Goal: Task Accomplishment & Management: Use online tool/utility

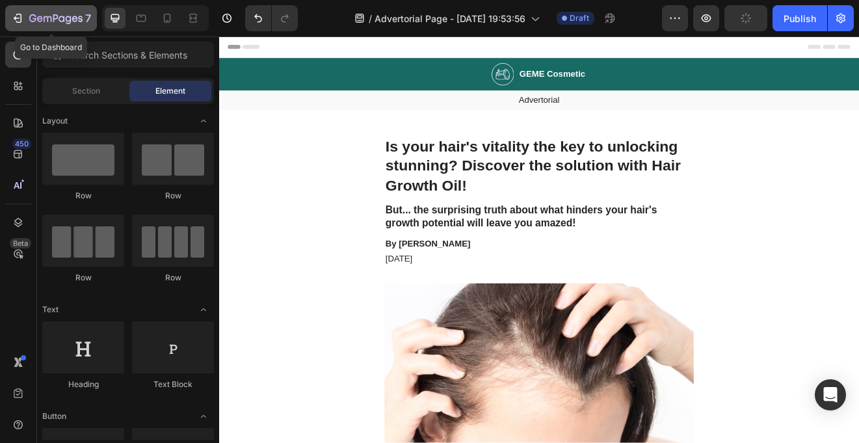
click at [67, 17] on icon "button" at bounding box center [55, 19] width 53 height 11
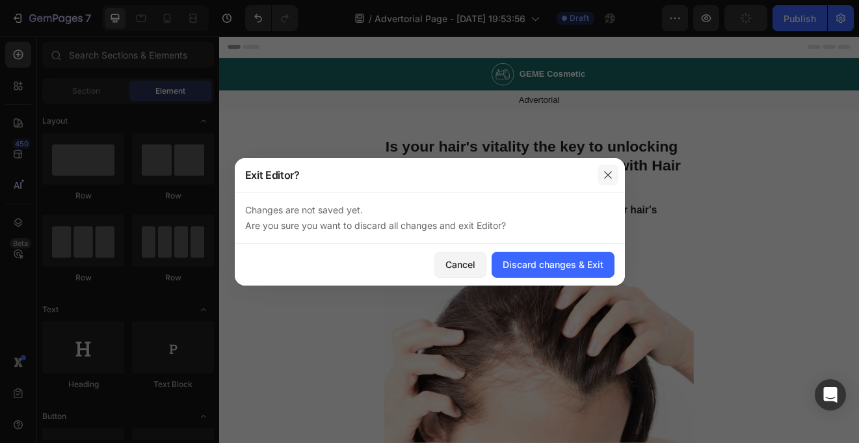
click at [610, 173] on icon "button" at bounding box center [608, 175] width 10 height 10
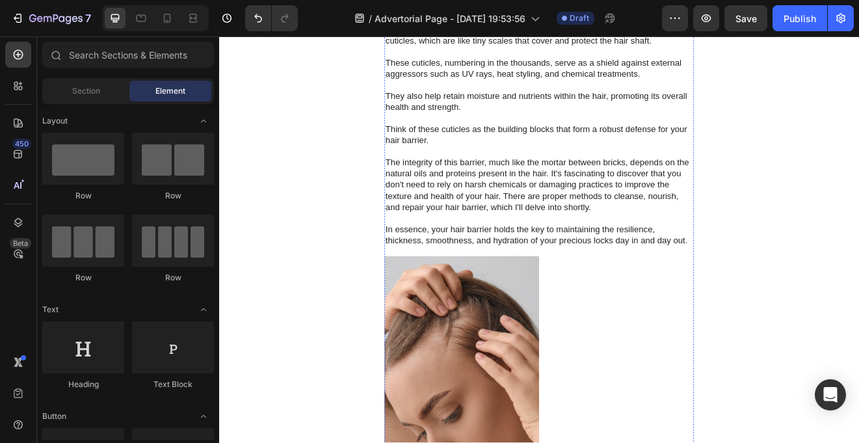
scroll to position [1234, 0]
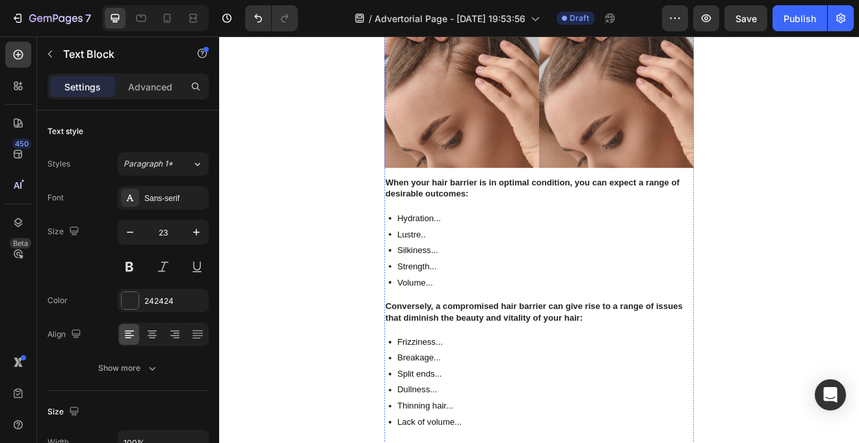
scroll to position [1572, 0]
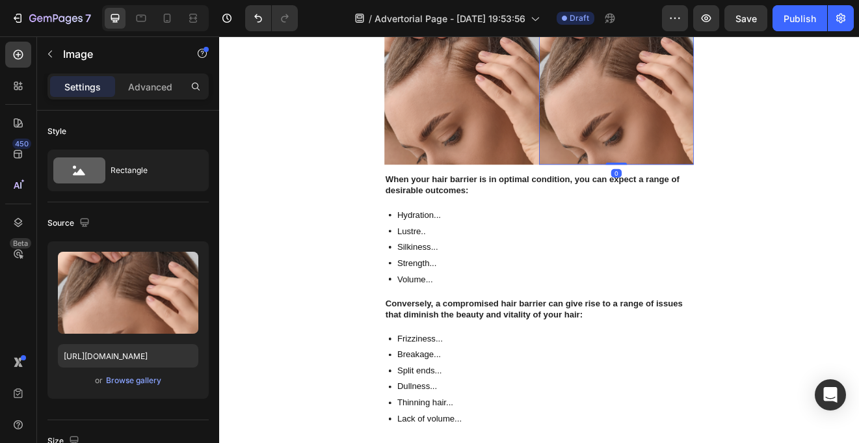
click at [723, 194] on img at bounding box center [703, 80] width 189 height 228
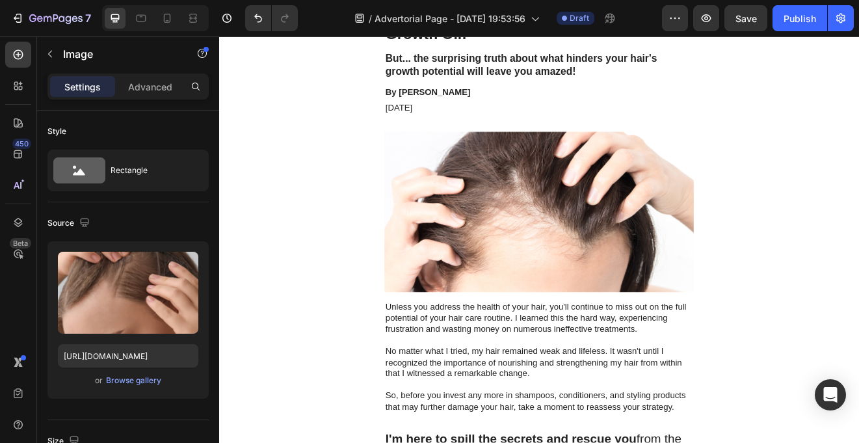
scroll to position [0, 0]
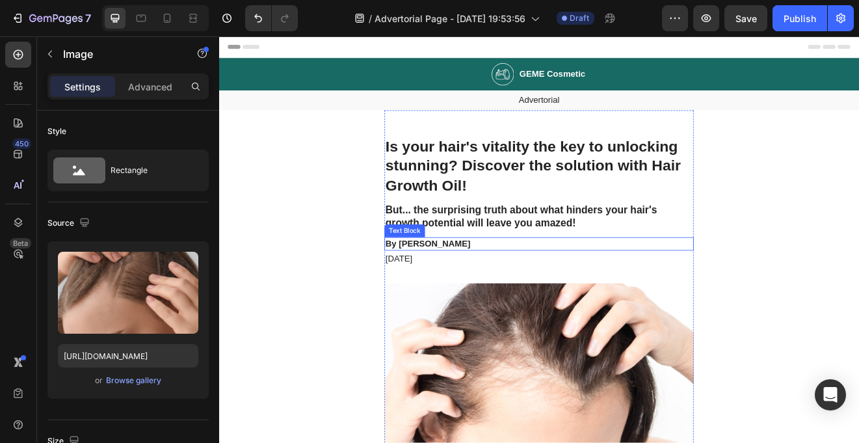
click at [469, 288] on p "By Victoria Miller" at bounding box center [609, 290] width 374 height 14
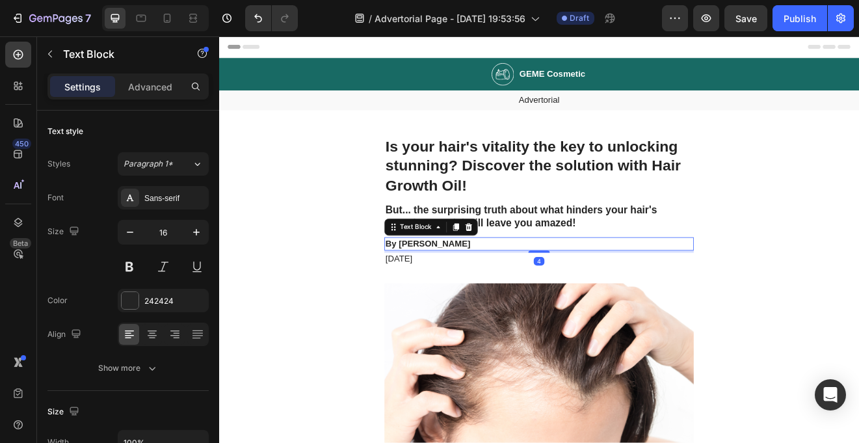
click at [485, 289] on p "By Victoria Miller" at bounding box center [609, 290] width 374 height 14
click at [507, 290] on p "By Victoria Miller" at bounding box center [609, 290] width 374 height 14
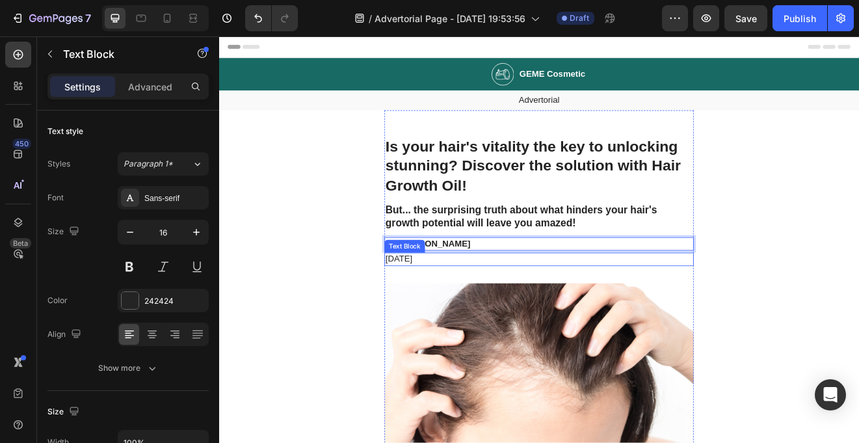
click at [506, 306] on p "November 6, 2023" at bounding box center [609, 309] width 374 height 14
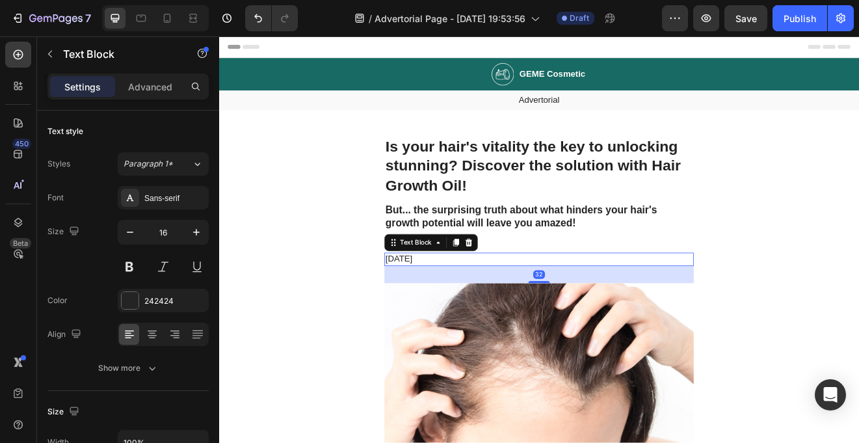
click at [483, 307] on p "November 6, 2023" at bounding box center [609, 309] width 374 height 14
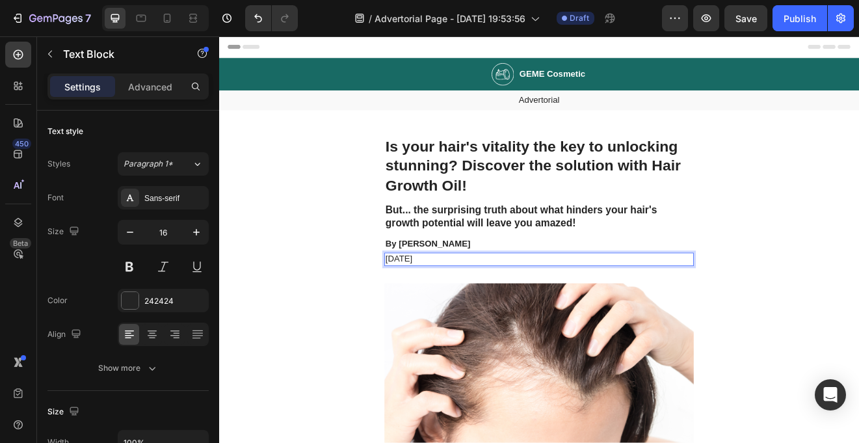
click at [476, 308] on p "November 6, 2023" at bounding box center [609, 309] width 374 height 14
click at [515, 310] on p "September 29, 2023" at bounding box center [609, 309] width 374 height 14
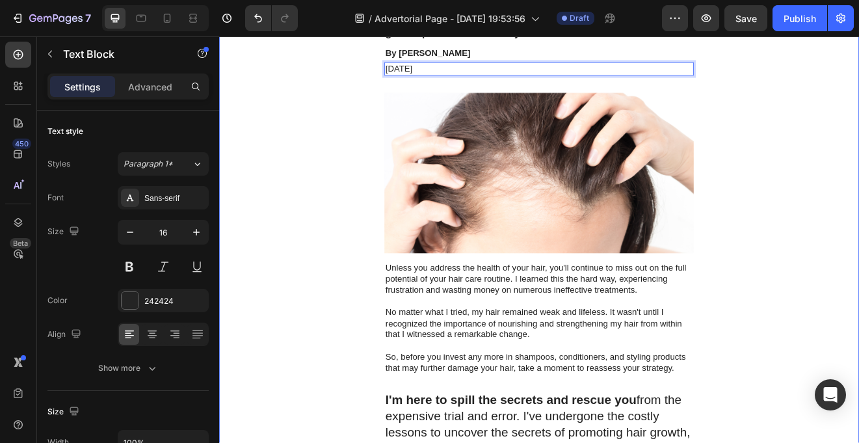
scroll to position [233, 0]
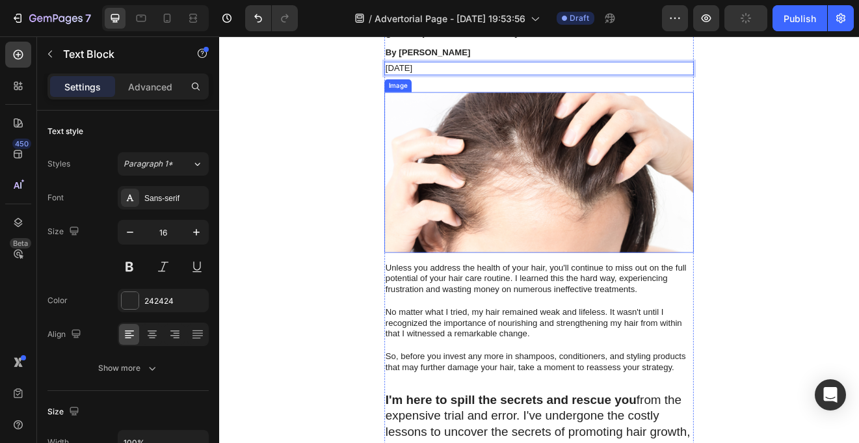
click at [450, 218] on img at bounding box center [609, 203] width 377 height 196
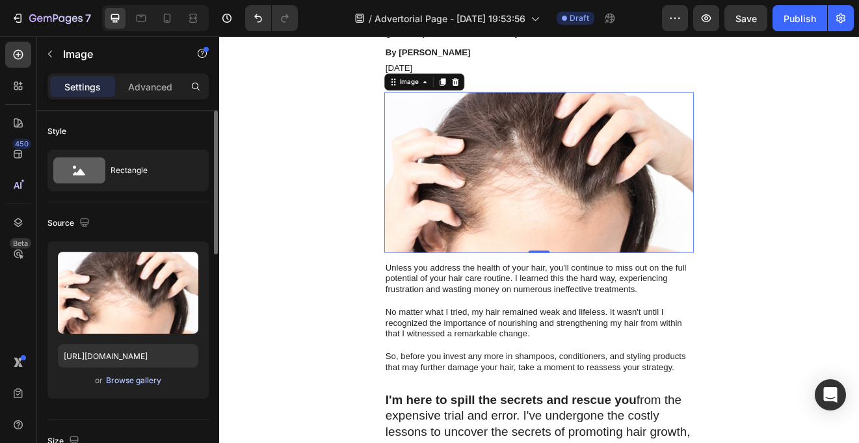
click at [127, 382] on div "Browse gallery" at bounding box center [133, 380] width 55 height 12
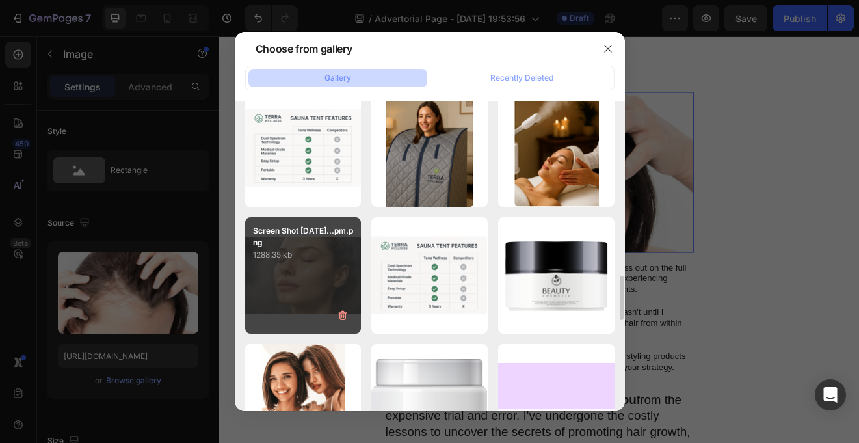
scroll to position [1167, 0]
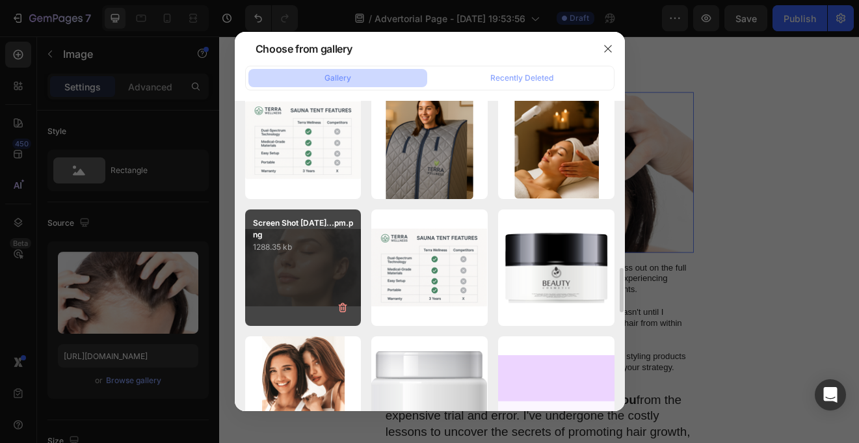
click at [280, 278] on div "Screen Shot 2025-09-2...pm.png 1288.35 kb" at bounding box center [303, 267] width 116 height 116
type input "https://cdn.shopify.com/s/files/1/0731/2490/5172/files/gempages_574780735714493…"
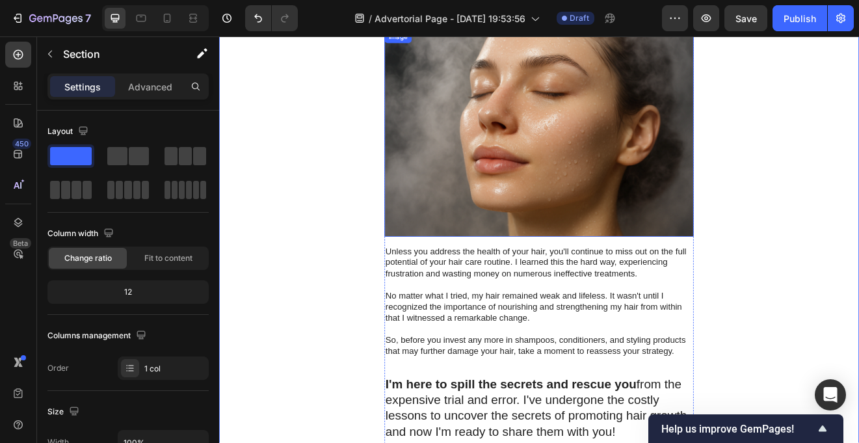
scroll to position [293, 0]
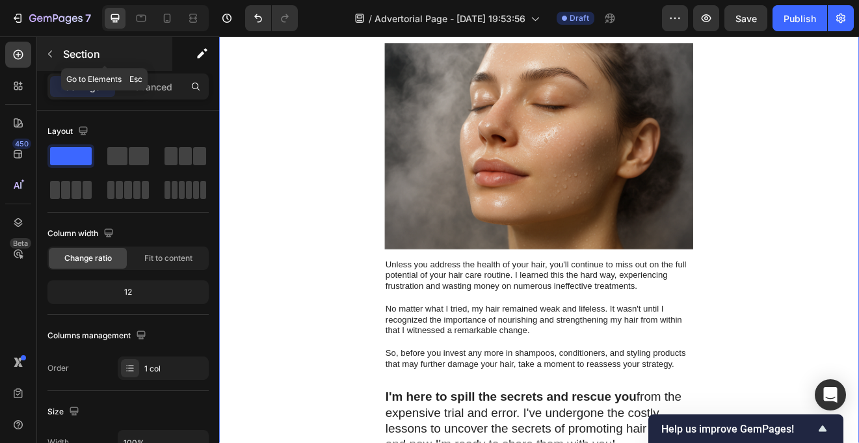
click at [45, 54] on icon "button" at bounding box center [50, 54] width 10 height 10
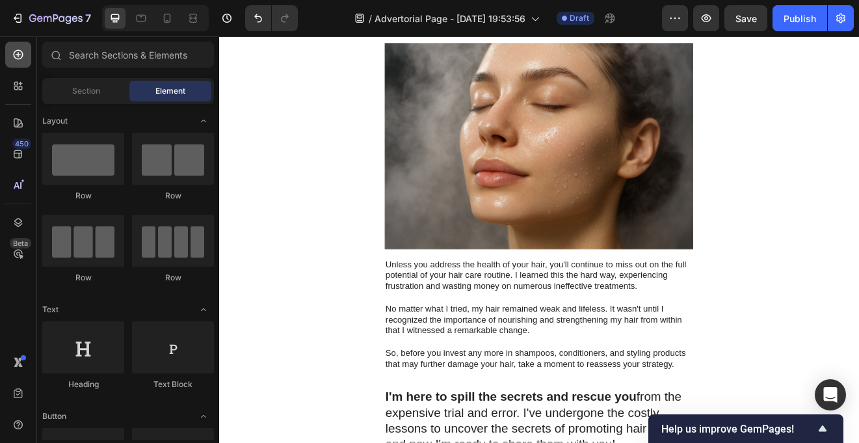
click at [18, 61] on div at bounding box center [18, 55] width 26 height 26
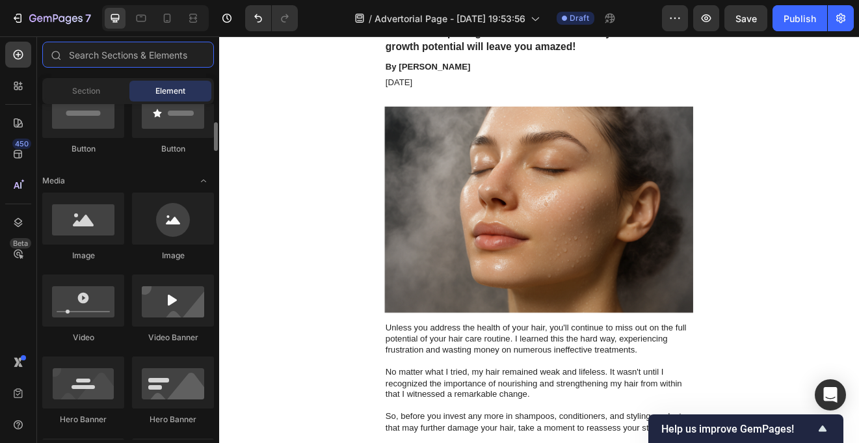
scroll to position [345, 0]
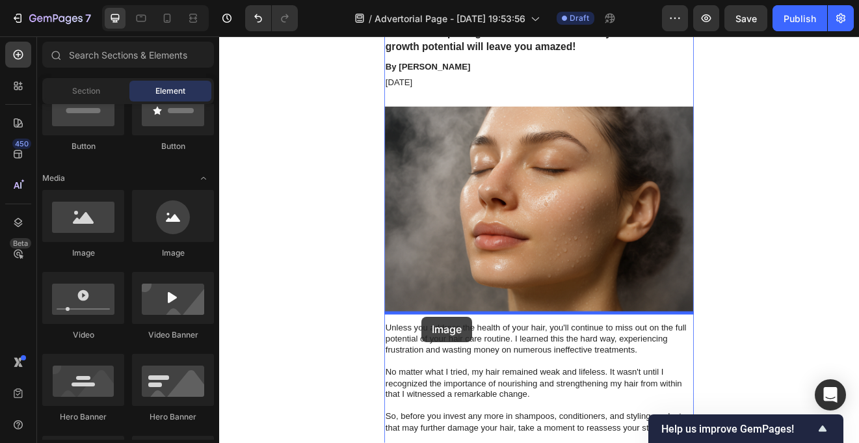
drag, startPoint x: 302, startPoint y: 255, endPoint x: 465, endPoint y: 378, distance: 204.4
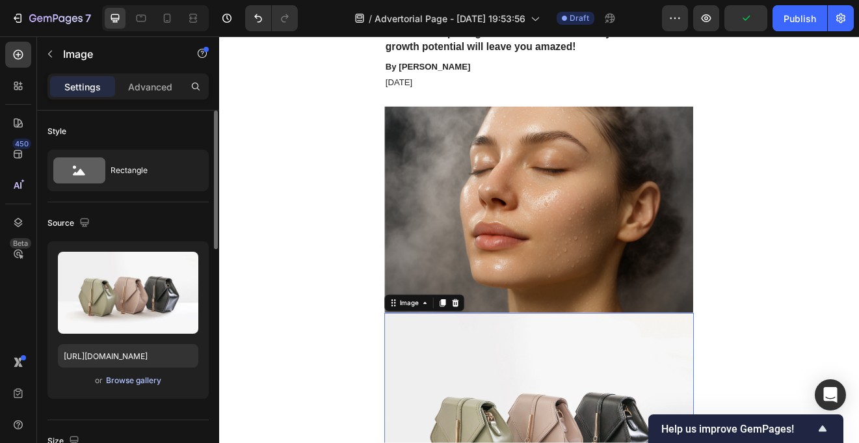
click at [130, 376] on div "Browse gallery" at bounding box center [133, 380] width 55 height 12
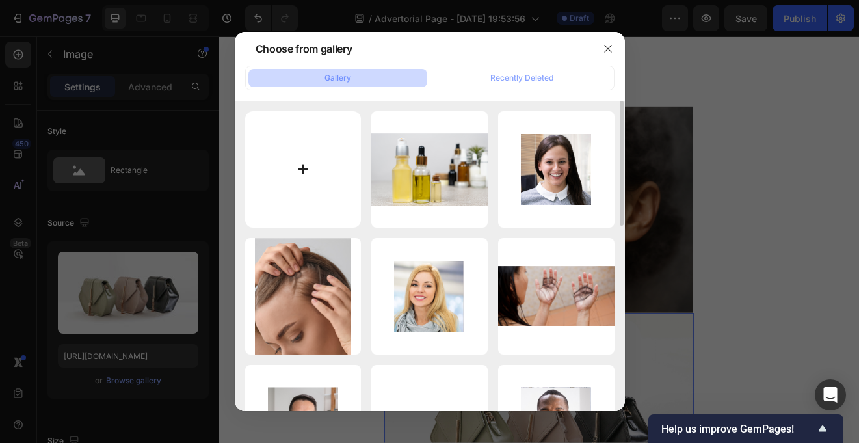
click at [303, 154] on input "file" at bounding box center [303, 169] width 116 height 116
type input "C:\fakepath\Screen Shot 2025-09-29 at 8.12.21 pm.png"
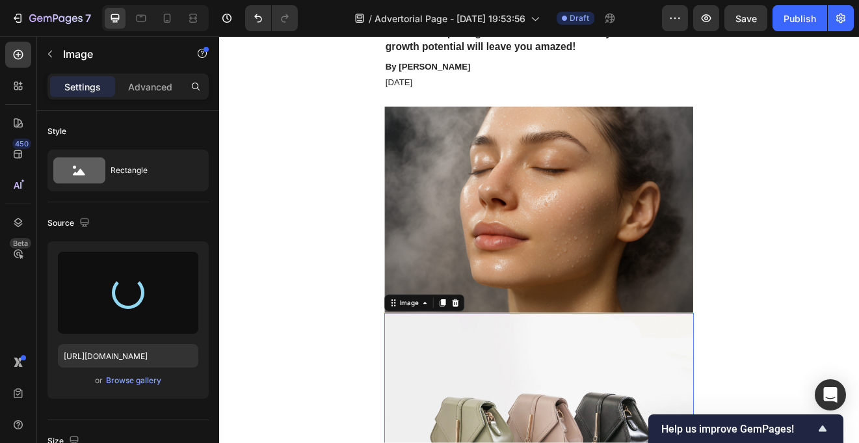
type input "https://cdn.shopify.com/s/files/1/0731/2490/5172/files/gempages_574780735714493…"
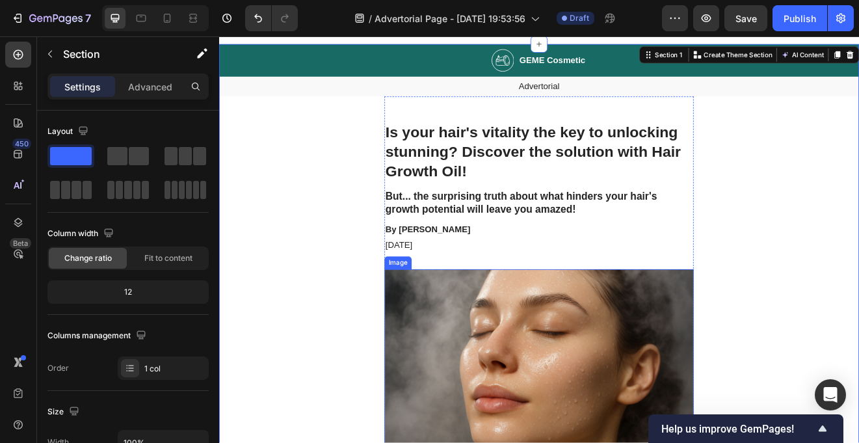
scroll to position [0, 0]
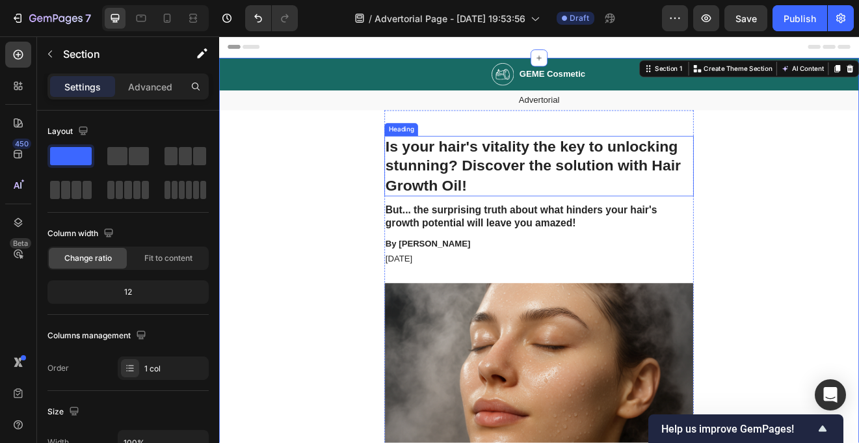
click at [536, 199] on h1 "Is your hair's vitality the key to unlocking stunning? Discover the solution wi…" at bounding box center [609, 194] width 377 height 73
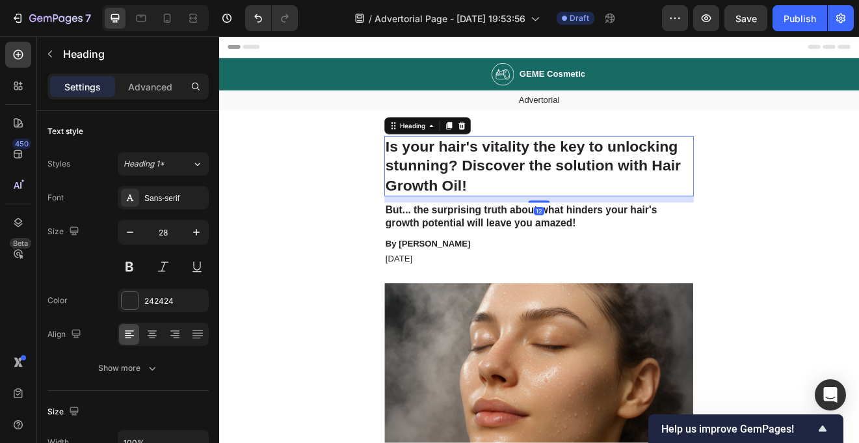
click at [536, 199] on h1 "Is your hair's vitality the key to unlocking stunning? Discover the solution wi…" at bounding box center [609, 194] width 377 height 73
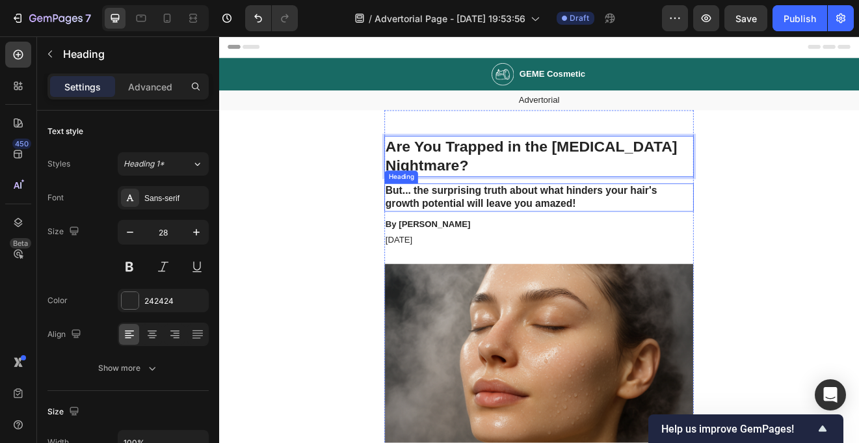
click at [598, 229] on h2 "But... the surprising truth about what hinders your hair's growth potential wil…" at bounding box center [609, 233] width 377 height 34
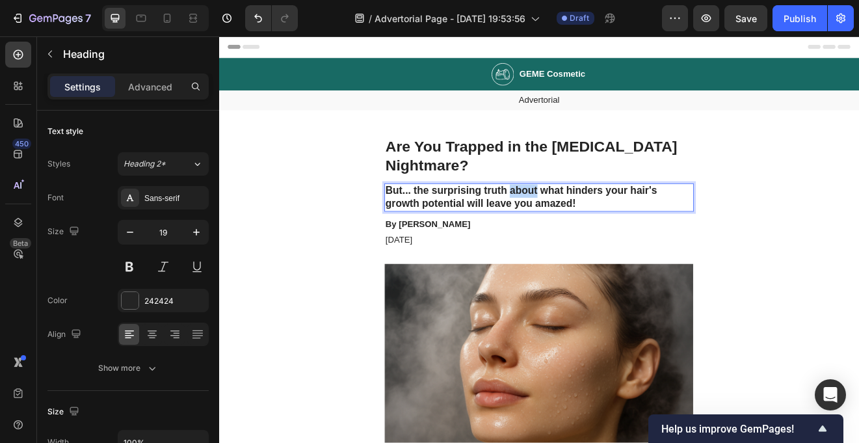
click at [598, 229] on h2 "But... the surprising truth about what hinders your hair's growth potential wil…" at bounding box center [609, 233] width 377 height 34
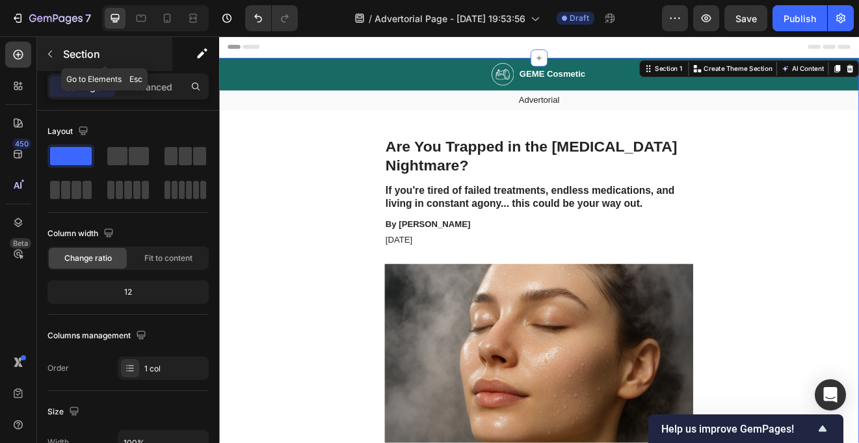
click at [55, 62] on button "button" at bounding box center [50, 54] width 21 height 21
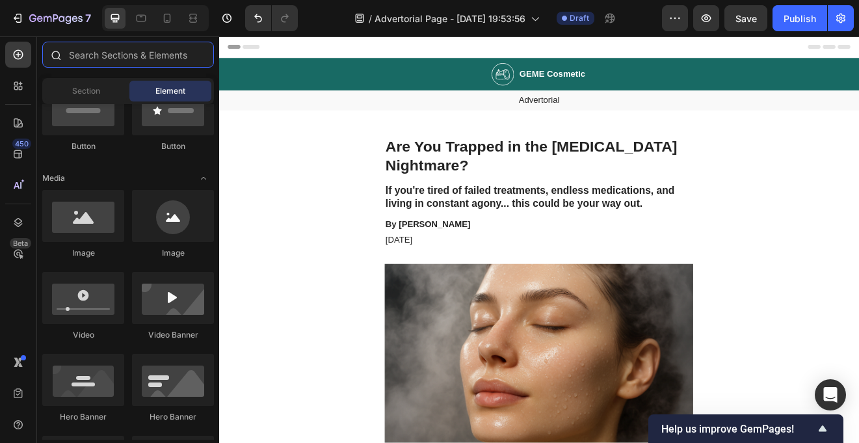
click at [151, 59] on input "text" at bounding box center [128, 55] width 172 height 26
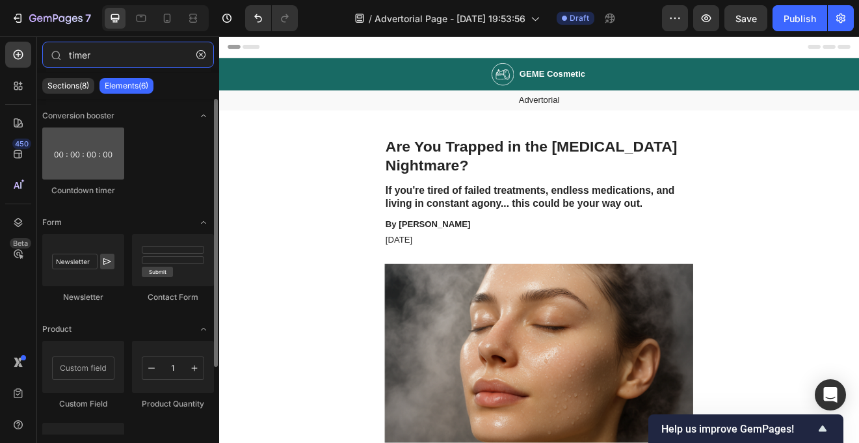
type input "timer"
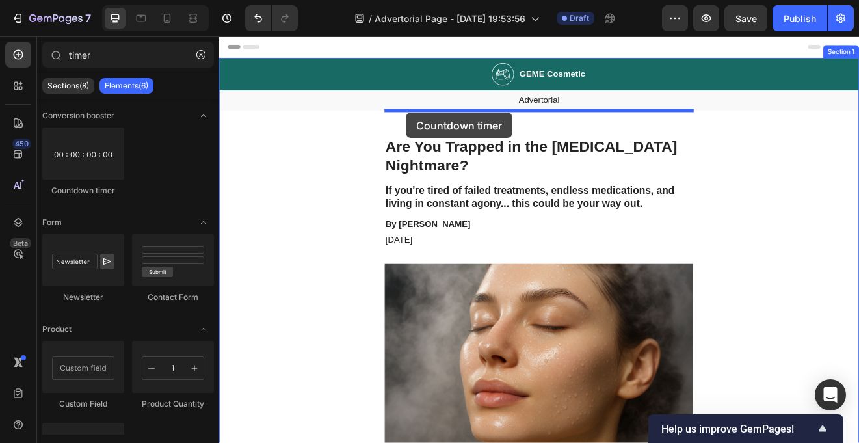
drag, startPoint x: 306, startPoint y: 183, endPoint x: 444, endPoint y: 126, distance: 149.0
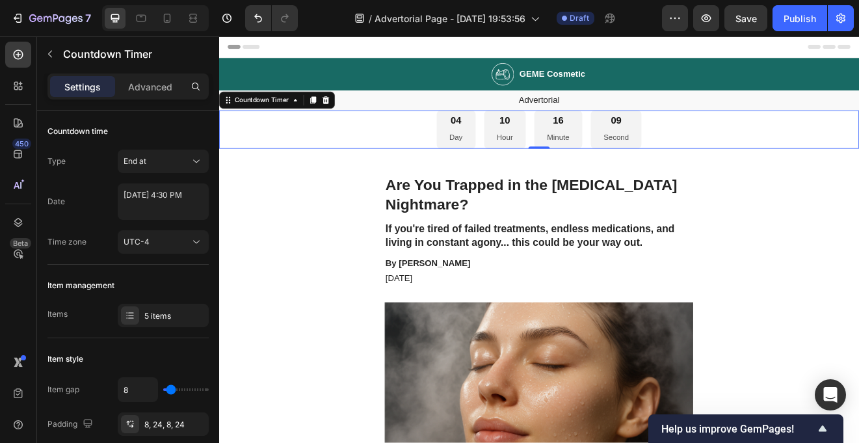
click at [431, 157] on div "04 Day 10 Hour 16 Minute 09 Second" at bounding box center [609, 150] width 780 height 47
click at [349, 114] on icon at bounding box center [349, 114] width 8 height 9
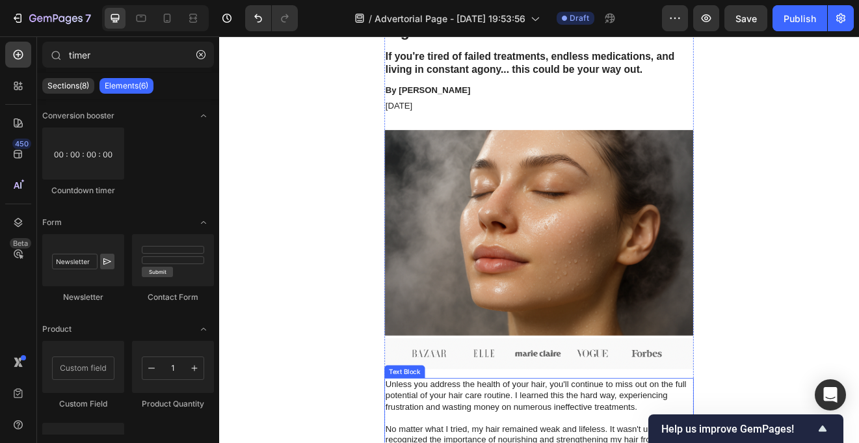
scroll to position [142, 0]
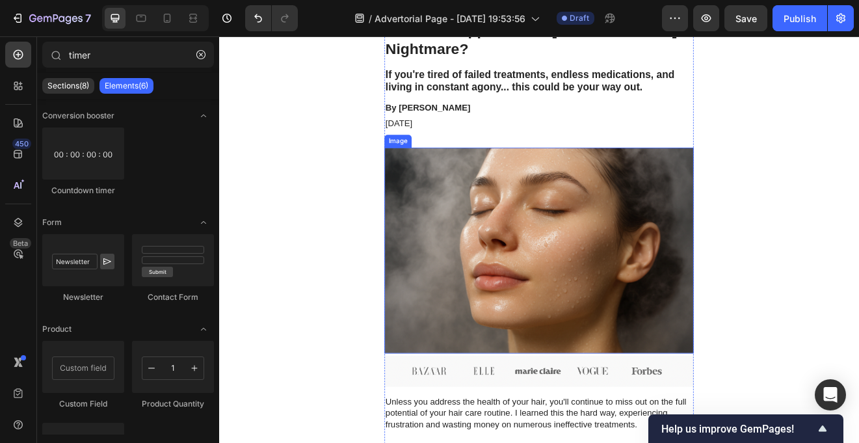
click at [467, 235] on img at bounding box center [609, 298] width 377 height 252
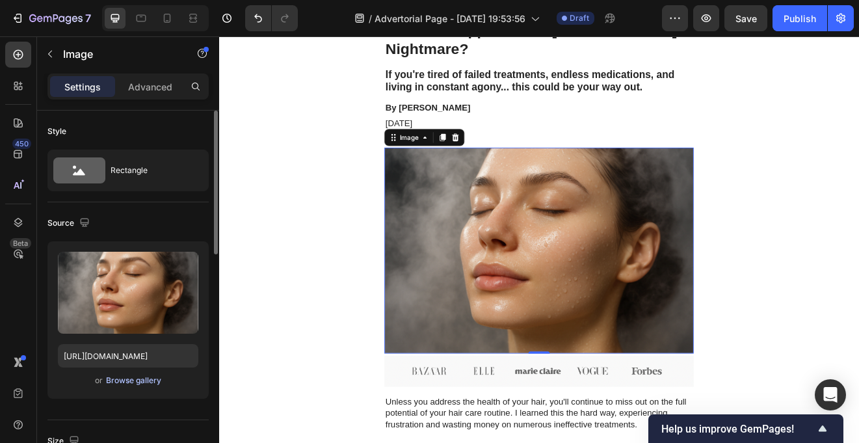
click at [143, 379] on div "Browse gallery" at bounding box center [133, 380] width 55 height 12
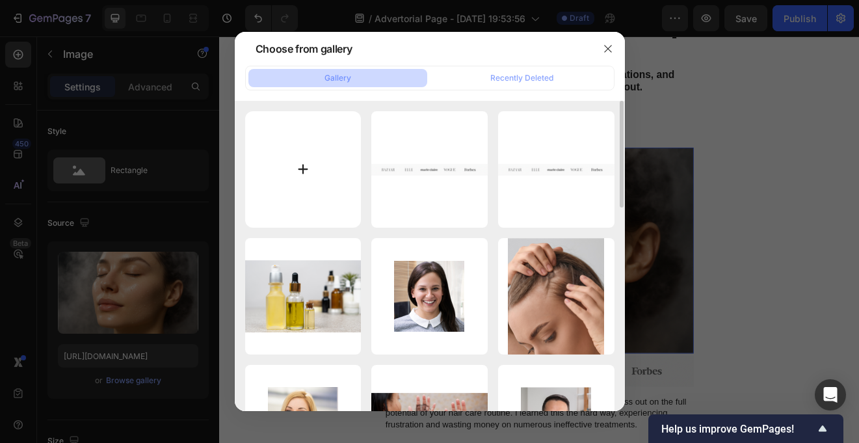
click at [288, 152] on input "file" at bounding box center [303, 169] width 116 height 116
type input "C:\fakepath\Screen Shot 2025-09-29 at 8.16.52 pm.png"
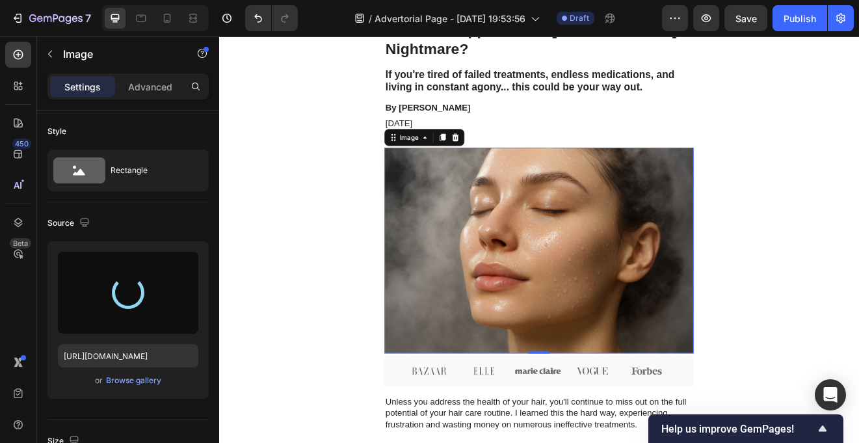
type input "https://cdn.shopify.com/s/files/1/0731/2490/5172/files/gempages_574780735714493…"
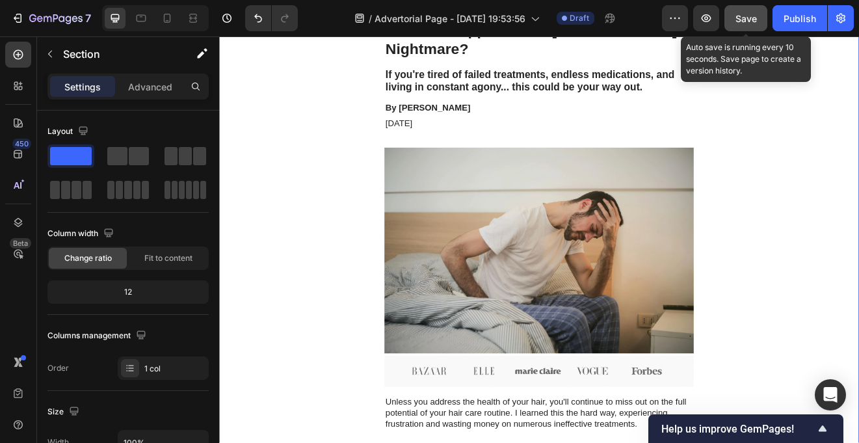
click at [748, 20] on span "Save" at bounding box center [745, 18] width 21 height 11
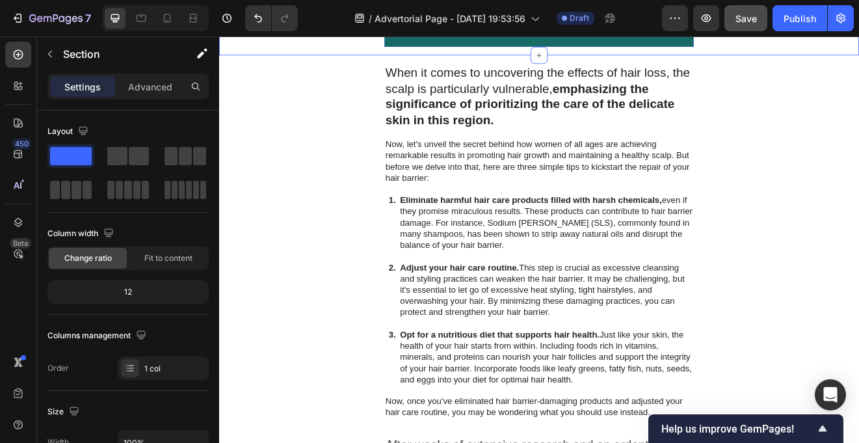
scroll to position [2163, 0]
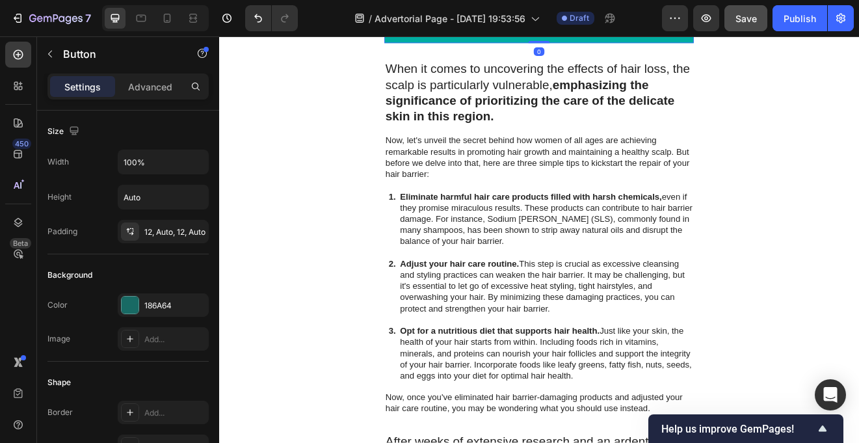
click at [569, 37] on div "Shop the Sale" at bounding box center [609, 30] width 84 height 14
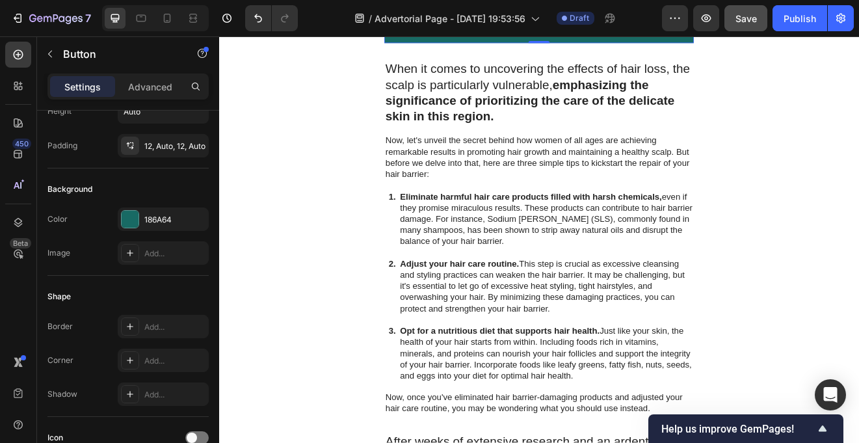
scroll to position [0, 0]
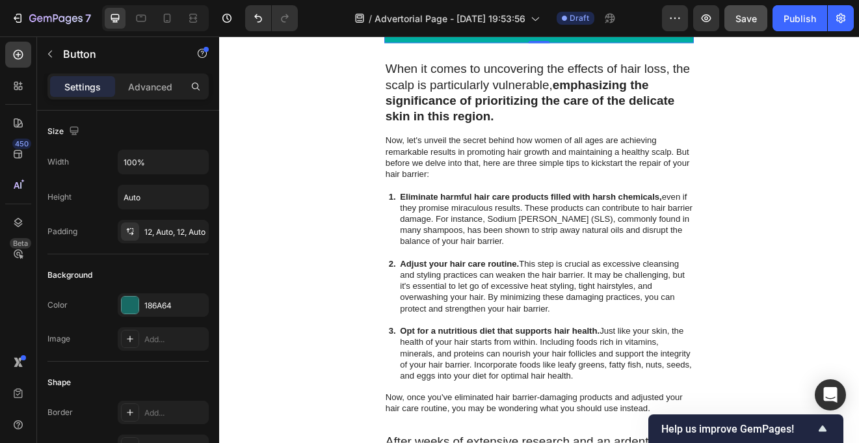
click at [601, 37] on div "Shop the Sale" at bounding box center [609, 30] width 84 height 14
drag, startPoint x: 649, startPoint y: 237, endPoint x: 571, endPoint y: 237, distance: 78.7
click at [571, 37] on p "Shop the Sale" at bounding box center [609, 30] width 84 height 14
drag, startPoint x: 569, startPoint y: 236, endPoint x: 649, endPoint y: 236, distance: 80.6
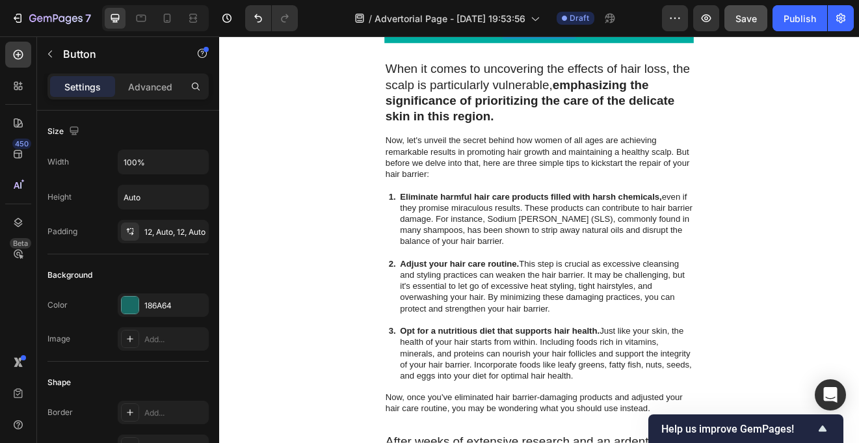
click at [649, 37] on p "Shop the Sale" at bounding box center [609, 30] width 84 height 14
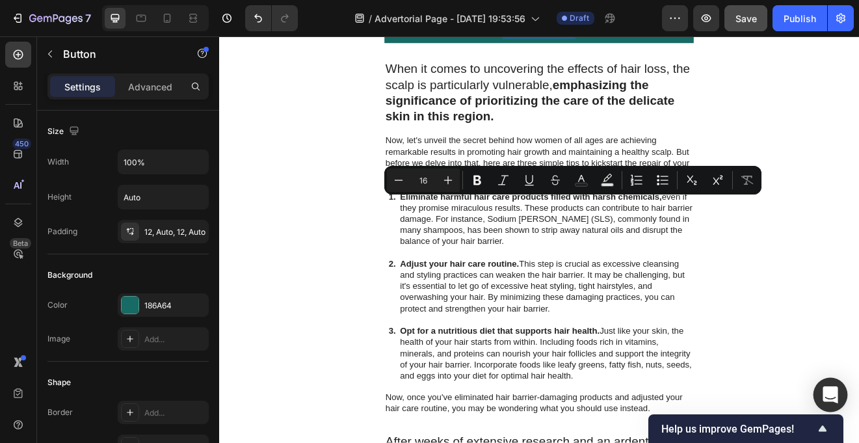
click at [829, 398] on icon "Open Intercom Messenger" at bounding box center [830, 394] width 17 height 17
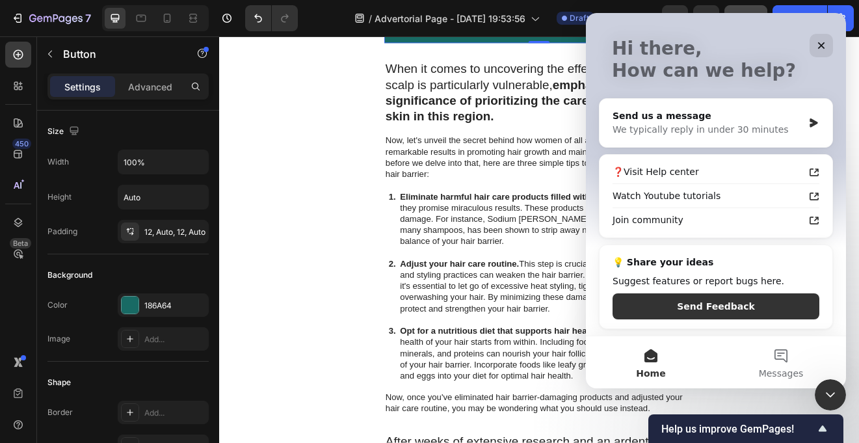
scroll to position [67, 0]
click at [820, 44] on icon "Close" at bounding box center [821, 45] width 7 height 7
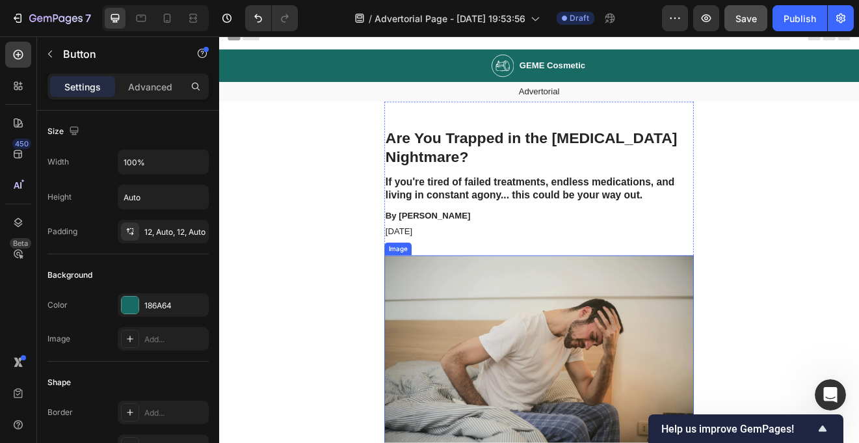
scroll to position [0, 0]
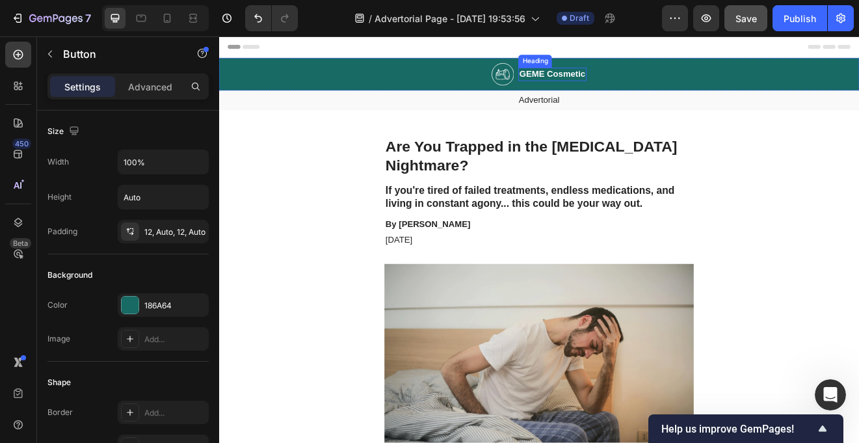
click at [618, 85] on h2 "GEME Cosmetic" at bounding box center [625, 83] width 83 height 16
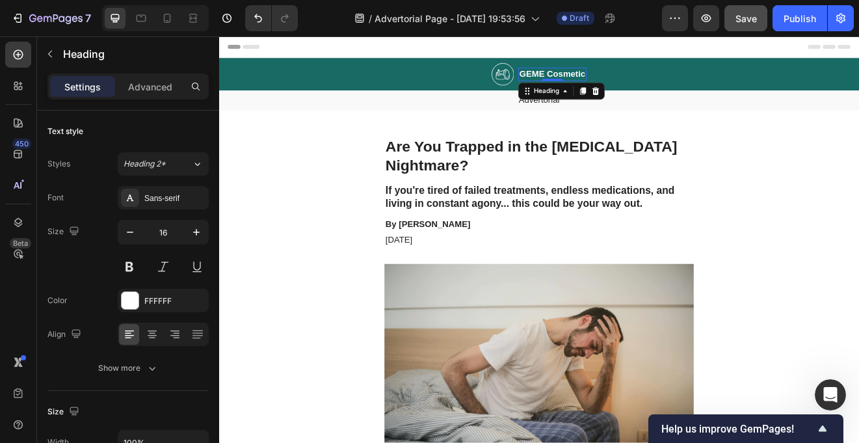
click at [617, 81] on h2 "GEME Cosmetic" at bounding box center [625, 83] width 83 height 16
click at [617, 81] on p "GEME Cosmetic" at bounding box center [625, 83] width 81 height 14
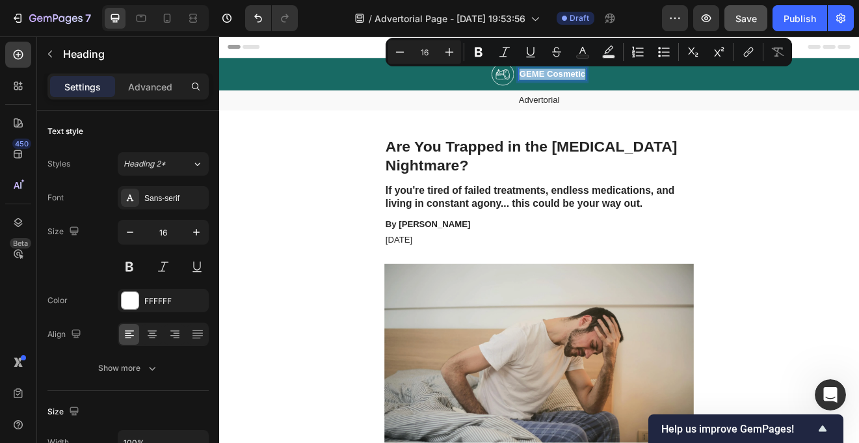
drag, startPoint x: 664, startPoint y: 81, endPoint x: 586, endPoint y: 80, distance: 78.0
click at [586, 80] on p "GEME Cosmetic" at bounding box center [625, 83] width 81 height 14
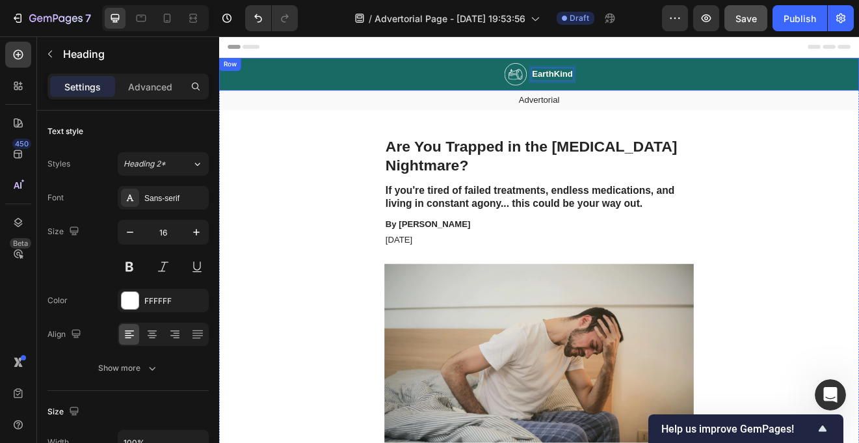
click at [700, 75] on div "Image EarthKind Heading 0 Row" at bounding box center [609, 83] width 780 height 40
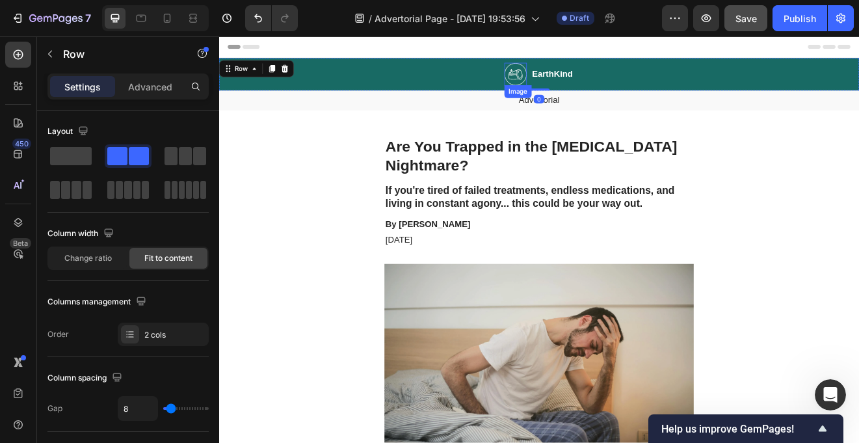
click at [578, 77] on img at bounding box center [580, 83] width 27 height 28
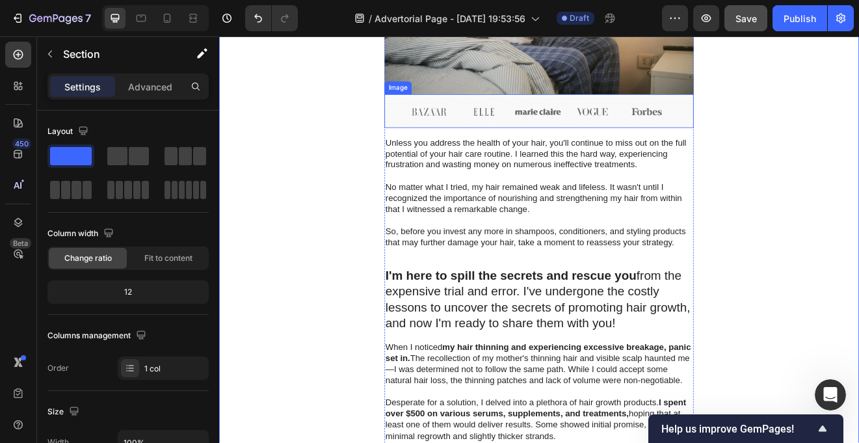
scroll to position [460, 0]
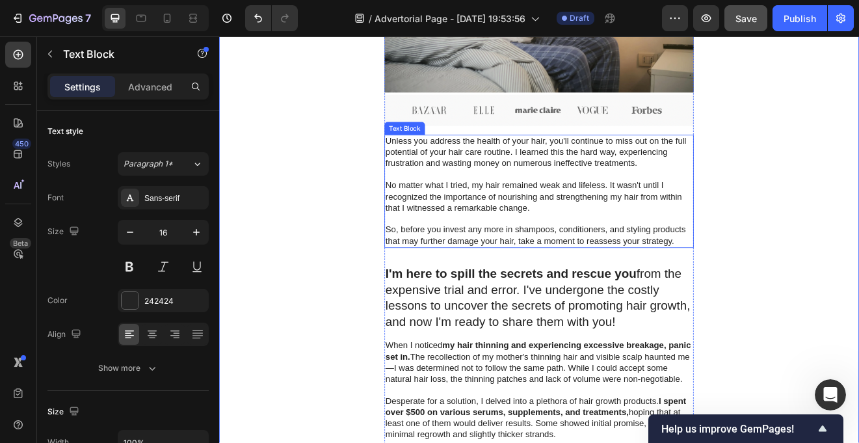
click at [589, 233] on p "No matter what I tried, my hair remained weak and lifeless. It wasn't until I r…" at bounding box center [609, 232] width 374 height 40
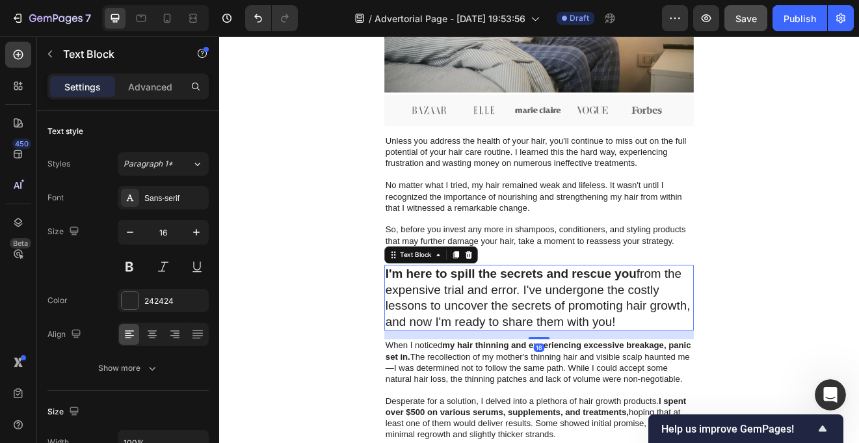
click at [556, 328] on strong "I'm here to spill the secrets and rescue you" at bounding box center [575, 325] width 306 height 17
click at [540, 427] on p "When I noticed my hair thinning and experiencing excessive breakage, panic set …" at bounding box center [609, 434] width 374 height 54
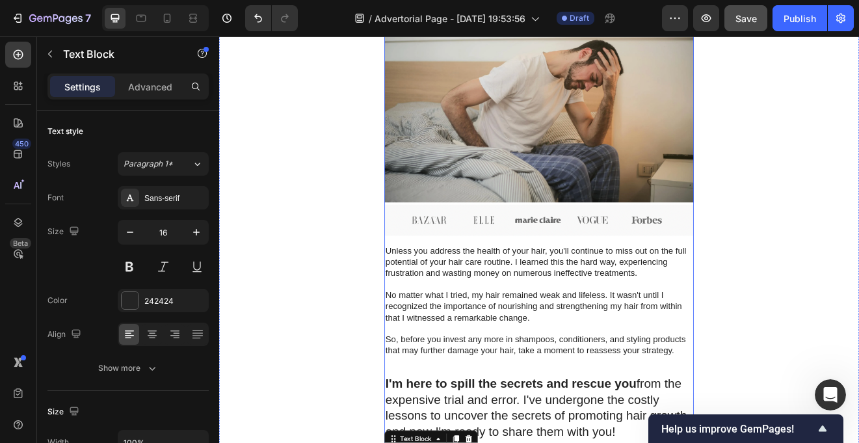
scroll to position [329, 0]
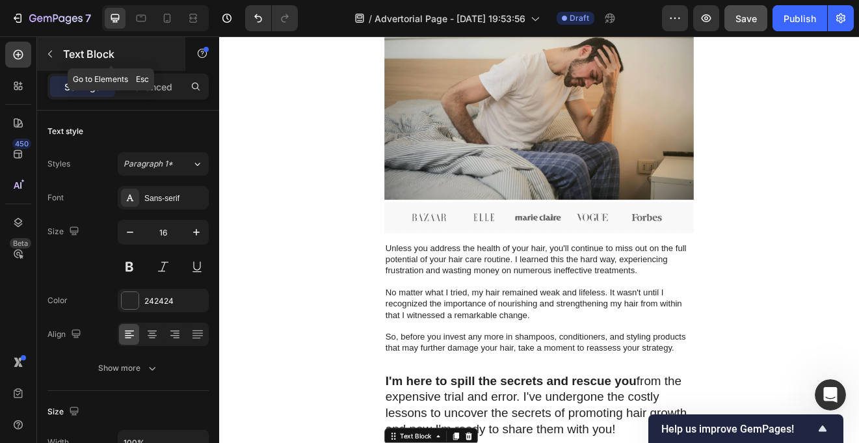
click at [50, 52] on icon "button" at bounding box center [50, 54] width 10 height 10
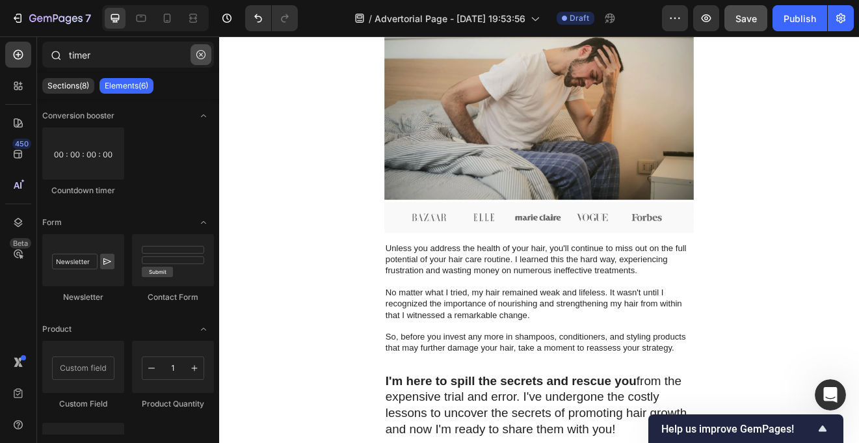
click at [205, 57] on icon "button" at bounding box center [200, 54] width 9 height 9
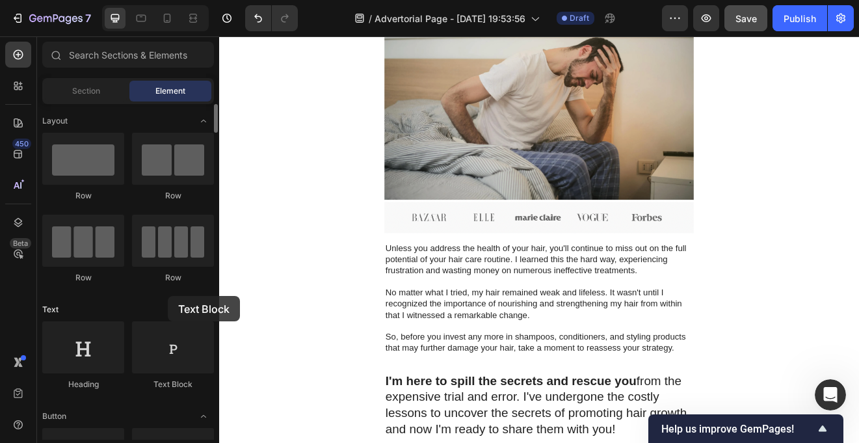
drag, startPoint x: 157, startPoint y: 351, endPoint x: 161, endPoint y: 304, distance: 47.6
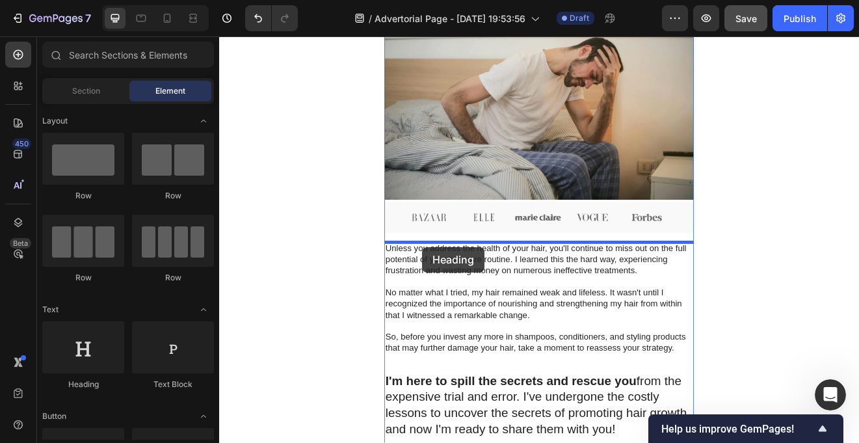
drag, startPoint x: 311, startPoint y: 372, endPoint x: 467, endPoint y: 293, distance: 175.3
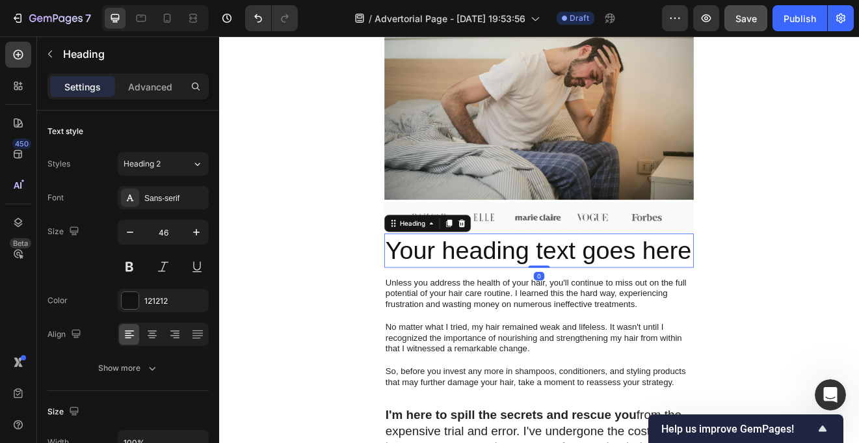
click at [507, 301] on h2 "Your heading text goes here" at bounding box center [609, 298] width 377 height 42
click at [507, 301] on p "Your heading text goes here" at bounding box center [609, 297] width 374 height 39
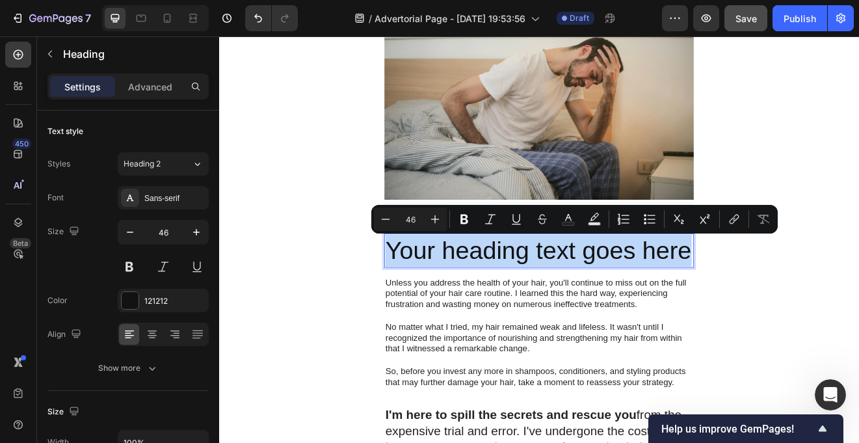
click at [634, 301] on p "Your heading text goes here" at bounding box center [609, 297] width 374 height 39
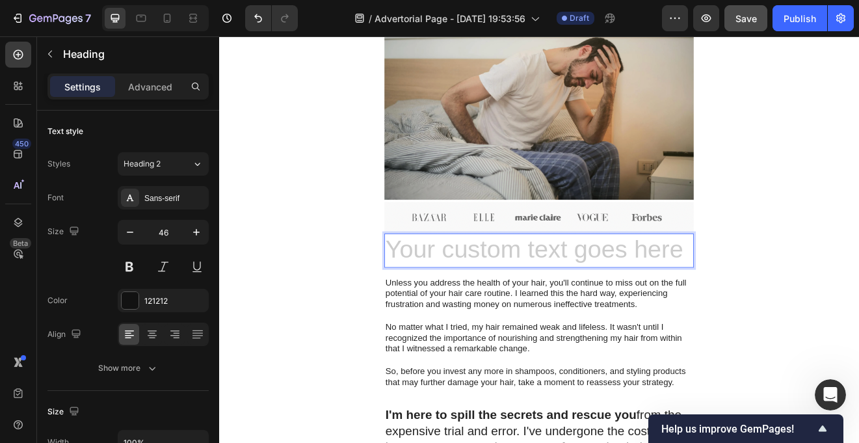
click at [598, 298] on h2 "Rich Text Editor. Editing area: main" at bounding box center [609, 298] width 377 height 42
click at [599, 298] on h2 "Rich Text Editor. Editing area: main" at bounding box center [609, 298] width 377 height 42
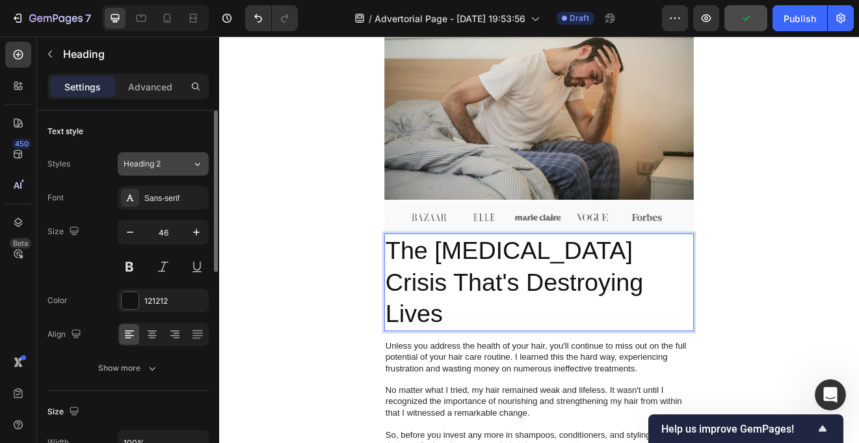
click at [198, 161] on icon at bounding box center [197, 163] width 11 height 13
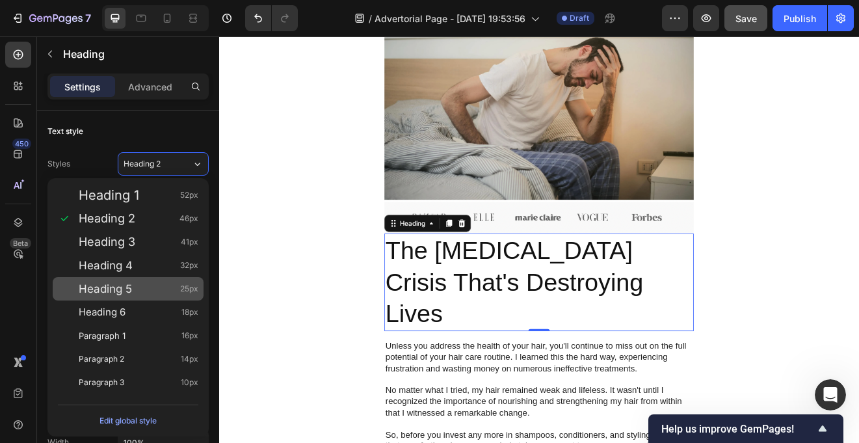
click at [146, 286] on div "Heading 5 25px" at bounding box center [139, 288] width 120 height 13
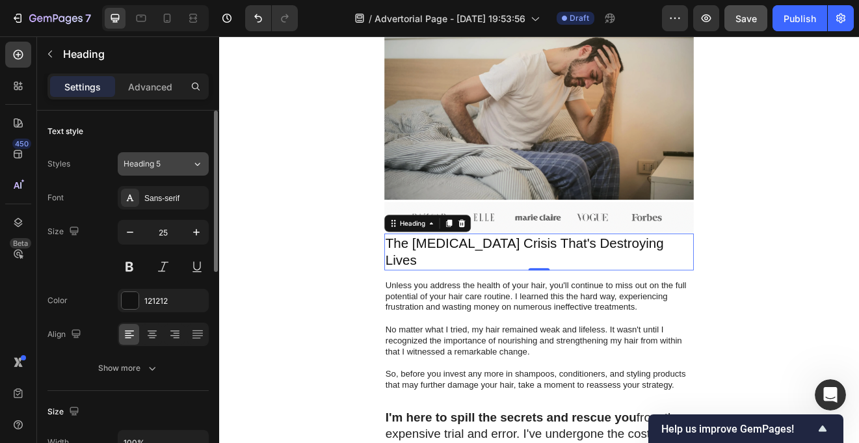
click at [182, 168] on div "Heading 5" at bounding box center [158, 164] width 68 height 12
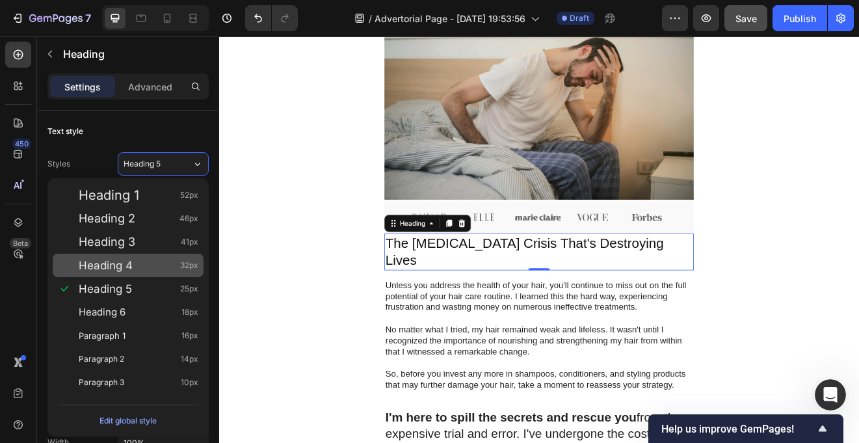
click at [146, 254] on div "Heading 4 32px" at bounding box center [128, 265] width 151 height 23
type input "32"
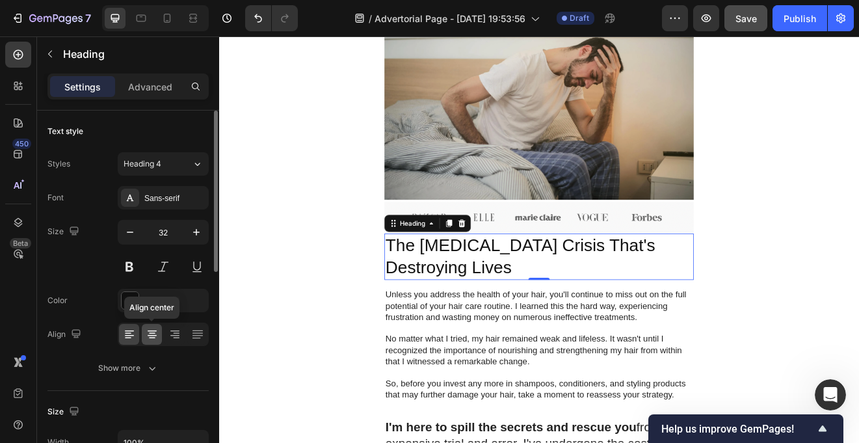
click at [150, 336] on icon at bounding box center [152, 334] width 13 height 13
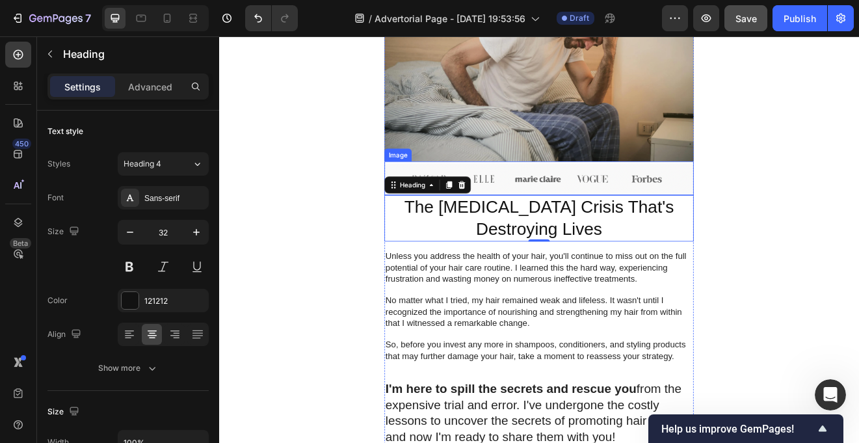
scroll to position [386, 0]
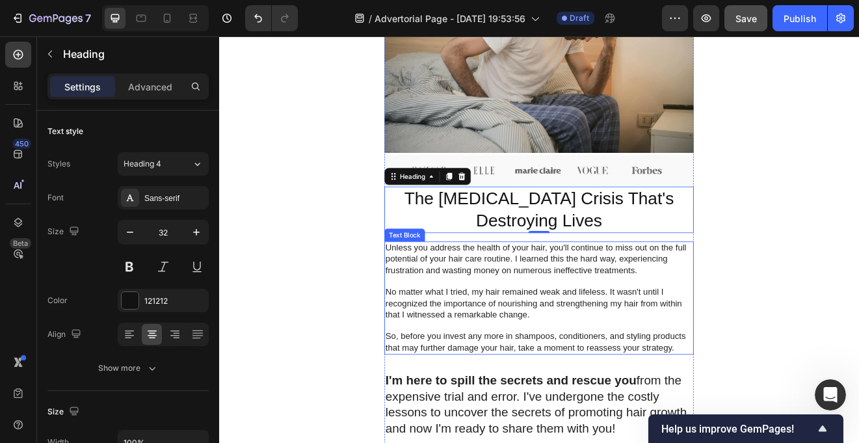
click at [566, 304] on p "Unless you address the health of your hair, you'll continue to miss out on the …" at bounding box center [609, 308] width 374 height 40
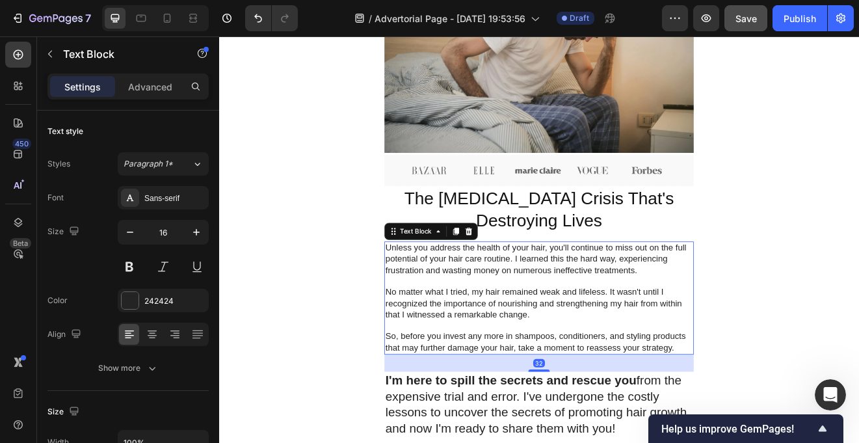
click at [566, 304] on p "Unless you address the health of your hair, you'll continue to miss out on the …" at bounding box center [609, 308] width 374 height 40
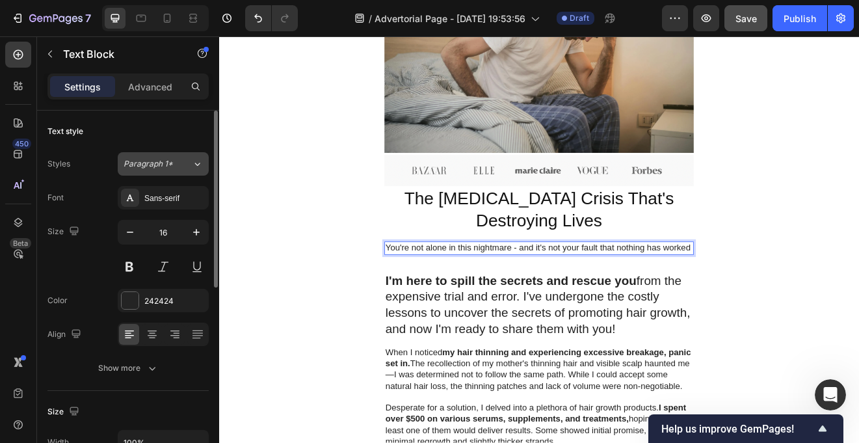
click at [196, 168] on icon at bounding box center [197, 163] width 11 height 13
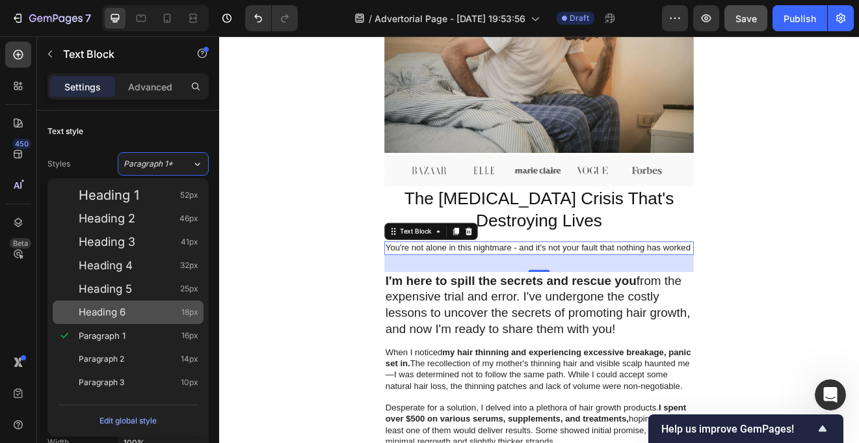
click at [150, 311] on div "Heading 6 18px" at bounding box center [139, 312] width 120 height 13
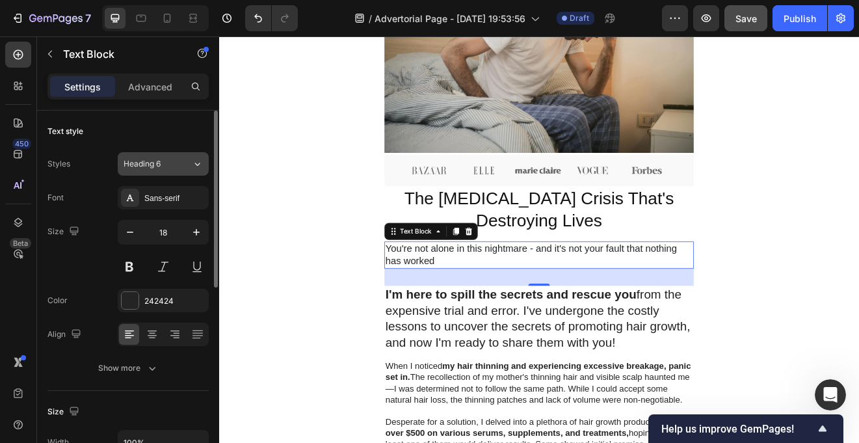
click at [190, 166] on div "Heading 6" at bounding box center [158, 164] width 68 height 12
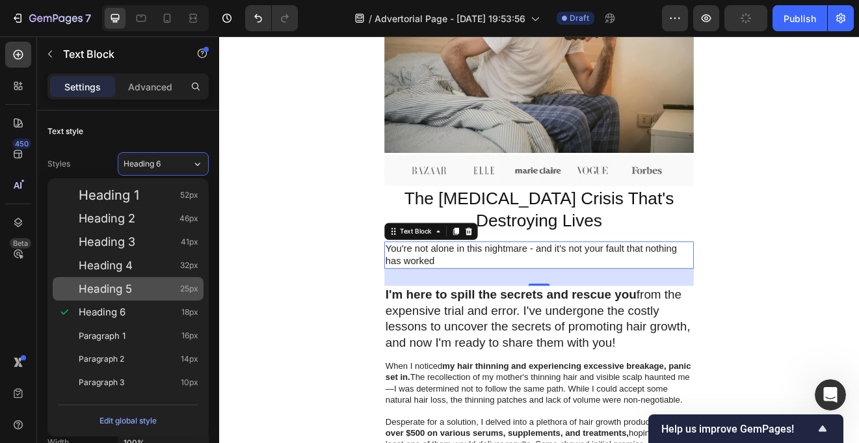
click at [153, 282] on div "Heading 5 25px" at bounding box center [139, 288] width 120 height 13
type input "25"
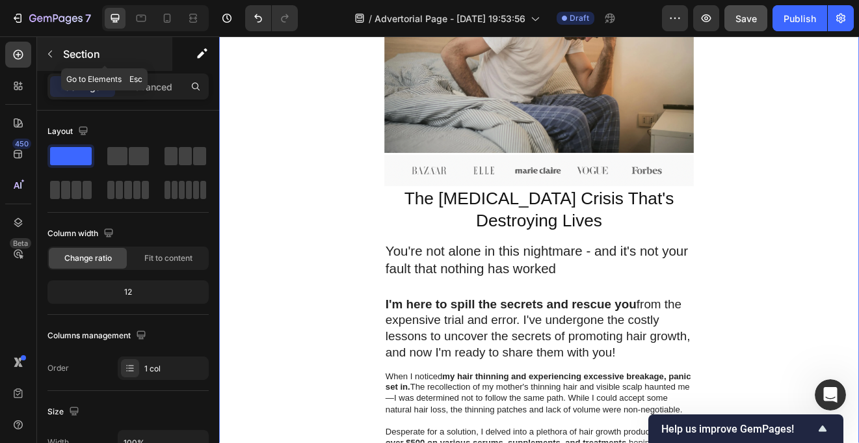
click at [52, 59] on icon "button" at bounding box center [50, 54] width 10 height 10
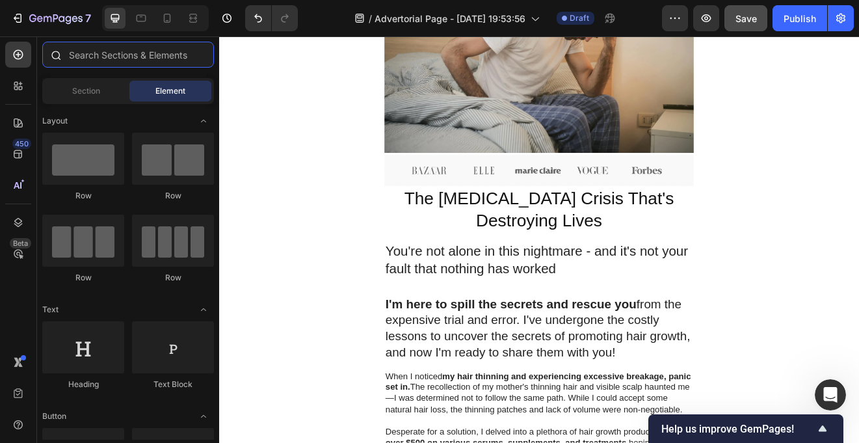
click at [90, 64] on input "text" at bounding box center [128, 55] width 172 height 26
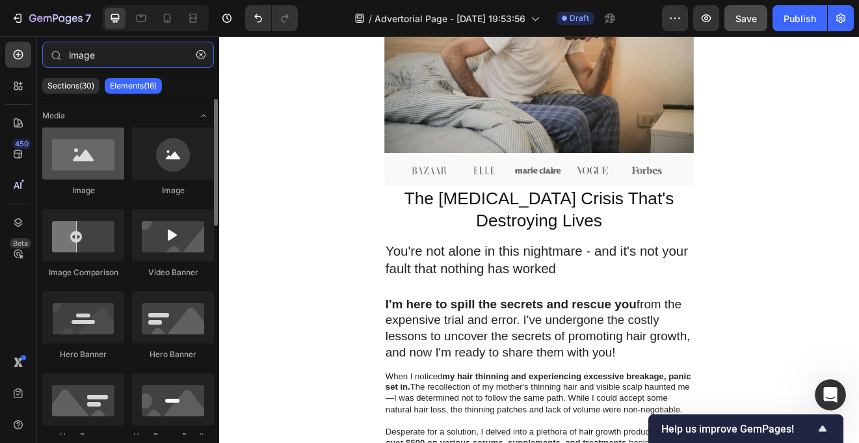
type input "image"
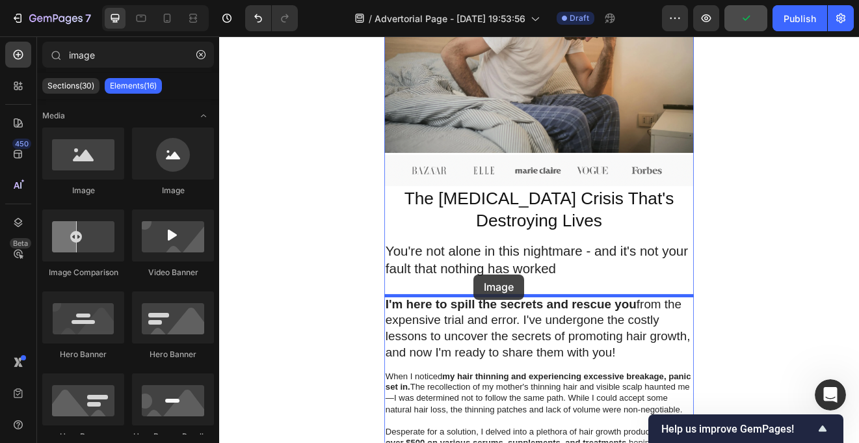
drag, startPoint x: 298, startPoint y: 186, endPoint x: 528, endPoint y: 326, distance: 269.6
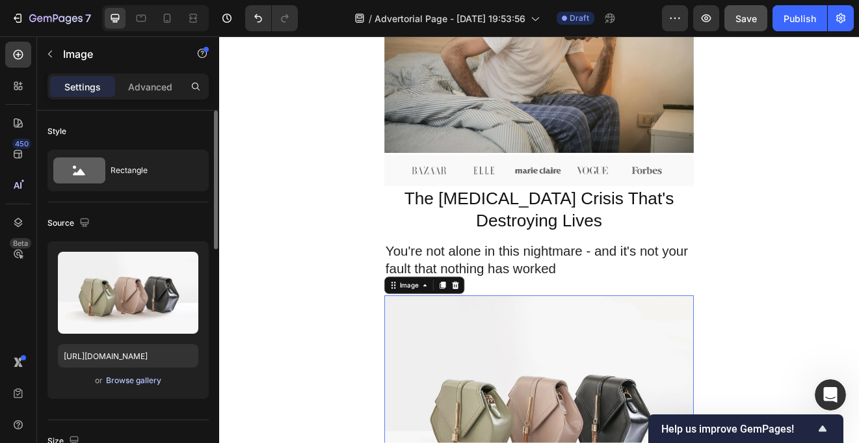
click at [148, 384] on div "Browse gallery" at bounding box center [133, 380] width 55 height 12
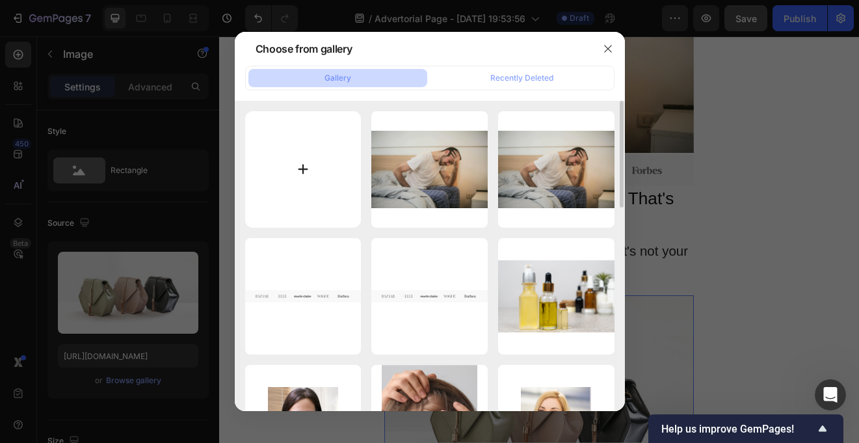
click at [294, 150] on input "file" at bounding box center [303, 169] width 116 height 116
type input "C:\fakepath\Screen Shot 2025-09-29 at 8.26.32 pm.png"
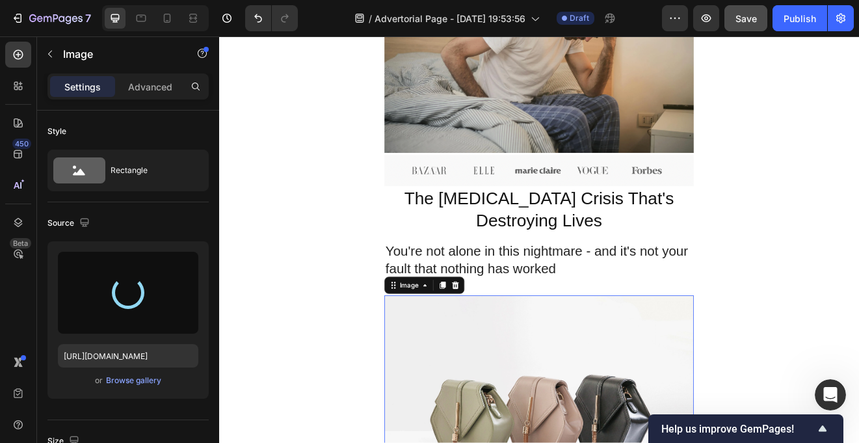
type input "https://cdn.shopify.com/s/files/1/0731/2490/5172/files/gempages_574780735714493…"
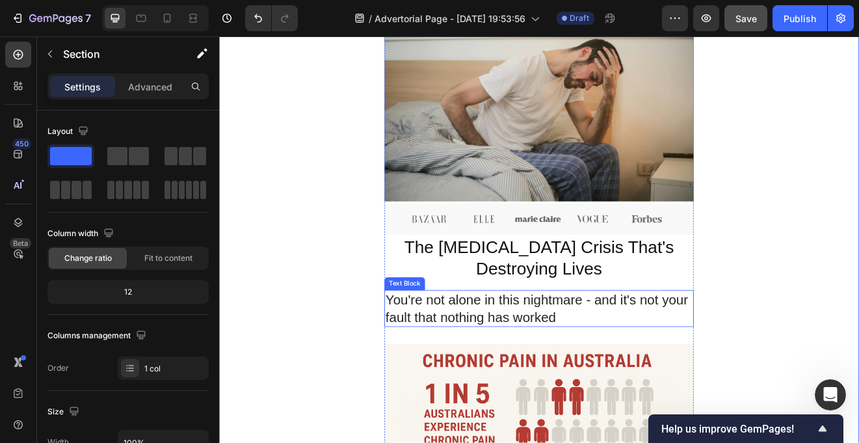
scroll to position [328, 0]
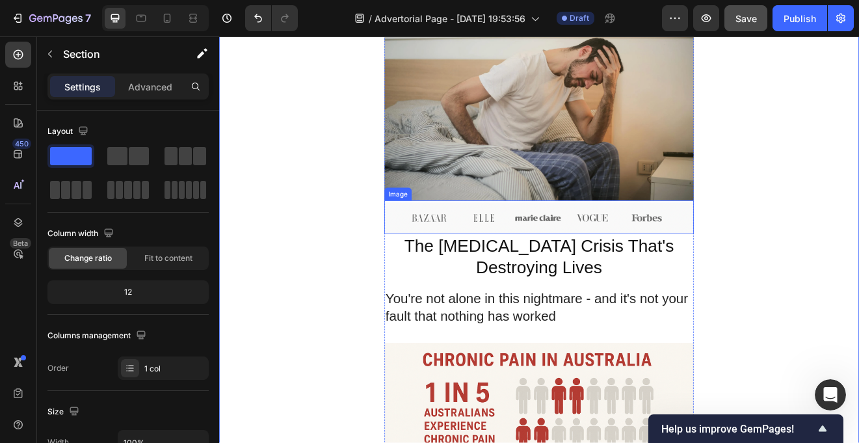
click at [742, 263] on img at bounding box center [609, 257] width 377 height 41
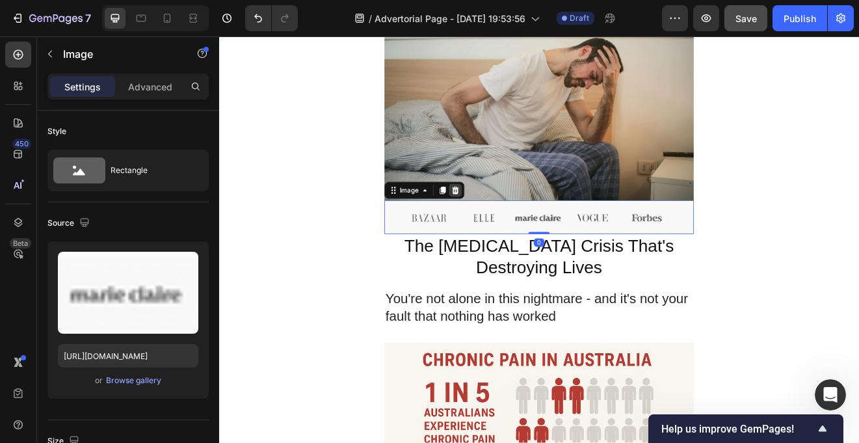
click at [508, 225] on icon at bounding box center [507, 224] width 8 height 9
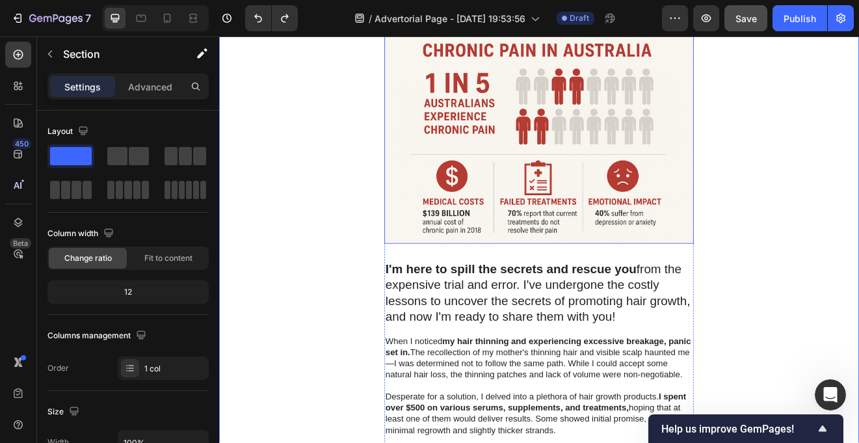
scroll to position [727, 0]
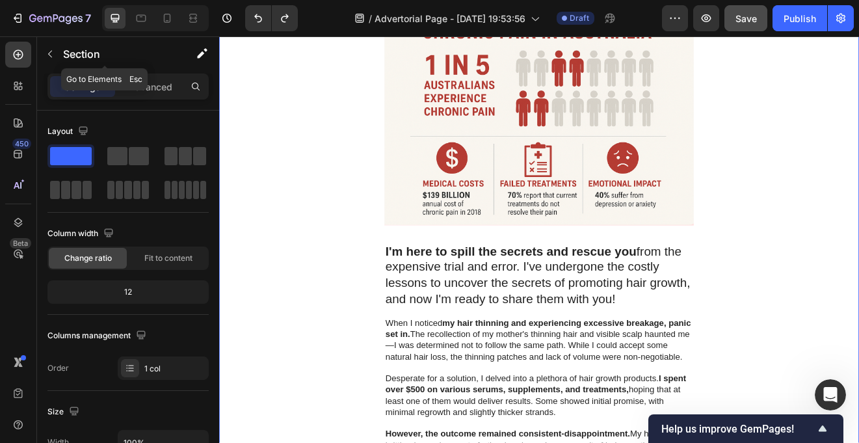
click at [53, 51] on icon "button" at bounding box center [50, 54] width 10 height 10
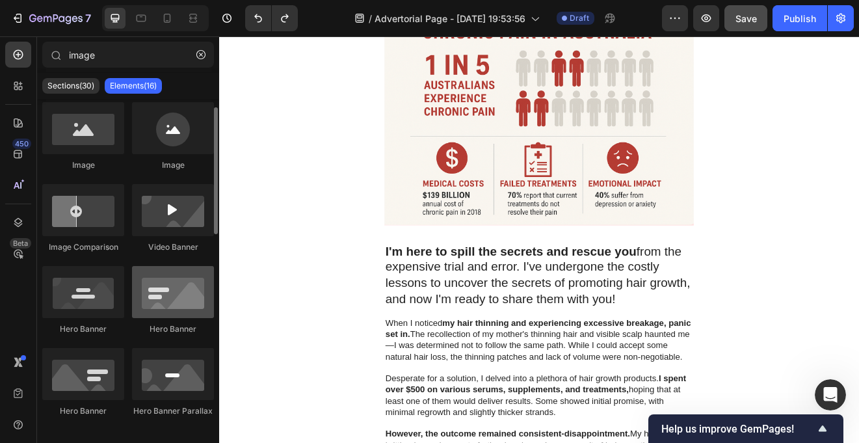
scroll to position [0, 0]
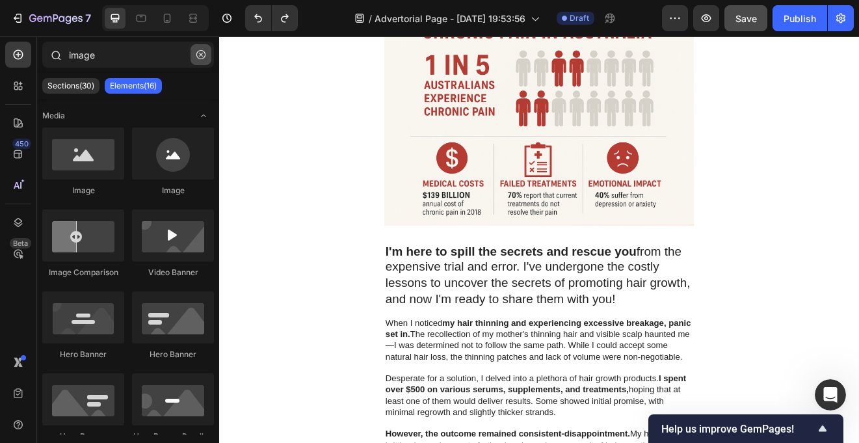
click at [199, 56] on icon "button" at bounding box center [201, 55] width 4 height 4
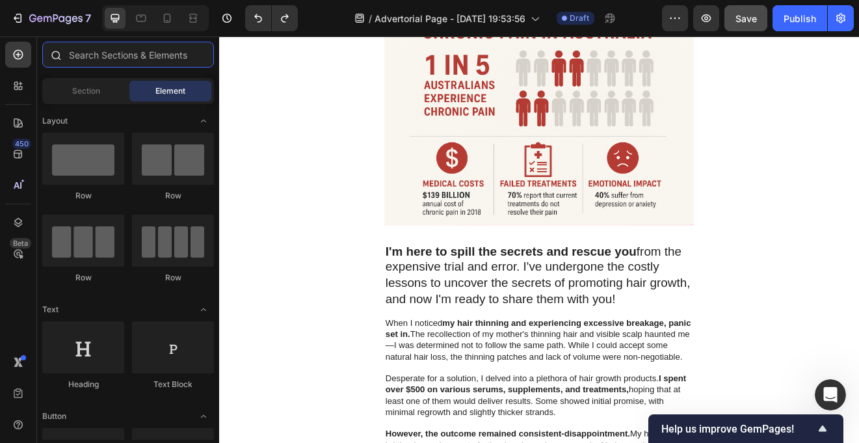
click at [159, 58] on input "text" at bounding box center [128, 55] width 172 height 26
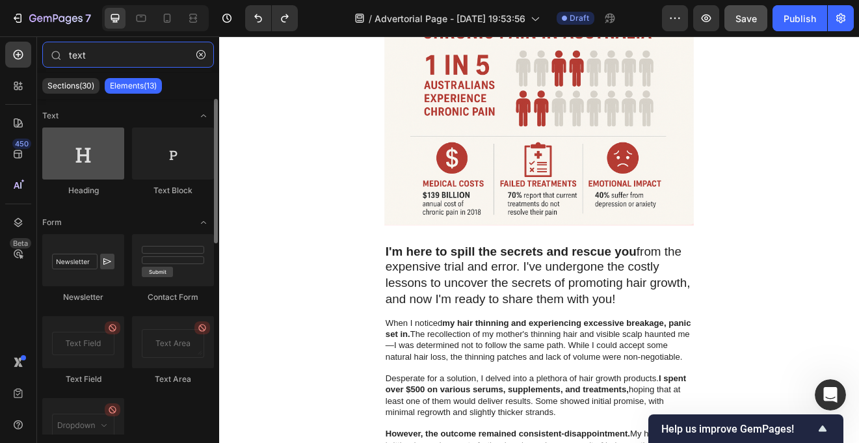
type input "text"
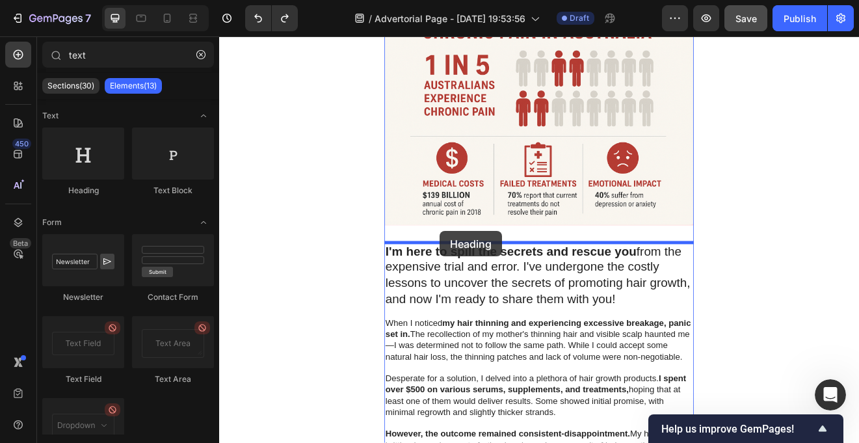
drag, startPoint x: 288, startPoint y: 182, endPoint x: 488, endPoint y: 274, distance: 220.2
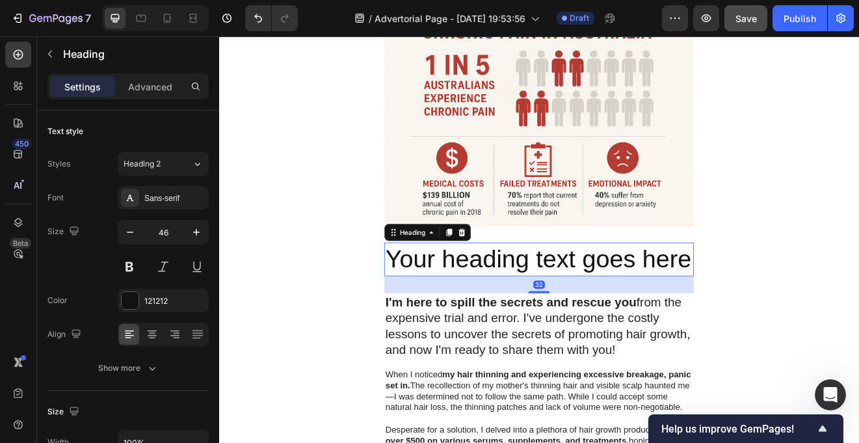
click at [562, 307] on h2 "Your heading text goes here" at bounding box center [609, 309] width 377 height 42
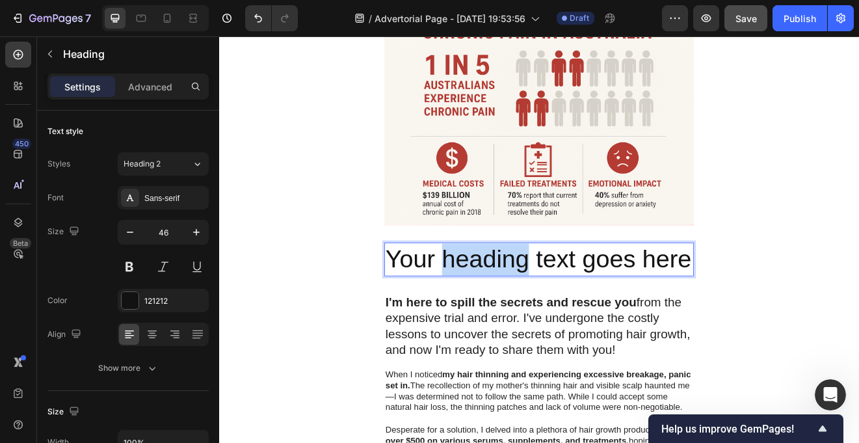
click at [562, 307] on p "Your heading text goes here" at bounding box center [609, 308] width 374 height 39
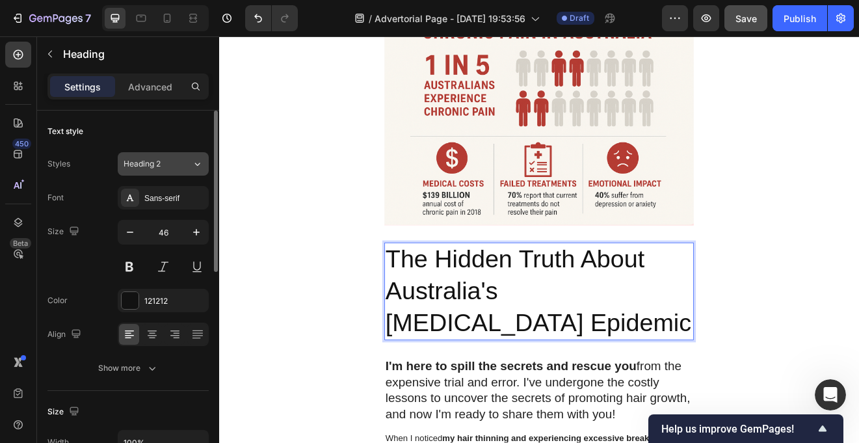
click at [195, 166] on icon at bounding box center [197, 163] width 11 height 13
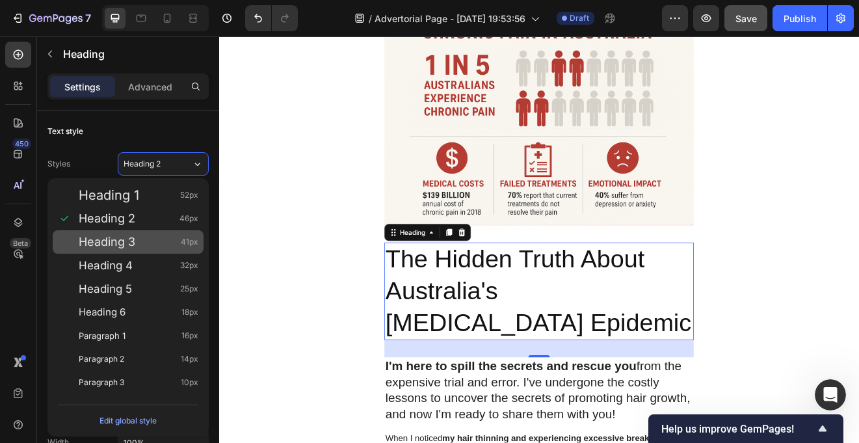
click at [155, 241] on div "Heading 3 41px" at bounding box center [139, 241] width 120 height 13
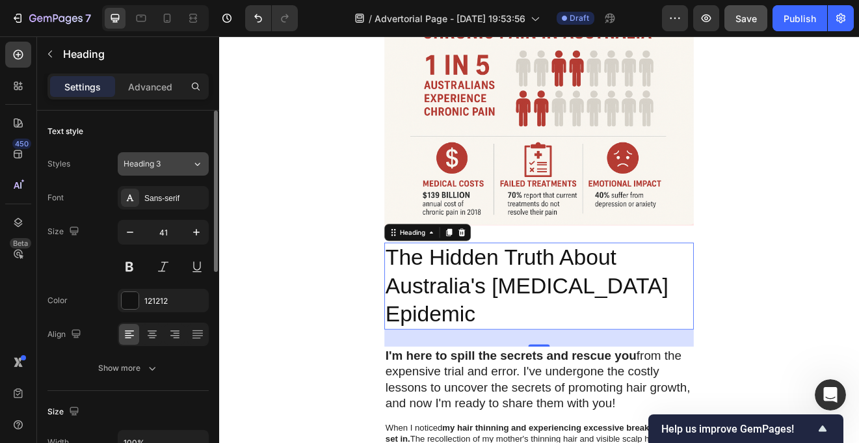
click at [187, 170] on button "Heading 3" at bounding box center [163, 163] width 91 height 23
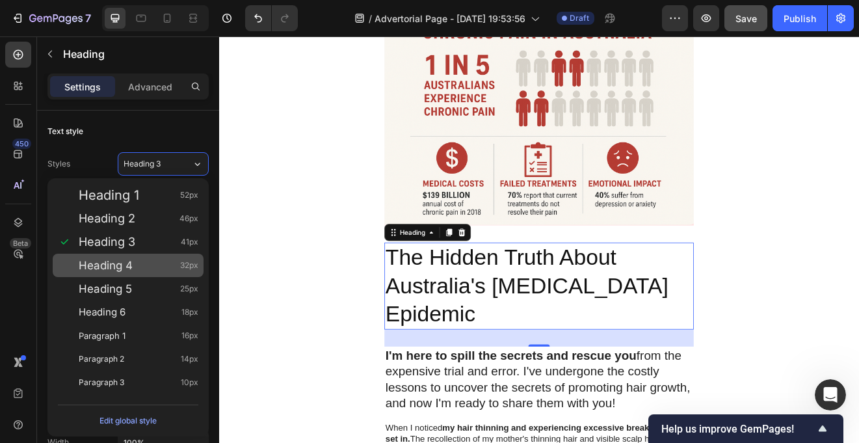
click at [161, 259] on div "Heading 4 32px" at bounding box center [139, 265] width 120 height 13
type input "32"
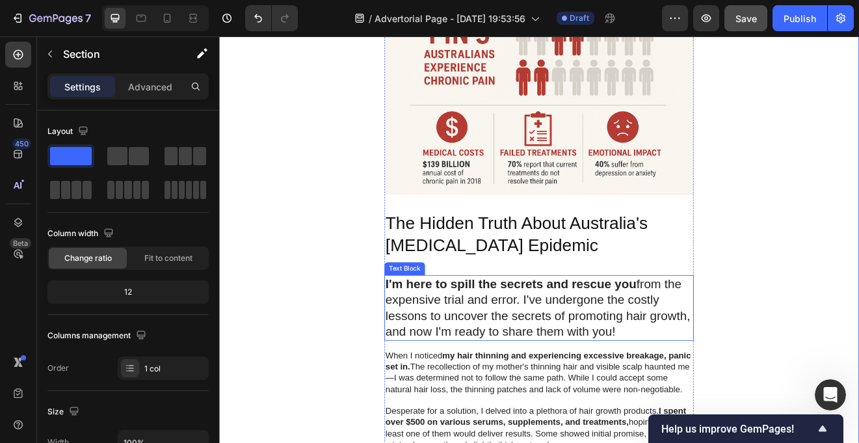
scroll to position [787, 0]
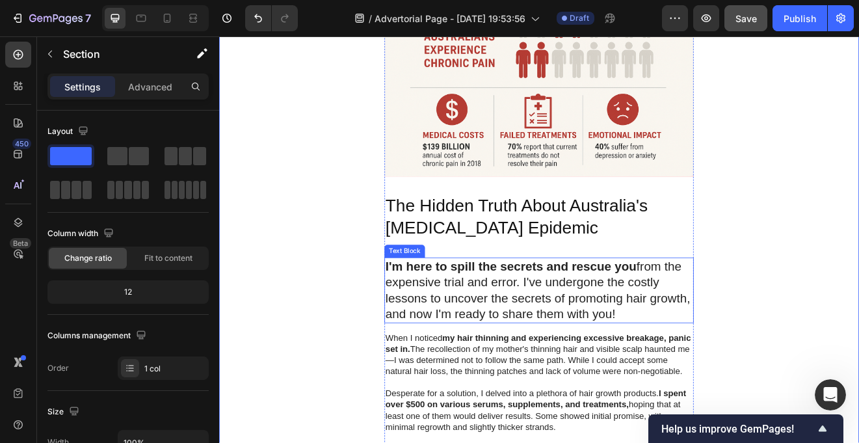
click at [555, 352] on p "I'm here to spill the secrets and rescue you from the expensive trial and error…" at bounding box center [609, 346] width 374 height 78
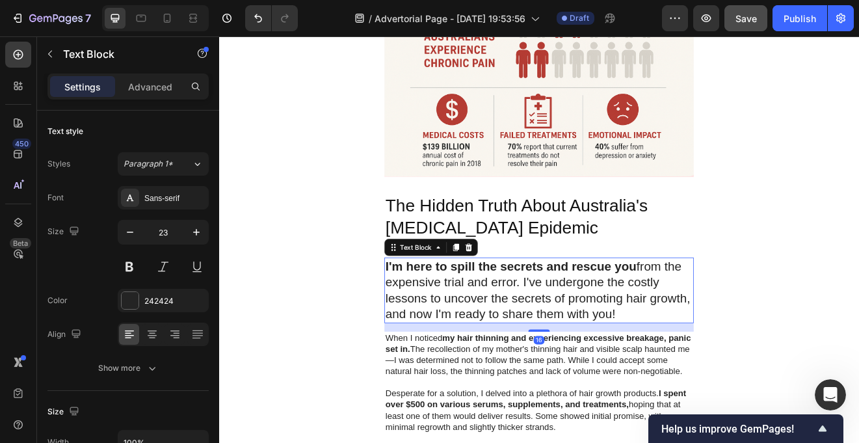
click at [555, 352] on p "I'm here to spill the secrets and rescue you from the expensive trial and error…" at bounding box center [609, 346] width 374 height 78
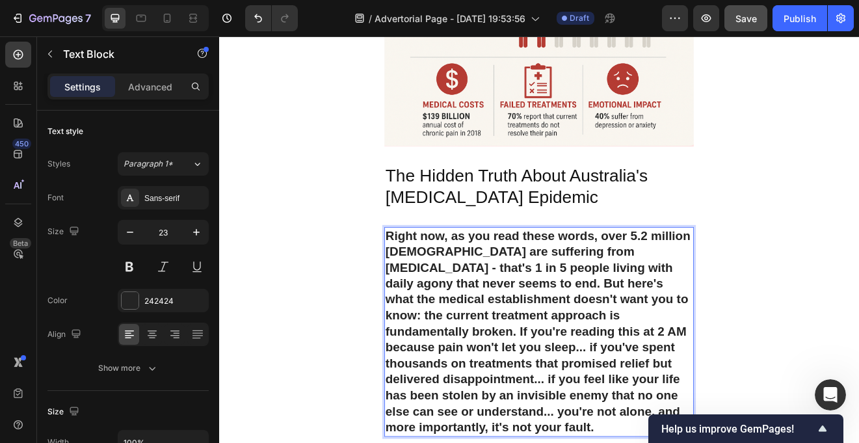
scroll to position [826, 0]
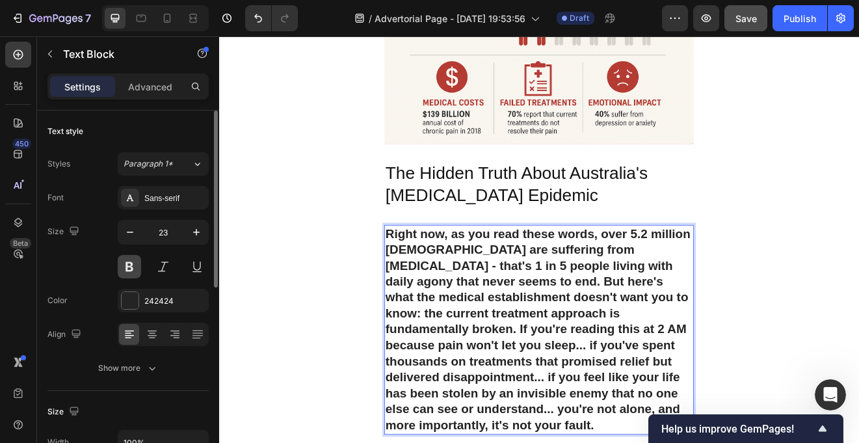
click at [133, 265] on button at bounding box center [129, 266] width 23 height 23
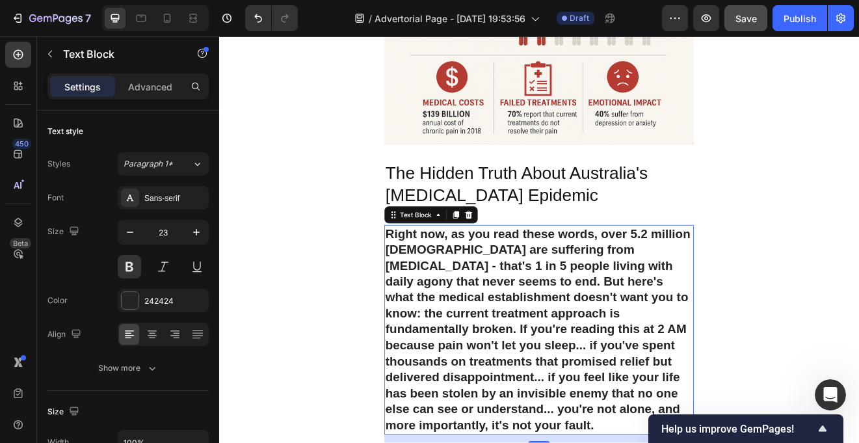
click at [493, 379] on strong "Right now, as you read these words, over 5.2 million Australians are suffering …" at bounding box center [608, 393] width 372 height 250
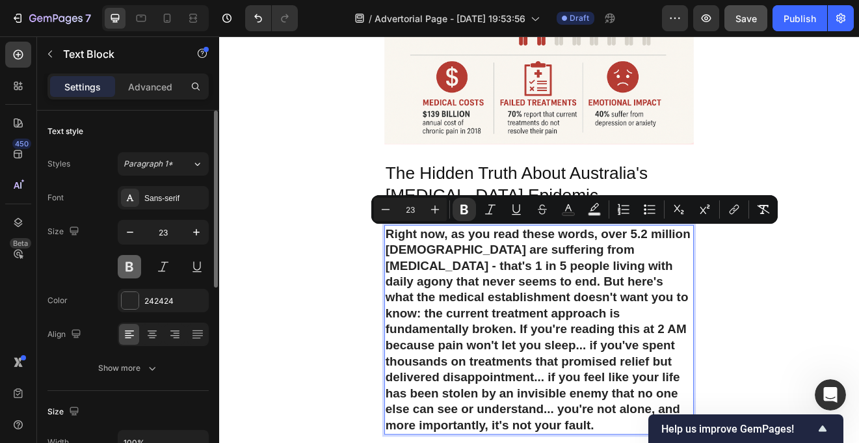
click at [125, 269] on button at bounding box center [129, 266] width 23 height 23
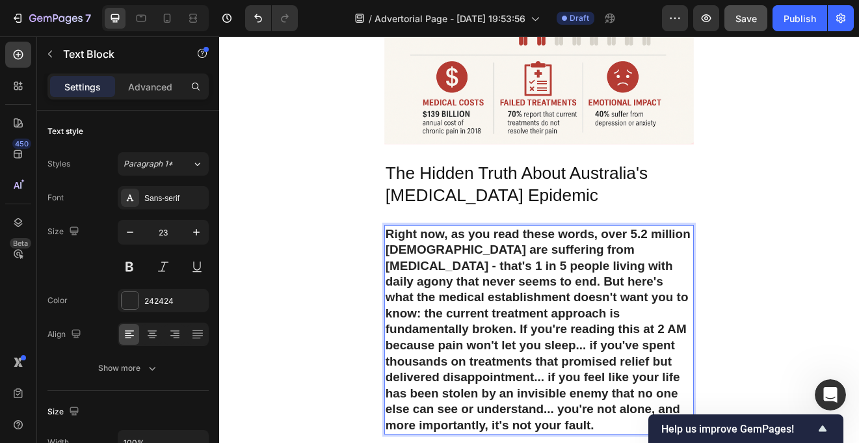
click at [445, 376] on strong "Right now, as you read these words, over 5.2 million Australians are suffering …" at bounding box center [608, 393] width 372 height 250
click at [469, 343] on strong "Right now, as you read these words, over 5.2 million Australians are suffering …" at bounding box center [608, 393] width 372 height 250
click at [529, 331] on strong "Right now, as you read these words, over 5.2 million Australians are suffering …" at bounding box center [608, 393] width 372 height 250
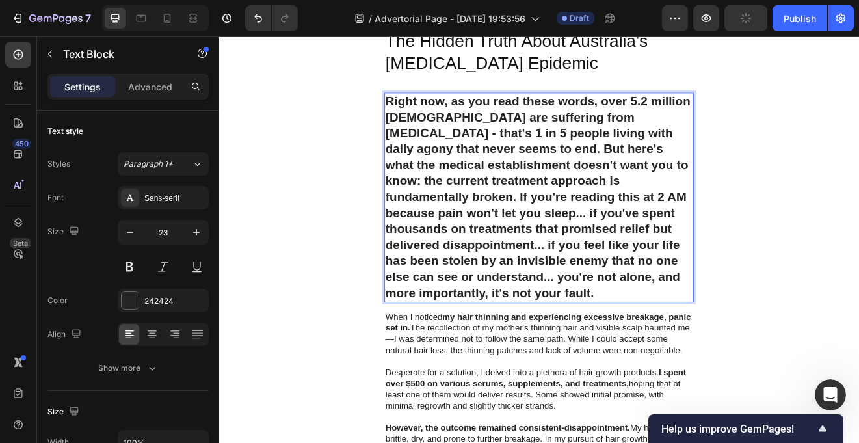
scroll to position [998, 0]
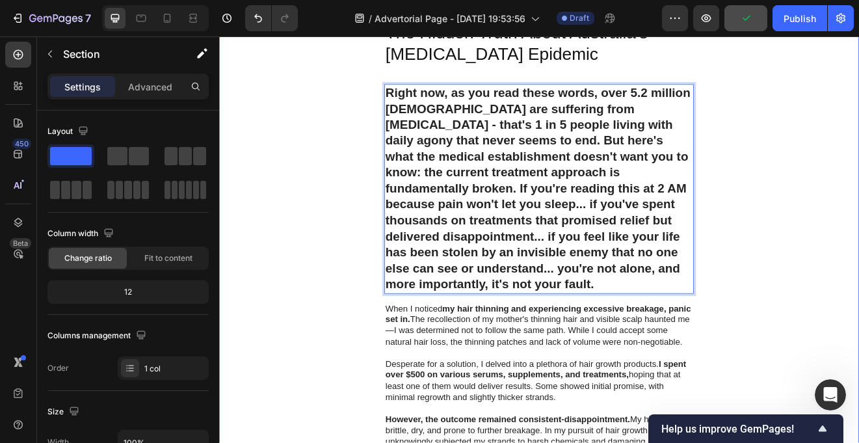
click at [385, 228] on div "Image EarthKind Heading Row Advertorial Text Block Are You Trapped in the Chron…" at bounding box center [609, 384] width 780 height 2638
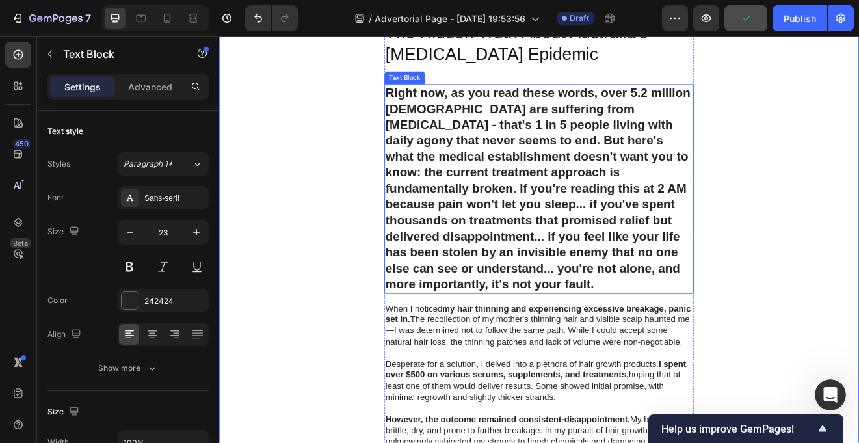
click at [446, 218] on strong "Right now, as you read these words, over 5.2 million Australians are suffering …" at bounding box center [608, 222] width 372 height 250
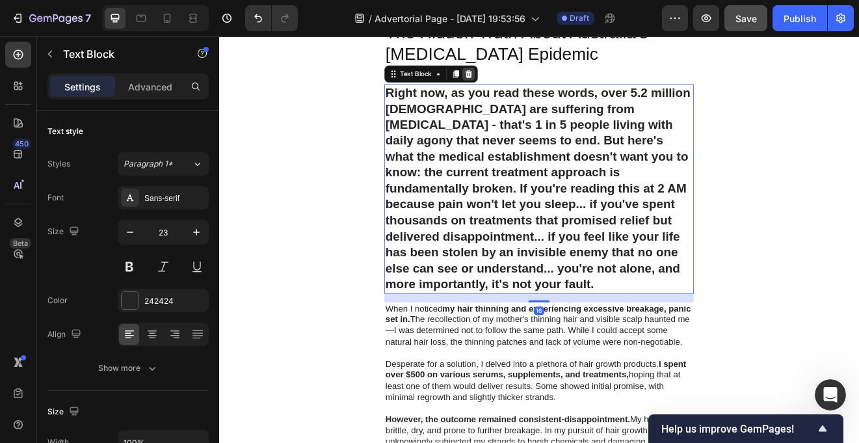
click at [523, 81] on icon at bounding box center [523, 82] width 8 height 9
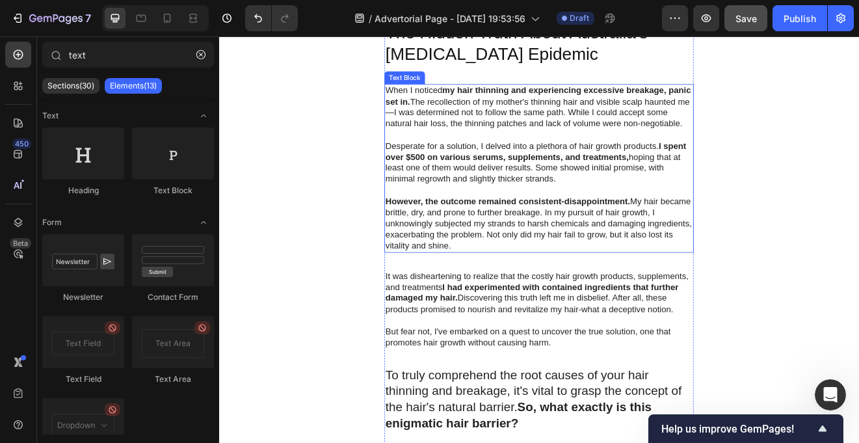
click at [513, 127] on p "When I noticed my hair thinning and experiencing excessive breakage, panic set …" at bounding box center [609, 123] width 374 height 54
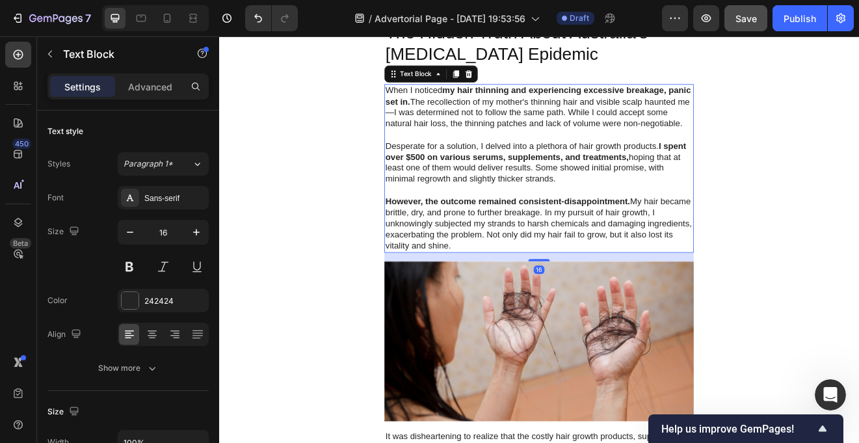
click at [523, 139] on p "When I noticed my hair thinning and experiencing excessive breakage, panic set …" at bounding box center [609, 123] width 374 height 54
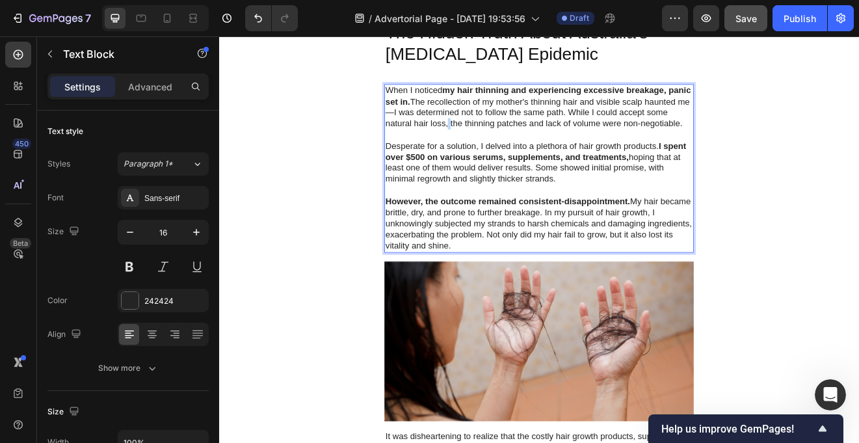
click at [523, 139] on p "When I noticed my hair thinning and experiencing excessive breakage, panic set …" at bounding box center [609, 123] width 374 height 54
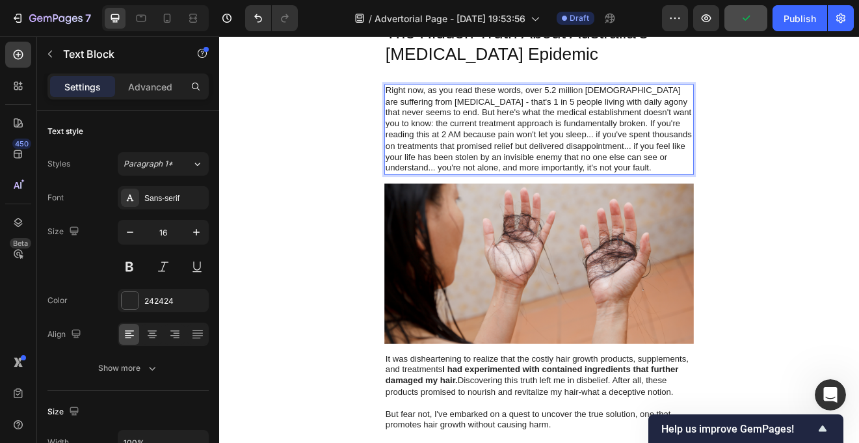
click at [666, 143] on p "Right now, as you read these words, over 5.2 million Australians are suffering …" at bounding box center [609, 150] width 374 height 108
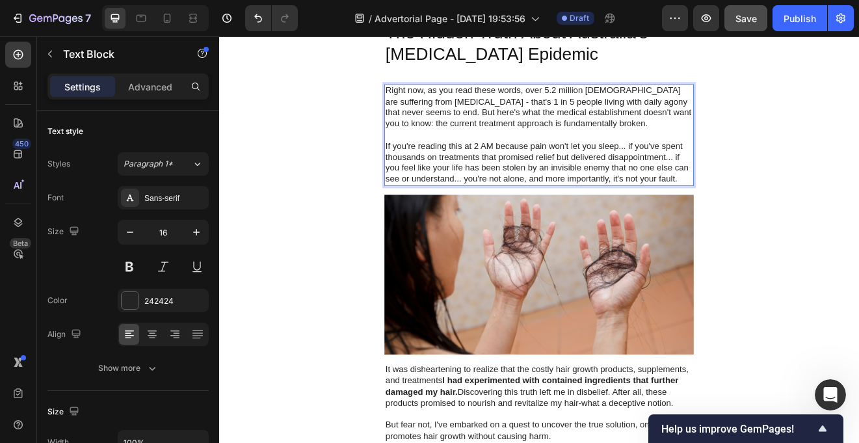
click at [781, 207] on p "If you're reading this at 2 AM because pain won't let you sleep... if you've sp…" at bounding box center [609, 191] width 374 height 54
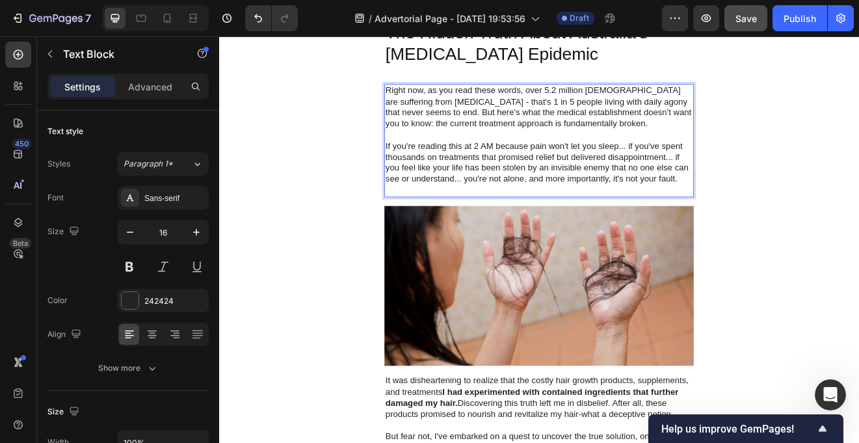
click at [618, 134] on p "Right now, as you read these words, over 5.2 million Australians are suffering …" at bounding box center [609, 123] width 374 height 54
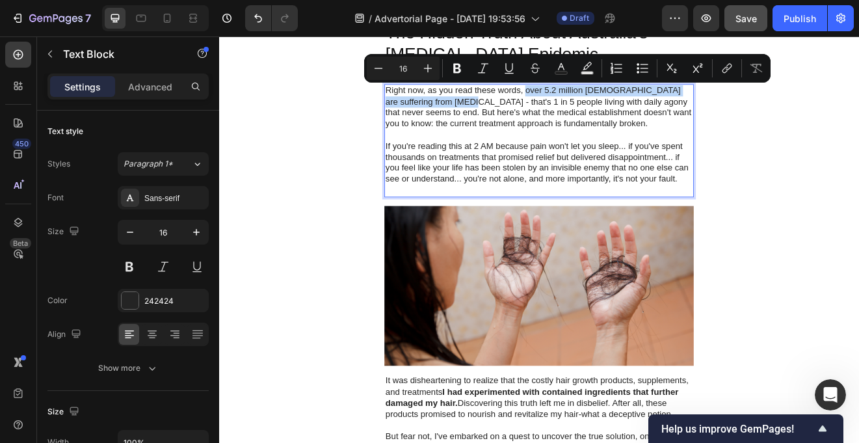
drag, startPoint x: 592, startPoint y: 103, endPoint x: 501, endPoint y: 115, distance: 91.8
click at [501, 115] on p "Right now, as you read these words, over 5.2 million Australians are suffering …" at bounding box center [609, 123] width 374 height 54
click at [585, 67] on icon "Editor contextual toolbar" at bounding box center [586, 68] width 13 height 13
type input "000000"
type input "77"
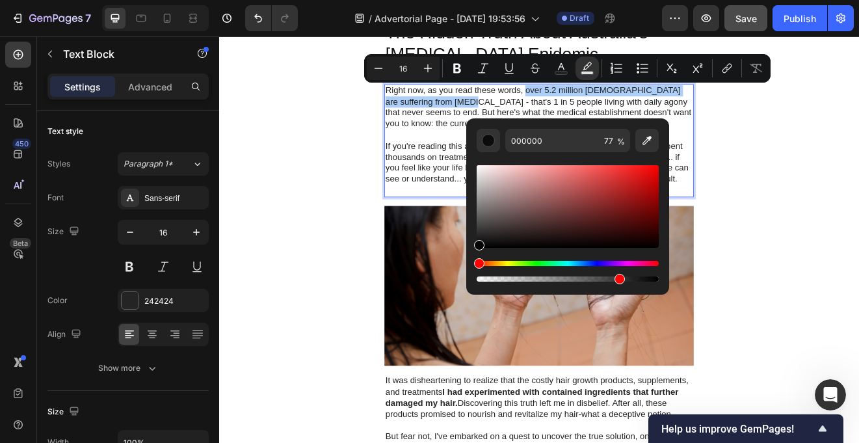
click at [558, 173] on div "Editor contextual toolbar" at bounding box center [567, 206] width 182 height 83
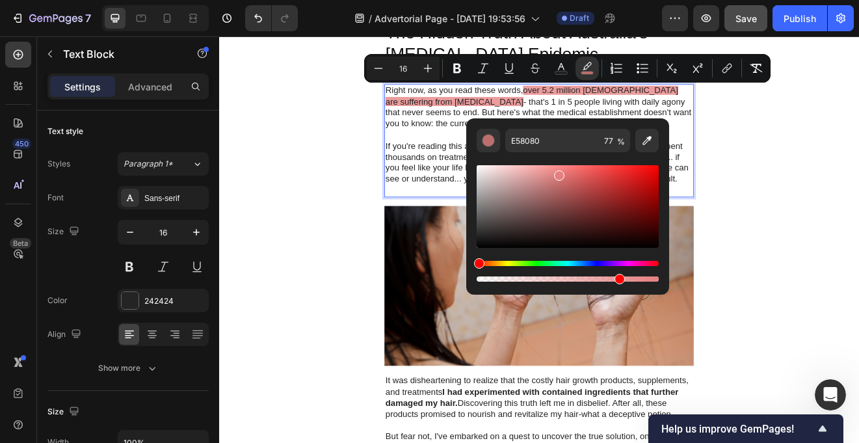
click at [538, 174] on div "Editor contextual toolbar" at bounding box center [567, 206] width 182 height 83
click at [518, 168] on div "Editor contextual toolbar" at bounding box center [567, 206] width 182 height 83
type input "F7BEBE"
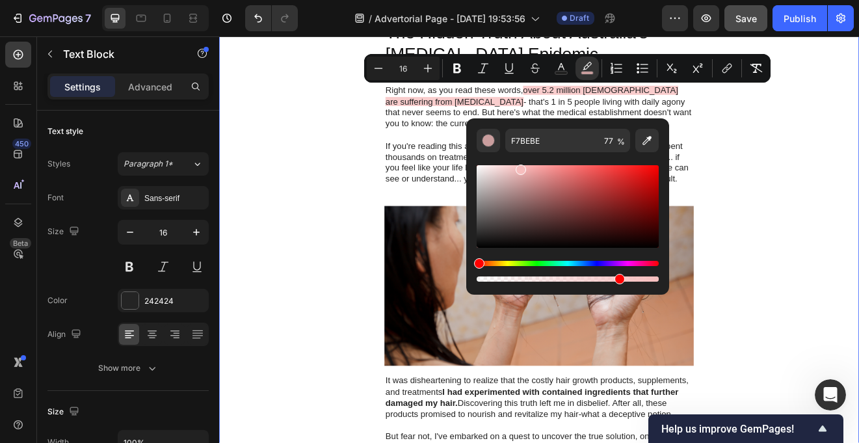
click at [858, 220] on div "Image EarthKind Heading Row Advertorial Text Block Are You Trapped in the Chron…" at bounding box center [609, 314] width 780 height 2499
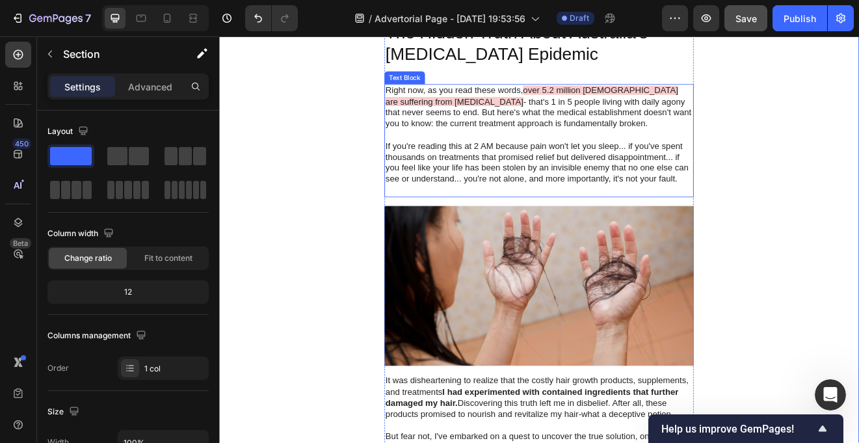
click at [738, 102] on span "over 5.2 million Australians are suffering from chronic pain" at bounding box center [600, 109] width 357 height 25
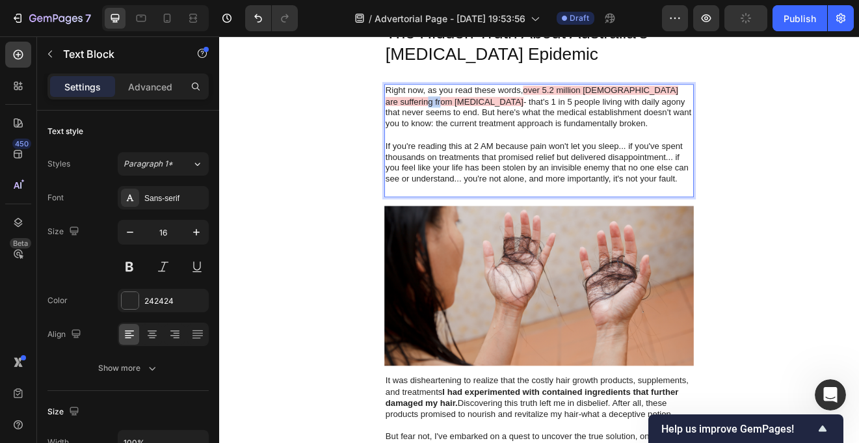
drag, startPoint x: 469, startPoint y: 116, endPoint x: 447, endPoint y: 116, distance: 22.1
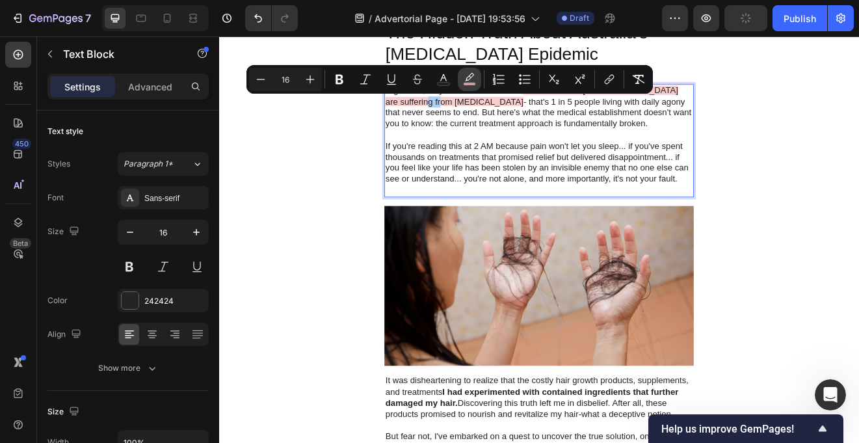
click at [466, 87] on button "color" at bounding box center [469, 79] width 23 height 23
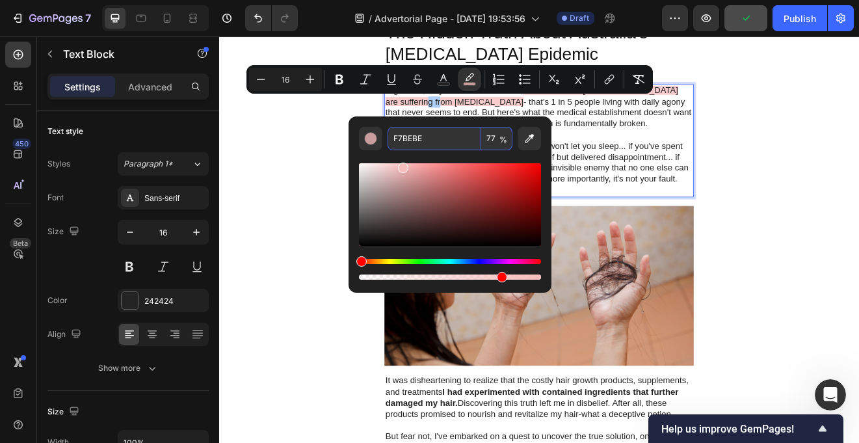
drag, startPoint x: 433, startPoint y: 140, endPoint x: 387, endPoint y: 140, distance: 45.5
click at [387, 140] on input "F7BEBE" at bounding box center [434, 138] width 94 height 23
drag, startPoint x: 428, startPoint y: 140, endPoint x: 393, endPoint y: 139, distance: 35.1
click at [393, 139] on input "F7BEBE" at bounding box center [434, 138] width 94 height 23
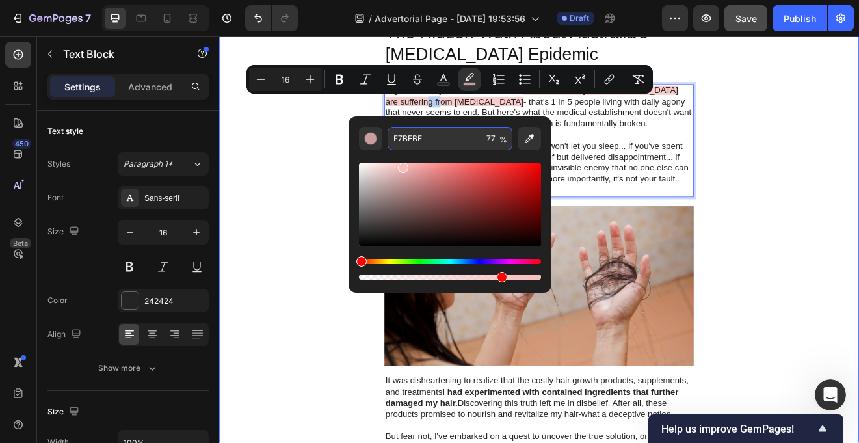
click at [855, 174] on div "Image EarthKind Heading Row Advertorial Text Block Are You Trapped in the Chron…" at bounding box center [609, 314] width 780 height 2499
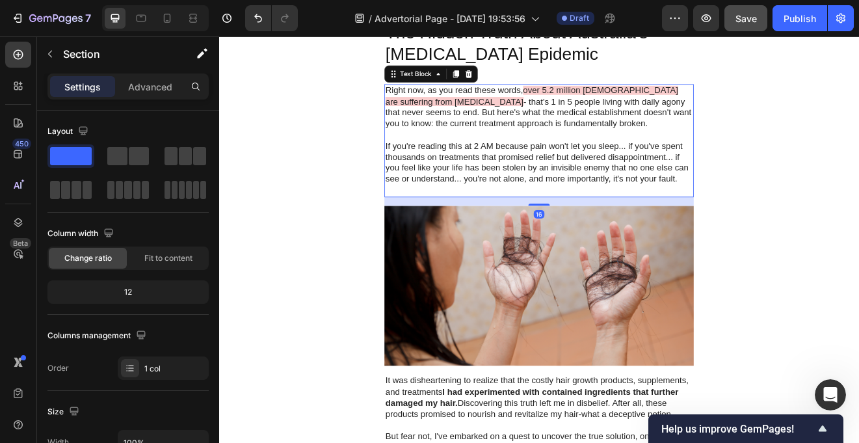
click at [677, 140] on p "Right now, as you read these words, over 5.2 million Australians are suffering …" at bounding box center [609, 123] width 374 height 54
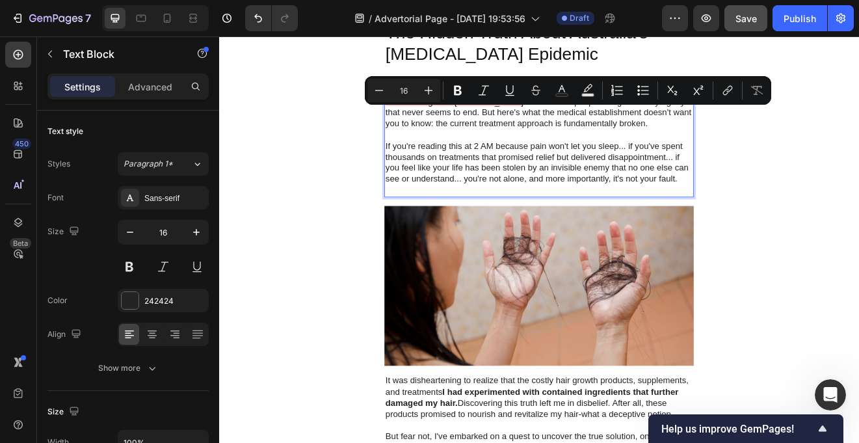
drag, startPoint x: 764, startPoint y: 131, endPoint x: 762, endPoint y: 140, distance: 9.5
click at [762, 140] on p "Right now, as you read these words, over 5.2 million Australians are suffering …" at bounding box center [609, 123] width 374 height 54
click at [727, 155] on p "Rich Text Editor. Editing area: main" at bounding box center [609, 157] width 374 height 14
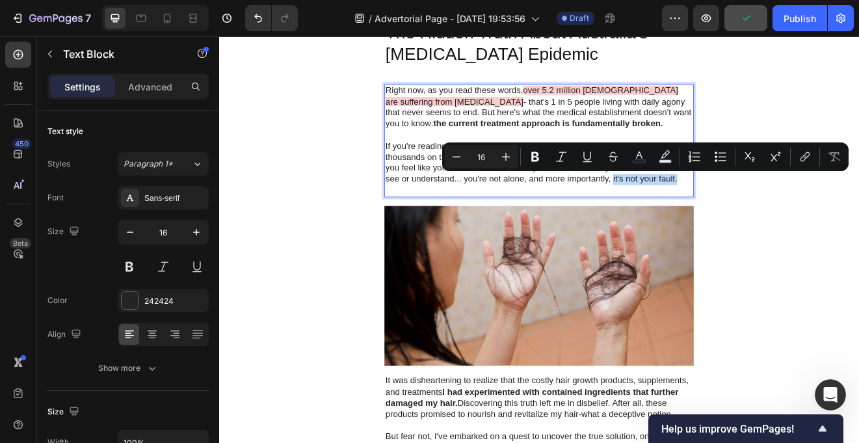
drag, startPoint x: 699, startPoint y: 212, endPoint x: 779, endPoint y: 215, distance: 80.0
click at [779, 215] on p "If you're reading this at 2 AM because pain won't let you sleep... if you've sp…" at bounding box center [609, 191] width 374 height 54
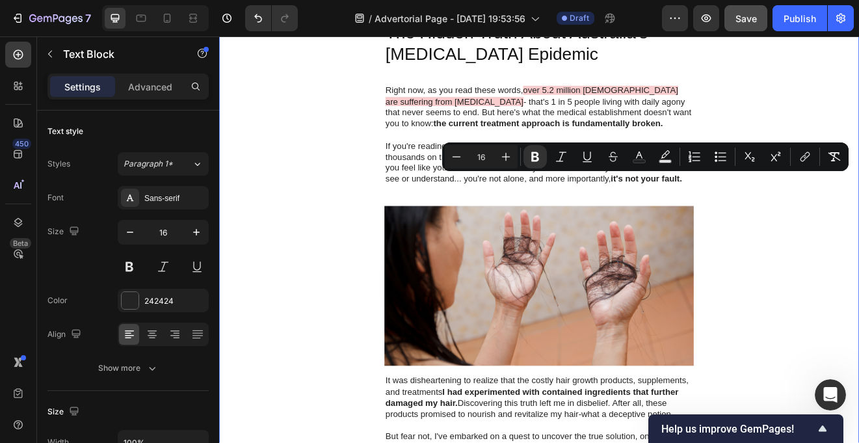
click at [858, 91] on div "Image EarthKind Heading Row Advertorial Text Block Are You Trapped in the Chron…" at bounding box center [609, 314] width 780 height 2499
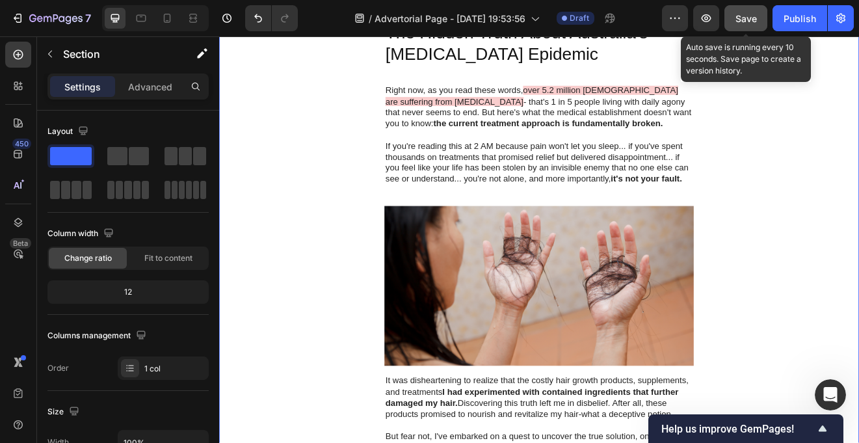
click at [748, 18] on span "Save" at bounding box center [745, 18] width 21 height 11
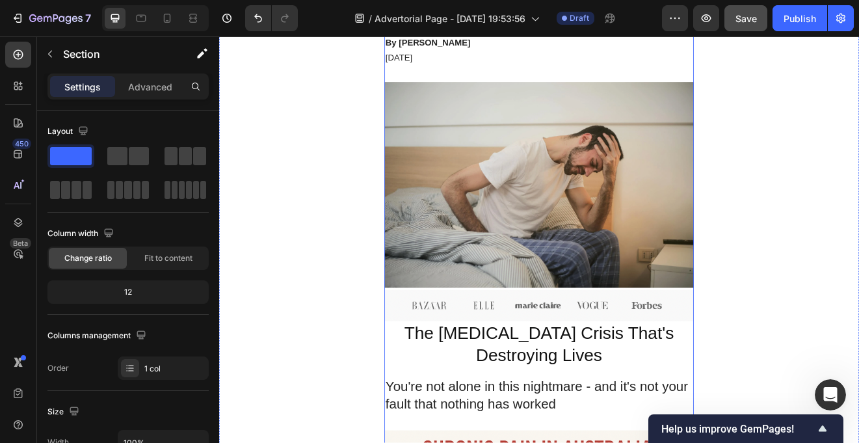
scroll to position [219, 0]
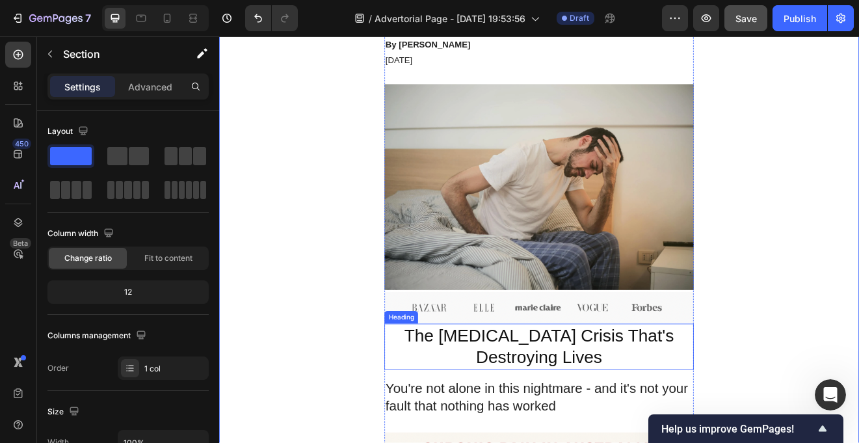
click at [660, 421] on p "The Chronic Pain Crisis That's Destroying Lives" at bounding box center [609, 415] width 374 height 54
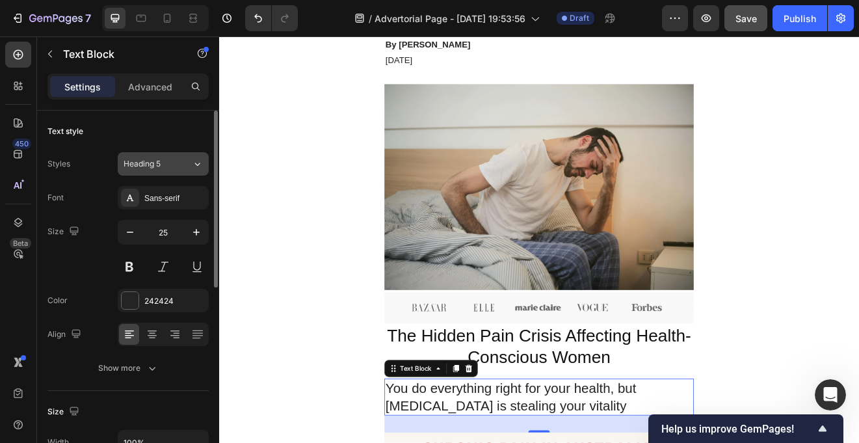
click at [196, 168] on icon at bounding box center [197, 163] width 11 height 13
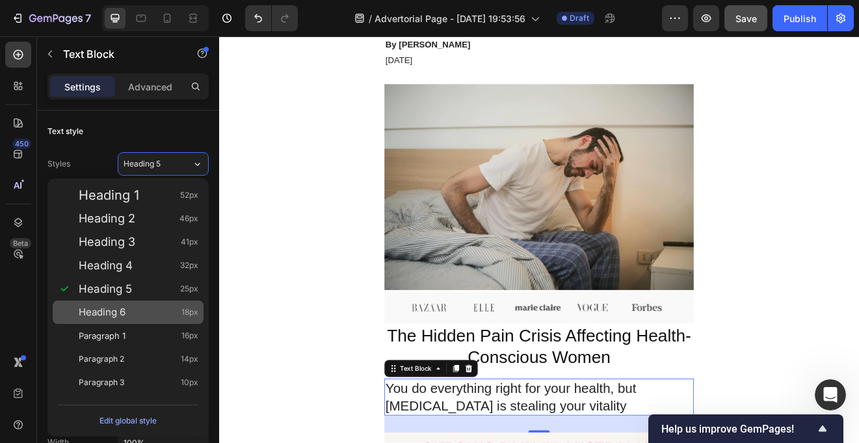
click at [151, 306] on div "Heading 6 18px" at bounding box center [139, 312] width 120 height 13
type input "18"
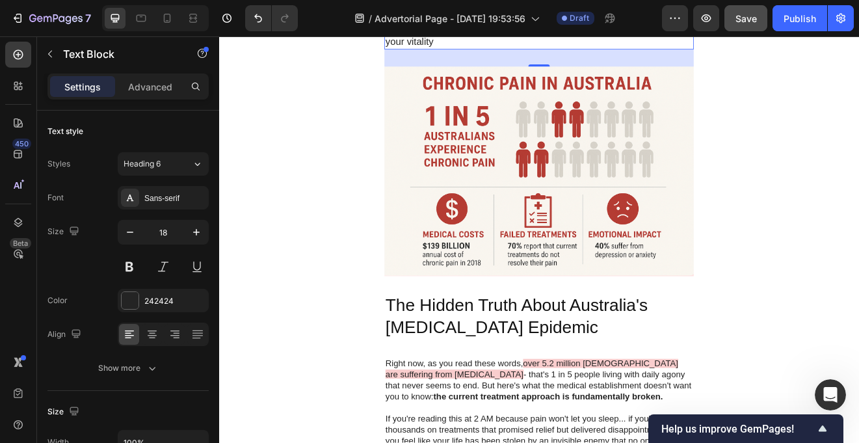
scroll to position [659, 0]
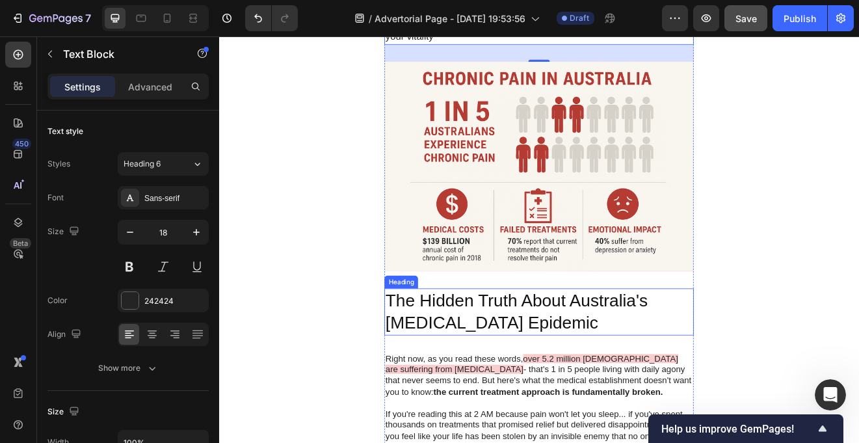
click at [538, 364] on p "The Hidden Truth About Australia's Chronic Pain Epidemic" at bounding box center [609, 372] width 374 height 54
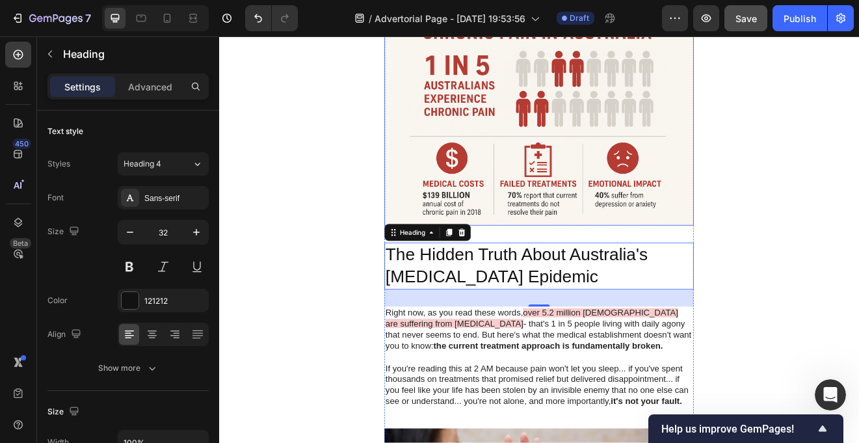
scroll to position [793, 0]
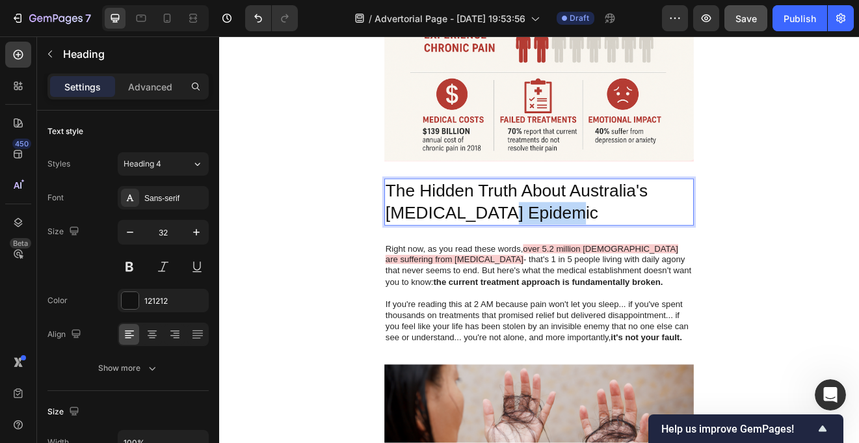
click at [606, 243] on p "The Hidden Truth About Australia's Chronic Pain Epidemic" at bounding box center [609, 238] width 374 height 54
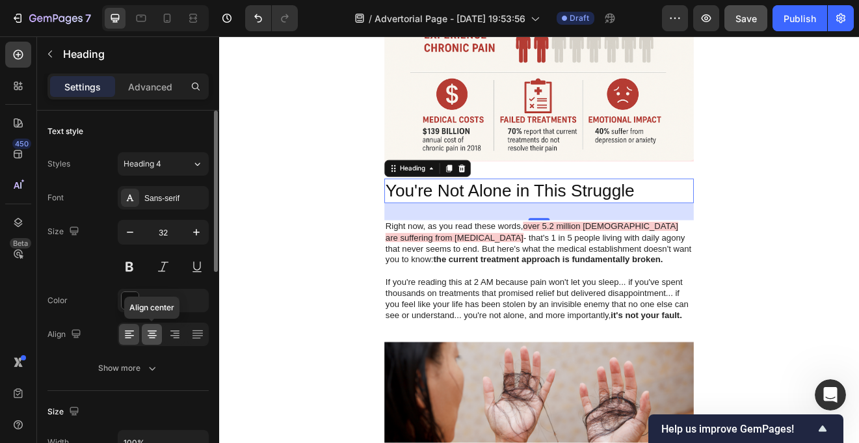
click at [157, 332] on icon at bounding box center [152, 334] width 13 height 13
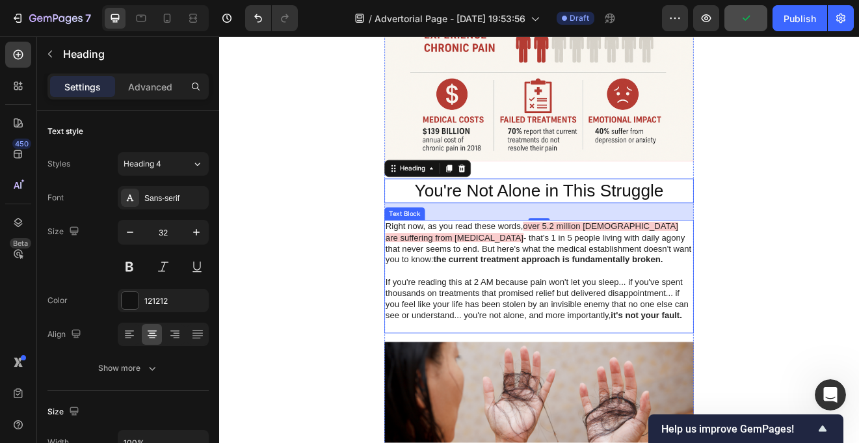
click at [649, 266] on span "over 5.2 million Australians are suffering from chronic pain" at bounding box center [600, 275] width 357 height 25
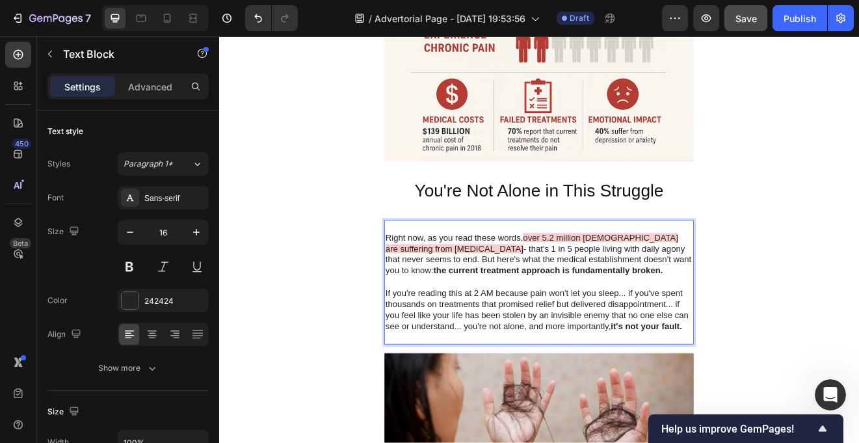
click at [428, 268] on p "Rich Text Editor. Editing area: main" at bounding box center [609, 269] width 374 height 14
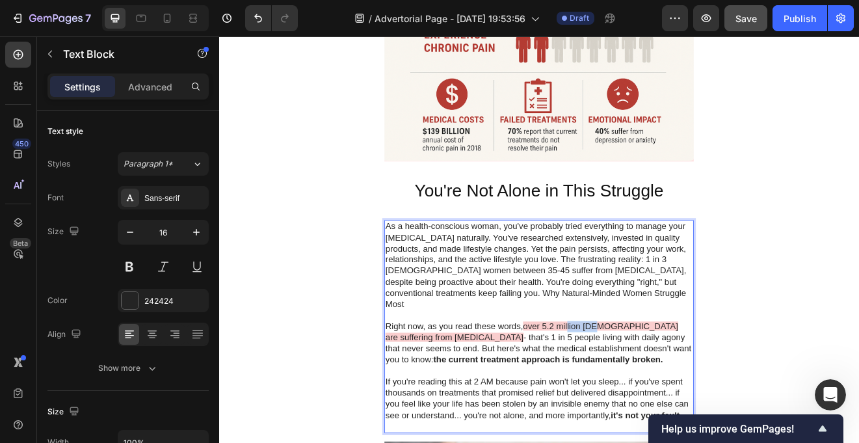
drag, startPoint x: 647, startPoint y: 372, endPoint x: 680, endPoint y: 372, distance: 33.2
click at [680, 384] on span "over 5.2 million Australians are suffering from chronic pain" at bounding box center [600, 396] width 357 height 25
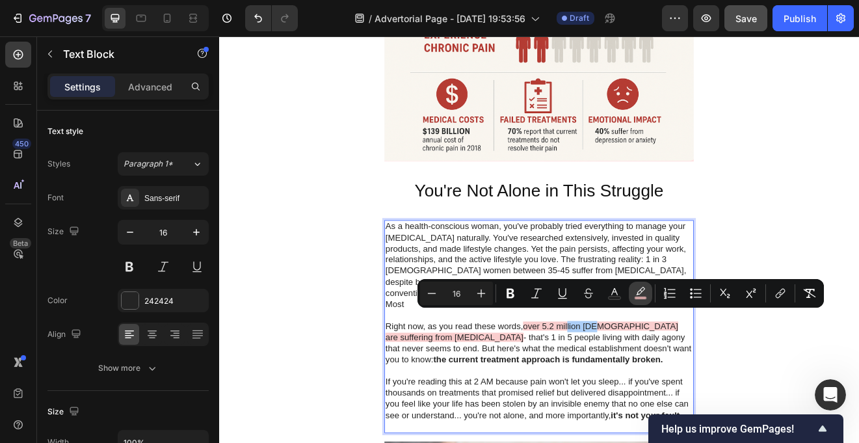
click at [642, 291] on icon "Editor contextual toolbar" at bounding box center [640, 293] width 13 height 13
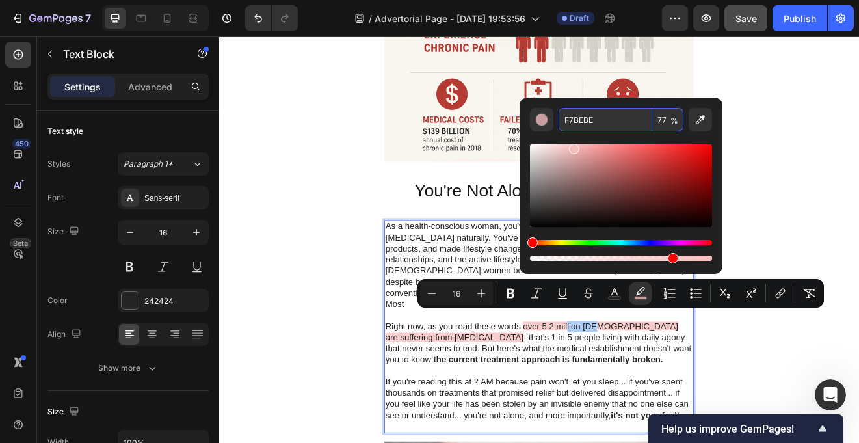
drag, startPoint x: 599, startPoint y: 119, endPoint x: 556, endPoint y: 119, distance: 42.9
click at [556, 119] on div "F7BEBE 77 %" at bounding box center [621, 119] width 182 height 23
drag, startPoint x: 614, startPoint y: 122, endPoint x: 555, endPoint y: 121, distance: 59.2
click at [555, 121] on div "F7BEBE 77 %" at bounding box center [621, 119] width 182 height 23
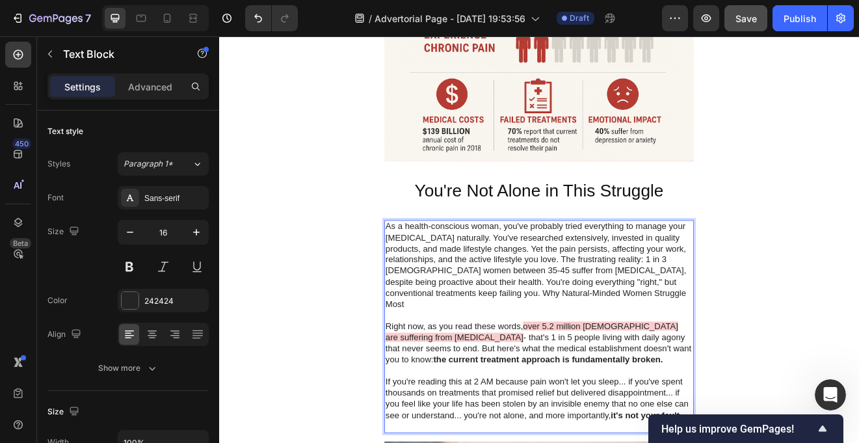
click at [729, 309] on p "As a health-conscious woman, you've probably tried everything to manage your ch…" at bounding box center [609, 316] width 374 height 108
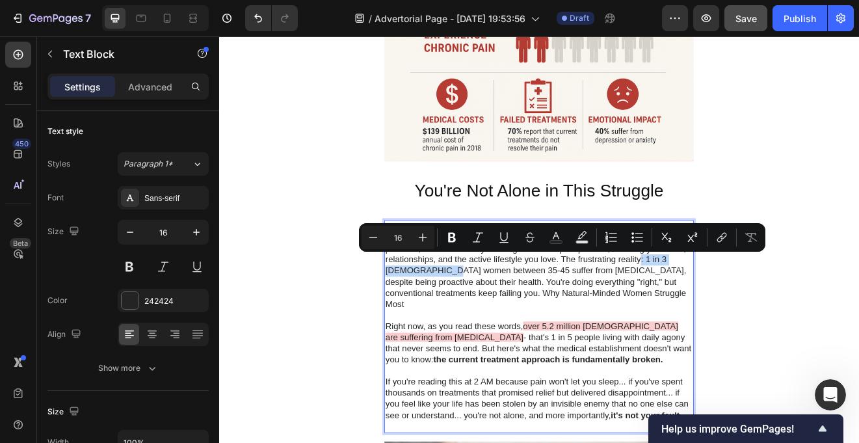
drag, startPoint x: 739, startPoint y: 311, endPoint x: 504, endPoint y: 322, distance: 234.9
click at [504, 322] on p "As a health-conscious woman, you've probably tried everything to manage your ch…" at bounding box center [609, 316] width 374 height 108
click at [579, 235] on icon "Editor contextual toolbar" at bounding box center [581, 237] width 13 height 13
type input "000000"
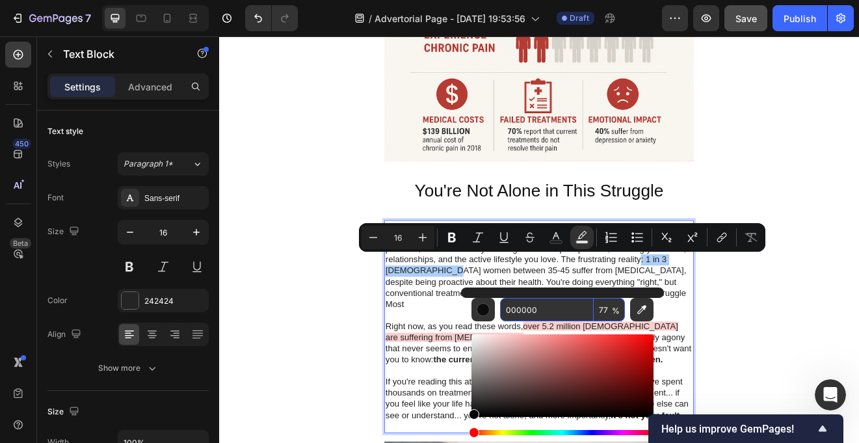
click at [549, 306] on input "000000" at bounding box center [547, 309] width 94 height 23
paste input "F7BEBE"
type input "F7BEBE"
click at [468, 370] on p "Rich Text Editor. Editing area: main" at bounding box center [609, 377] width 374 height 14
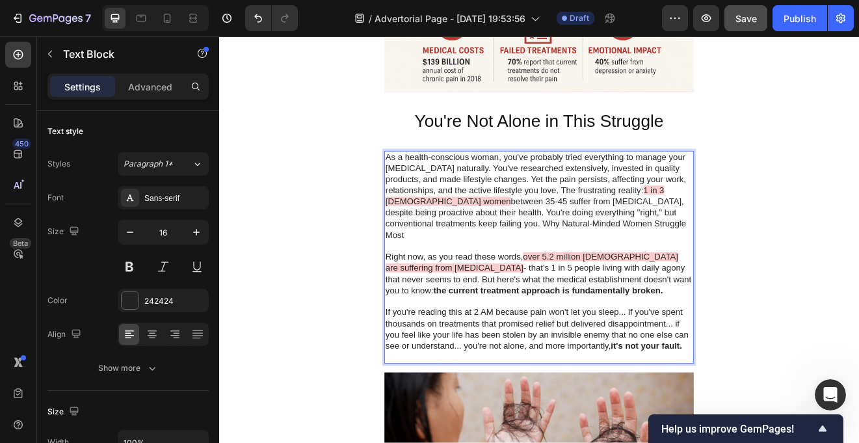
scroll to position [878, 0]
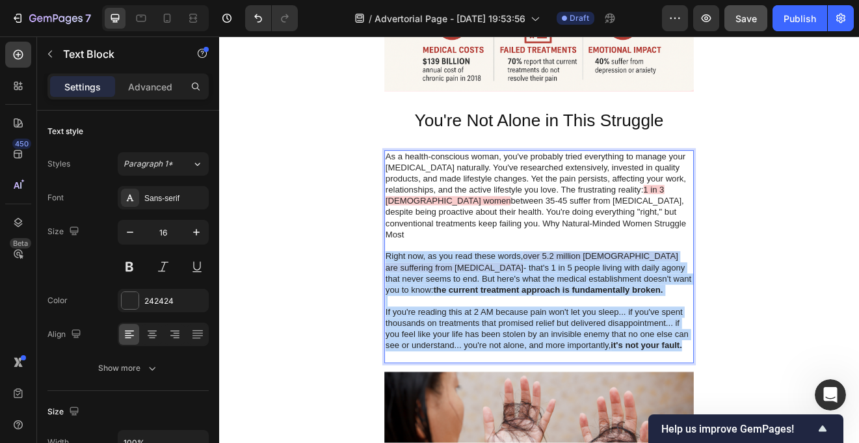
drag, startPoint x: 788, startPoint y: 401, endPoint x: 421, endPoint y: 292, distance: 383.1
click at [421, 291] on div "As a health-conscious woman, you've probably tried everything to manage your ch…" at bounding box center [609, 305] width 377 height 259
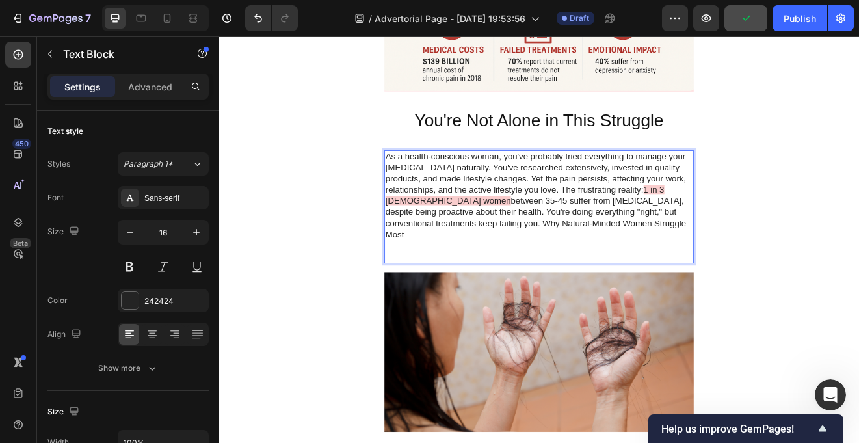
click at [632, 222] on p "As a health-conscious woman, you've probably tried everything to manage your ch…" at bounding box center [609, 231] width 374 height 108
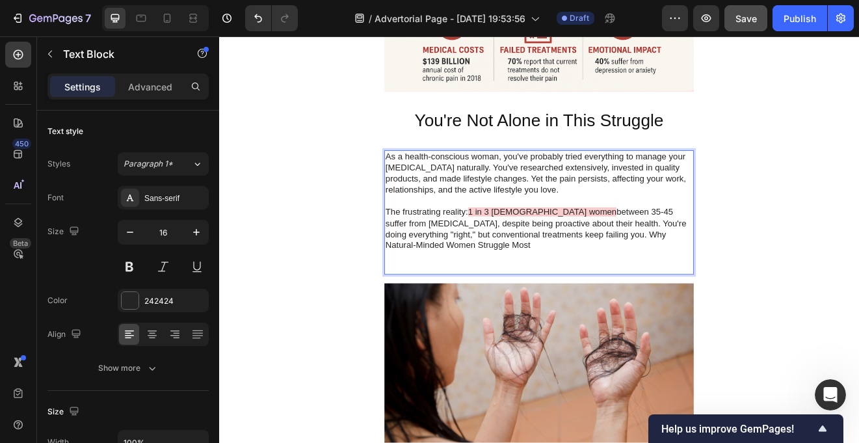
click at [505, 267] on p "The frustrating reality: 1 in 3 Australian women between 35-45 suffer from chro…" at bounding box center [609, 271] width 374 height 54
drag, startPoint x: 521, startPoint y: 252, endPoint x: 423, endPoint y: 248, distance: 98.2
click at [423, 248] on p "The frustrating reality: 1 in 3 Australian women between 35-45 suffer from chro…" at bounding box center [609, 271] width 374 height 54
click at [546, 290] on p "The frustrating reality: 1 in 3 Australian women between 35-45 suffer from chro…" at bounding box center [609, 271] width 374 height 54
click at [661, 280] on p "The frustrating reality: 1 in 3 Australian women between 35-45 suffer from chro…" at bounding box center [609, 271] width 374 height 54
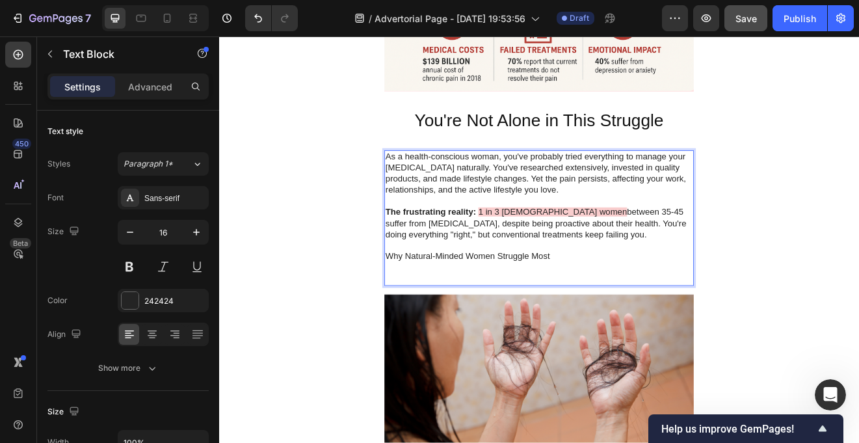
click at [498, 304] on p "Why Natural-Minded Women Struggle Most" at bounding box center [609, 305] width 374 height 14
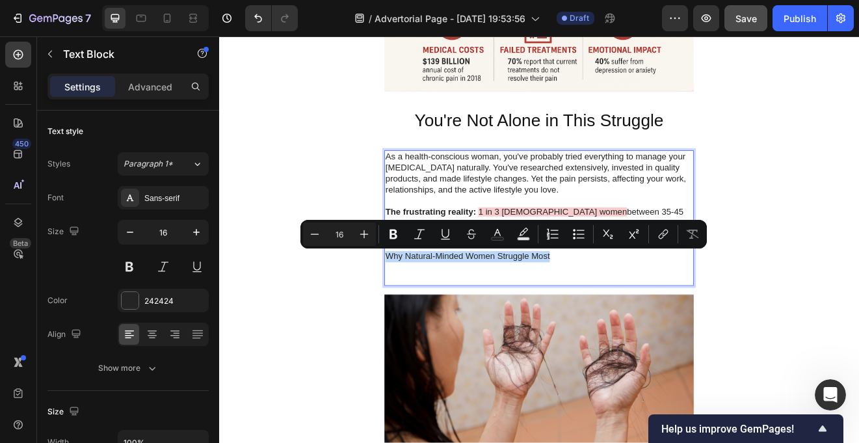
drag, startPoint x: 608, startPoint y: 305, endPoint x: 421, endPoint y: 304, distance: 187.2
click at [422, 304] on p "Why Natural-Minded Women Struggle Most" at bounding box center [609, 305] width 374 height 14
click at [612, 320] on p "Rich Text Editor. Editing area: main" at bounding box center [609, 319] width 374 height 14
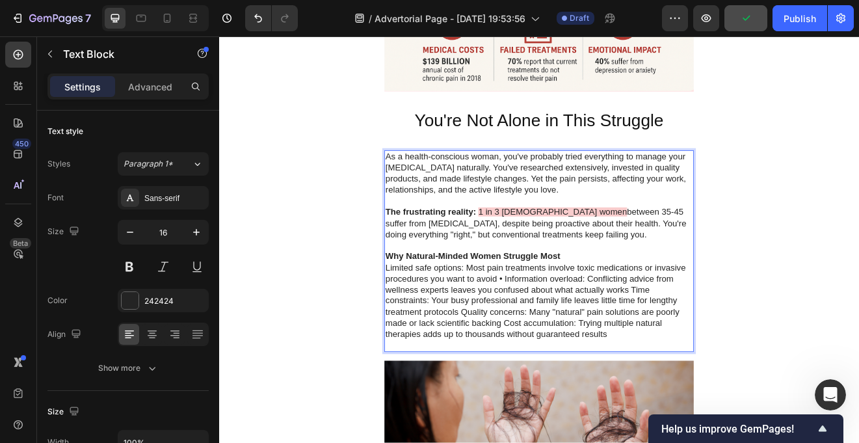
click at [421, 319] on div "As a health-conscious woman, you've probably tried everything to manage your ch…" at bounding box center [609, 299] width 377 height 246
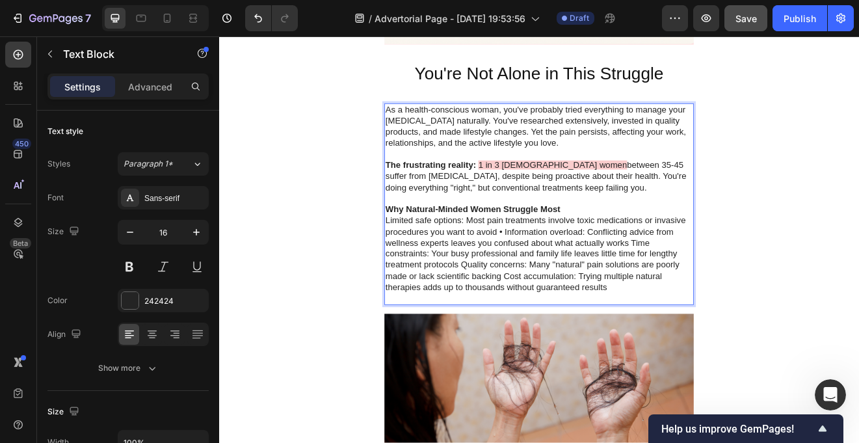
scroll to position [983, 0]
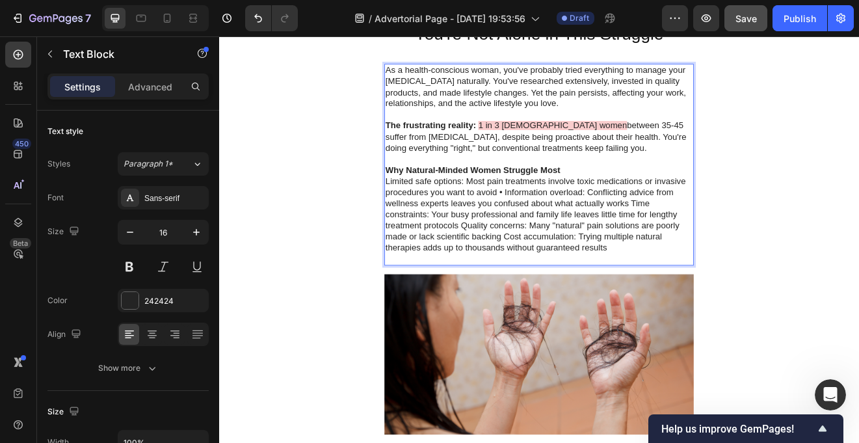
click at [442, 247] on p "Limited safe options: Most pain treatments involve toxic medications or invasiv…" at bounding box center [609, 254] width 374 height 95
click at [566, 228] on p "Limited safe options: Most pain treatments involve toxic medications or invasiv…" at bounding box center [609, 254] width 374 height 95
click at [561, 226] on p "Limited safe options: Most pain treatments involve toxic medications or invasiv…" at bounding box center [609, 254] width 374 height 95
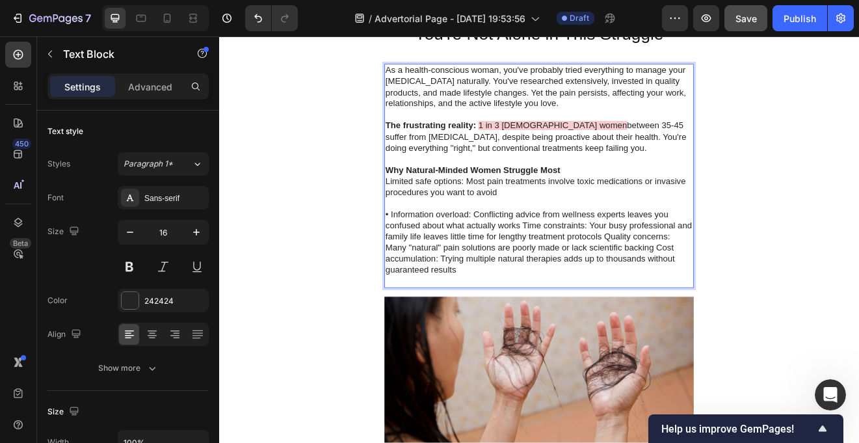
click at [592, 267] on p "• Information overload: Conflicting advice from wellness experts leaves you con…" at bounding box center [609, 287] width 374 height 81
click at [590, 268] on p "• Information overload: Conflicting advice from wellness experts leaves you con…" at bounding box center [609, 287] width 374 height 81
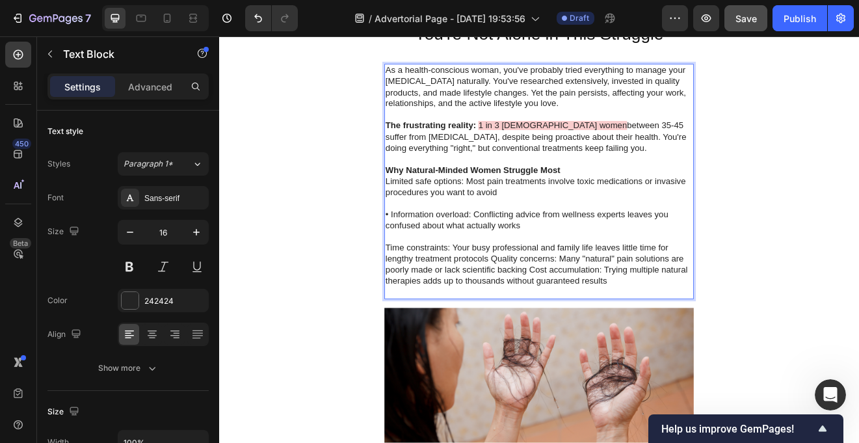
click at [553, 308] on p "Time constraints: Your busy professional and family life leaves little time for…" at bounding box center [609, 315] width 374 height 54
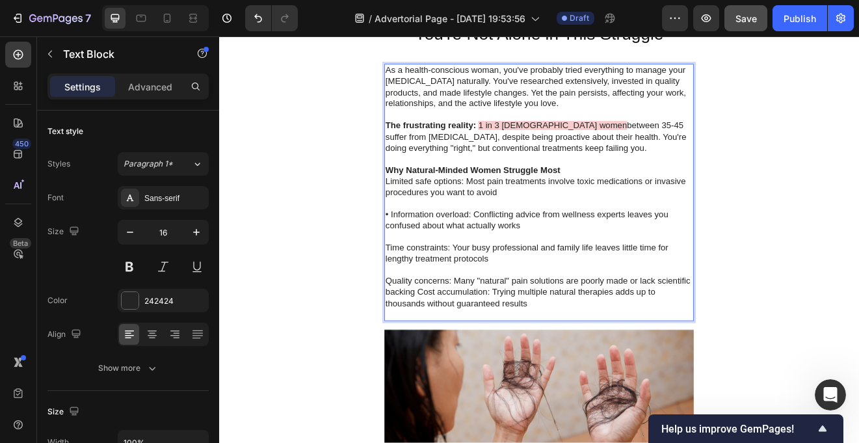
click at [462, 346] on p "Quality concerns: Many "natural" pain solutions are poorly made or lack scienti…" at bounding box center [609, 348] width 374 height 40
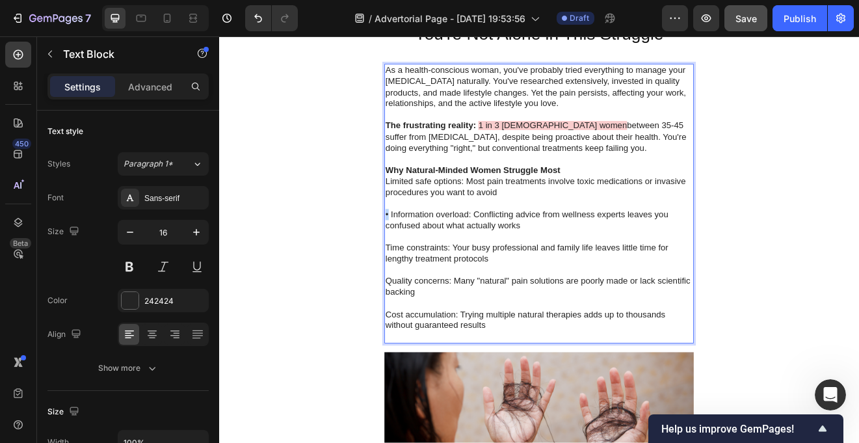
click at [422, 254] on p "• Information overload: Conflicting advice from wellness experts leaves you con…" at bounding box center [609, 260] width 374 height 27
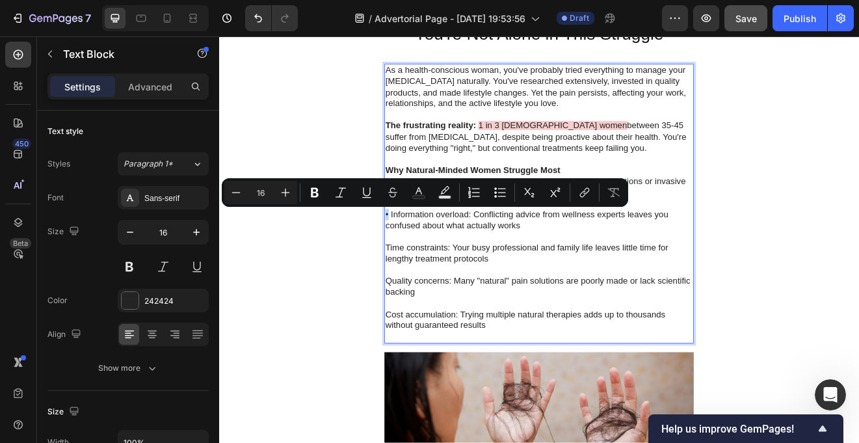
copy p "•"
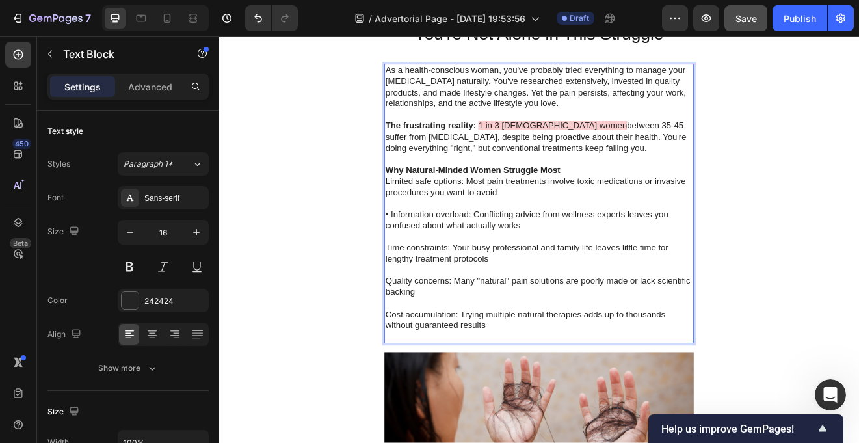
click at [423, 215] on p "Limited safe options: Most pain treatments involve toxic medications or invasiv…" at bounding box center [609, 220] width 374 height 27
click at [424, 291] on p "Time constraints: Your busy professional and family life leaves little time for…" at bounding box center [609, 301] width 374 height 27
click at [424, 333] on p "Quality concerns: Many "natural" pain solutions are poorly made or lack scienti…" at bounding box center [609, 341] width 374 height 27
click at [422, 373] on p "Cost accumulation: Trying multiple natural therapies adds up to thousands witho…" at bounding box center [609, 382] width 374 height 27
click at [455, 244] on p "Rich Text Editor. Editing area: main" at bounding box center [609, 241] width 374 height 14
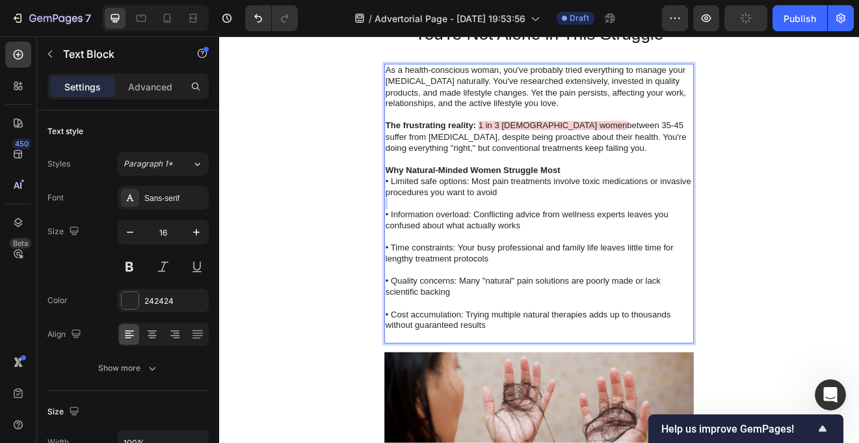
click at [455, 244] on p "Rich Text Editor. Editing area: main" at bounding box center [609, 241] width 374 height 14
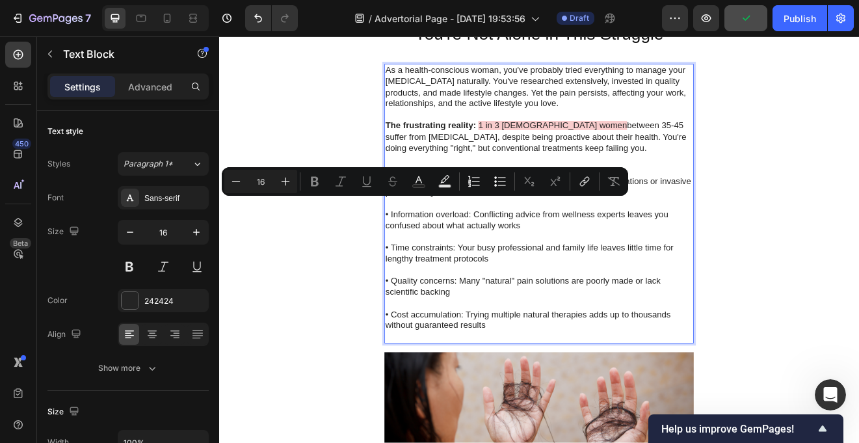
click at [449, 269] on p "• Information overload: Conflicting advice from wellness experts leaves you con…" at bounding box center [609, 260] width 374 height 27
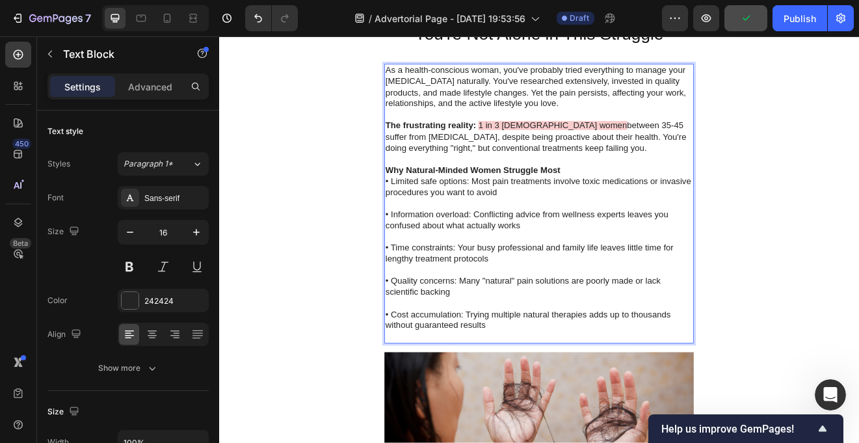
click at [426, 210] on p "• Limited safe options: Most pain treatments involve toxic medications or invas…" at bounding box center [609, 220] width 374 height 27
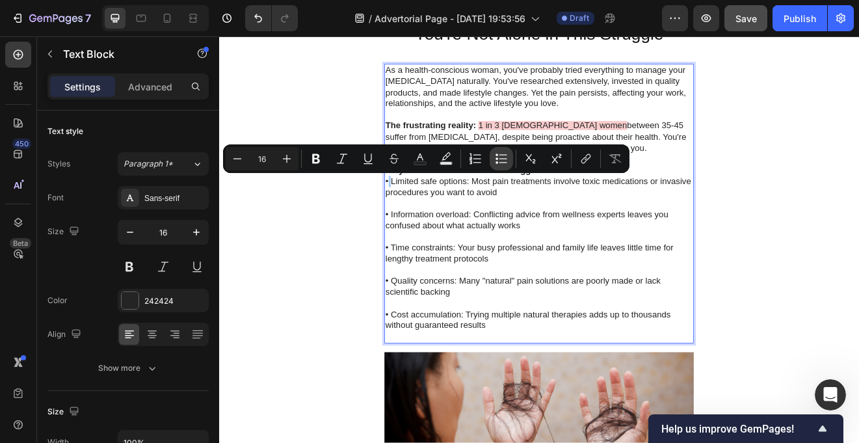
click at [504, 157] on icon "Editor contextual toolbar" at bounding box center [501, 158] width 13 height 13
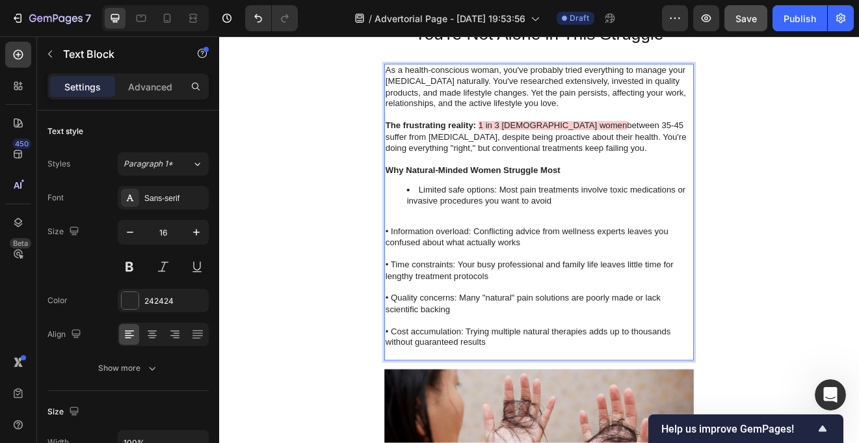
click at [431, 274] on p "• Information overload: Conflicting advice from wellness experts leaves you con…" at bounding box center [609, 281] width 374 height 27
click at [428, 274] on p "• Information overload: Conflicting advice from wellness experts leaves you con…" at bounding box center [609, 281] width 374 height 27
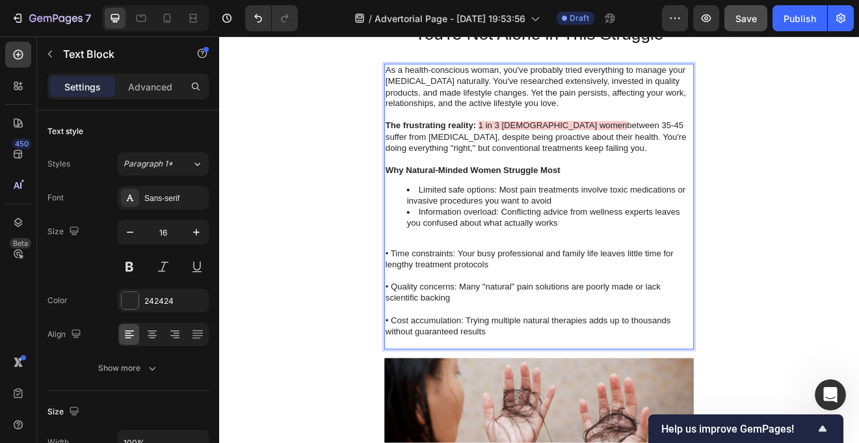
click at [428, 299] on p "• Time constraints: Your busy professional and family life leaves little time f…" at bounding box center [609, 308] width 374 height 27
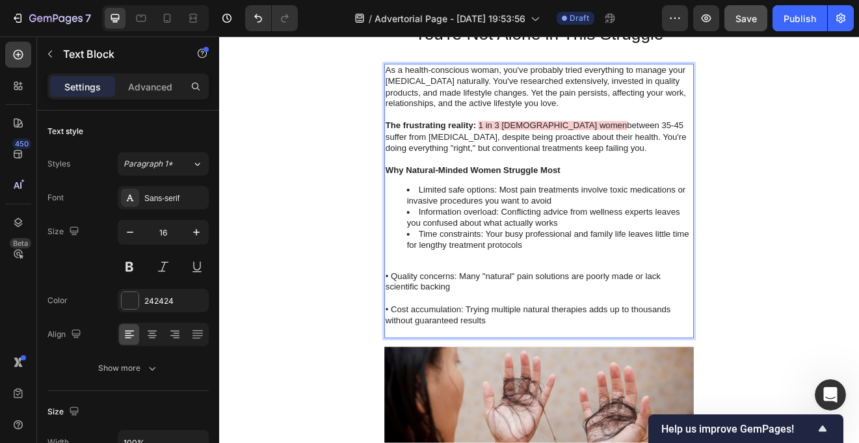
click at [426, 330] on p "• Quality concerns: Many "natural" pain solutions are poorly made or lack scien…" at bounding box center [609, 335] width 374 height 27
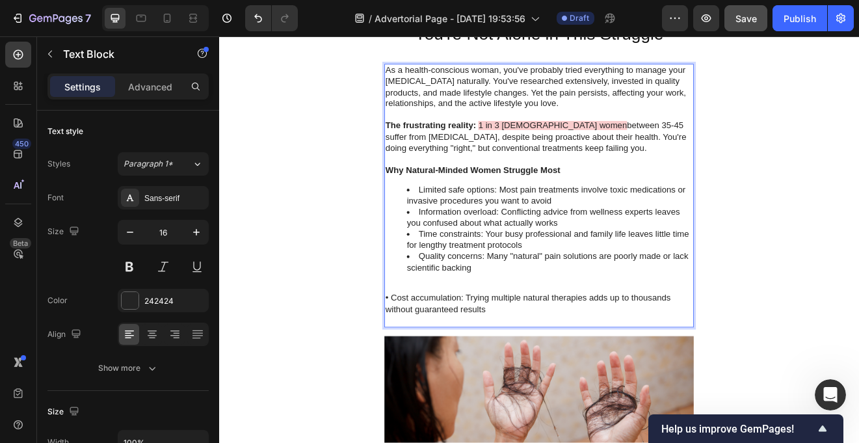
click at [427, 356] on p "• Cost accumulation: Trying multiple natural therapies adds up to thousands wit…" at bounding box center [609, 362] width 374 height 27
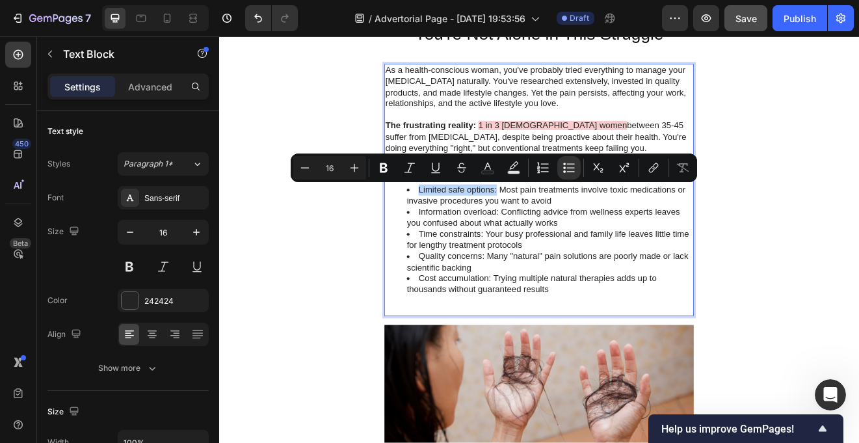
drag, startPoint x: 558, startPoint y: 223, endPoint x: 461, endPoint y: 223, distance: 96.9
click at [461, 223] on li "Limited safe options: Most pain treatments involve toxic medications or invasiv…" at bounding box center [622, 230] width 348 height 27
click at [384, 167] on icon "Editor contextual toolbar" at bounding box center [384, 168] width 8 height 10
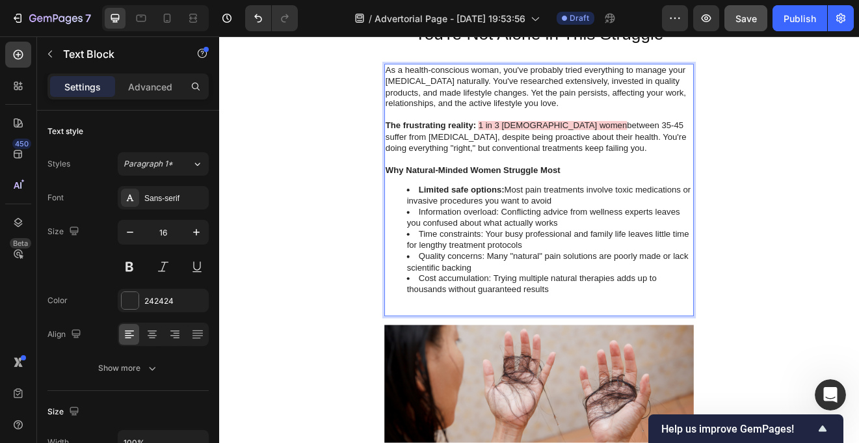
click at [493, 263] on li "Information overload: Conflicting advice from wellness experts leaves you confu…" at bounding box center [622, 257] width 348 height 27
drag, startPoint x: 561, startPoint y: 252, endPoint x: 463, endPoint y: 251, distance: 97.5
click at [463, 251] on li "Information overload: Conflicting advice from wellness experts leaves you confu…" at bounding box center [622, 257] width 348 height 27
drag, startPoint x: 540, startPoint y: 280, endPoint x: 463, endPoint y: 281, distance: 76.1
click at [463, 281] on li "Time constraints: Your busy professional and family life leaves little time for…" at bounding box center [622, 284] width 348 height 27
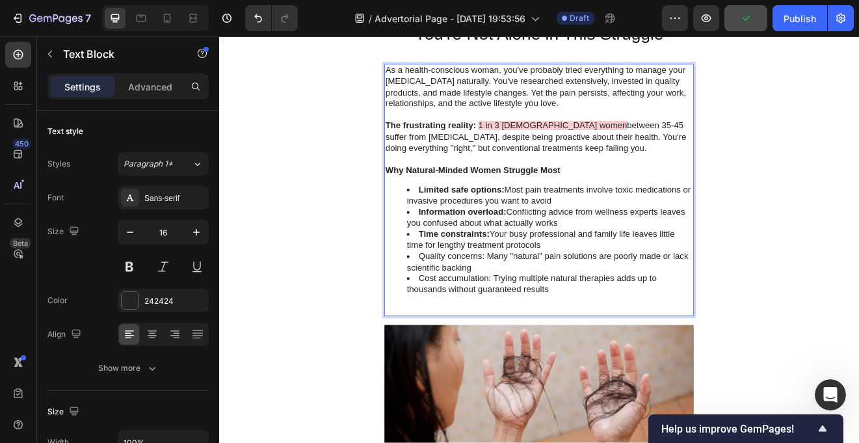
click at [478, 297] on li "Time constraints: Your busy professional and family life leaves little time for…" at bounding box center [622, 284] width 348 height 27
drag, startPoint x: 543, startPoint y: 304, endPoint x: 463, endPoint y: 307, distance: 80.0
click at [463, 307] on li "Quality concerns: Many "natural" pain solutions are poorly made or lack scienti…" at bounding box center [622, 311] width 348 height 27
drag, startPoint x: 551, startPoint y: 333, endPoint x: 465, endPoint y: 335, distance: 86.5
click at [465, 335] on li "Cost accumulation: Trying multiple natural therapies adds up to thousands witho…" at bounding box center [622, 338] width 348 height 27
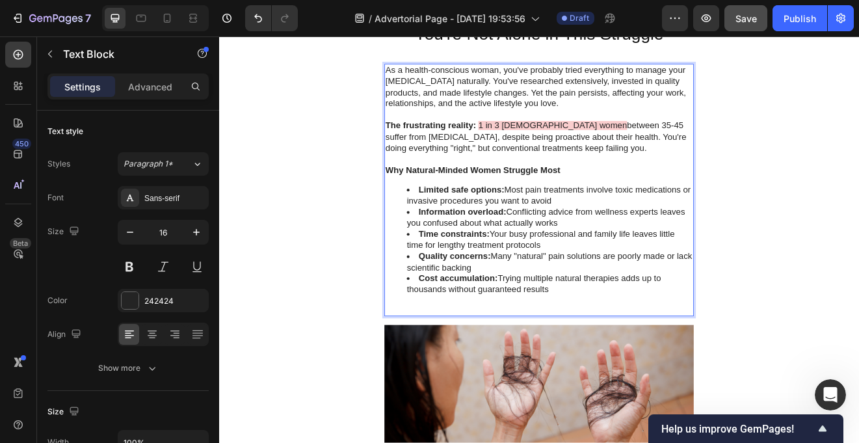
click at [606, 296] on li "Time constraints: Your busy professional and family life leaves little time for…" at bounding box center [622, 284] width 348 height 27
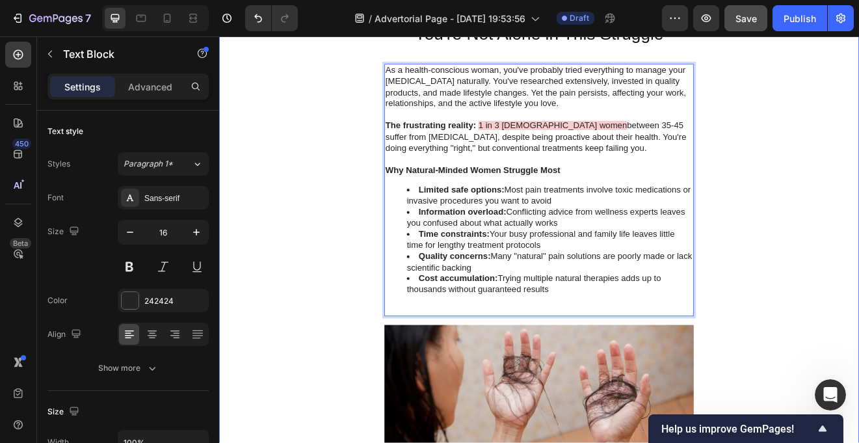
click at [324, 386] on div "Image EarthKind Heading Row Advertorial Text Block Are You Trapped in the [MEDI…" at bounding box center [609, 395] width 780 height 2630
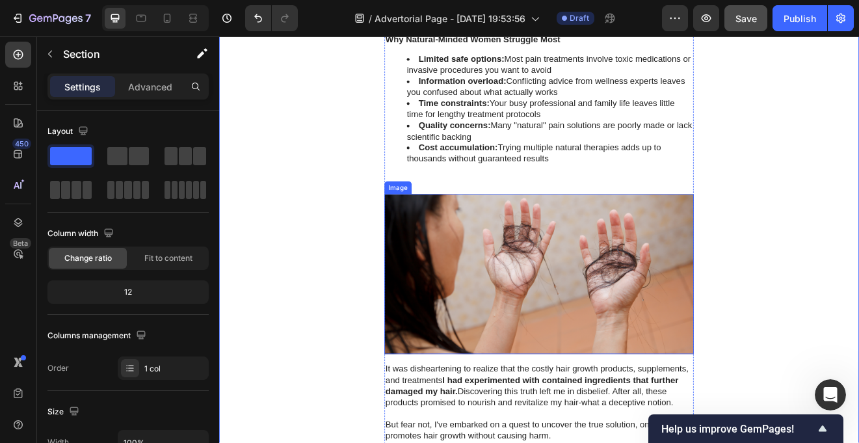
scroll to position [1173, 0]
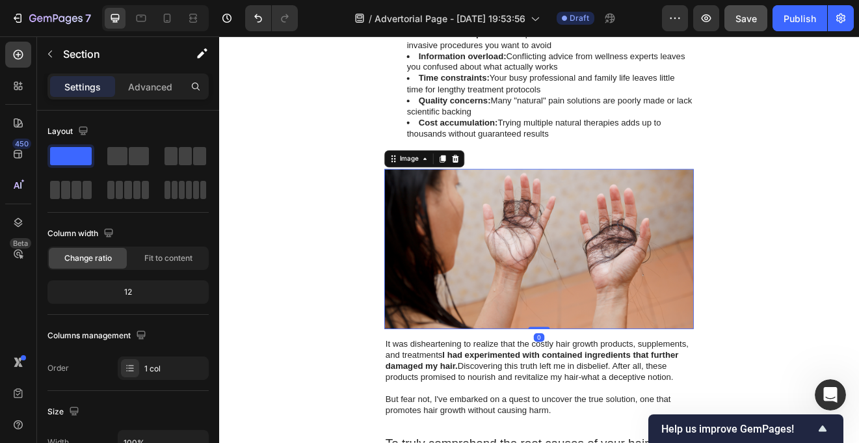
click at [498, 317] on img at bounding box center [609, 296] width 377 height 196
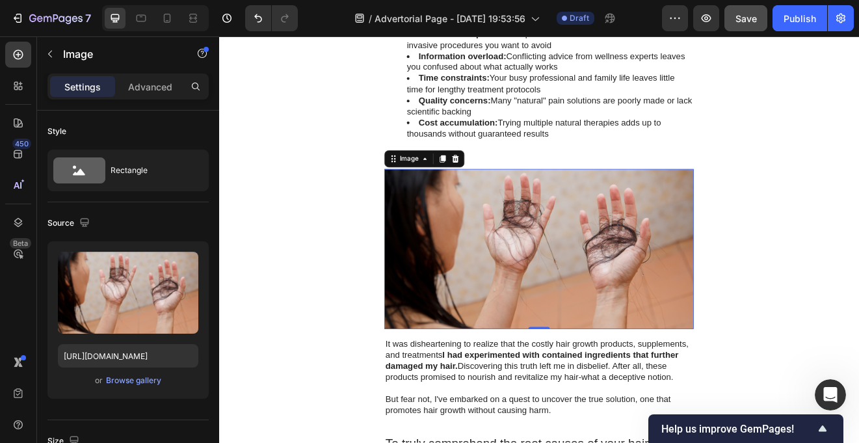
click at [517, 261] on img at bounding box center [609, 296] width 377 height 196
click at [124, 382] on div "Browse gallery" at bounding box center [133, 380] width 55 height 12
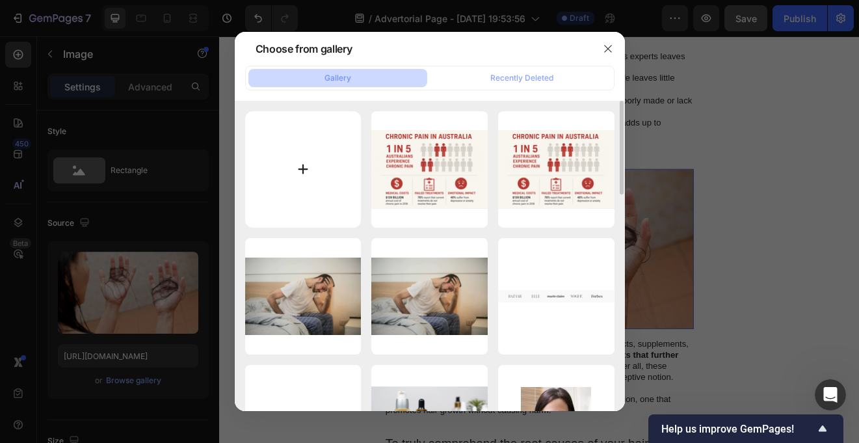
click at [294, 163] on input "file" at bounding box center [303, 169] width 116 height 116
type input "C:\fakepath\Screen Shot 2025-09-29 at 8.48.33 pm.png"
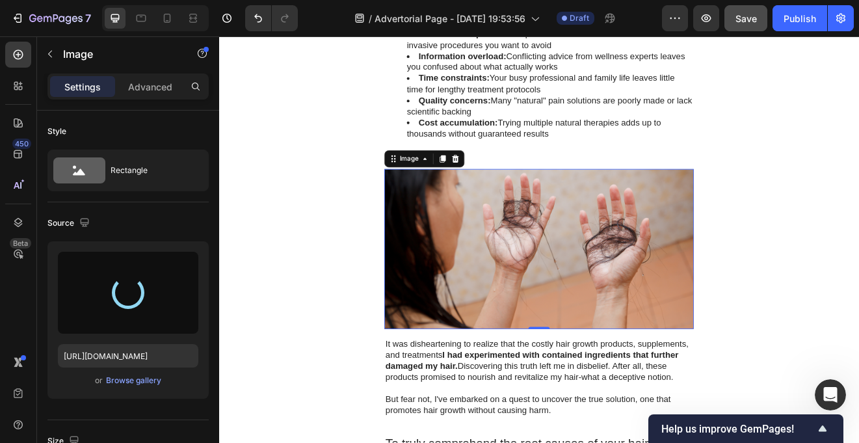
type input "https://cdn.shopify.com/s/files/1/0731/2490/5172/files/gempages_574780735714493…"
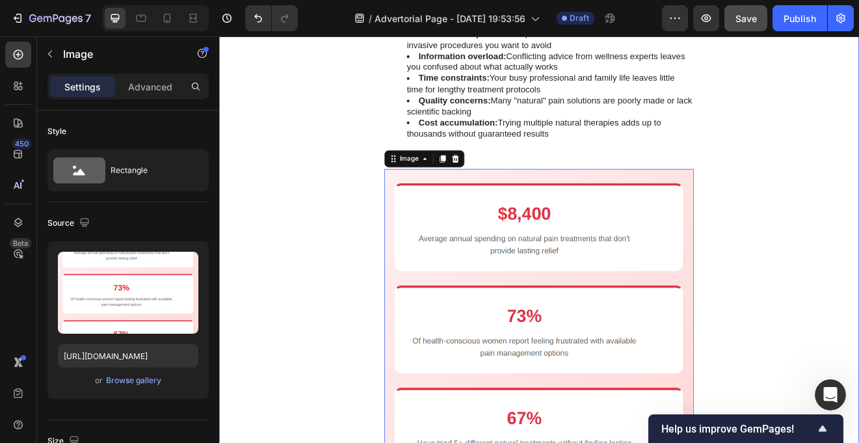
click at [858, 338] on div "Image EarthKind Heading Row Advertorial Text Block Are You Trapped in the [MEDI…" at bounding box center [609, 300] width 780 height 2820
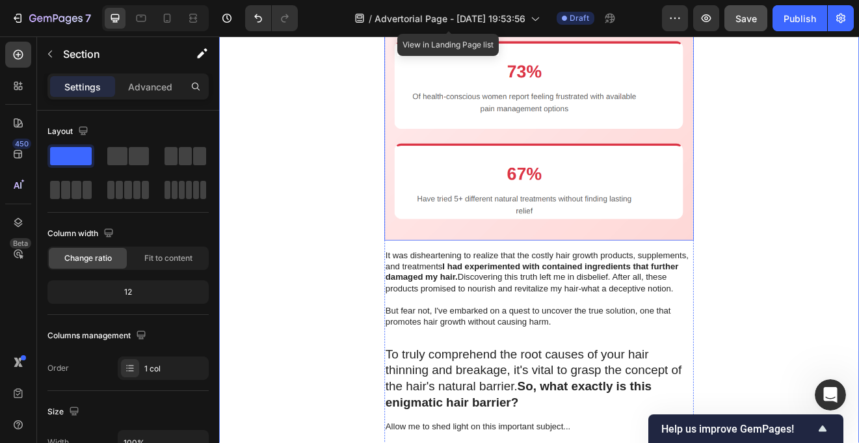
scroll to position [1479, 0]
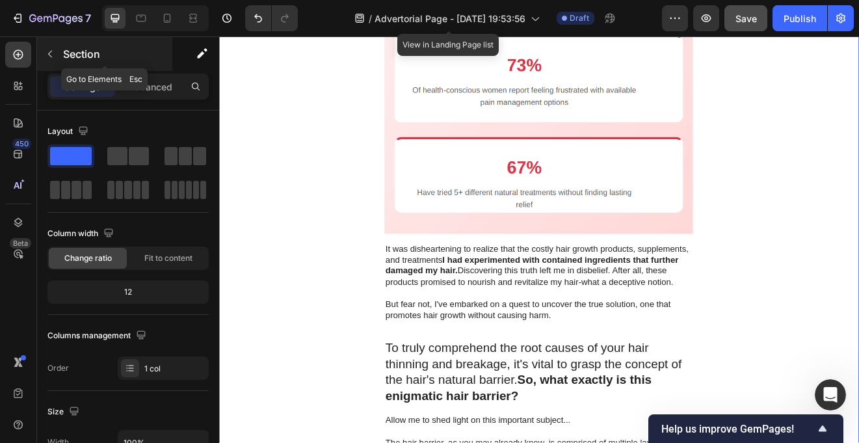
click at [56, 49] on button "button" at bounding box center [50, 54] width 21 height 21
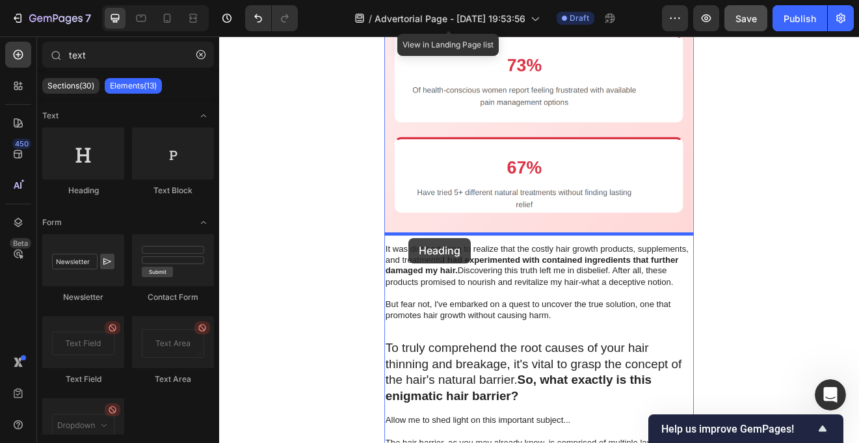
drag, startPoint x: 304, startPoint y: 190, endPoint x: 450, endPoint y: 282, distance: 172.6
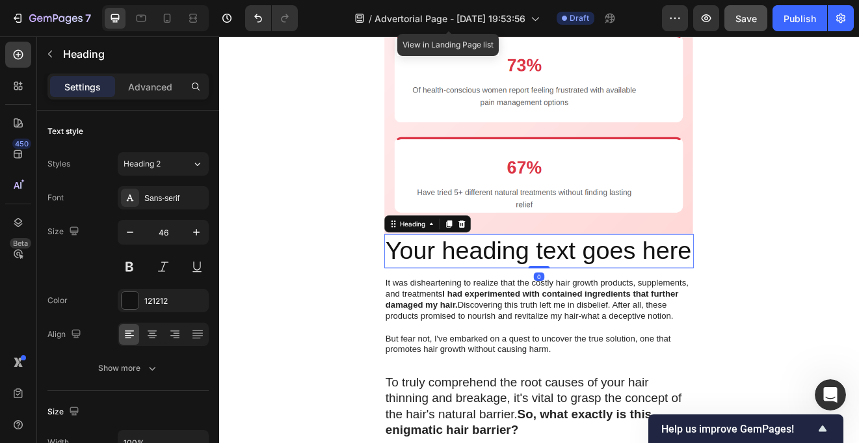
click at [560, 296] on h2 "Your heading text goes here" at bounding box center [609, 299] width 377 height 42
click at [560, 296] on p "Your heading text goes here" at bounding box center [609, 298] width 374 height 39
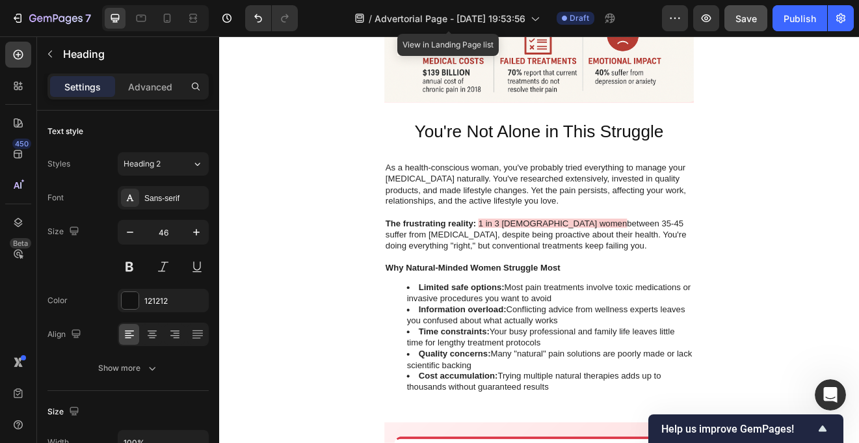
scroll to position [861, 0]
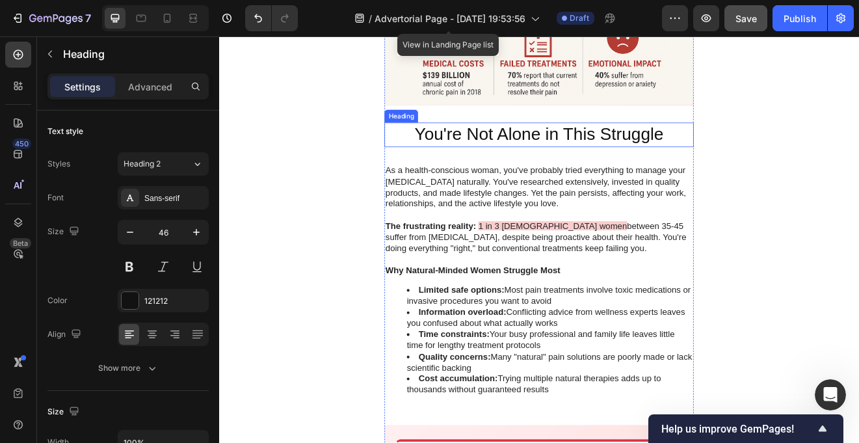
click at [562, 161] on p "You're Not Alone in This Struggle" at bounding box center [609, 156] width 374 height 27
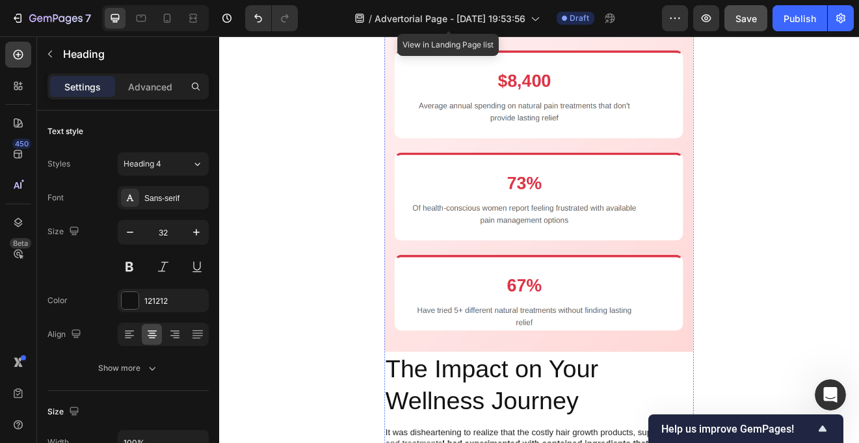
scroll to position [1377, 0]
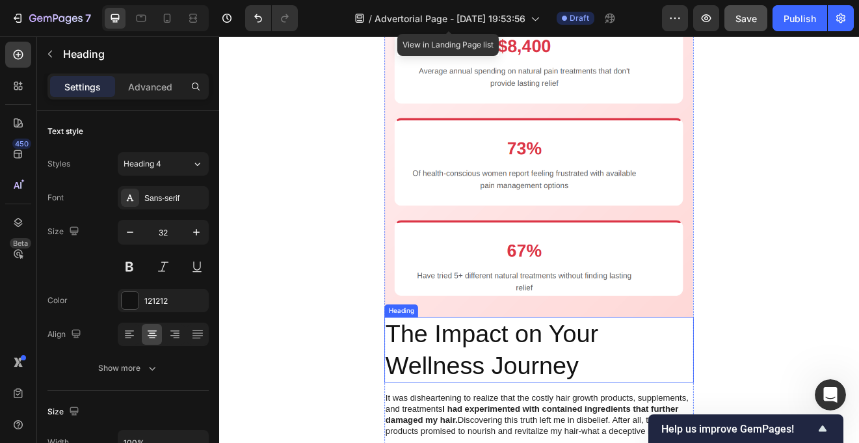
click at [567, 407] on p "The Impact on Your Wellness Journey" at bounding box center [609, 419] width 374 height 78
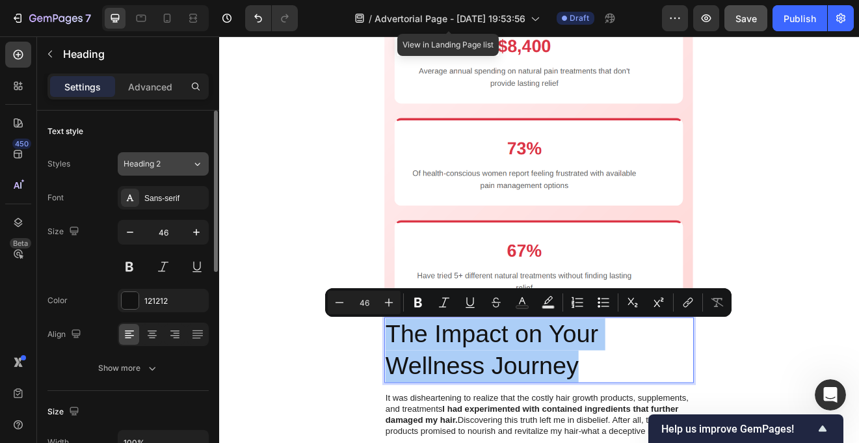
click at [193, 161] on icon at bounding box center [197, 163] width 11 height 13
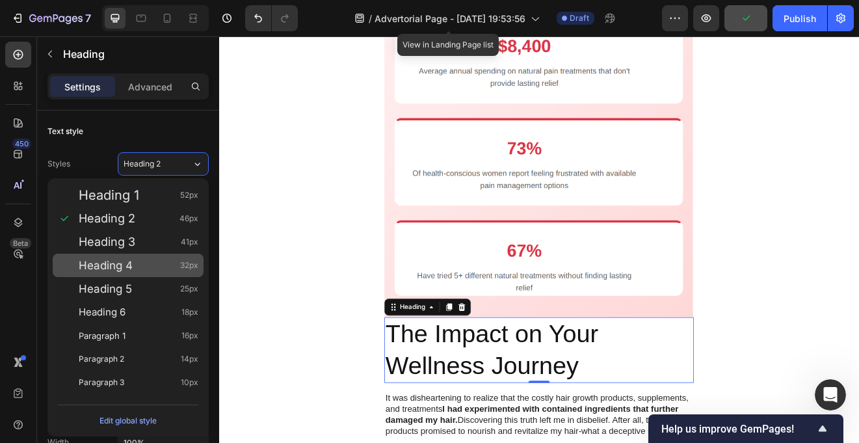
click at [150, 261] on div "Heading 4 32px" at bounding box center [139, 265] width 120 height 13
type input "32"
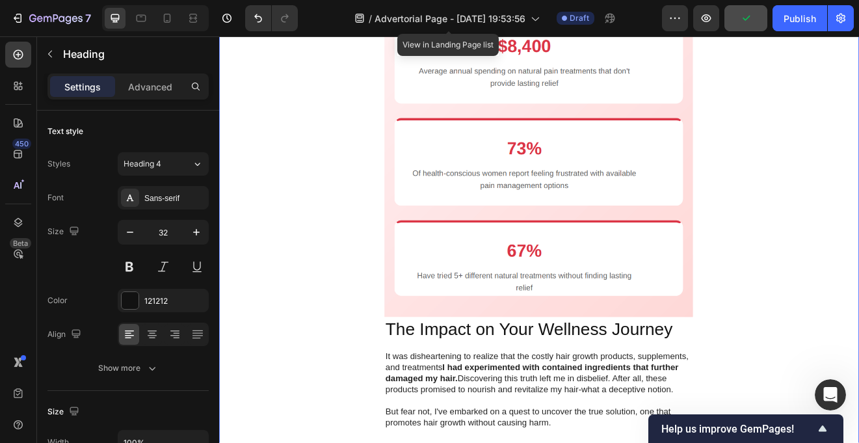
click at [359, 385] on div "Image EarthKind Heading Row Advertorial Text Block Are You Trapped in the [MEDI…" at bounding box center [609, 111] width 780 height 2850
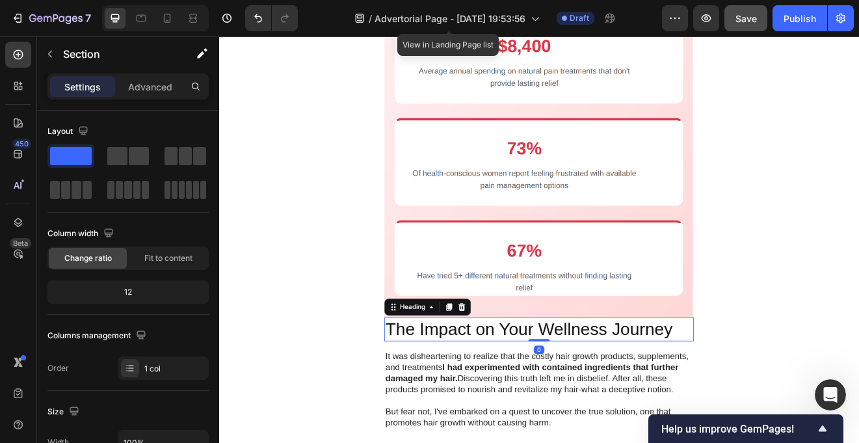
click at [422, 387] on p "The Impact on Your Wellness Journey" at bounding box center [609, 393] width 374 height 27
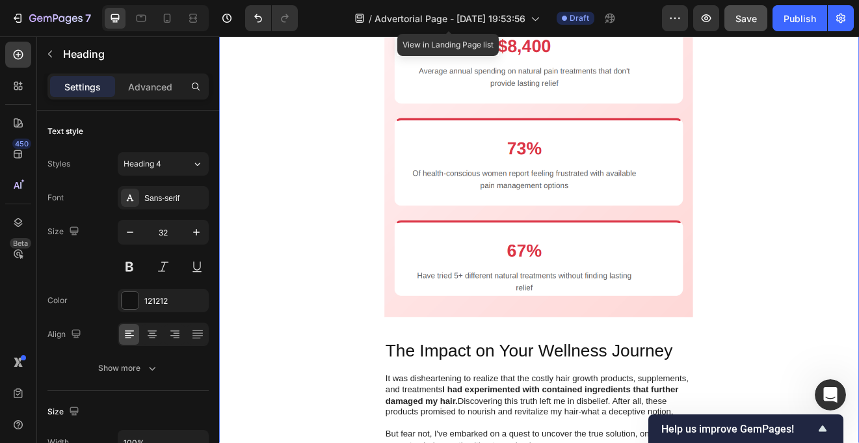
click at [367, 382] on div "Image EarthKind Heading Row Advertorial Text Block Are You Trapped in the [MEDI…" at bounding box center [609, 124] width 780 height 2876
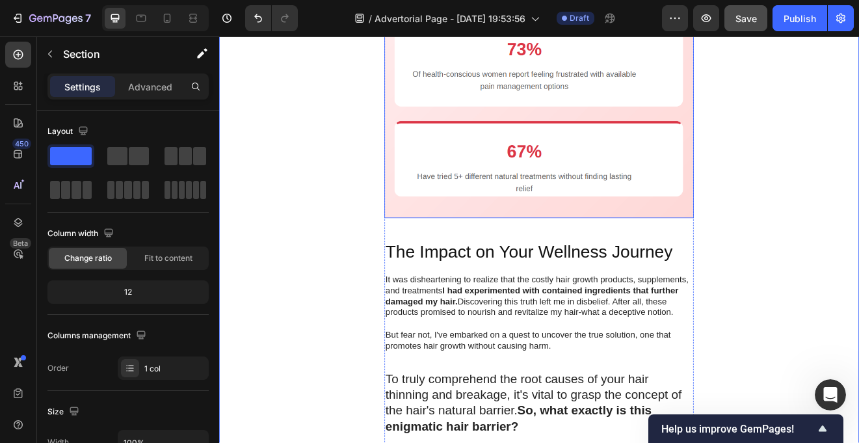
scroll to position [1632, 0]
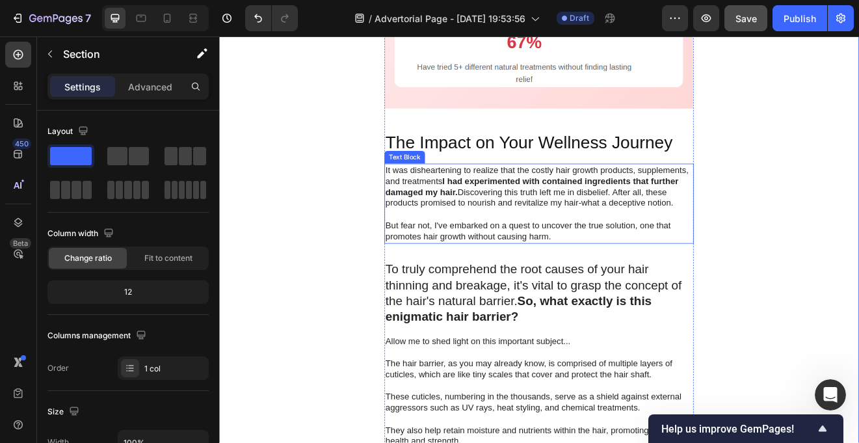
click at [598, 269] on p "But fear not, I've embarked on a quest to uncover the true solution, one that p…" at bounding box center [609, 274] width 374 height 27
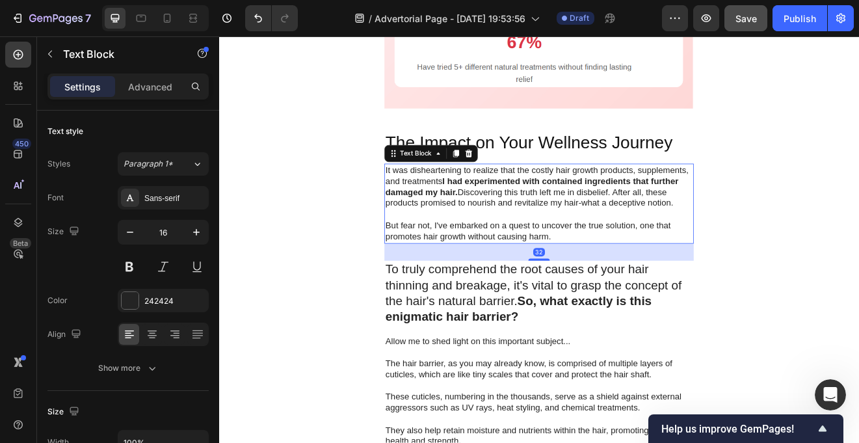
click at [598, 269] on p "But fear not, I've embarked on a quest to uncover the true solution, one that p…" at bounding box center [609, 274] width 374 height 27
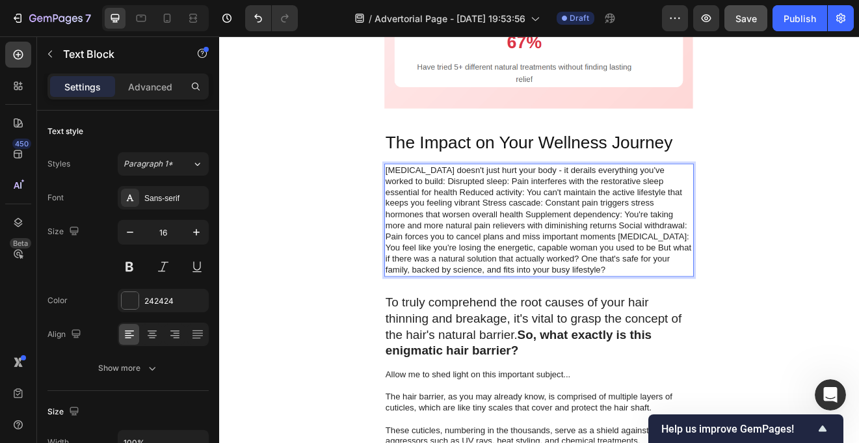
click at [449, 215] on p "Chronic pain doesn't just hurt your body - it derails everything you've worked …" at bounding box center [609, 260] width 374 height 135
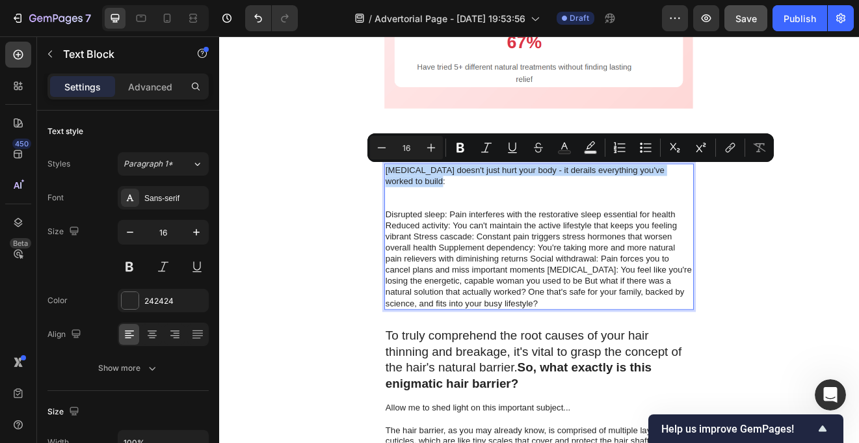
drag, startPoint x: 450, startPoint y: 213, endPoint x: 420, endPoint y: 205, distance: 30.9
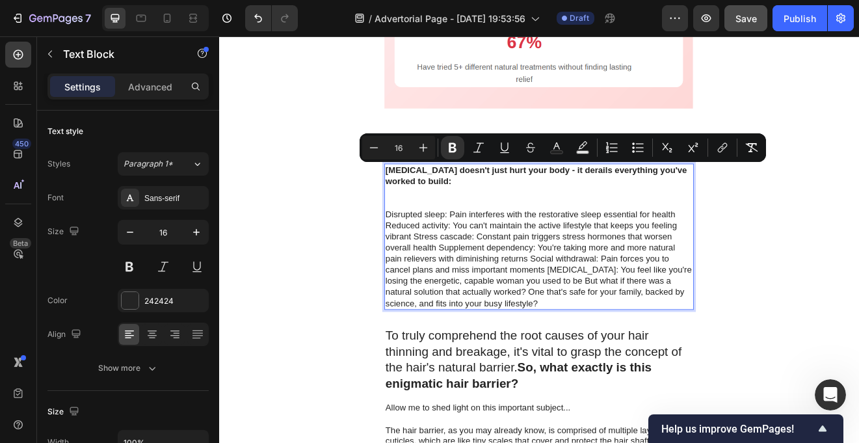
click at [424, 257] on p "Disrupted sleep: Pain interferes with the restorative sleep essential for healt…" at bounding box center [609, 308] width 374 height 122
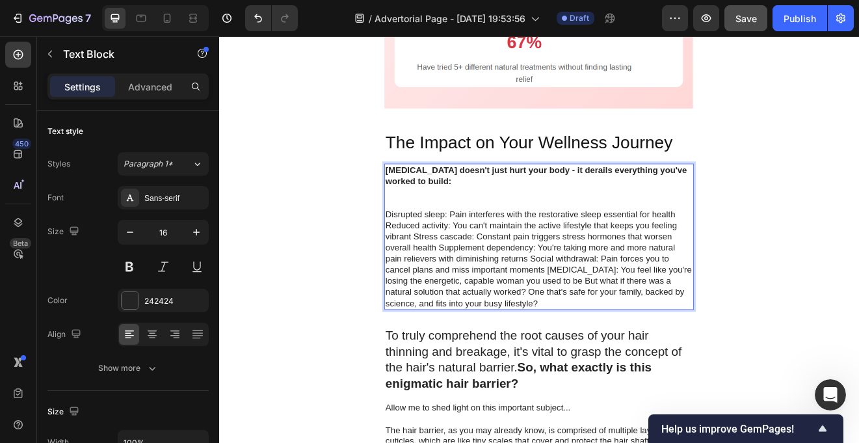
click at [424, 257] on p "Disrupted sleep: Pain interferes with the restorative sleep essential for healt…" at bounding box center [609, 308] width 374 height 122
click at [424, 252] on p "Disrupted sleep: Pain interferes with the restorative sleep essential for healt…" at bounding box center [609, 308] width 374 height 122
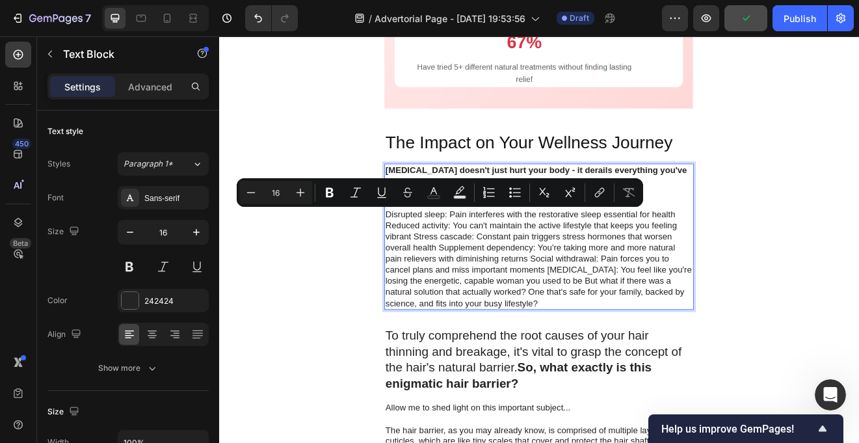
click at [424, 252] on p "Disrupted sleep: Pain interferes with the restorative sleep essential for healt…" at bounding box center [609, 308] width 374 height 122
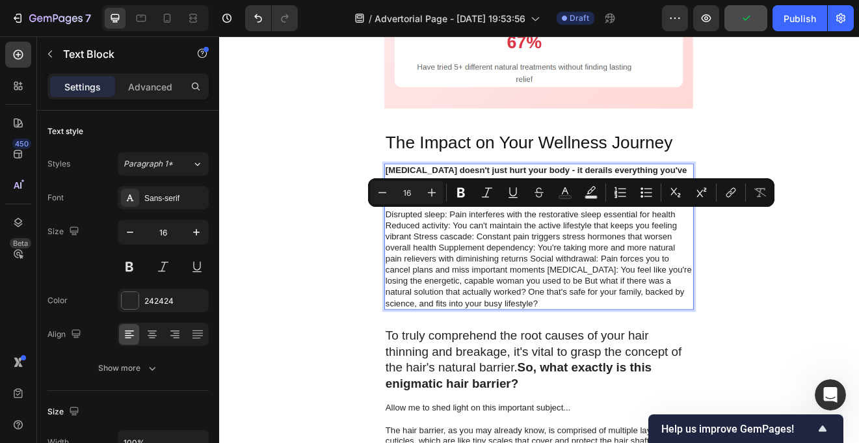
click at [424, 252] on p "Disrupted sleep: Pain interferes with the restorative sleep essential for healt…" at bounding box center [609, 308] width 374 height 122
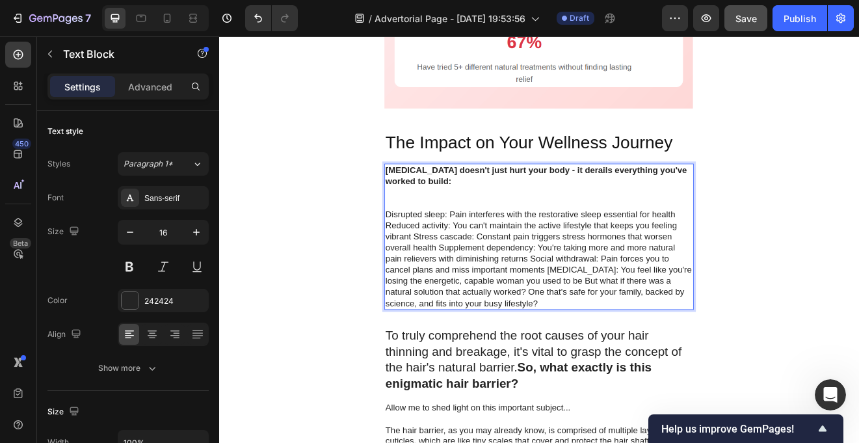
click at [424, 252] on p "Disrupted sleep: Pain interferes with the restorative sleep essential for healt…" at bounding box center [609, 308] width 374 height 122
click at [432, 253] on p "Disrupted sleep: Pain interferes with the restorative sleep essential for healt…" at bounding box center [609, 308] width 374 height 122
click at [422, 255] on p "Disrupted sleep: Pain interferes with the restorative sleep essential for healt…" at bounding box center [609, 308] width 374 height 122
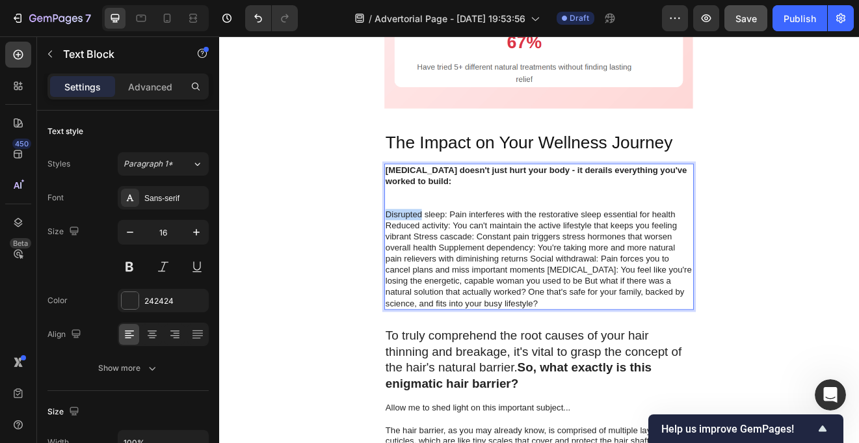
click at [422, 255] on p "Disrupted sleep: Pain interferes with the restorative sleep essential for healt…" at bounding box center [609, 308] width 374 height 122
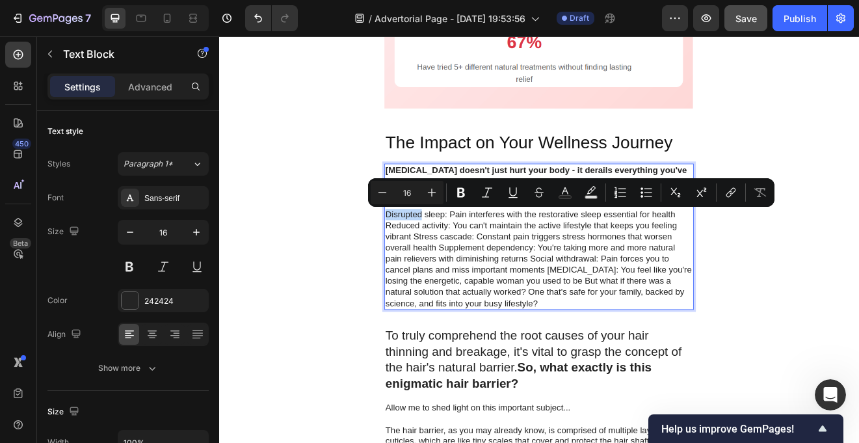
click at [422, 255] on p "Disrupted sleep: Pain interferes with the restorative sleep essential for healt…" at bounding box center [609, 308] width 374 height 122
click at [640, 187] on icon "Editor contextual toolbar" at bounding box center [646, 192] width 13 height 13
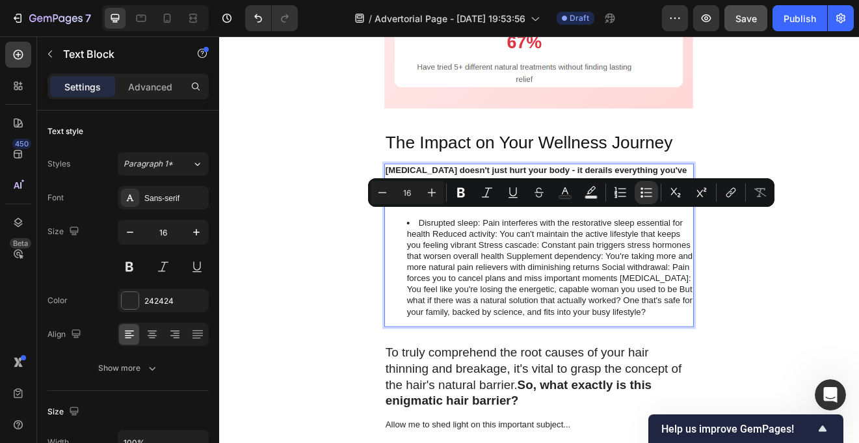
click at [532, 303] on li "Disrupted sleep: Pain interferes with the restorative sleep essential for healt…" at bounding box center [622, 318] width 348 height 122
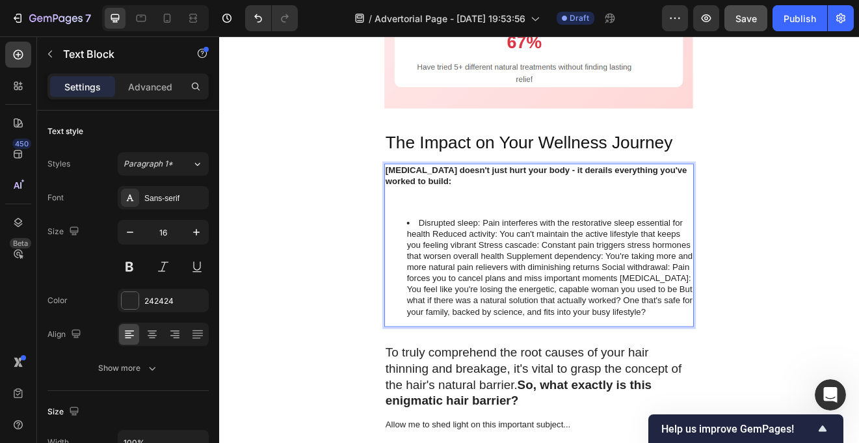
click at [482, 280] on li "Disrupted sleep: Pain interferes with the restorative sleep essential for healt…" at bounding box center [622, 318] width 348 height 122
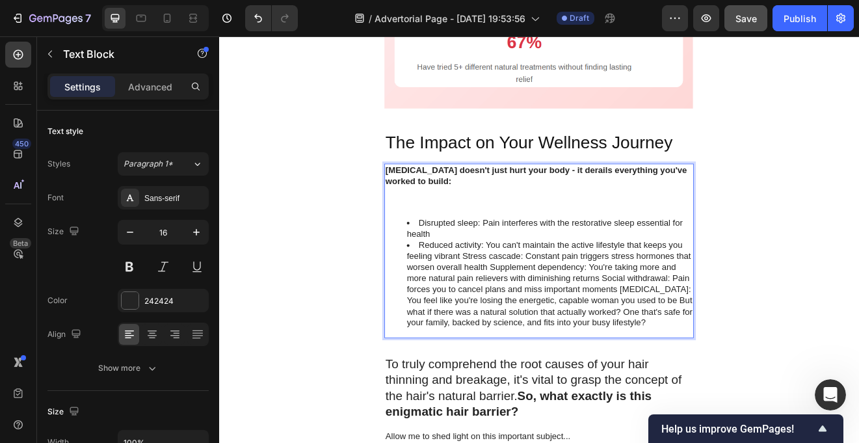
click at [517, 305] on li "Reduced activity: You can't maintain the active lifestyle that keeps you feelin…" at bounding box center [622, 339] width 348 height 108
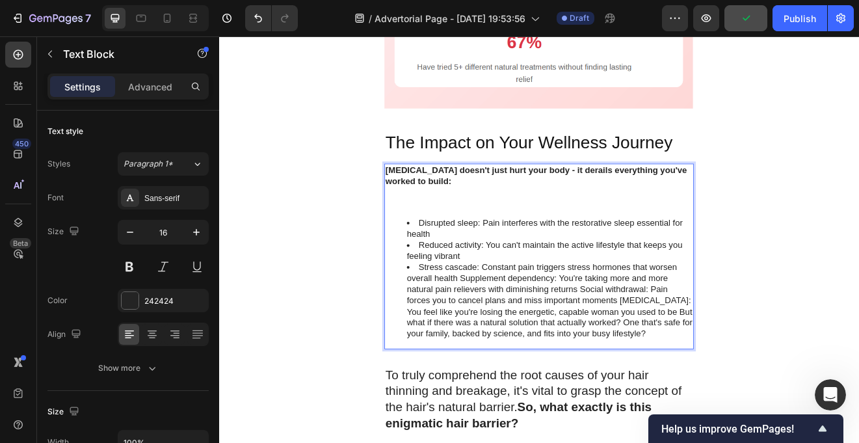
click at [514, 333] on li "Stress cascade: Constant pain triggers stress hormones that worsen overall heal…" at bounding box center [622, 358] width 348 height 95
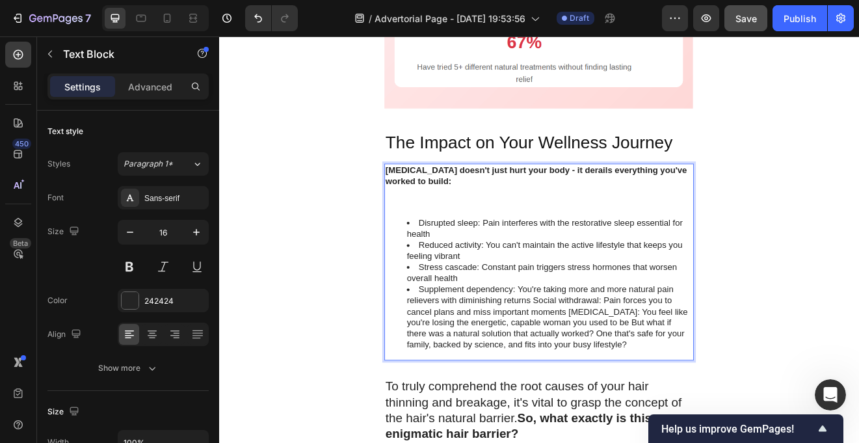
click at [603, 358] on li "Supplement dependency: You're taking more and more natural pain relievers with …" at bounding box center [622, 379] width 348 height 81
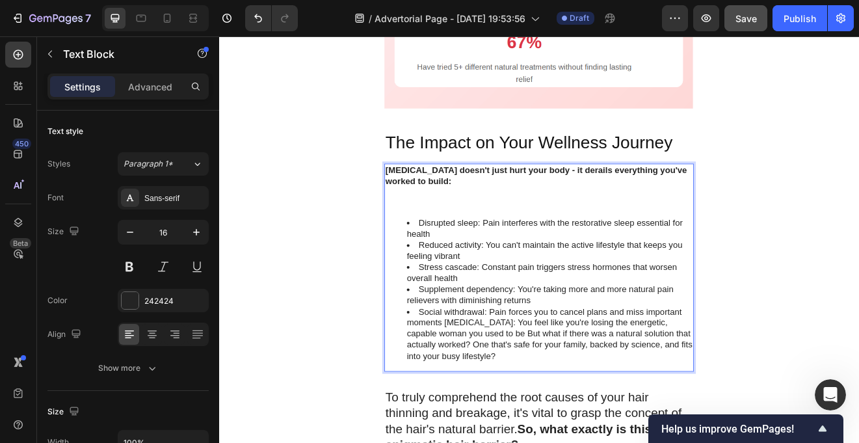
click at [495, 384] on li "Social withdrawal: Pain forces you to cancel plans and miss important moments I…" at bounding box center [622, 400] width 348 height 68
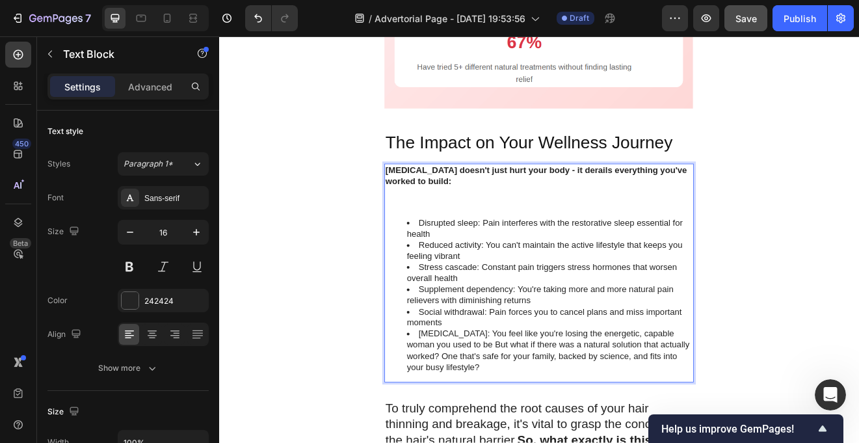
click at [520, 413] on li "Identity crisis: You feel like you're losing the energetic, capable woman you u…" at bounding box center [622, 420] width 348 height 54
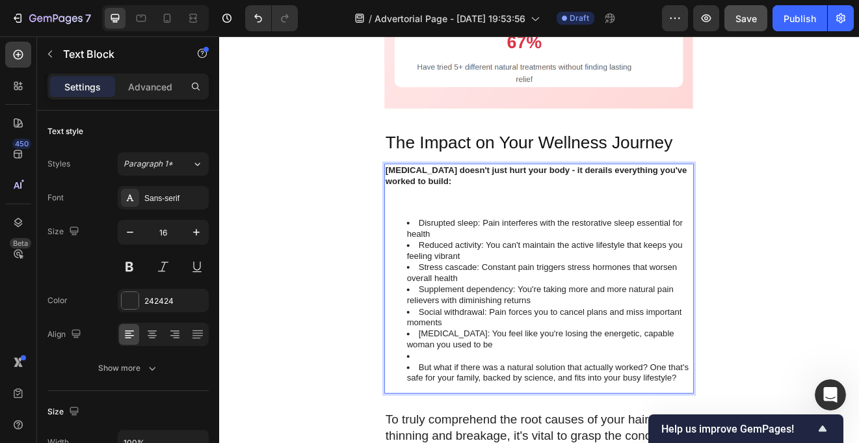
click at [454, 428] on li "Rich Text Editor. Editing area: main" at bounding box center [622, 427] width 348 height 14
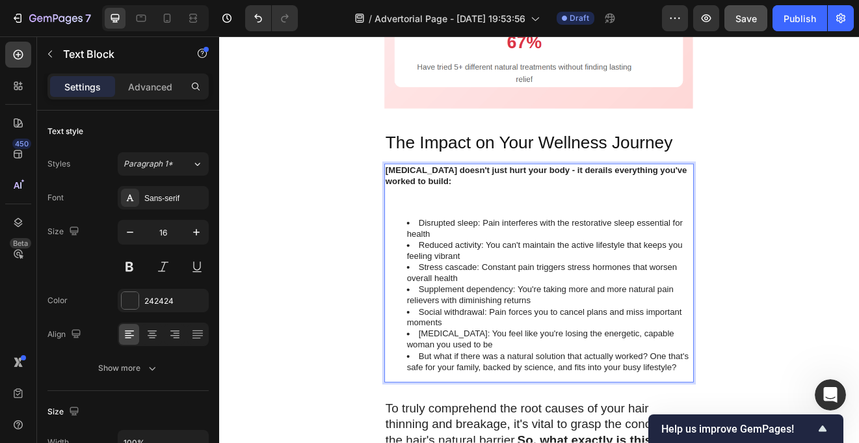
drag, startPoint x: 456, startPoint y: 428, endPoint x: 443, endPoint y: 428, distance: 13.0
click at [443, 428] on ul "Disrupted sleep: Pain interferes with the restorative sleep essential for healt…" at bounding box center [609, 351] width 374 height 189
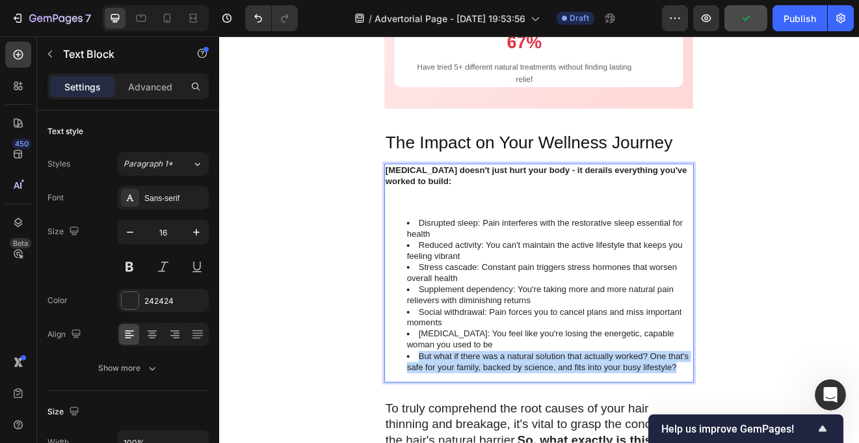
drag, startPoint x: 782, startPoint y: 441, endPoint x: 463, endPoint y: 428, distance: 319.4
click at [463, 428] on li "But what if there was a natural solution that actually worked? One that's safe …" at bounding box center [622, 433] width 348 height 27
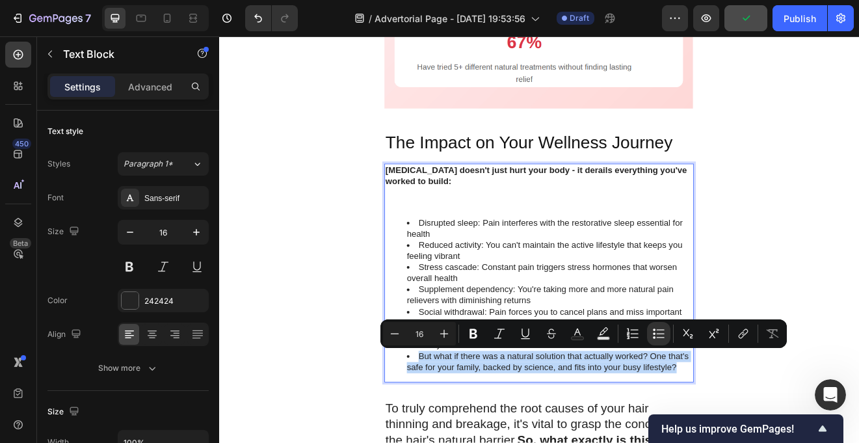
copy li "But what if there was a natural solution that actually worked? One that's safe …"
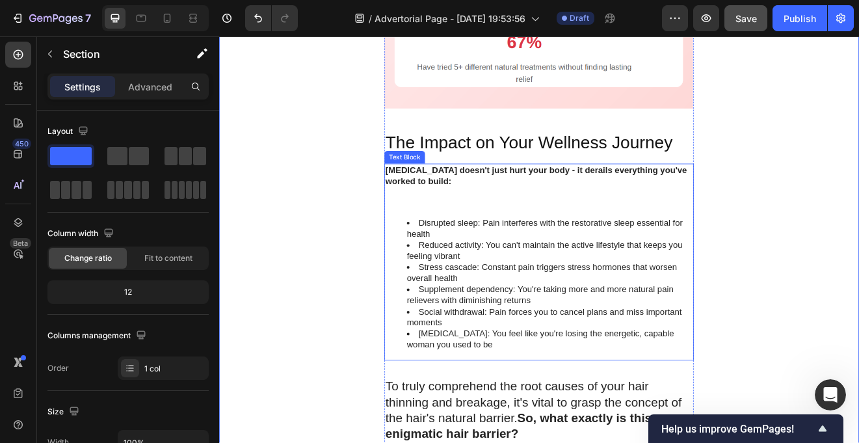
click at [474, 364] on li "Supplement dependency: You're taking more and more natural pain relievers with …" at bounding box center [622, 352] width 348 height 27
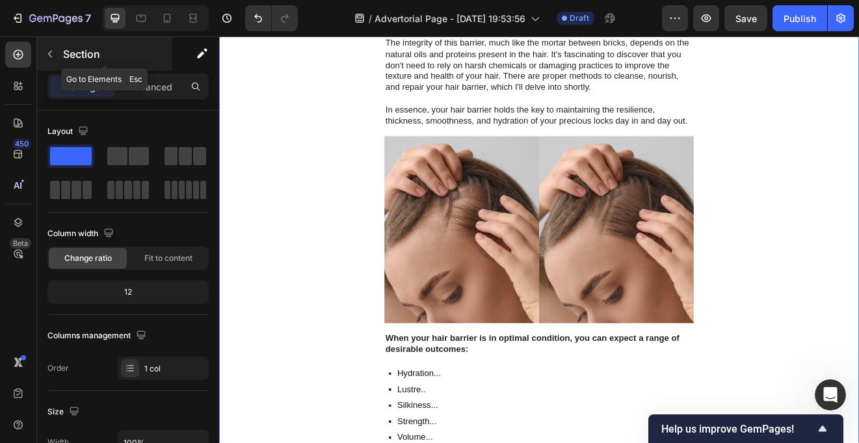
click at [48, 51] on icon "button" at bounding box center [50, 54] width 10 height 10
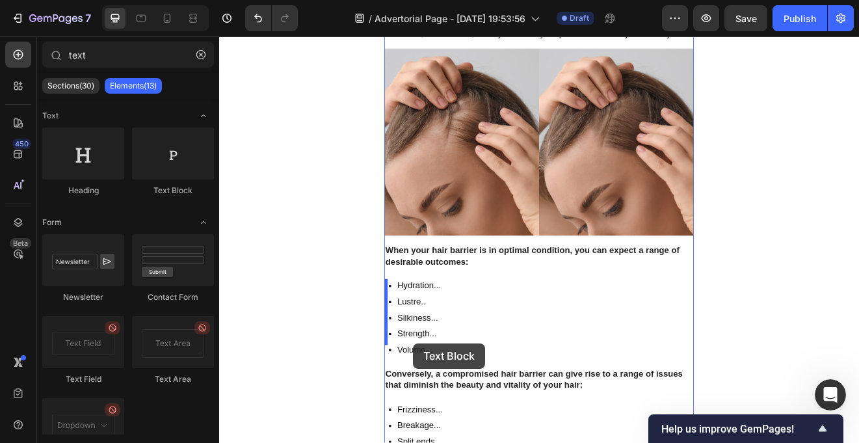
scroll to position [1767, 0]
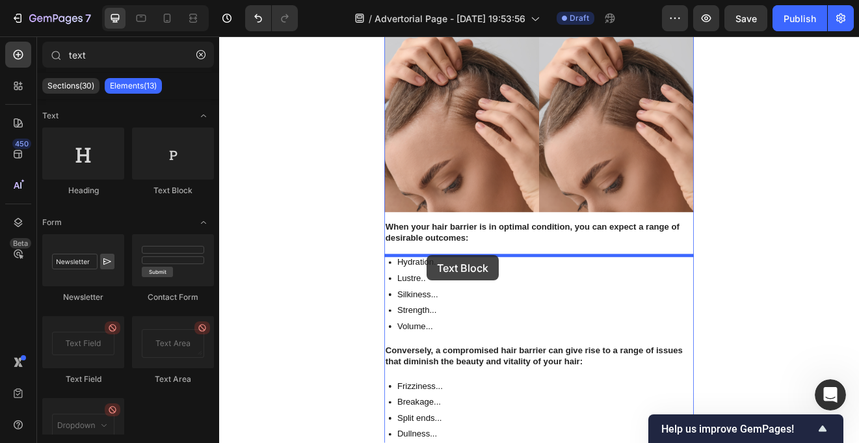
drag, startPoint x: 373, startPoint y: 198, endPoint x: 473, endPoint y: 303, distance: 144.8
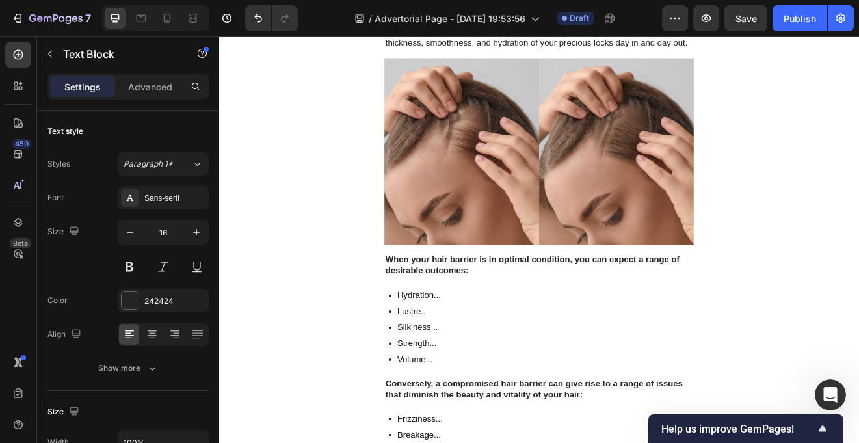
drag, startPoint x: 610, startPoint y: 300, endPoint x: 607, endPoint y: 280, distance: 21.0
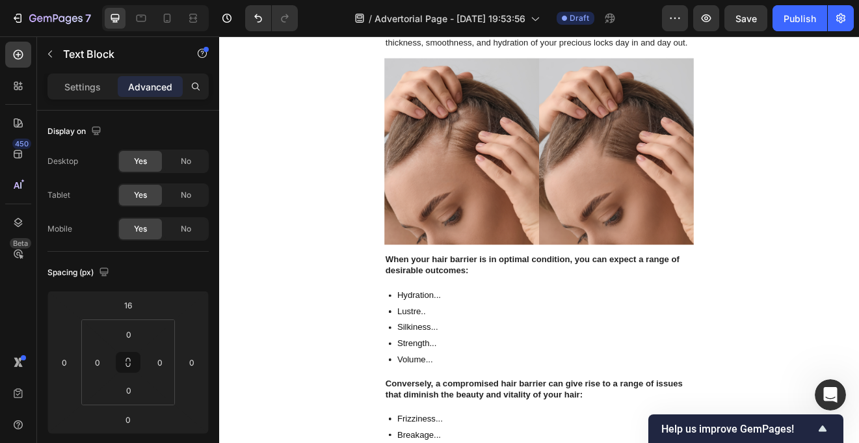
drag, startPoint x: 460, startPoint y: 112, endPoint x: 535, endPoint y: 114, distance: 75.4
drag, startPoint x: 538, startPoint y: 114, endPoint x: 465, endPoint y: 114, distance: 72.8
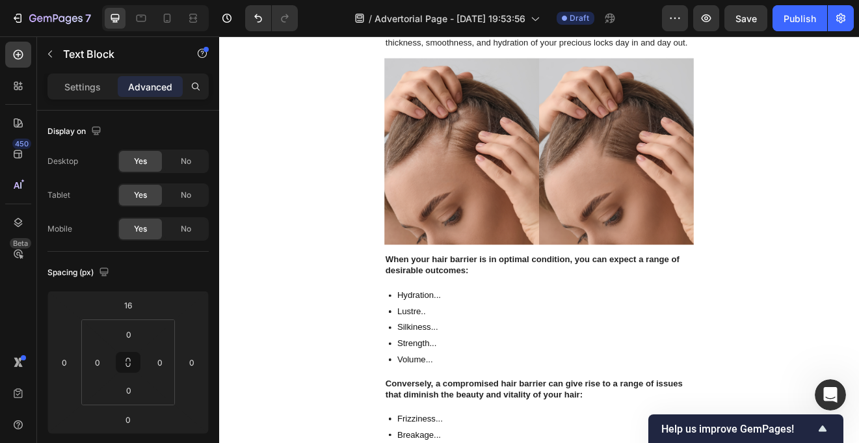
drag, startPoint x: 542, startPoint y: 142, endPoint x: 462, endPoint y: 143, distance: 80.0
drag, startPoint x: 538, startPoint y: 170, endPoint x: 461, endPoint y: 168, distance: 76.7
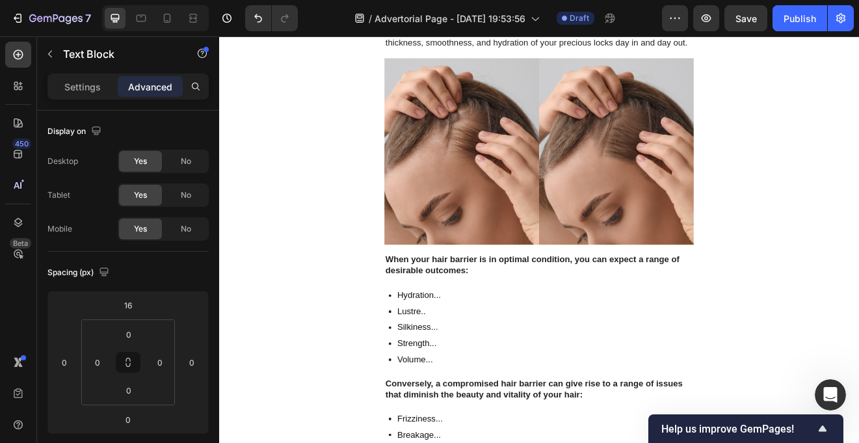
drag, startPoint x: 580, startPoint y: 199, endPoint x: 463, endPoint y: 200, distance: 117.7
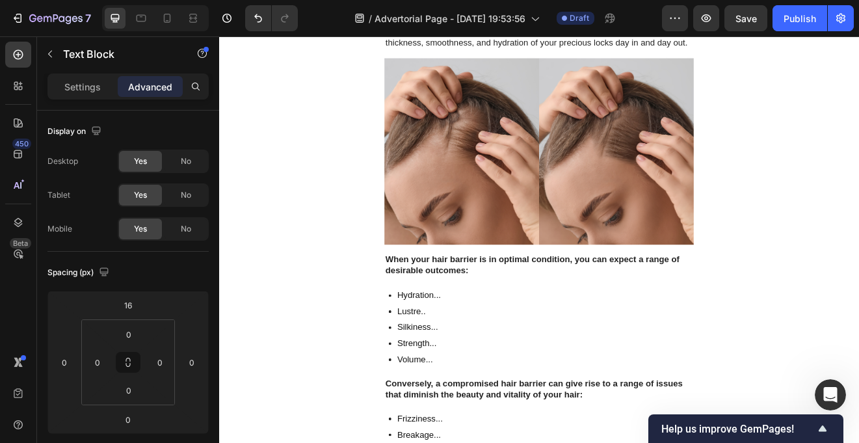
drag, startPoint x: 546, startPoint y: 223, endPoint x: 464, endPoint y: 222, distance: 81.9
drag, startPoint x: 527, startPoint y: 252, endPoint x: 462, endPoint y: 250, distance: 64.4
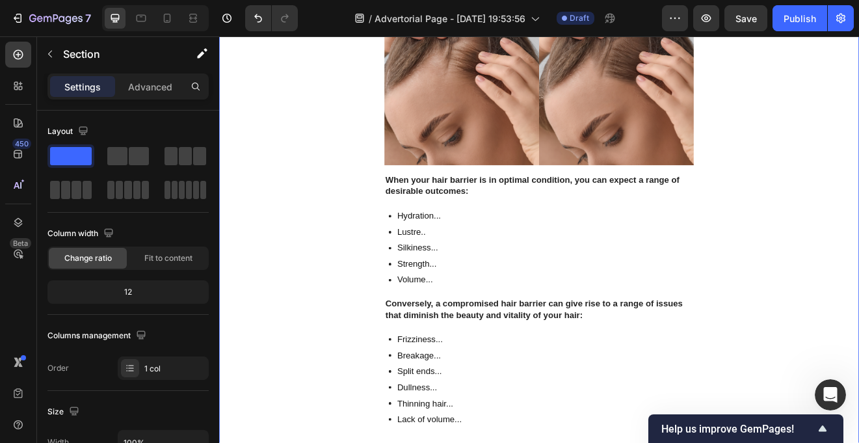
scroll to position [1865, 0]
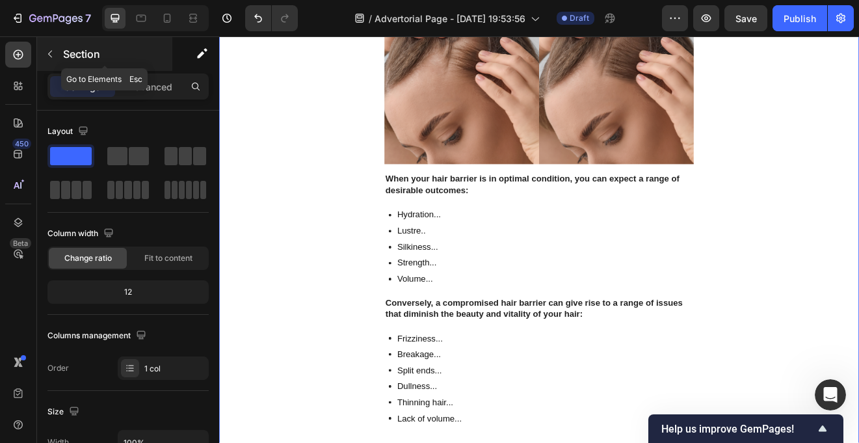
click at [54, 55] on icon "button" at bounding box center [50, 54] width 10 height 10
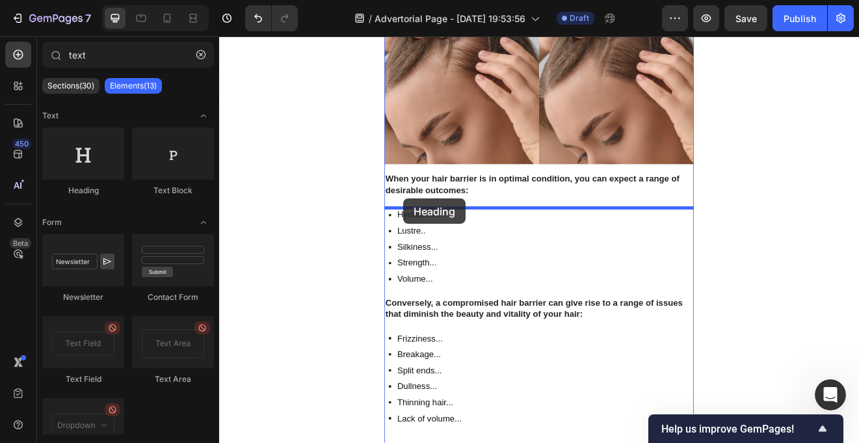
drag, startPoint x: 312, startPoint y: 184, endPoint x: 443, endPoint y: 234, distance: 139.9
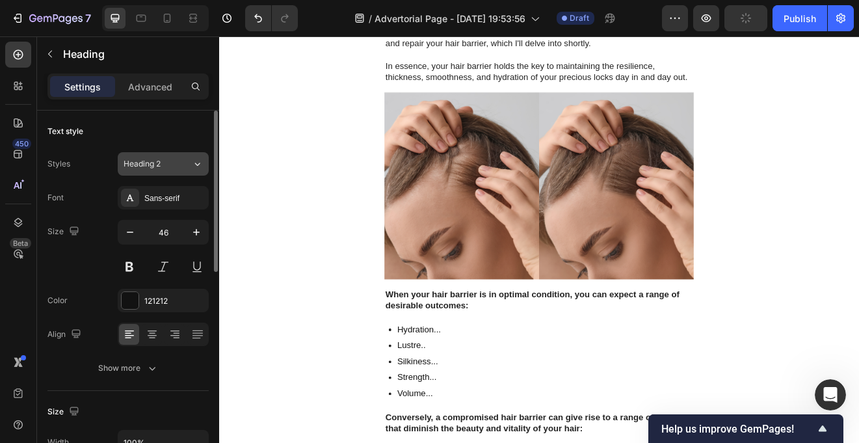
click at [193, 159] on icon at bounding box center [197, 163] width 11 height 13
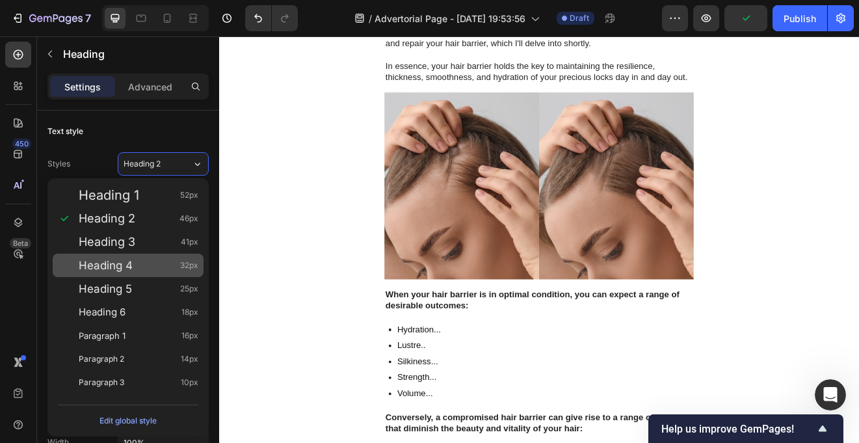
click at [155, 257] on div "Heading 4 32px" at bounding box center [128, 265] width 151 height 23
type input "32"
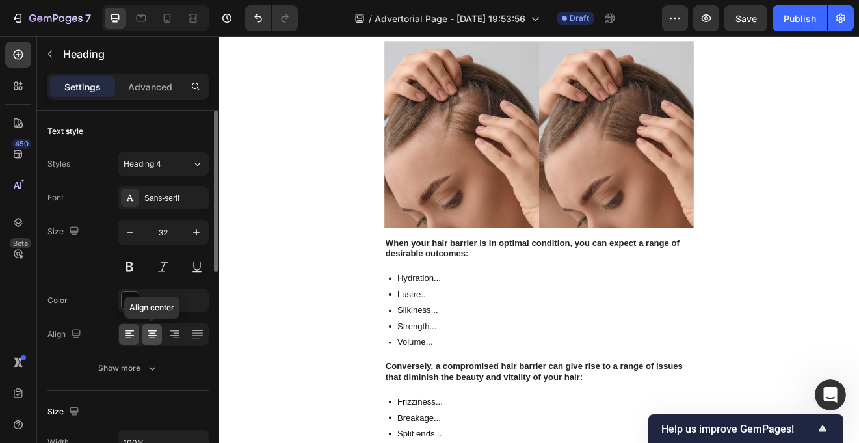
click at [155, 338] on icon at bounding box center [152, 334] width 13 height 13
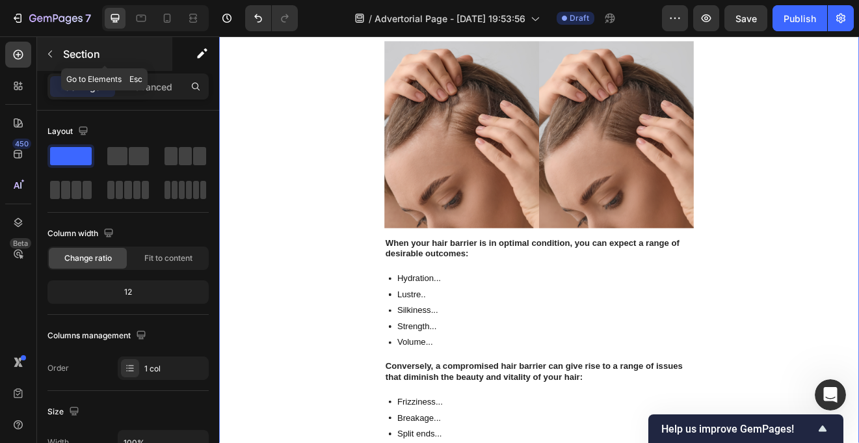
click at [50, 57] on icon "button" at bounding box center [50, 54] width 10 height 10
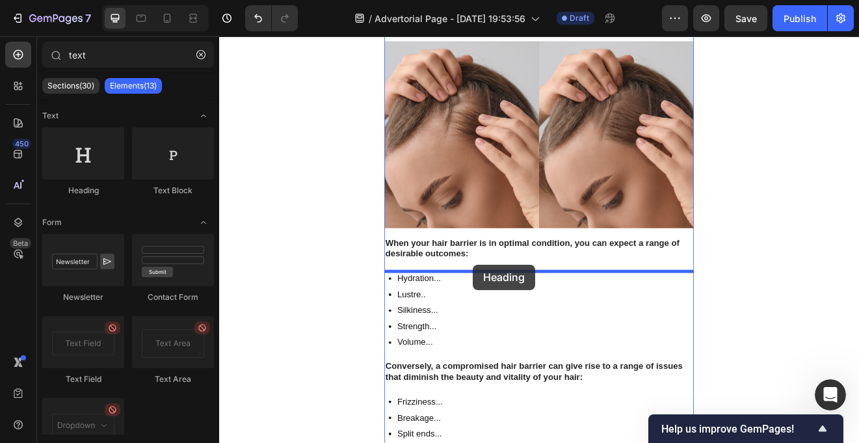
drag, startPoint x: 301, startPoint y: 183, endPoint x: 528, endPoint y: 315, distance: 262.4
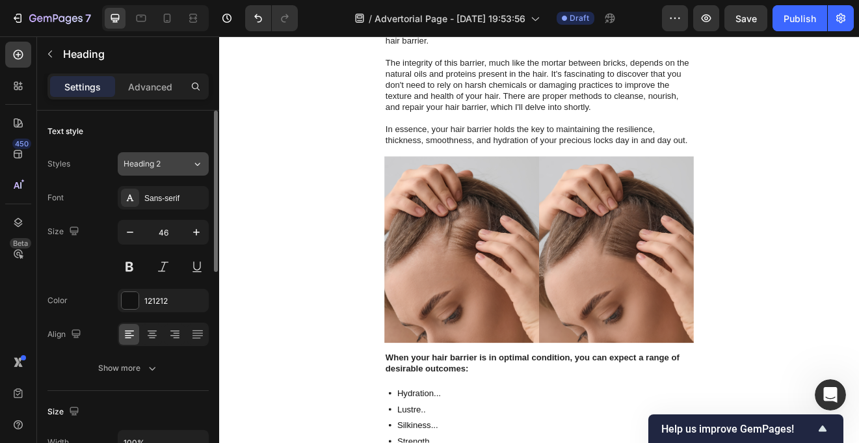
click at [186, 156] on button "Heading 2" at bounding box center [163, 163] width 91 height 23
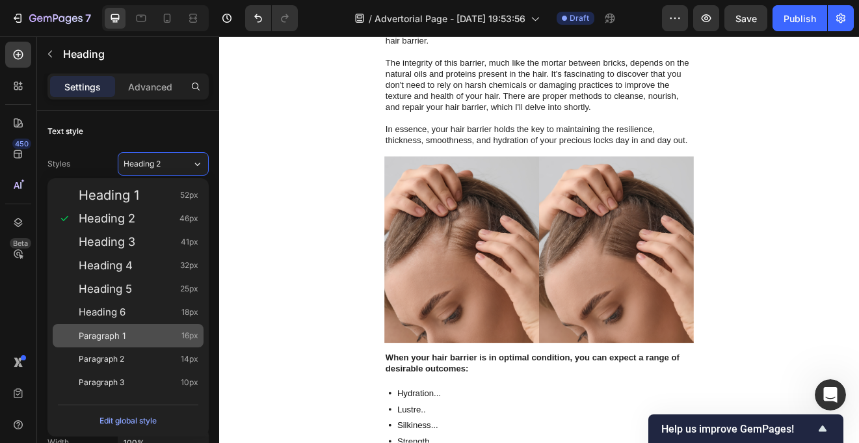
click at [138, 333] on div "Paragraph 1 16px" at bounding box center [139, 335] width 120 height 13
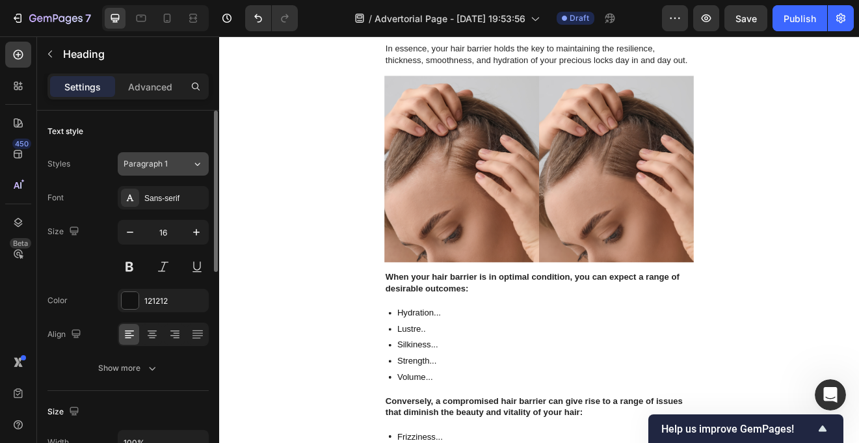
click at [202, 164] on button "Paragraph 1" at bounding box center [163, 163] width 91 height 23
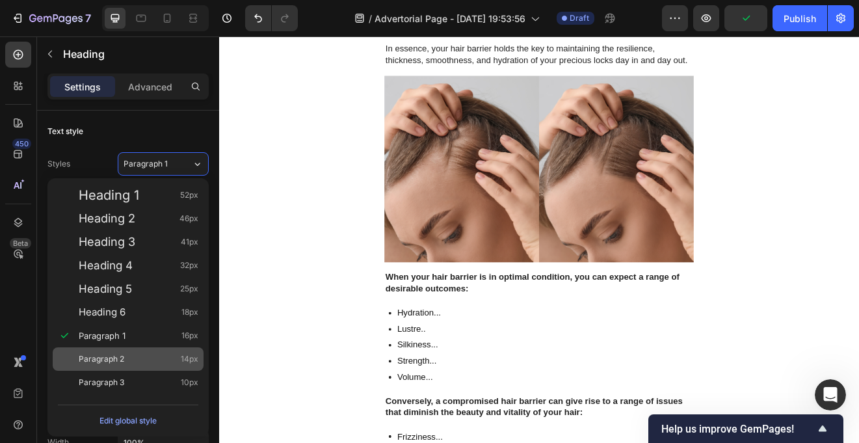
click at [153, 355] on div "Paragraph 2 14px" at bounding box center [139, 358] width 120 height 13
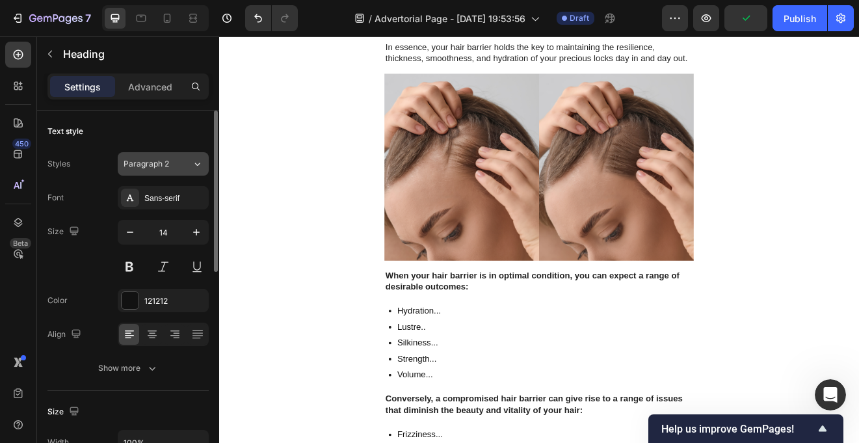
click at [200, 163] on icon at bounding box center [197, 163] width 11 height 13
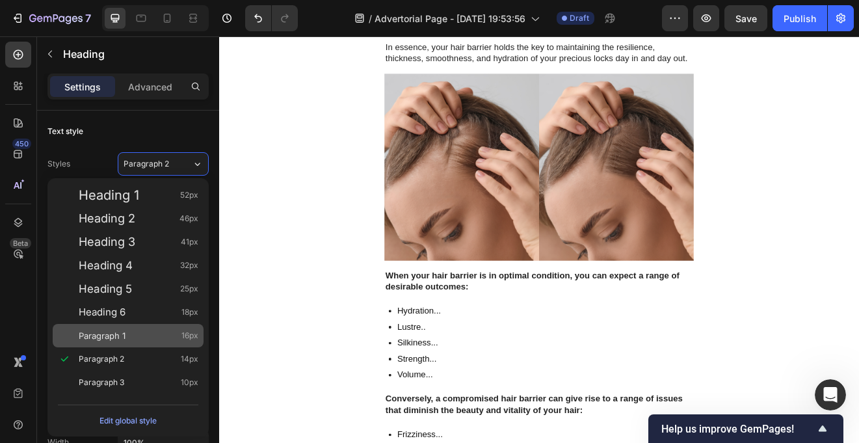
click at [154, 335] on div "Paragraph 1 16px" at bounding box center [139, 335] width 120 height 13
type input "16"
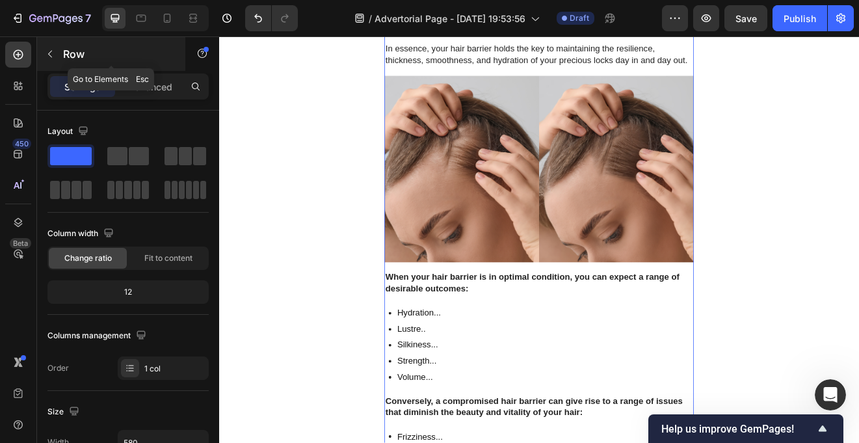
click at [52, 54] on icon "button" at bounding box center [50, 54] width 10 height 10
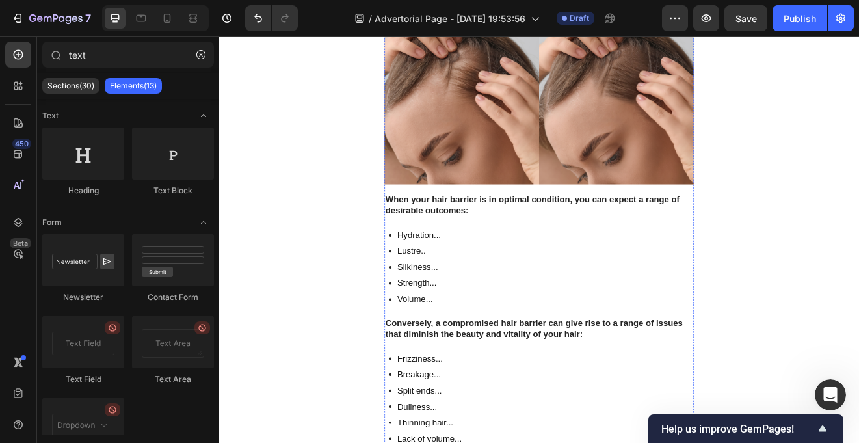
scroll to position [1974, 0]
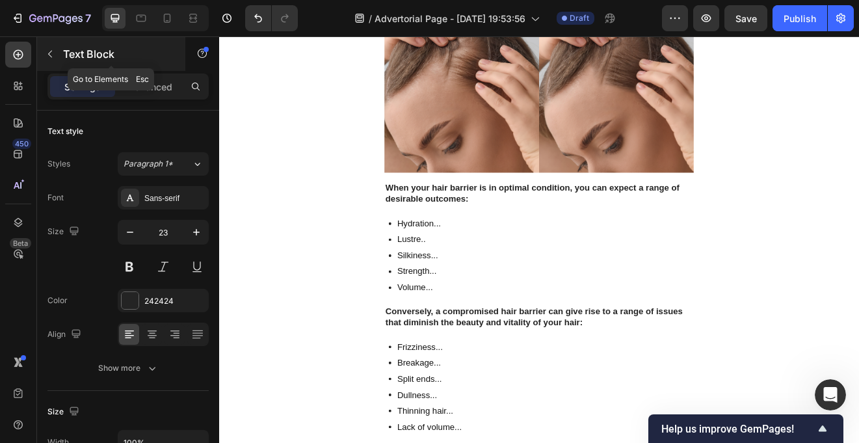
click at [57, 55] on button "button" at bounding box center [50, 54] width 21 height 21
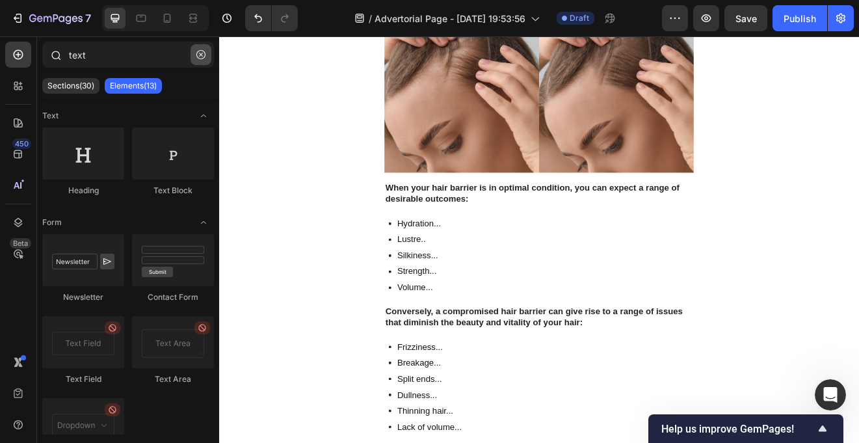
click at [203, 60] on button "button" at bounding box center [200, 54] width 21 height 21
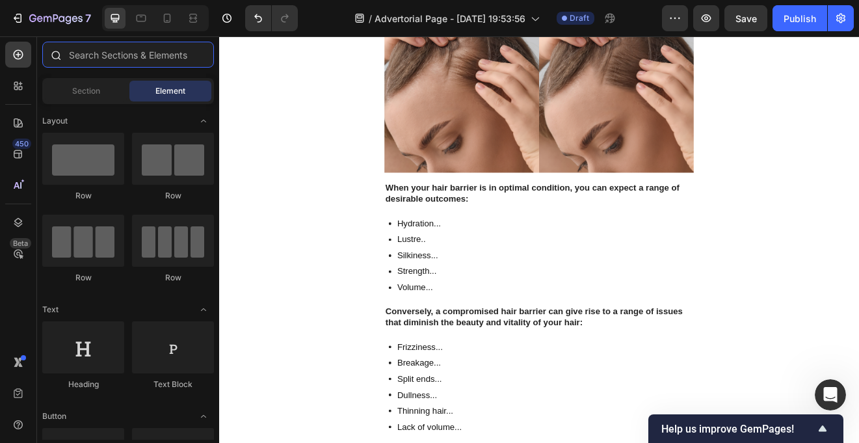
click at [165, 60] on input "text" at bounding box center [128, 55] width 172 height 26
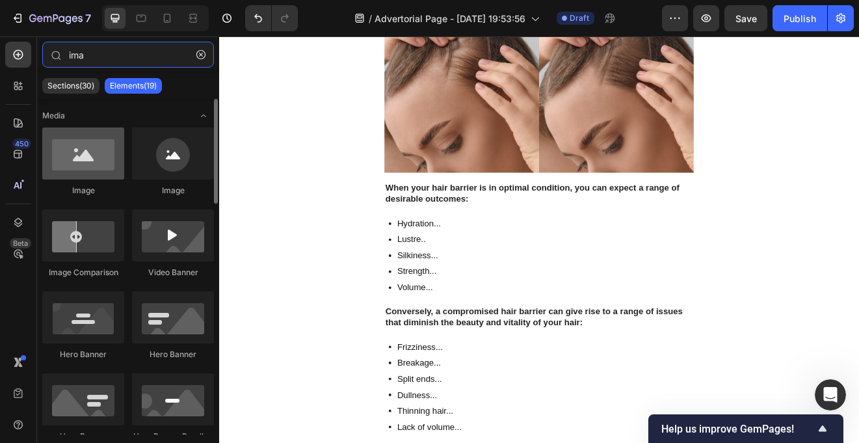
type input "ima"
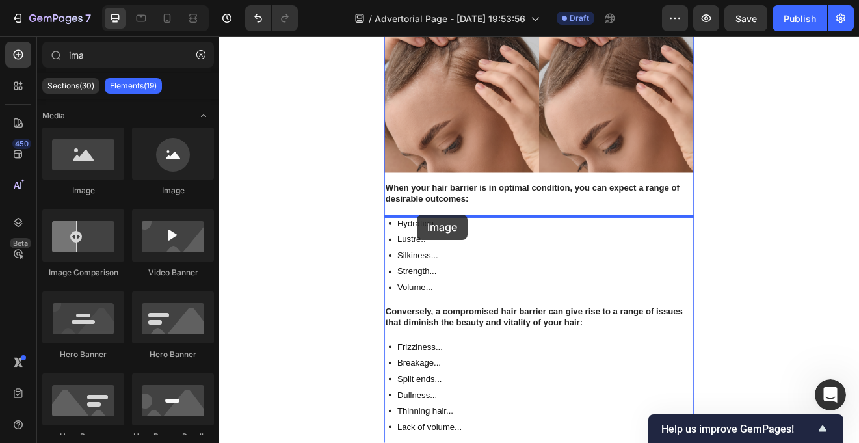
drag, startPoint x: 313, startPoint y: 196, endPoint x: 460, endPoint y: 254, distance: 157.6
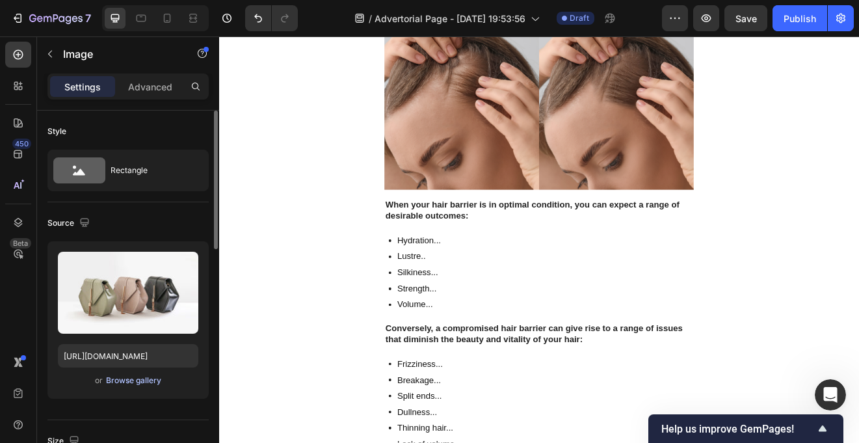
click at [122, 381] on div "Browse gallery" at bounding box center [133, 380] width 55 height 12
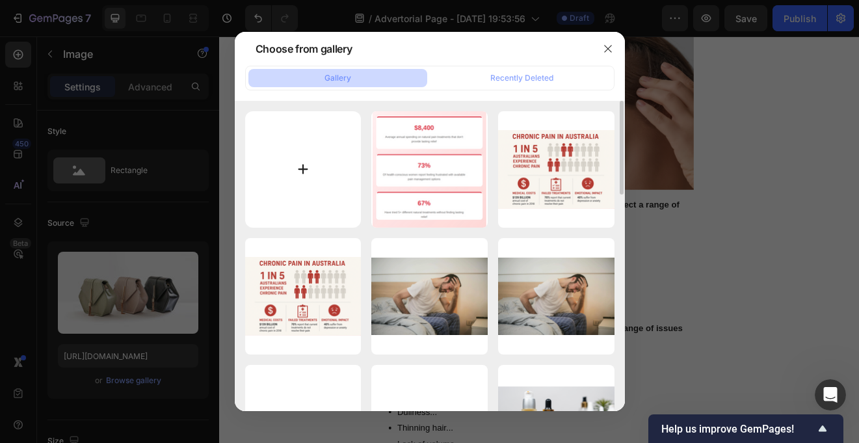
click at [297, 156] on input "file" at bounding box center [303, 169] width 116 height 116
type input "C:\fakepath\Screen Shot [DATE] 8.55.05 pm.png"
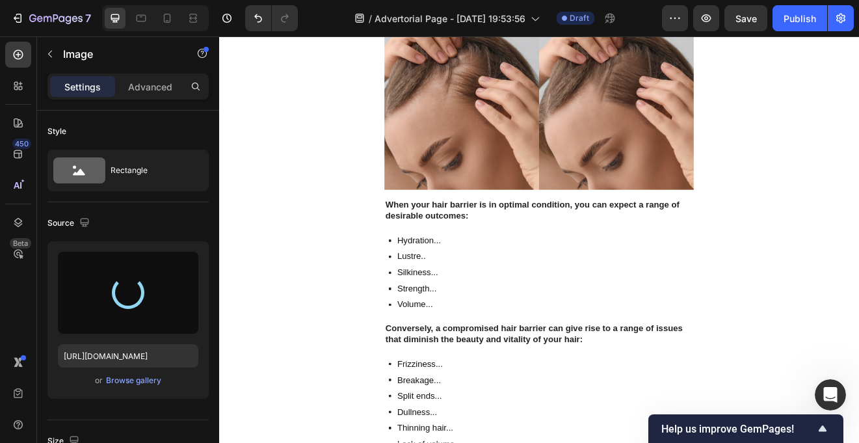
type input "[URL][DOMAIN_NAME]"
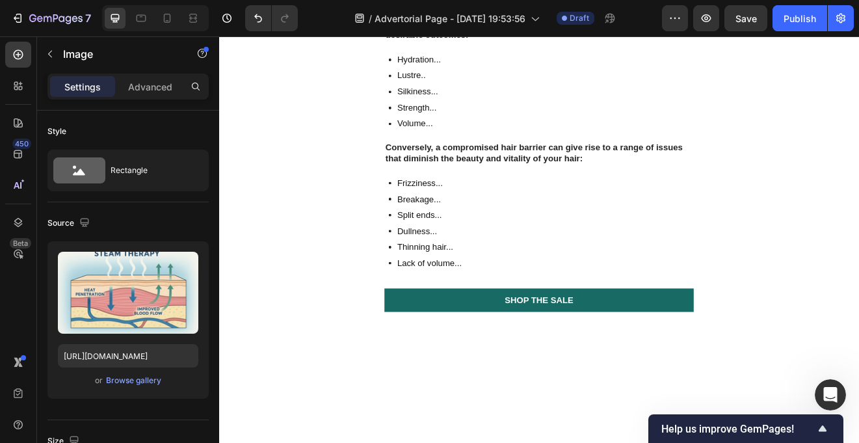
scroll to position [2208, 0]
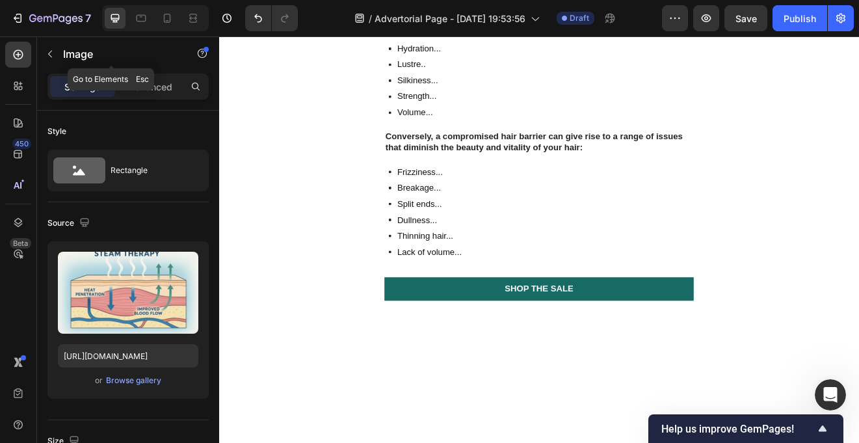
click at [46, 53] on icon "button" at bounding box center [50, 54] width 10 height 10
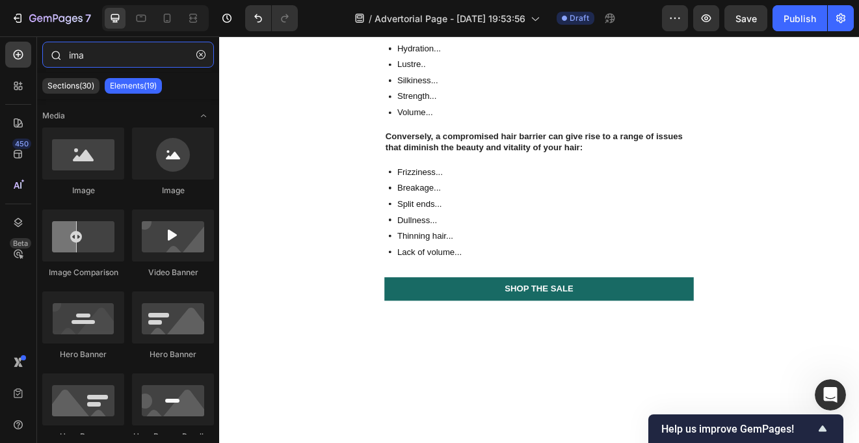
click at [82, 54] on input "ima" at bounding box center [128, 55] width 172 height 26
type input "i"
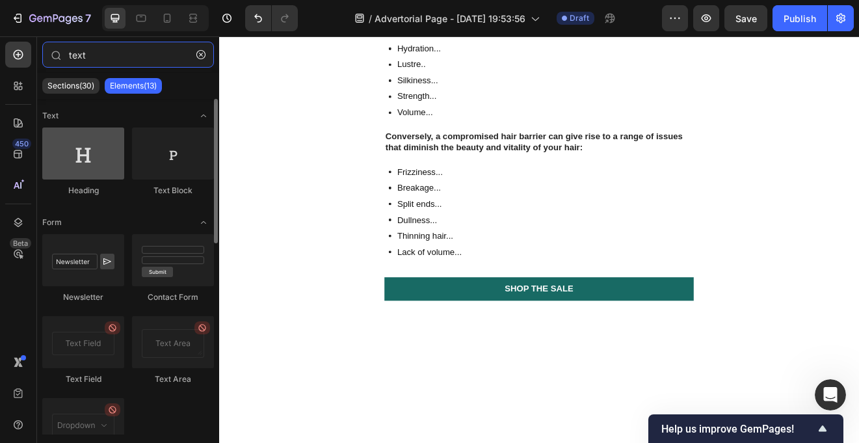
type input "text"
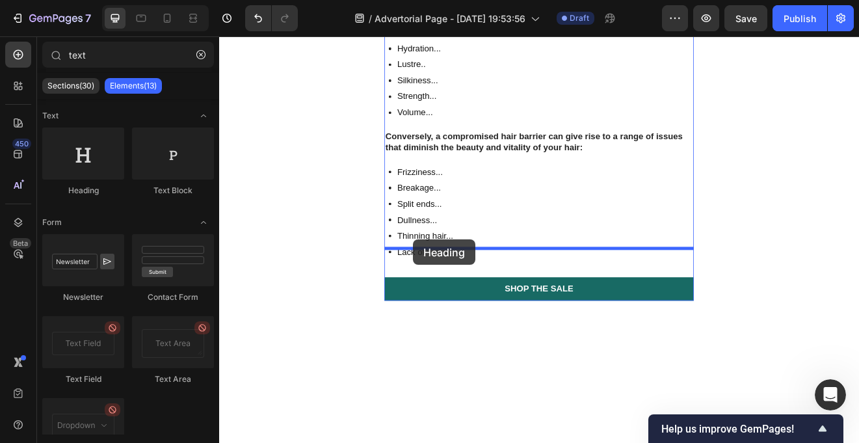
drag, startPoint x: 308, startPoint y: 194, endPoint x: 455, endPoint y: 284, distance: 172.1
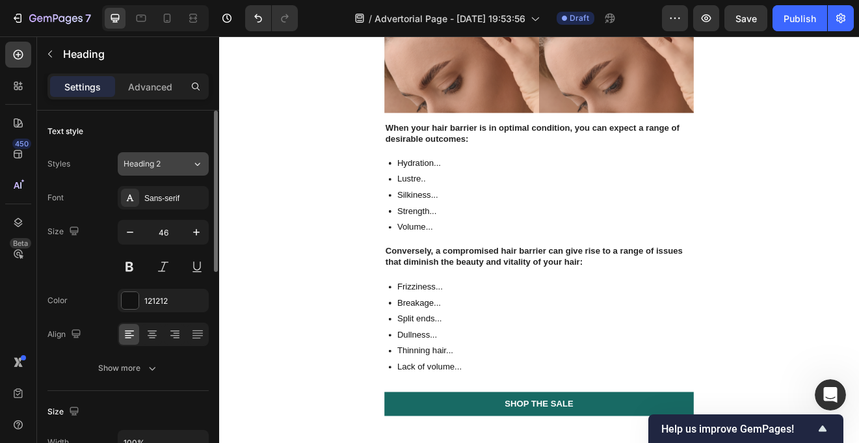
click at [189, 172] on button "Heading 2" at bounding box center [163, 163] width 91 height 23
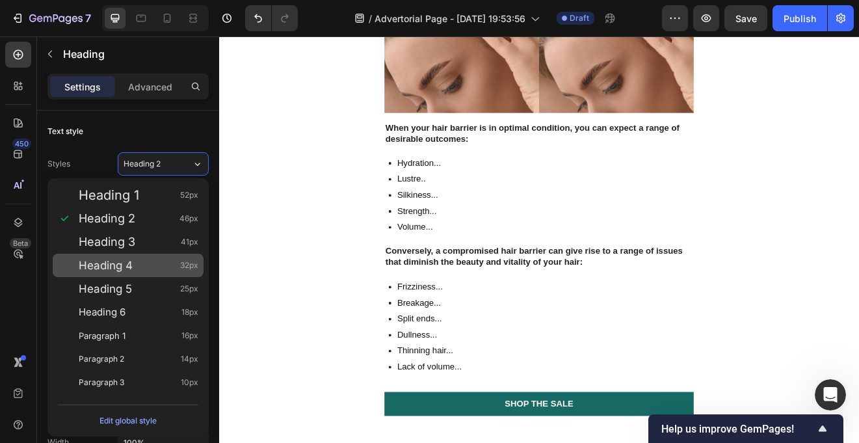
click at [166, 256] on div "Heading 4 32px" at bounding box center [128, 265] width 151 height 23
type input "32"
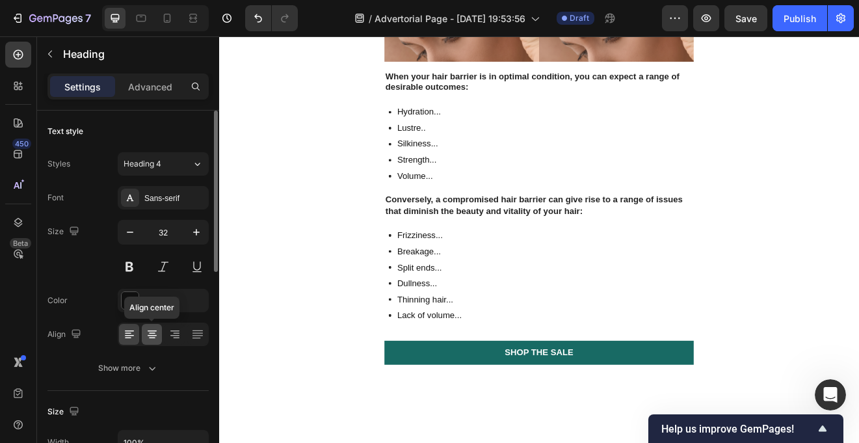
click at [154, 328] on icon at bounding box center [152, 334] width 13 height 13
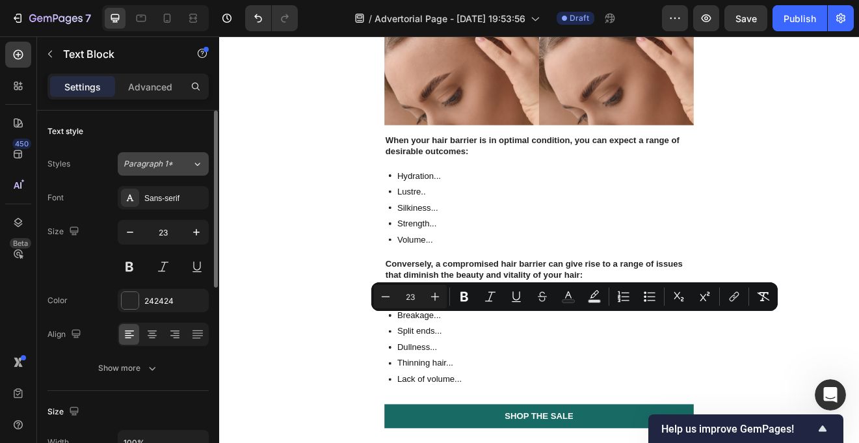
click at [196, 165] on icon at bounding box center [197, 164] width 5 height 3
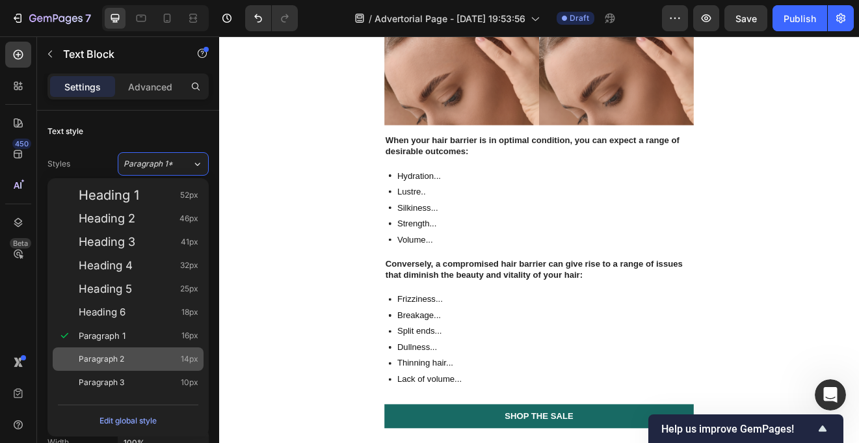
click at [149, 352] on div "Paragraph 2 14px" at bounding box center [139, 358] width 120 height 13
type input "14"
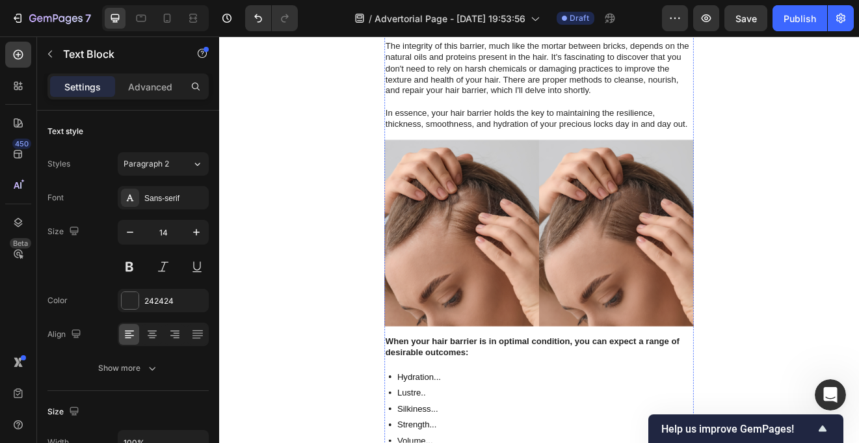
scroll to position [1883, 0]
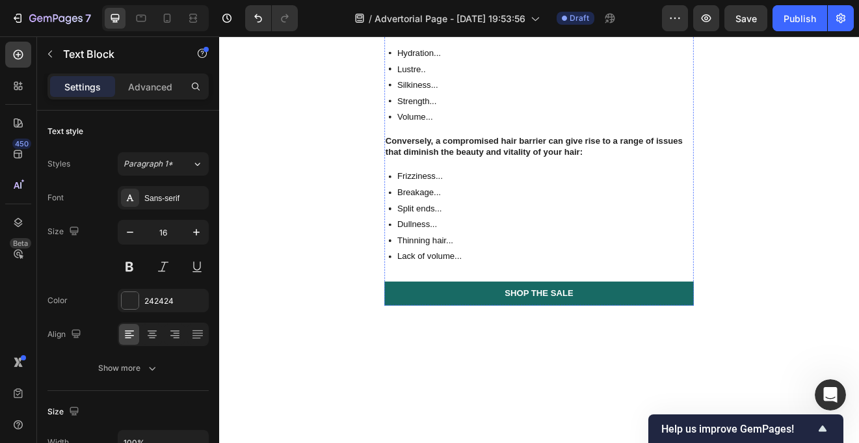
scroll to position [2312, 0]
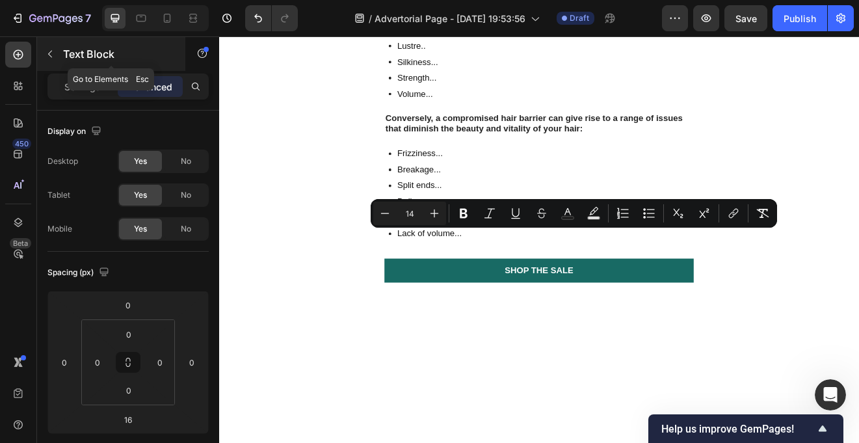
click at [51, 53] on icon "button" at bounding box center [50, 54] width 10 height 10
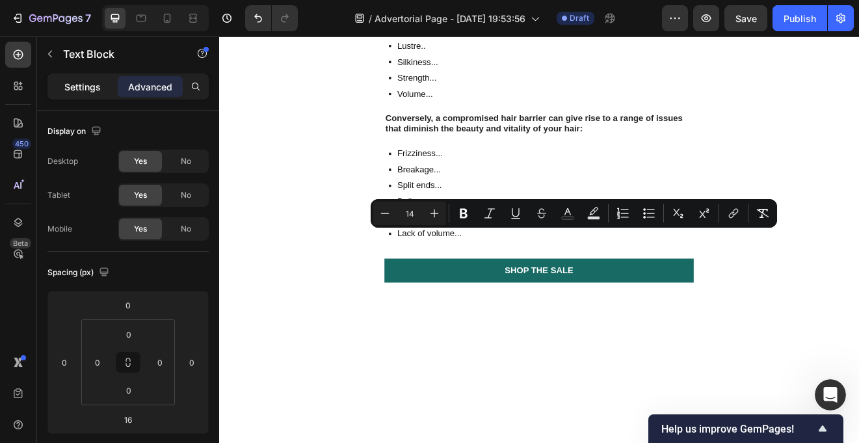
click at [75, 85] on p "Settings" at bounding box center [82, 87] width 36 height 14
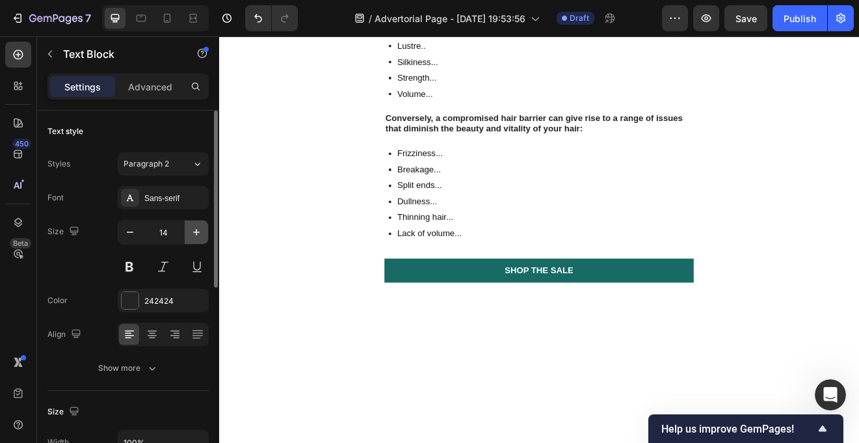
click at [196, 231] on icon "button" at bounding box center [196, 232] width 7 height 7
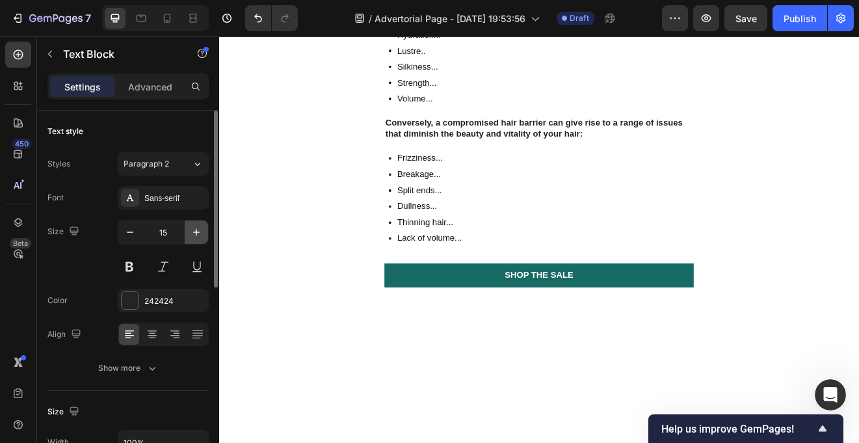
click at [196, 231] on icon "button" at bounding box center [196, 232] width 7 height 7
type input "16"
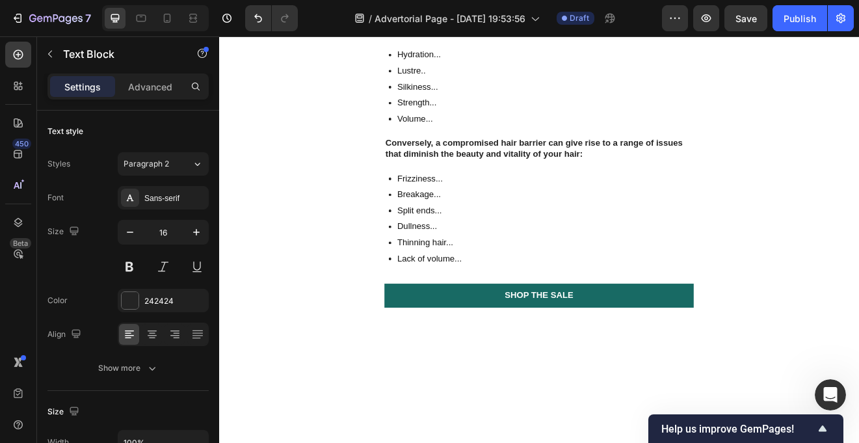
drag, startPoint x: 541, startPoint y: 367, endPoint x: 421, endPoint y: 283, distance: 146.6
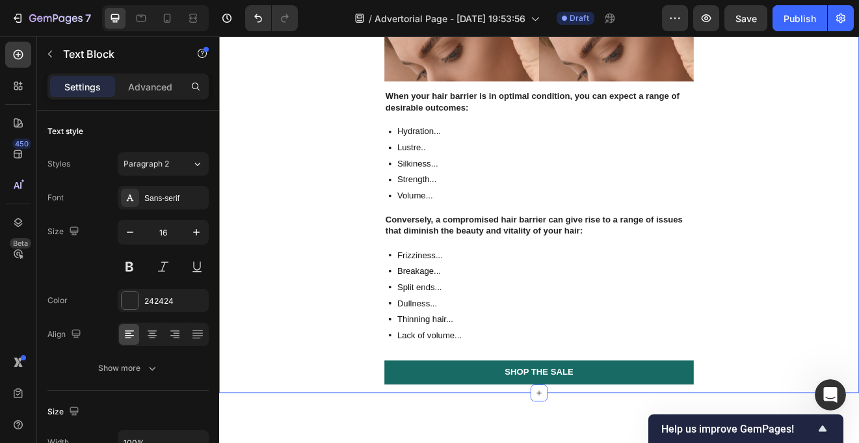
drag, startPoint x: 585, startPoint y: 410, endPoint x: 419, endPoint y: 408, distance: 166.4
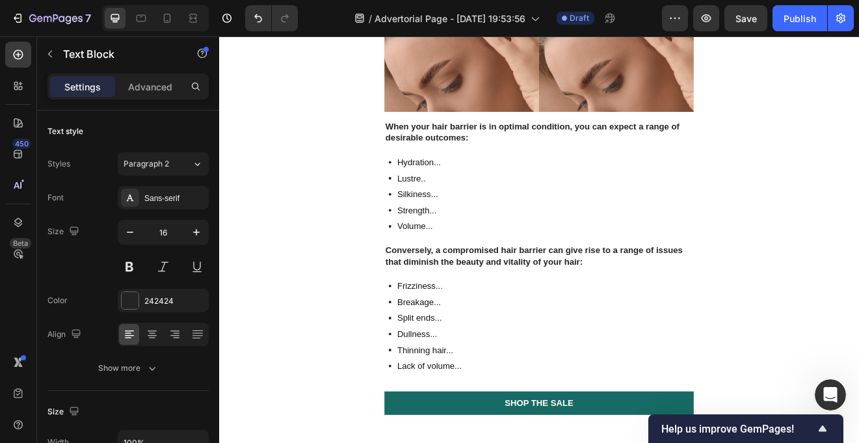
drag, startPoint x: 554, startPoint y: 505, endPoint x: 424, endPoint y: 504, distance: 130.0
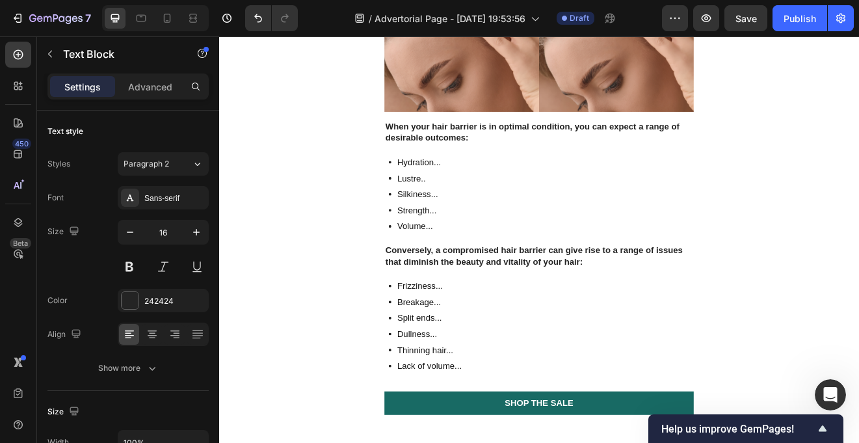
scroll to position [2322, 0]
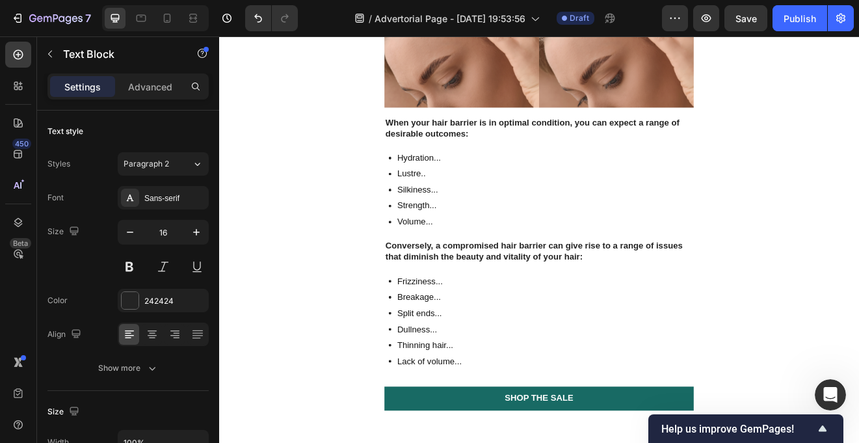
scroll to position [2475, 0]
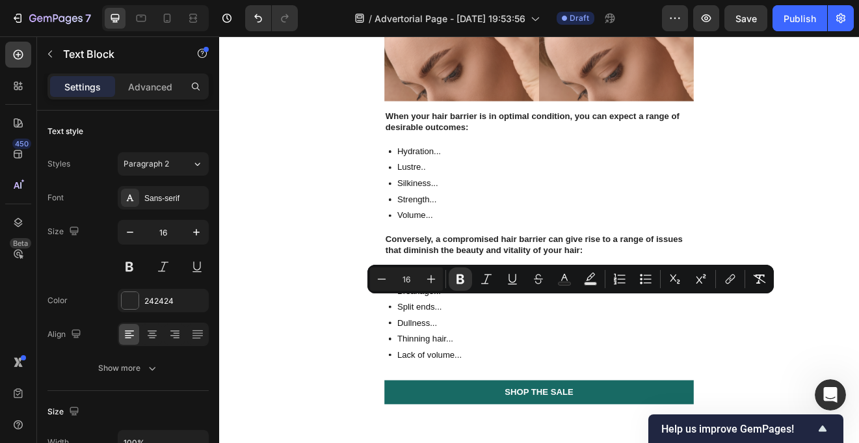
drag, startPoint x: 522, startPoint y: 468, endPoint x: 422, endPoint y: 361, distance: 146.2
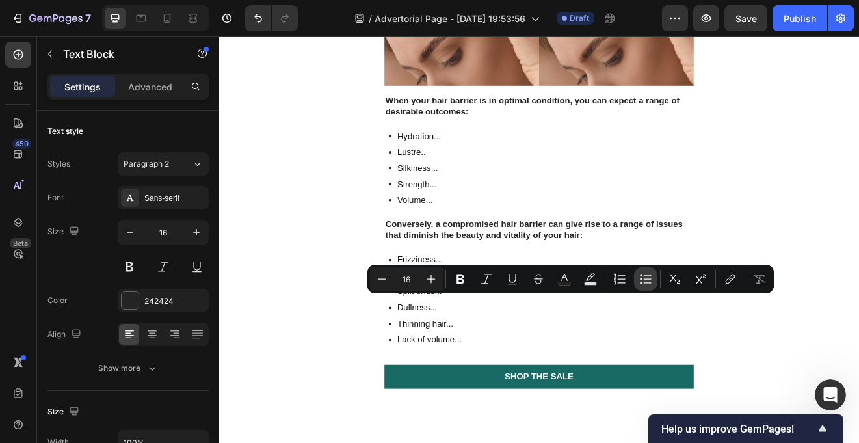
click at [641, 276] on icon "Editor contextual toolbar" at bounding box center [641, 275] width 3 height 3
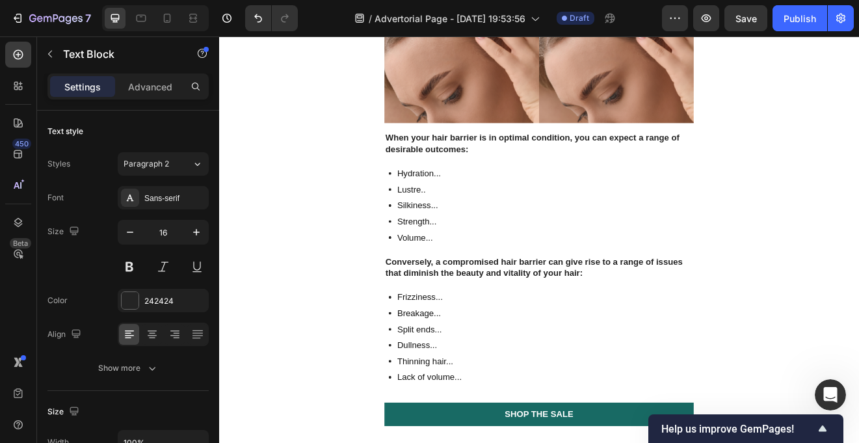
scroll to position [2507, 0]
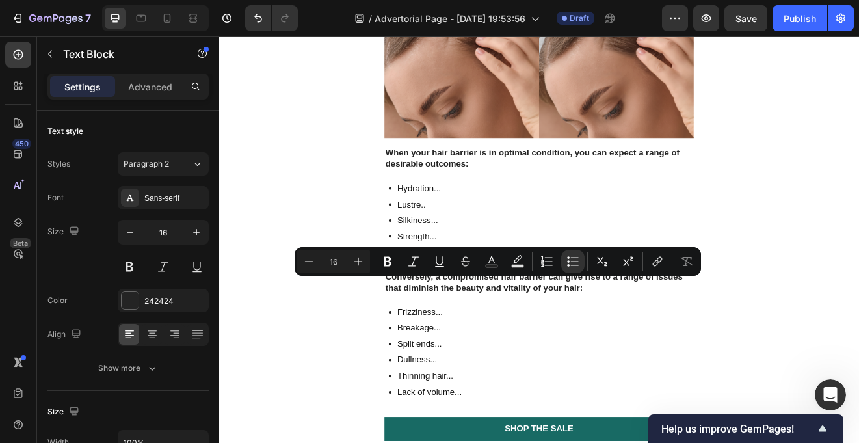
drag, startPoint x: 564, startPoint y: 337, endPoint x: 465, endPoint y: 339, distance: 99.5
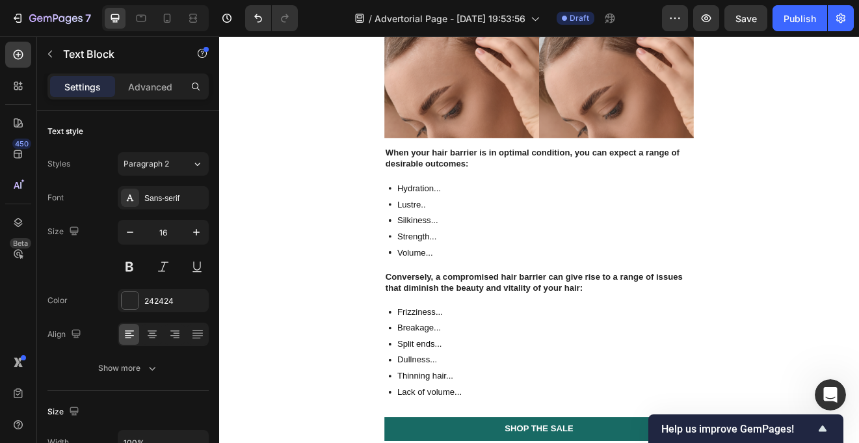
drag, startPoint x: 561, startPoint y: 377, endPoint x: 465, endPoint y: 376, distance: 96.2
drag, startPoint x: 585, startPoint y: 414, endPoint x: 463, endPoint y: 417, distance: 121.6
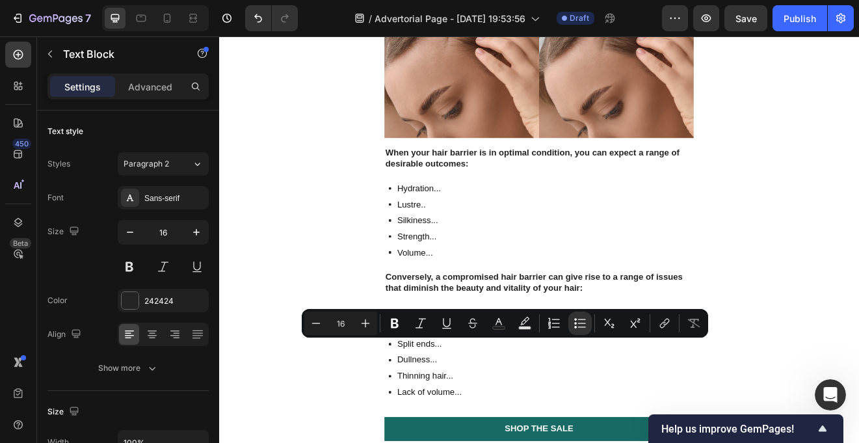
drag, startPoint x: 584, startPoint y: 412, endPoint x: 465, endPoint y: 412, distance: 119.0
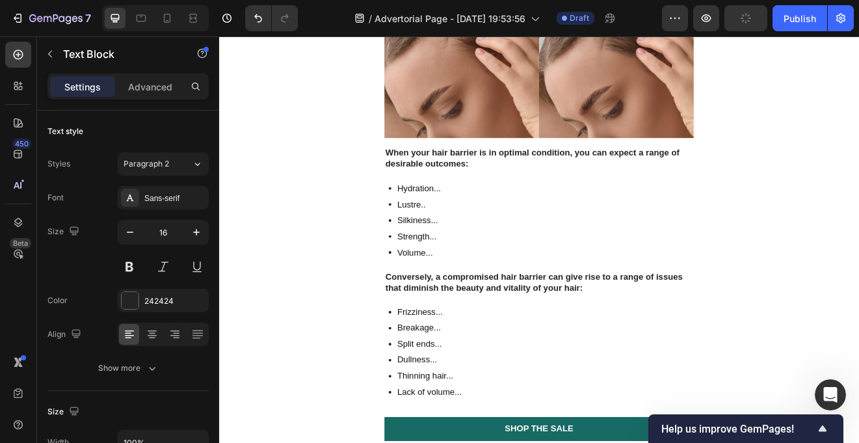
drag, startPoint x: 546, startPoint y: 452, endPoint x: 463, endPoint y: 453, distance: 83.2
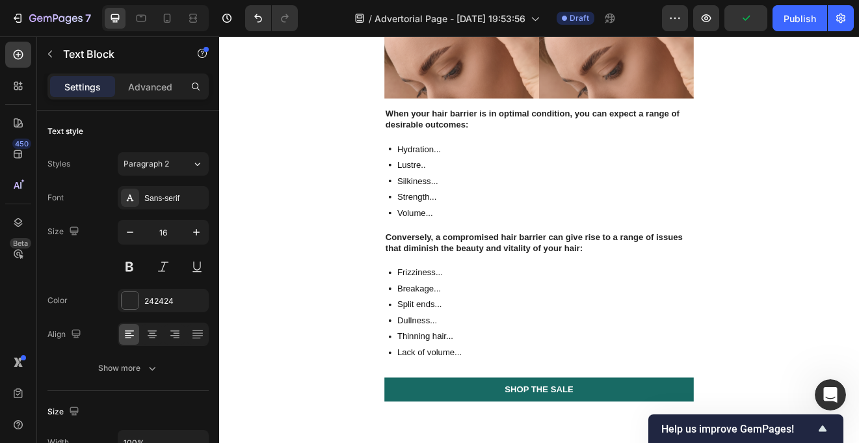
scroll to position [2588, 0]
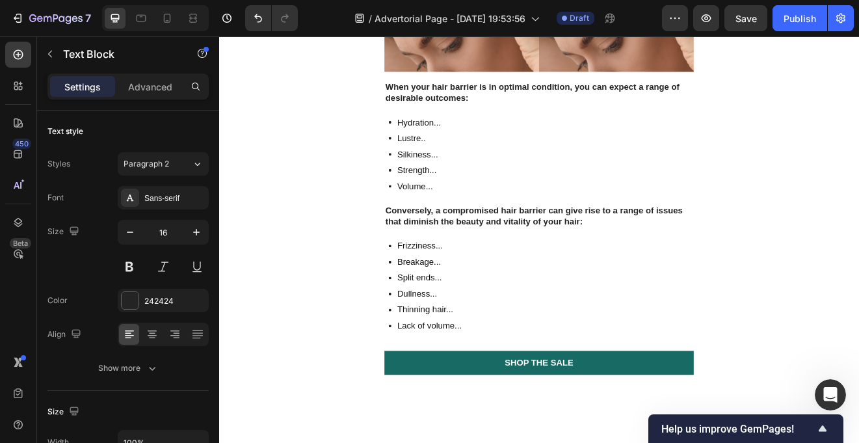
drag, startPoint x: 541, startPoint y: 410, endPoint x: 460, endPoint y: 408, distance: 81.3
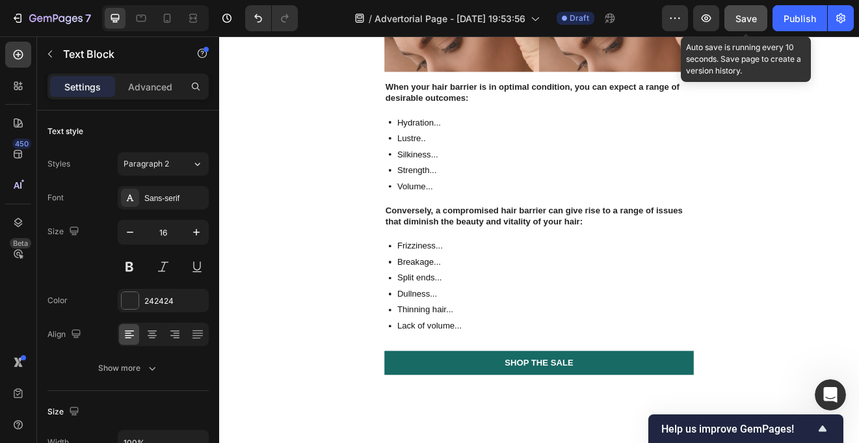
click at [749, 20] on span "Save" at bounding box center [745, 18] width 21 height 11
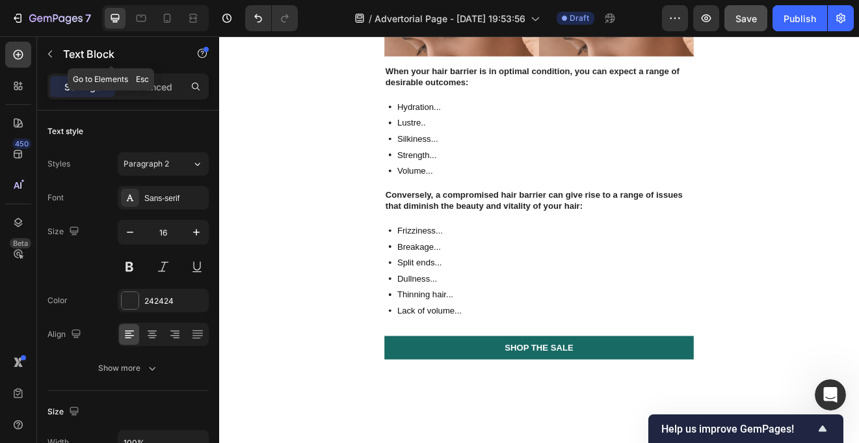
click at [51, 59] on icon "button" at bounding box center [50, 54] width 10 height 10
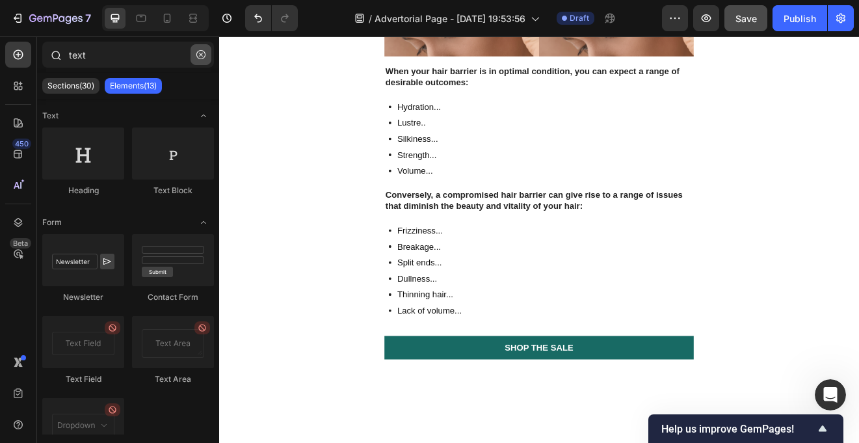
click at [200, 60] on button "button" at bounding box center [200, 54] width 21 height 21
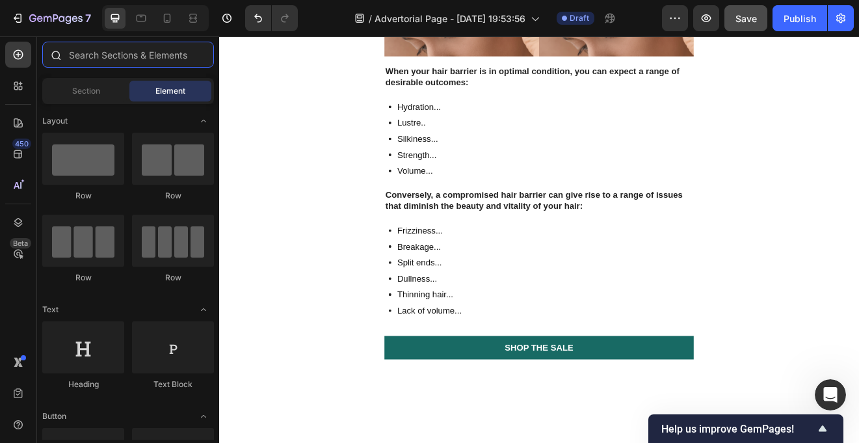
click at [190, 53] on input "text" at bounding box center [128, 55] width 172 height 26
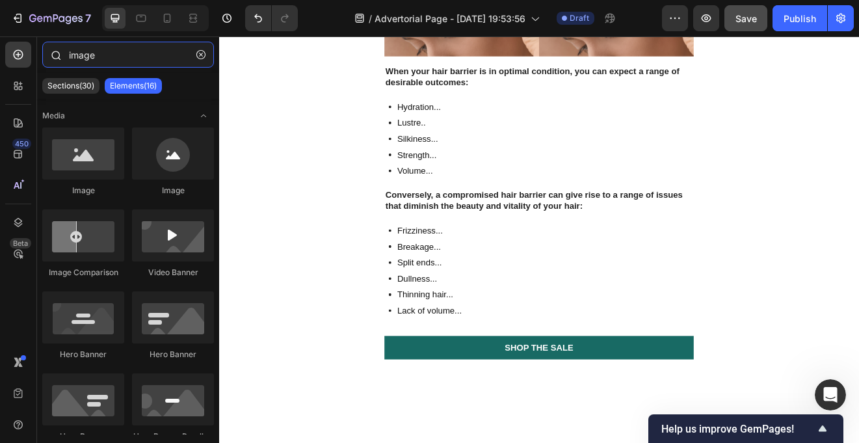
type input "image"
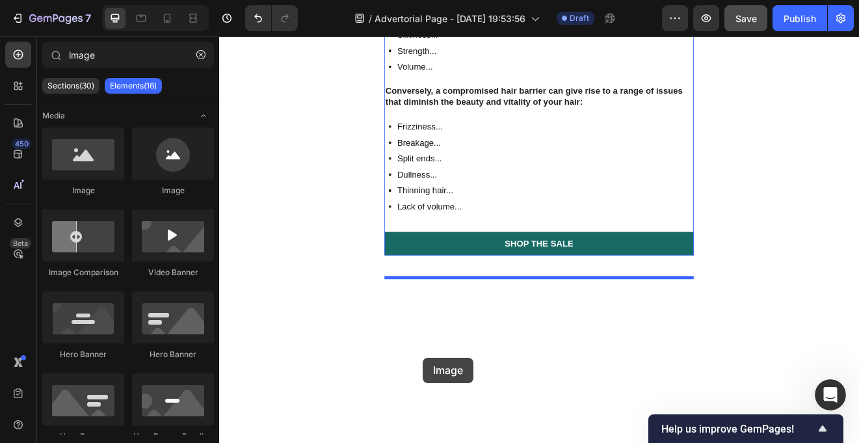
scroll to position [2735, 0]
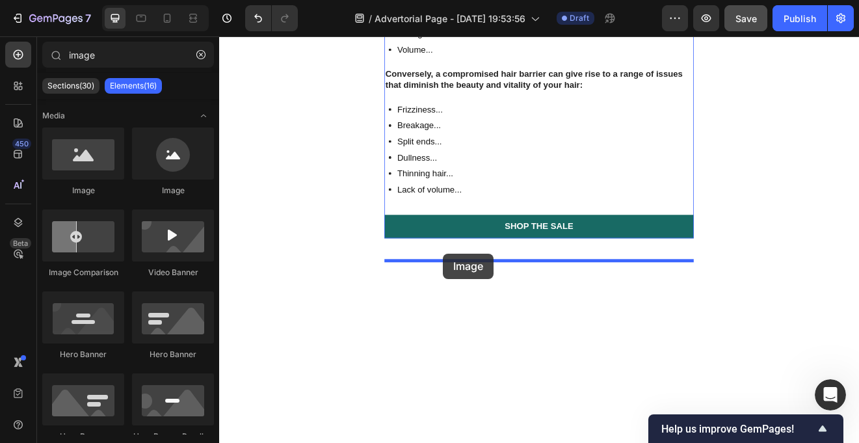
drag, startPoint x: 313, startPoint y: 192, endPoint x: 492, endPoint y: 301, distance: 209.7
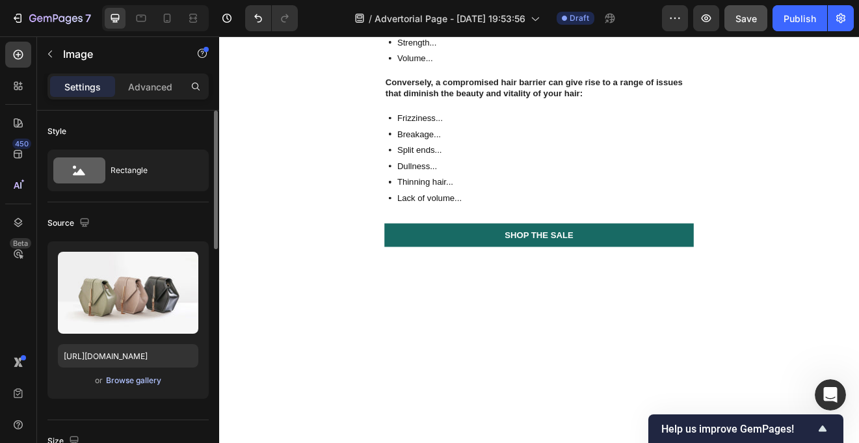
click at [113, 382] on div "Browse gallery" at bounding box center [133, 380] width 55 height 12
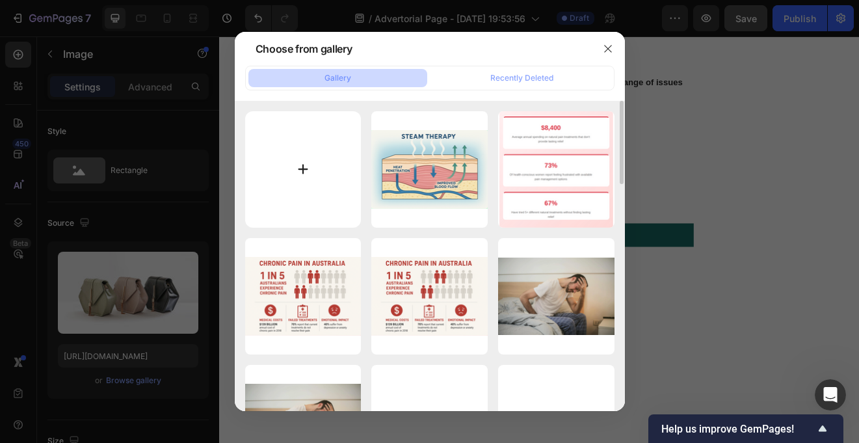
click at [297, 160] on input "file" at bounding box center [303, 169] width 116 height 116
type input "C:\fakepath\Screen Shot [DATE] 9.01.25 pm.png"
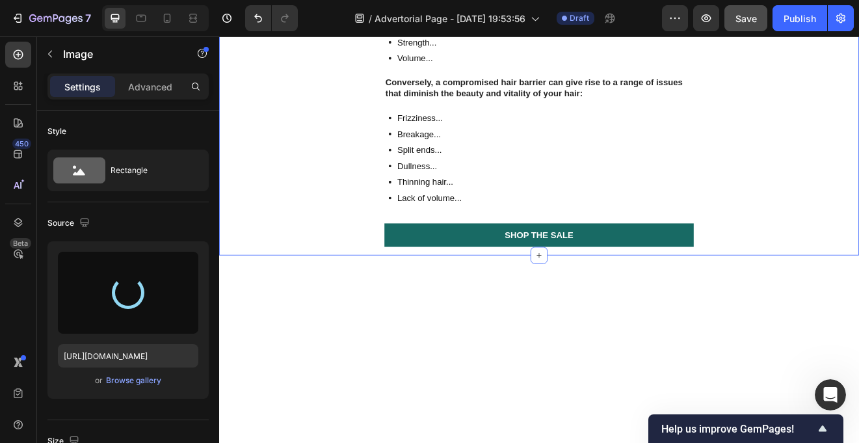
type input "[URL][DOMAIN_NAME]"
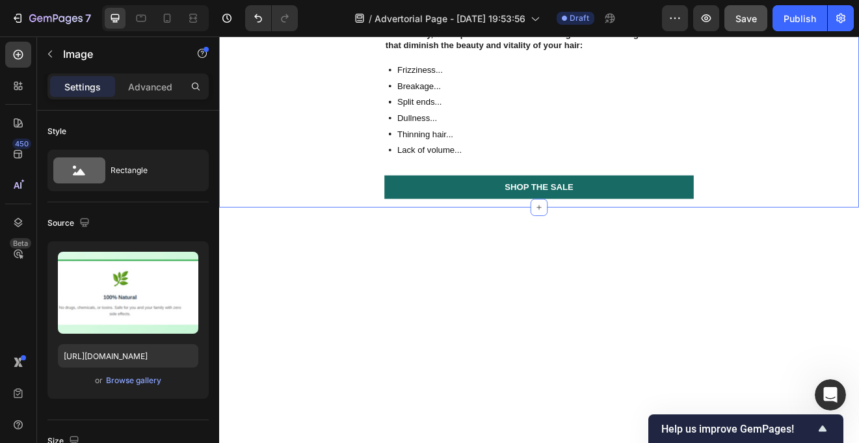
scroll to position [2813, 0]
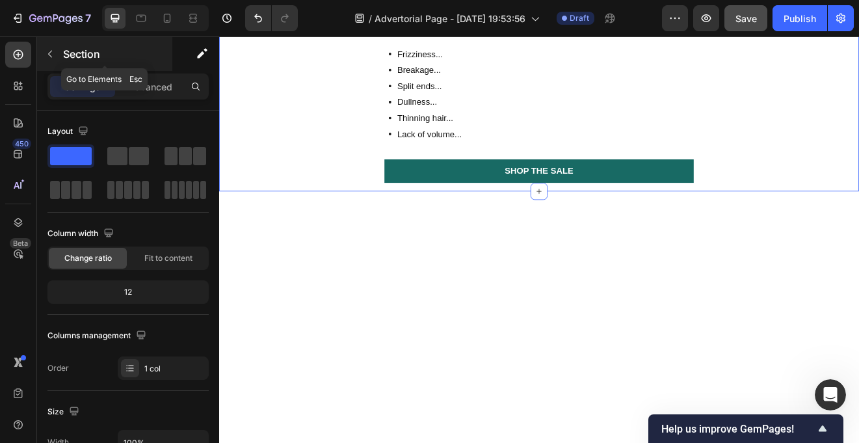
click at [54, 55] on icon "button" at bounding box center [50, 54] width 10 height 10
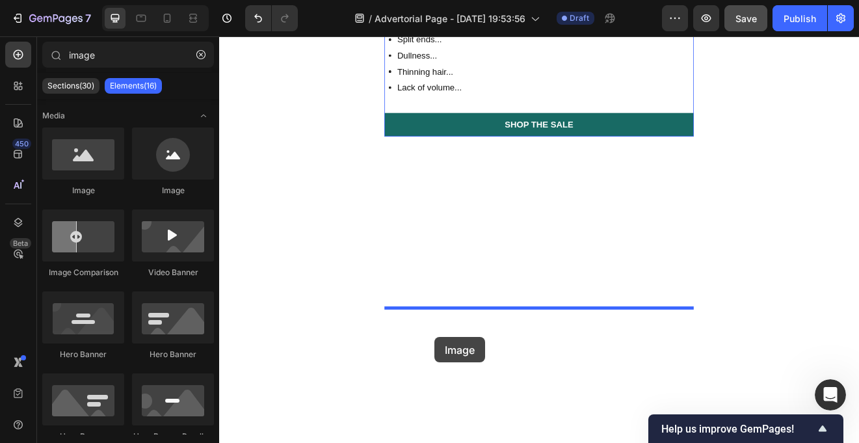
scroll to position [2885, 0]
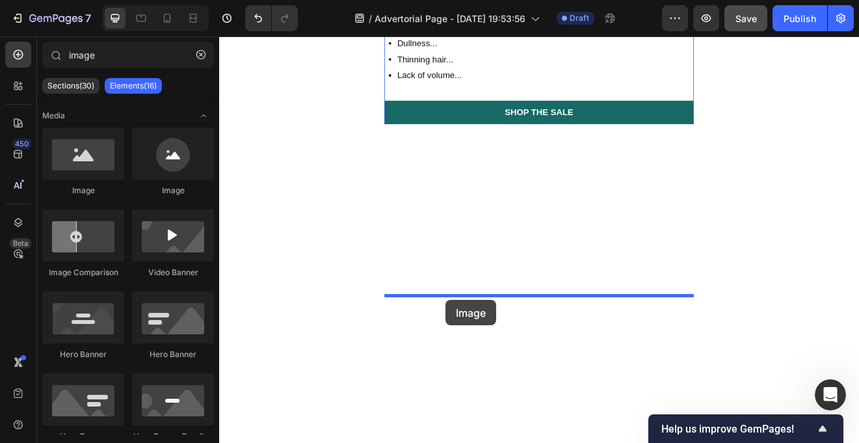
drag, startPoint x: 302, startPoint y: 196, endPoint x: 495, endPoint y: 357, distance: 251.5
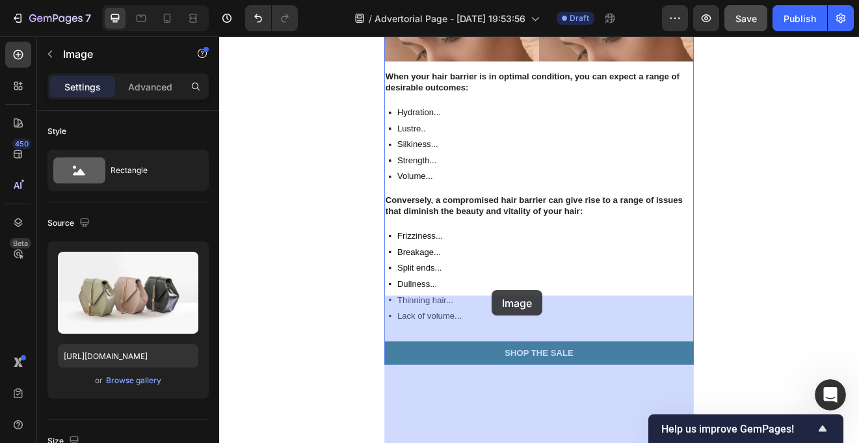
drag, startPoint x: 551, startPoint y: 353, endPoint x: 551, endPoint y: 346, distance: 7.2
click at [551, 346] on div "Header Image EarthKind Heading Row Advertorial Text Block Are You Trapped in th…" at bounding box center [609, 242] width 780 height 6181
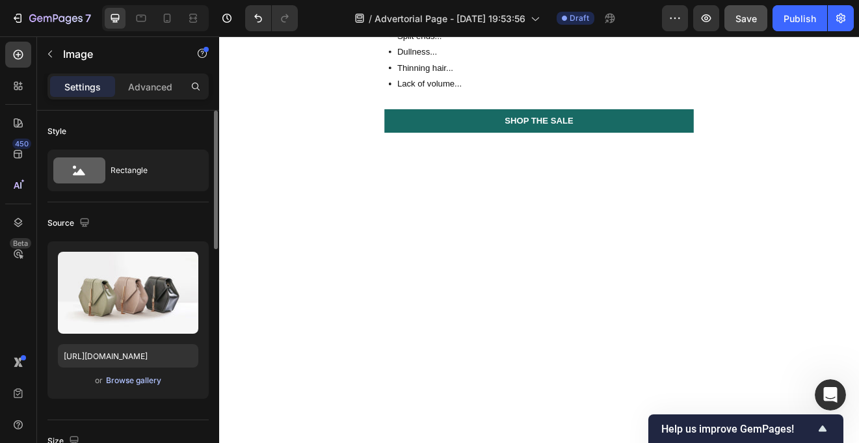
click at [146, 376] on div "Browse gallery" at bounding box center [133, 380] width 55 height 12
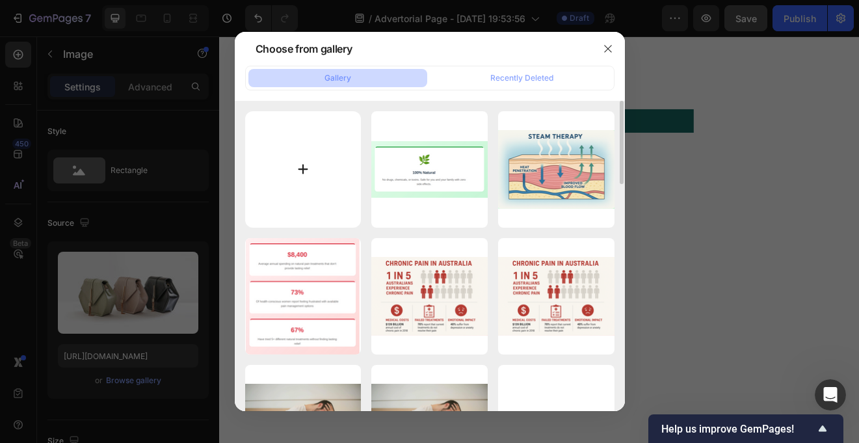
click at [306, 155] on input "file" at bounding box center [303, 169] width 116 height 116
type input "C:\fakepath\Screen Shot [DATE] 9.02.11 pm.png"
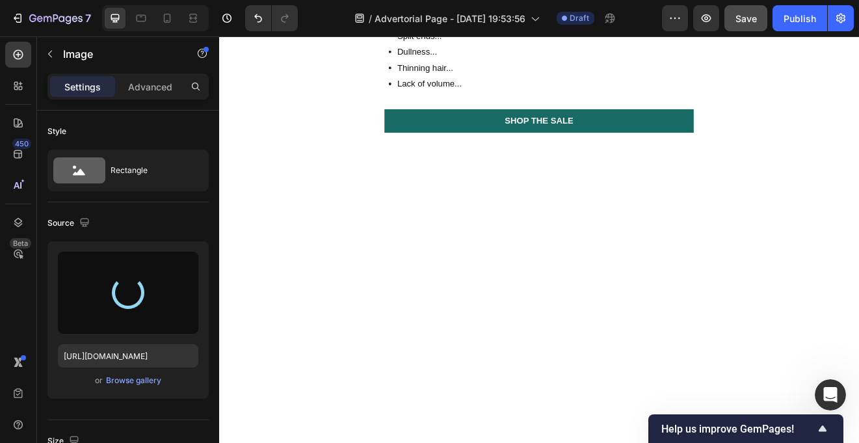
type input "[URL][DOMAIN_NAME]"
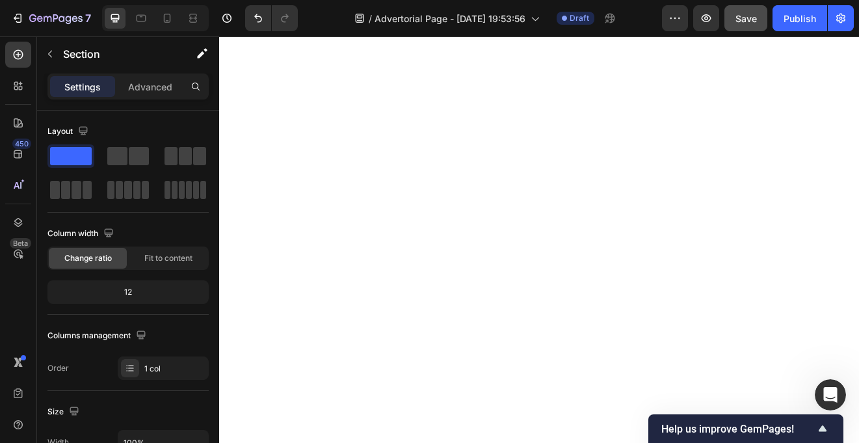
scroll to position [3050, 0]
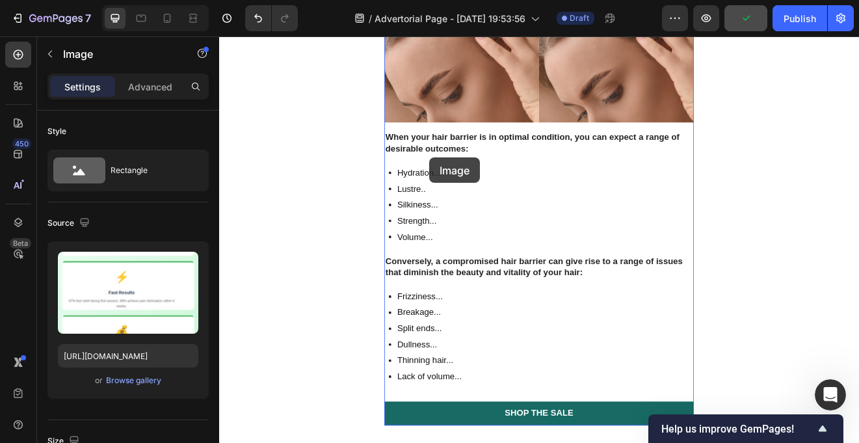
drag, startPoint x: 475, startPoint y: 195, endPoint x: 475, endPoint y: 184, distance: 11.1
click at [475, 184] on div "Header Image EarthKind Heading Row Advertorial Text Block Are You Trapped in th…" at bounding box center [609, 197] width 780 height 6420
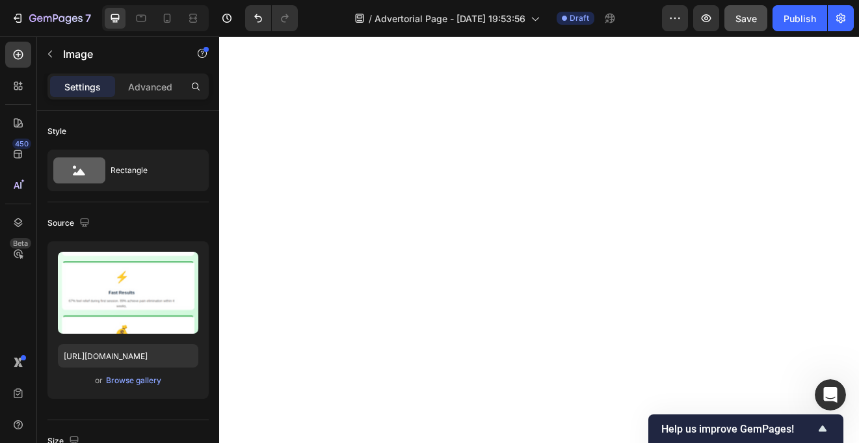
scroll to position [3182, 0]
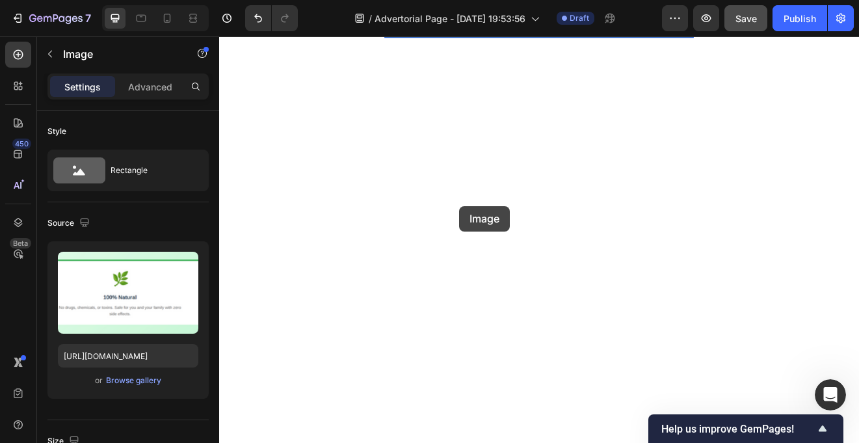
drag, startPoint x: 527, startPoint y: 361, endPoint x: 510, endPoint y: 239, distance: 123.9
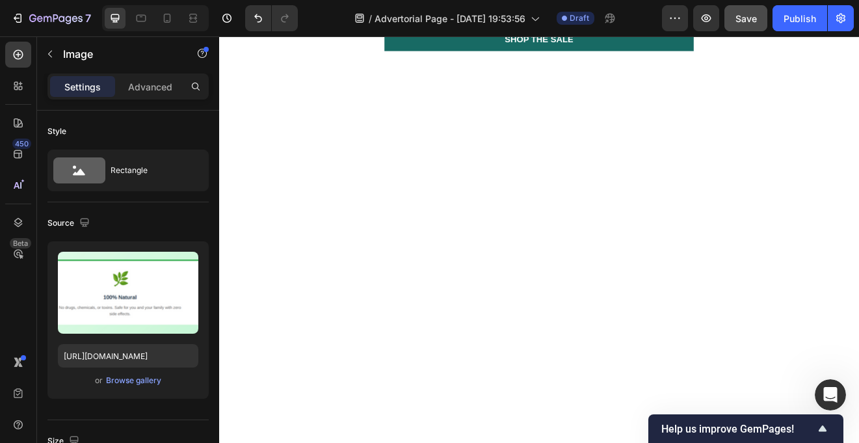
scroll to position [2974, 0]
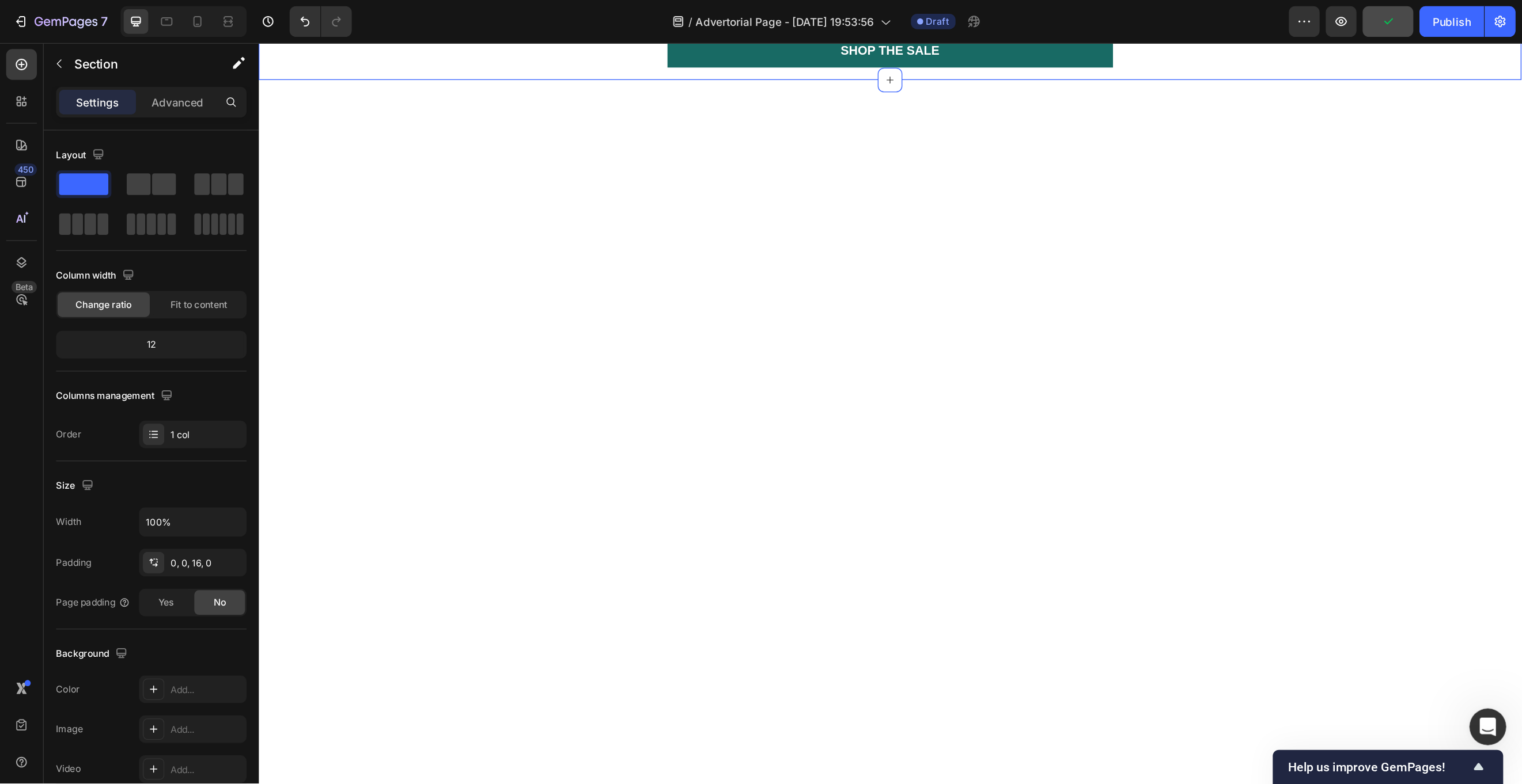
scroll to position [2642, 0]
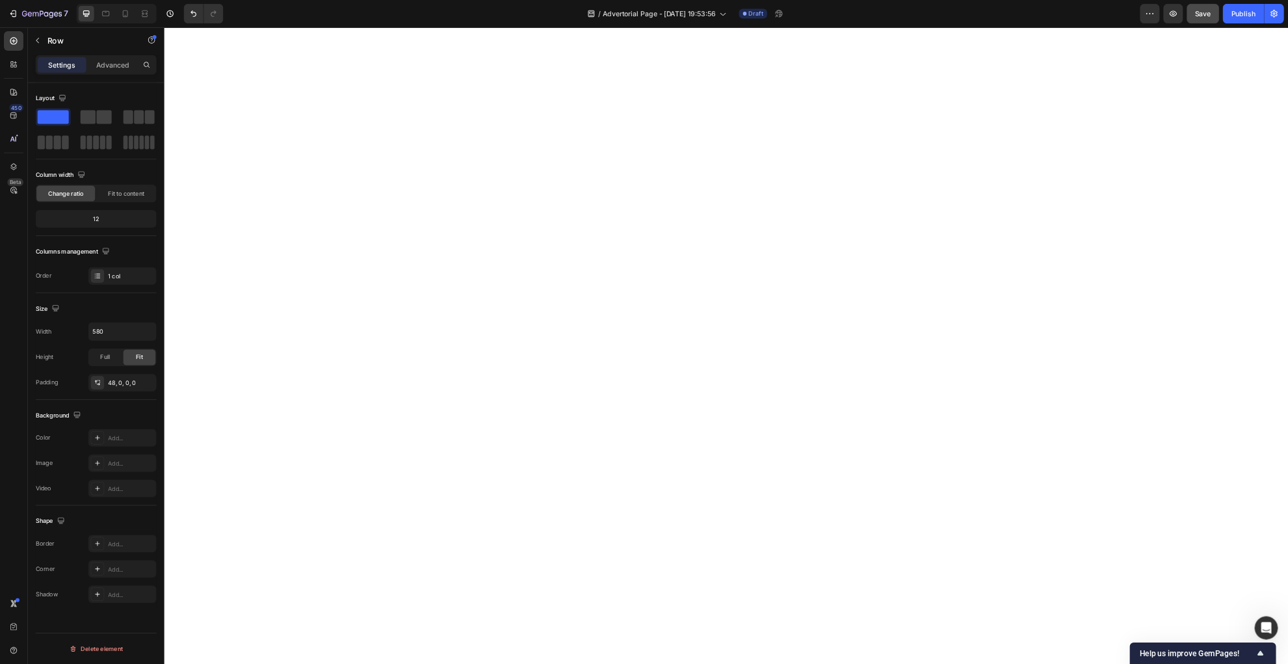
scroll to position [3192, 0]
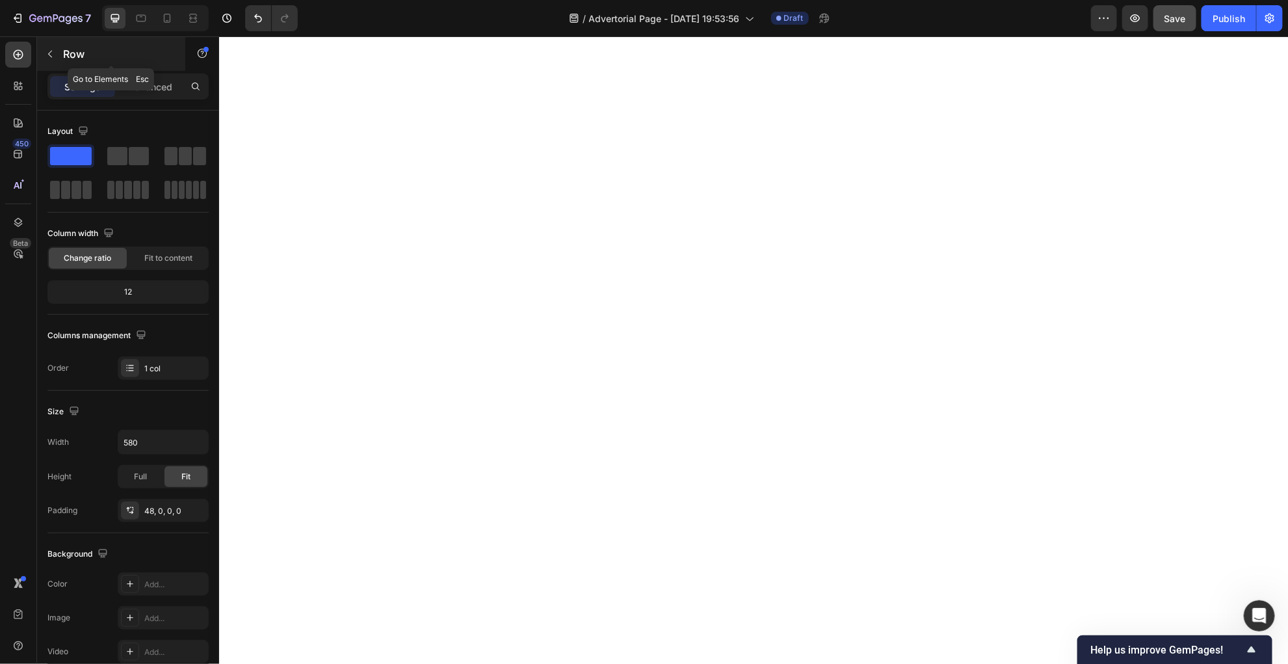
click at [55, 52] on icon "button" at bounding box center [50, 54] width 10 height 10
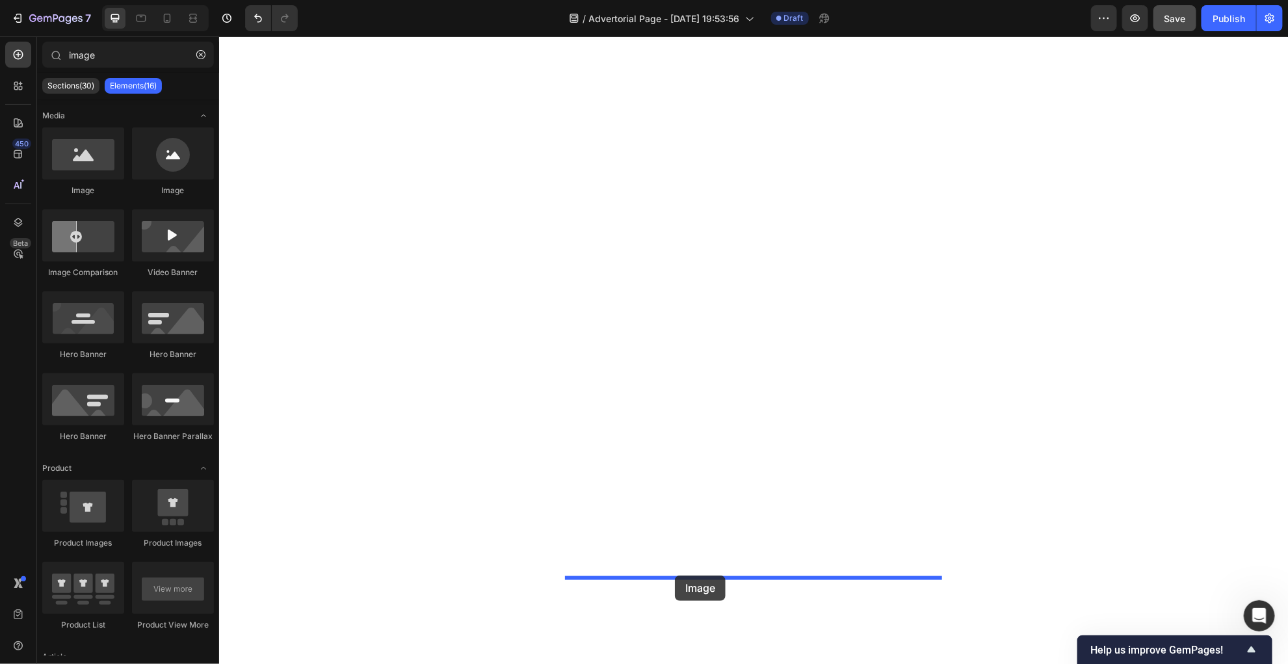
drag, startPoint x: 603, startPoint y: 558, endPoint x: 674, endPoint y: 574, distance: 72.7
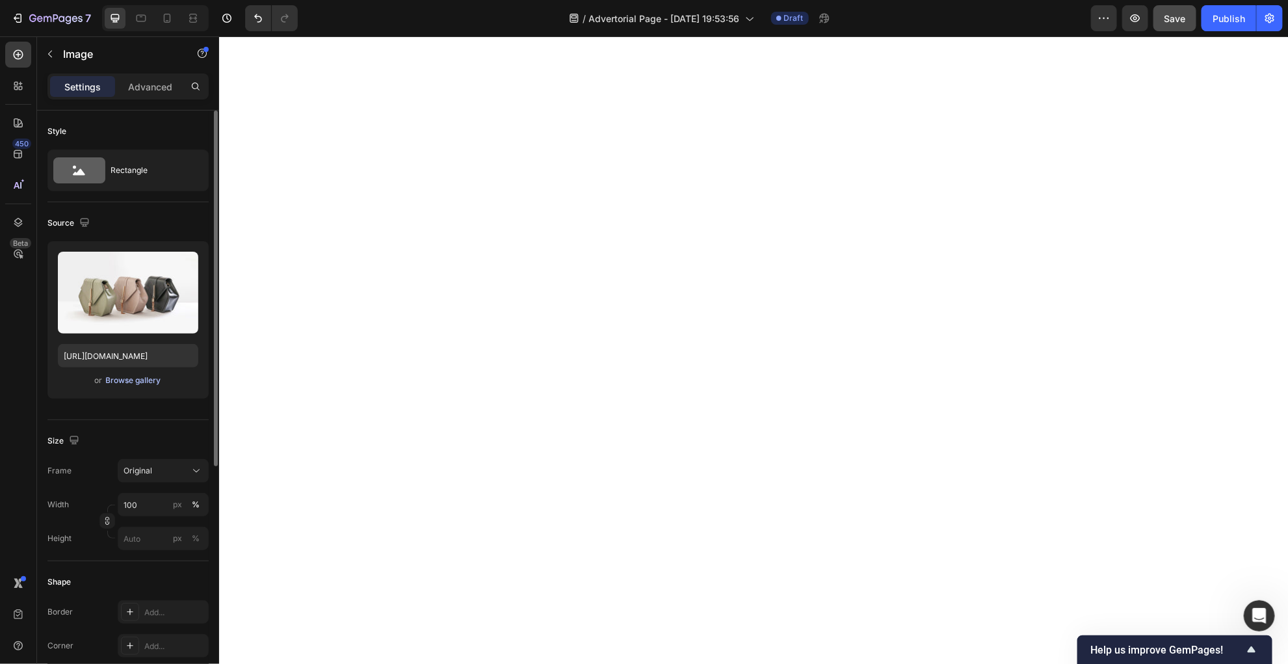
click at [122, 376] on div "Browse gallery" at bounding box center [133, 380] width 55 height 12
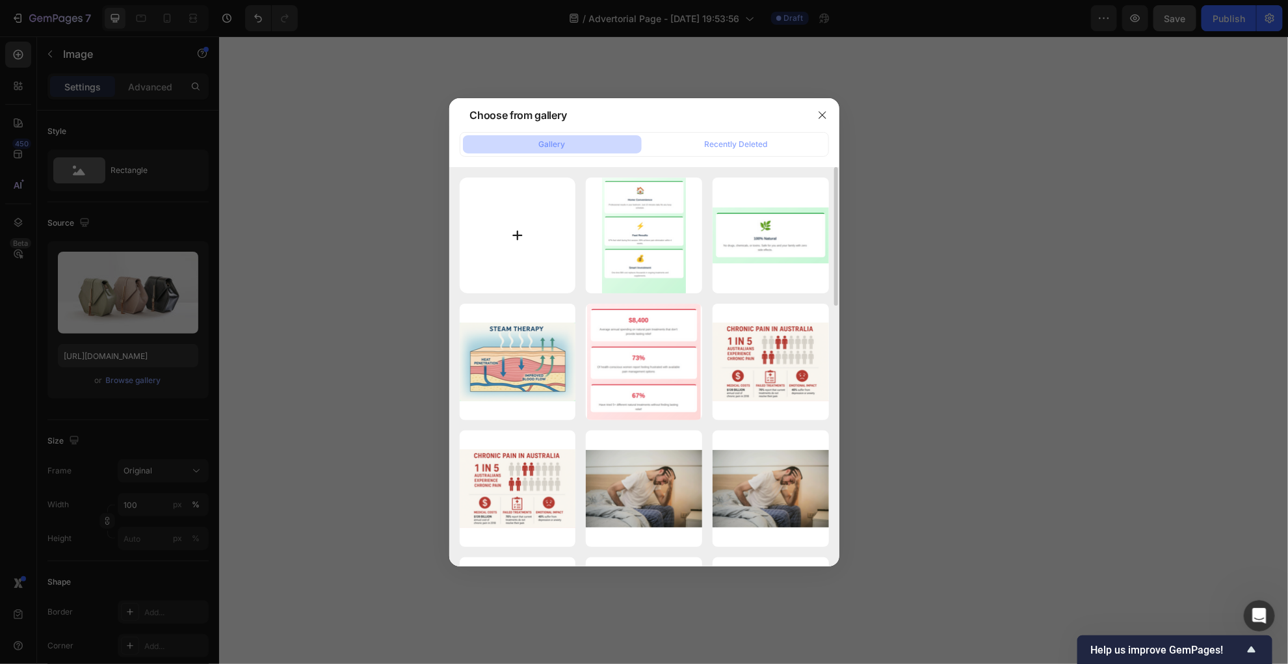
click at [516, 241] on input "file" at bounding box center [518, 235] width 116 height 116
type input "C:\fakepath\Screen Shot [DATE] 9.03.23 pm.png"
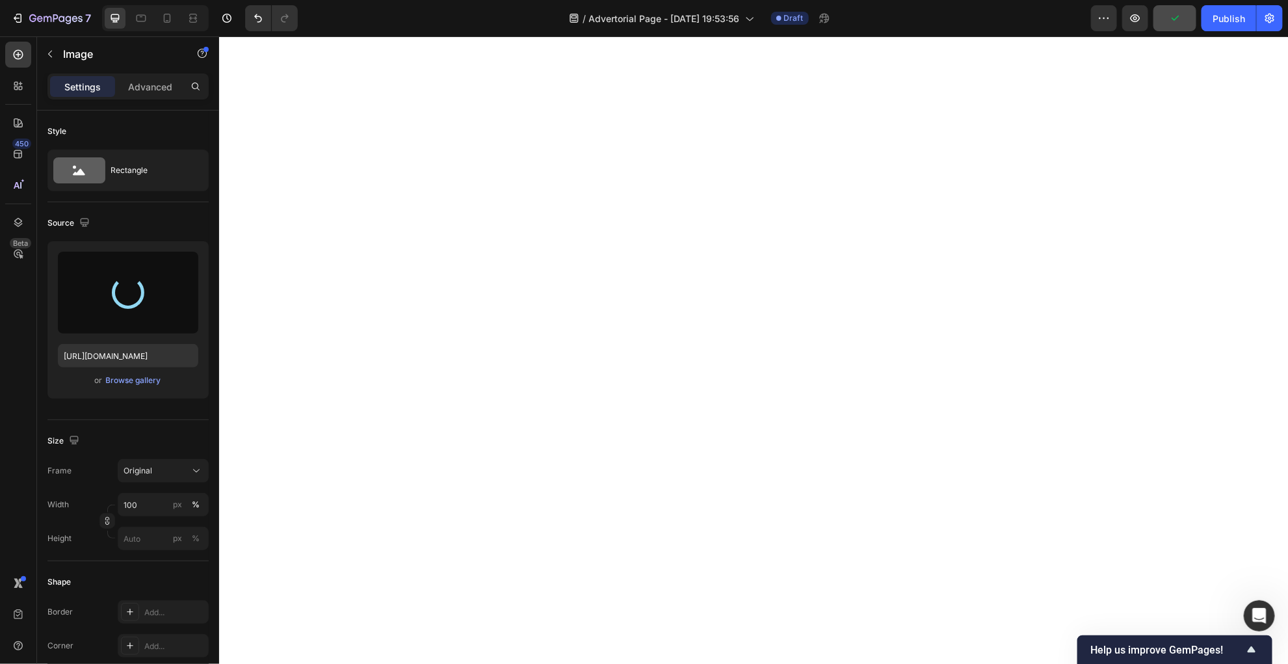
scroll to position [3390, 0]
type input "[URL][DOMAIN_NAME]"
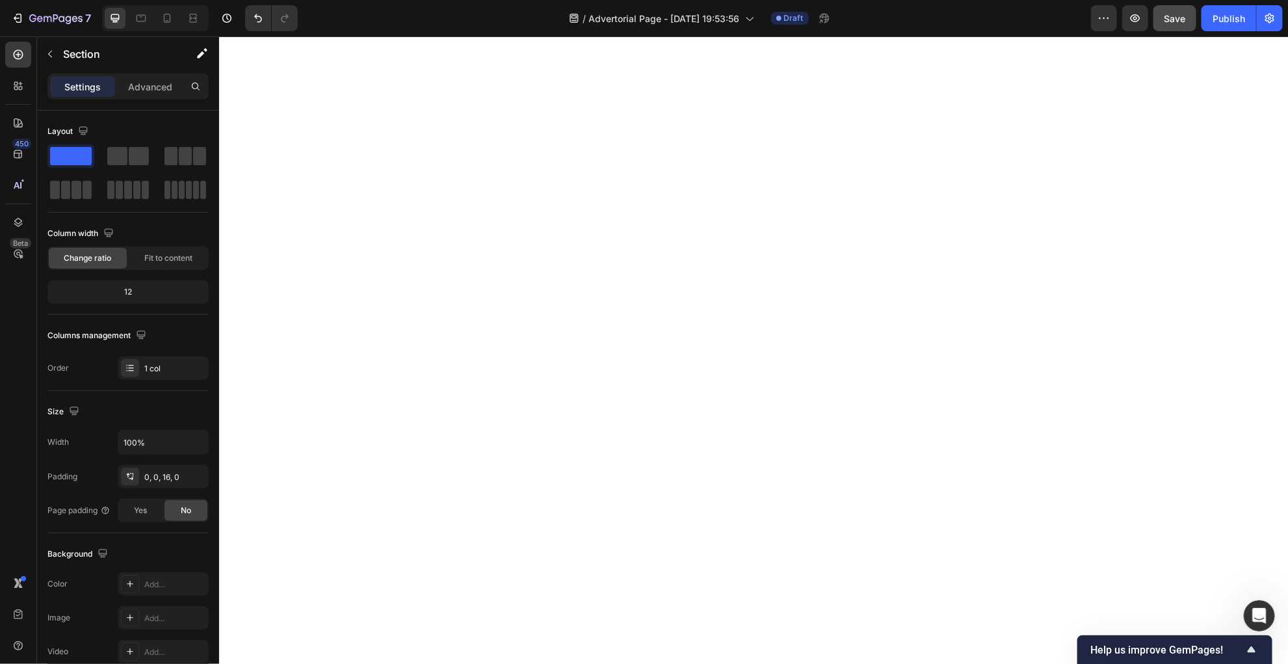
scroll to position [3871, 0]
click at [54, 50] on icon "button" at bounding box center [50, 54] width 10 height 10
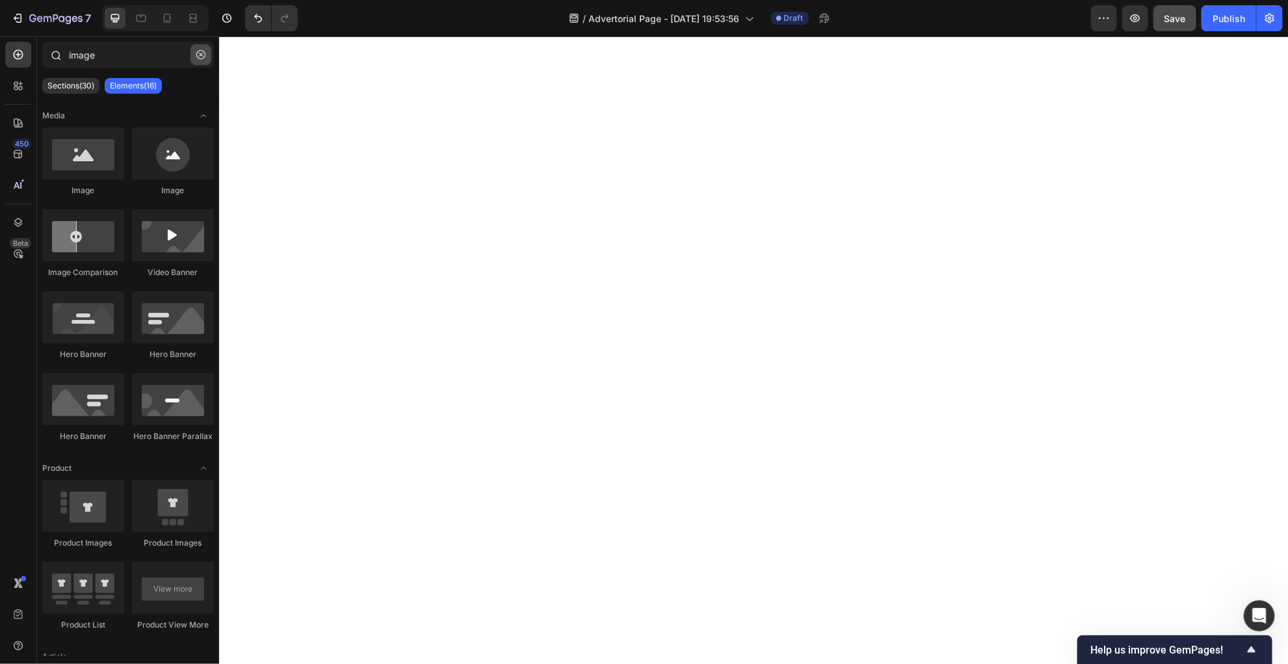
click at [203, 57] on icon "button" at bounding box center [200, 54] width 9 height 9
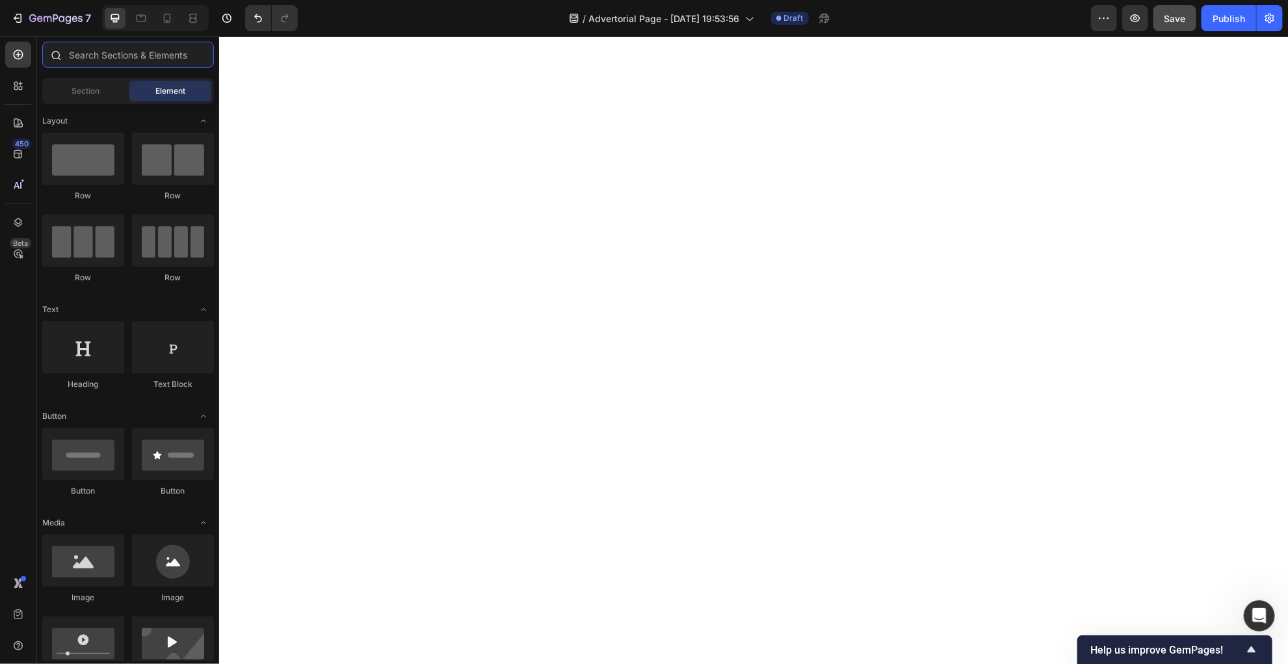
click at [128, 53] on input "text" at bounding box center [128, 55] width 172 height 26
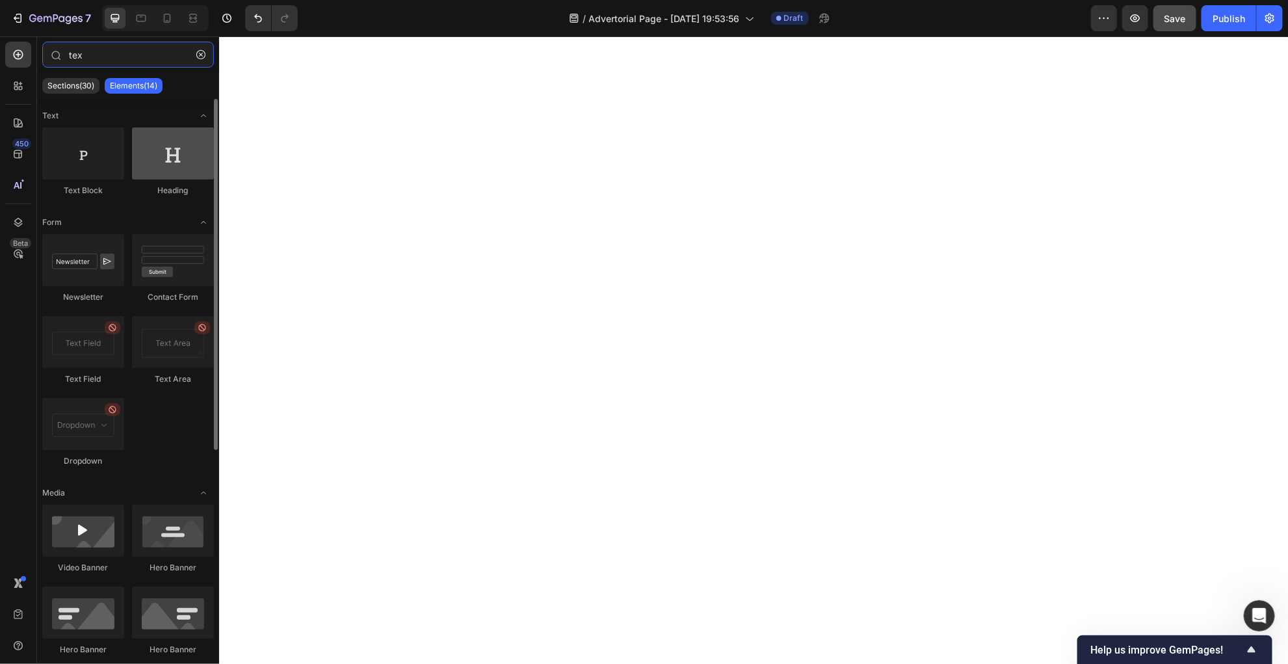
type input "tex"
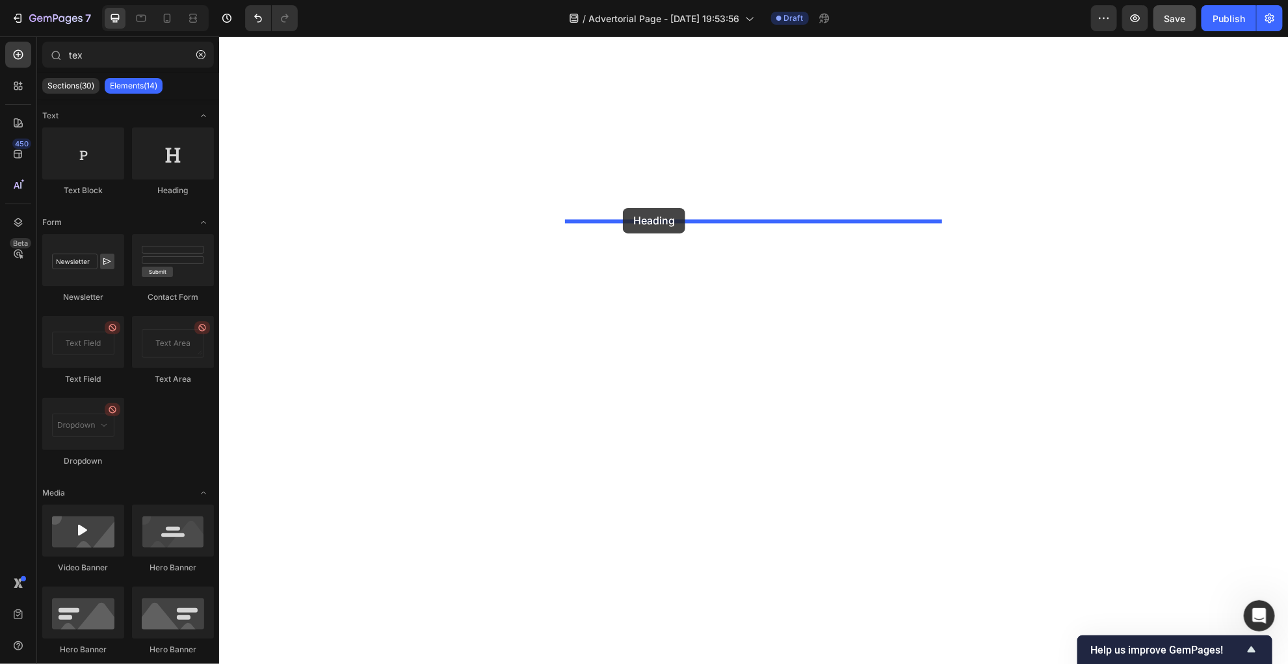
drag, startPoint x: 375, startPoint y: 189, endPoint x: 622, endPoint y: 207, distance: 247.7
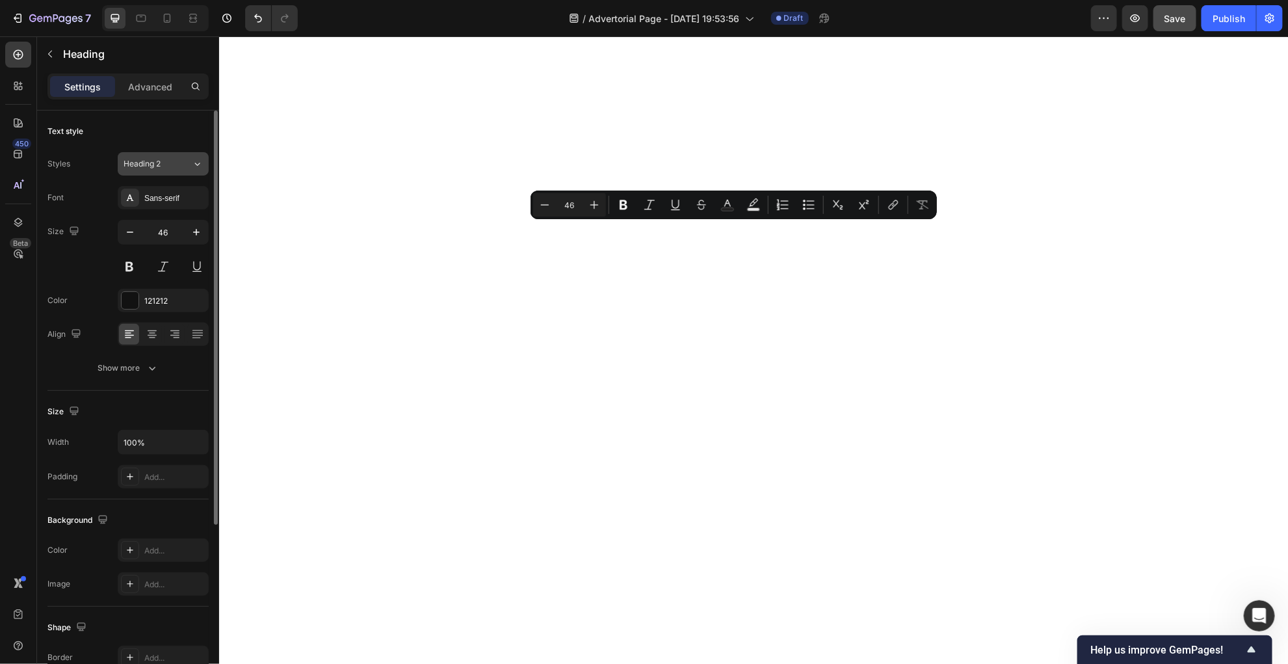
click at [181, 155] on button "Heading 2" at bounding box center [163, 163] width 91 height 23
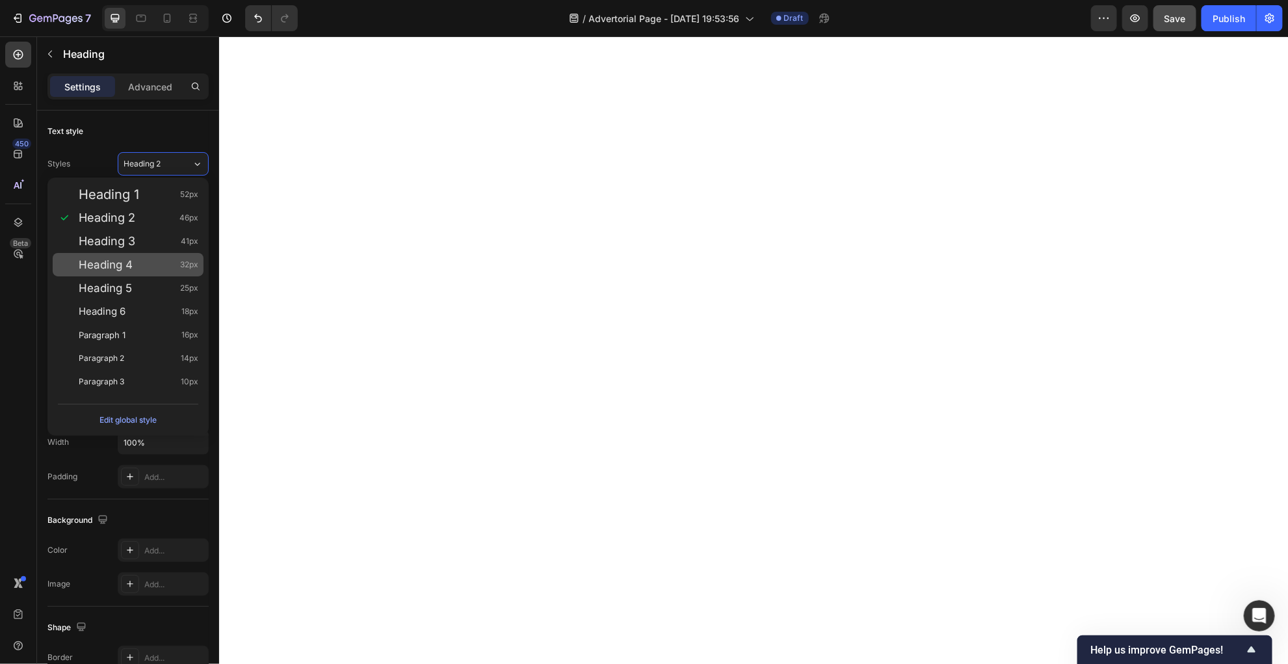
click at [145, 266] on div "Heading 4 32px" at bounding box center [139, 264] width 120 height 13
type input "32"
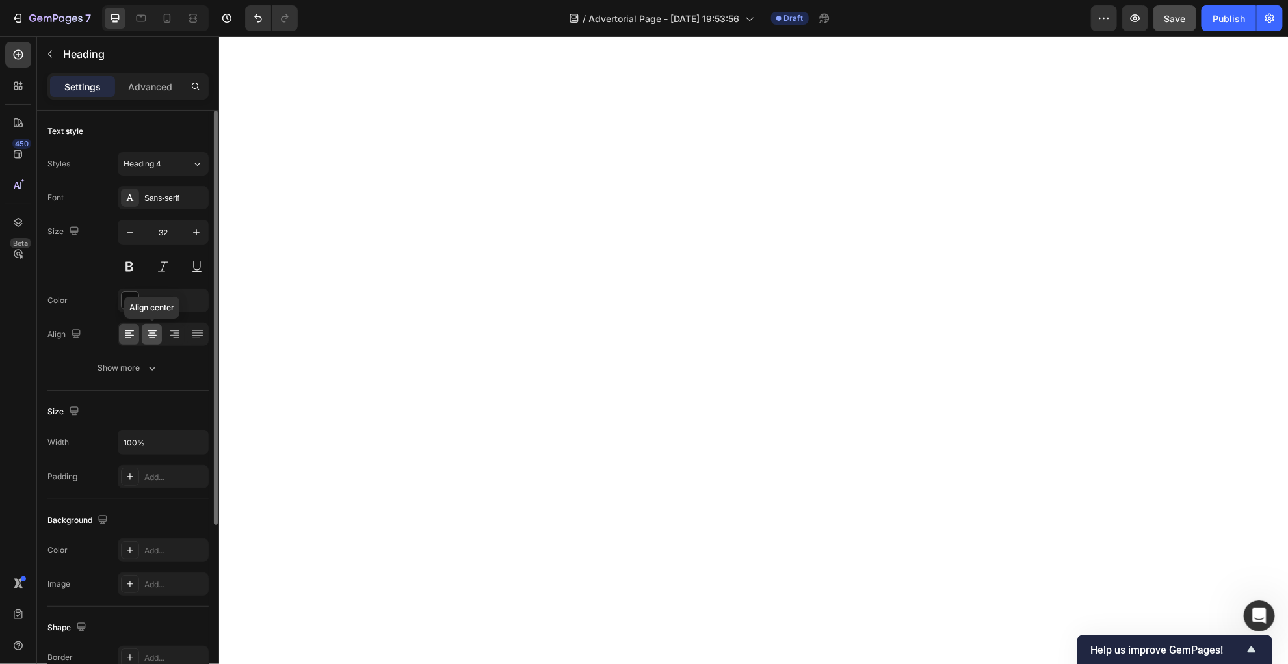
click at [151, 333] on icon at bounding box center [152, 334] width 13 height 13
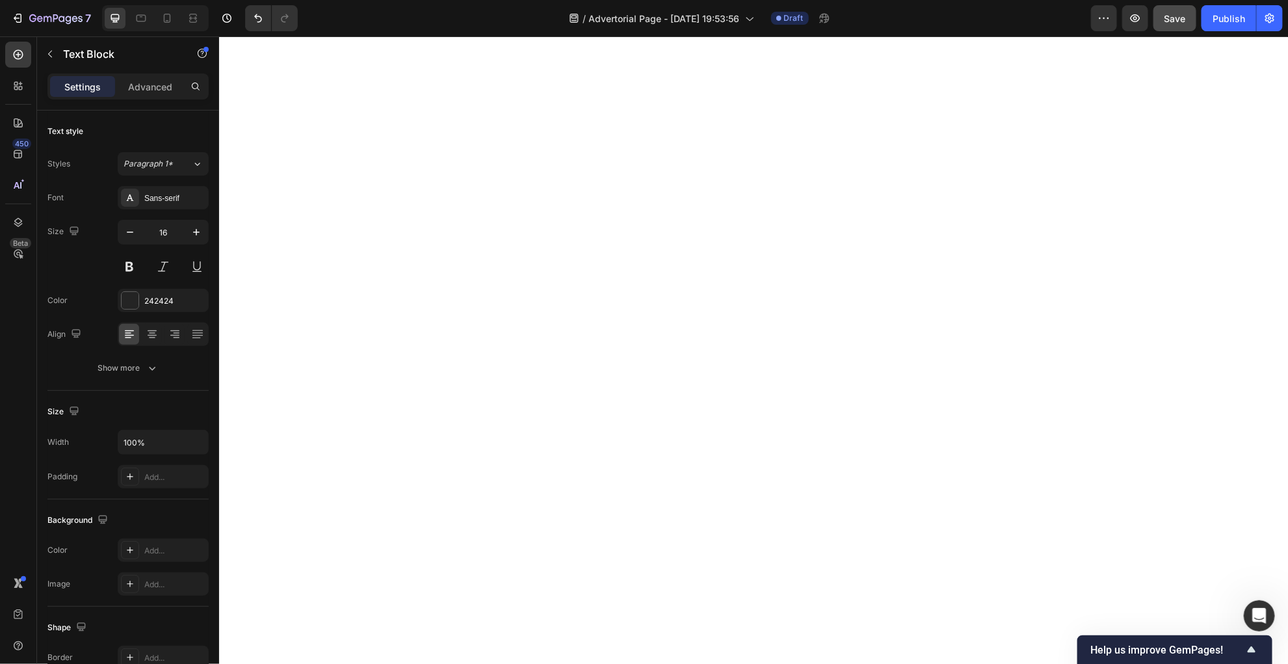
drag, startPoint x: 671, startPoint y: 277, endPoint x: 566, endPoint y: 265, distance: 106.0
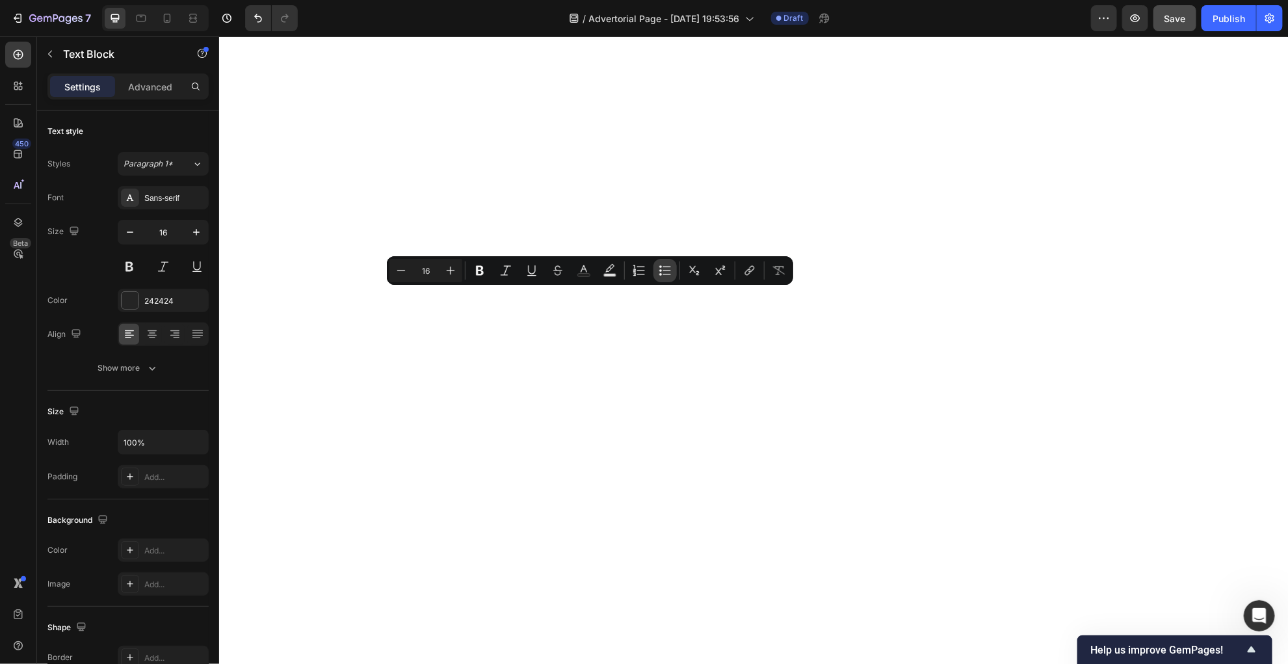
click at [665, 270] on icon "Editor contextual toolbar" at bounding box center [667, 270] width 8 height 1
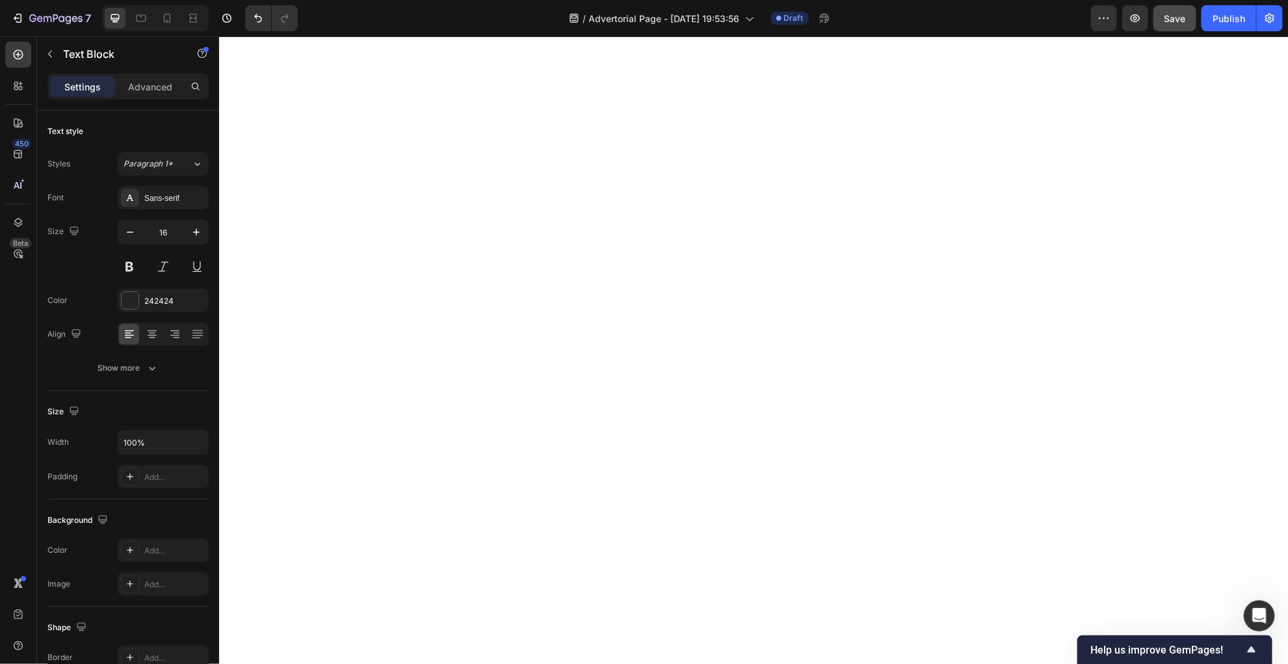
drag, startPoint x: 722, startPoint y: 304, endPoint x: 610, endPoint y: 305, distance: 112.5
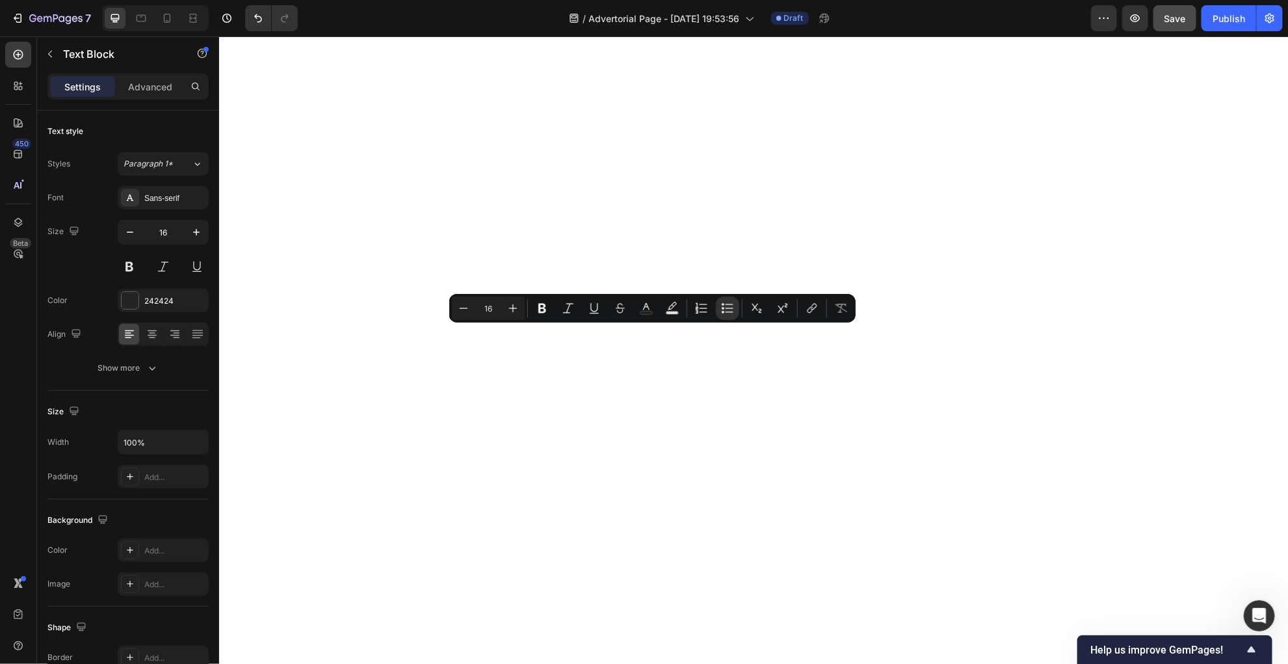
drag, startPoint x: 698, startPoint y: 332, endPoint x: 607, endPoint y: 337, distance: 91.2
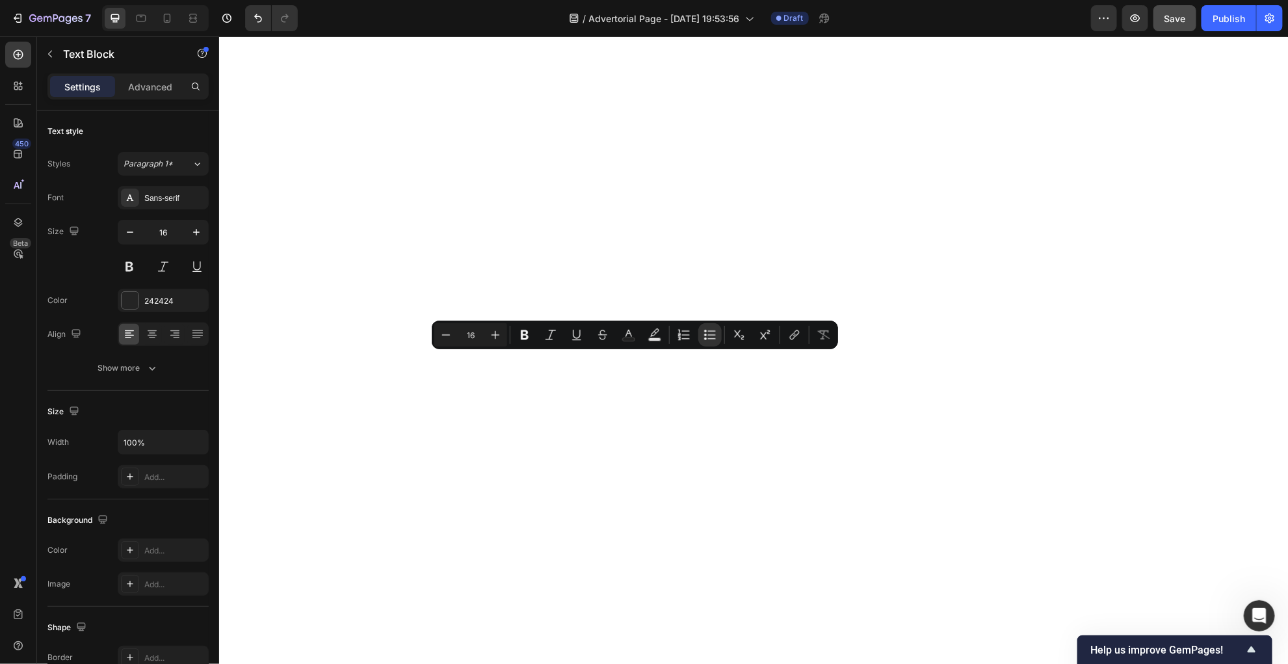
drag, startPoint x: 665, startPoint y: 359, endPoint x: 607, endPoint y: 359, distance: 57.9
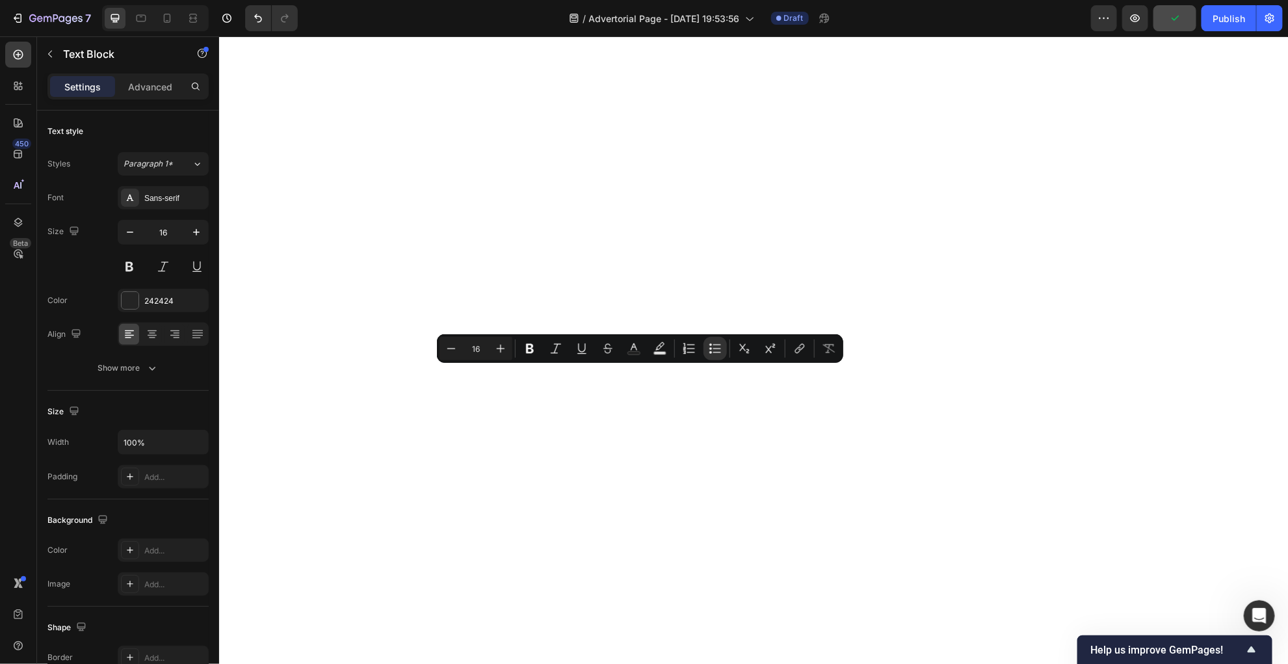
drag, startPoint x: 674, startPoint y: 372, endPoint x: 608, endPoint y: 373, distance: 66.3
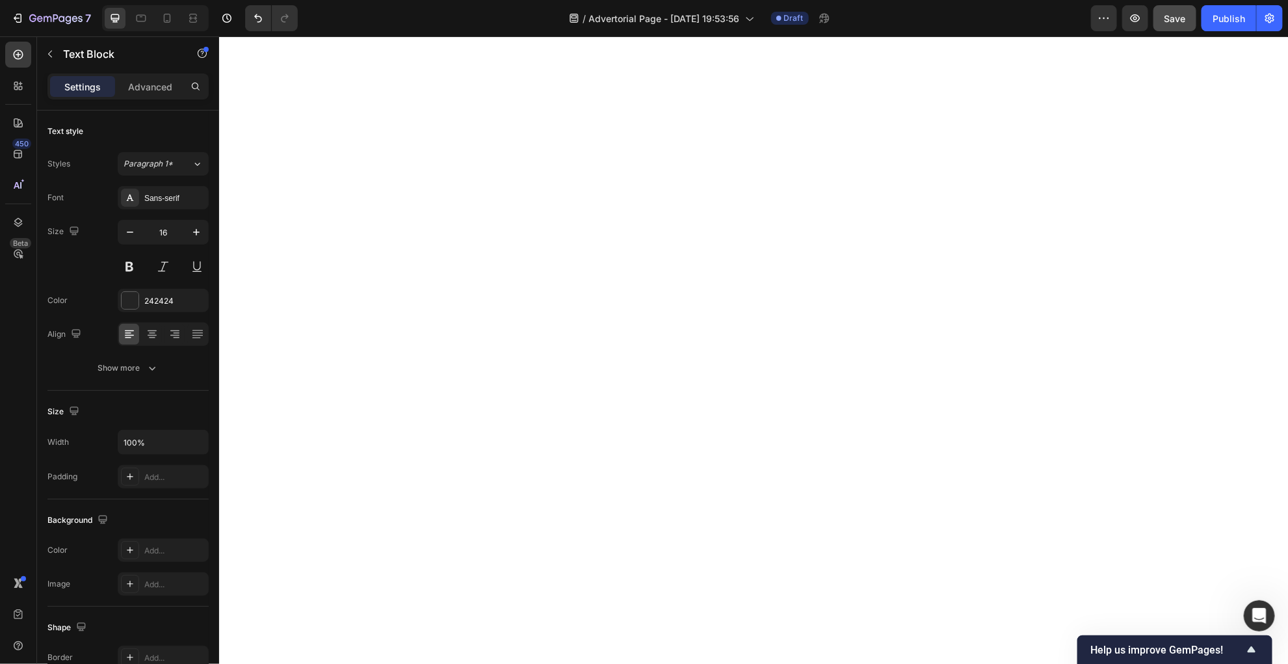
drag, startPoint x: 676, startPoint y: 398, endPoint x: 607, endPoint y: 397, distance: 68.9
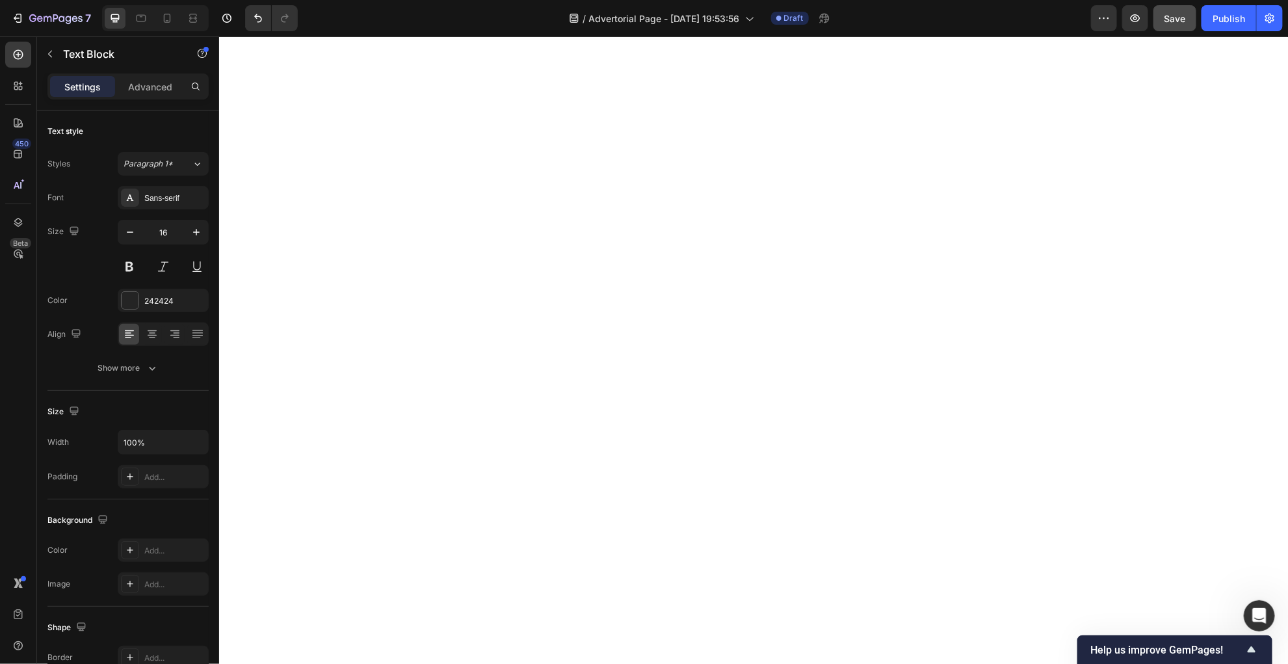
scroll to position [4018, 0]
click at [64, 44] on div "Text Block" at bounding box center [111, 54] width 148 height 34
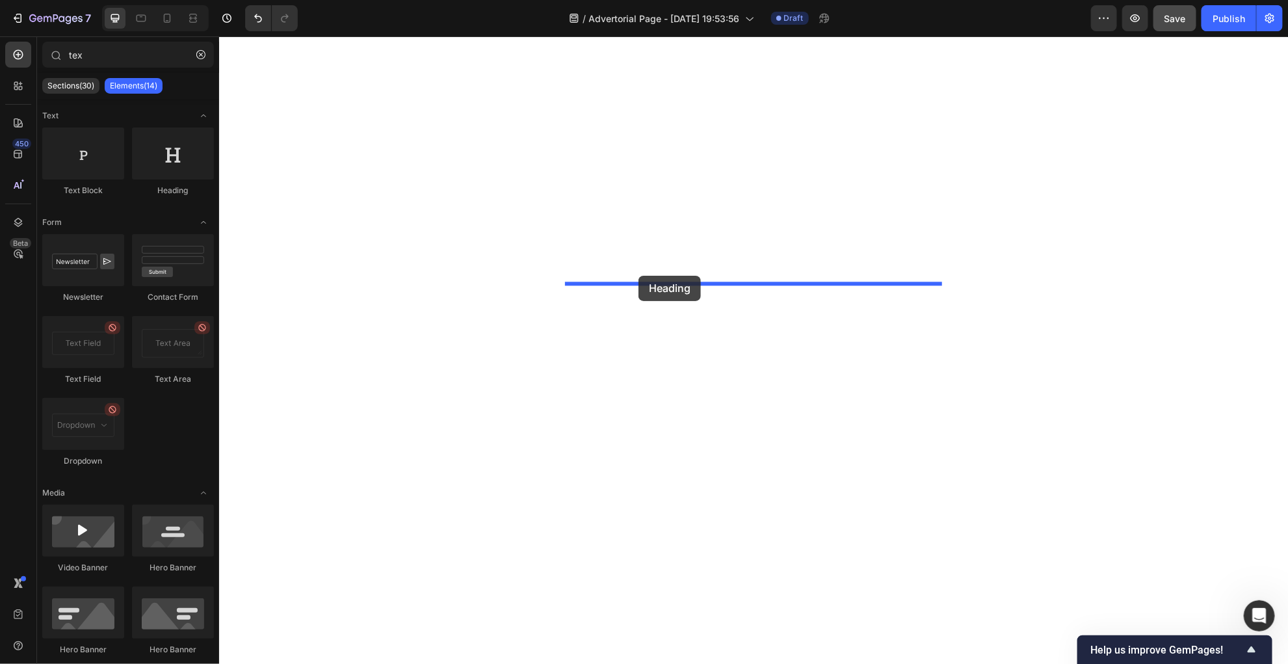
drag, startPoint x: 379, startPoint y: 205, endPoint x: 638, endPoint y: 275, distance: 268.1
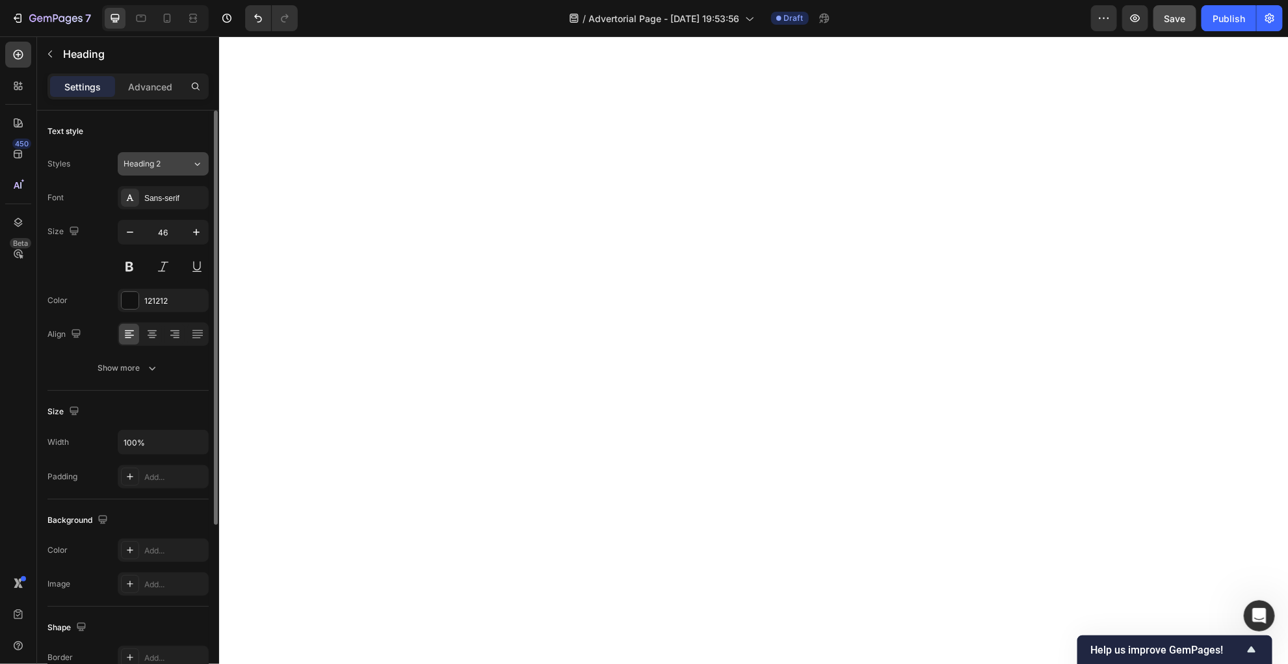
click at [185, 174] on button "Heading 2" at bounding box center [163, 163] width 91 height 23
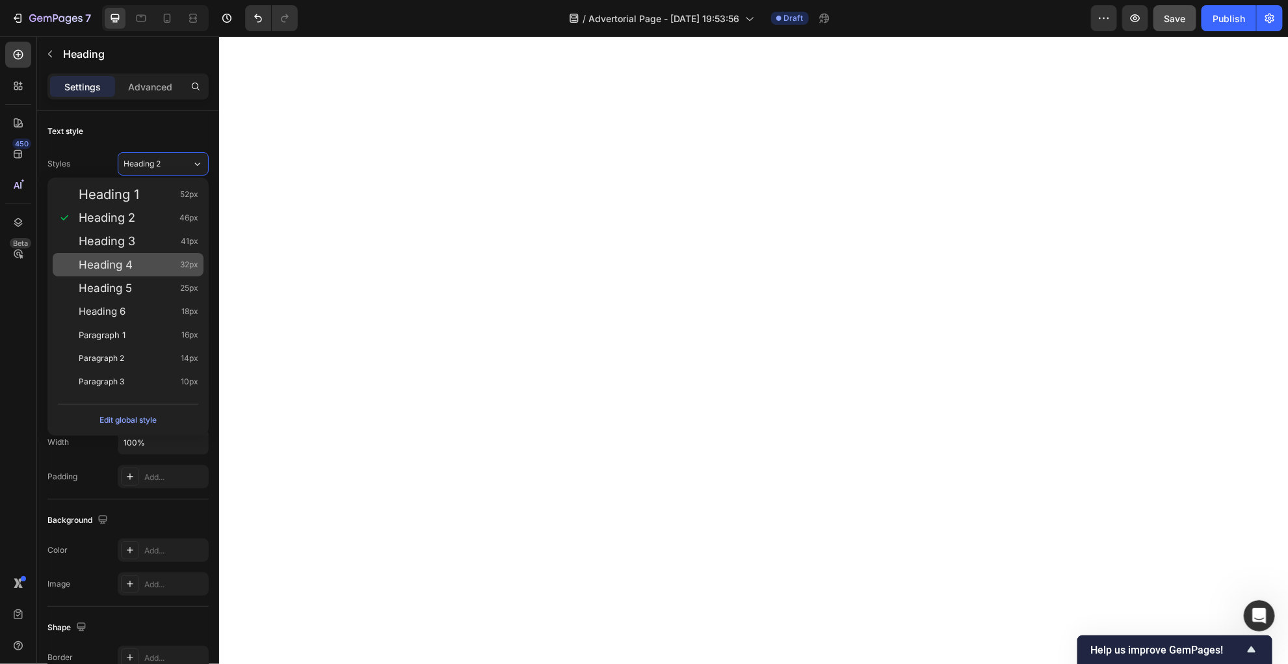
click at [166, 270] on div "Heading 4 32px" at bounding box center [139, 264] width 120 height 13
type input "32"
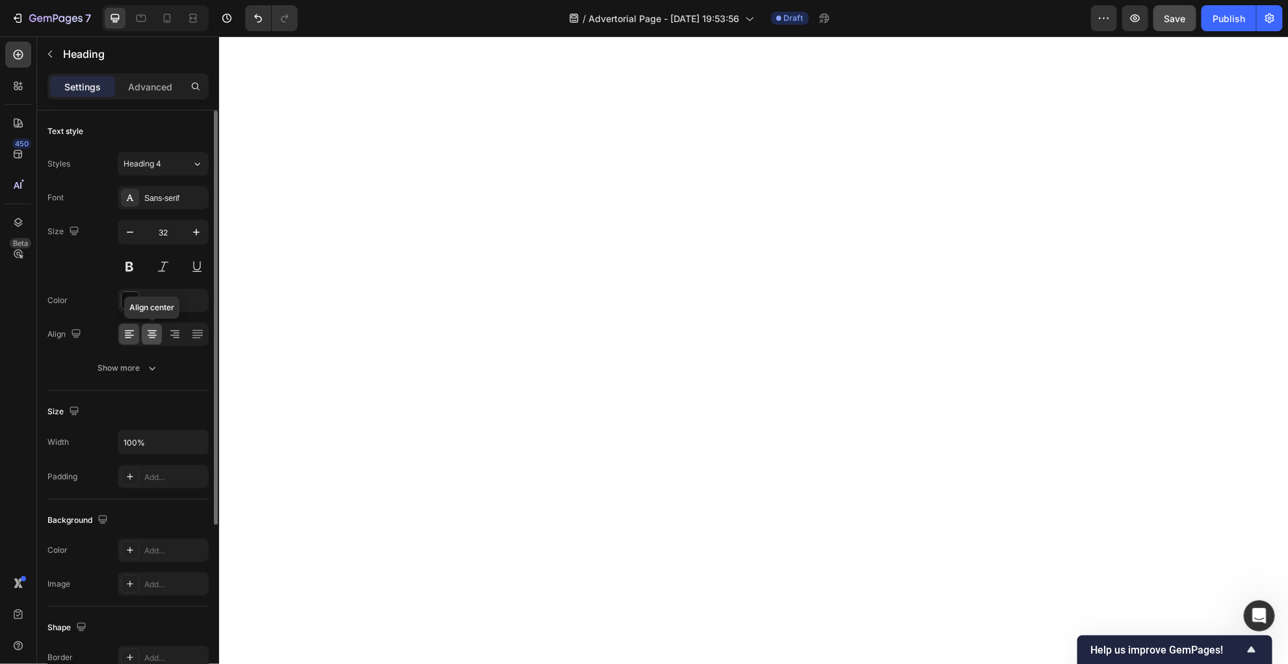
click at [153, 333] on icon at bounding box center [152, 334] width 13 height 13
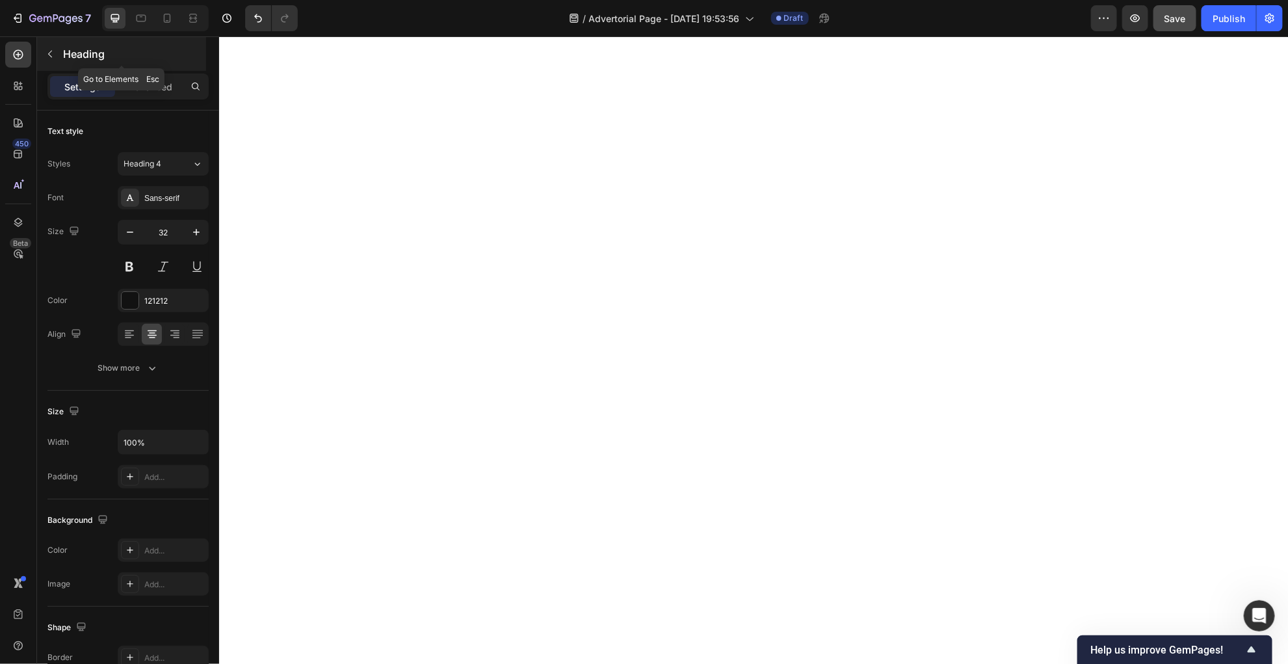
click at [55, 54] on button "button" at bounding box center [50, 54] width 21 height 21
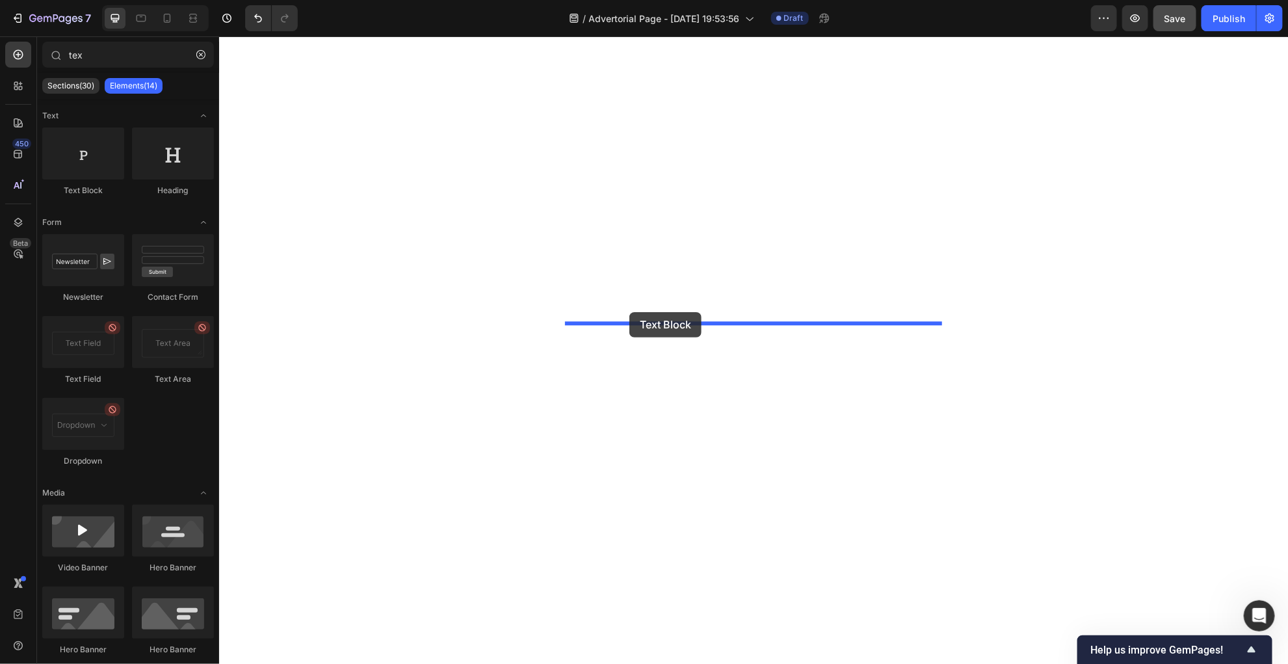
drag, startPoint x: 311, startPoint y: 200, endPoint x: 629, endPoint y: 311, distance: 336.9
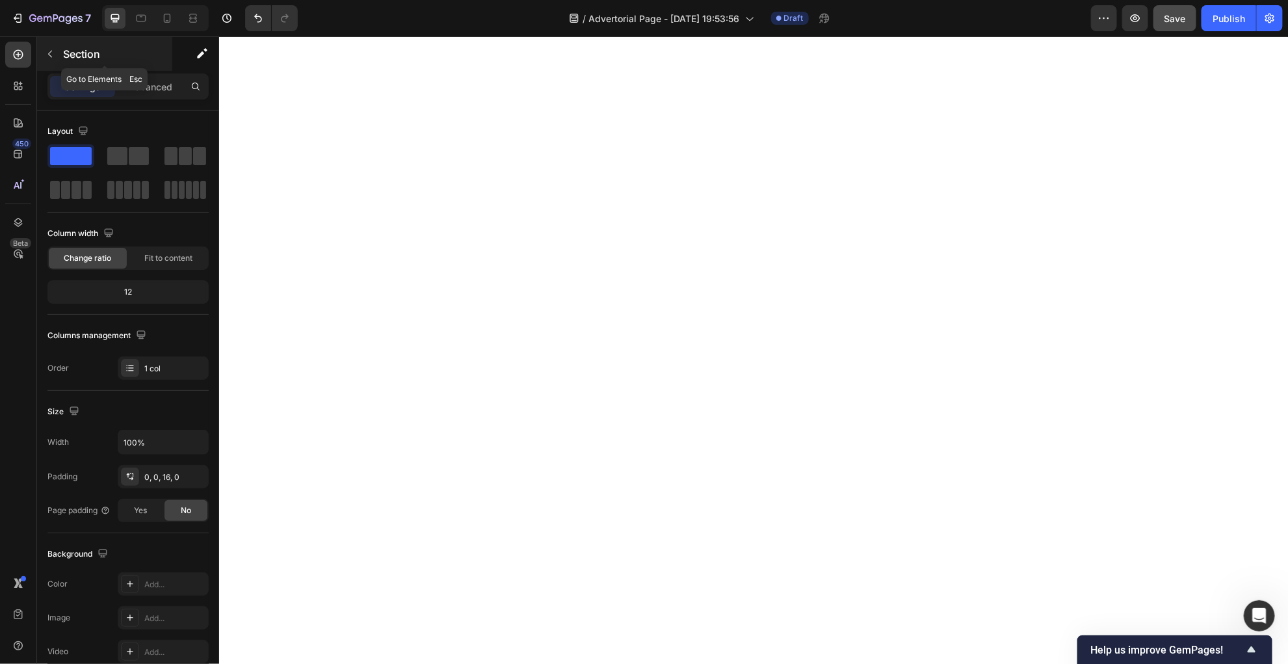
click at [52, 50] on icon "button" at bounding box center [50, 54] width 10 height 10
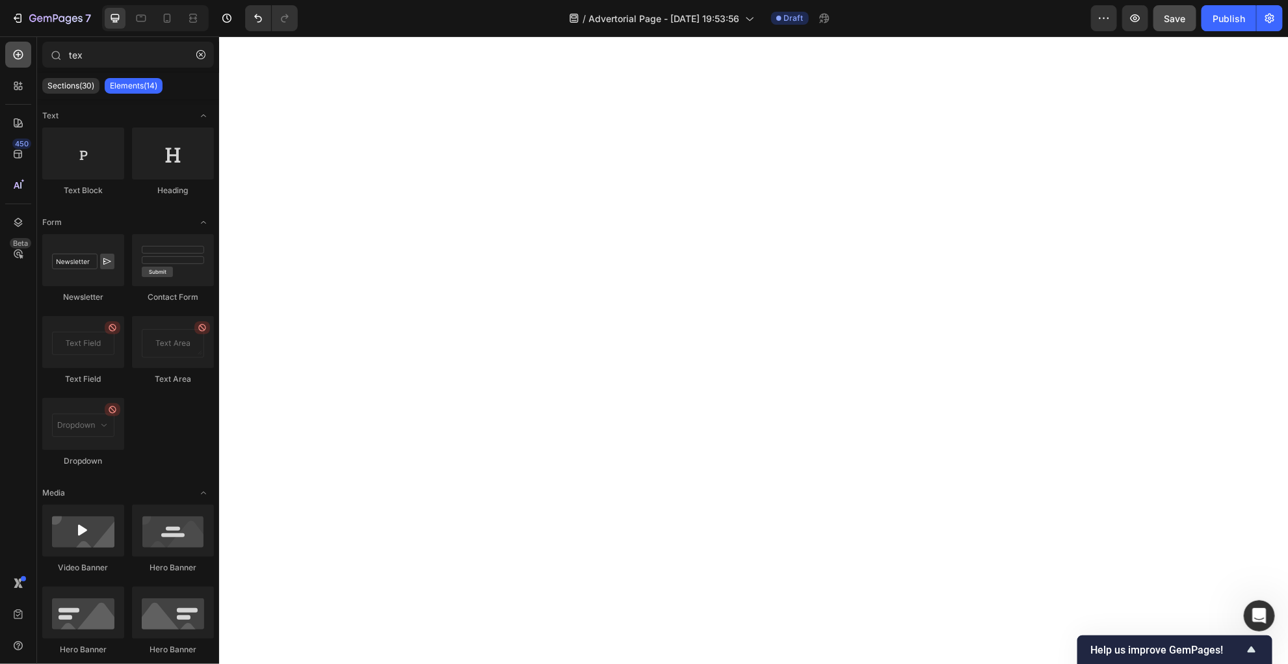
click at [23, 55] on icon at bounding box center [18, 54] width 13 height 13
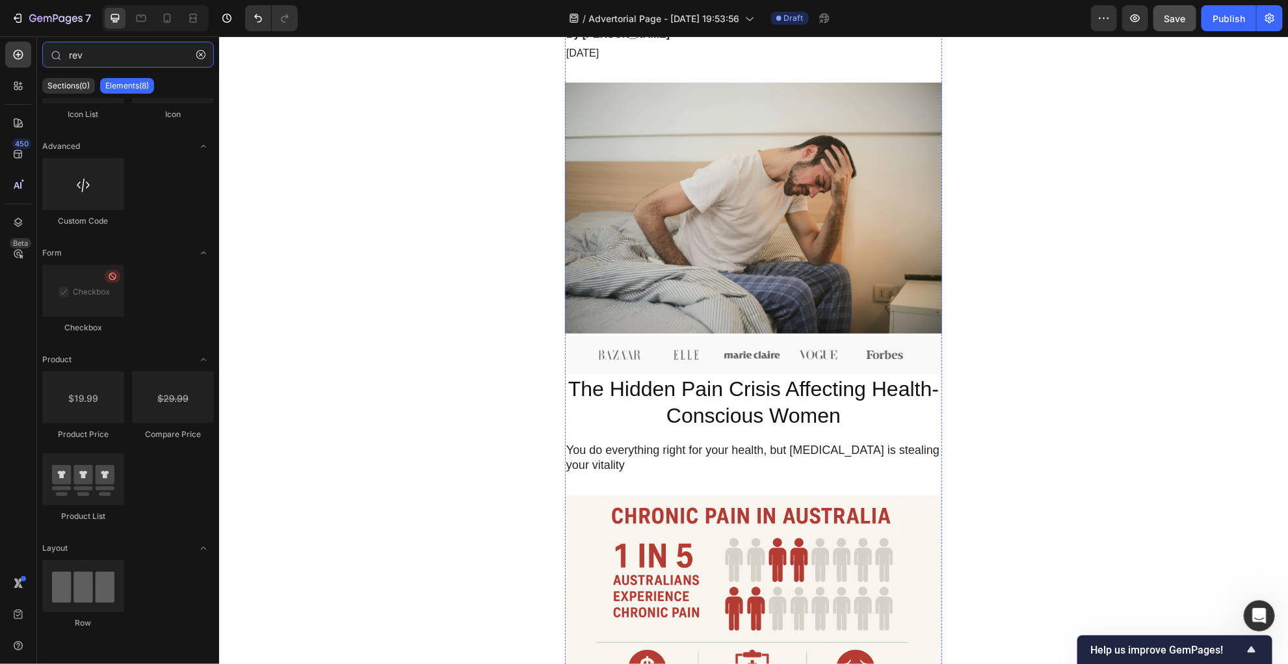
scroll to position [0, 0]
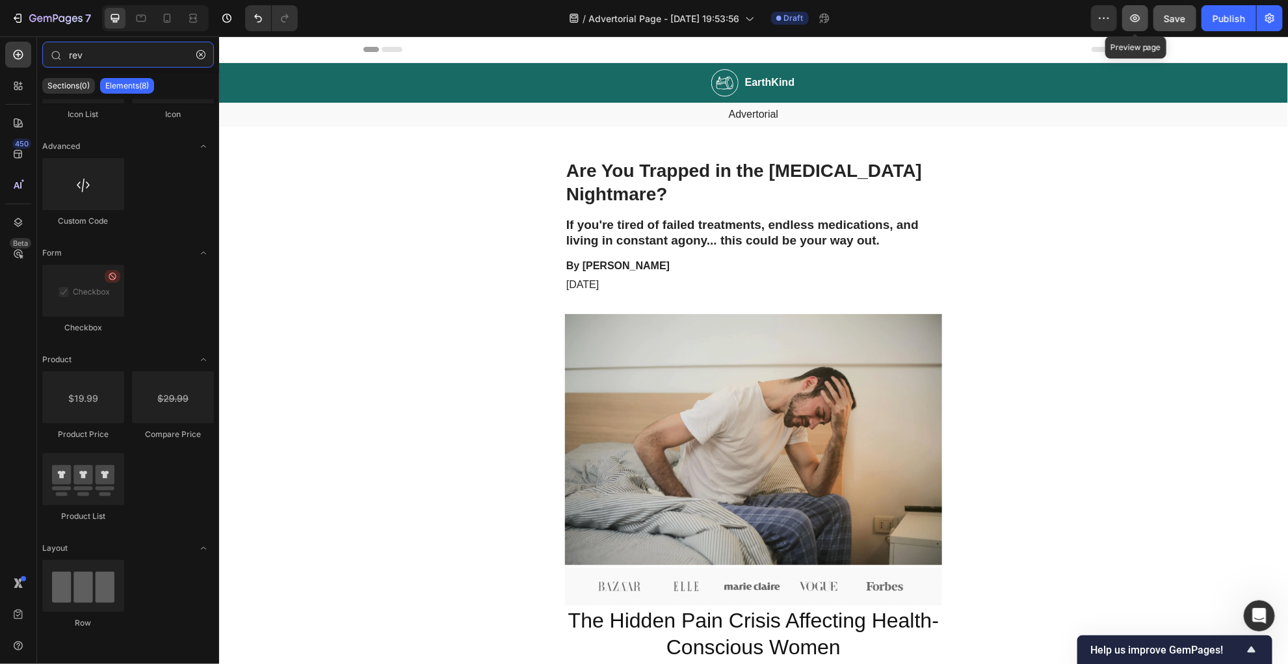
type input "rev"
click at [858, 17] on icon "button" at bounding box center [1134, 18] width 13 height 13
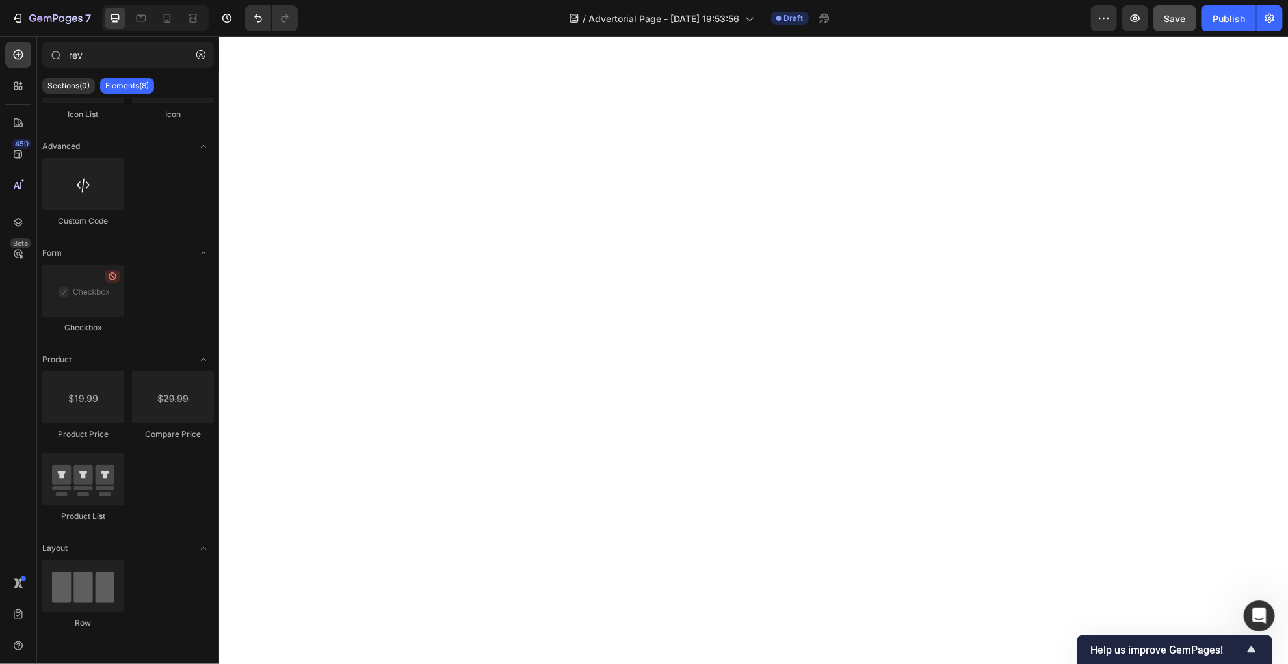
scroll to position [4121, 0]
click at [202, 57] on icon "button" at bounding box center [200, 54] width 9 height 9
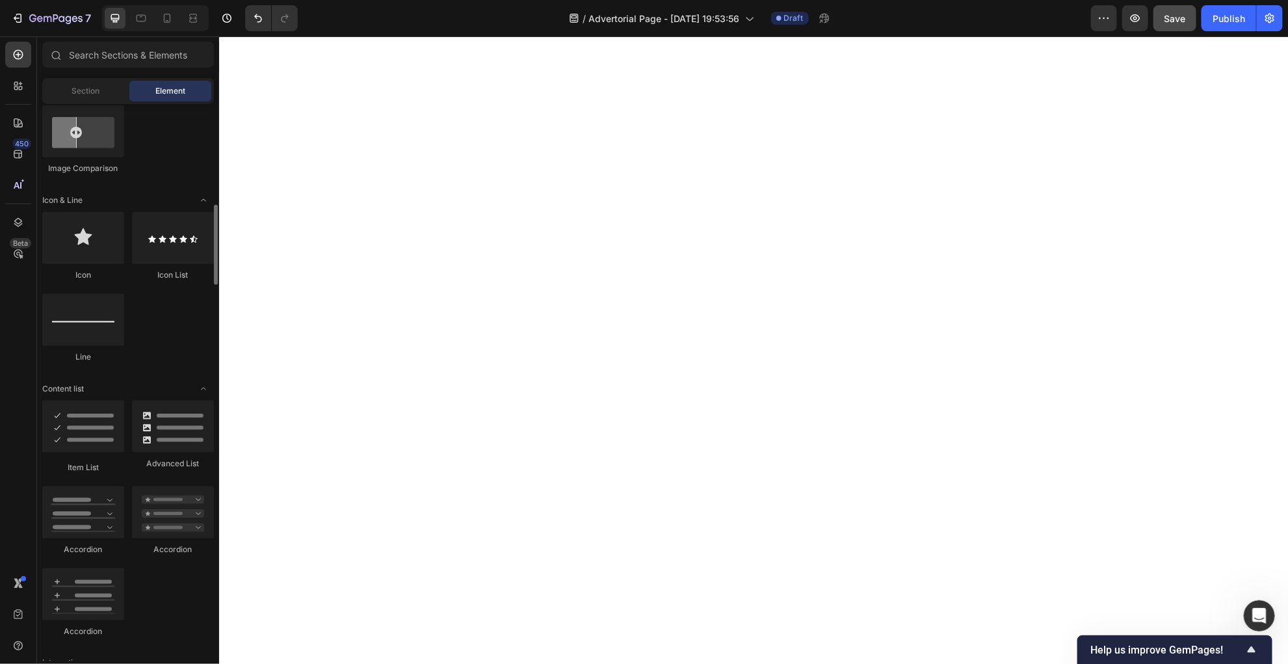
scroll to position [759, 0]
click at [189, 442] on div at bounding box center [173, 424] width 82 height 52
drag, startPoint x: 406, startPoint y: 476, endPoint x: 621, endPoint y: 252, distance: 311.2
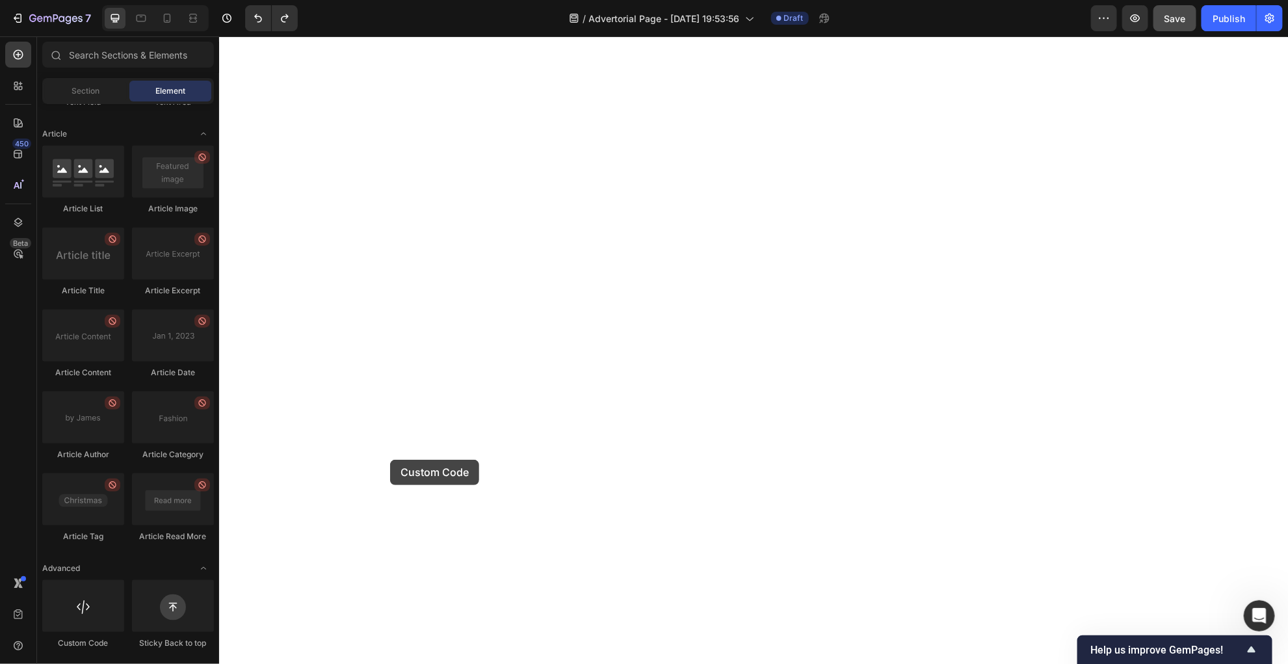
scroll to position [3968, 0]
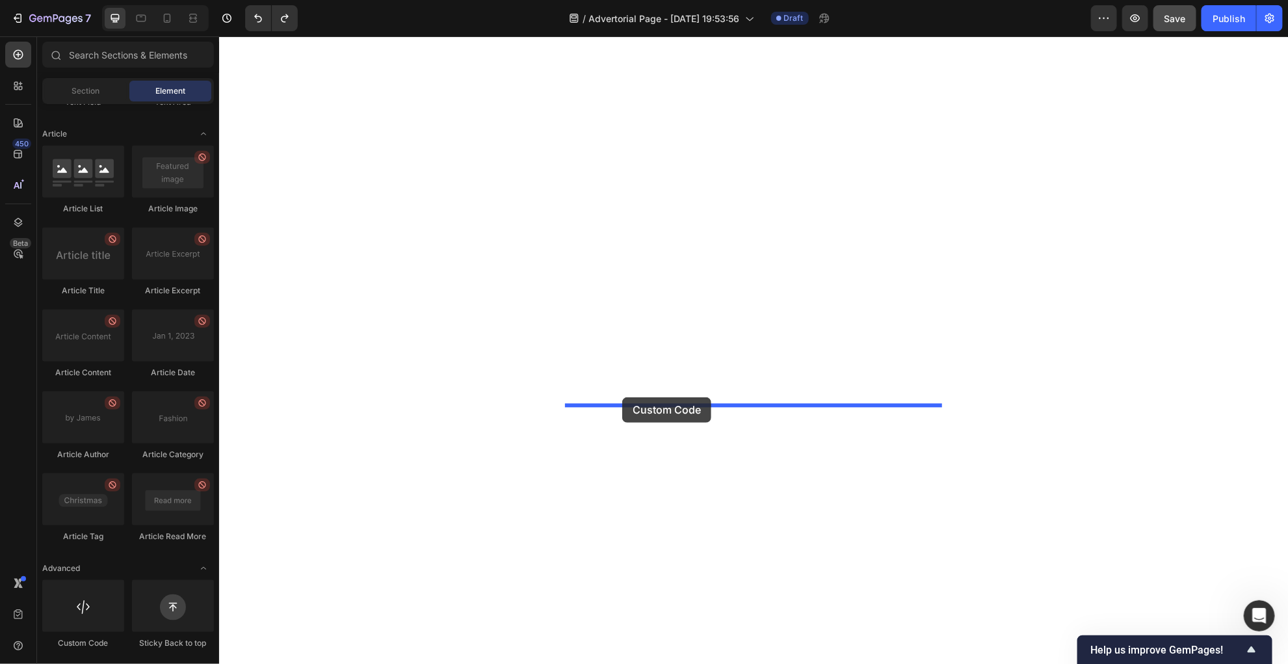
drag, startPoint x: 309, startPoint y: 638, endPoint x: 621, endPoint y: 397, distance: 394.3
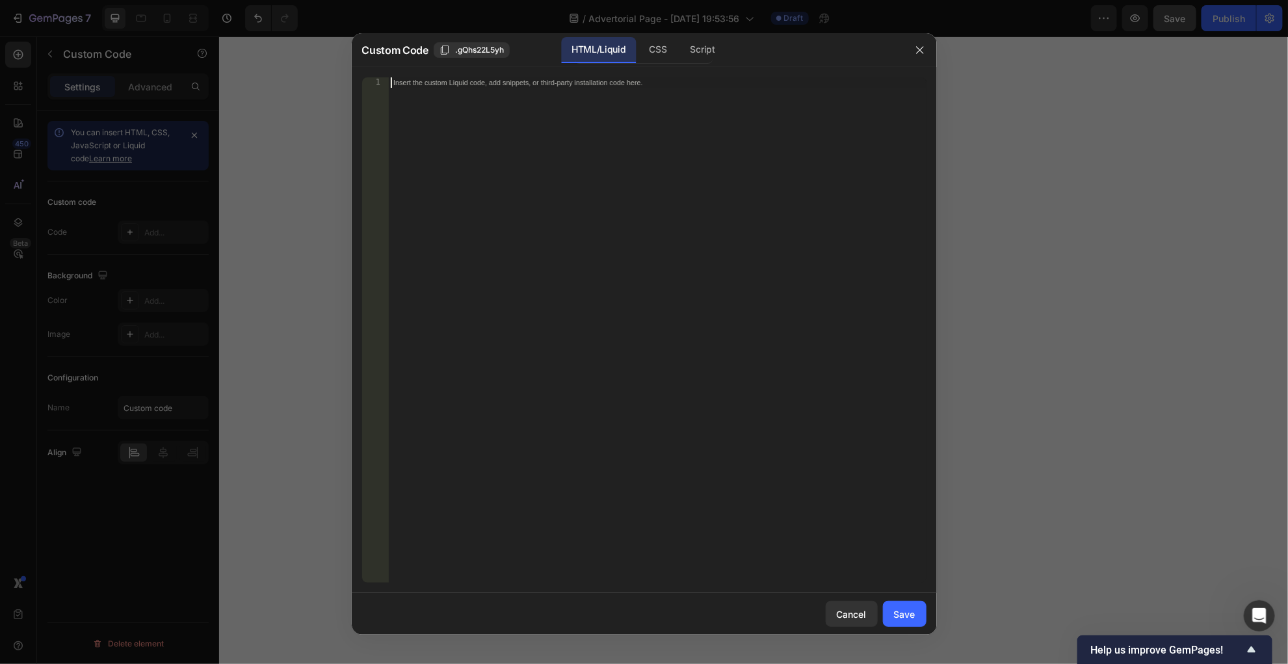
click at [680, 313] on div "Insert the custom Liquid code, add snippets, or third-party installation code h…" at bounding box center [657, 340] width 538 height 527
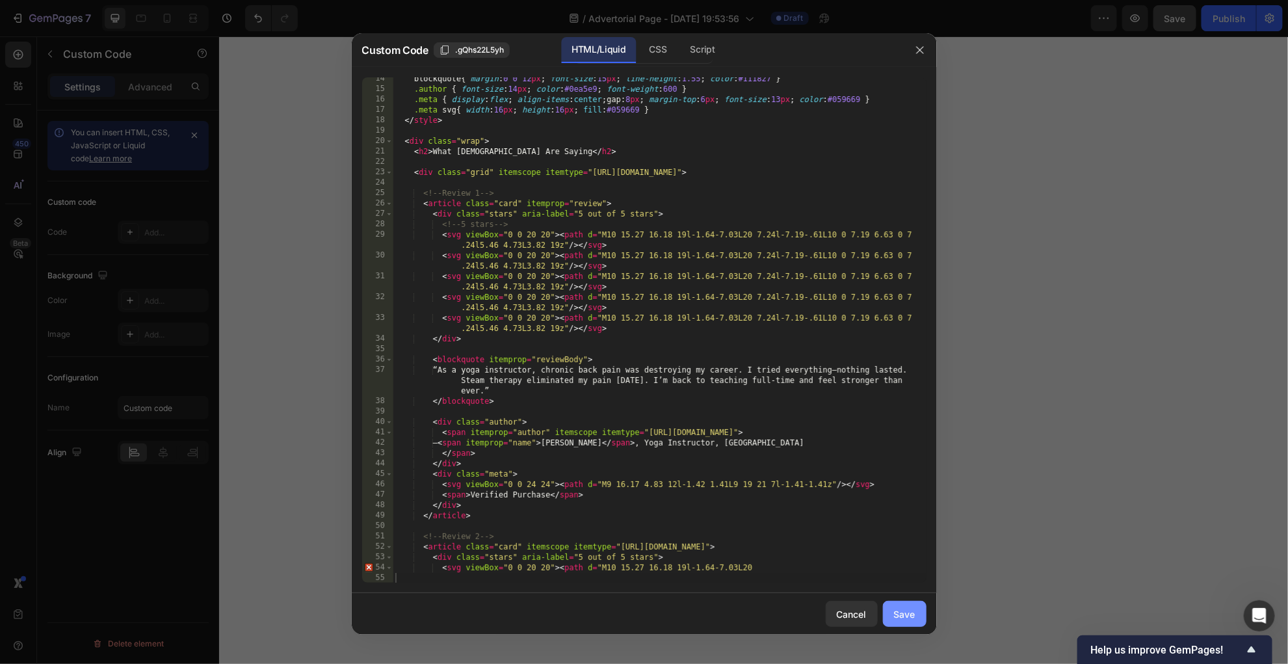
click at [858, 442] on div "Save" at bounding box center [904, 614] width 21 height 14
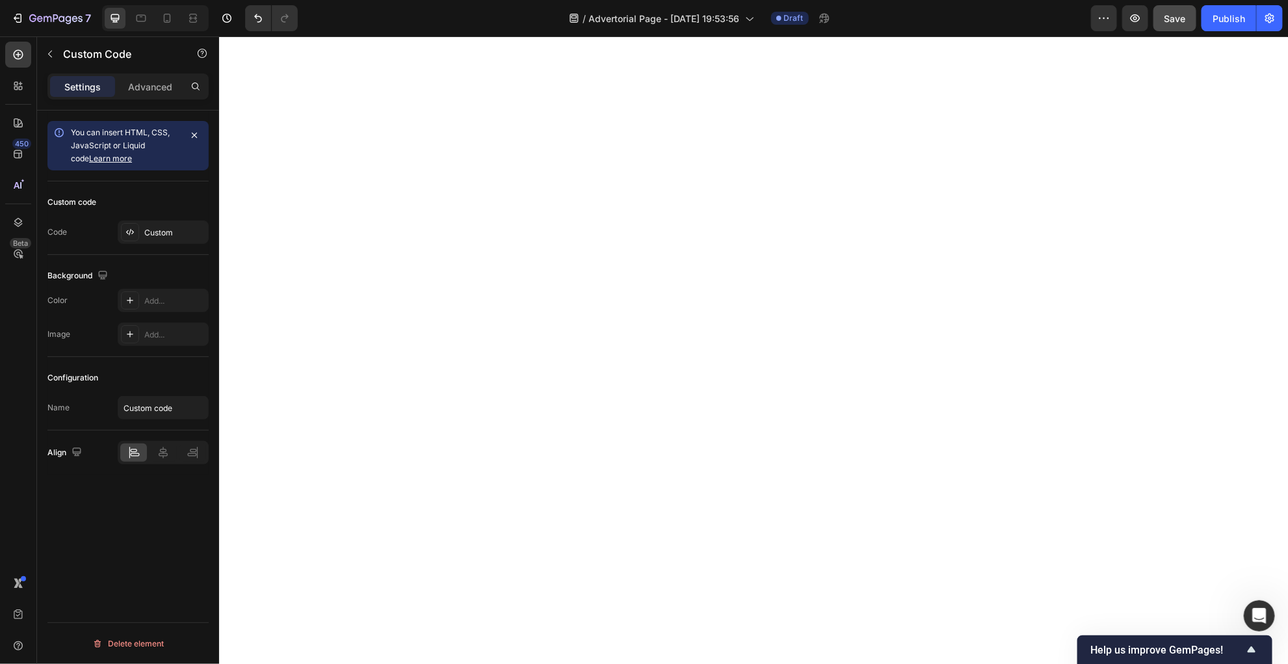
scroll to position [3910, 0]
click at [49, 53] on icon "button" at bounding box center [50, 54] width 10 height 10
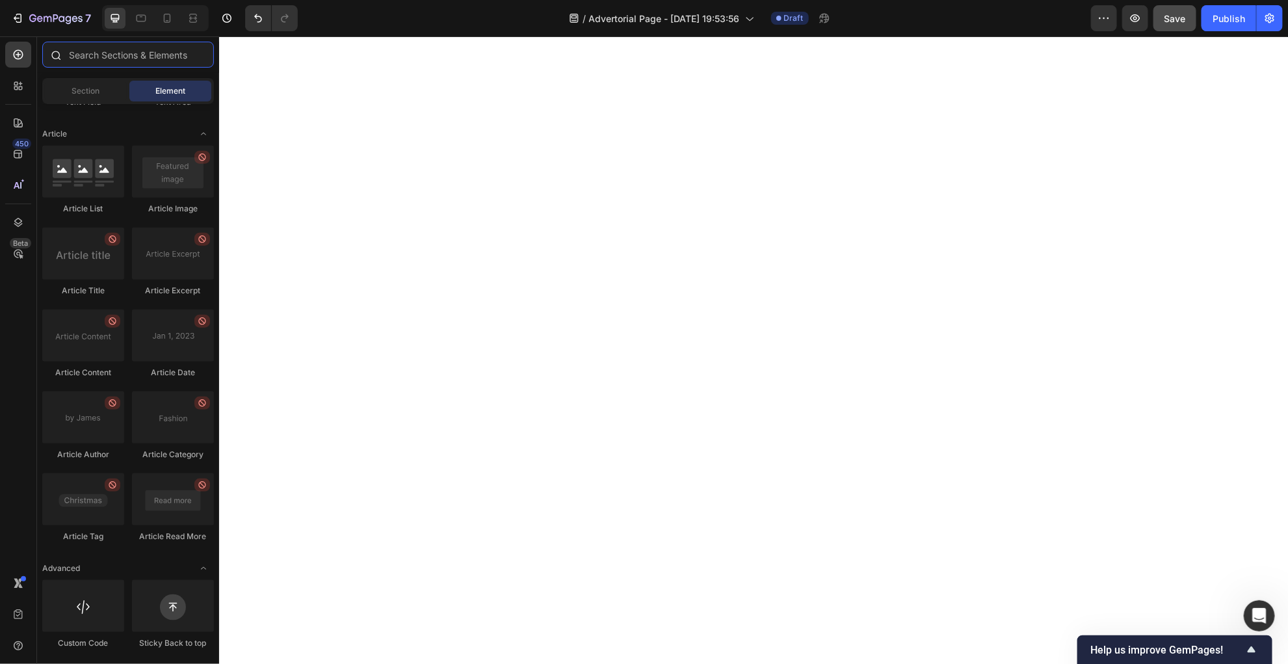
click at [135, 66] on input "text" at bounding box center [128, 55] width 172 height 26
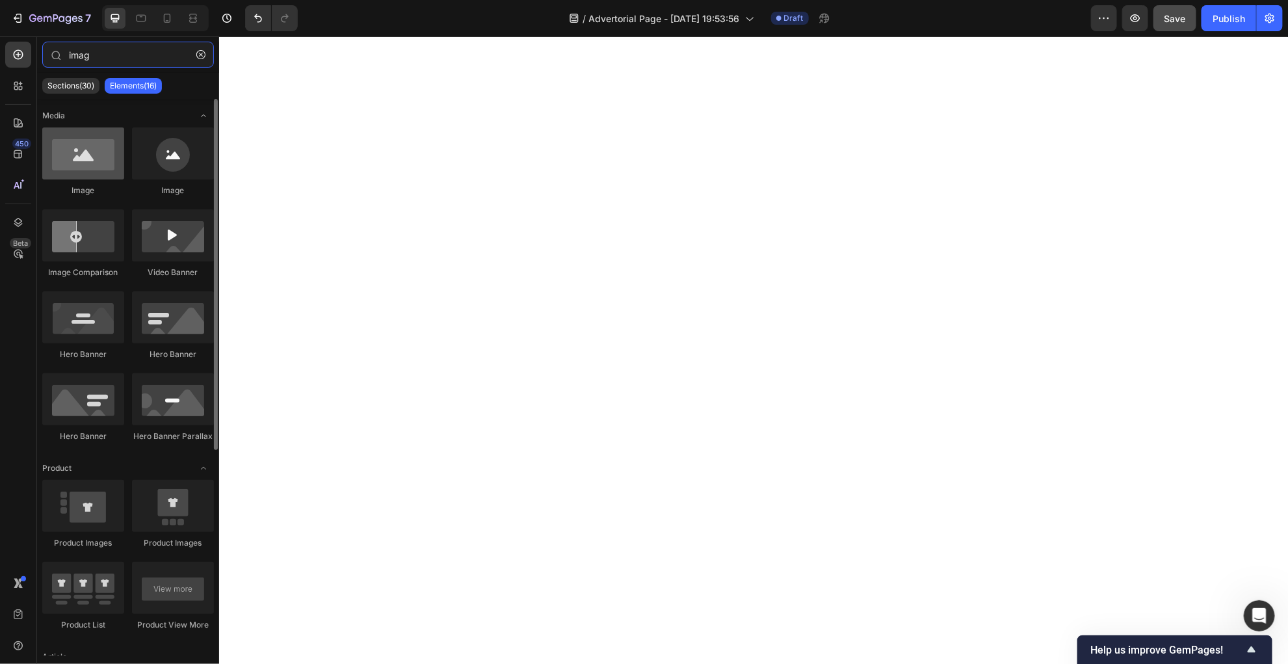
type input "imag"
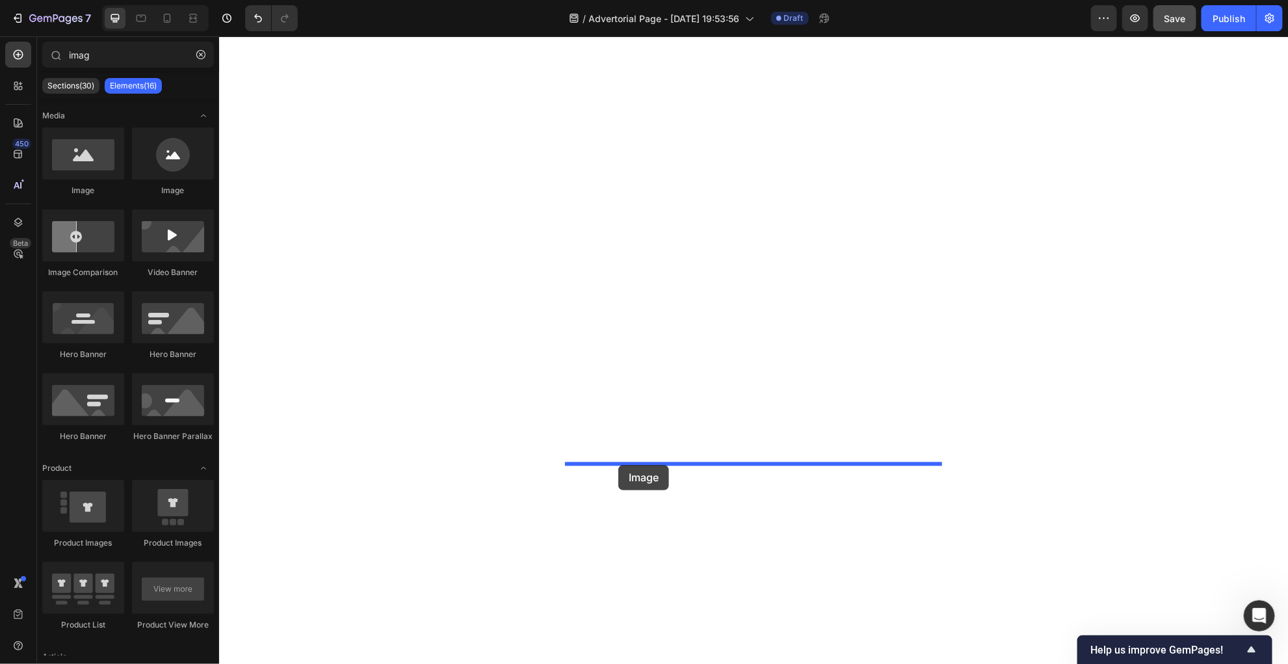
drag, startPoint x: 312, startPoint y: 186, endPoint x: 618, endPoint y: 464, distance: 413.2
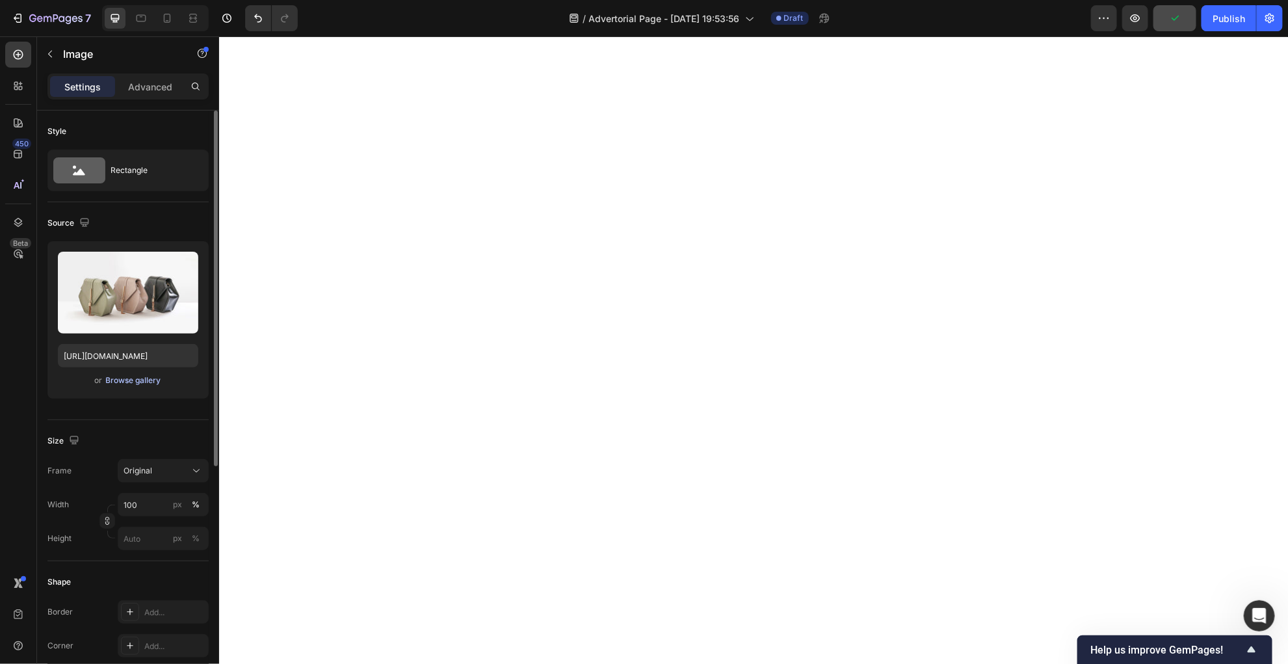
click at [136, 380] on div "Browse gallery" at bounding box center [133, 380] width 55 height 12
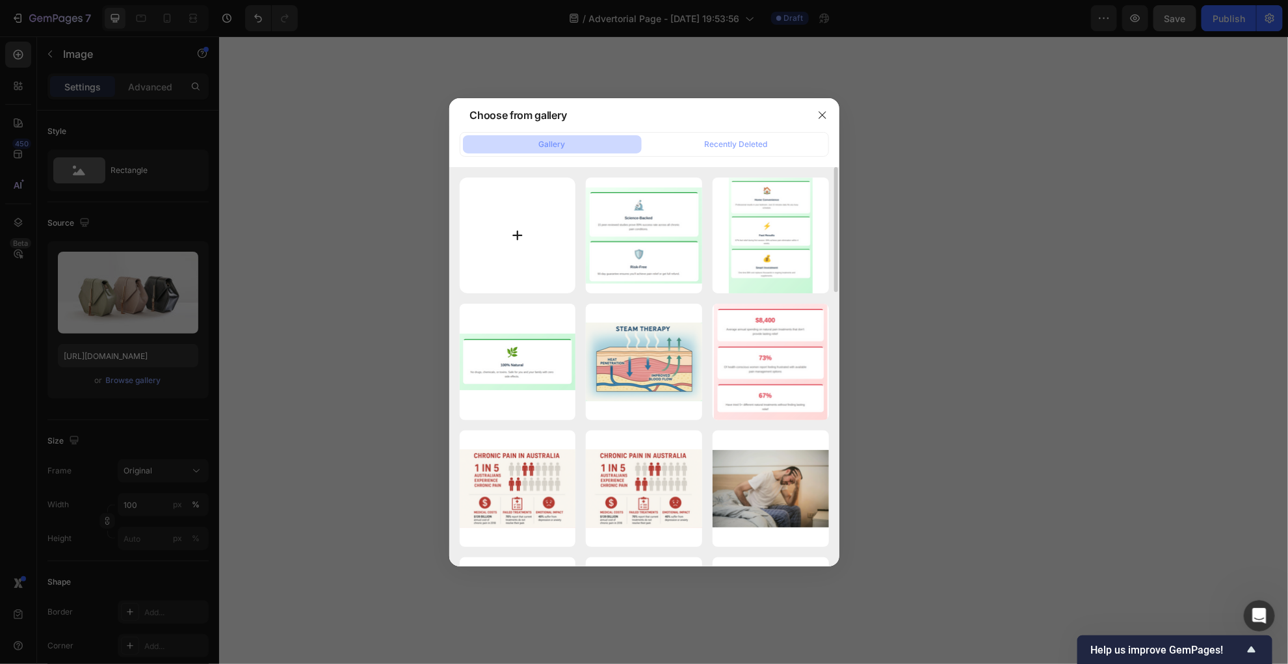
click at [499, 227] on input "file" at bounding box center [518, 235] width 116 height 116
type input "C:\fakepath\Screen Shot [DATE] 9.12.14 pm.png"
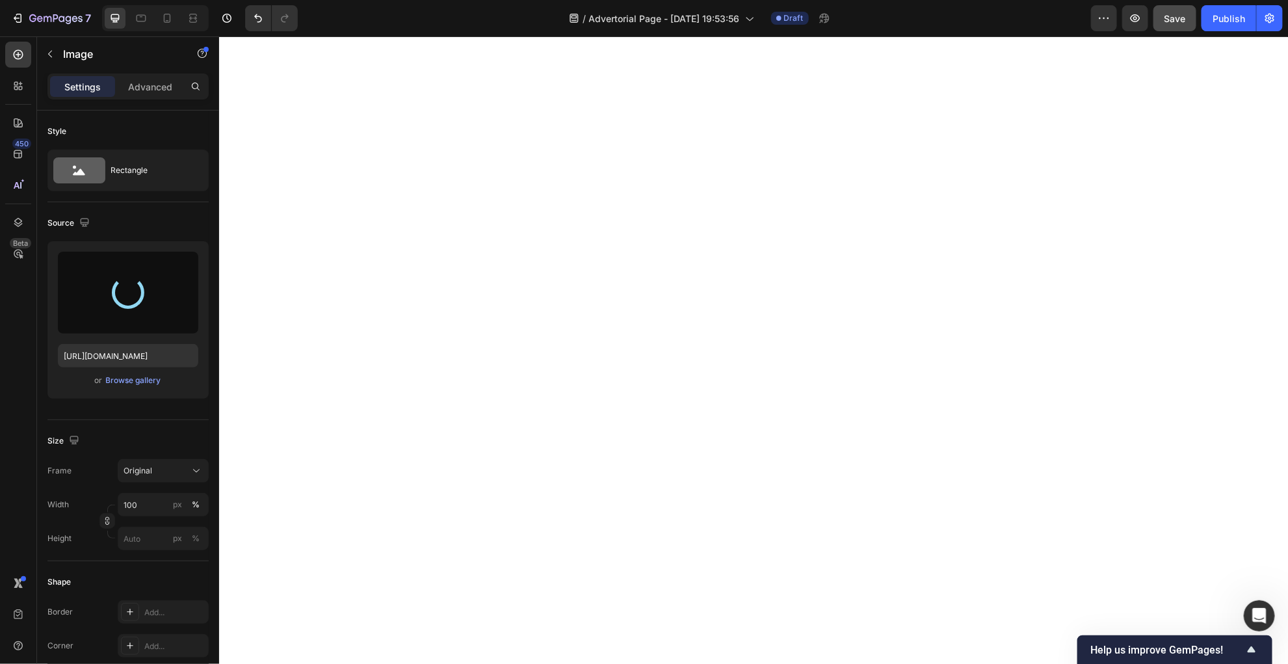
type input "[URL][DOMAIN_NAME]"
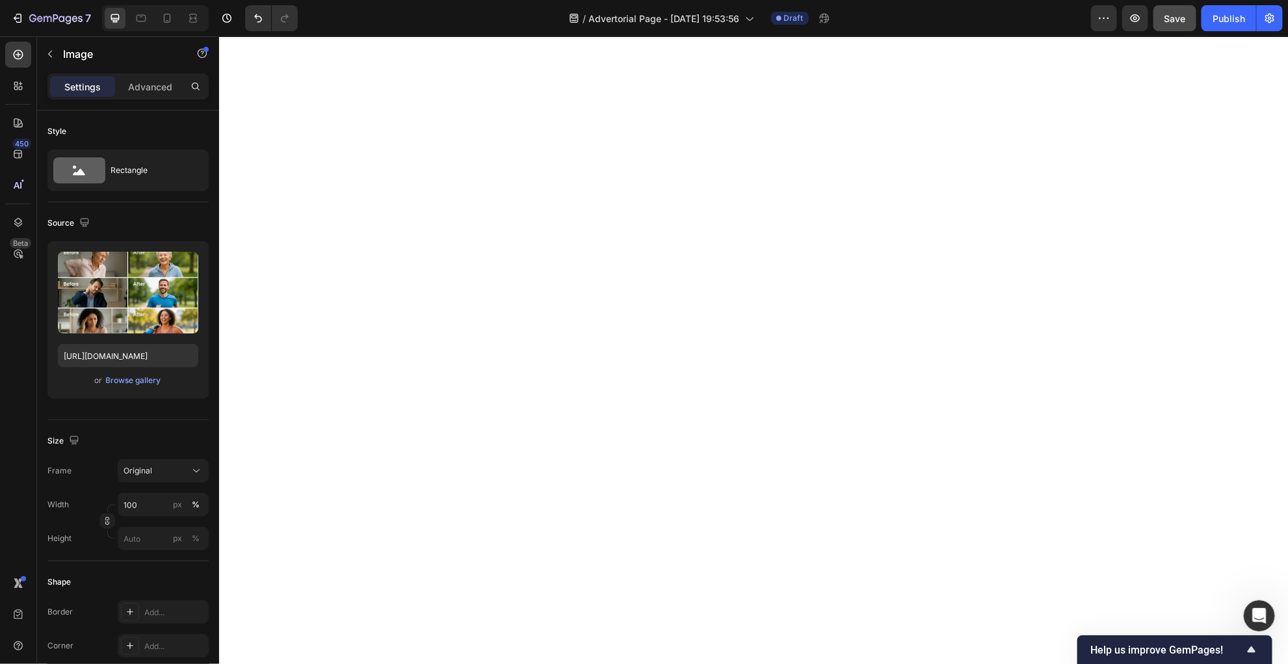
scroll to position [4210, 0]
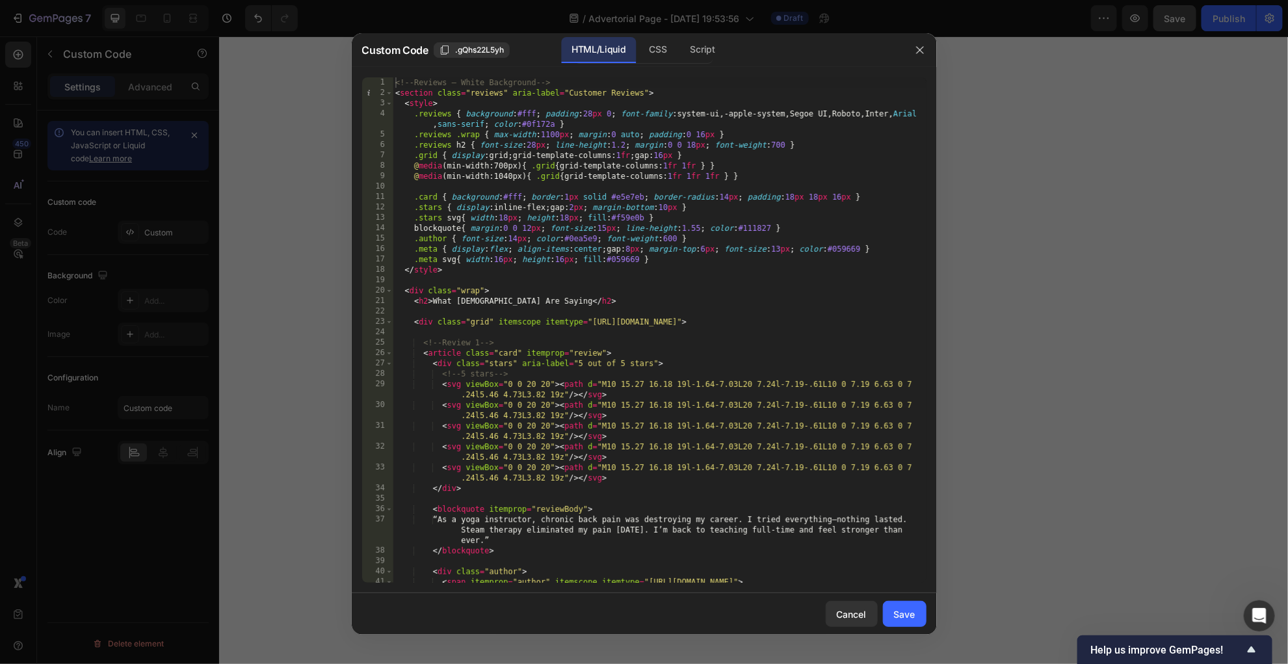
click at [675, 442] on div "<!-- Reviews – White Background --> < section class = "reviews" aria-label = "C…" at bounding box center [660, 340] width 534 height 527
type textarea "<svg viewBox="0 0 20 20"><path d="M10 15.27 16.18 19l-1.64-7.03L20"
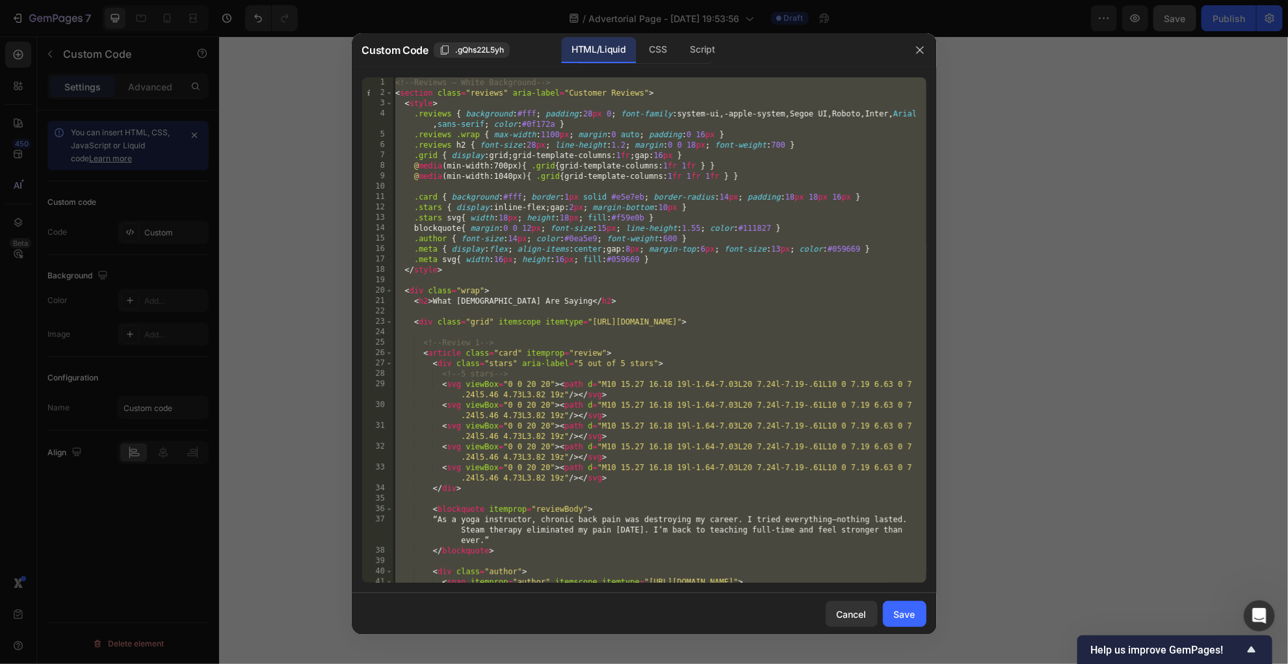
paste textarea
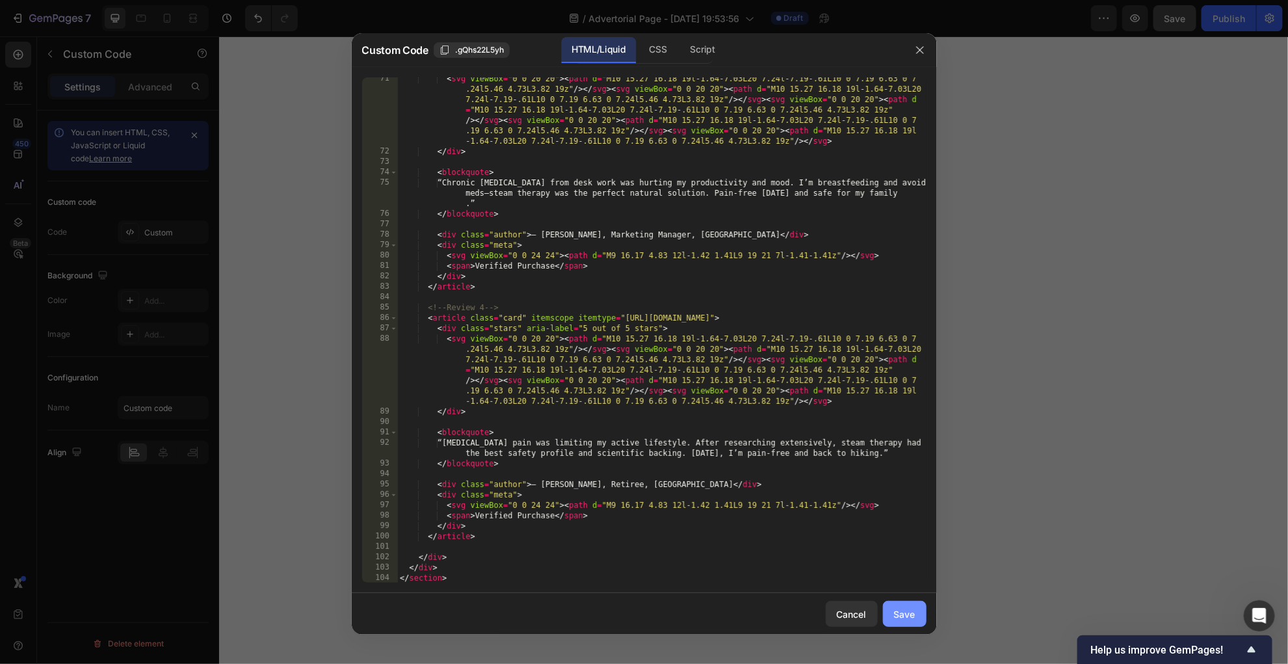
click at [858, 442] on div "Save" at bounding box center [904, 614] width 21 height 14
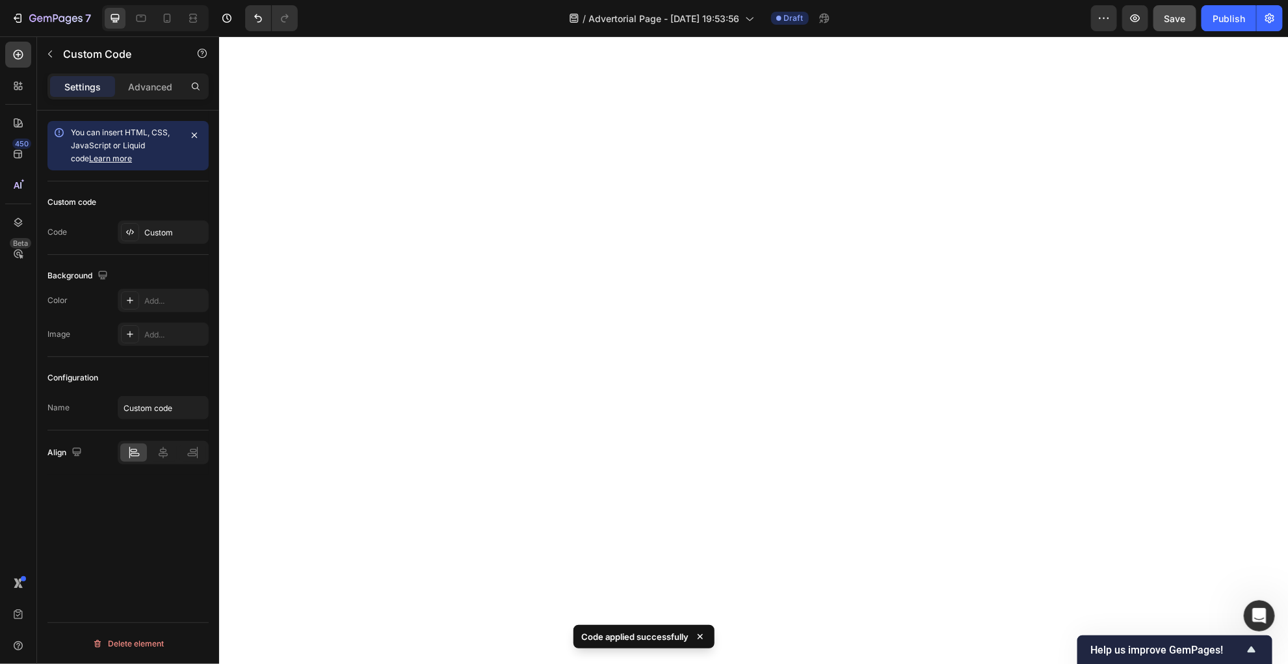
scroll to position [4903, 0]
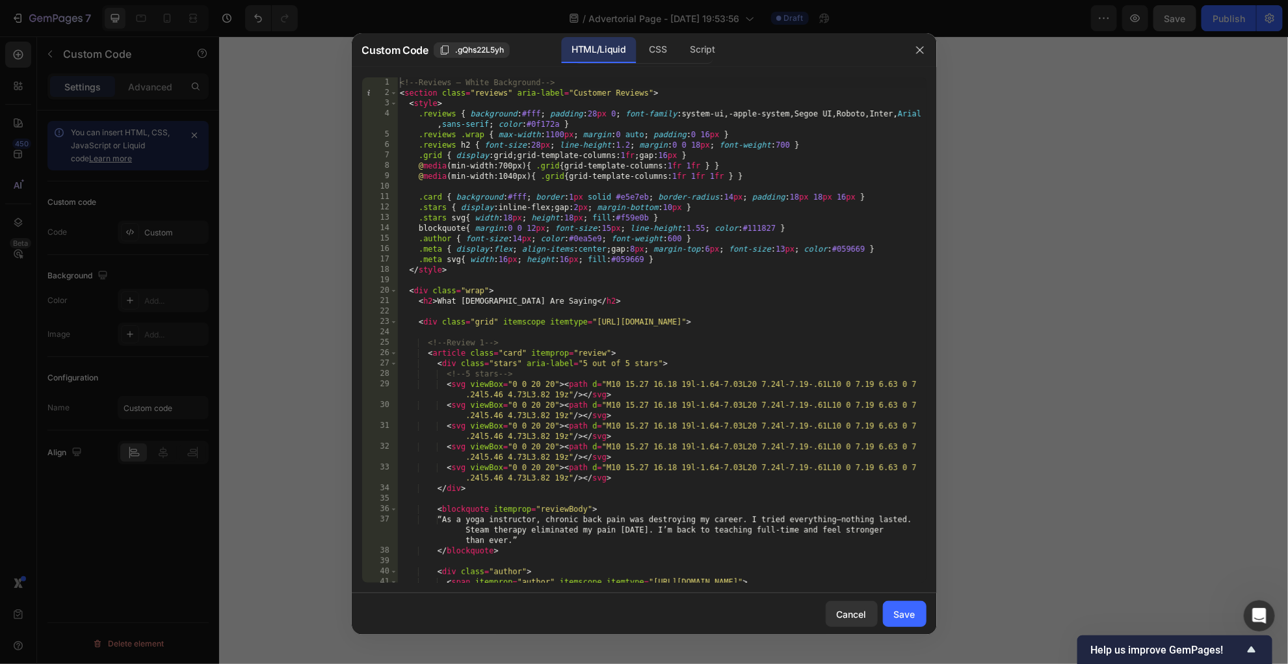
click at [710, 214] on div "<!-- Reviews – White Background --> < section class = "reviews" aria-label = "C…" at bounding box center [661, 340] width 528 height 527
type textarea "</section>"
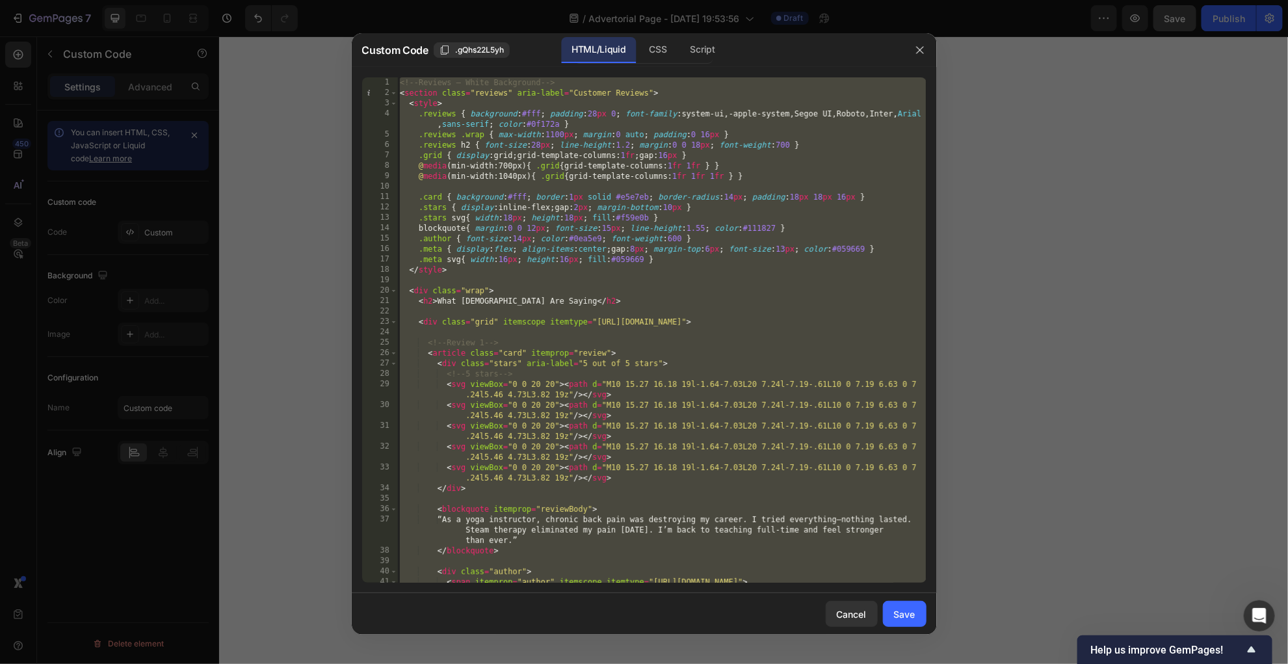
paste textarea
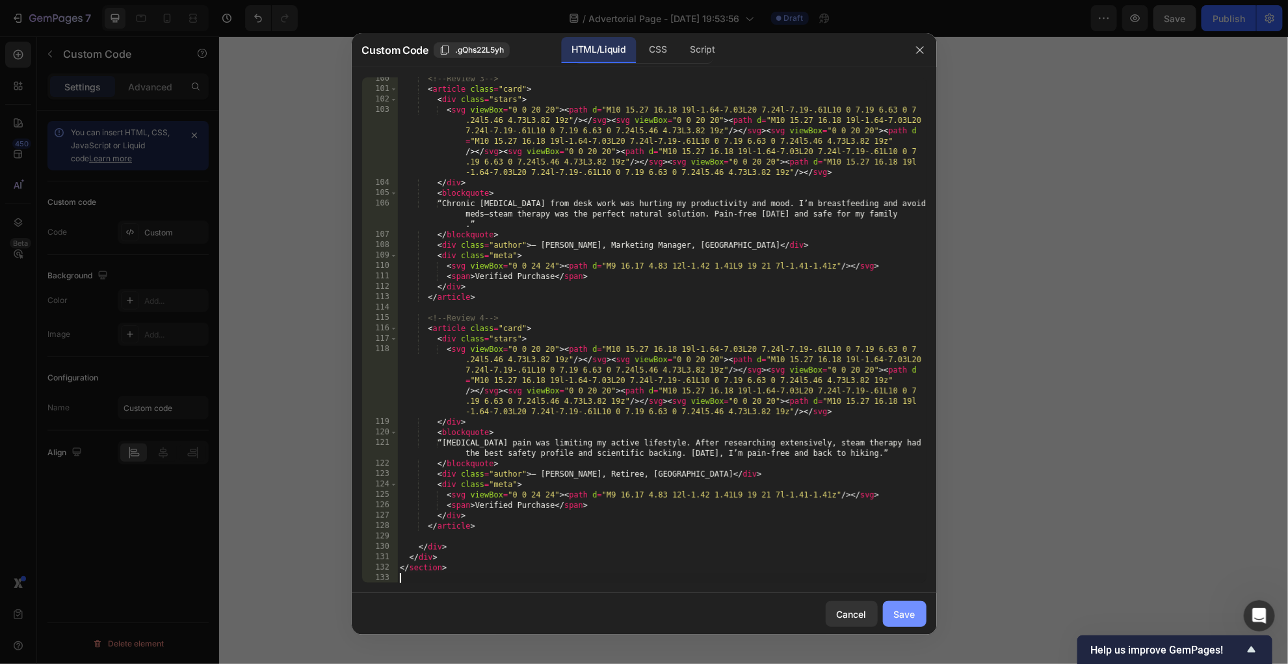
click at [858, 442] on div "Save" at bounding box center [904, 614] width 21 height 14
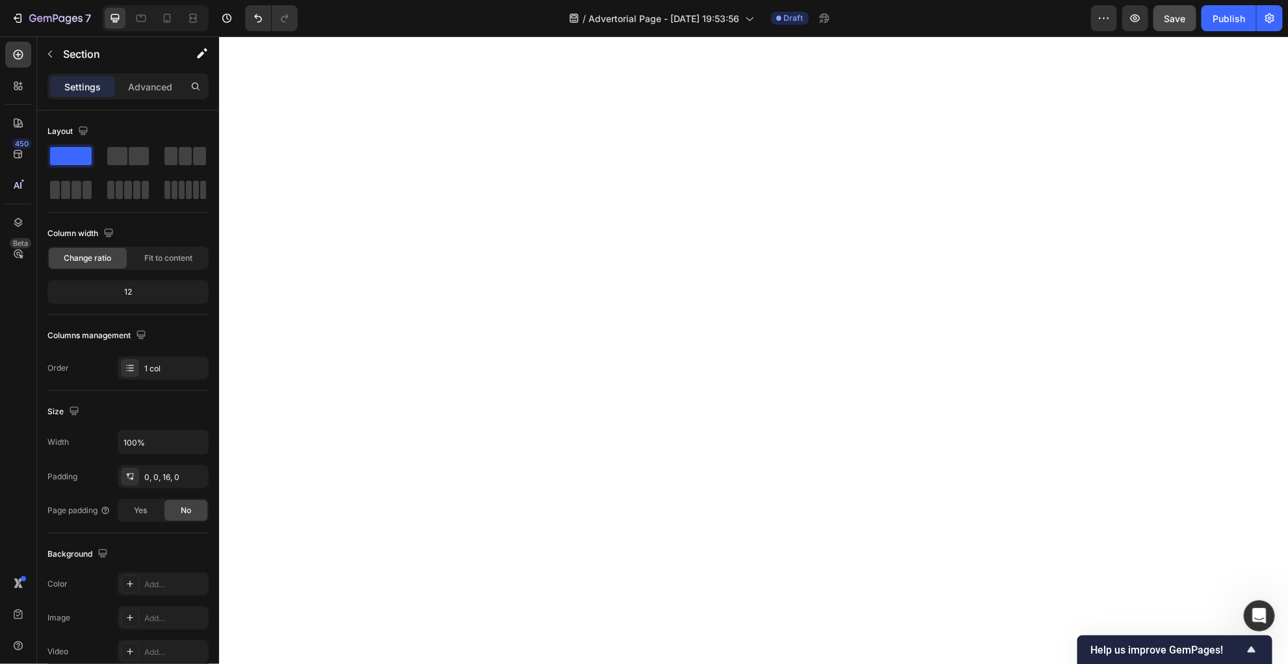
scroll to position [4185, 0]
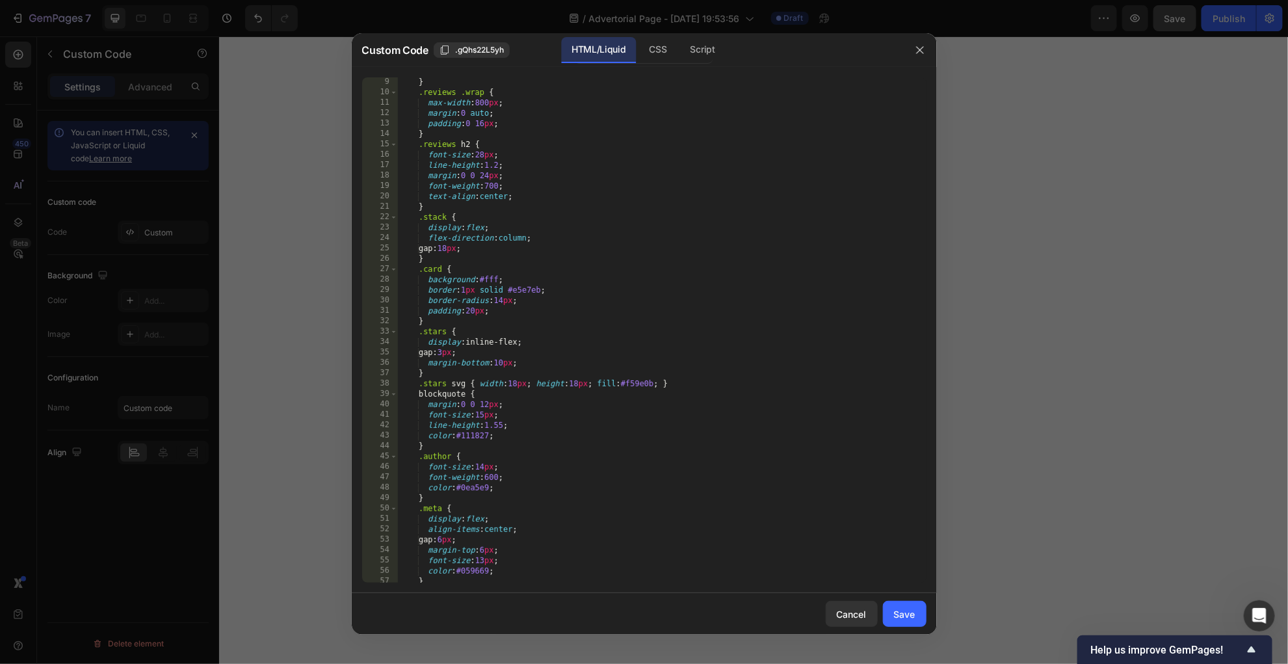
scroll to position [0, 0]
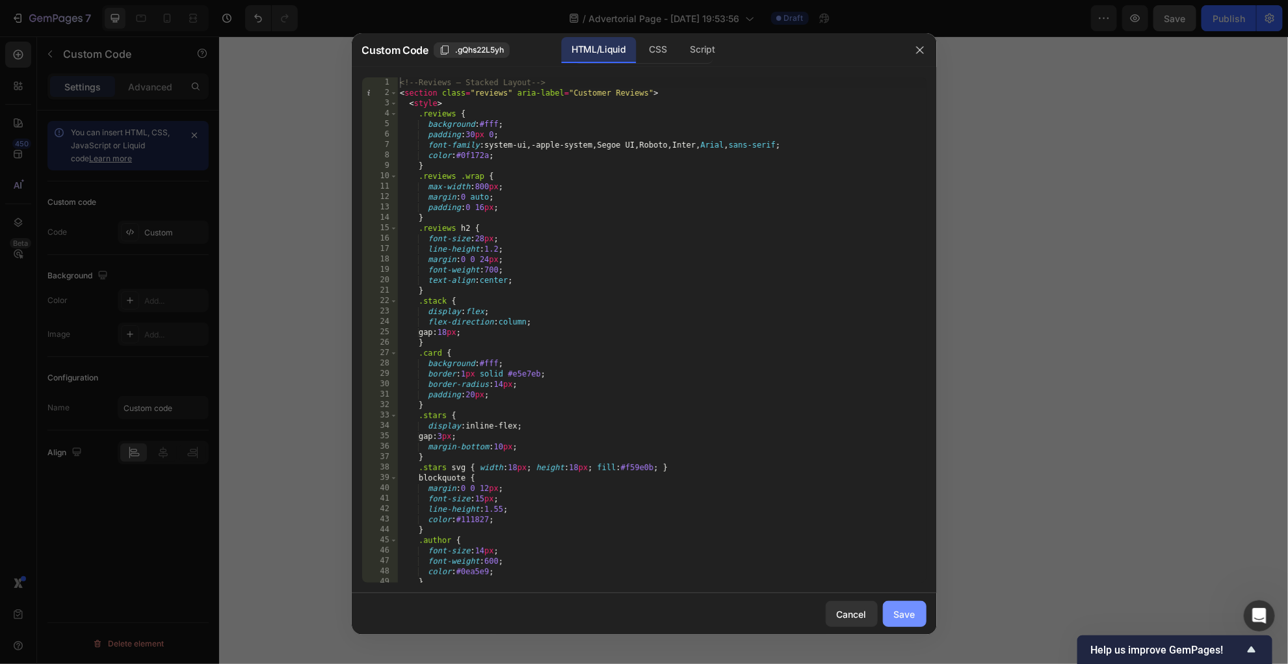
click at [858, 442] on div "Save" at bounding box center [904, 614] width 21 height 14
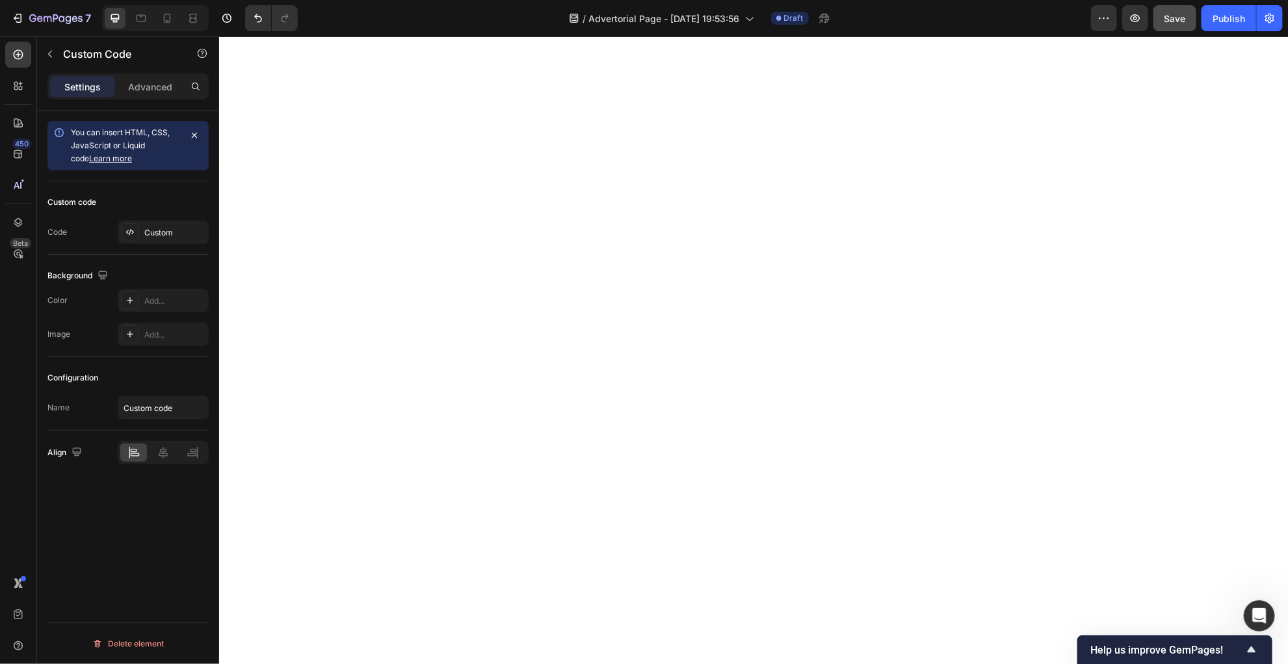
scroll to position [4903, 0]
click at [51, 57] on icon "button" at bounding box center [50, 54] width 10 height 10
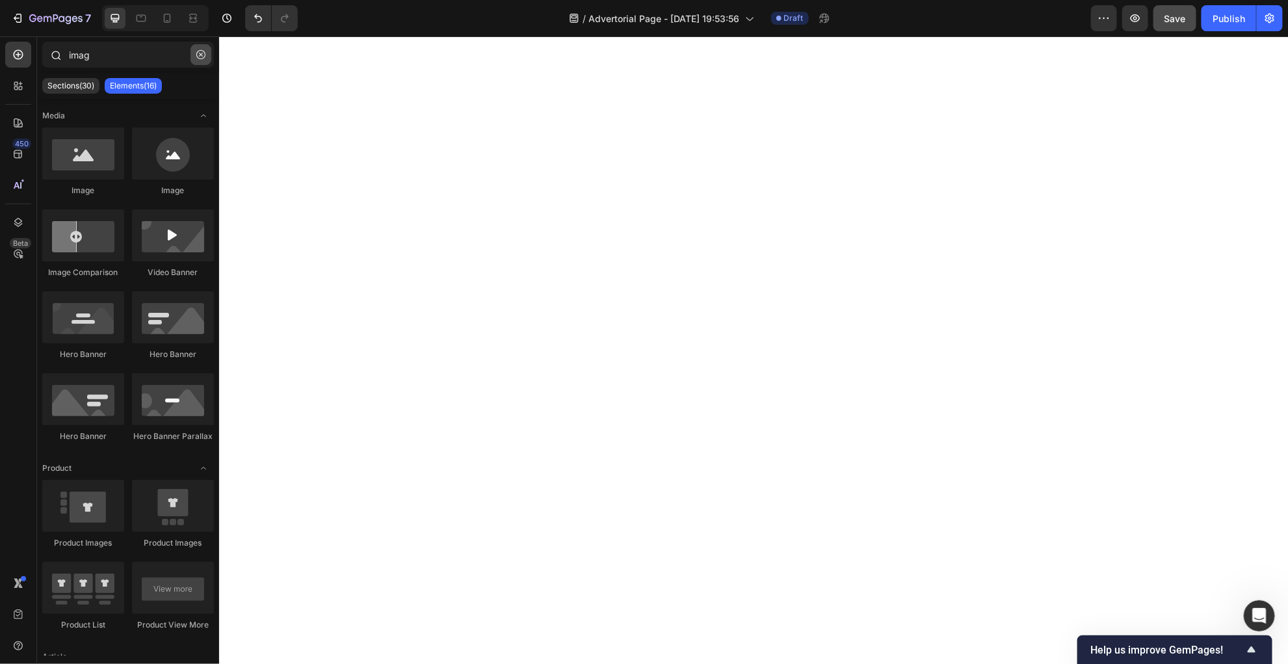
click at [204, 61] on button "button" at bounding box center [200, 54] width 21 height 21
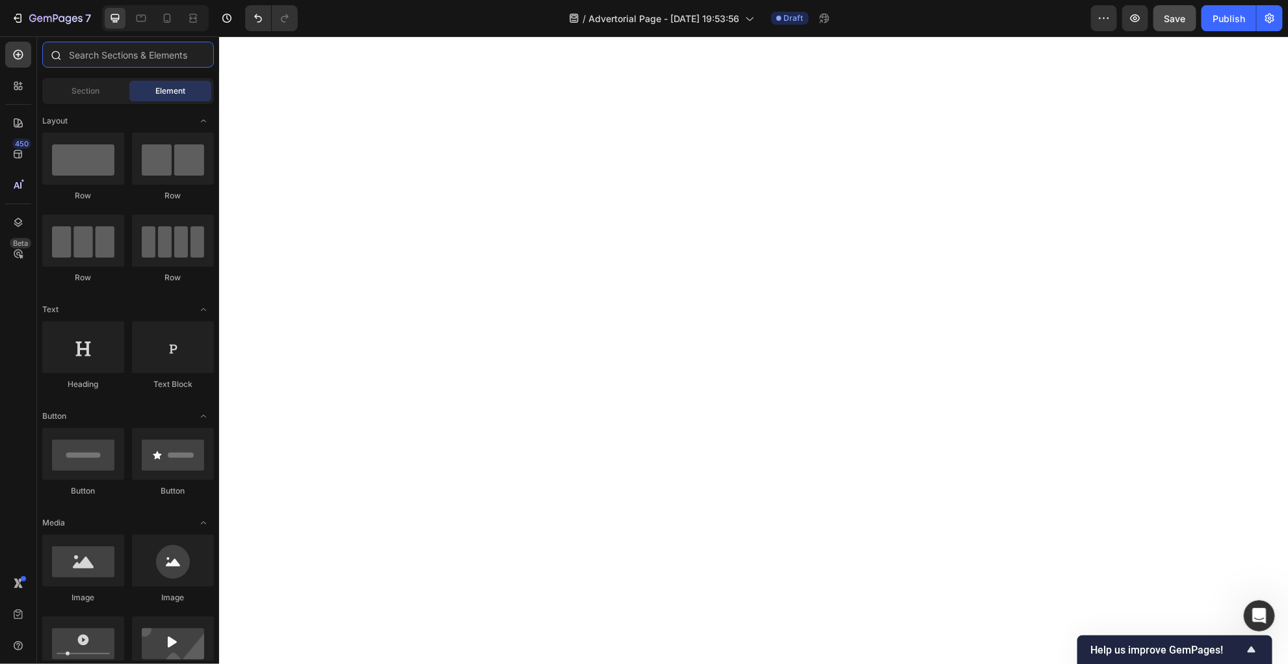
click at [161, 60] on input "text" at bounding box center [128, 55] width 172 height 26
type input "y"
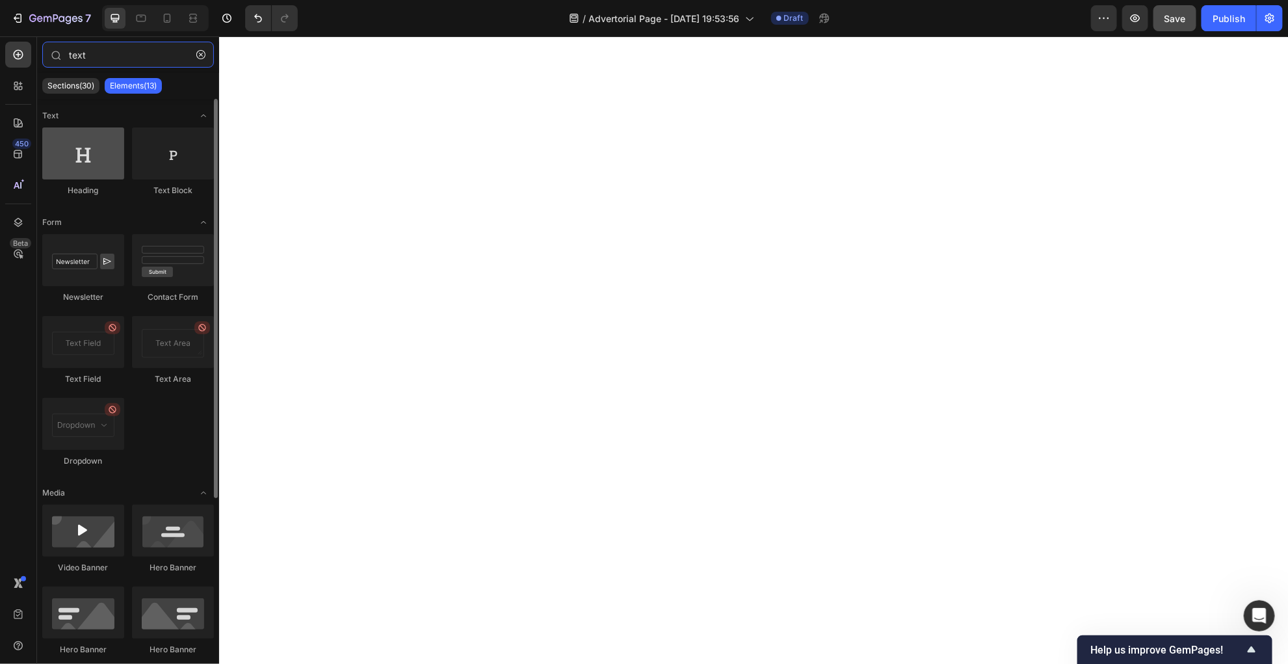
type input "text"
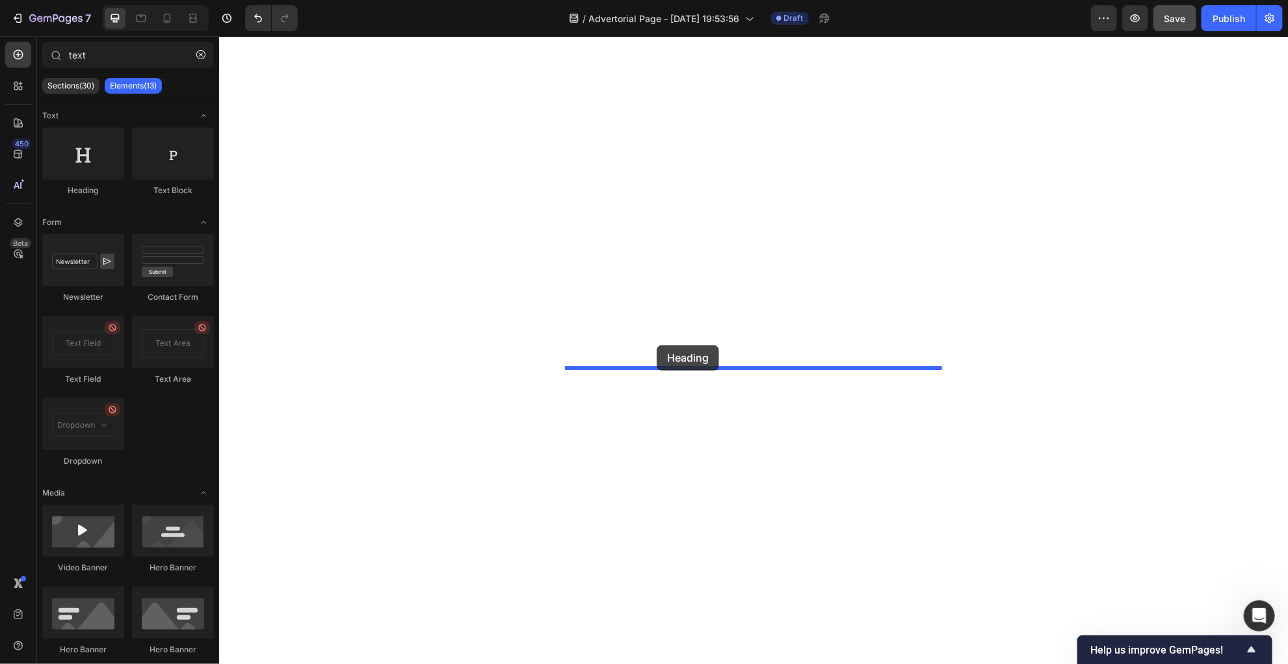
drag, startPoint x: 308, startPoint y: 196, endPoint x: 656, endPoint y: 345, distance: 378.3
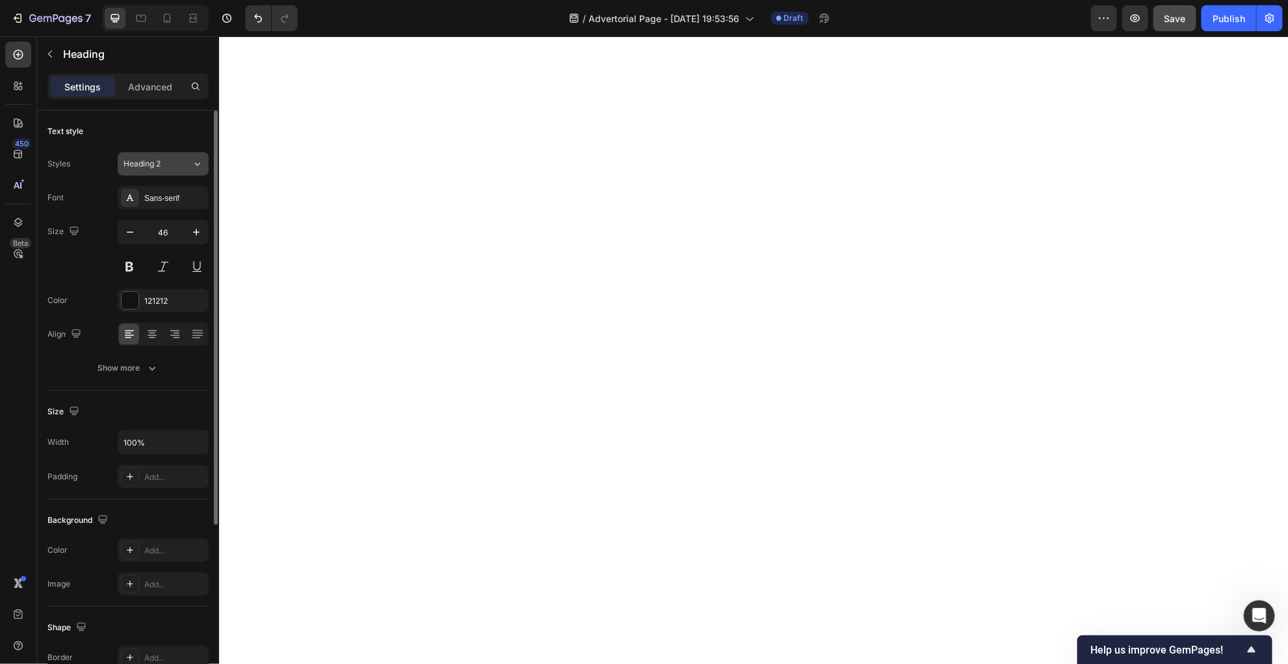
click at [155, 164] on span "Heading 2" at bounding box center [142, 164] width 37 height 12
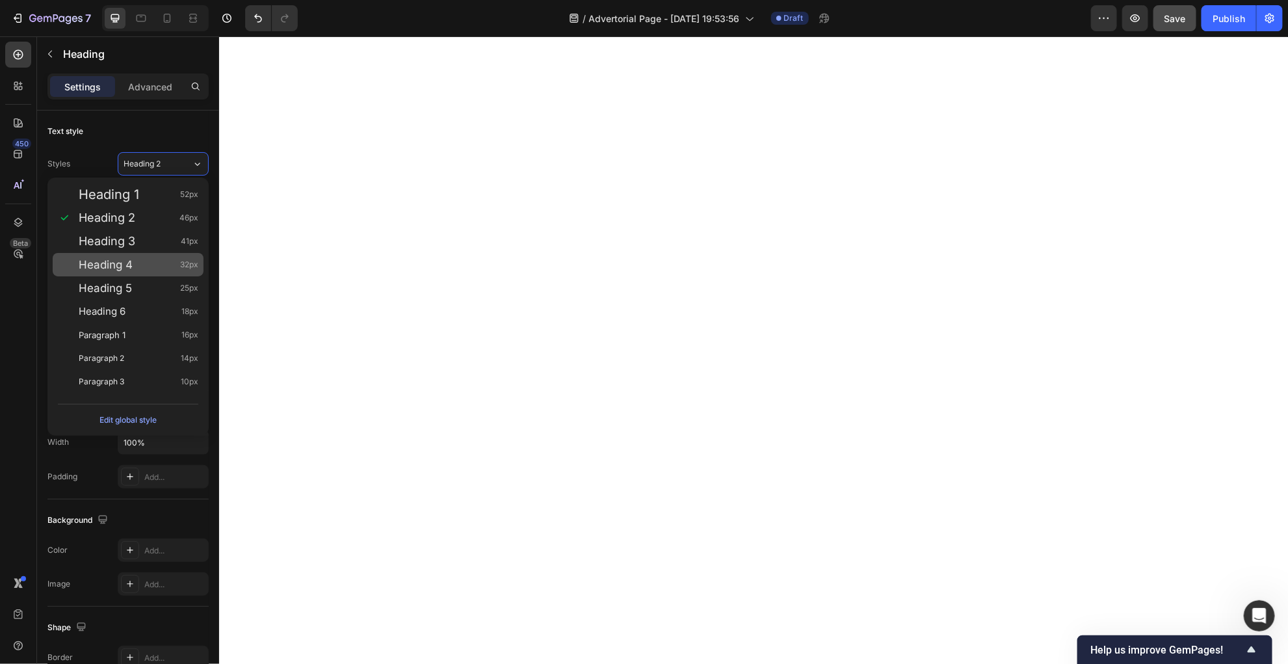
click at [144, 272] on div "Heading 4 32px" at bounding box center [128, 264] width 151 height 23
type input "32"
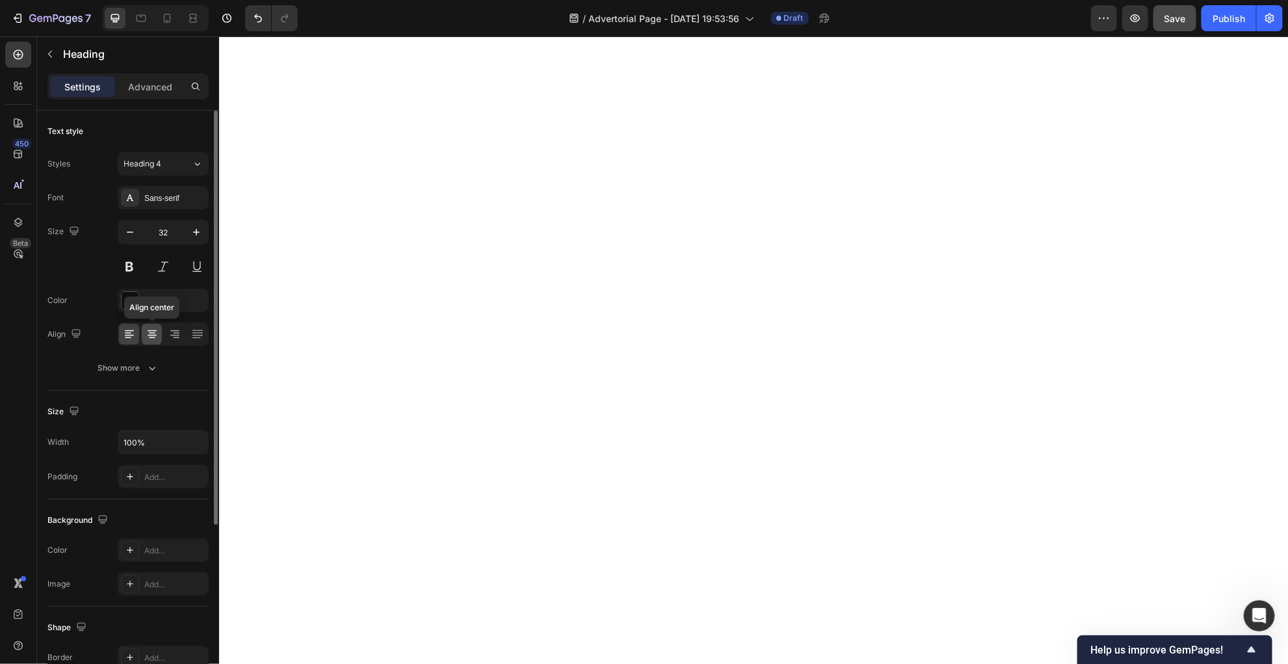
click at [156, 337] on icon at bounding box center [152, 334] width 13 height 13
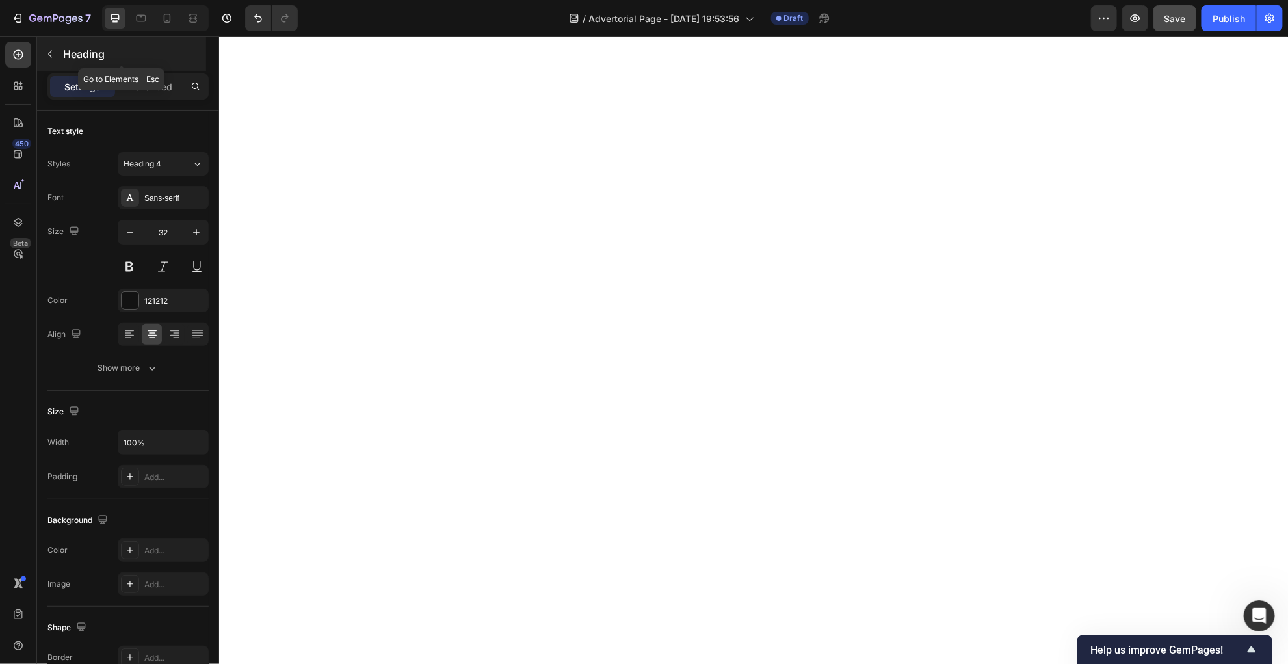
click at [51, 55] on icon "button" at bounding box center [50, 54] width 10 height 10
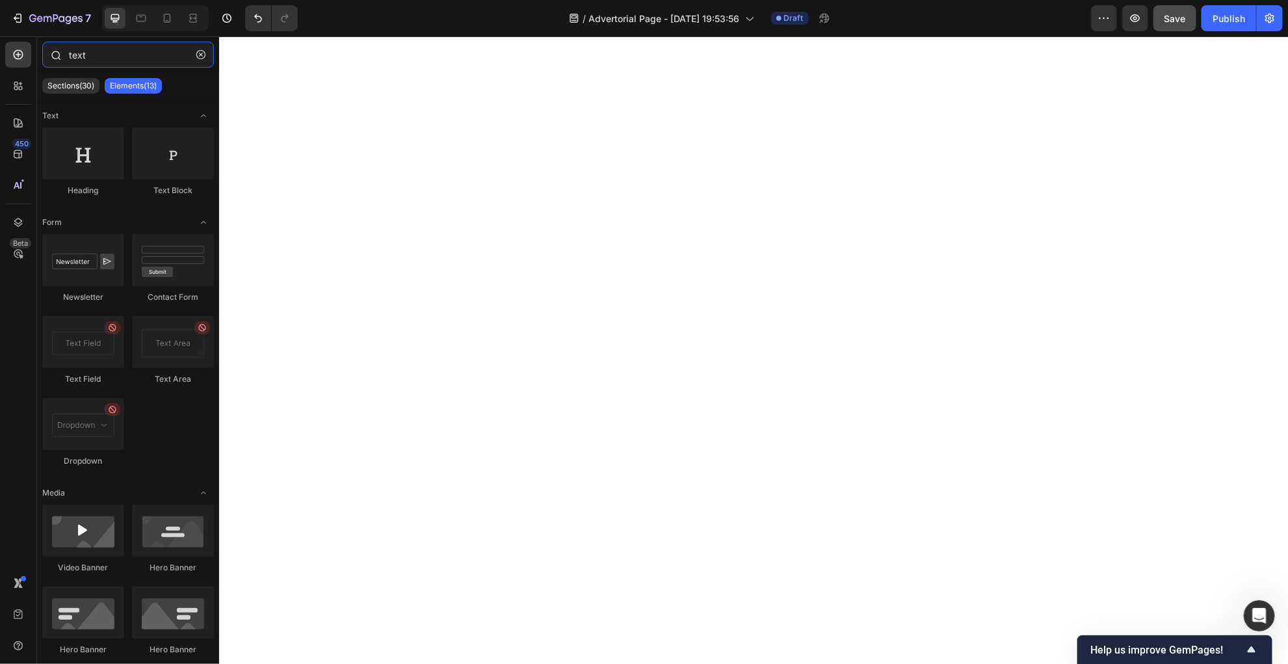
click at [116, 60] on input "text" at bounding box center [128, 55] width 172 height 26
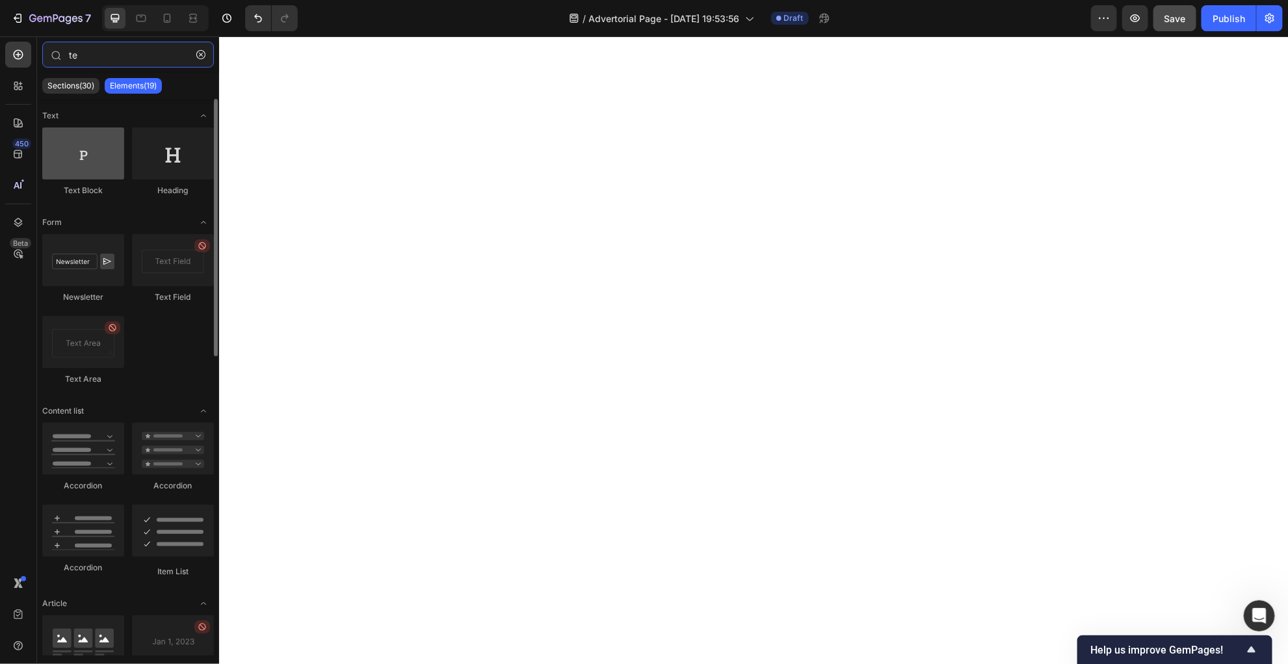
type input "te"
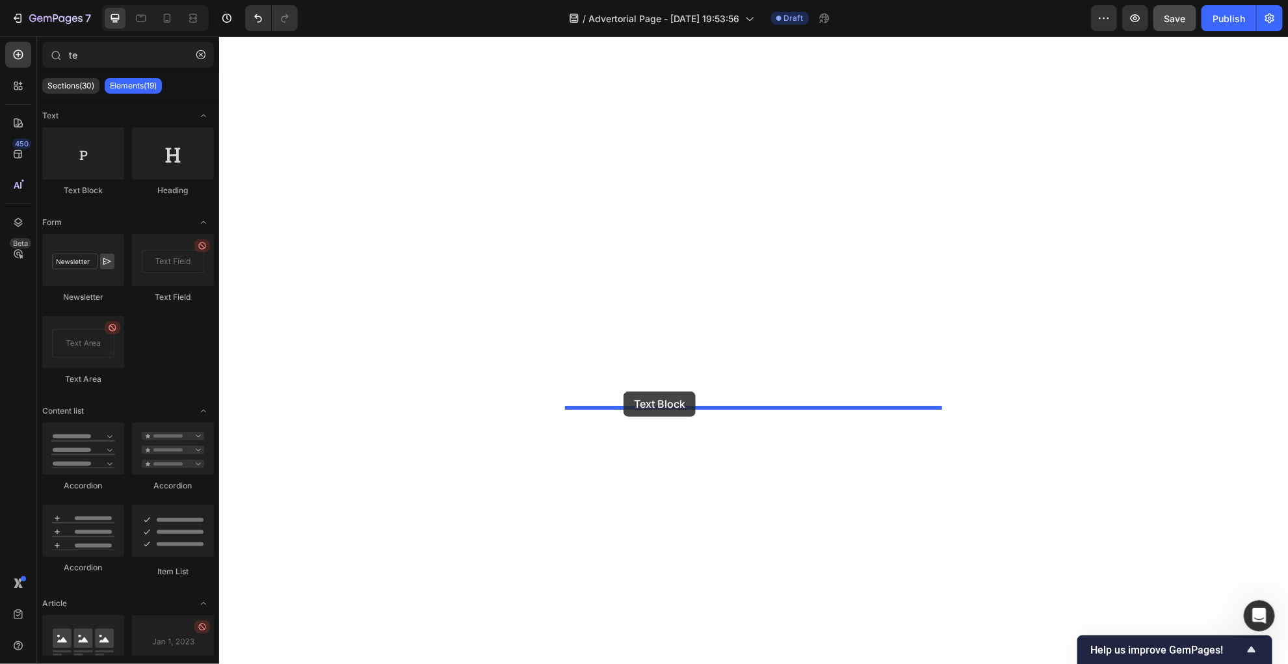
drag, startPoint x: 301, startPoint y: 192, endPoint x: 623, endPoint y: 391, distance: 378.3
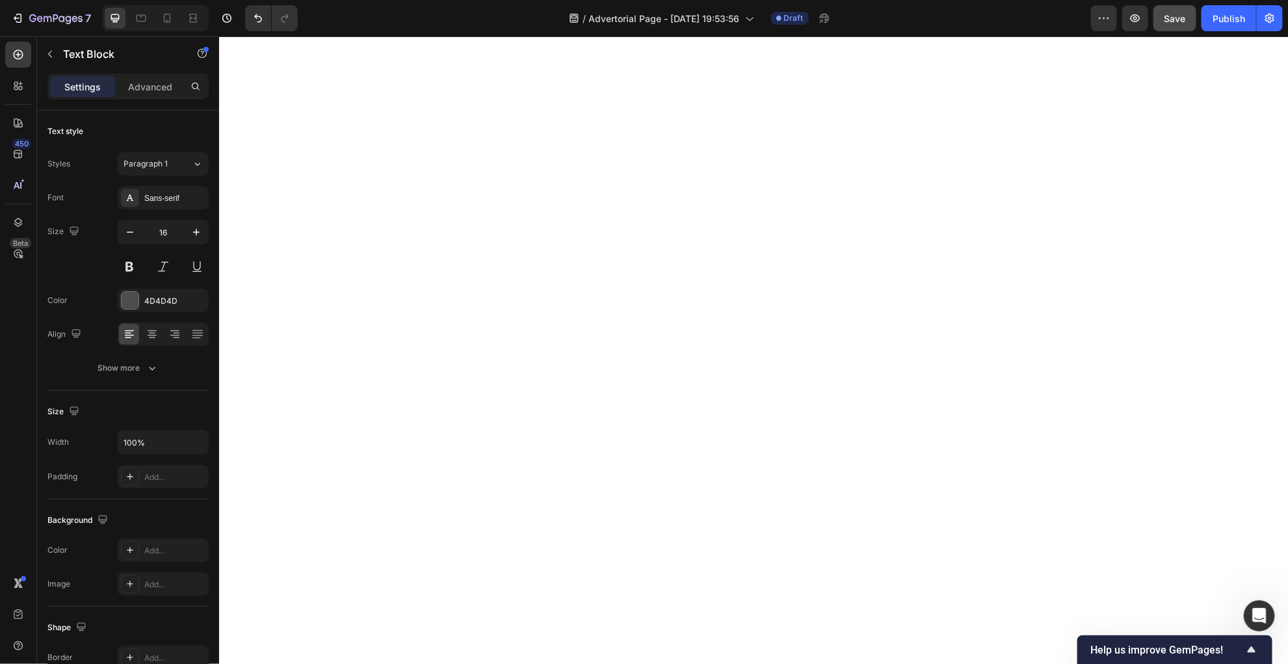
drag, startPoint x: 824, startPoint y: 413, endPoint x: 564, endPoint y: 412, distance: 260.0
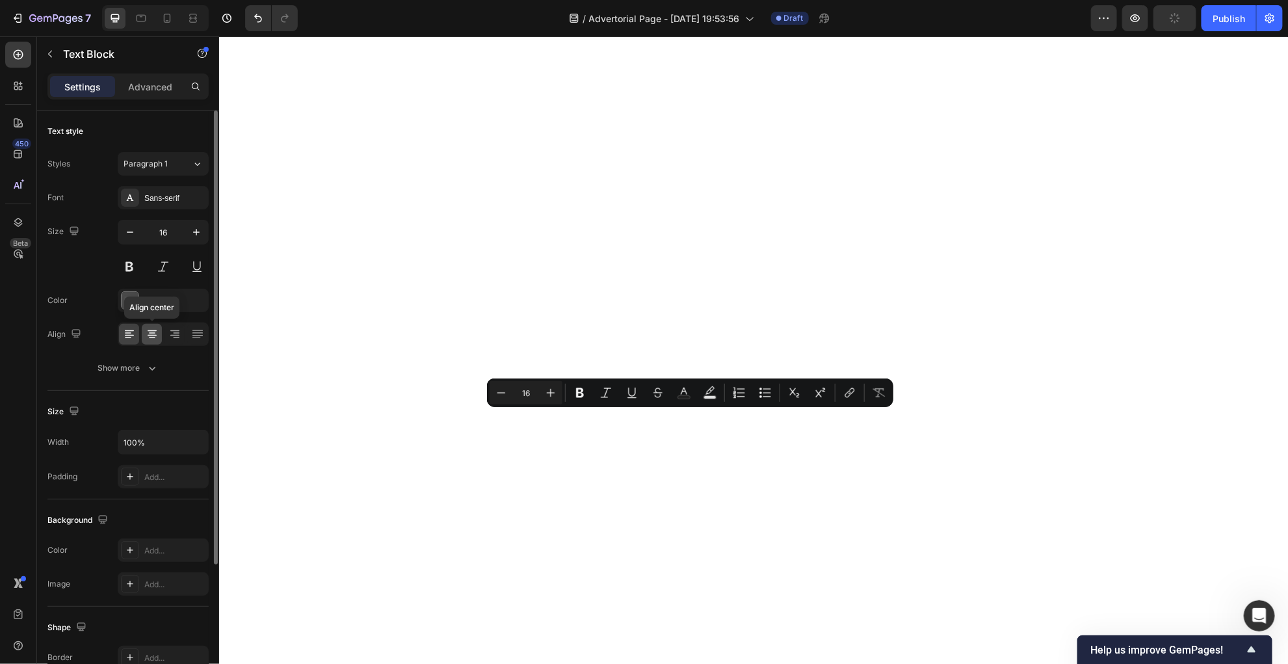
click at [155, 335] on icon at bounding box center [152, 334] width 13 height 13
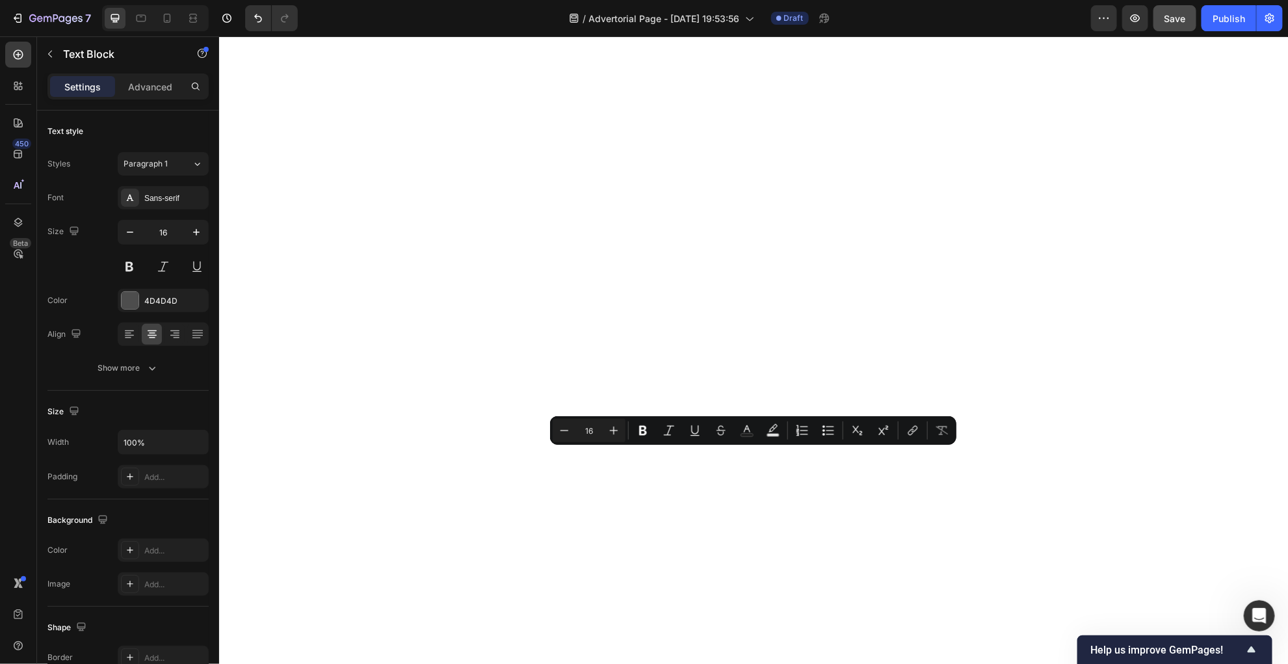
drag, startPoint x: 764, startPoint y: 454, endPoint x: 741, endPoint y: 454, distance: 23.4
click at [195, 232] on icon "button" at bounding box center [196, 232] width 13 height 13
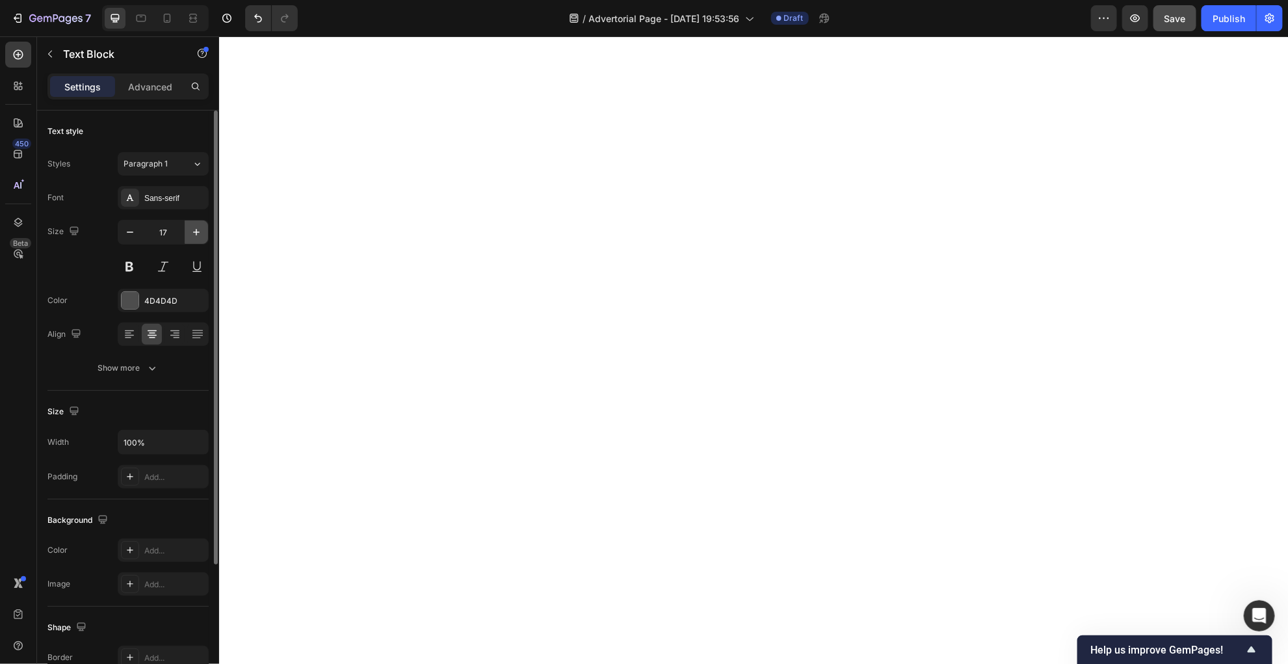
click at [195, 232] on icon "button" at bounding box center [196, 232] width 13 height 13
type input "20"
click at [136, 235] on button "button" at bounding box center [129, 231] width 23 height 23
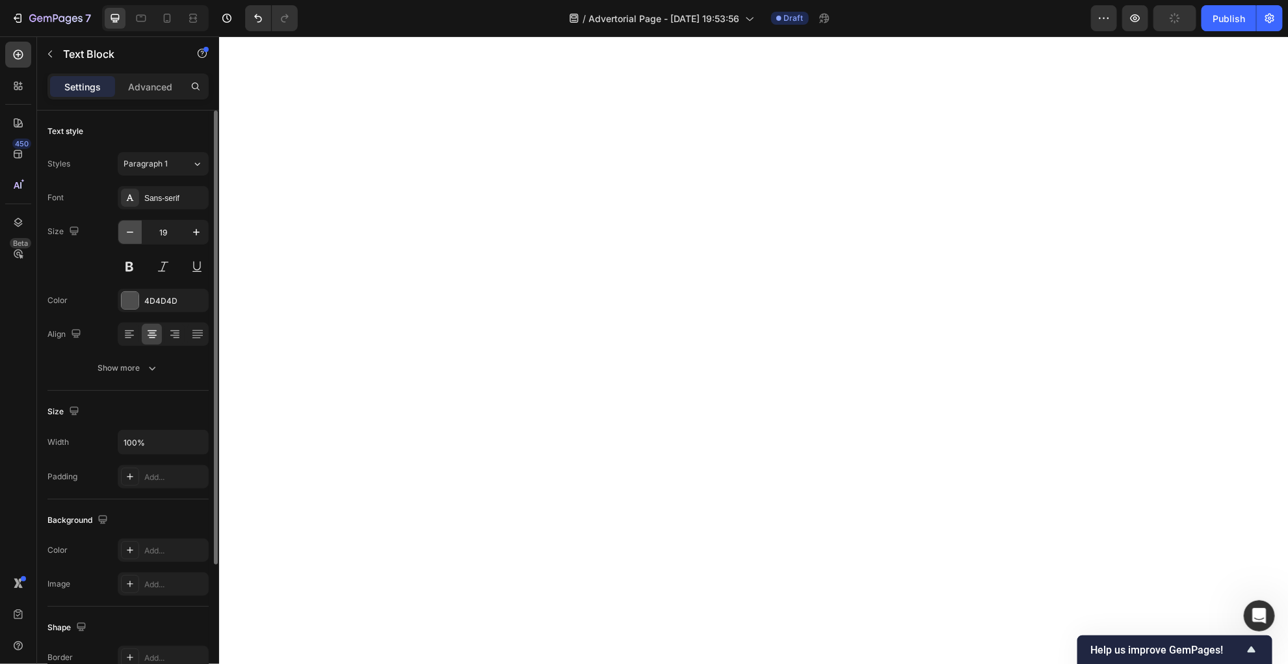
click at [136, 235] on button "button" at bounding box center [129, 231] width 23 height 23
type input "16"
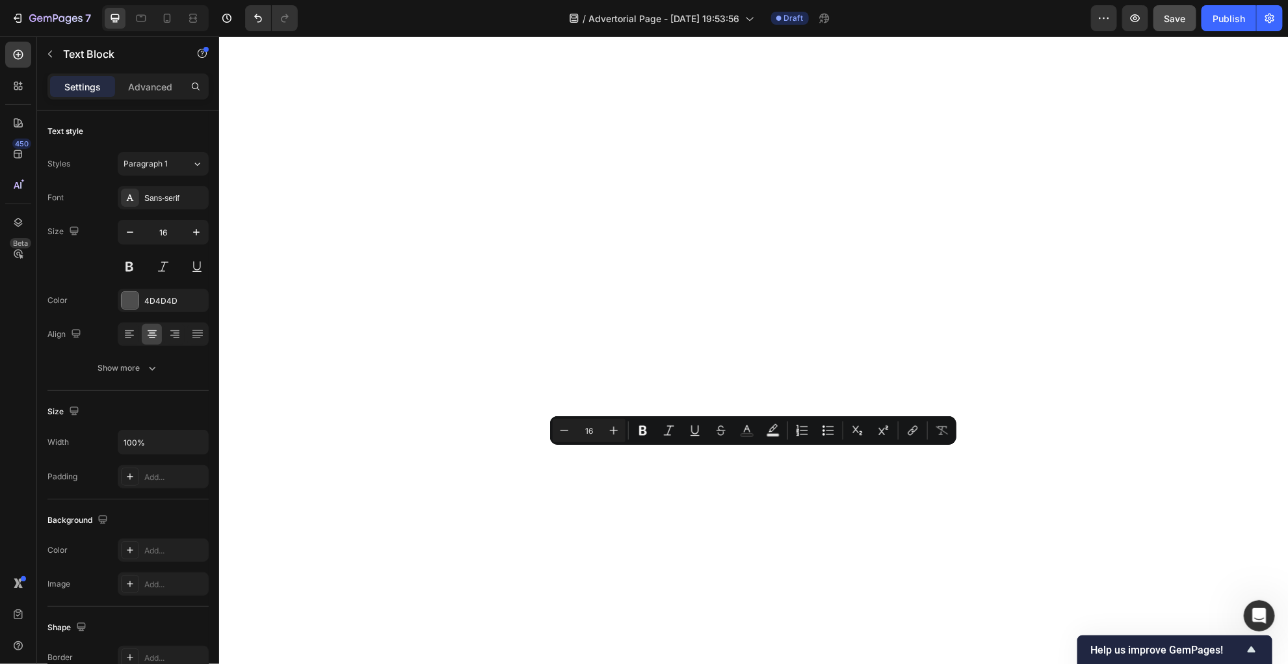
drag, startPoint x: 768, startPoint y: 454, endPoint x: 742, endPoint y: 454, distance: 26.0
click at [613, 428] on icon "Editor contextual toolbar" at bounding box center [614, 430] width 8 height 8
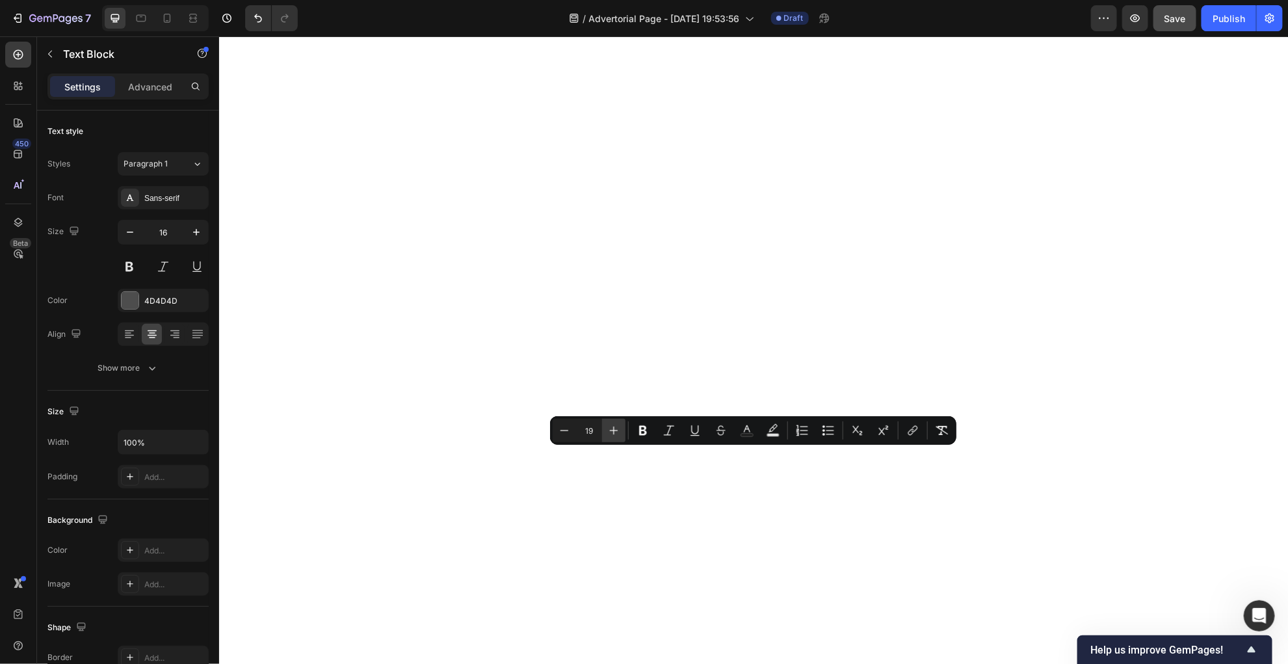
click at [613, 428] on icon "Editor contextual toolbar" at bounding box center [614, 430] width 8 height 8
type input "22"
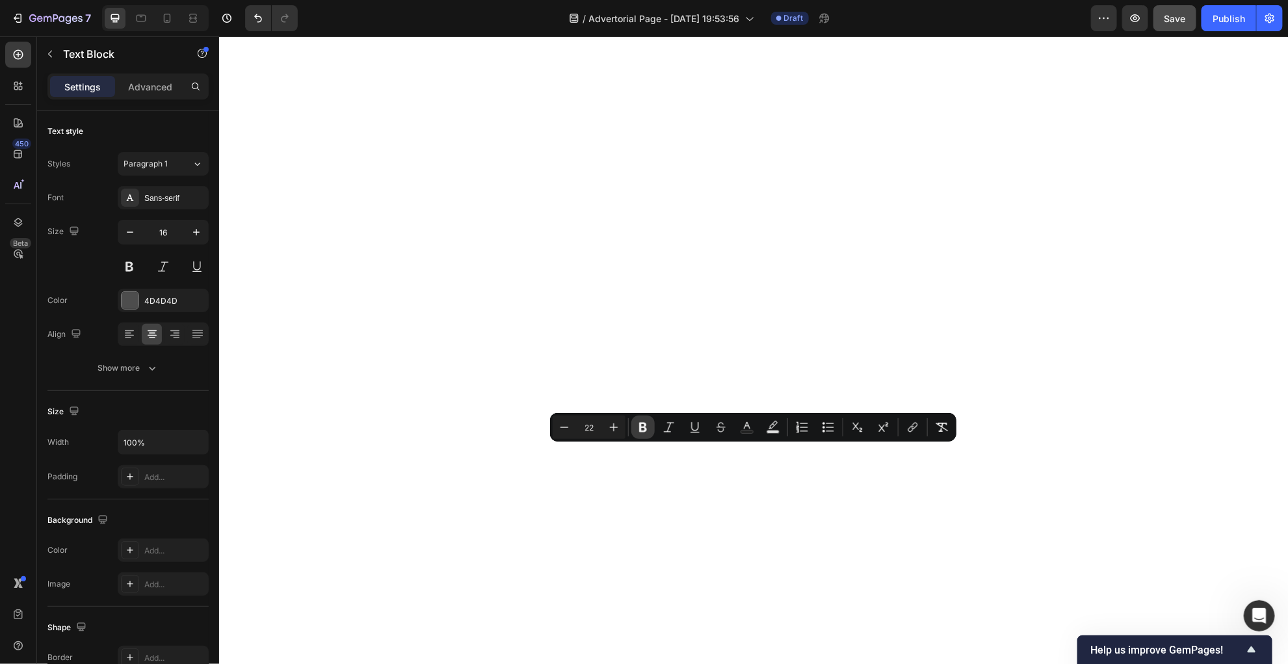
click at [642, 424] on icon "Editor contextual toolbar" at bounding box center [642, 427] width 13 height 13
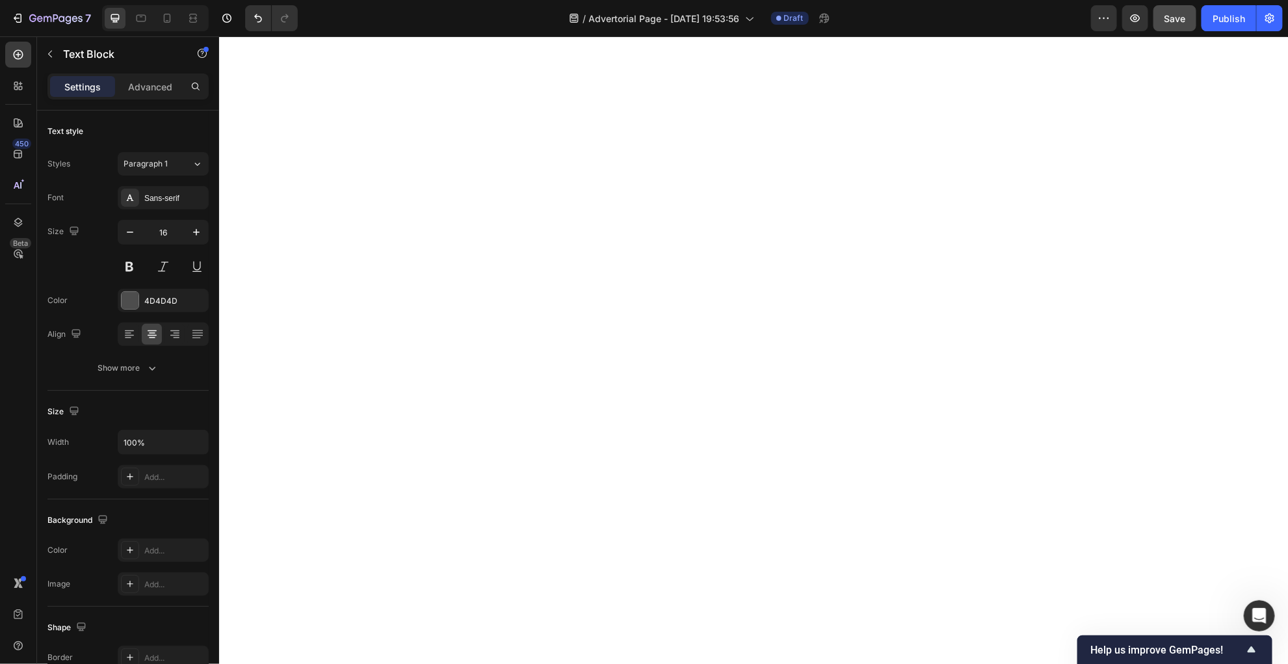
drag, startPoint x: 764, startPoint y: 452, endPoint x: 733, endPoint y: 453, distance: 31.9
drag, startPoint x: 766, startPoint y: 487, endPoint x: 740, endPoint y: 487, distance: 26.7
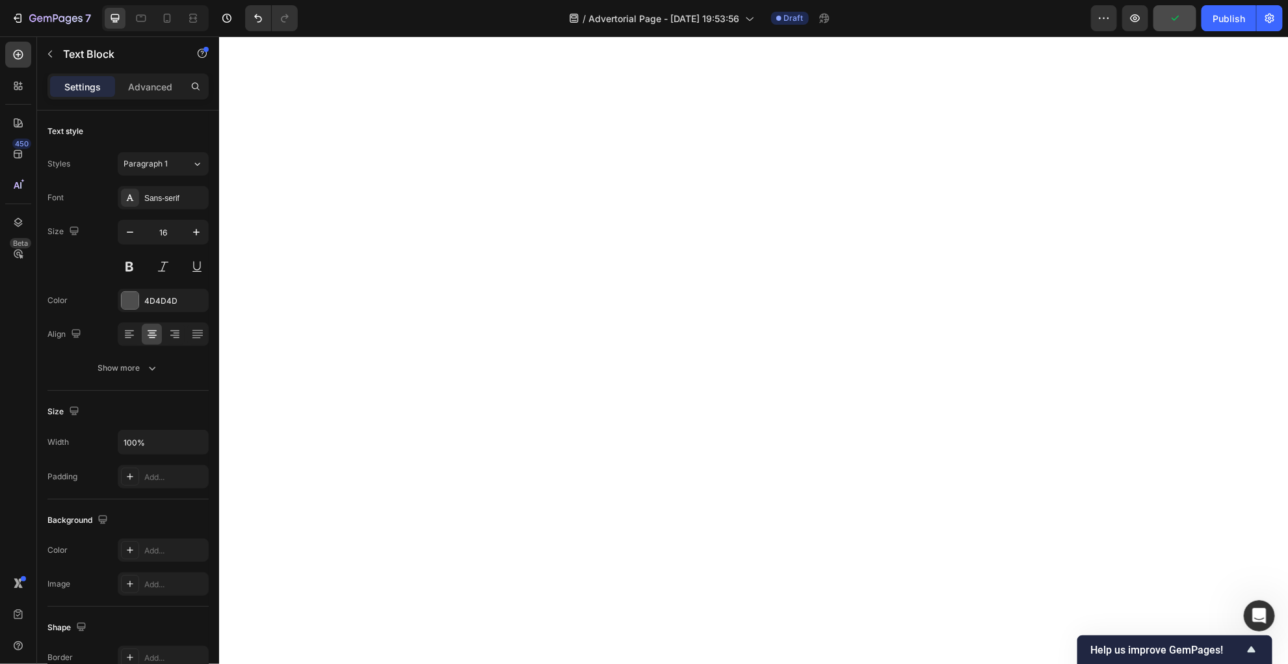
drag, startPoint x: 761, startPoint y: 493, endPoint x: 741, endPoint y: 493, distance: 19.5
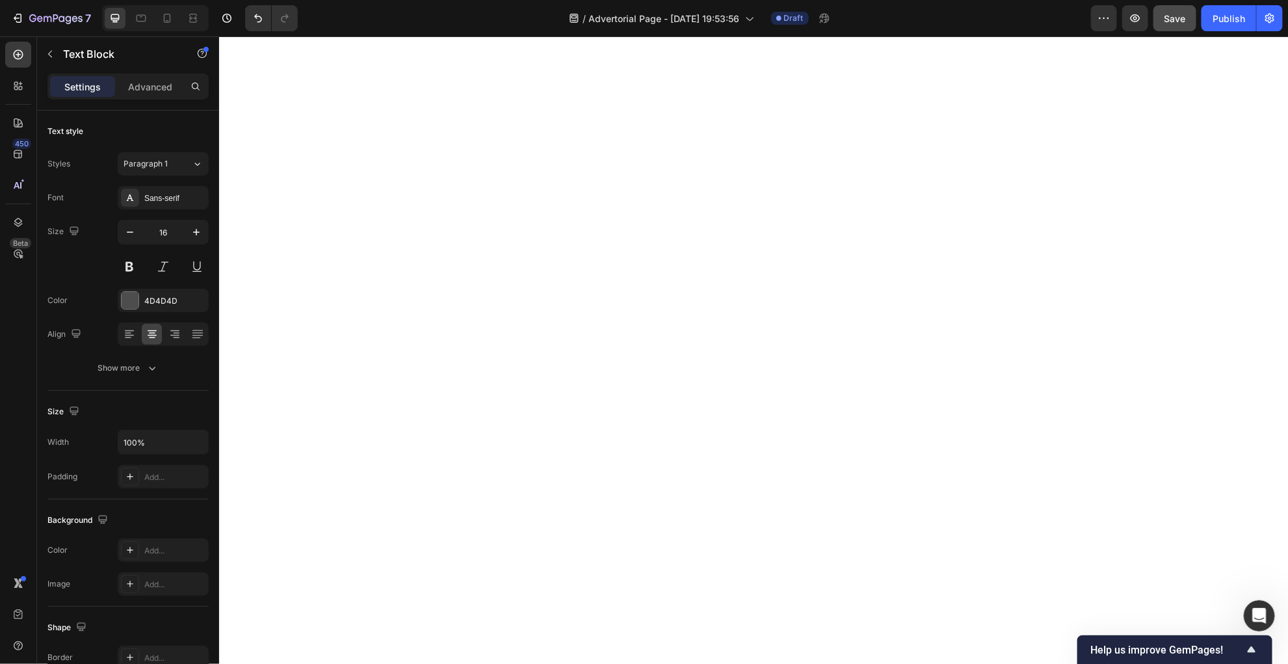
drag, startPoint x: 765, startPoint y: 456, endPoint x: 738, endPoint y: 456, distance: 27.3
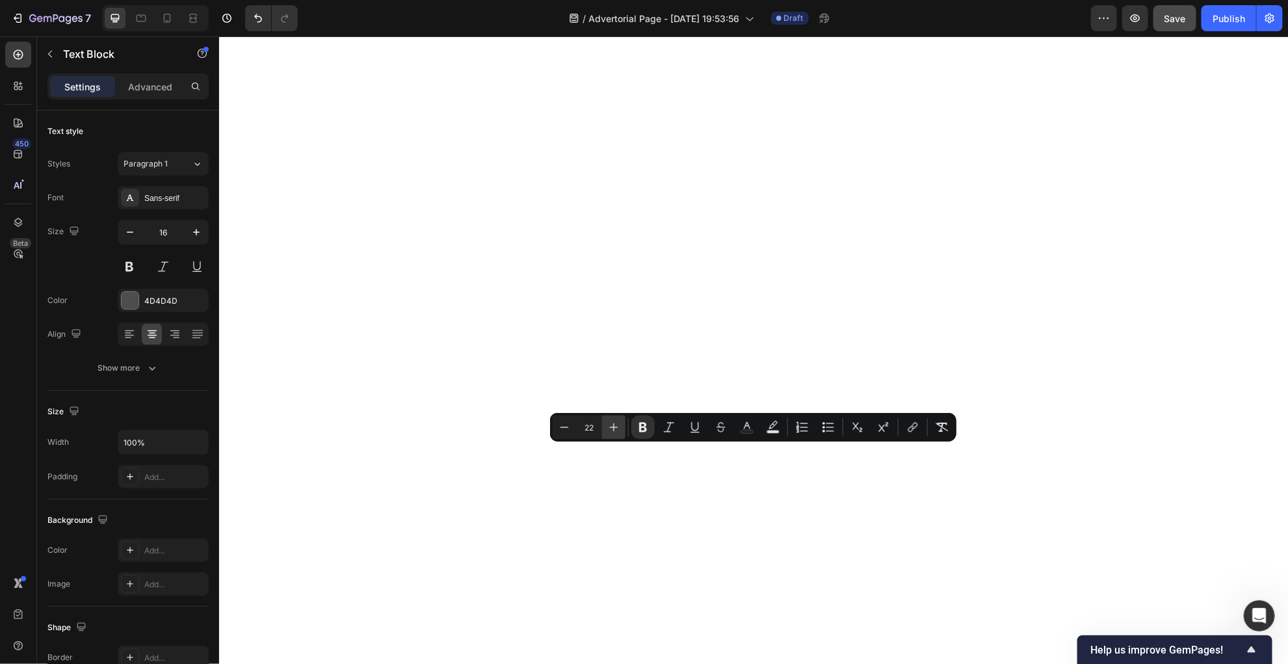
click at [613, 428] on icon "Editor contextual toolbar" at bounding box center [614, 427] width 8 height 8
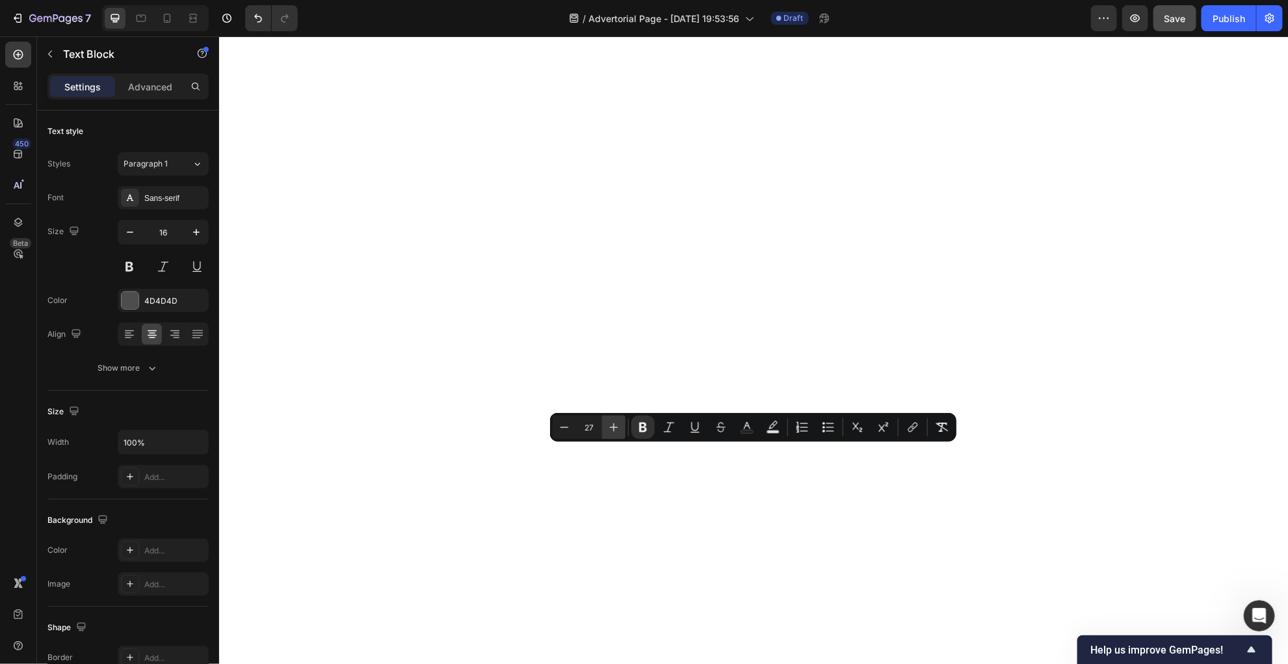
click at [613, 428] on icon "Editor contextual toolbar" at bounding box center [614, 427] width 8 height 8
type input "28"
click at [746, 427] on icon "Editor contextual toolbar" at bounding box center [746, 427] width 13 height 13
type input "4D4D4D"
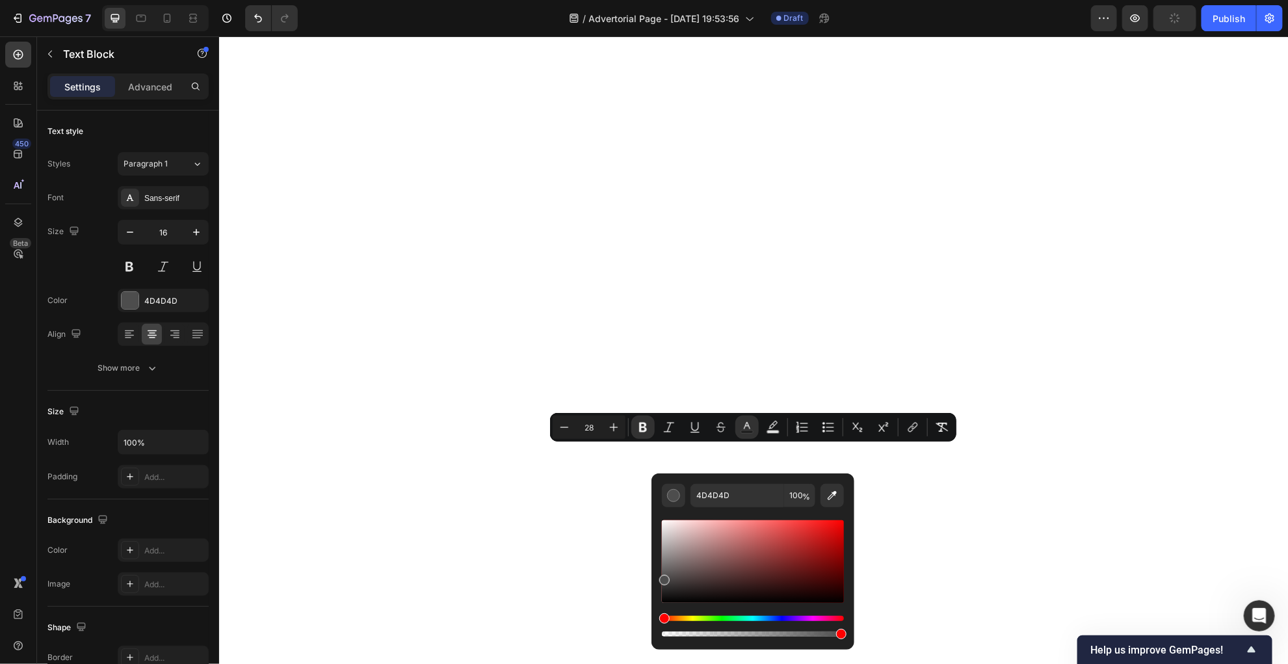
click at [720, 442] on div "Hue" at bounding box center [753, 618] width 182 height 5
click at [717, 442] on div "Hue" at bounding box center [753, 618] width 182 height 5
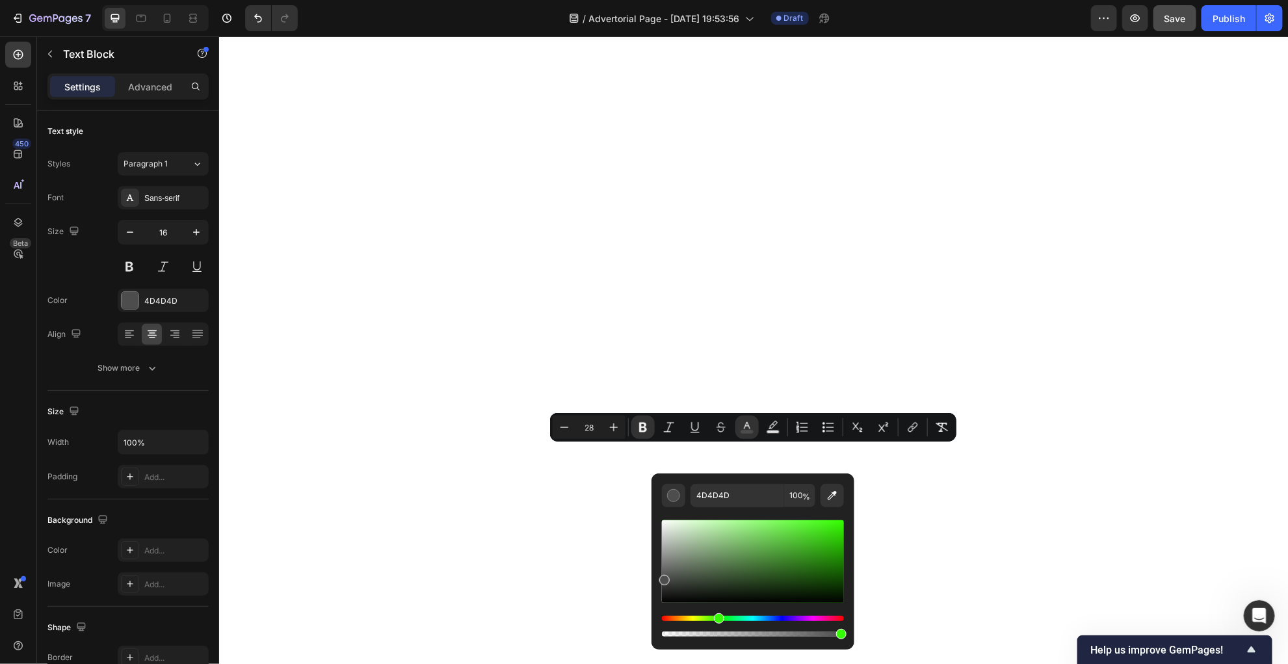
click at [827, 442] on div "Editor contextual toolbar" at bounding box center [753, 561] width 182 height 83
click at [813, 442] on div "Editor contextual toolbar" at bounding box center [753, 561] width 182 height 83
click at [814, 442] on div "Editor contextual toolbar" at bounding box center [753, 561] width 182 height 83
click at [827, 442] on div "Editor contextual toolbar" at bounding box center [753, 561] width 182 height 83
click at [813, 442] on div "Editor contextual toolbar" at bounding box center [753, 561] width 182 height 83
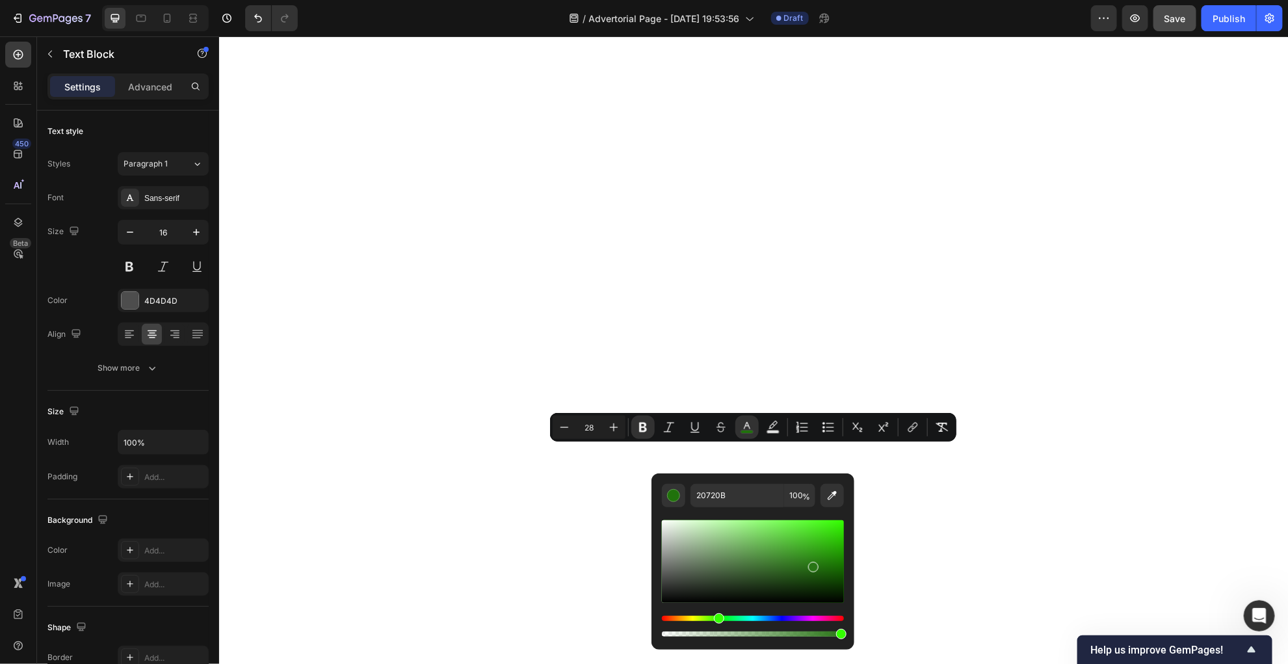
type input "287515"
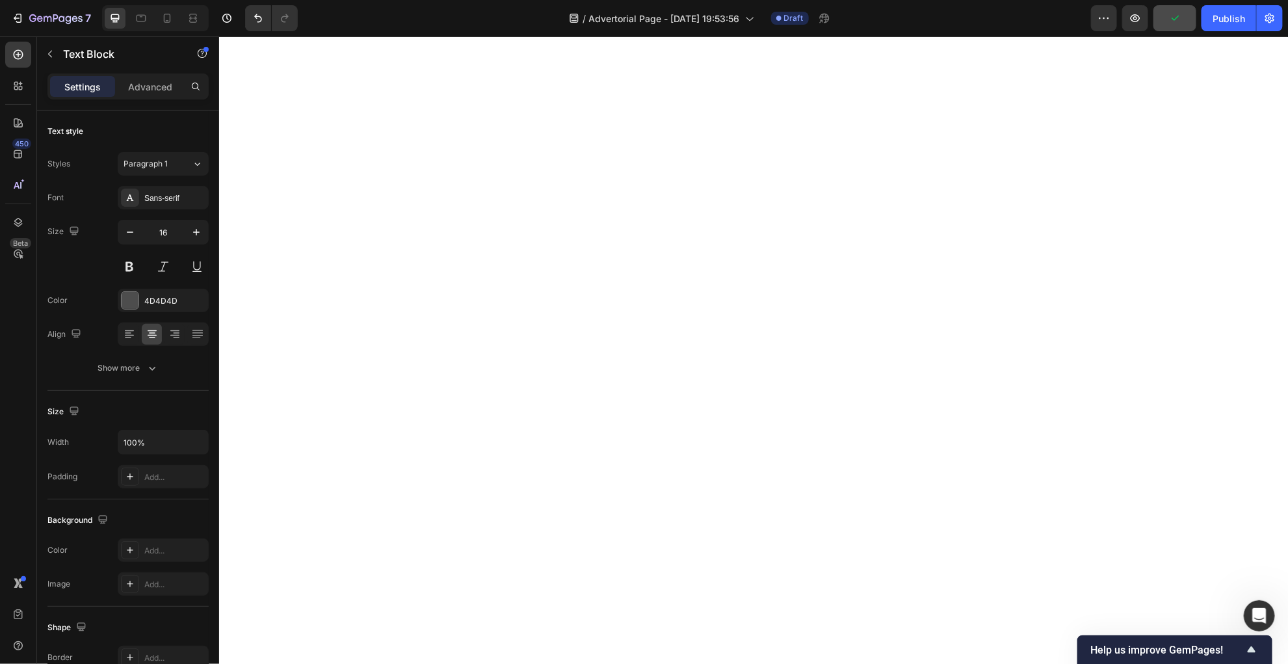
drag, startPoint x: 776, startPoint y: 450, endPoint x: 735, endPoint y: 450, distance: 41.6
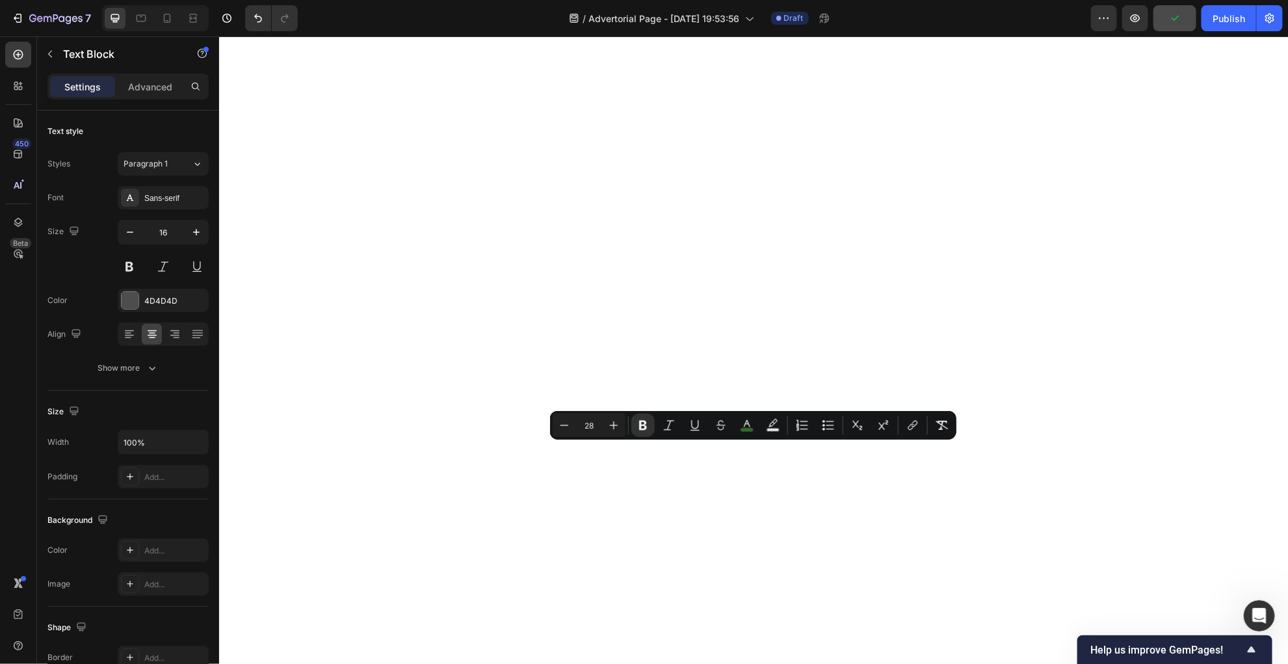
copy strong "89%"
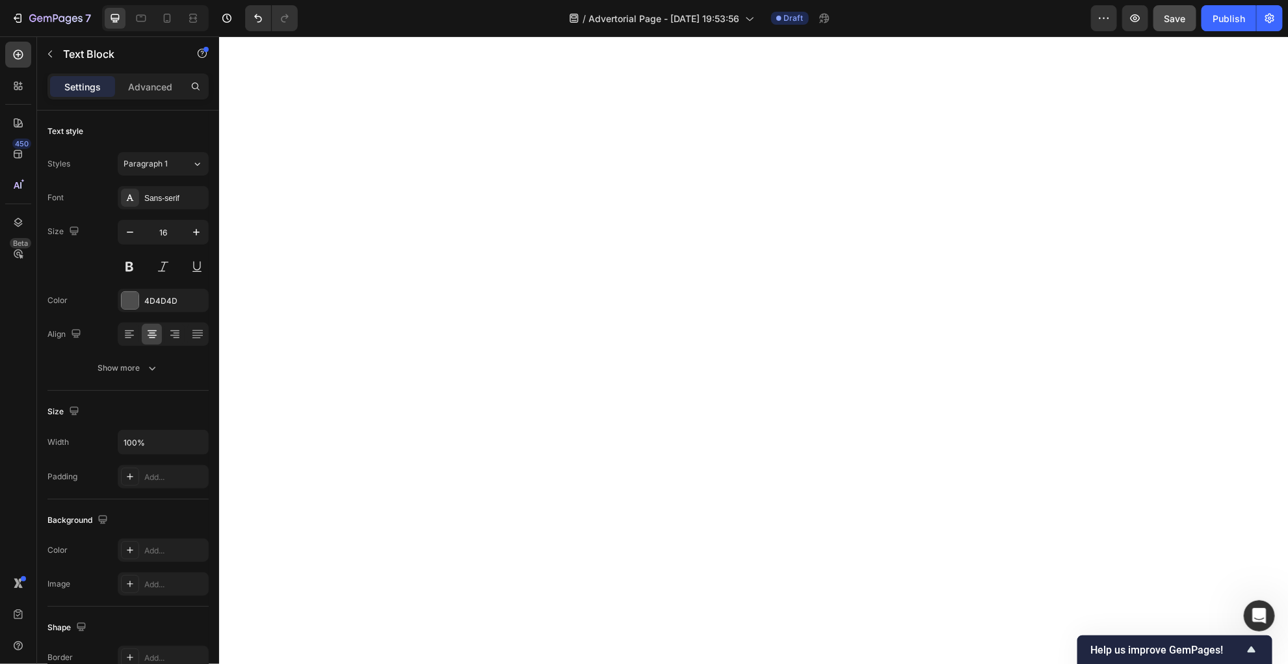
drag, startPoint x: 766, startPoint y: 579, endPoint x: 742, endPoint y: 581, distance: 24.2
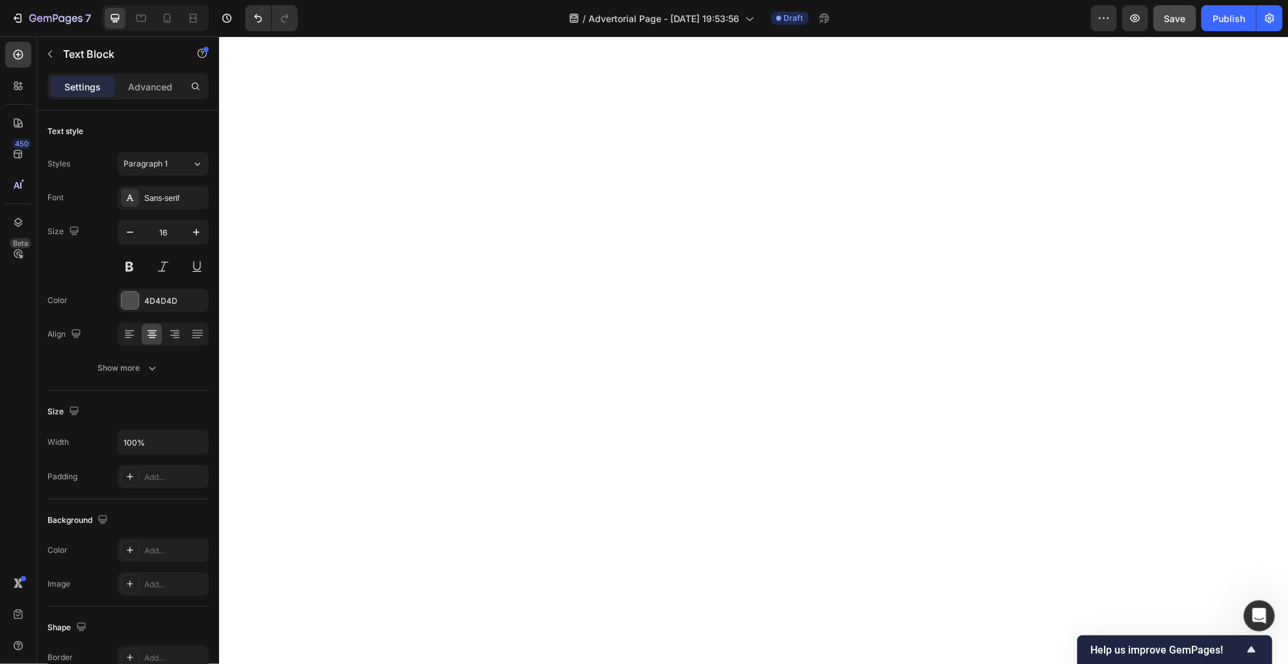
drag, startPoint x: 795, startPoint y: 595, endPoint x: 723, endPoint y: 461, distance: 152.7
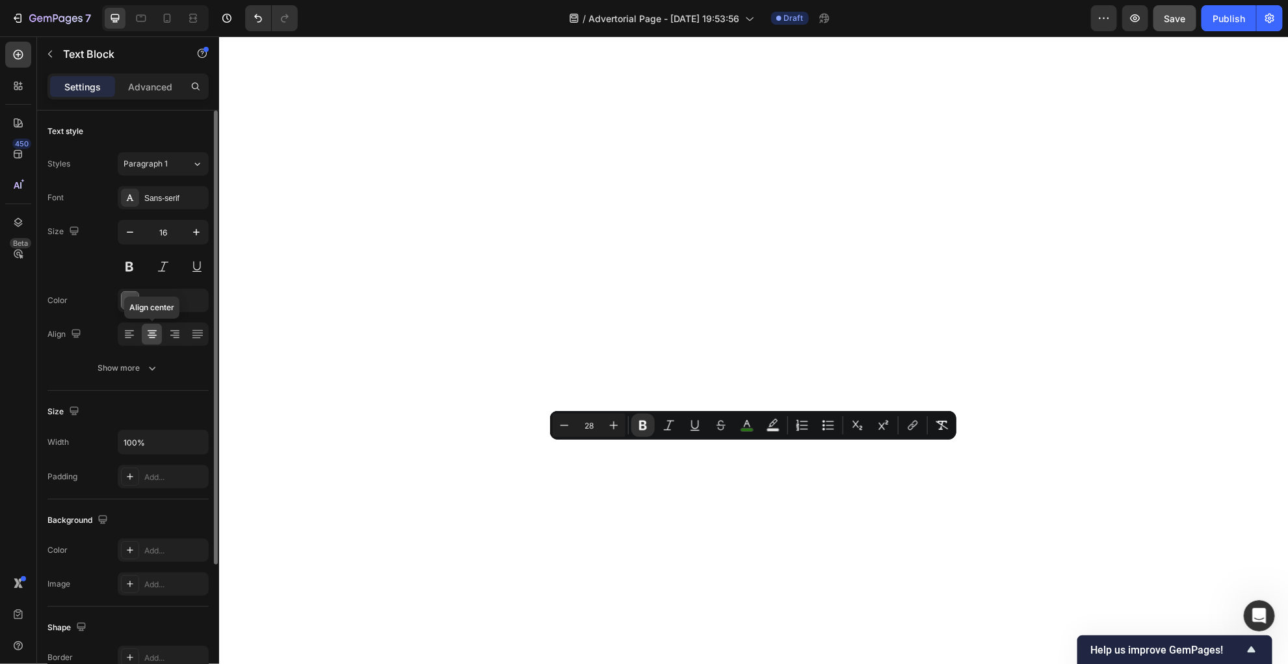
click at [155, 335] on icon at bounding box center [152, 334] width 13 height 13
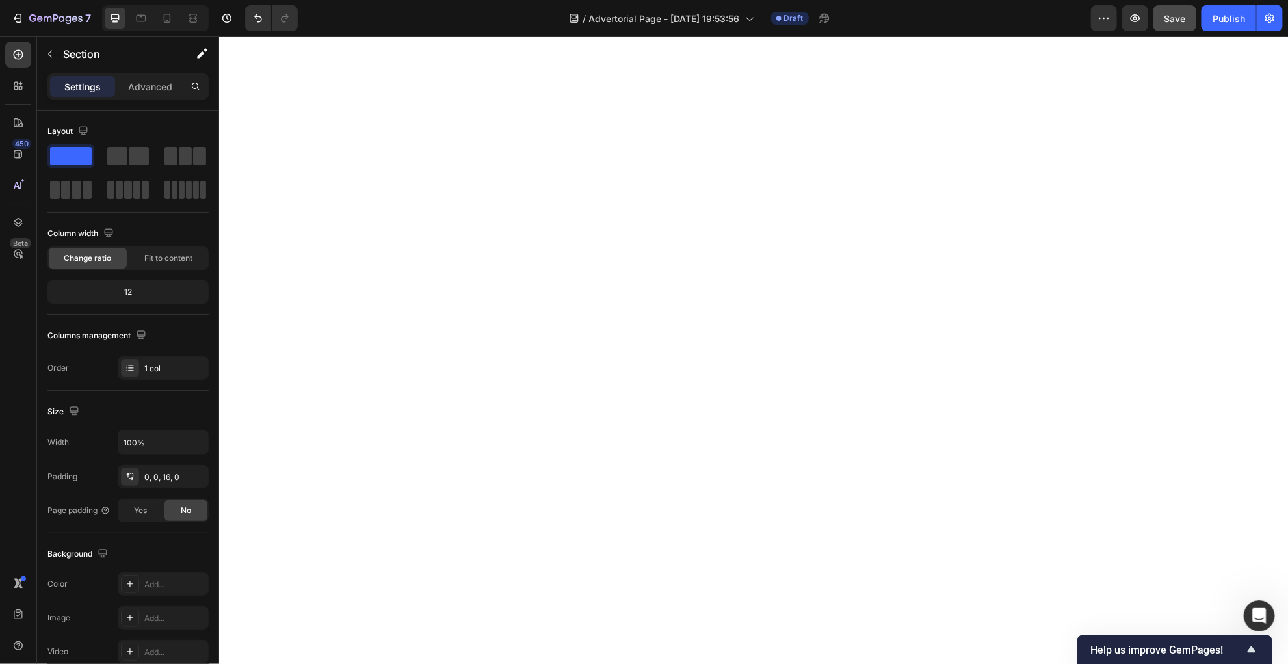
scroll to position [5168, 0]
click at [59, 51] on button "button" at bounding box center [50, 54] width 21 height 21
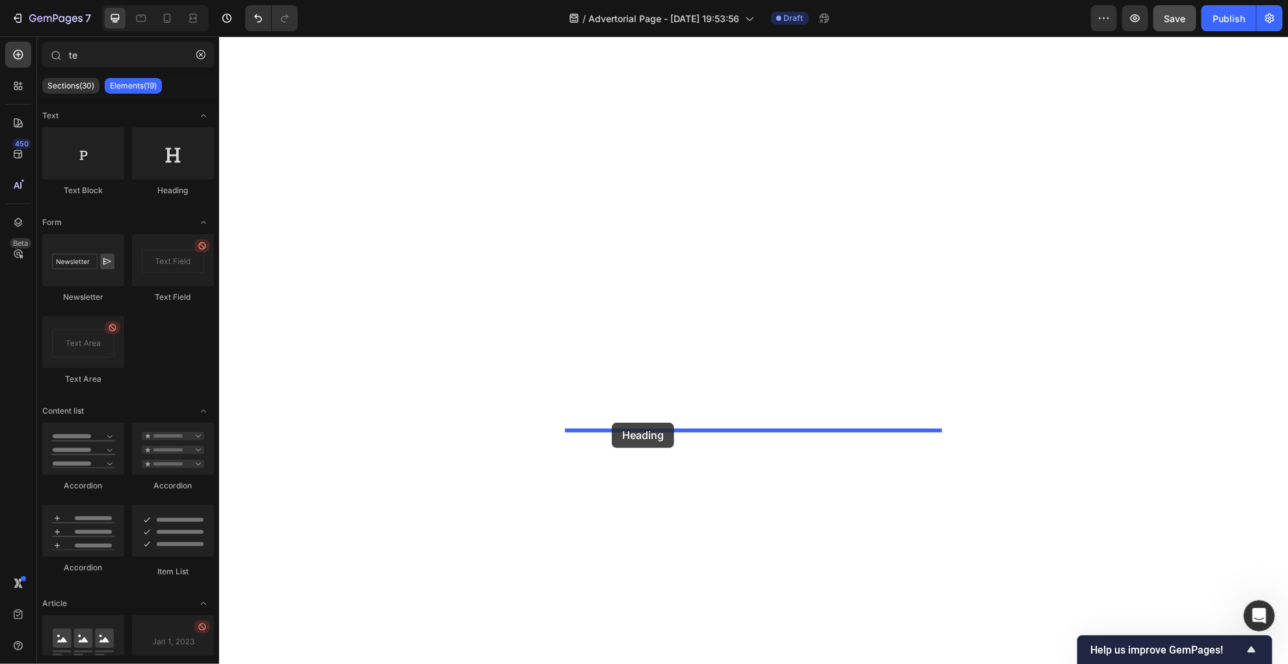
drag, startPoint x: 381, startPoint y: 213, endPoint x: 608, endPoint y: 424, distance: 310.0
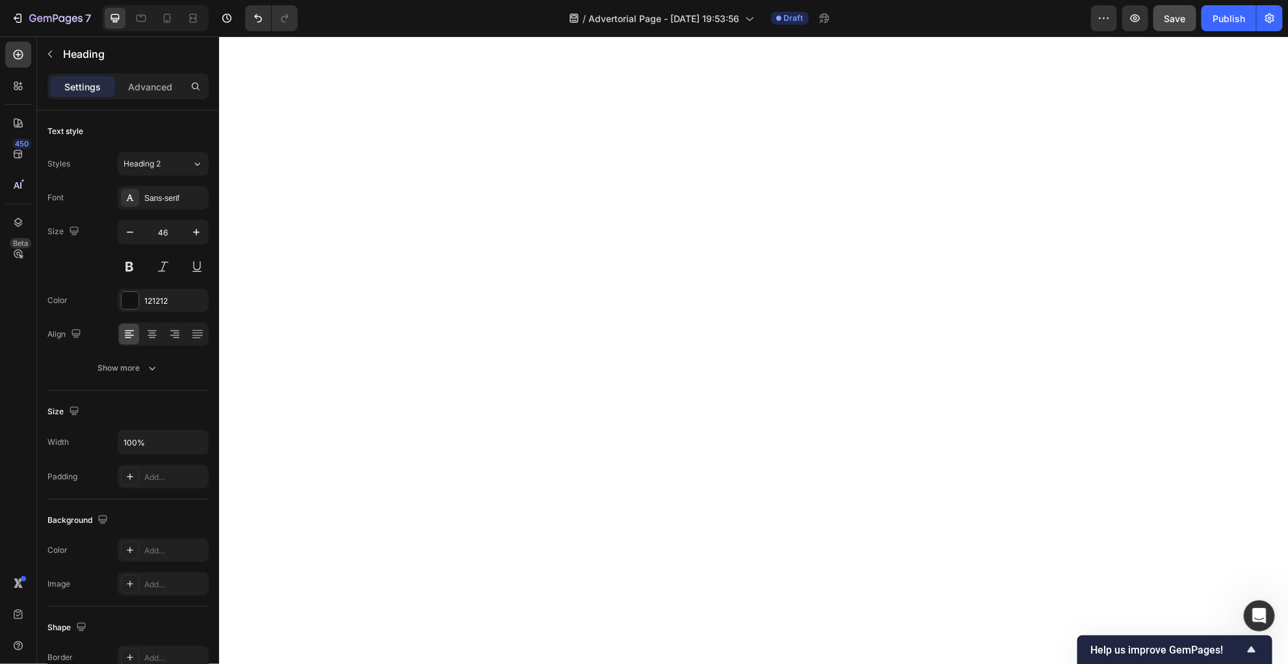
click at [147, 333] on icon at bounding box center [152, 334] width 13 height 13
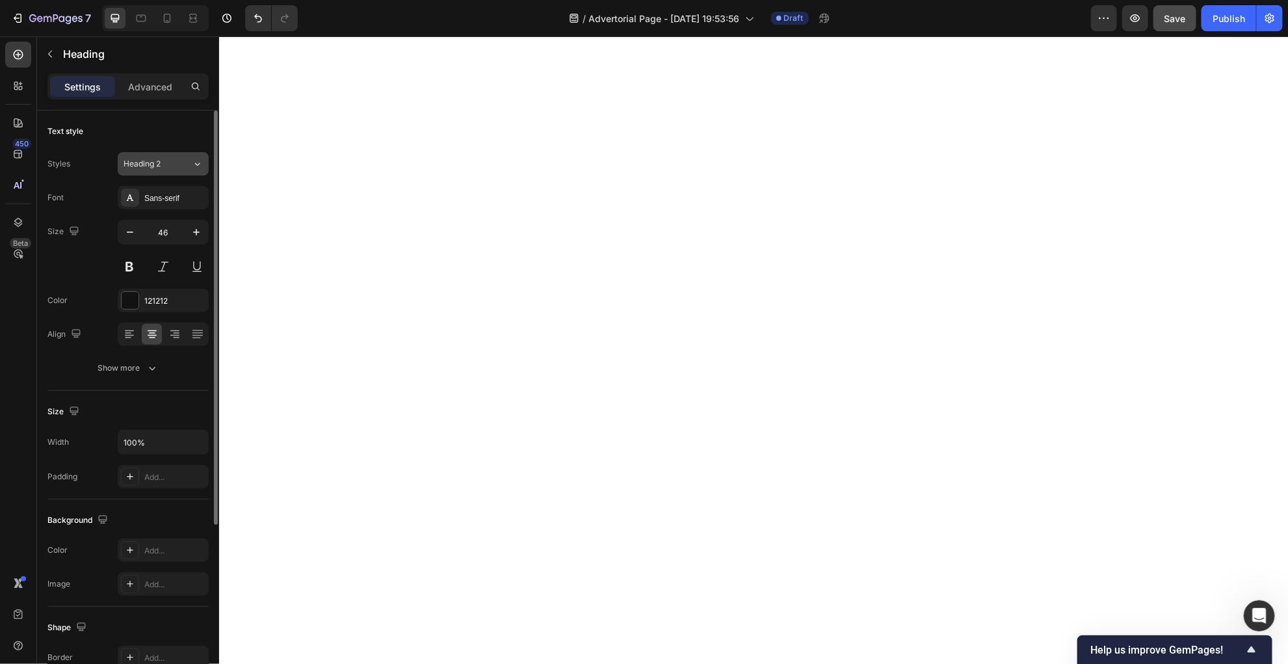
click at [190, 168] on div "Heading 2" at bounding box center [158, 164] width 68 height 12
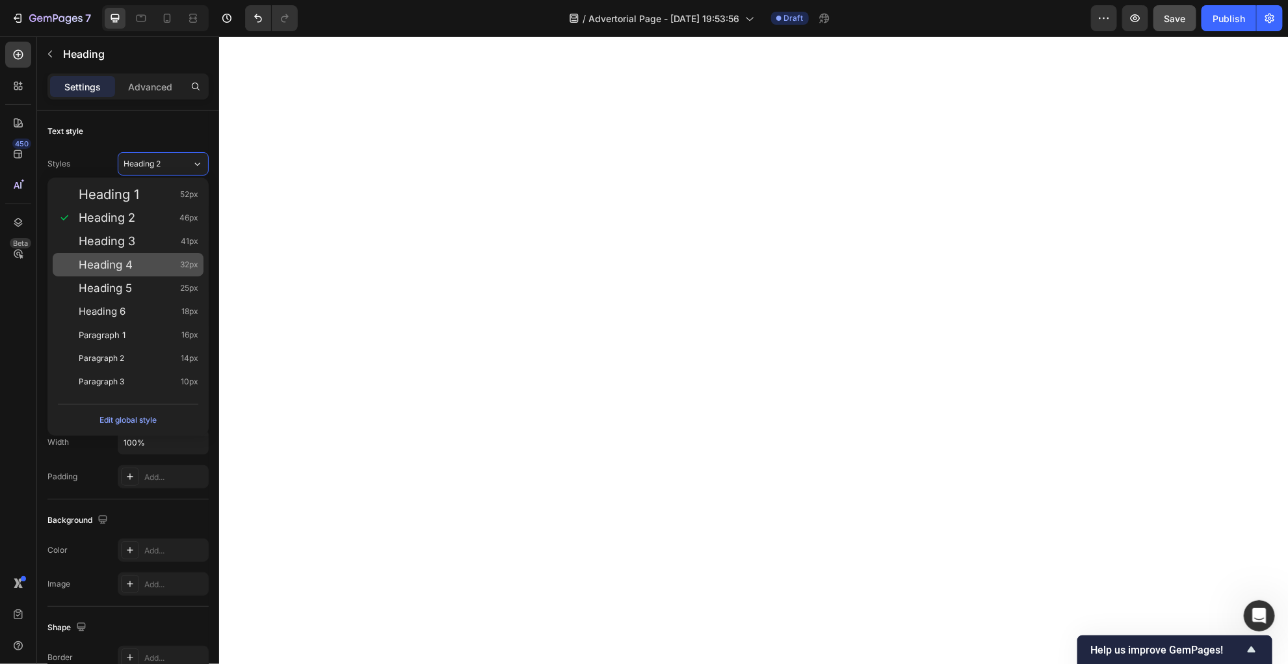
click at [167, 273] on div "Heading 4 32px" at bounding box center [128, 264] width 151 height 23
type input "32"
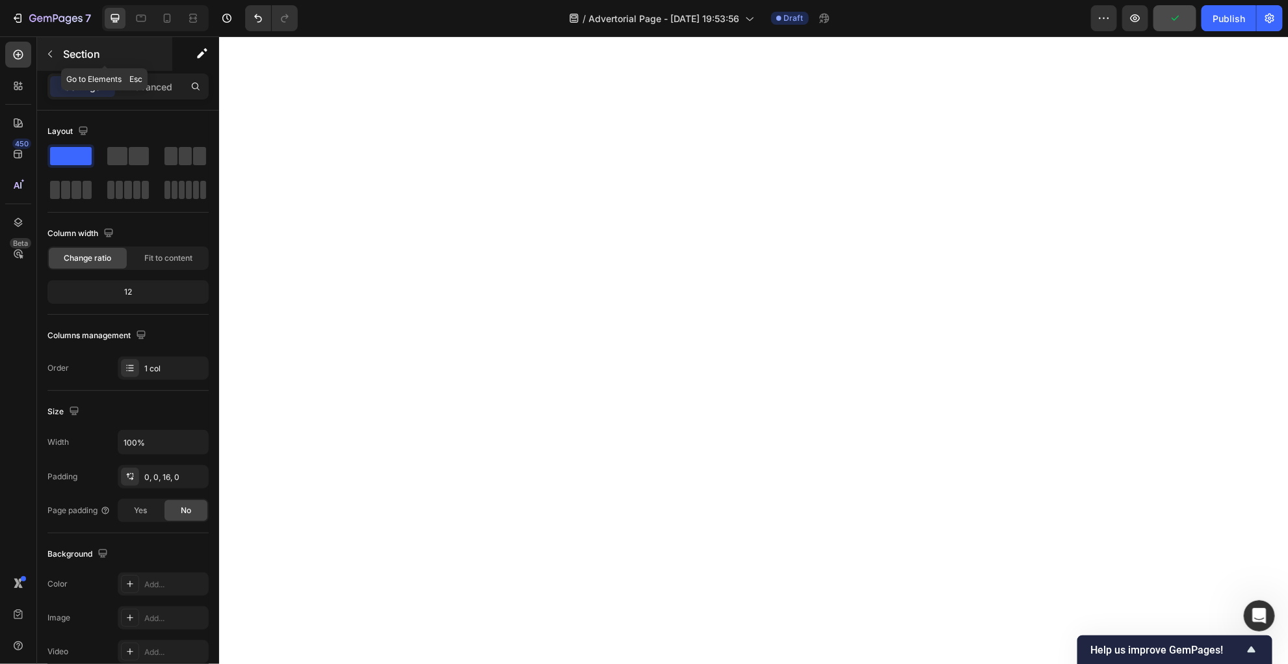
click at [57, 57] on button "button" at bounding box center [50, 54] width 21 height 21
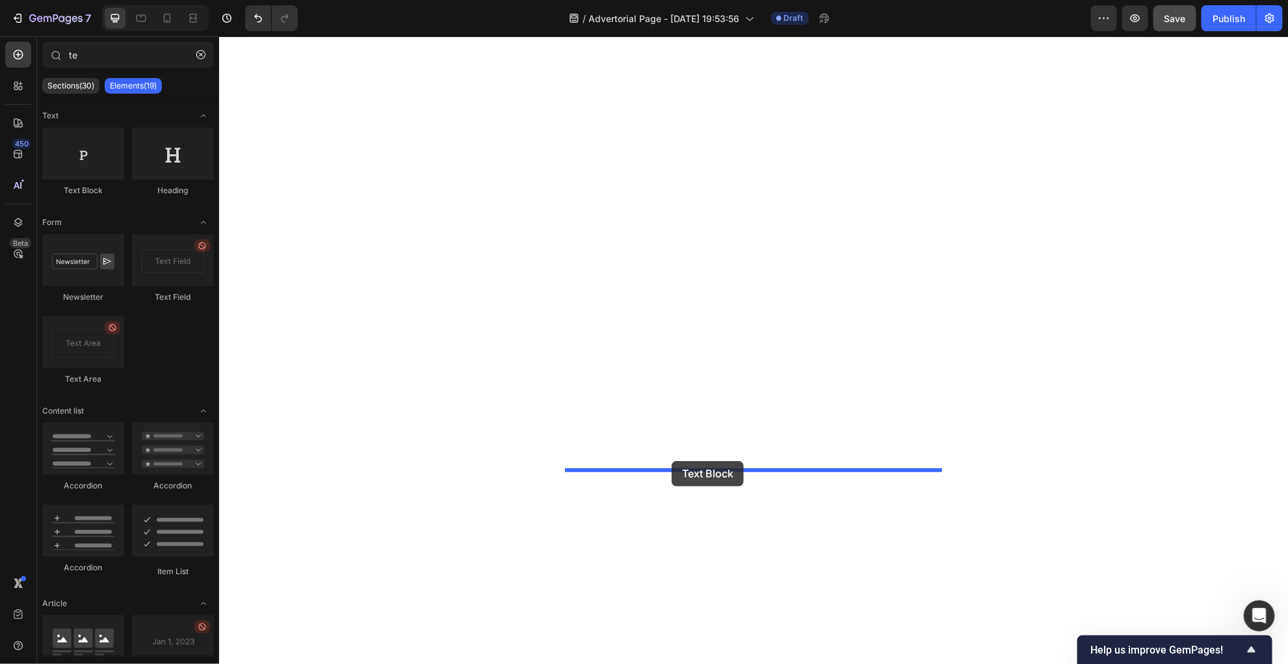
drag, startPoint x: 315, startPoint y: 189, endPoint x: 670, endPoint y: 462, distance: 448.7
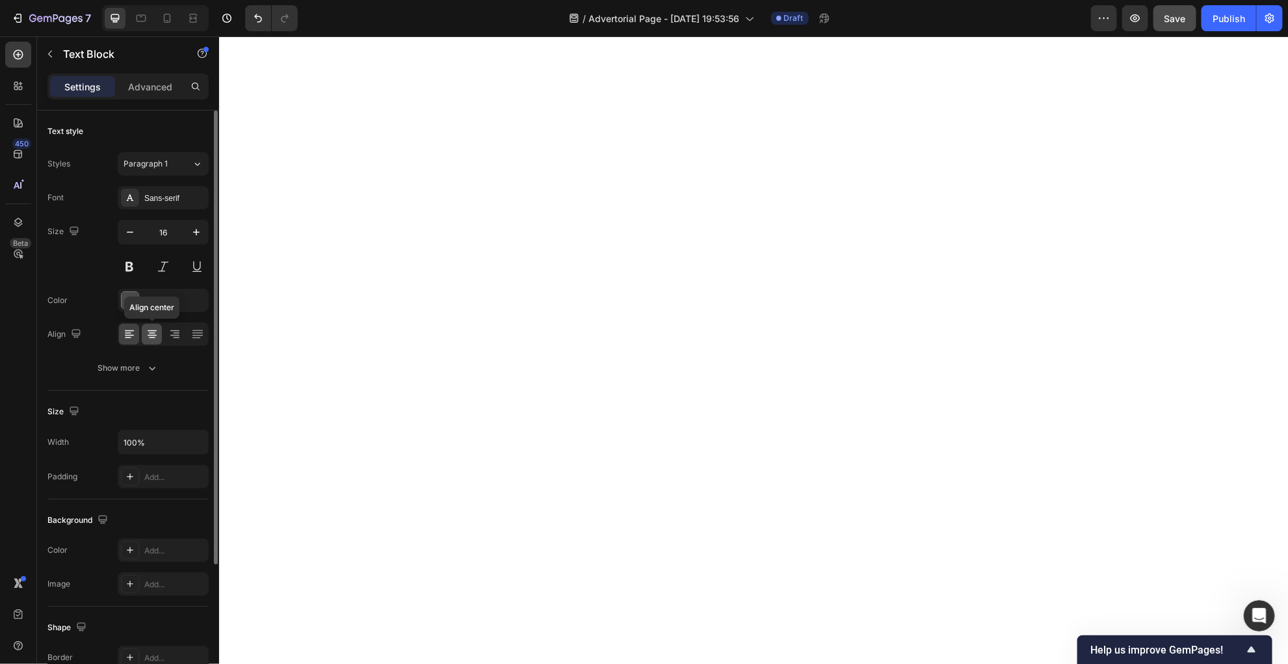
click at [154, 333] on icon at bounding box center [152, 334] width 13 height 13
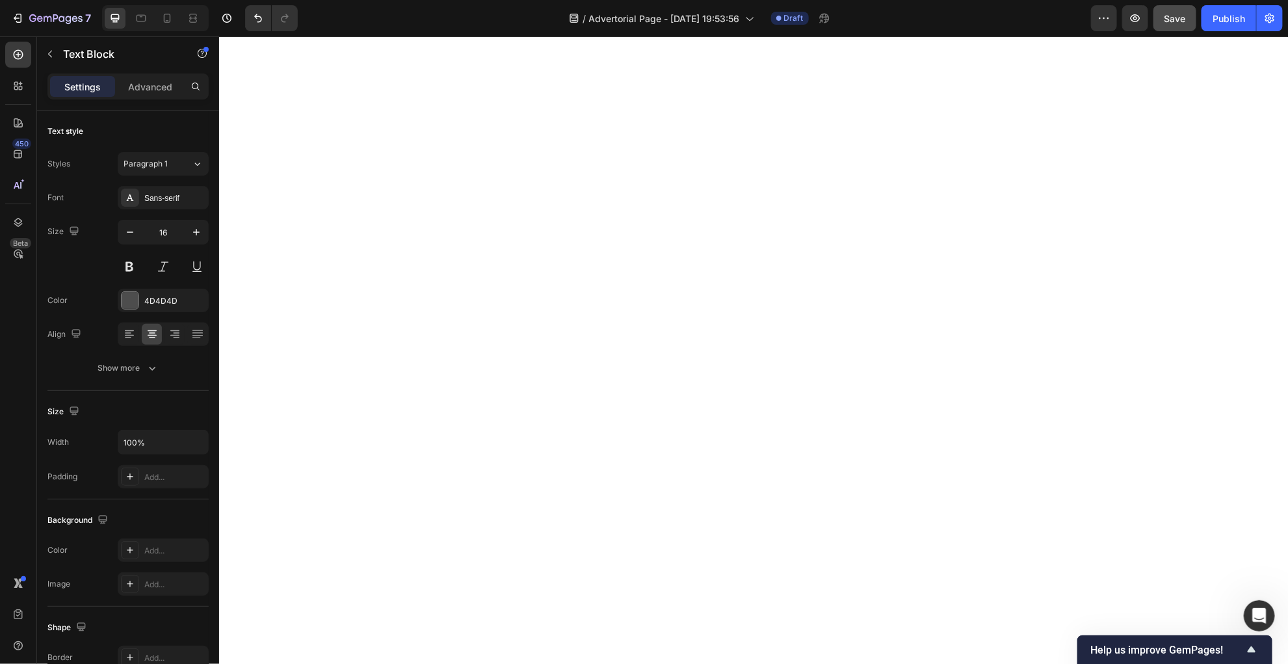
scroll to position [5355, 0]
click at [54, 56] on icon "button" at bounding box center [50, 54] width 10 height 10
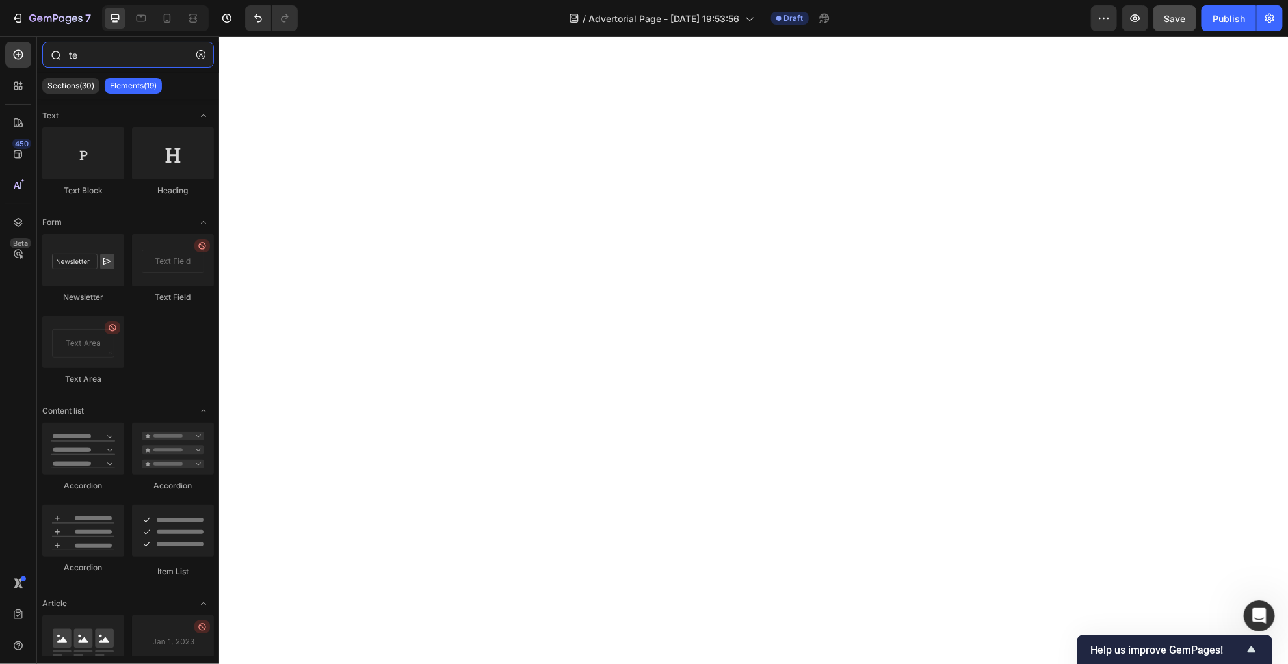
click at [132, 61] on input "te" at bounding box center [128, 55] width 172 height 26
type input "t"
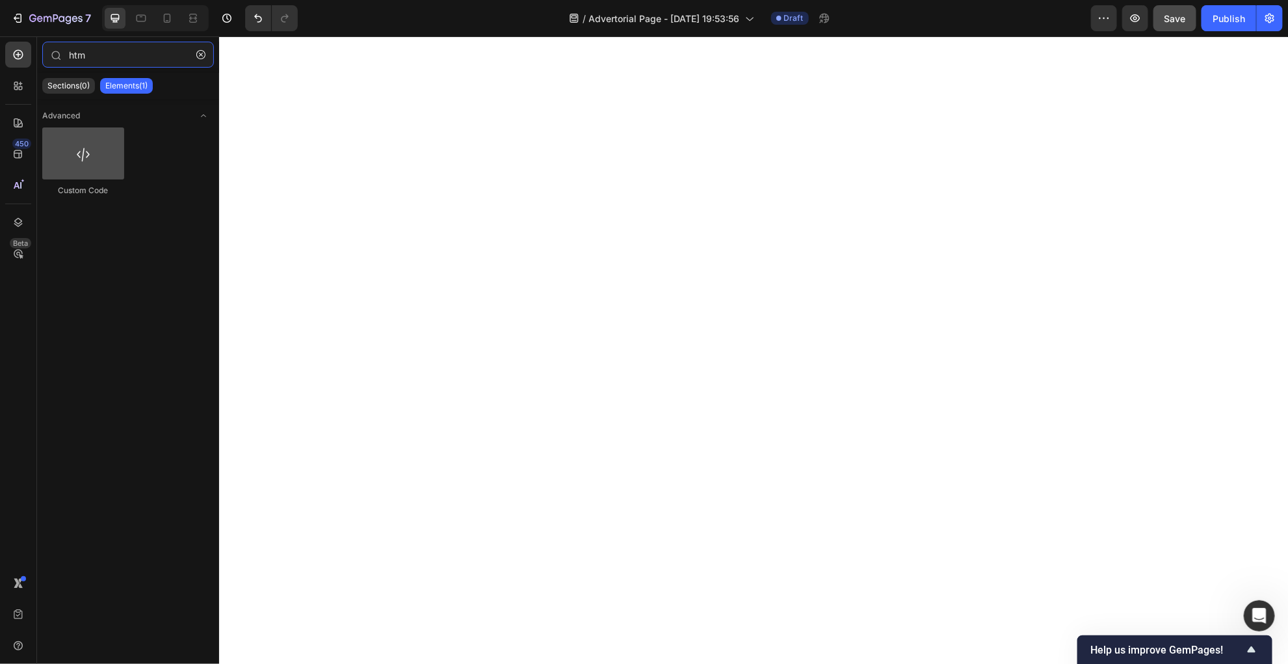
type input "htm"
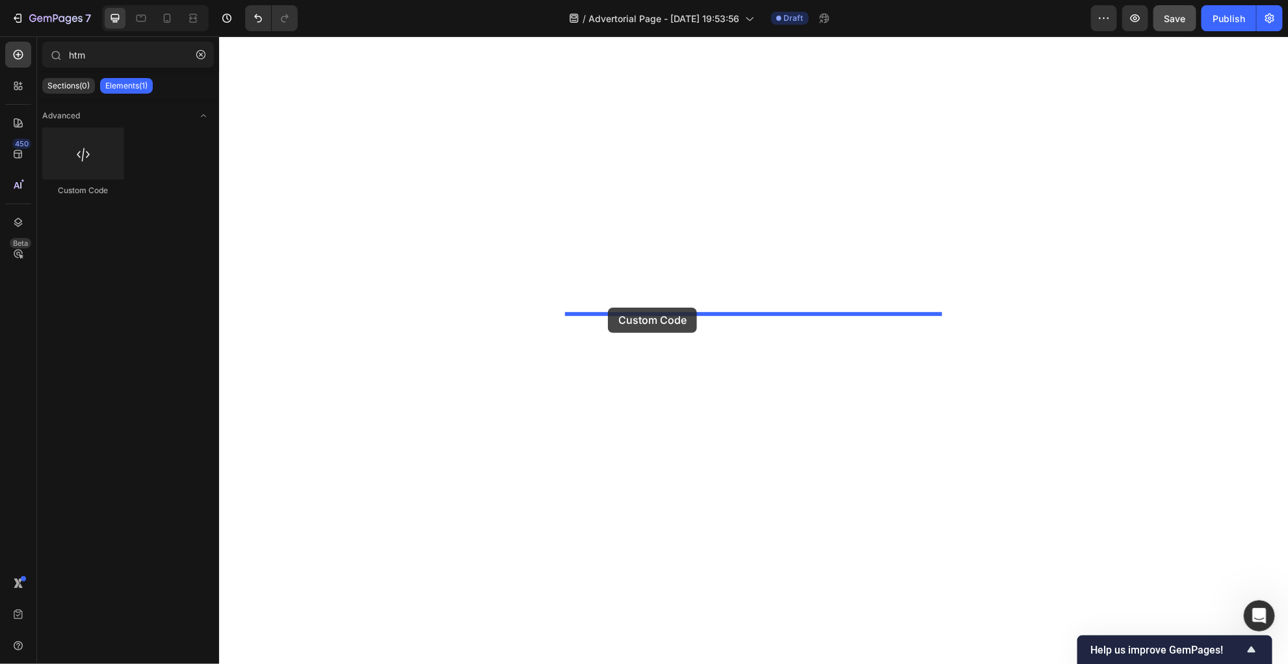
drag, startPoint x: 313, startPoint y: 198, endPoint x: 607, endPoint y: 307, distance: 313.8
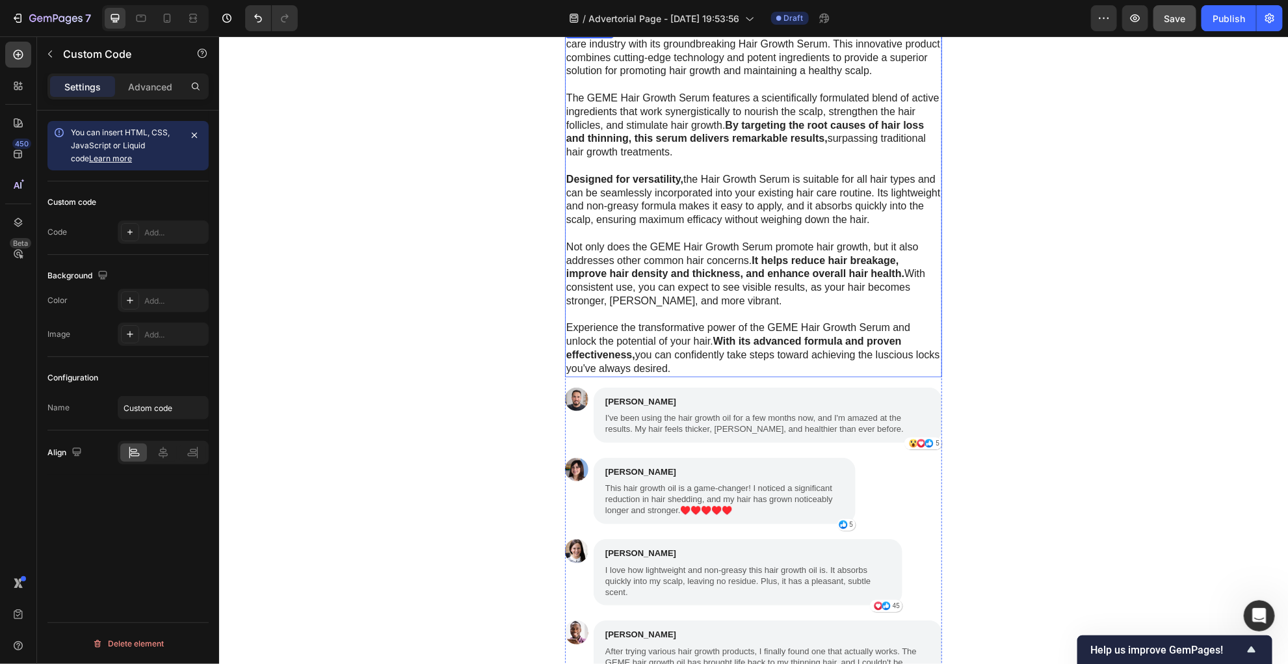
scroll to position [6839, 0]
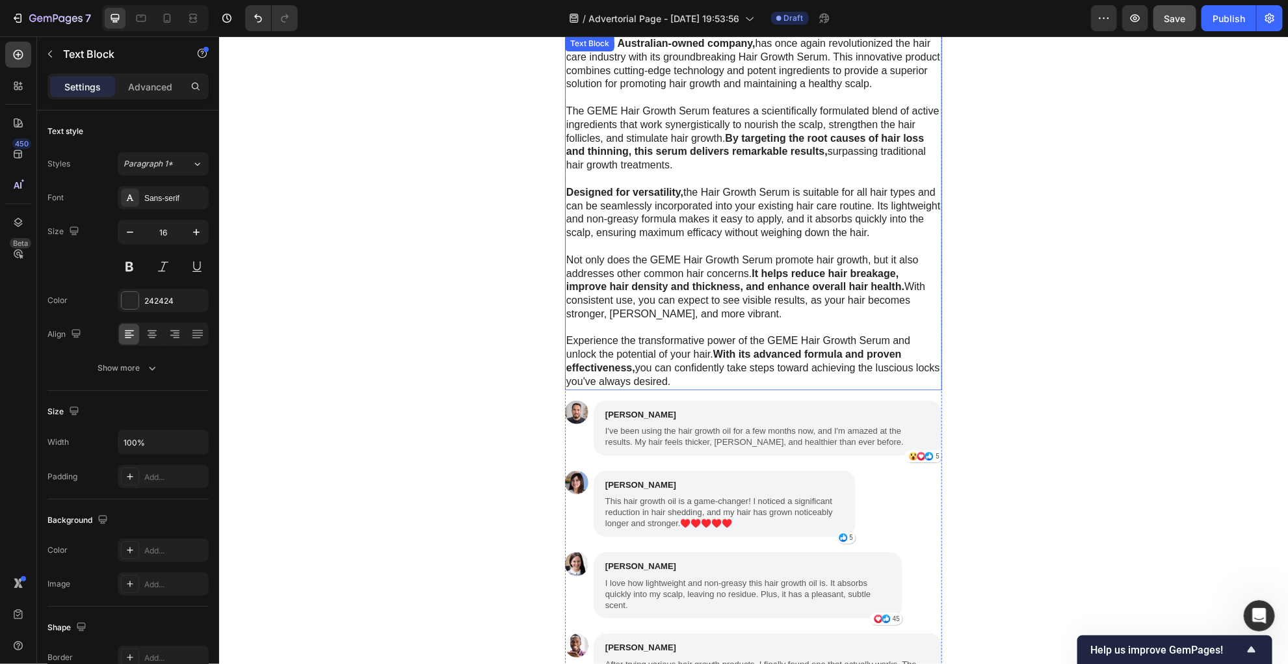
click at [696, 198] on p "Designed for versatility, the Hair Growth Serum is suitable for all hair types …" at bounding box center [753, 212] width 374 height 54
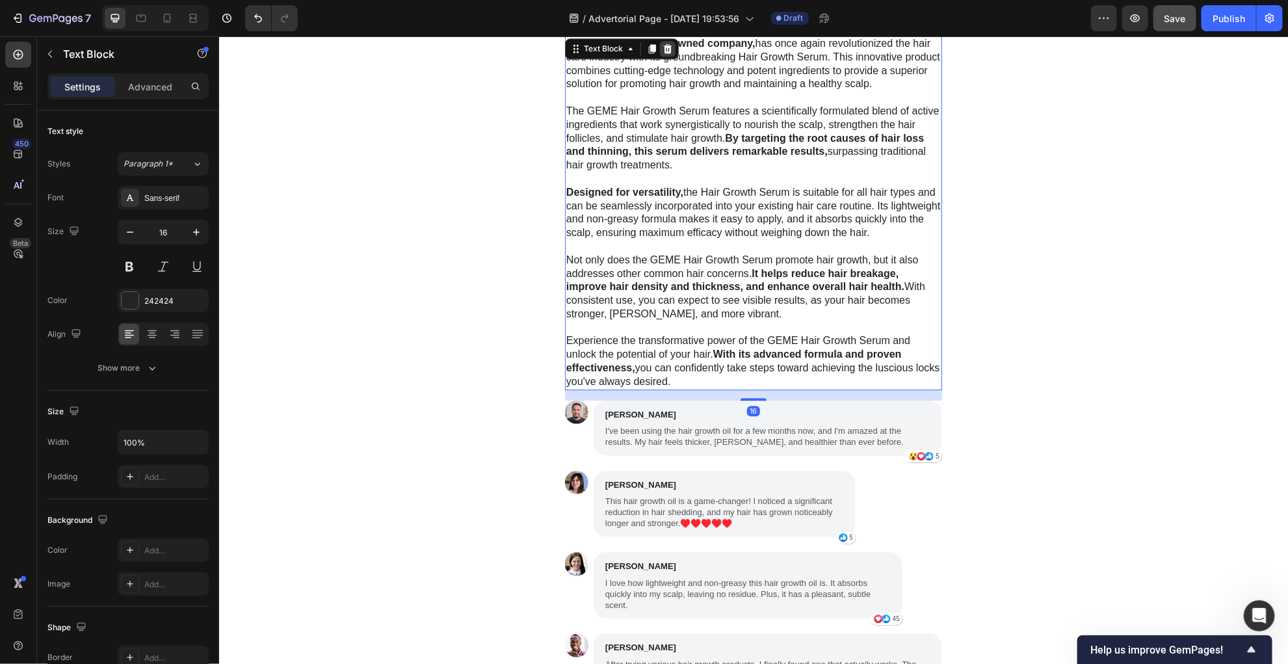
click at [672, 42] on div at bounding box center [667, 48] width 16 height 16
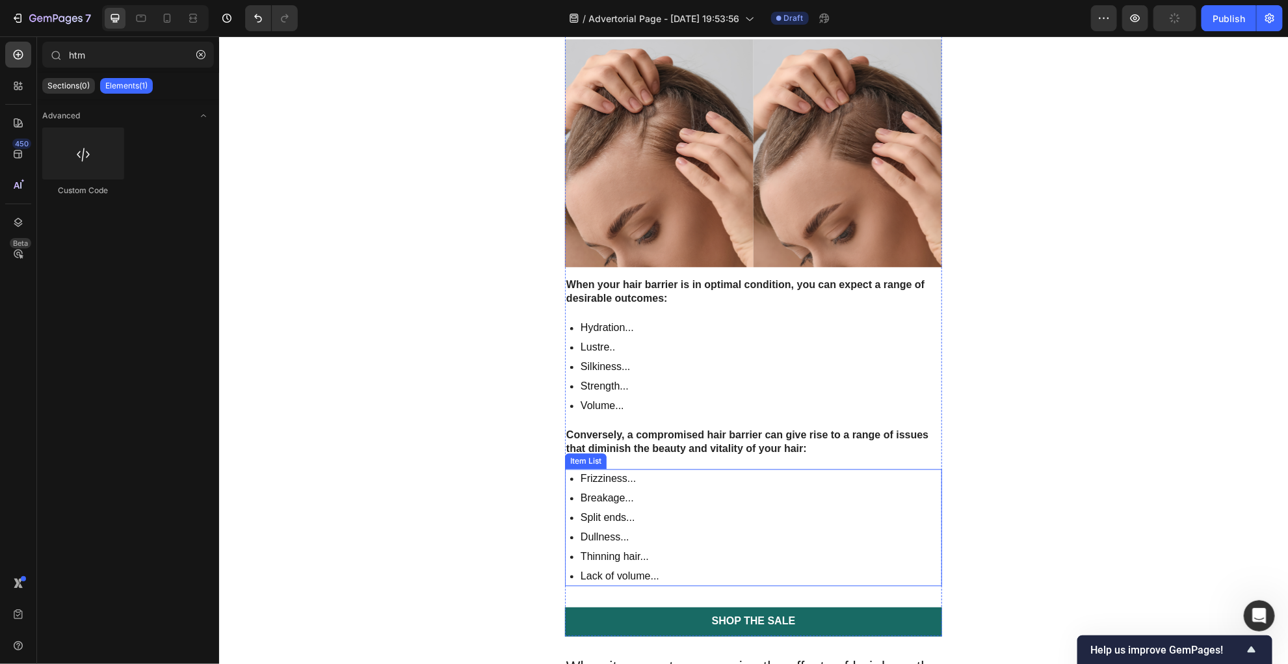
scroll to position [3814, 0]
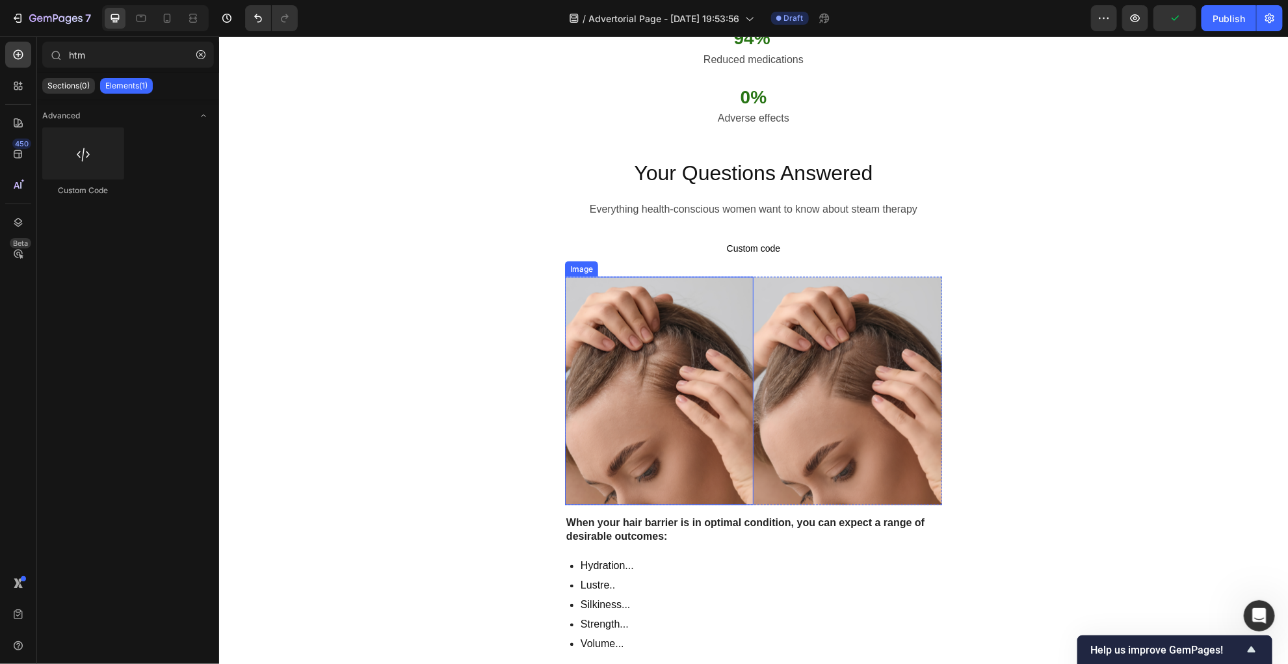
scroll to position [3619, 0]
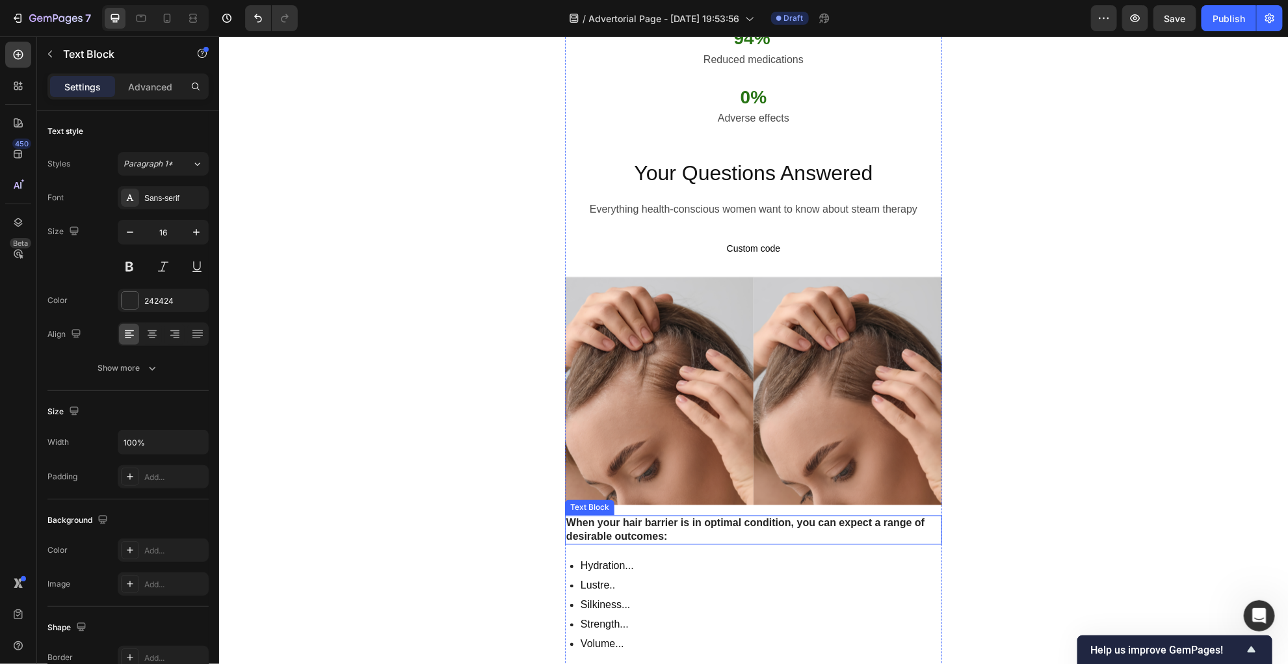
click at [614, 517] on strong "When your hair barrier is in optimal condition, you can expect a range of desir…" at bounding box center [745, 529] width 358 height 25
click at [670, 497] on icon at bounding box center [667, 502] width 10 height 10
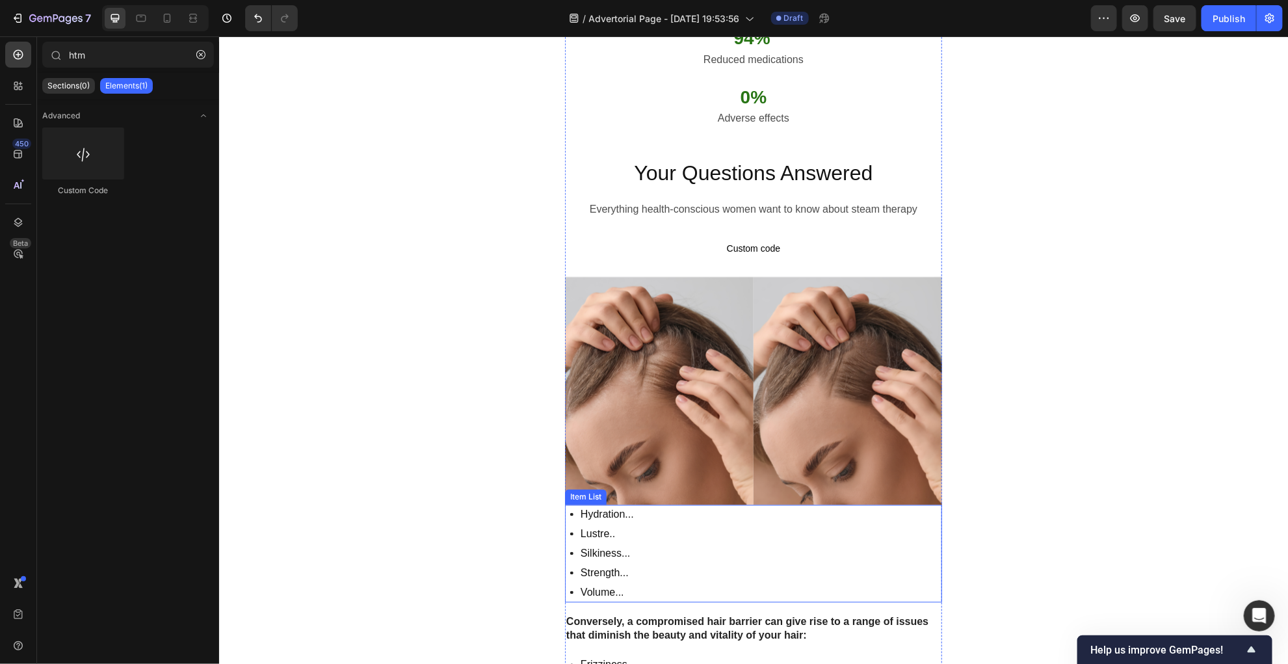
click at [663, 504] on div "Hydration... Lustre.. Silkiness... Strength... Volume..." at bounding box center [752, 553] width 377 height 98
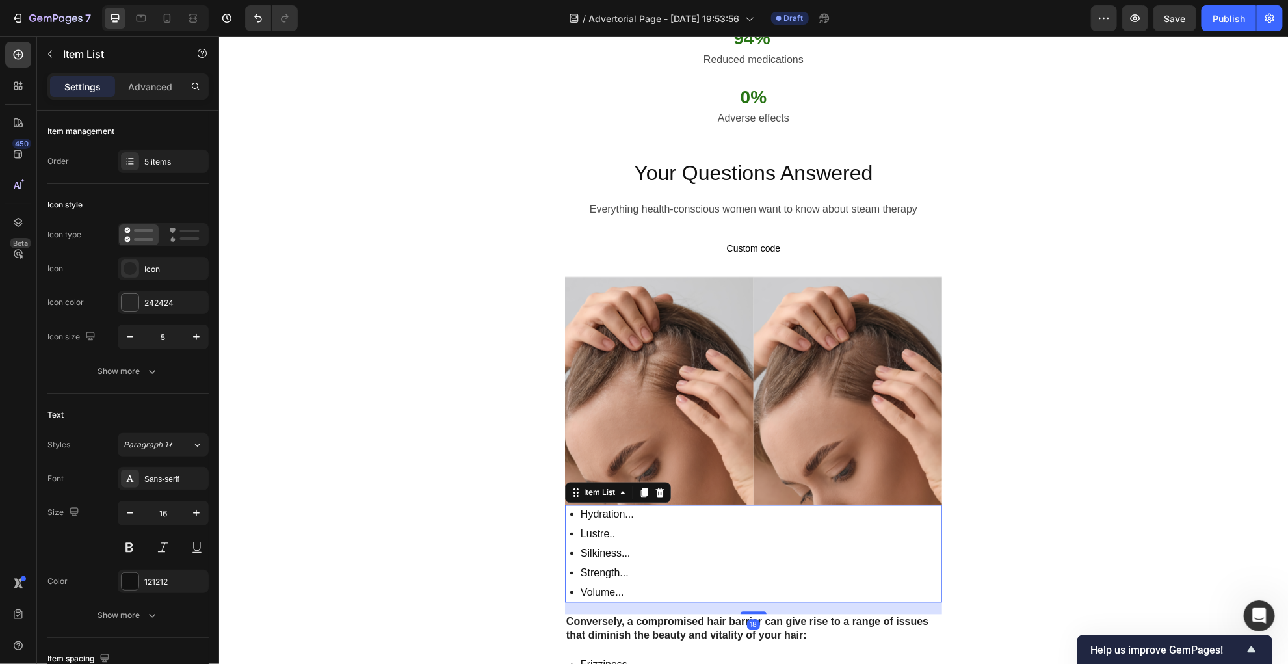
click at [659, 488] on icon at bounding box center [659, 492] width 8 height 9
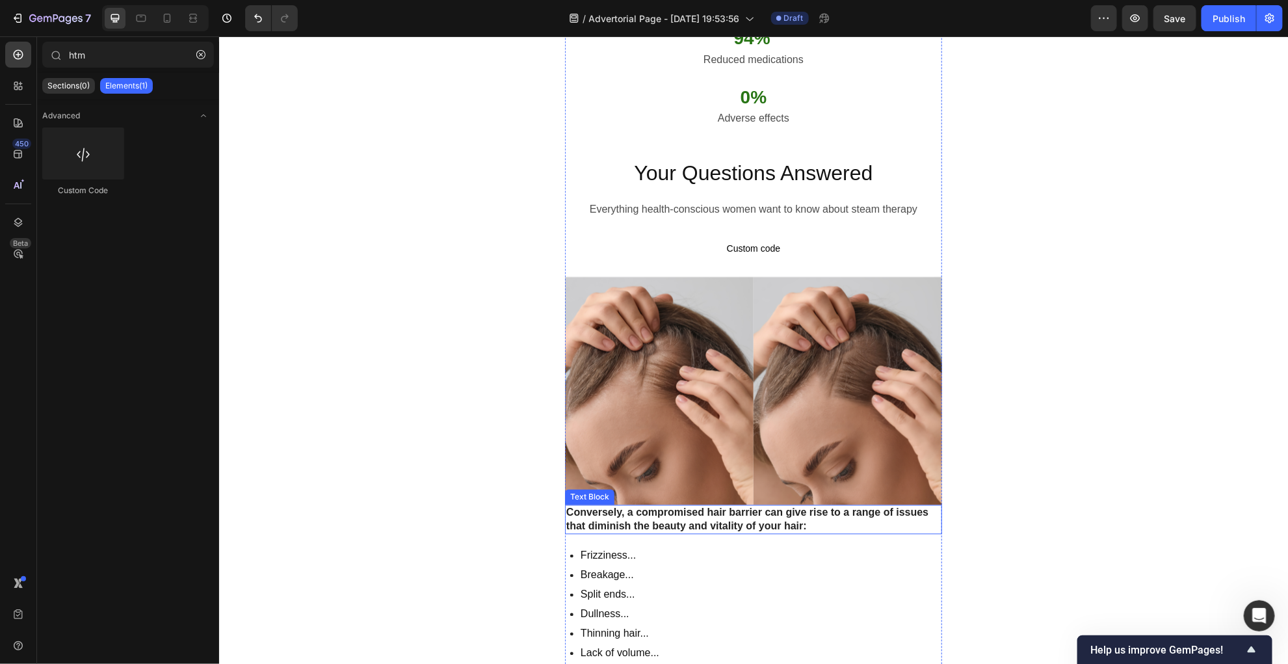
click at [653, 506] on p "Conversely, a compromised hair barrier can give rise to a range of issues that …" at bounding box center [753, 519] width 374 height 27
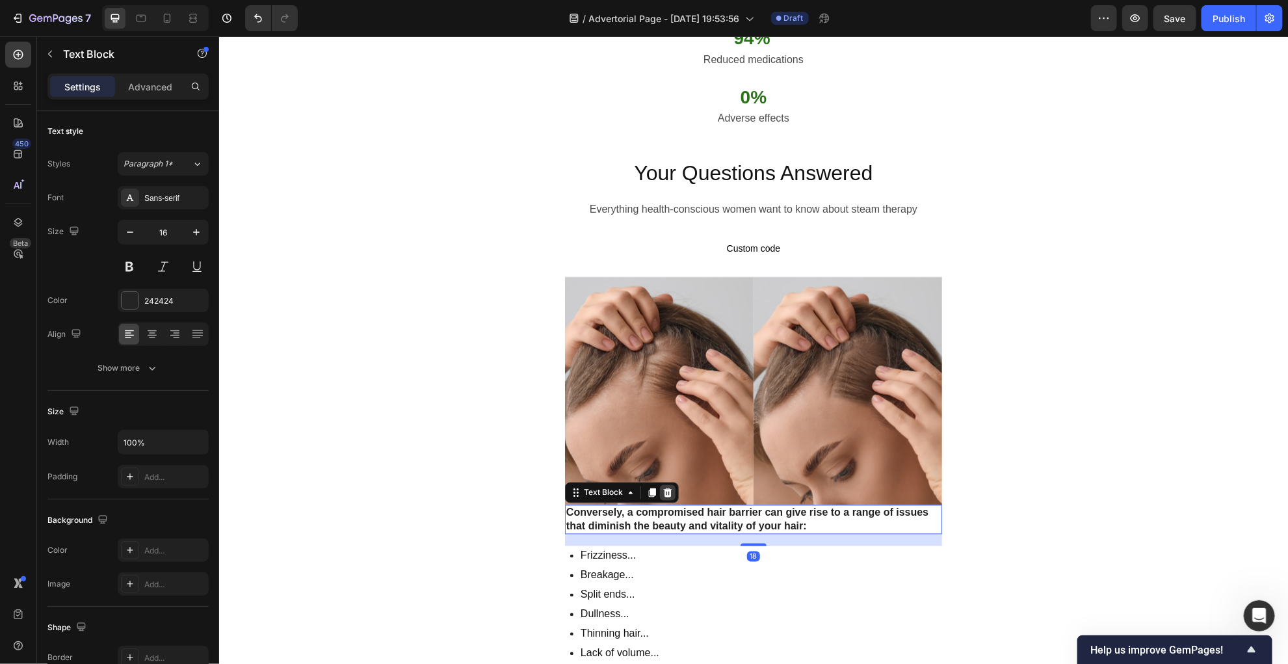
click at [667, 488] on icon at bounding box center [667, 492] width 8 height 9
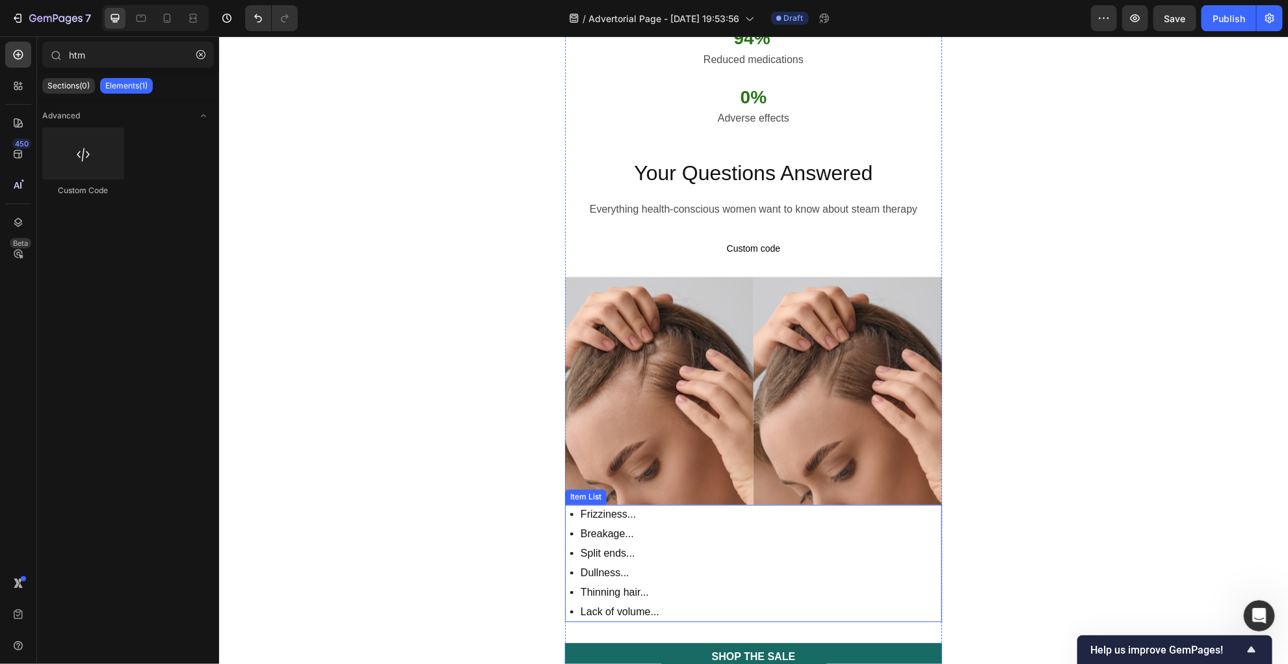
click at [664, 504] on div "Frizziness... Breakage... Split ends... Dullness... Thinning hair... Lack of vo…" at bounding box center [752, 562] width 377 height 117
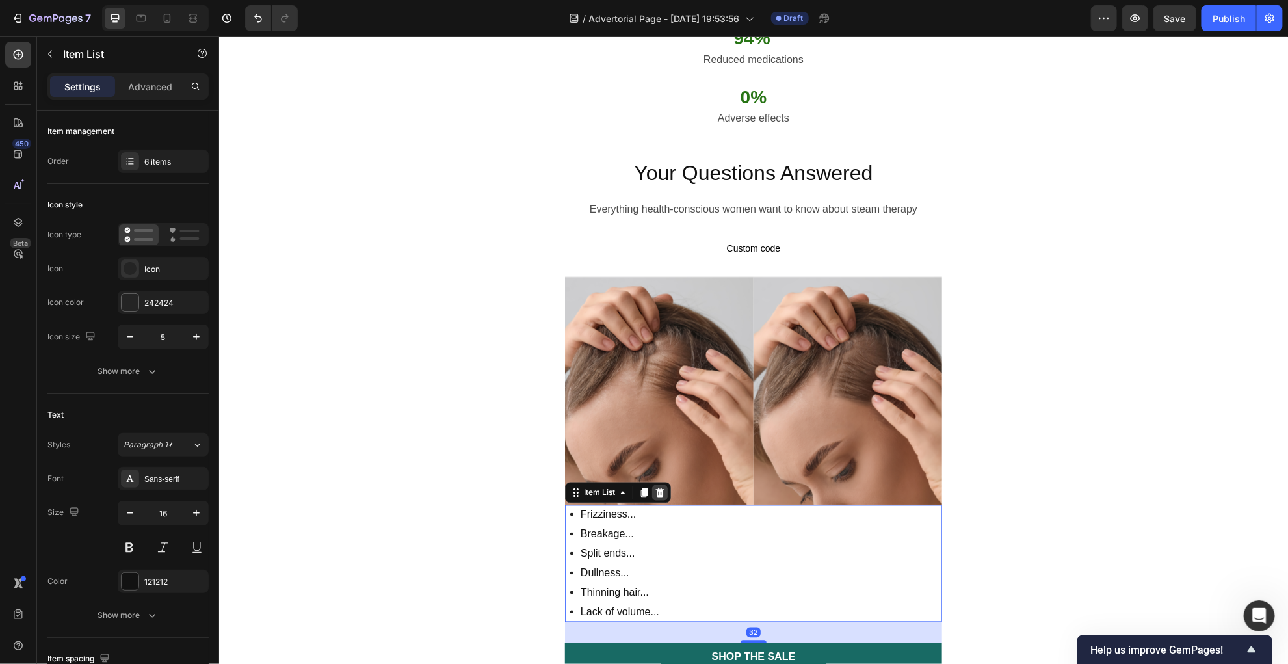
click at [659, 488] on icon at bounding box center [659, 492] width 8 height 9
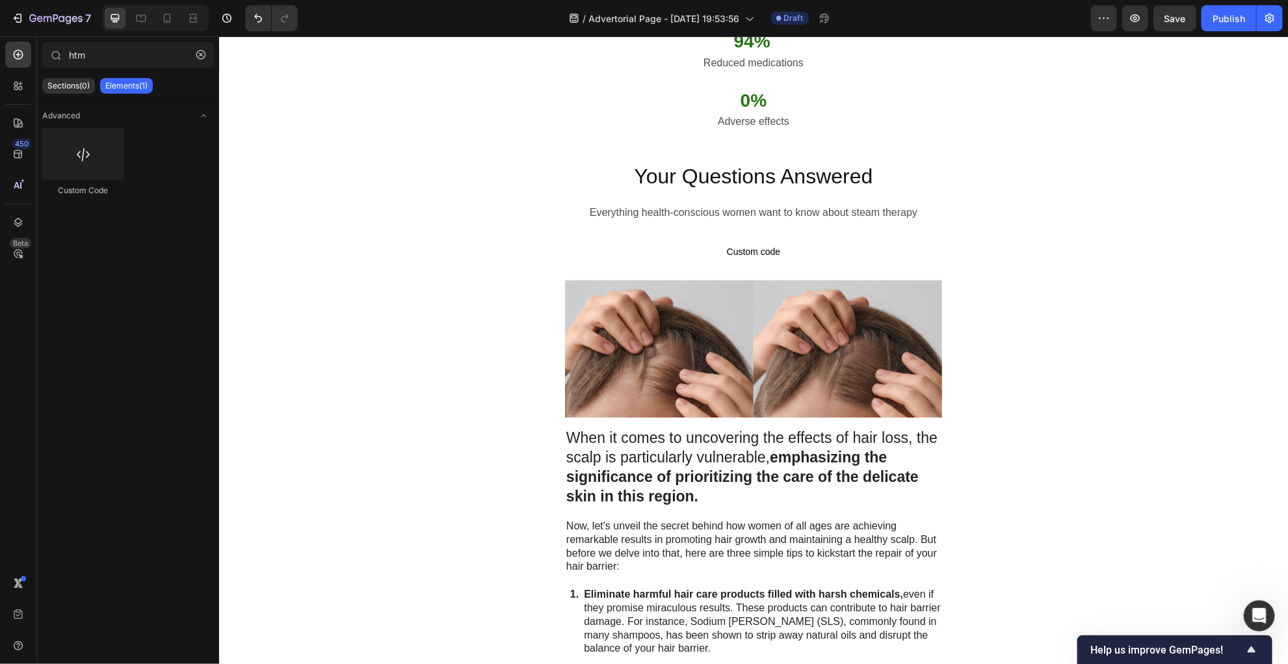
scroll to position [3642, 0]
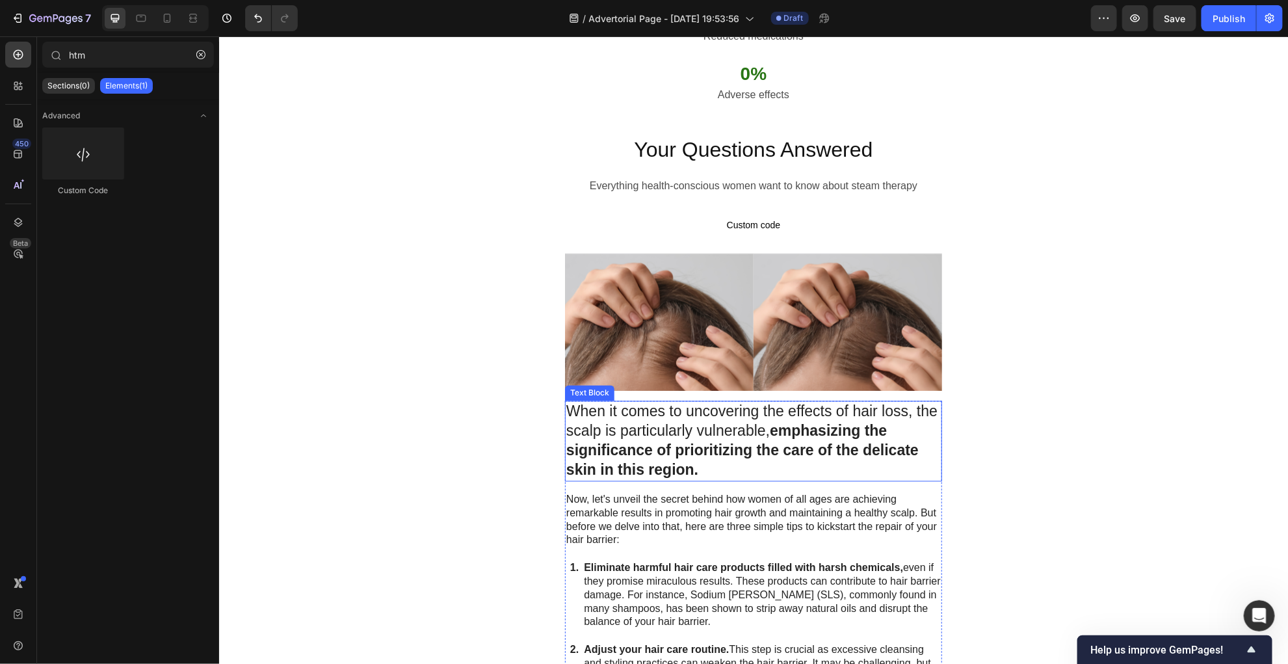
click at [662, 428] on p "When it comes to uncovering the effects of hair loss, the scalp is particularly…" at bounding box center [753, 441] width 374 height 78
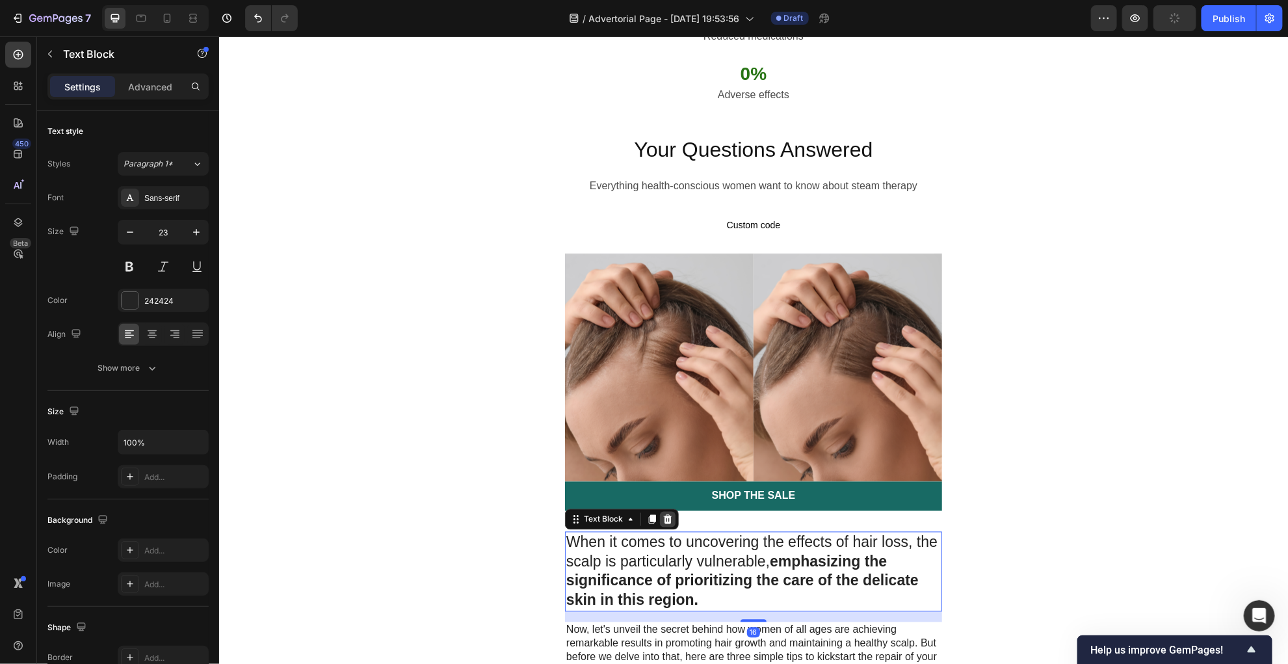
click at [668, 514] on icon at bounding box center [667, 519] width 10 height 10
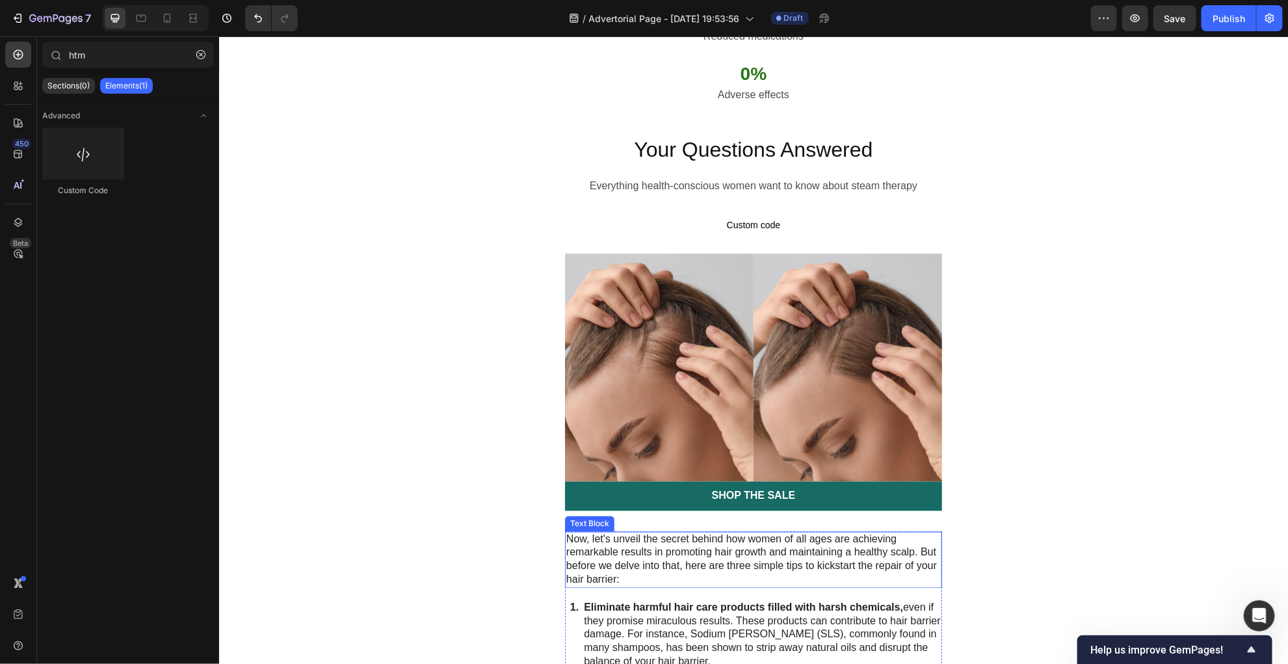
click at [669, 532] on p "Now, let's unveil the secret behind how women of all ages are achieving remarka…" at bounding box center [753, 559] width 374 height 54
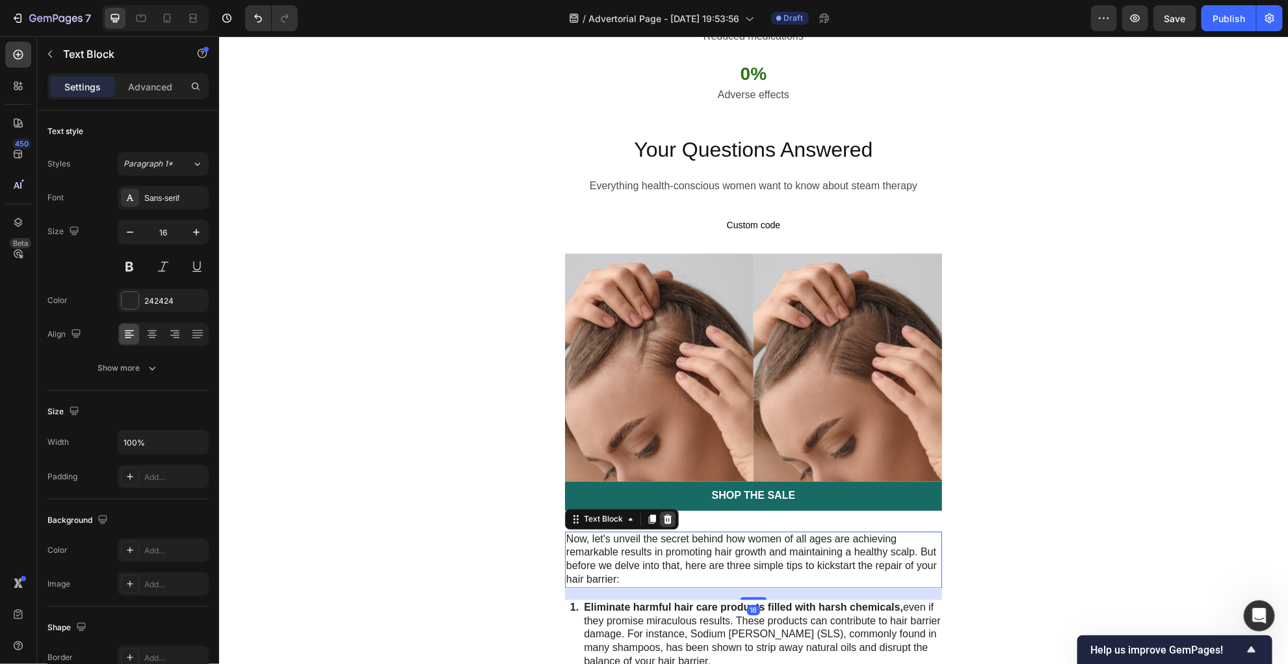
click at [673, 511] on div at bounding box center [667, 519] width 16 height 16
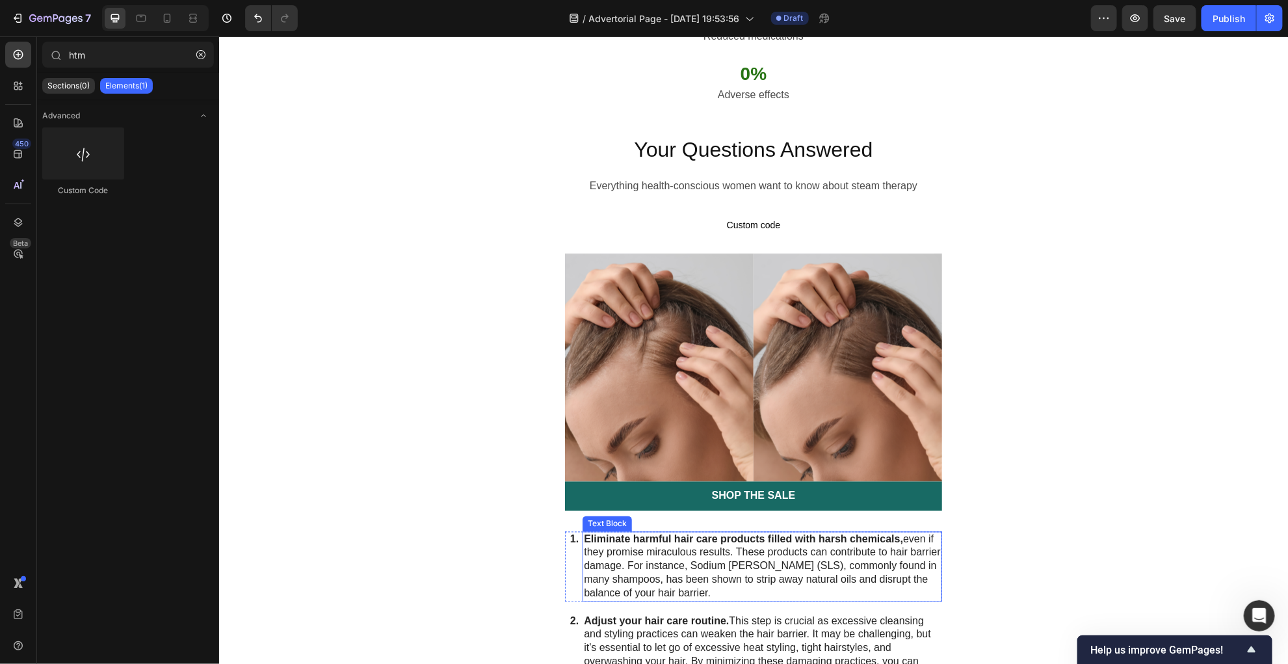
click at [673, 533] on strong "Eliminate harmful hair care products filled with harsh chemicals," at bounding box center [742, 538] width 319 height 11
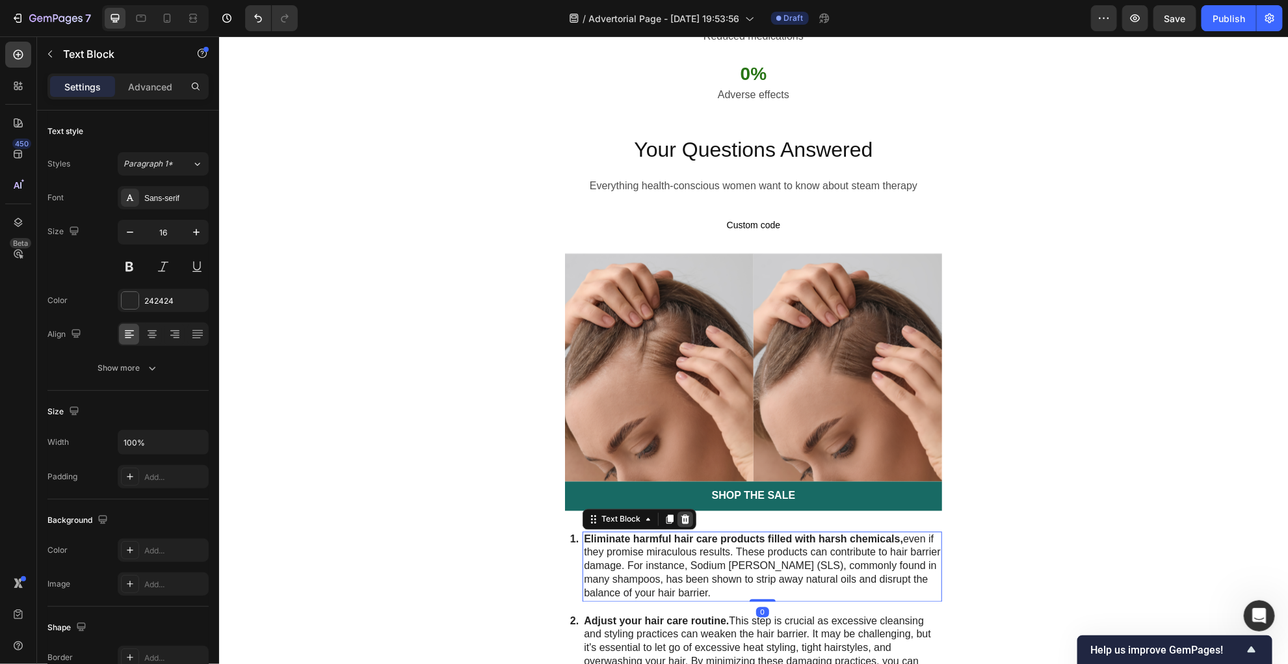
click at [685, 511] on div at bounding box center [685, 519] width 16 height 16
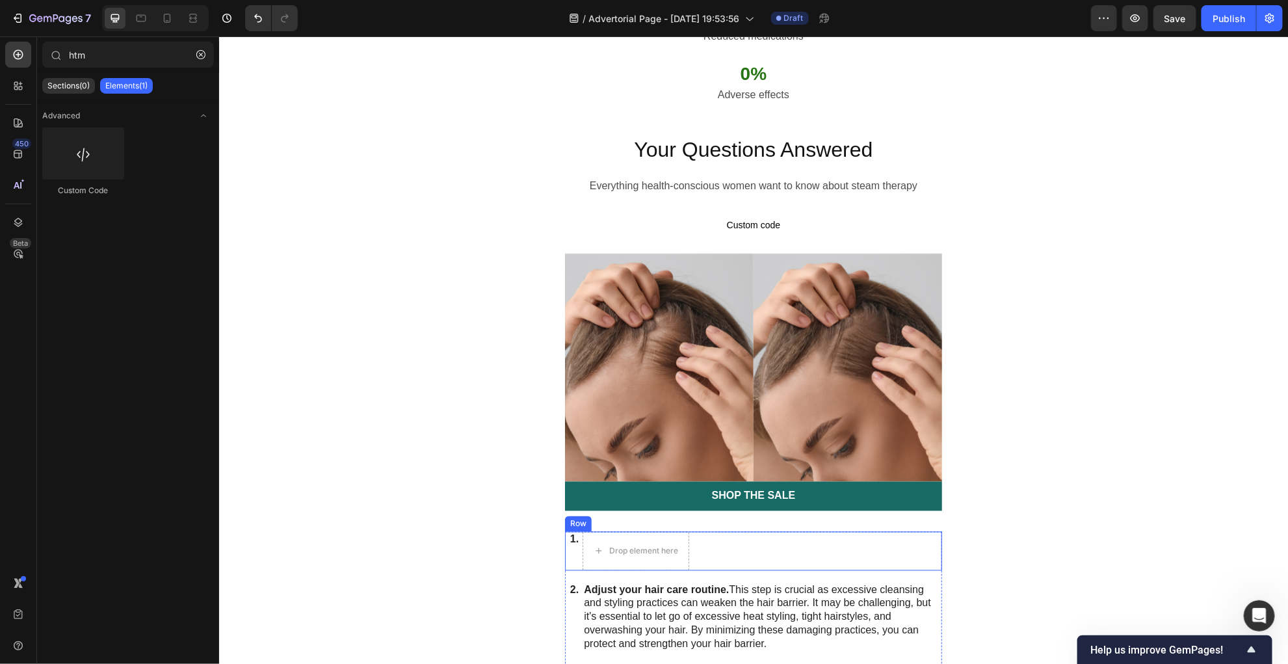
click at [566, 531] on div "1. Text Block Drop element here Row" at bounding box center [752, 550] width 377 height 39
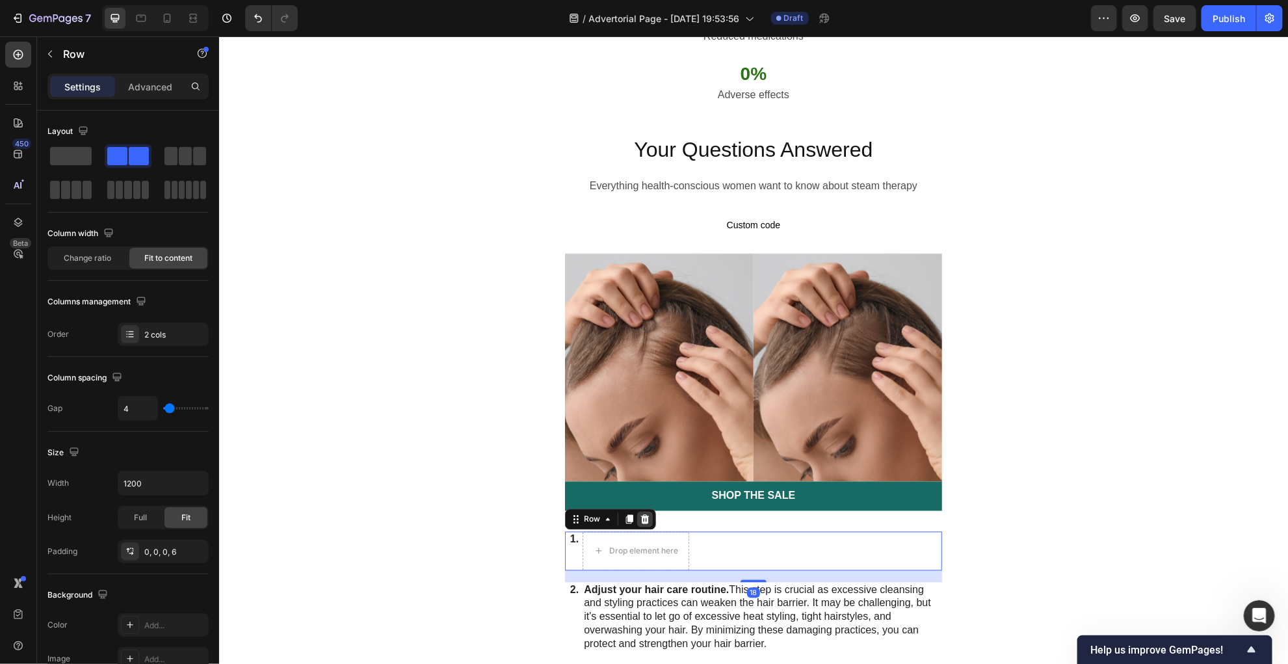
click at [644, 514] on icon at bounding box center [644, 519] width 10 height 10
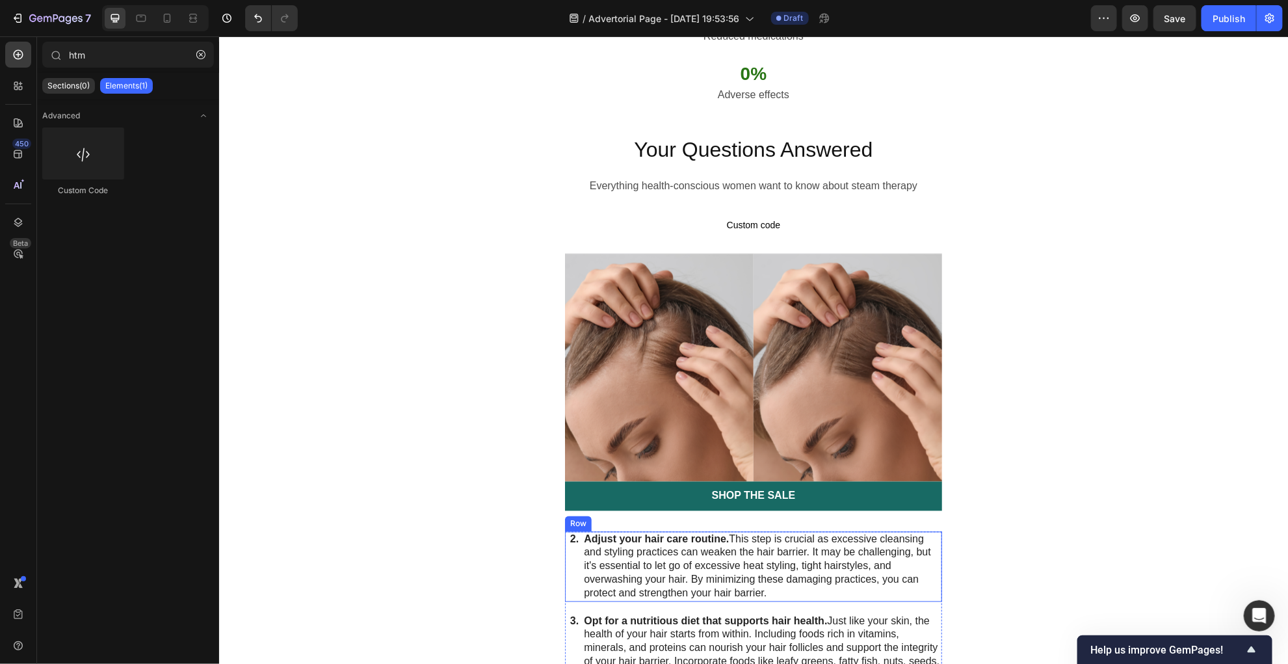
click at [564, 531] on div "2. Text Block Adjust your hair care routine. This step is crucial as excessive …" at bounding box center [752, 566] width 377 height 70
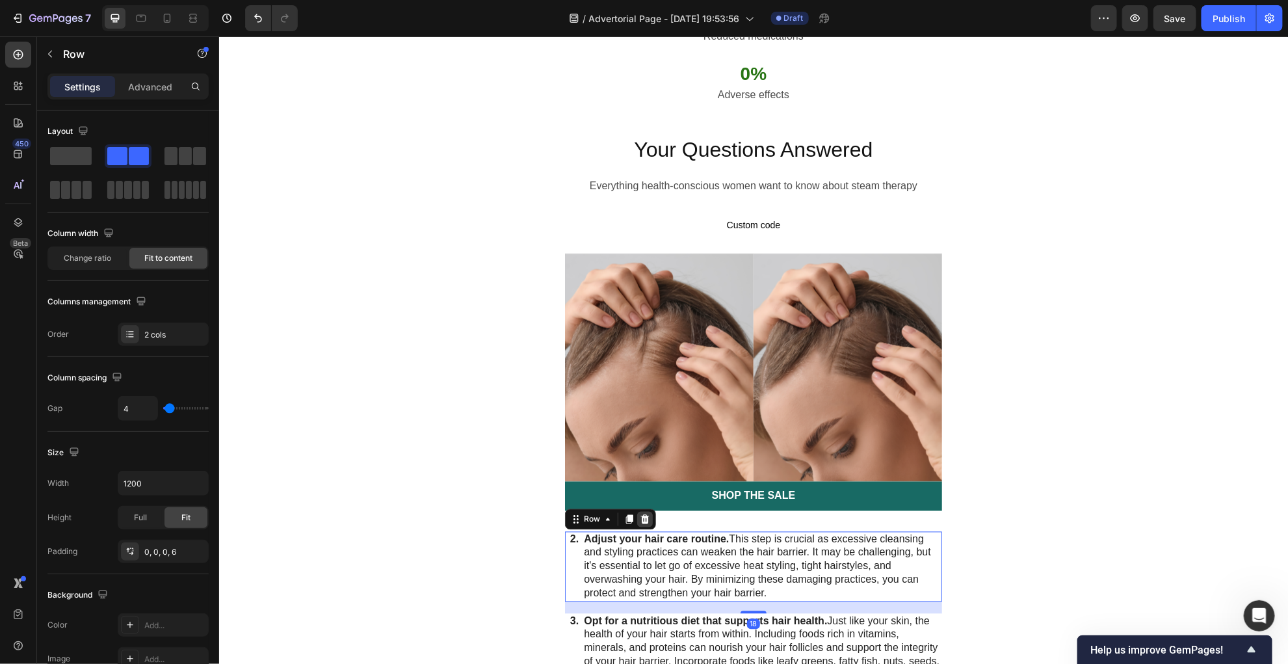
click at [644, 514] on icon at bounding box center [644, 518] width 8 height 9
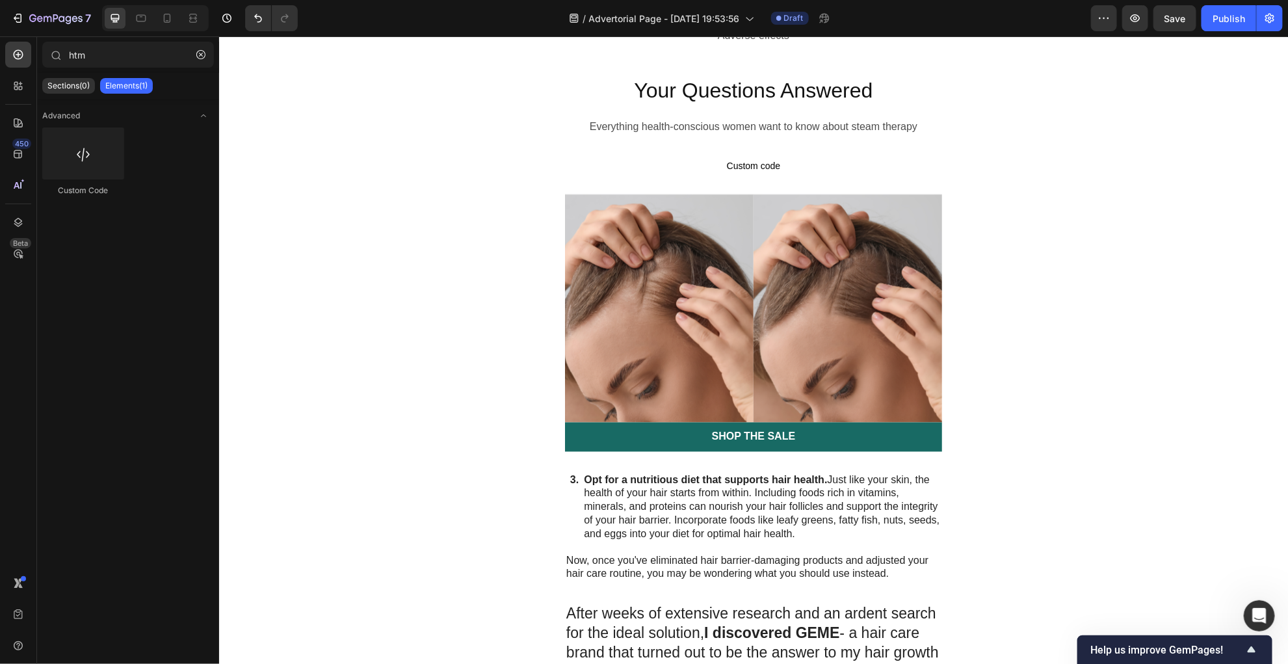
scroll to position [3703, 0]
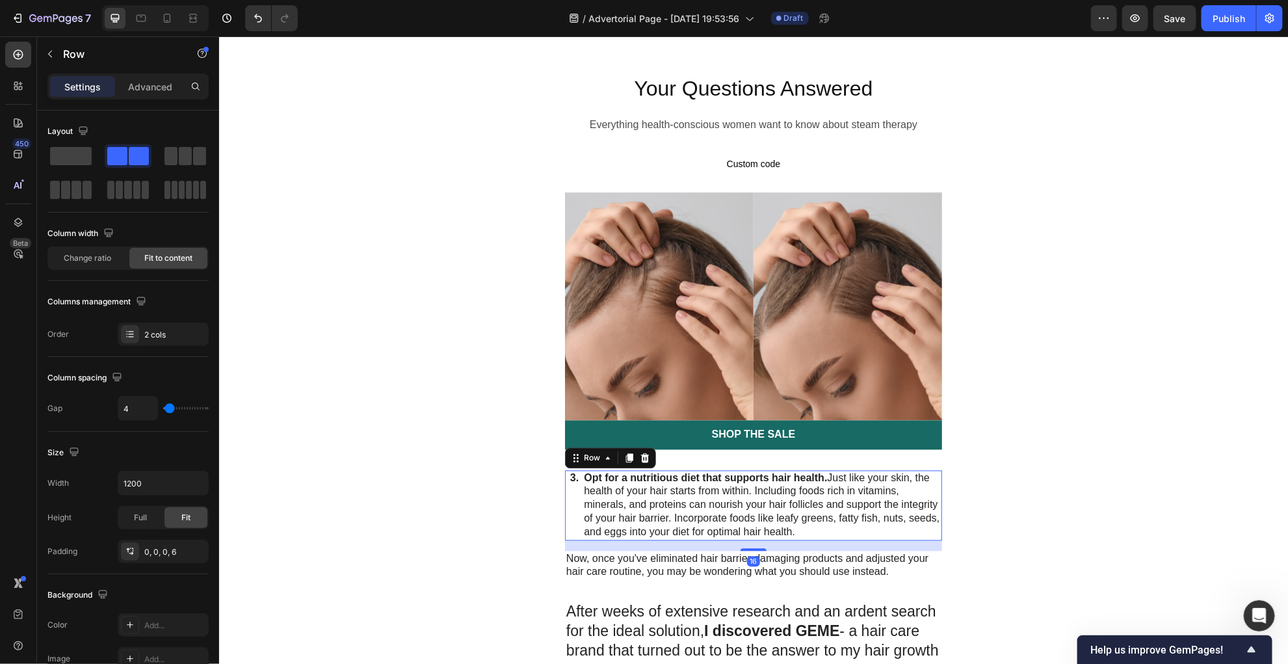
click at [654, 447] on div "Row" at bounding box center [609, 457] width 91 height 21
click at [647, 452] on icon at bounding box center [644, 457] width 10 height 10
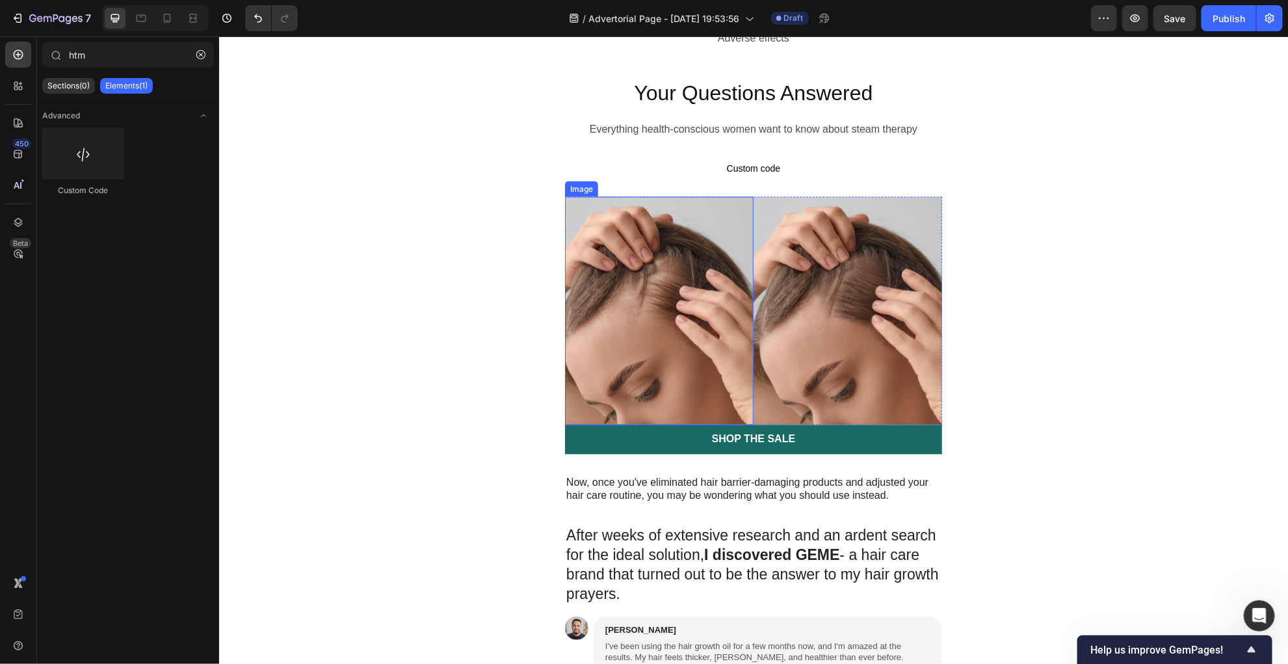
scroll to position [3725, 0]
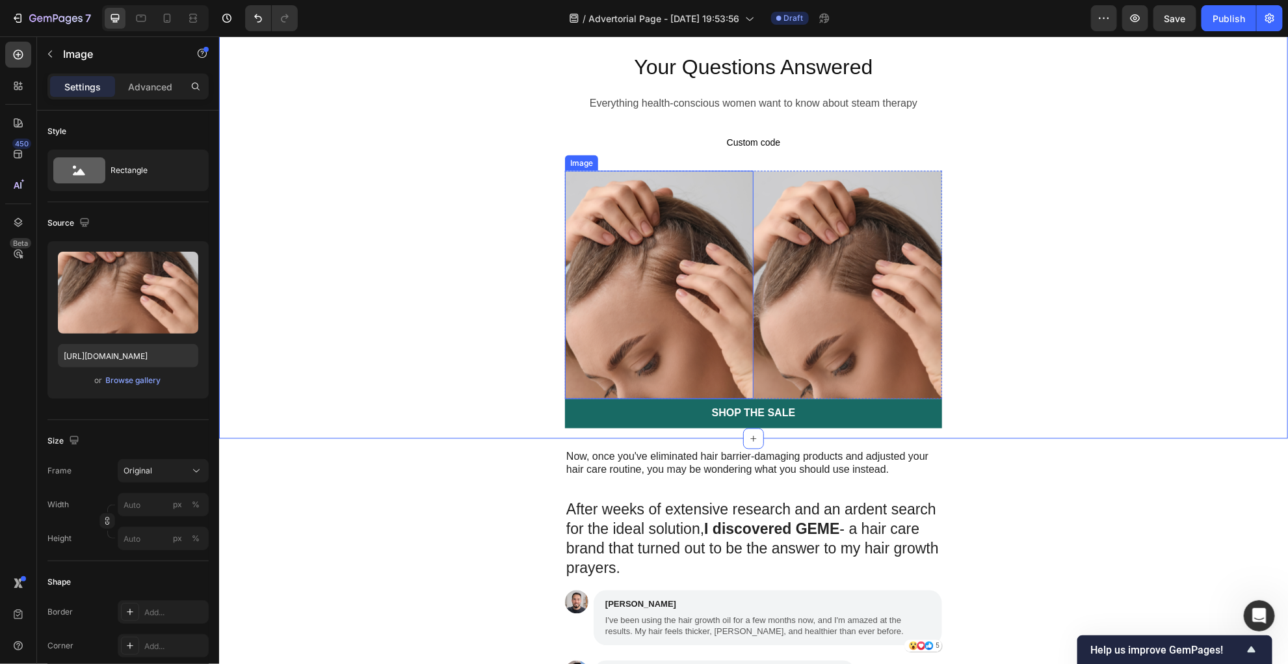
click at [571, 355] on img at bounding box center [658, 284] width 189 height 228
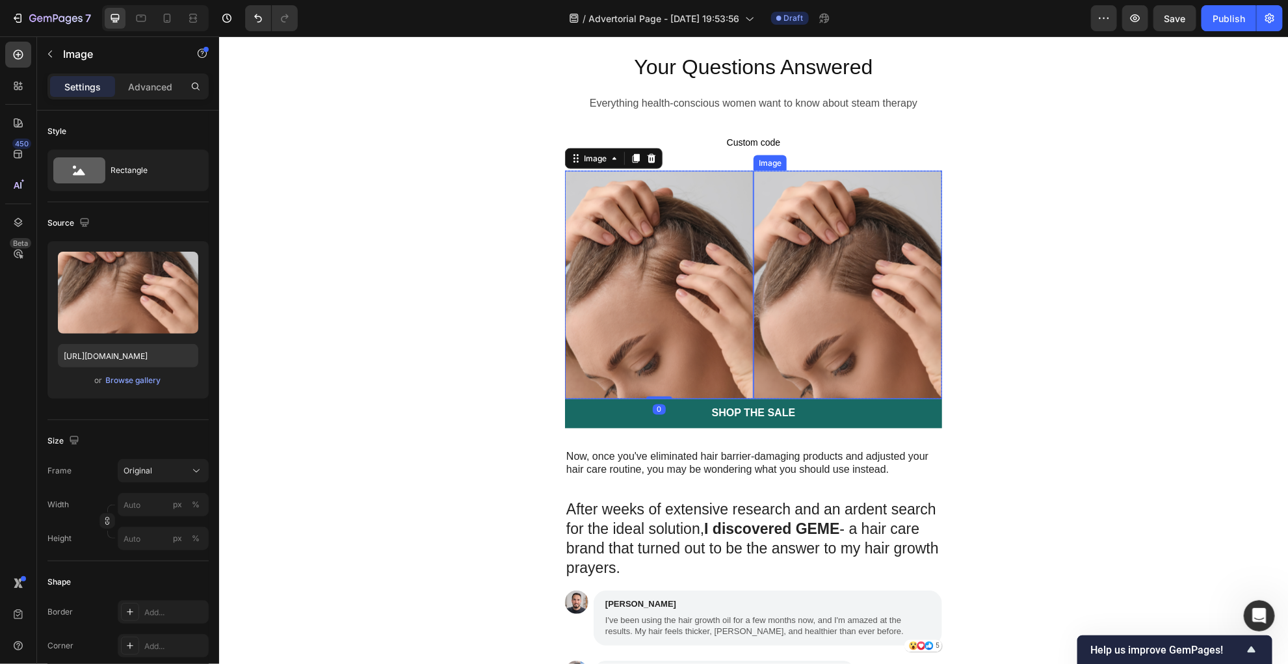
click at [849, 398] on img at bounding box center [847, 284] width 189 height 228
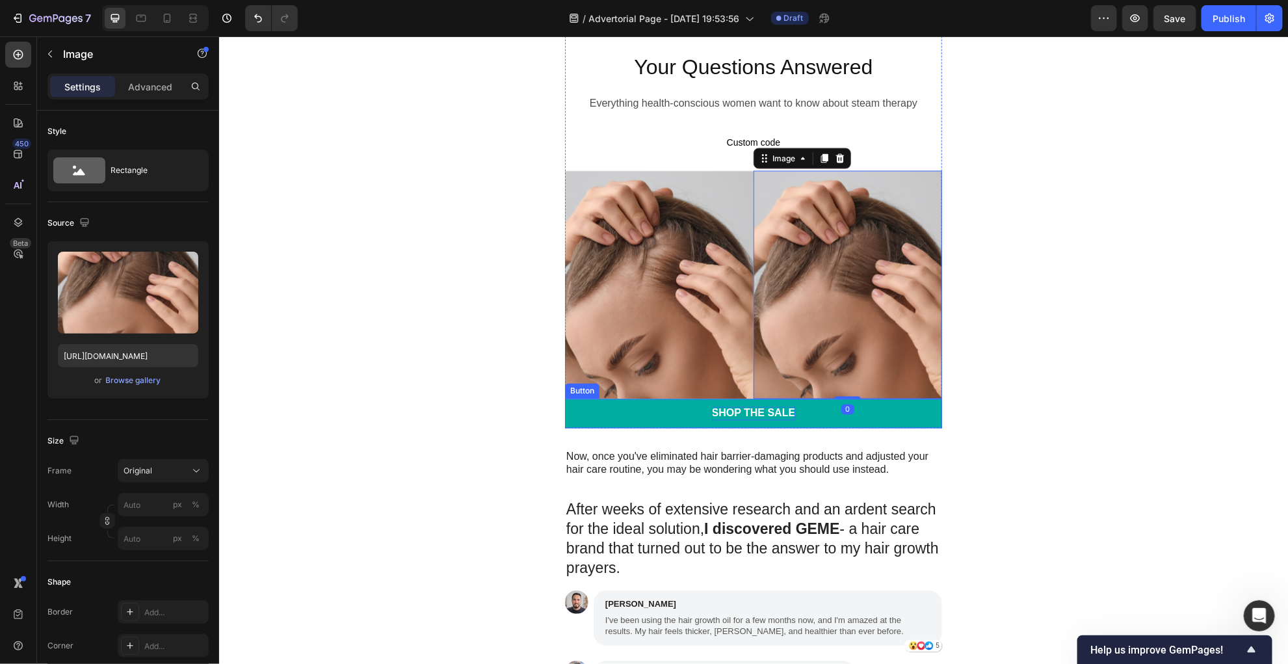
click at [775, 420] on div "Shop the Sale" at bounding box center [753, 413] width 84 height 14
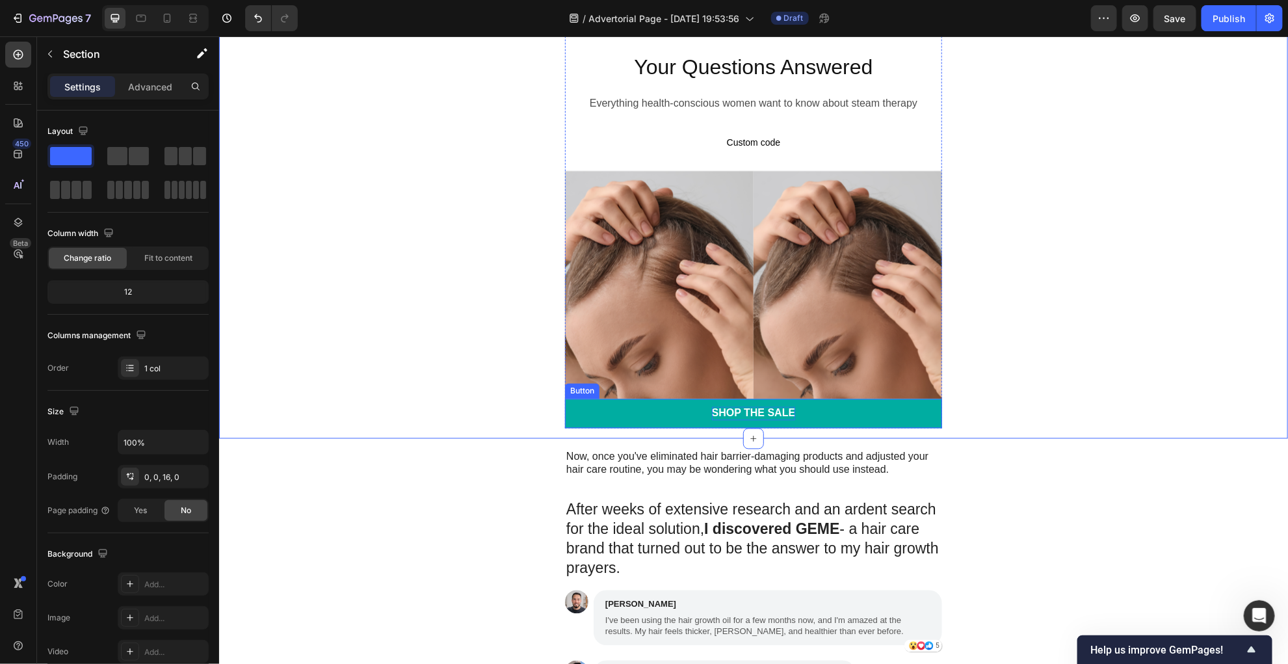
click at [716, 420] on div "Shop the Sale" at bounding box center [753, 413] width 84 height 14
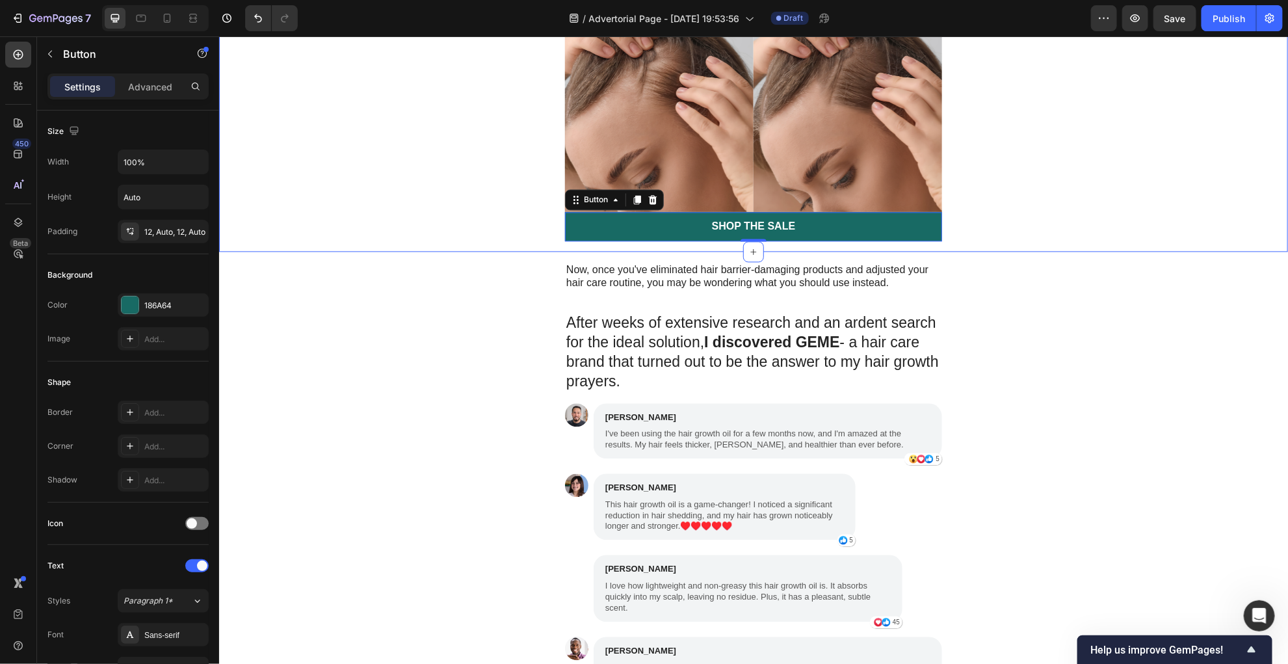
scroll to position [3918, 0]
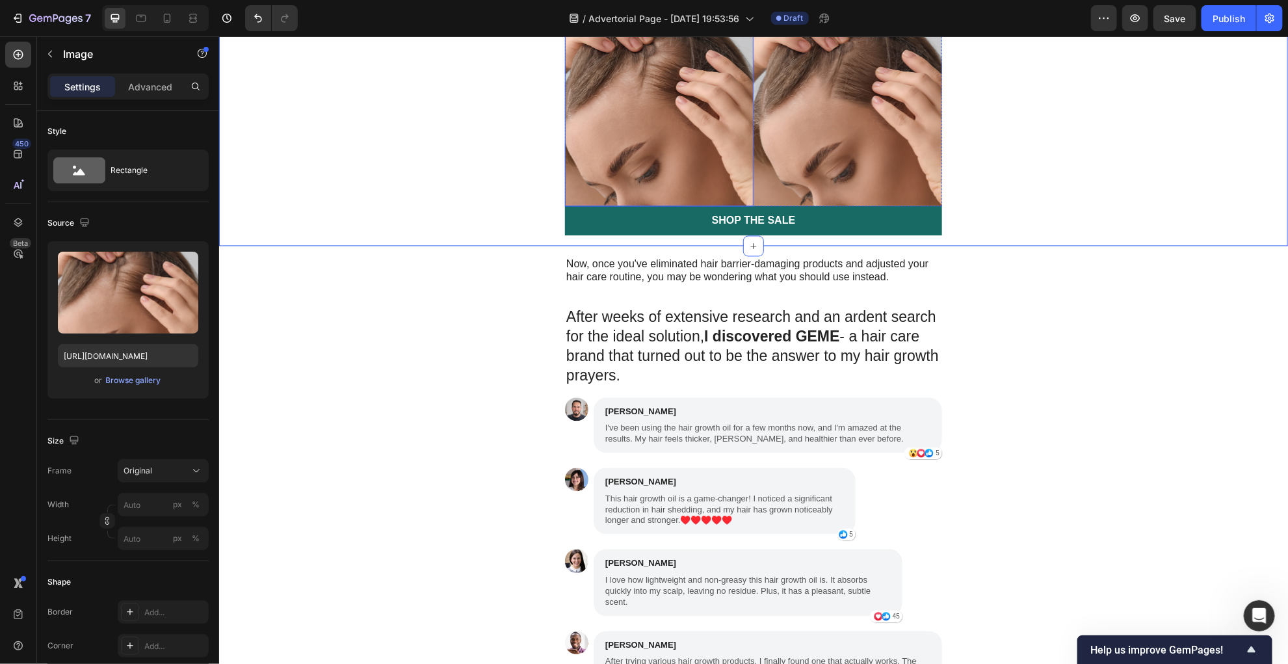
click at [565, 179] on img at bounding box center [658, 91] width 189 height 228
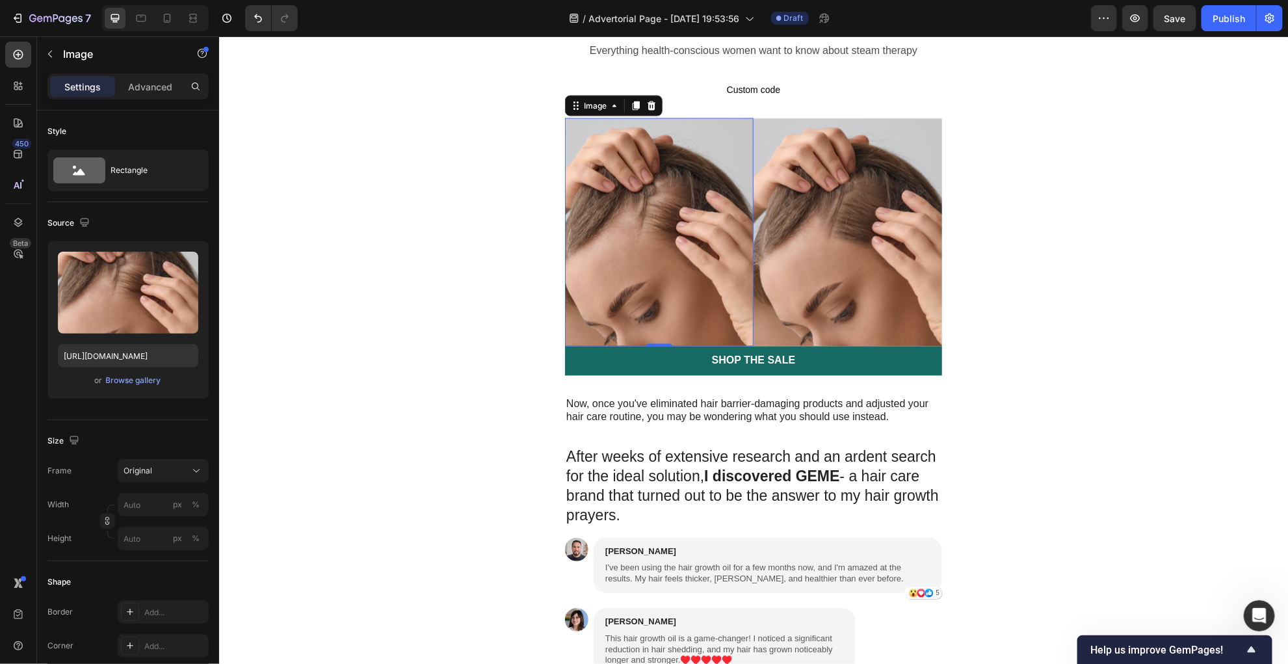
scroll to position [3777, 0]
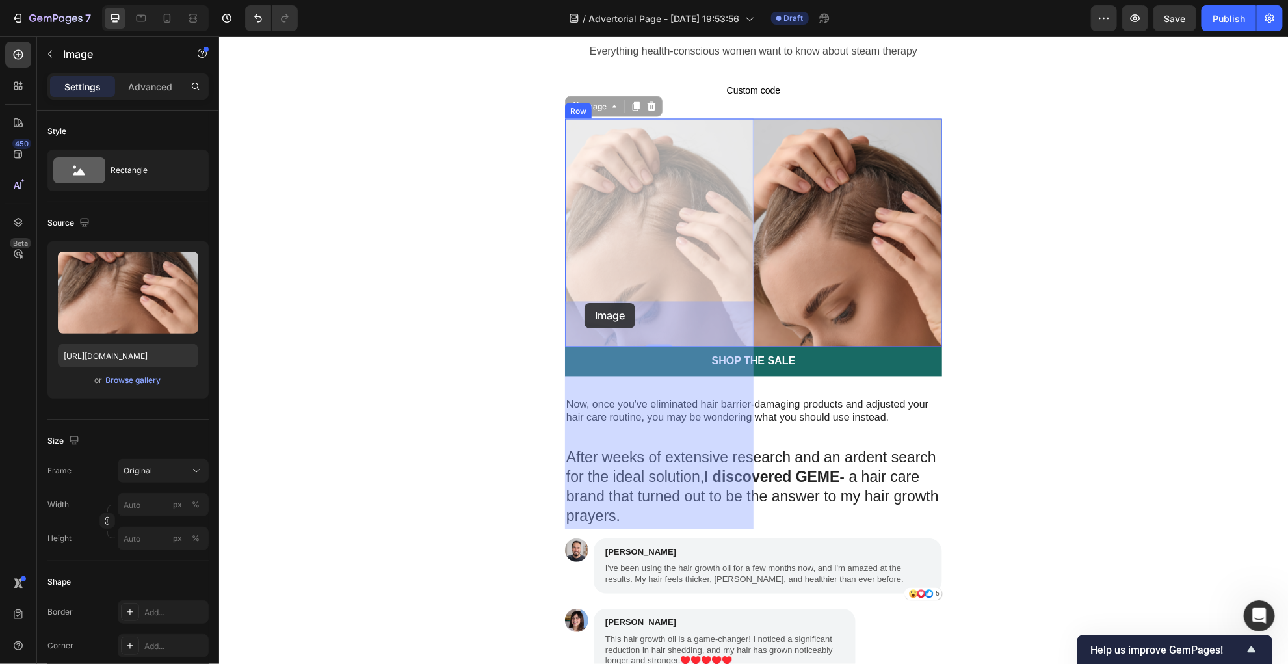
drag, startPoint x: 576, startPoint y: 287, endPoint x: 584, endPoint y: 302, distance: 17.4
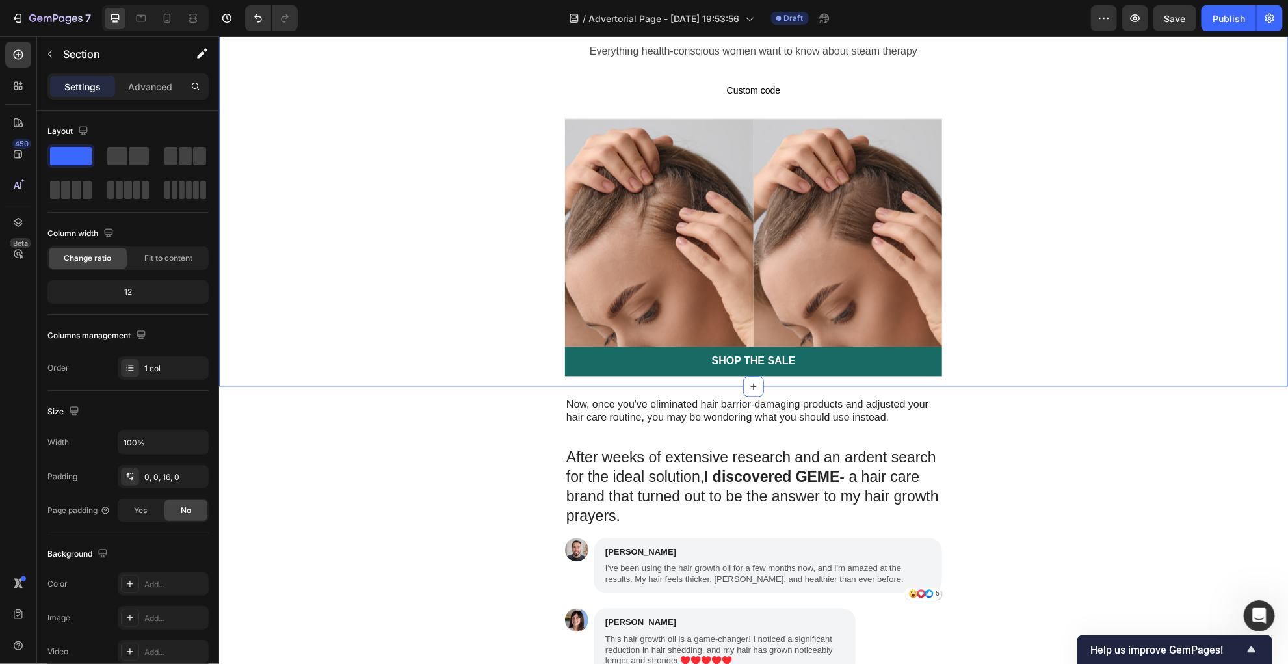
click at [697, 346] on img at bounding box center [658, 232] width 189 height 228
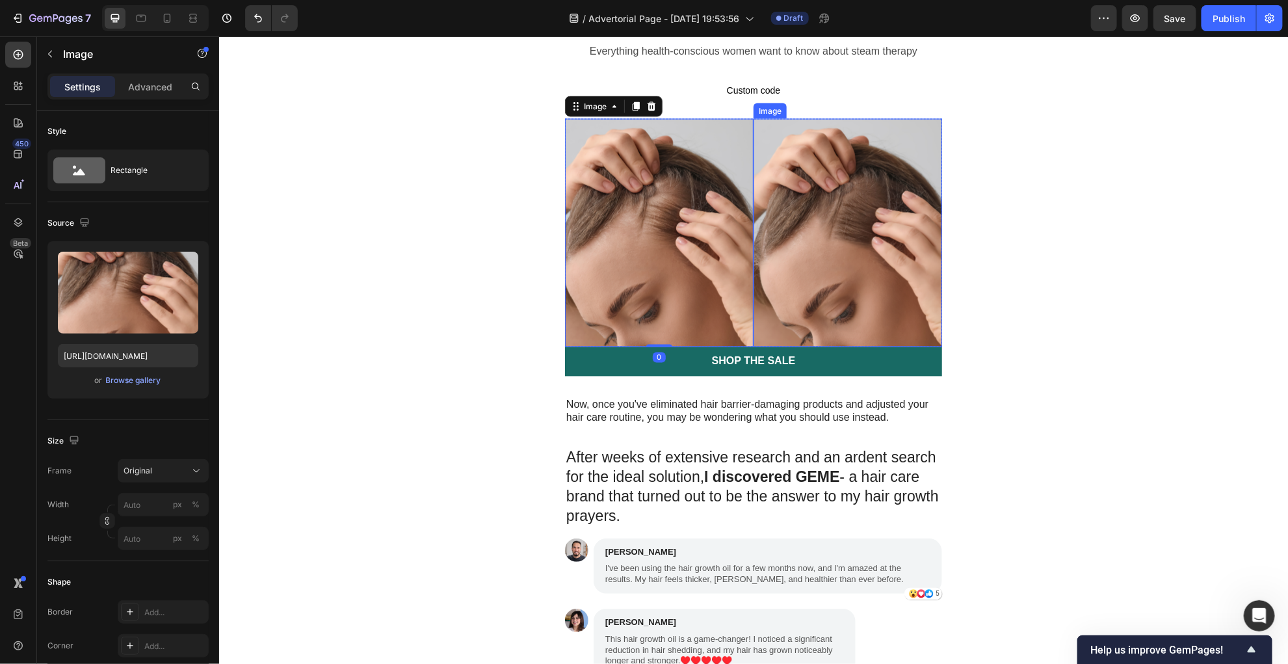
click at [772, 346] on img at bounding box center [847, 232] width 189 height 228
click at [712, 346] on img at bounding box center [658, 232] width 189 height 228
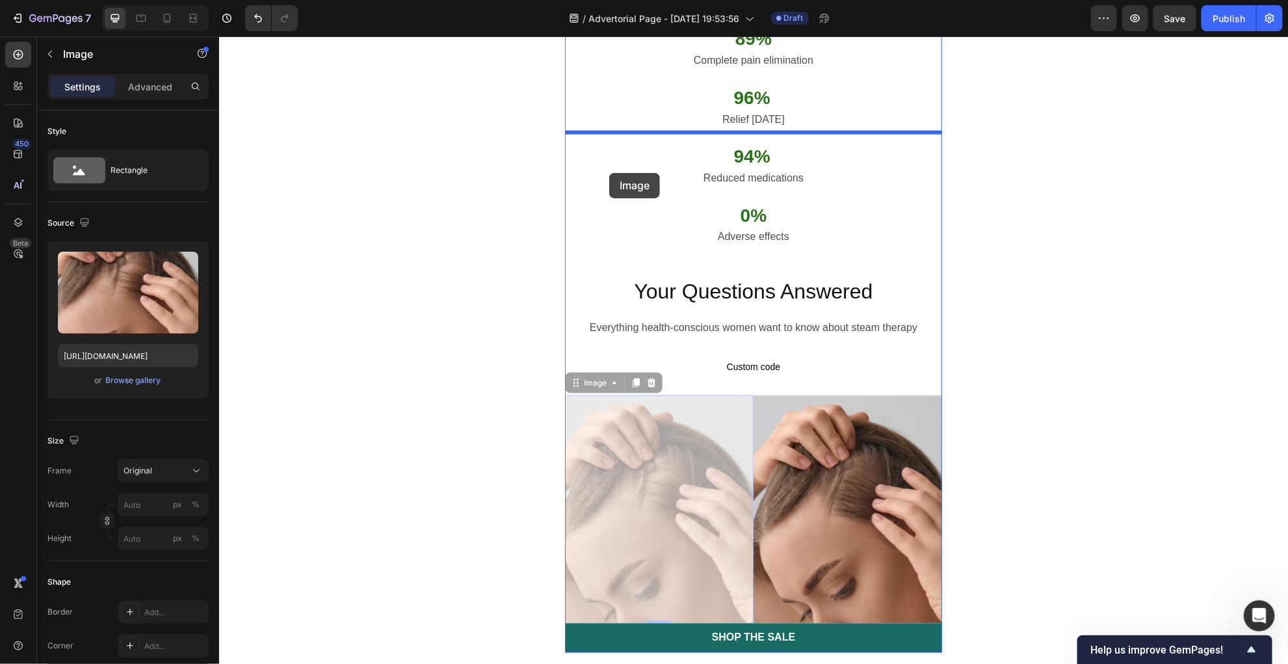
scroll to position [3489, 0]
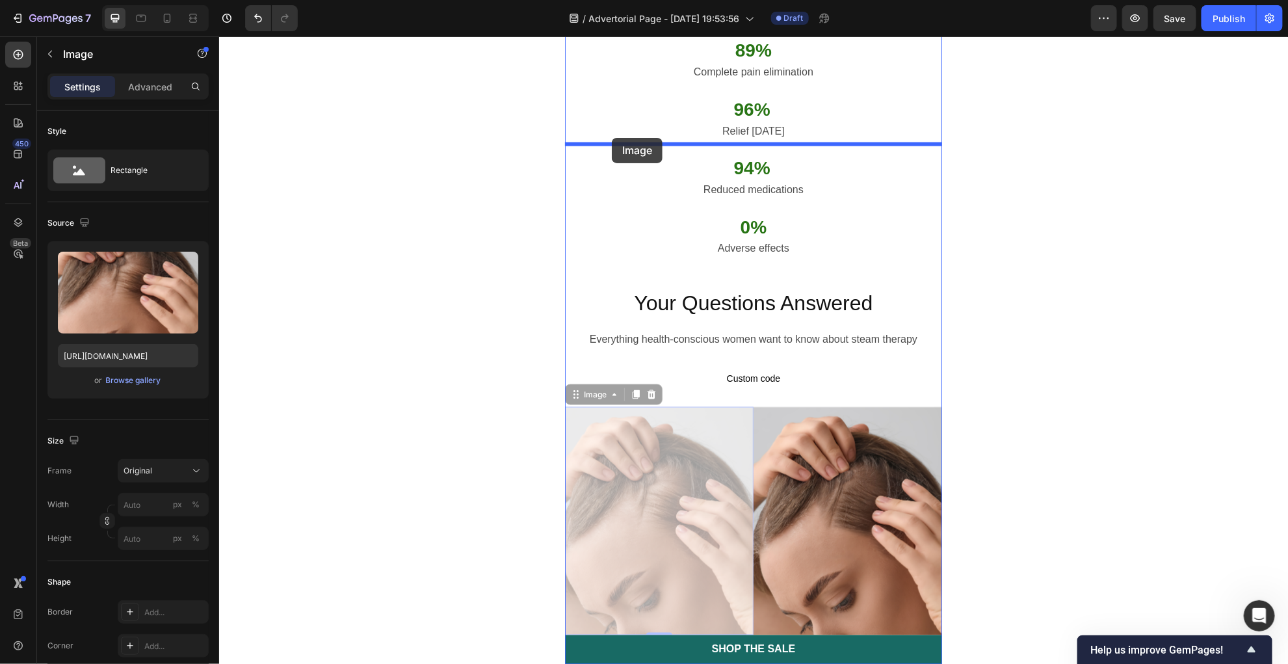
drag, startPoint x: 601, startPoint y: 588, endPoint x: 611, endPoint y: 137, distance: 450.6
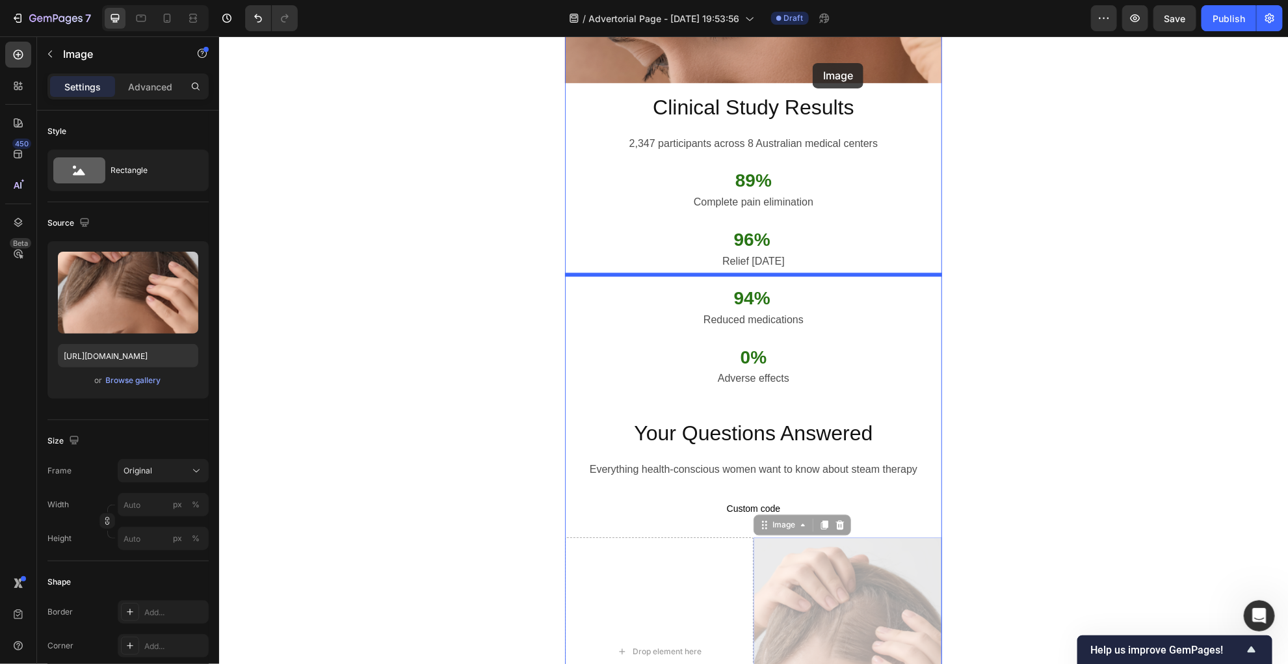
scroll to position [3808, 0]
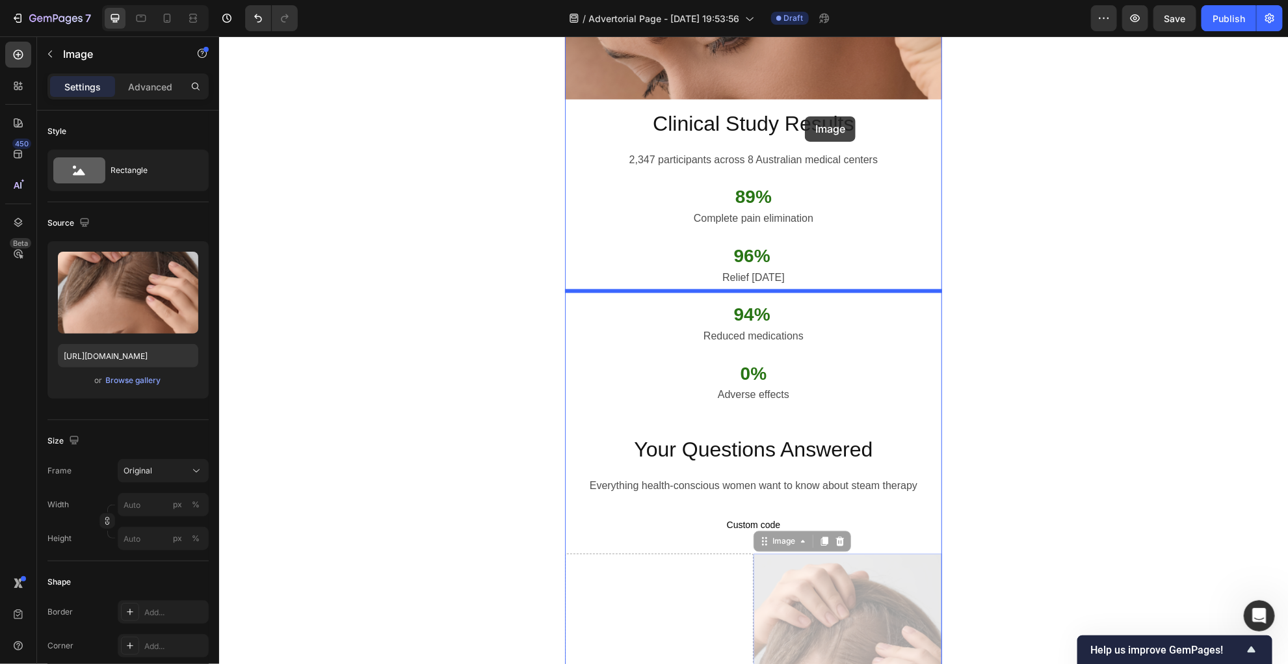
drag, startPoint x: 829, startPoint y: 561, endPoint x: 804, endPoint y: 116, distance: 445.3
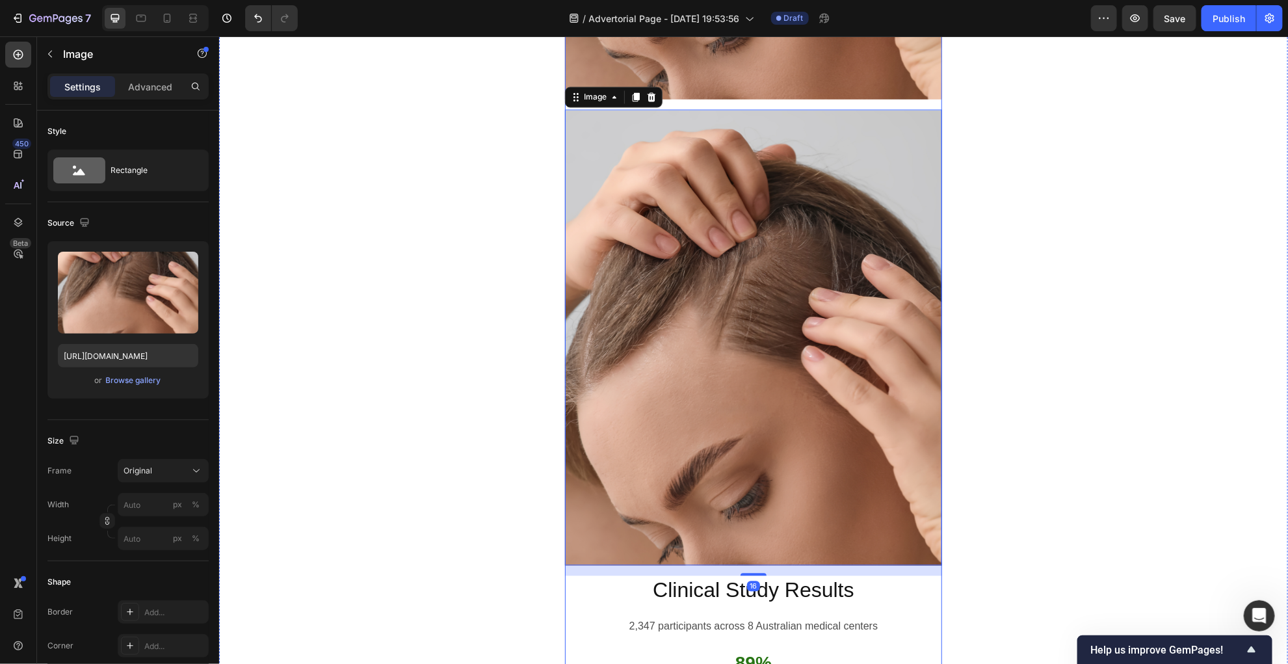
scroll to position [3834, 0]
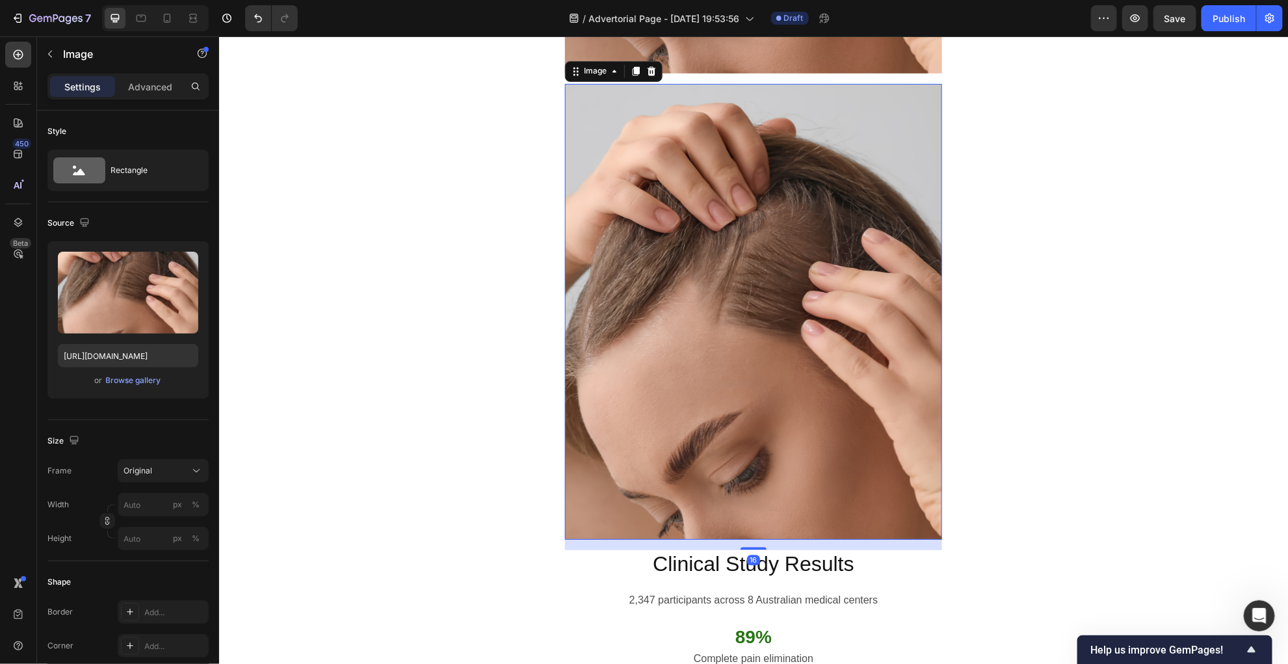
click at [777, 329] on img at bounding box center [752, 311] width 377 height 456
click at [608, 338] on img at bounding box center [752, 311] width 377 height 456
click at [653, 75] on icon at bounding box center [651, 70] width 8 height 9
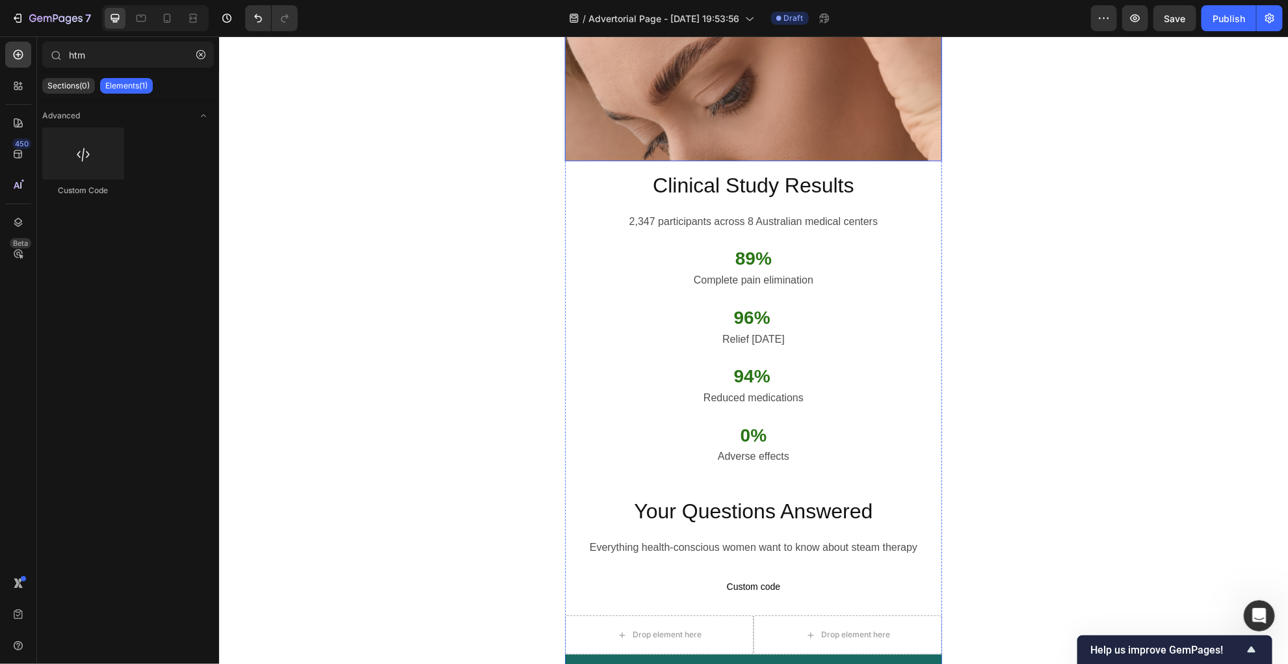
scroll to position [3518, 0]
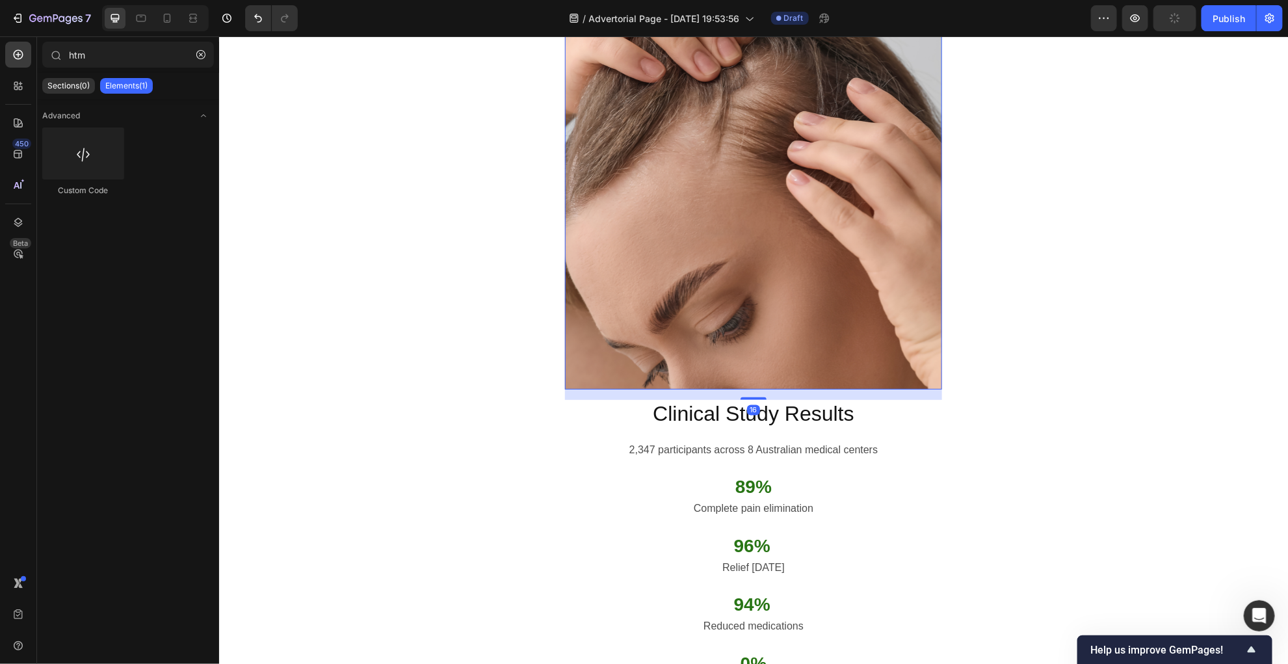
click at [661, 257] on img at bounding box center [752, 161] width 377 height 456
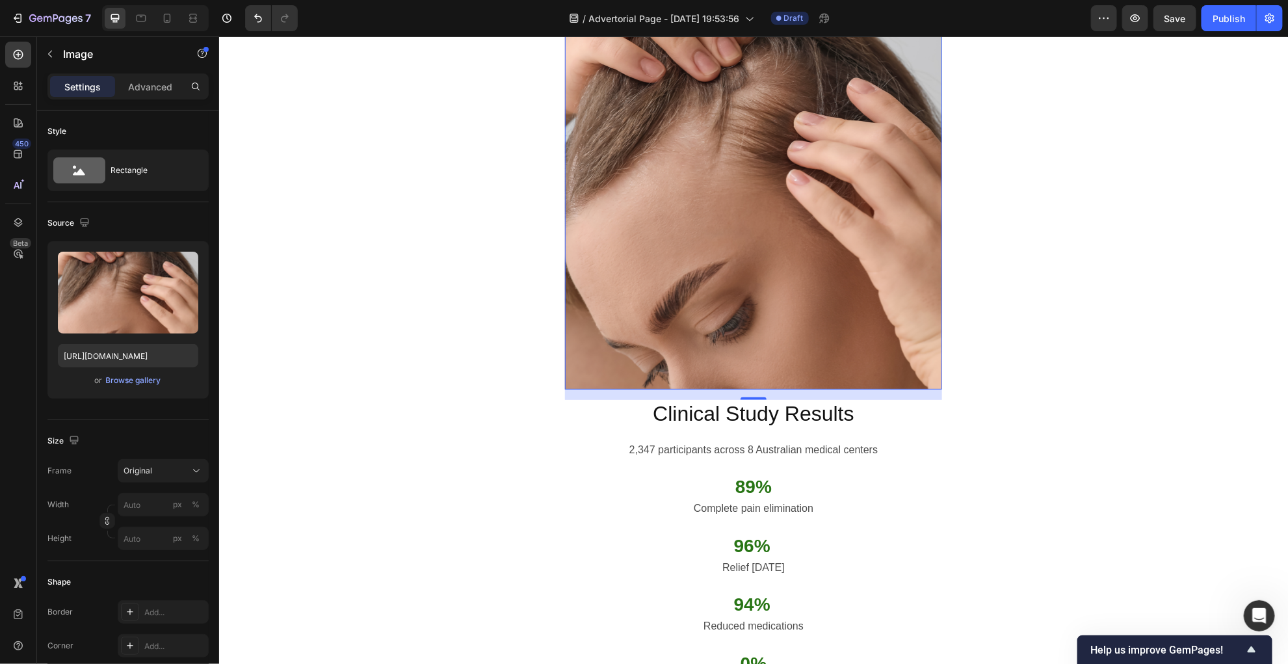
click at [633, 263] on img at bounding box center [752, 161] width 377 height 456
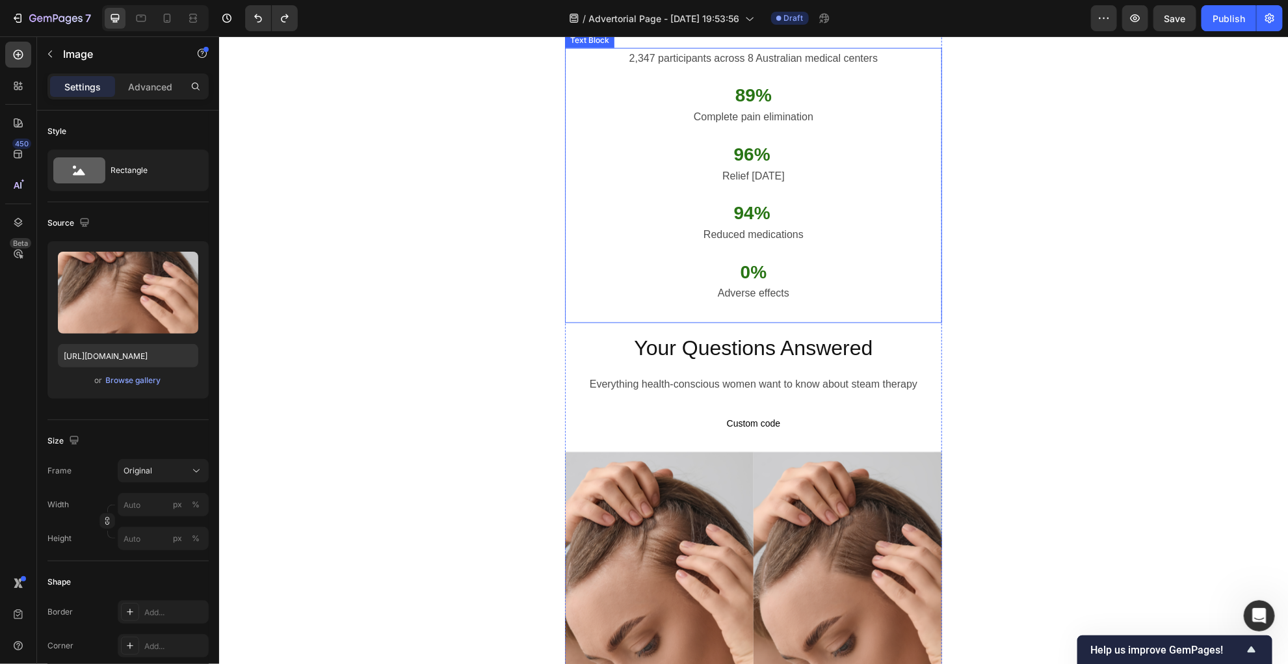
scroll to position [3441, 0]
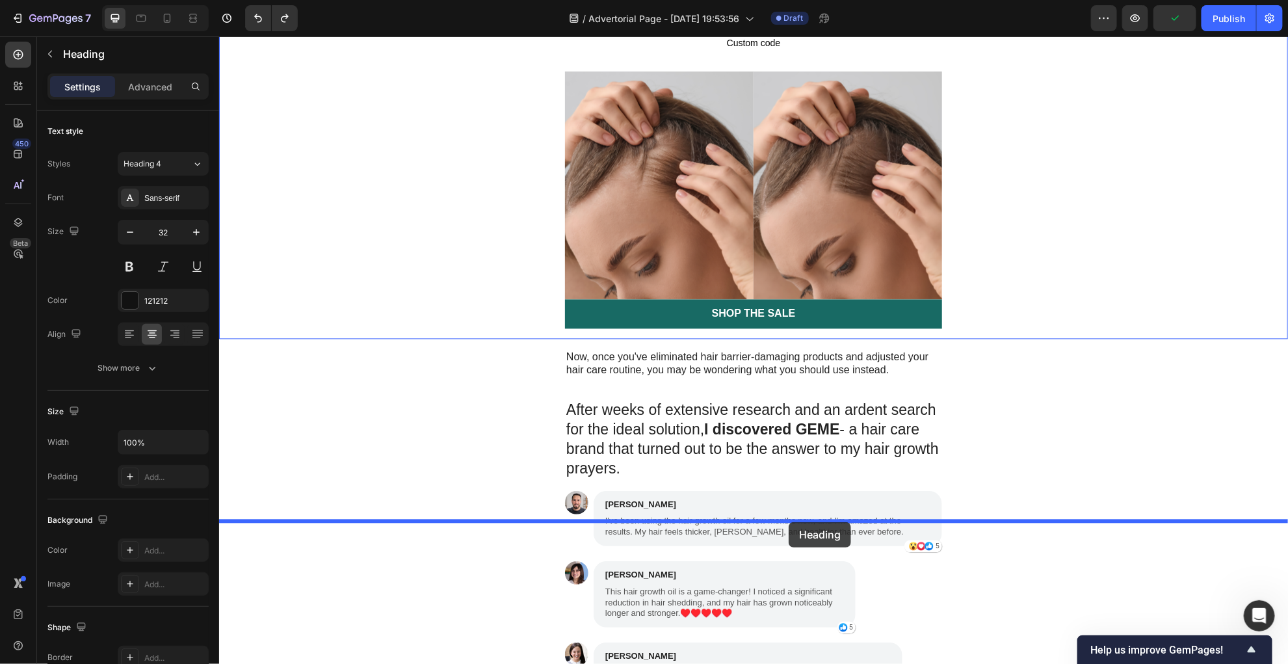
drag, startPoint x: 800, startPoint y: 205, endPoint x: 788, endPoint y: 524, distance: 319.4
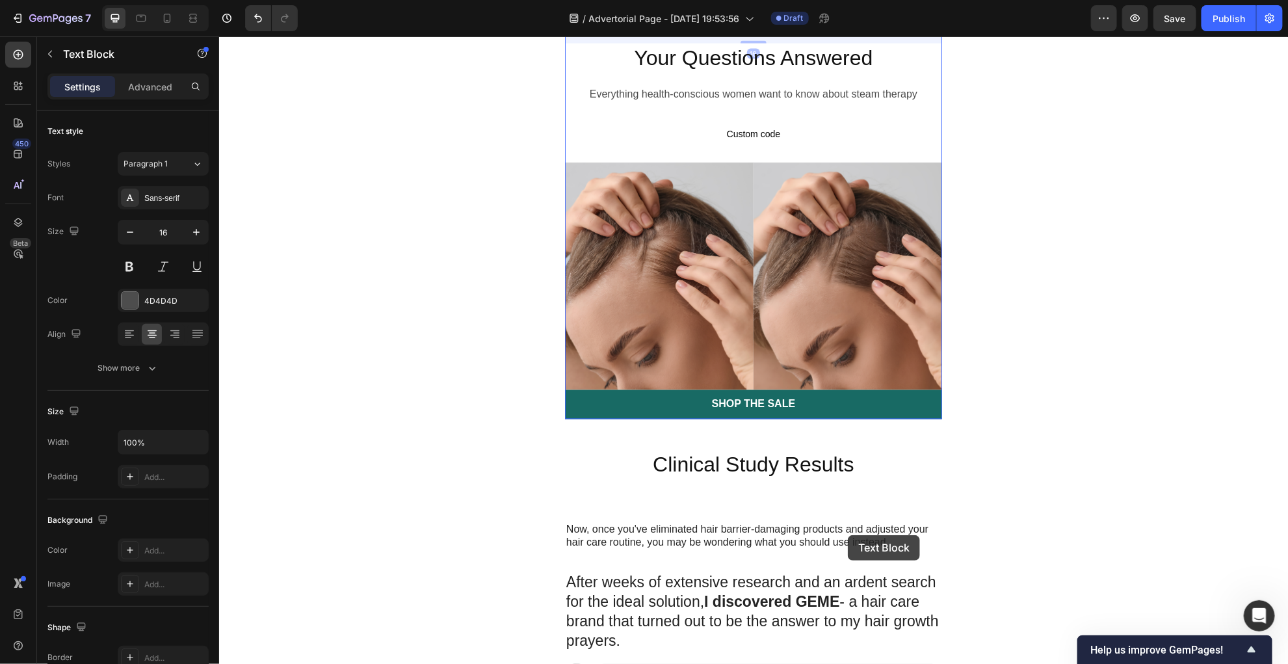
scroll to position [3814, 0]
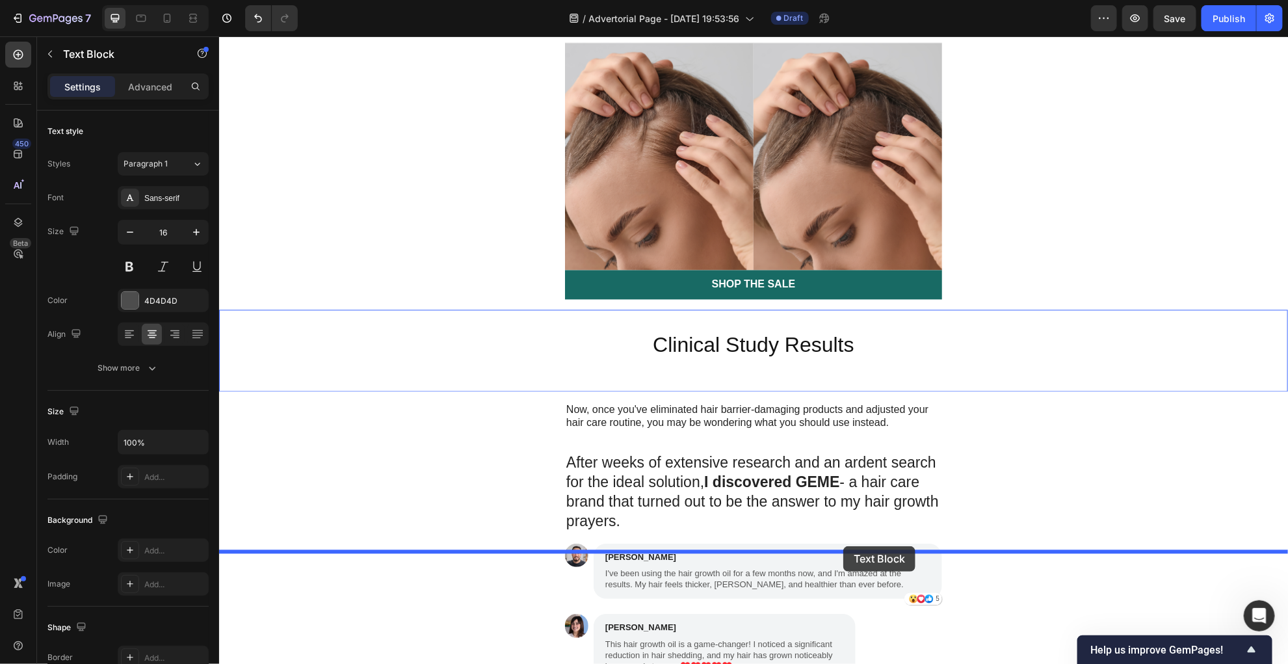
drag, startPoint x: 846, startPoint y: 365, endPoint x: 842, endPoint y: 545, distance: 180.7
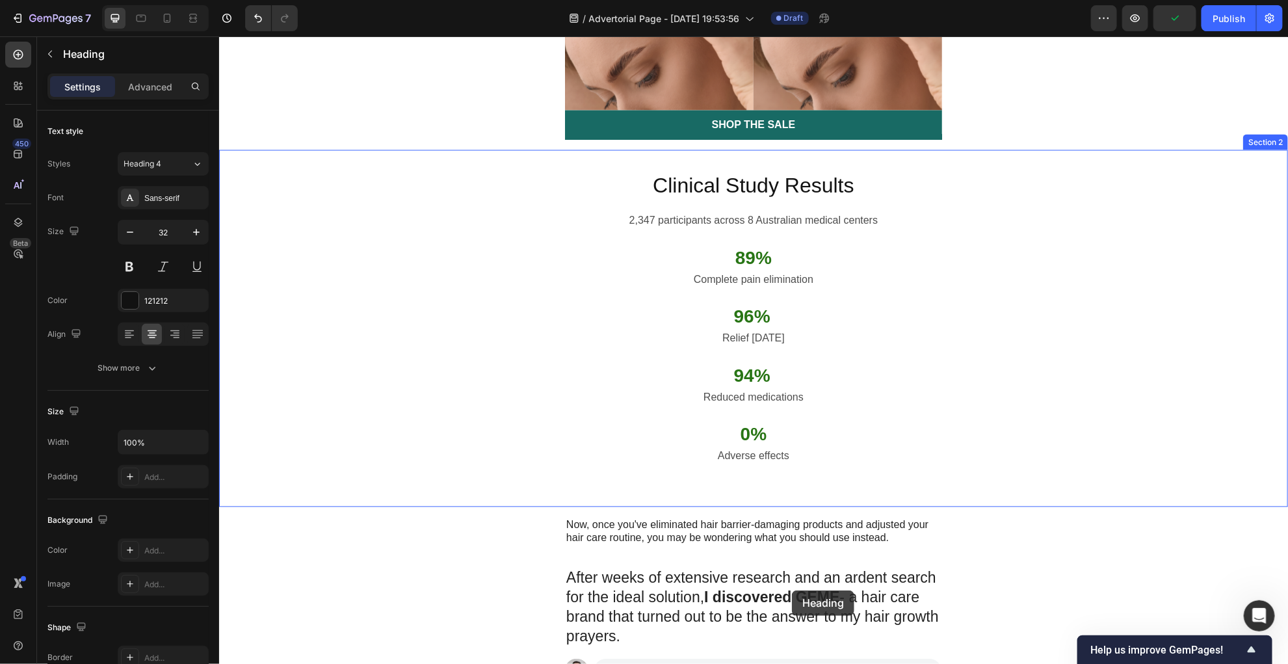
scroll to position [3779, 0]
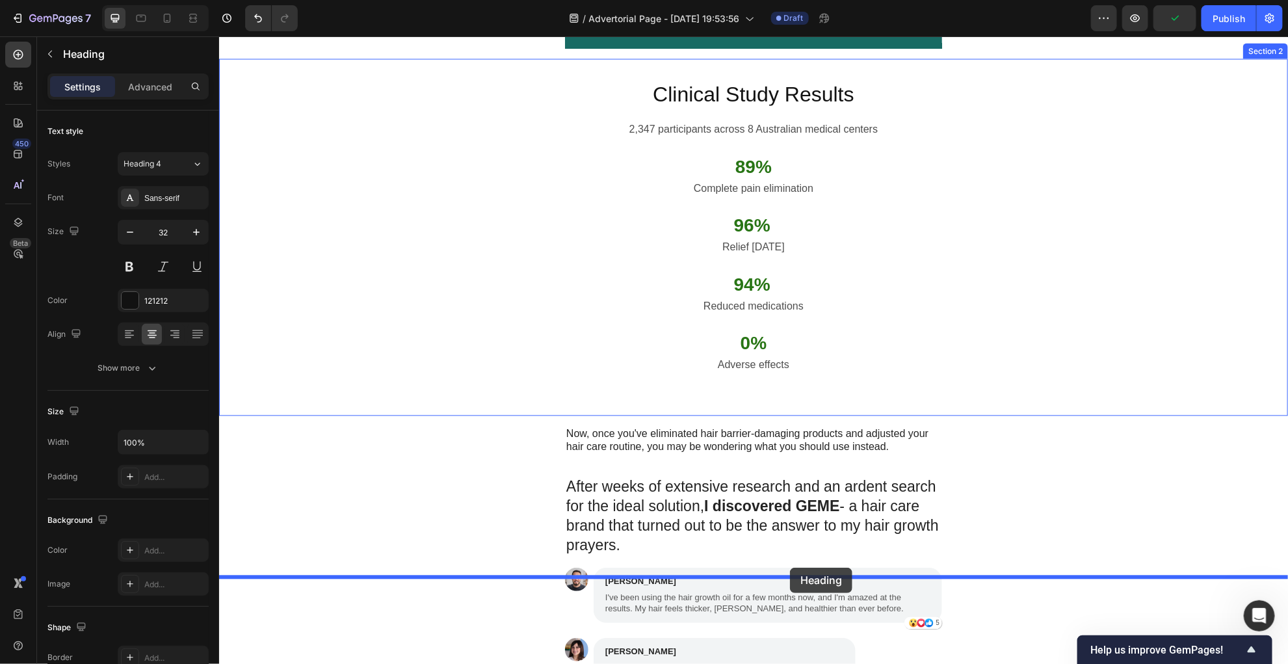
drag, startPoint x: 818, startPoint y: 143, endPoint x: 789, endPoint y: 567, distance: 424.8
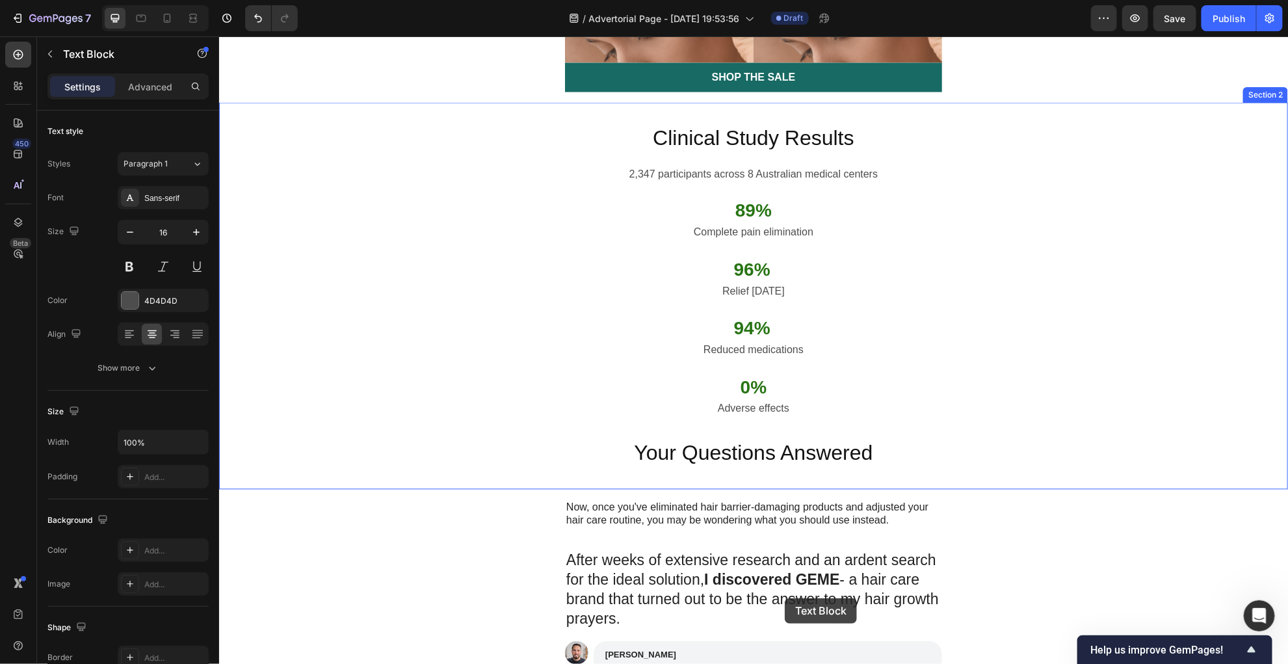
scroll to position [3832, 0]
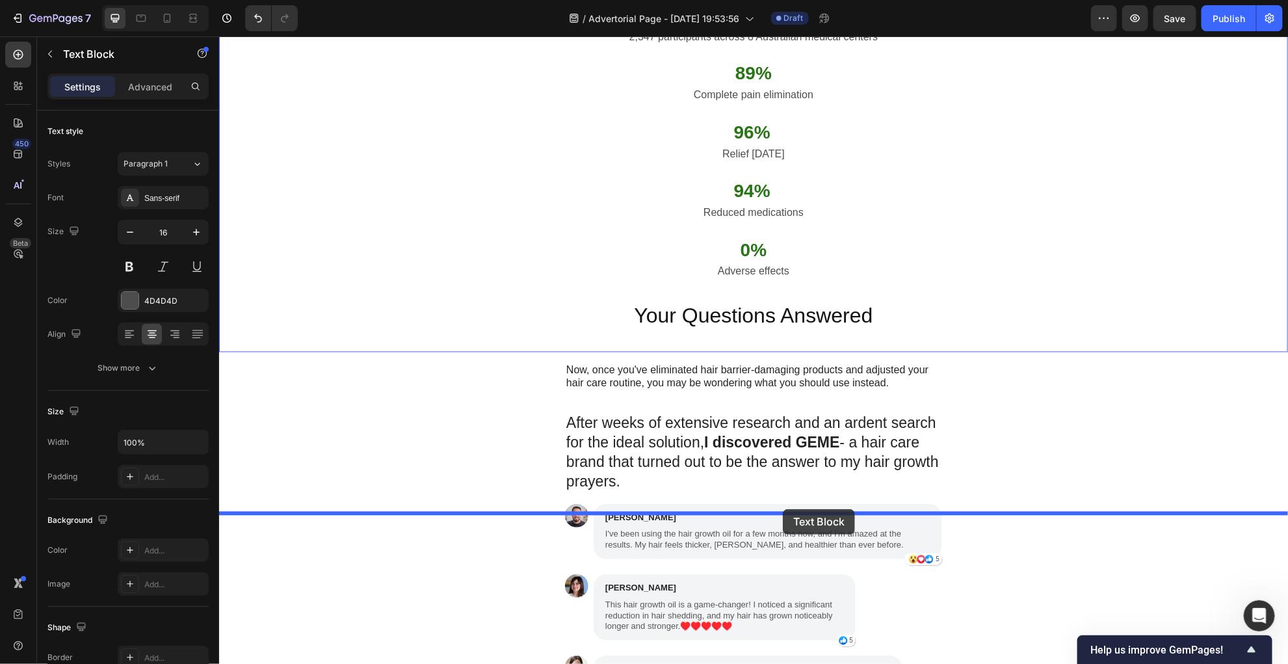
drag, startPoint x: 811, startPoint y: 154, endPoint x: 782, endPoint y: 508, distance: 355.4
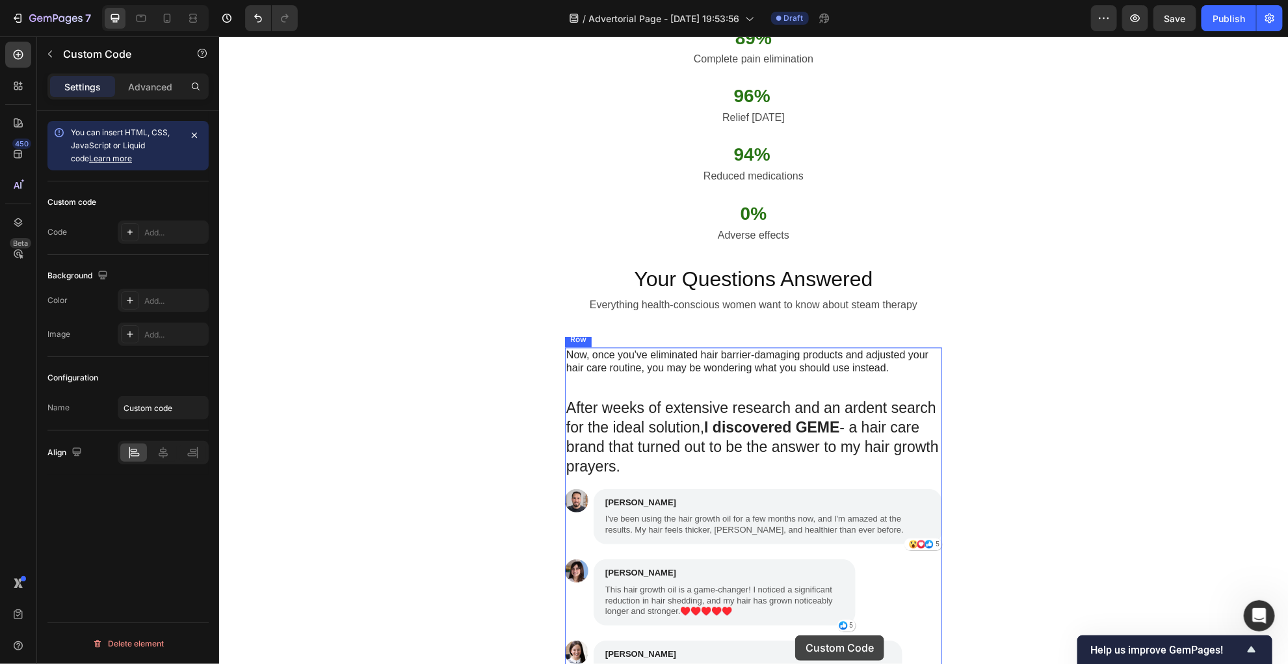
scroll to position [3858, 0]
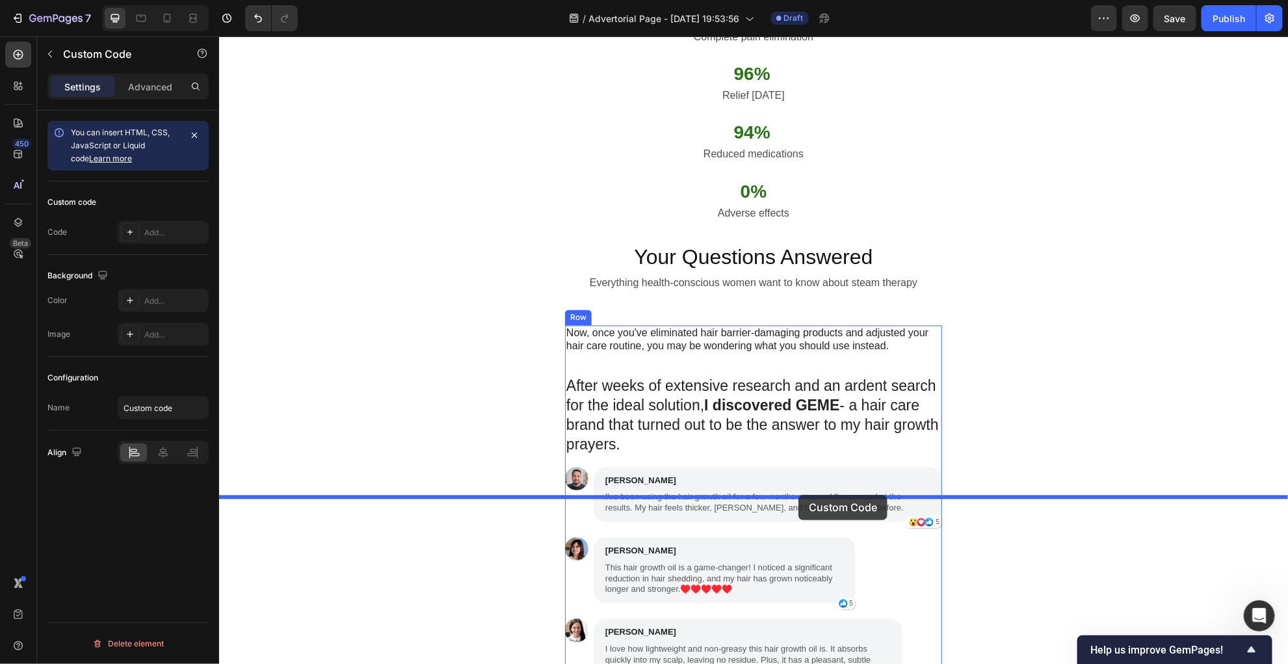
drag, startPoint x: 794, startPoint y: 372, endPoint x: 798, endPoint y: 494, distance: 121.6
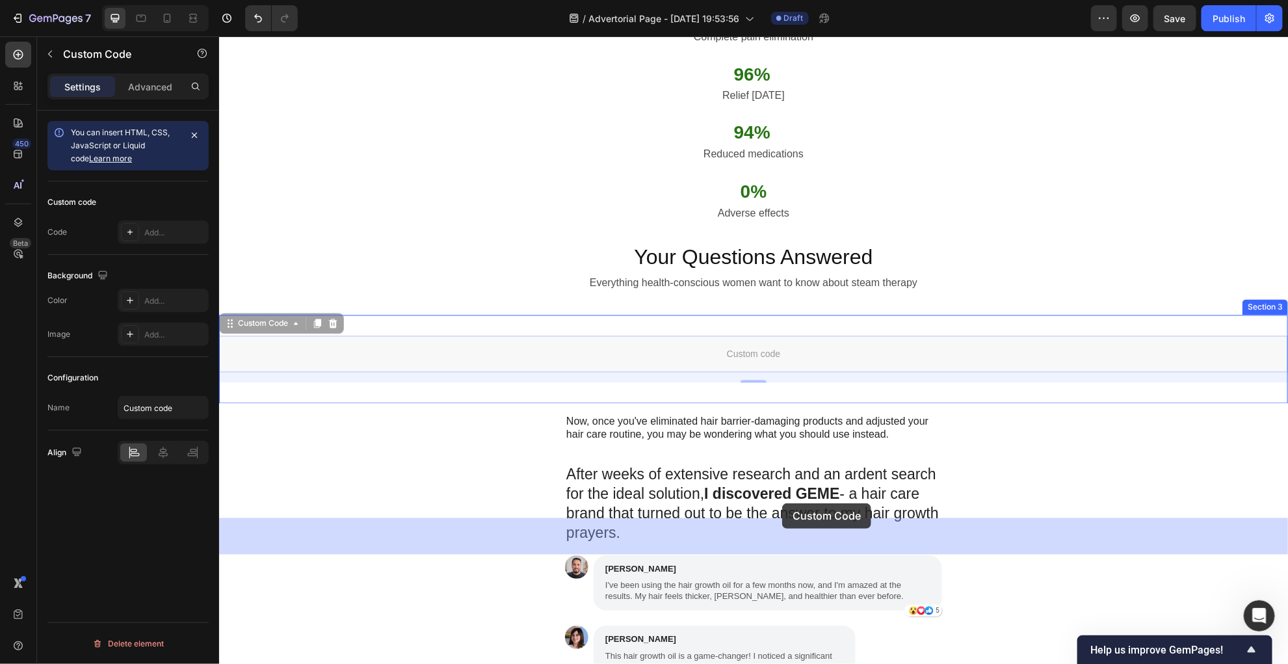
drag, startPoint x: 782, startPoint y: 529, endPoint x: 781, endPoint y: 502, distance: 26.7
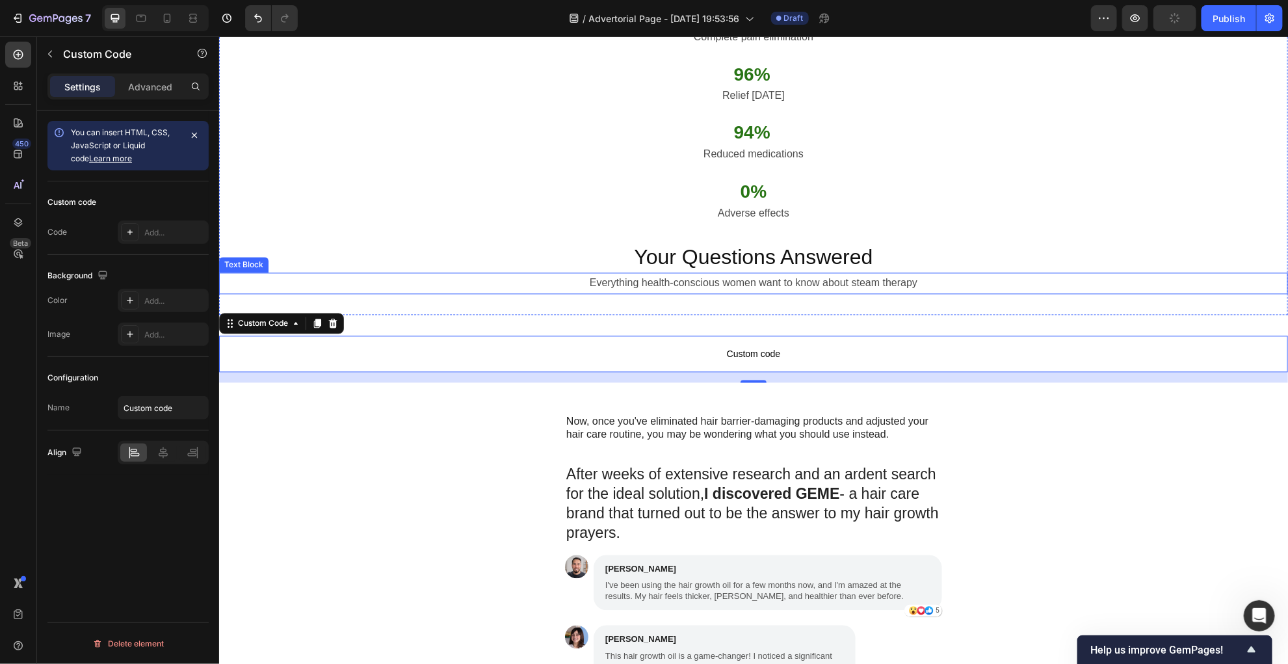
click at [558, 272] on h2 "Your Questions Answered" at bounding box center [752, 257] width 1069 height 30
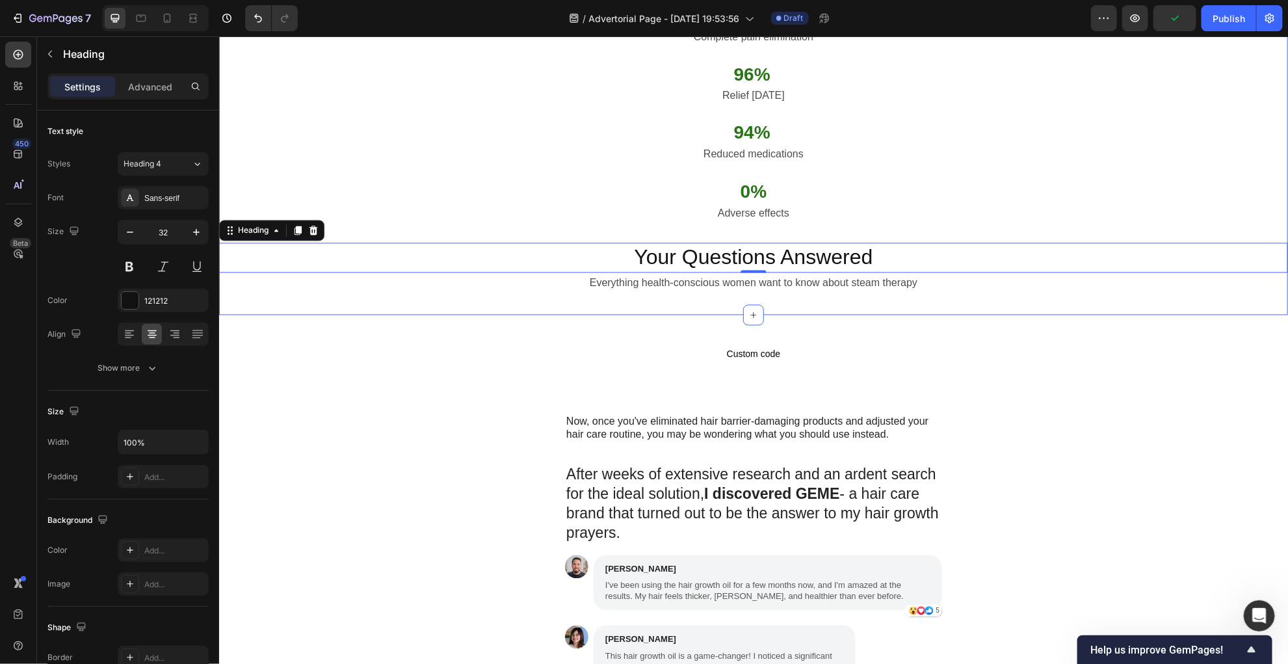
click at [649, 314] on div "Clinical Study Results Heading 2,347 participants across 8 Australian medical c…" at bounding box center [752, 110] width 1069 height 408
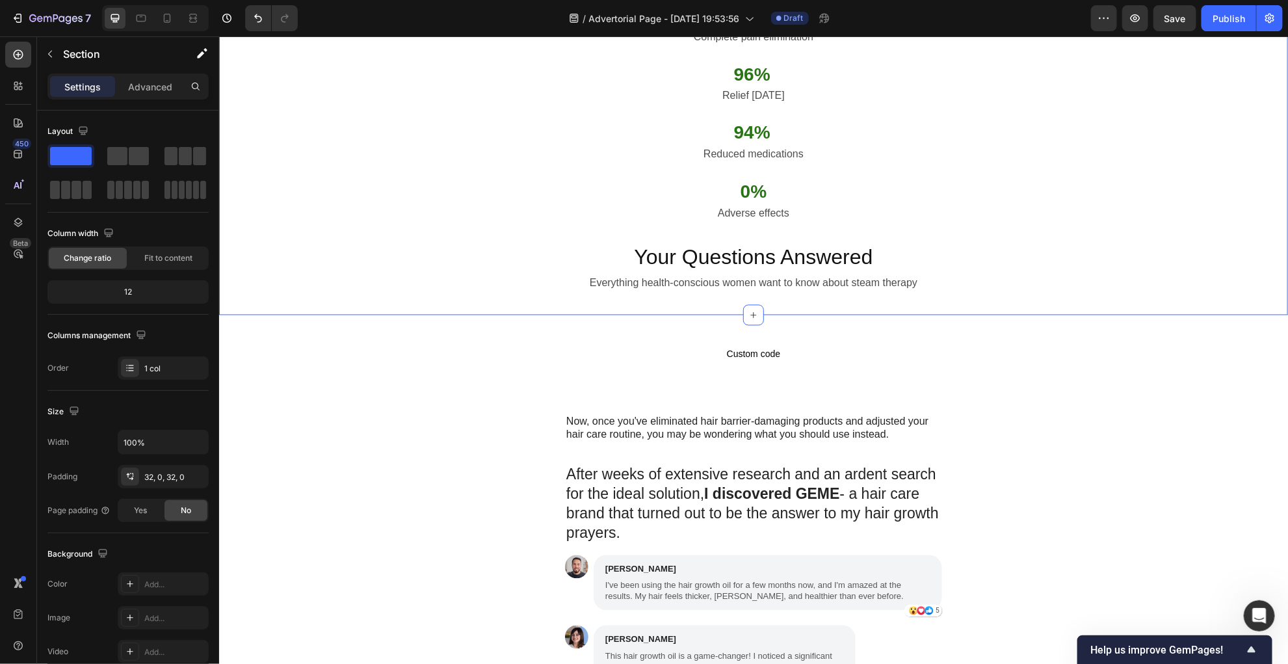
drag, startPoint x: 748, startPoint y: 496, endPoint x: 748, endPoint y: 480, distance: 15.6
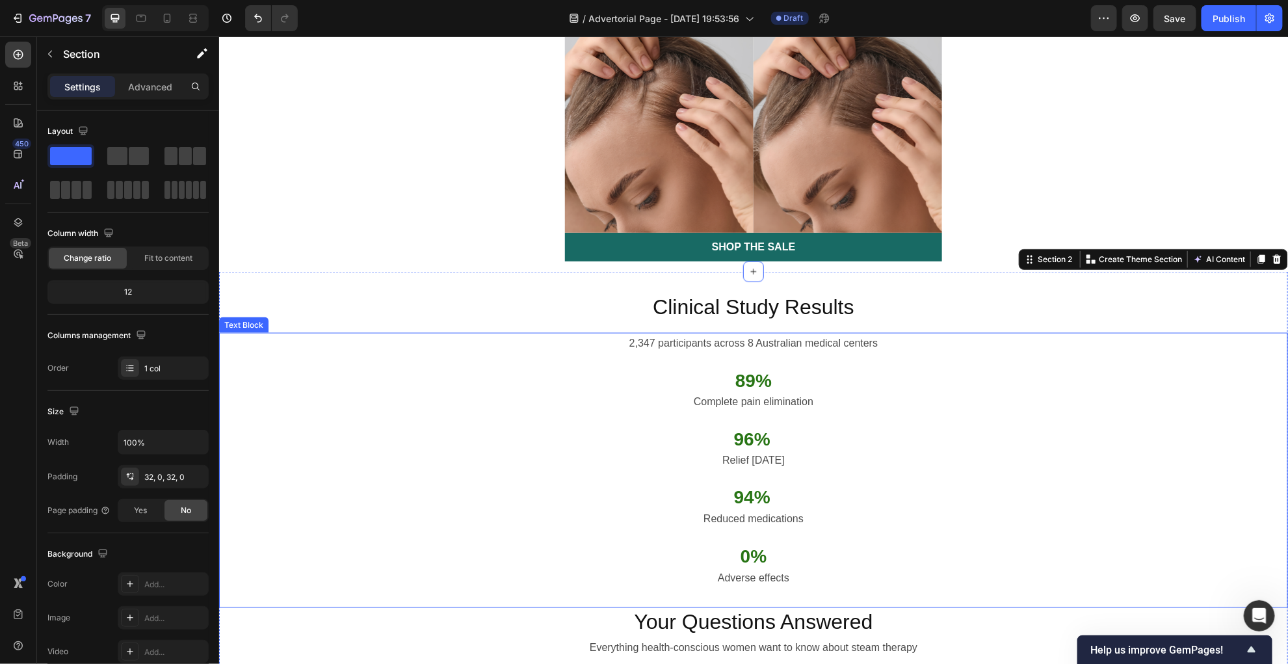
scroll to position [3449, 0]
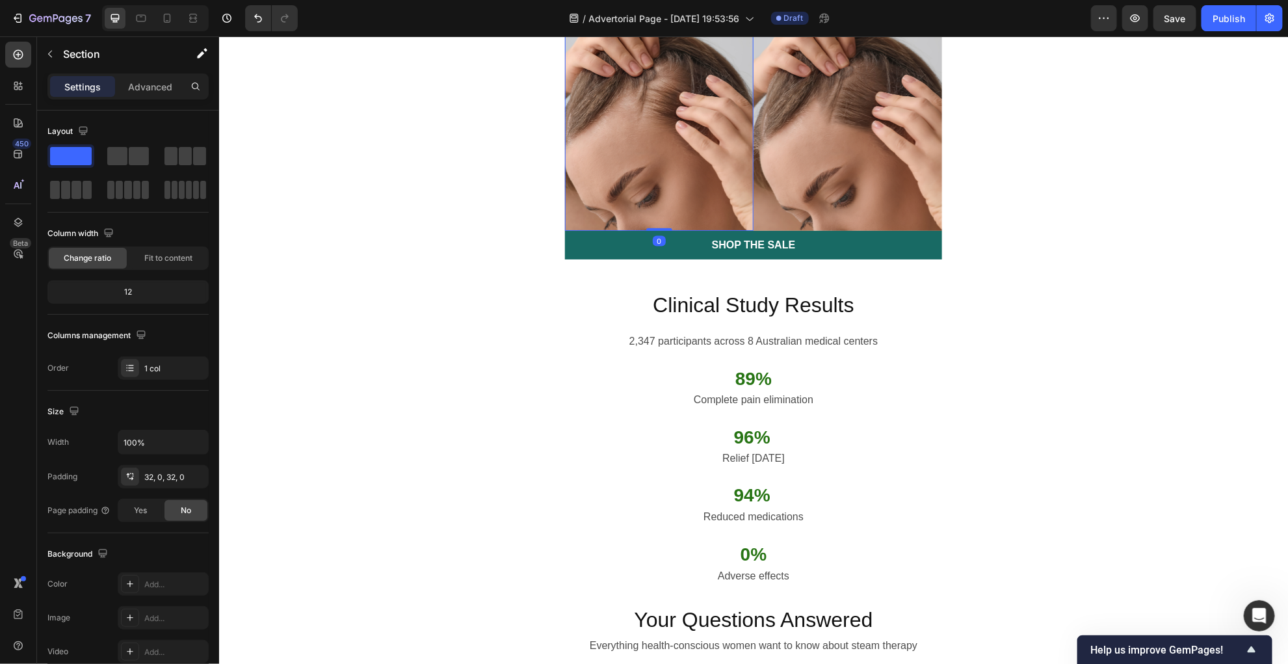
click at [638, 230] on img at bounding box center [658, 116] width 189 height 228
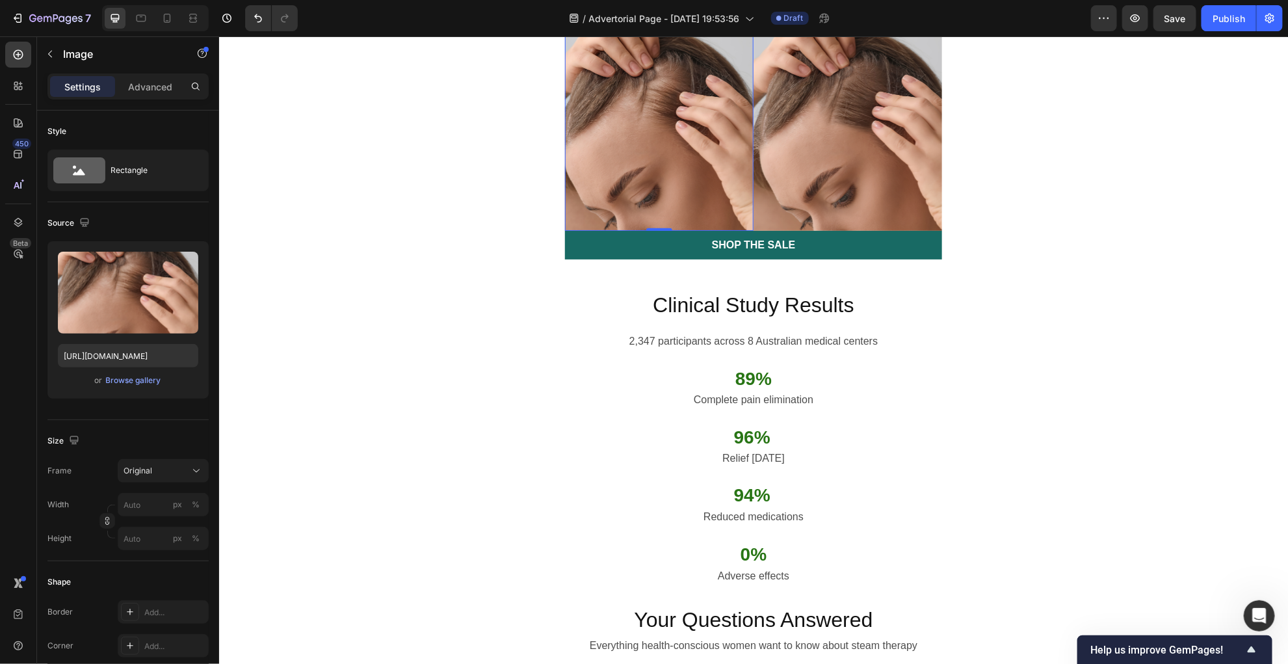
click at [593, 230] on img at bounding box center [658, 116] width 189 height 228
click at [122, 384] on div "Browse gallery" at bounding box center [133, 380] width 55 height 12
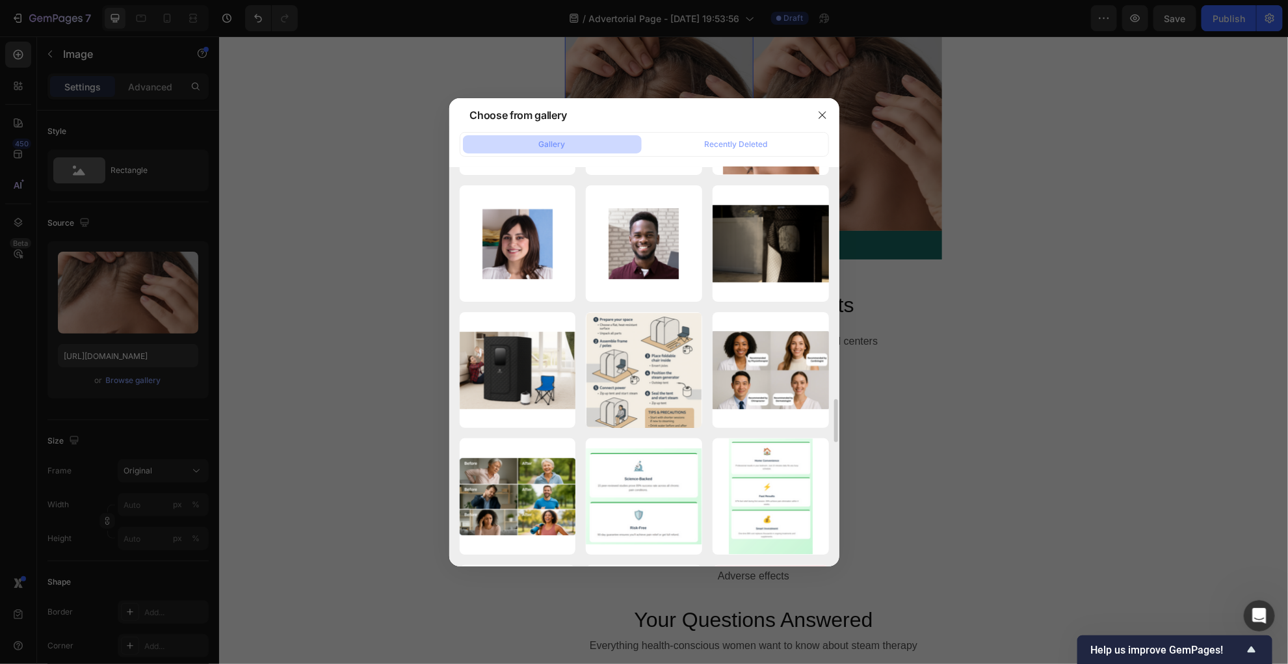
scroll to position [2134, 0]
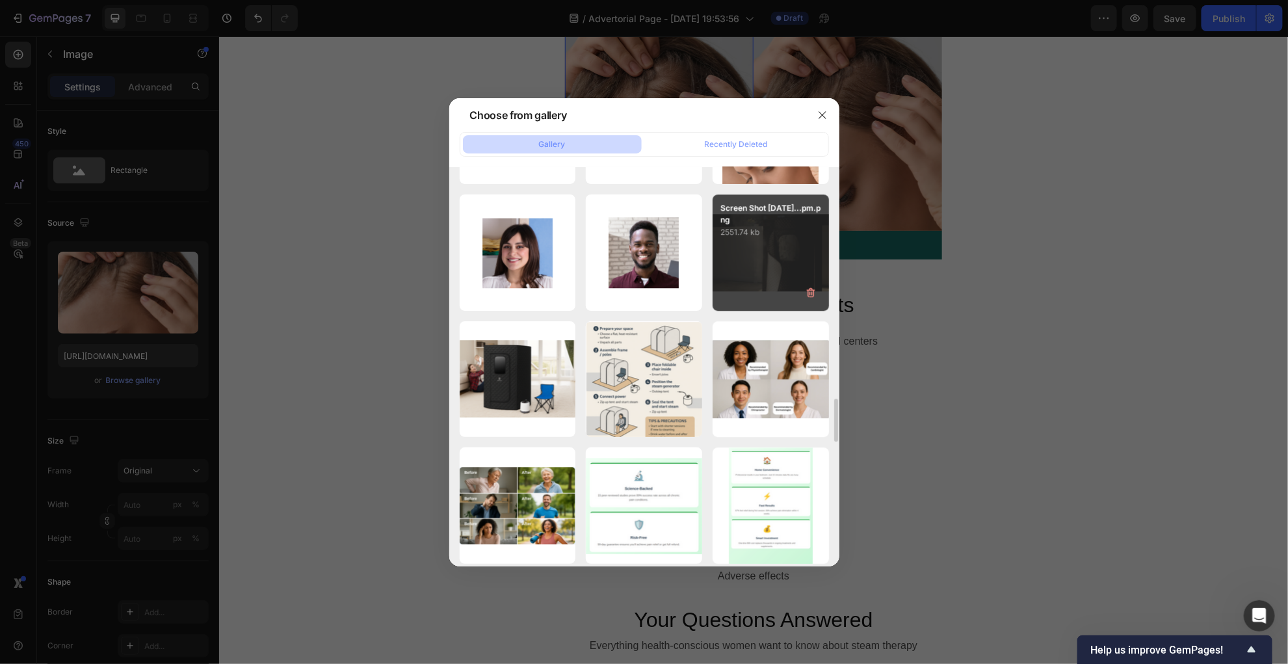
click at [745, 287] on div "Screen Shot 2025-09-2...pm.png 2551.74 kb" at bounding box center [770, 252] width 116 height 116
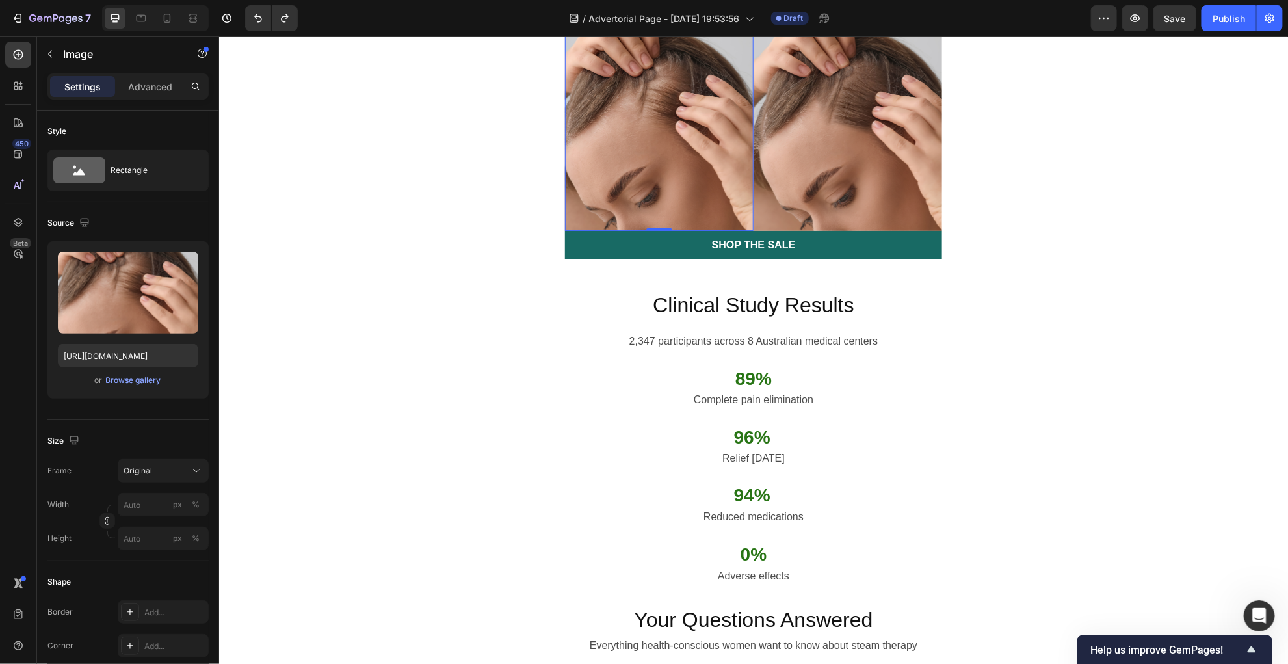
click at [658, 230] on img at bounding box center [658, 116] width 189 height 228
click at [146, 380] on div "Browse gallery" at bounding box center [133, 380] width 55 height 12
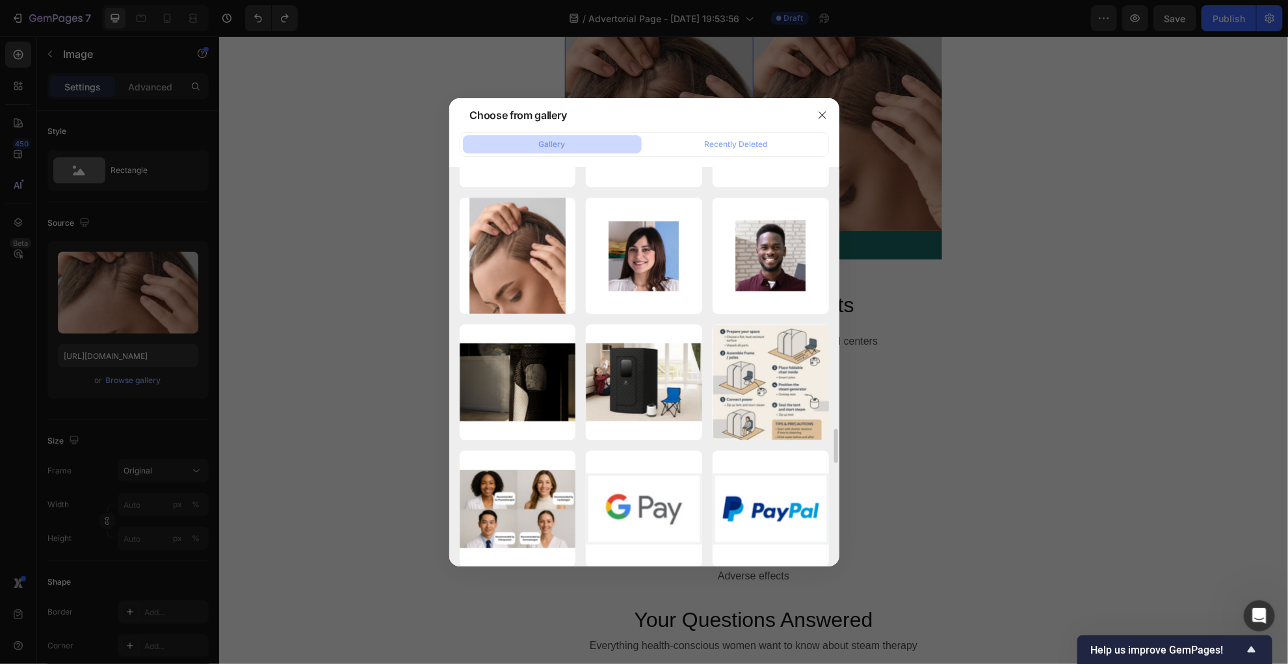
scroll to position [3255, 0]
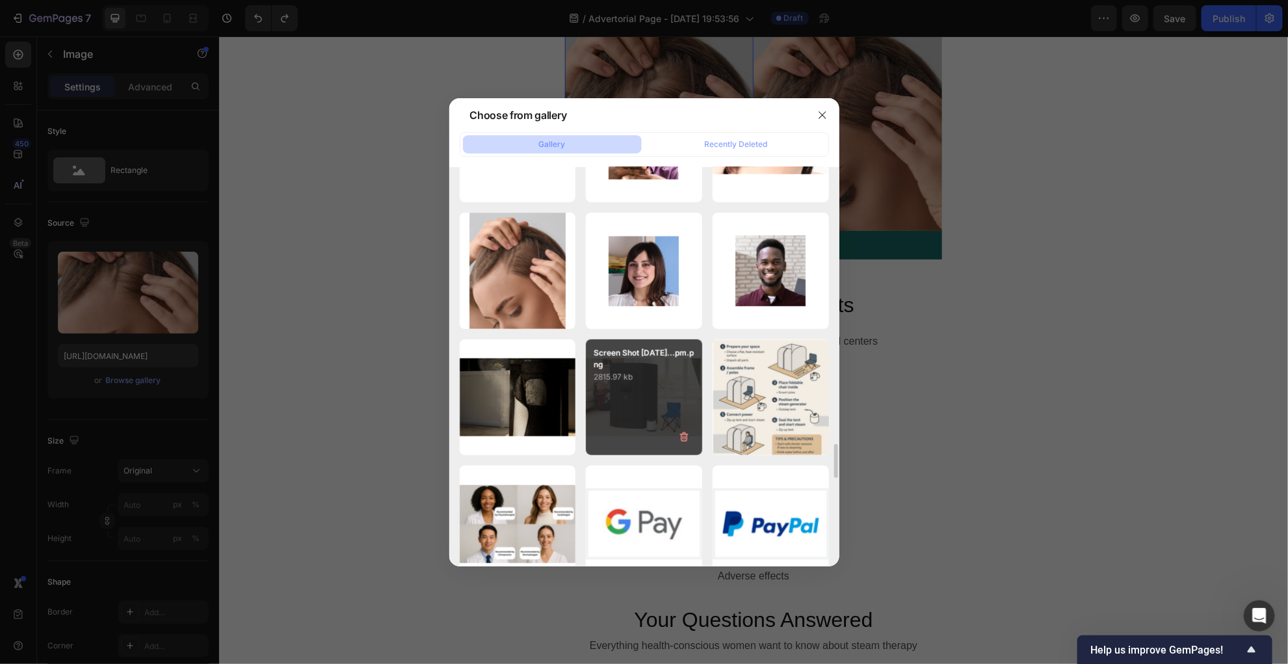
click at [618, 355] on p "Screen Shot [DATE]...pm.png" at bounding box center [643, 358] width 101 height 23
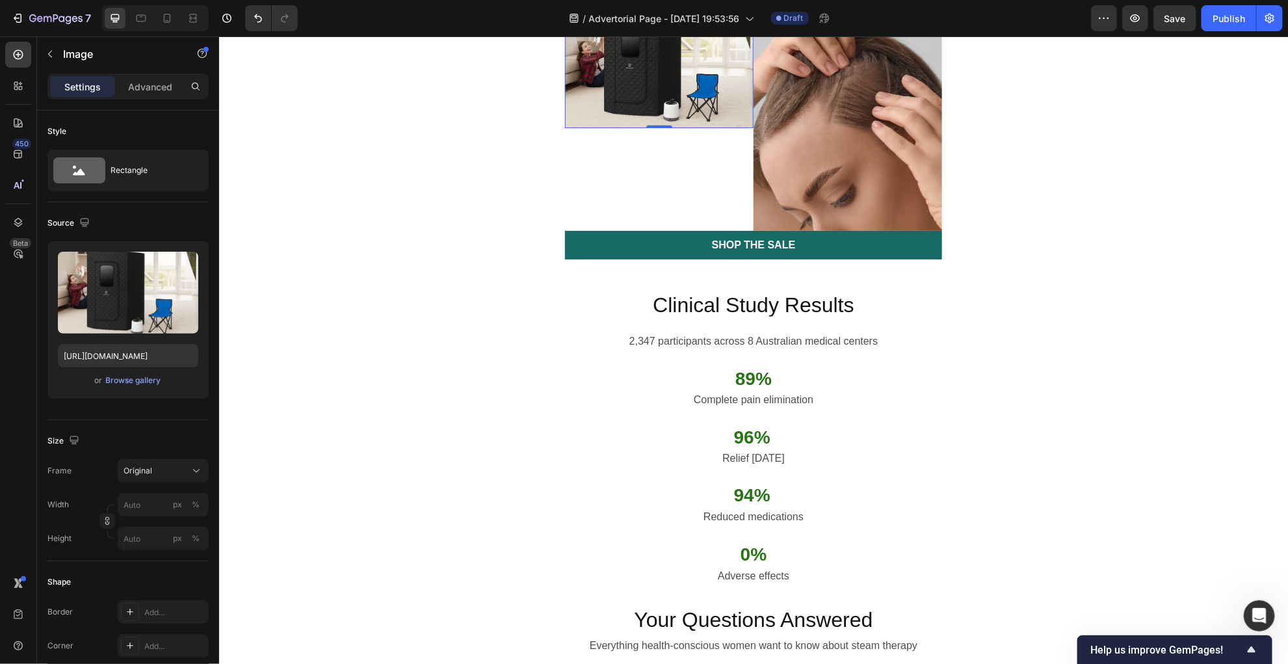
type input "https://cdn.shopify.com/s/files/1/0731/2490/5172/files/gempages_574780735714493…"
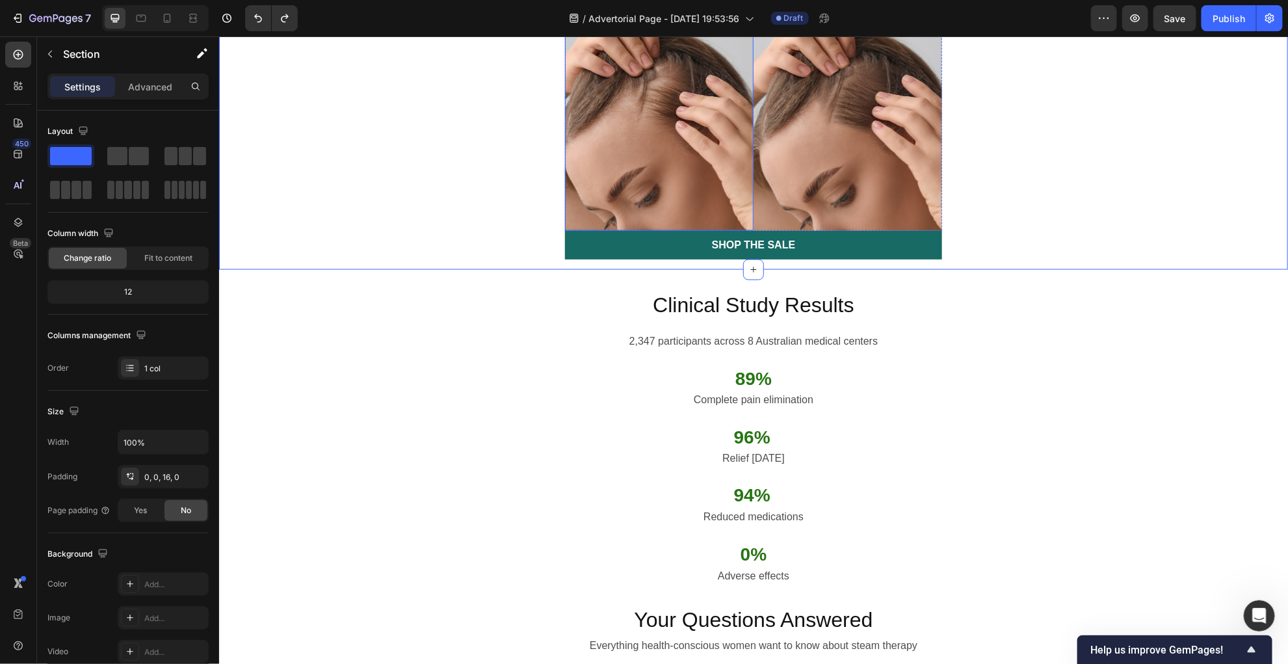
click at [677, 230] on img at bounding box center [658, 116] width 189 height 228
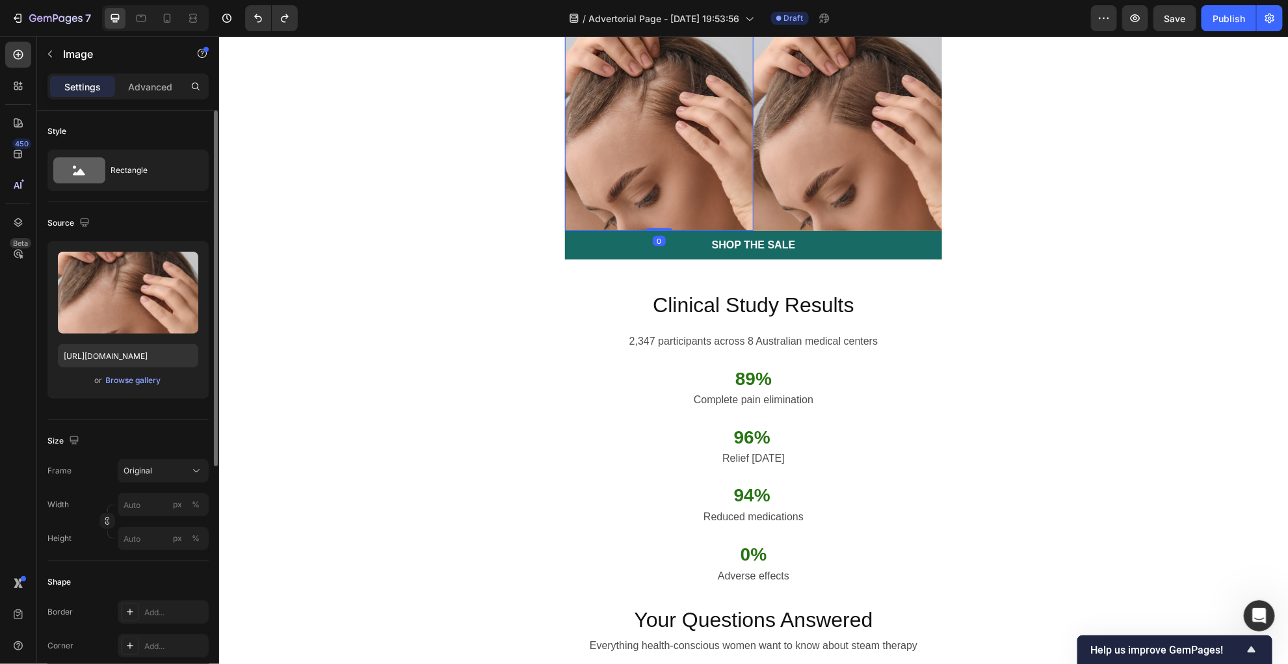
click at [159, 387] on div "or Browse gallery" at bounding box center [128, 380] width 140 height 16
click at [148, 382] on div "Browse gallery" at bounding box center [133, 380] width 55 height 12
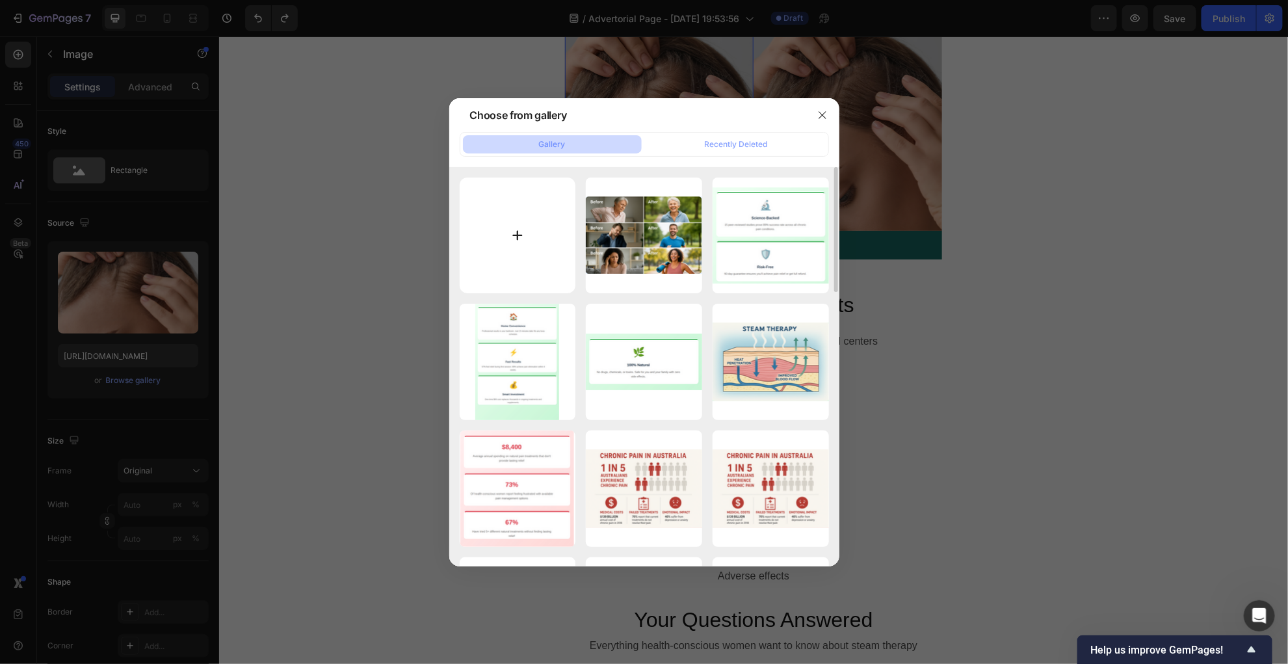
click at [533, 225] on input "file" at bounding box center [518, 235] width 116 height 116
type input "C:\fakepath\Screen Shot 2025-09-29 at 9.27.41 pm.png"
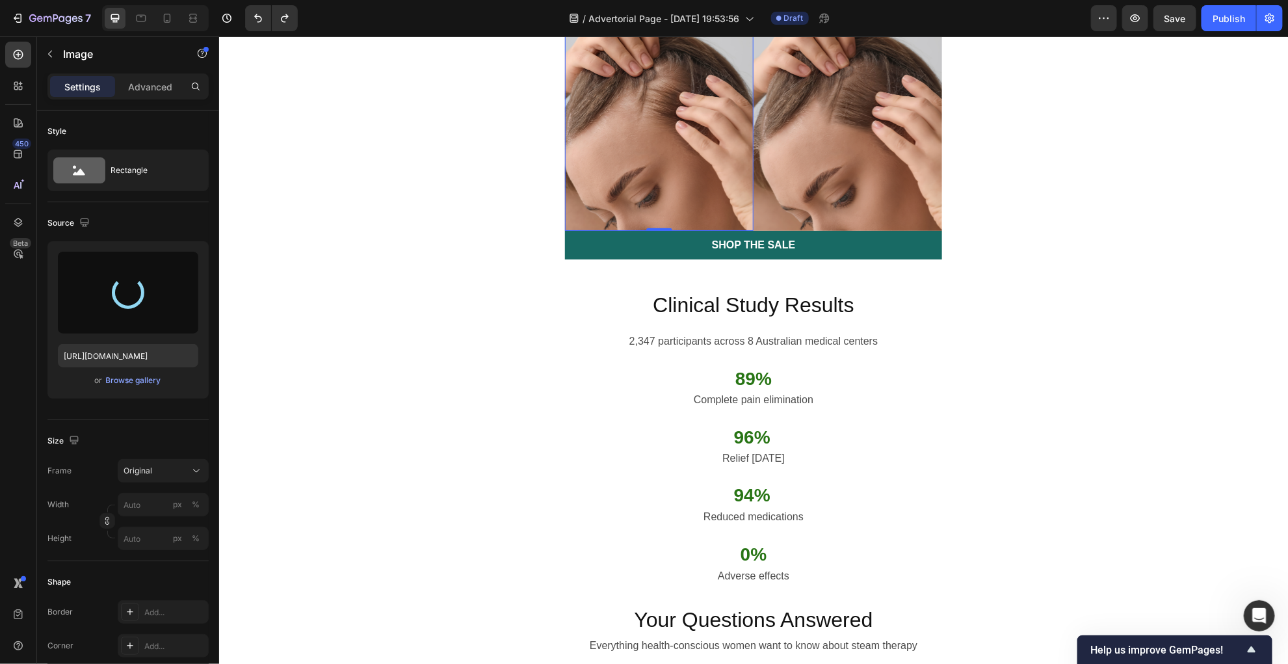
type input "https://cdn.shopify.com/s/files/1/0731/2490/5172/files/gempages_574780735714493…"
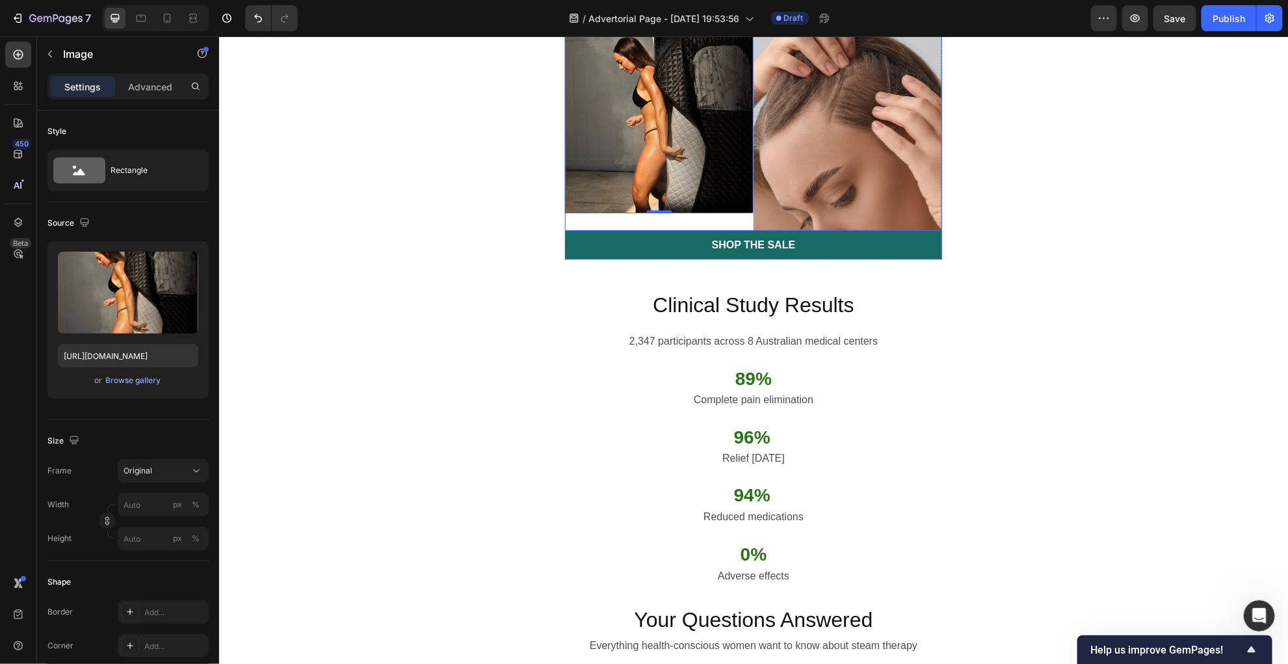
click at [697, 230] on div "Image 0" at bounding box center [658, 116] width 189 height 228
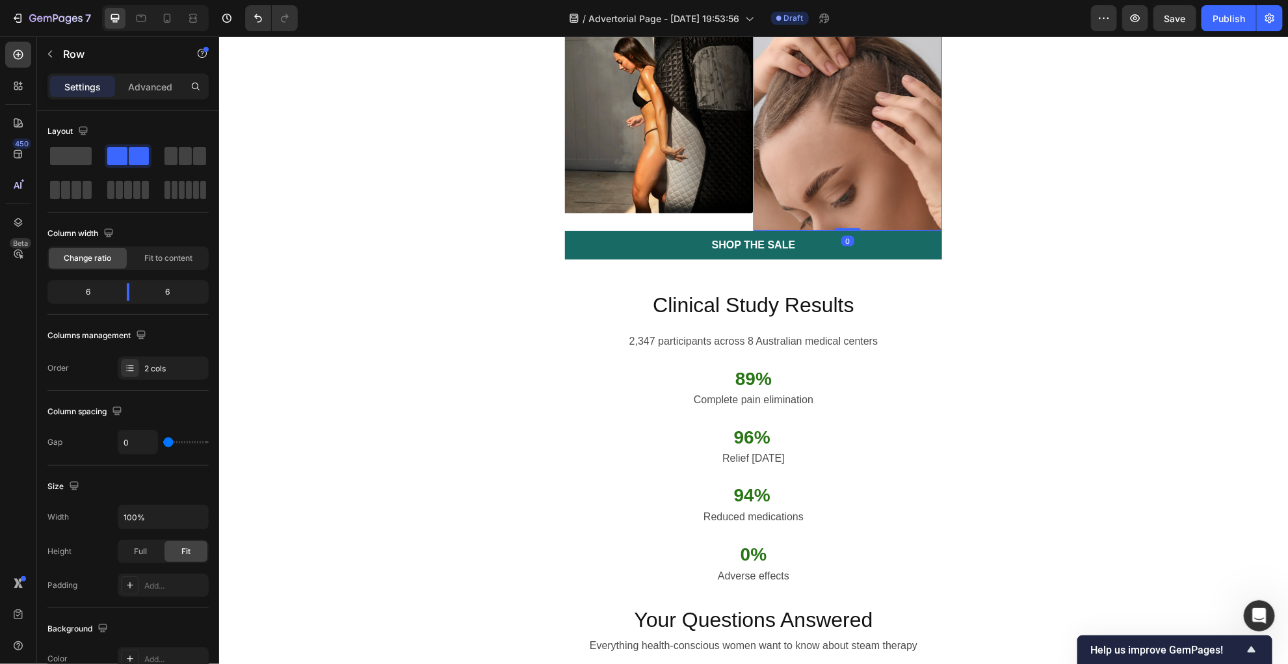
click at [794, 230] on img at bounding box center [847, 116] width 189 height 228
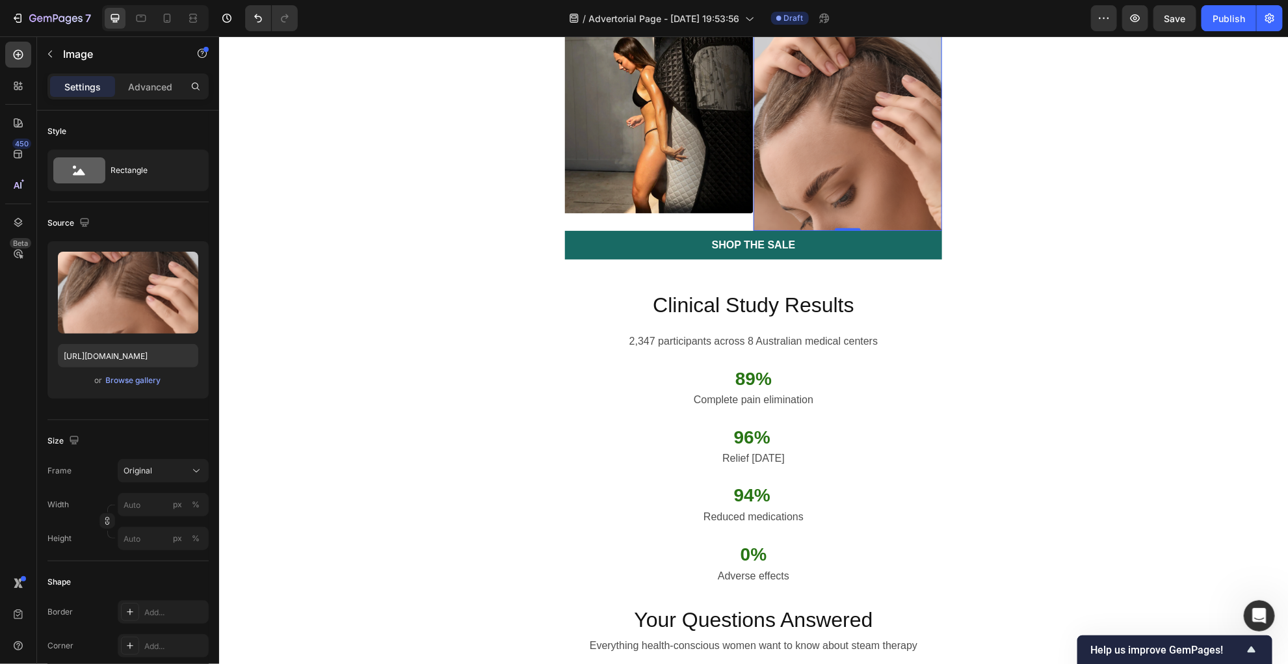
click at [872, 230] on img at bounding box center [847, 116] width 189 height 228
click at [127, 381] on div "Browse gallery" at bounding box center [133, 380] width 55 height 12
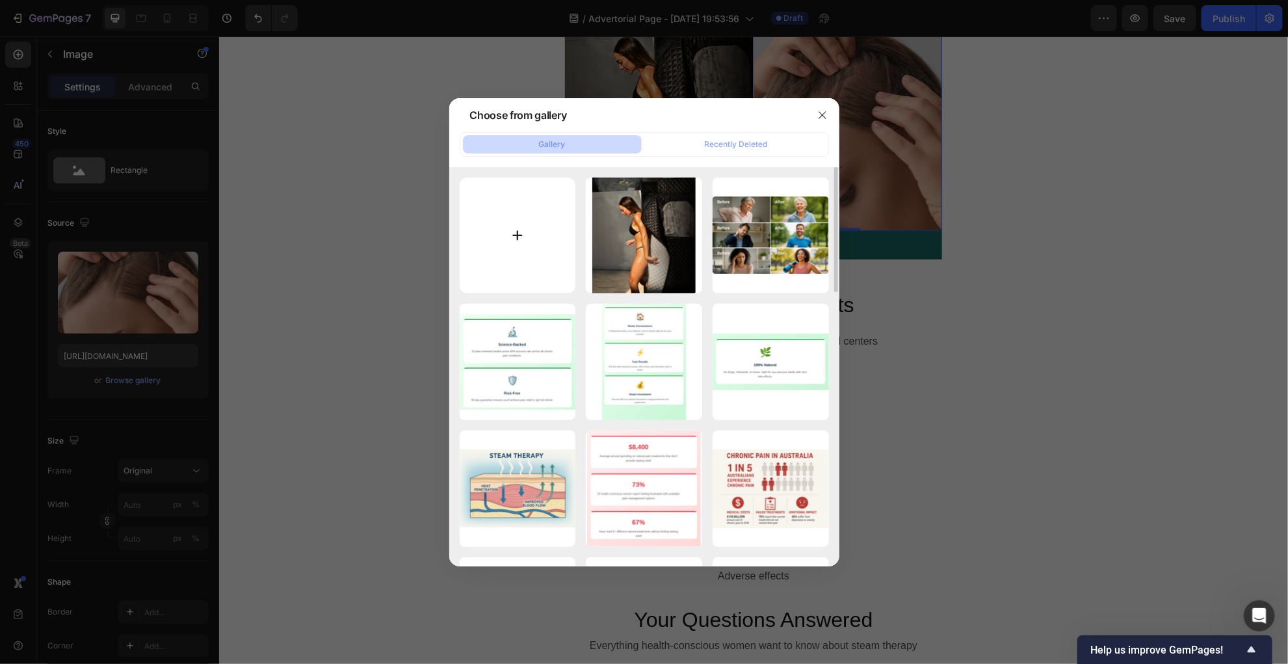
click at [519, 245] on input "file" at bounding box center [518, 235] width 116 height 116
type input "C:\fakepath\Screen Shot 2025-09-29 at 9.28.14 pm.png"
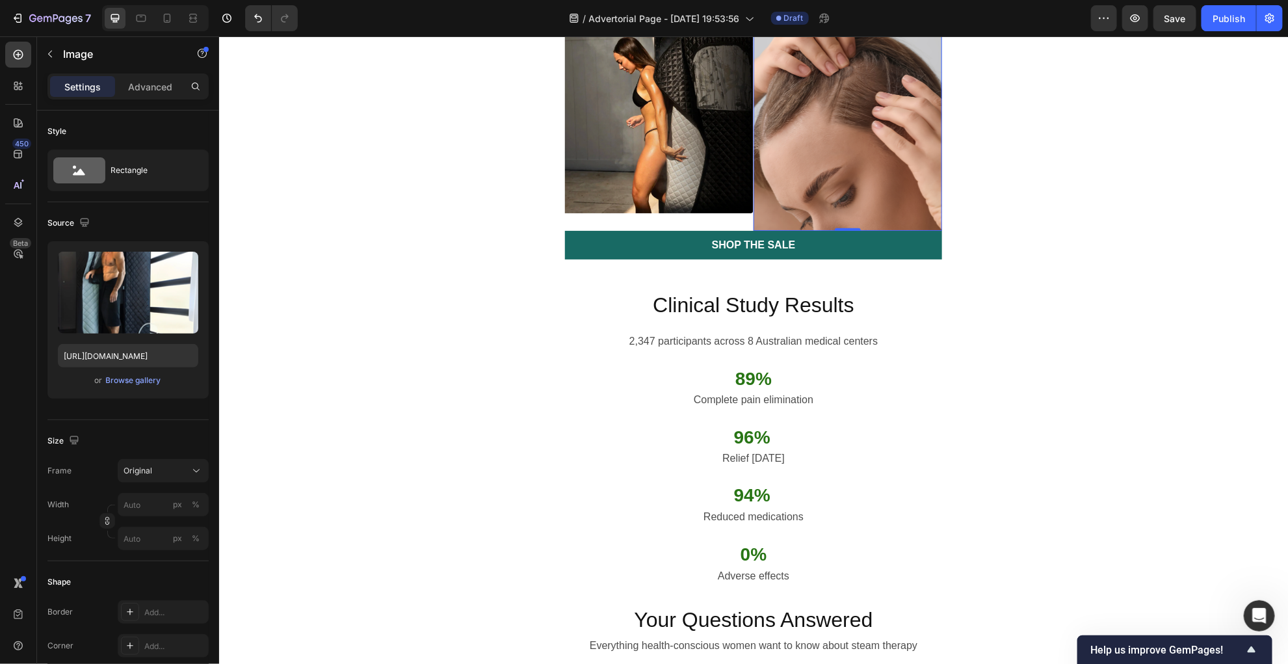
type input "https://cdn.shopify.com/s/files/1/0731/2490/5172/files/gempages_574780735714493…"
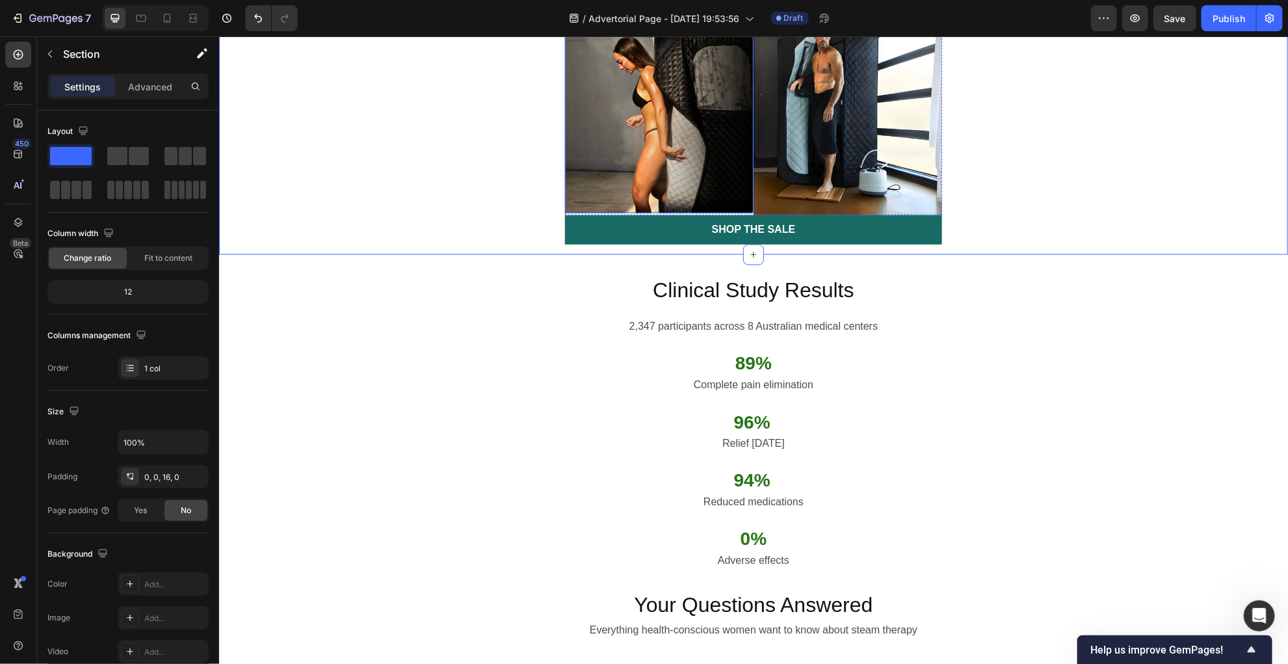
click at [668, 213] on img at bounding box center [658, 107] width 189 height 211
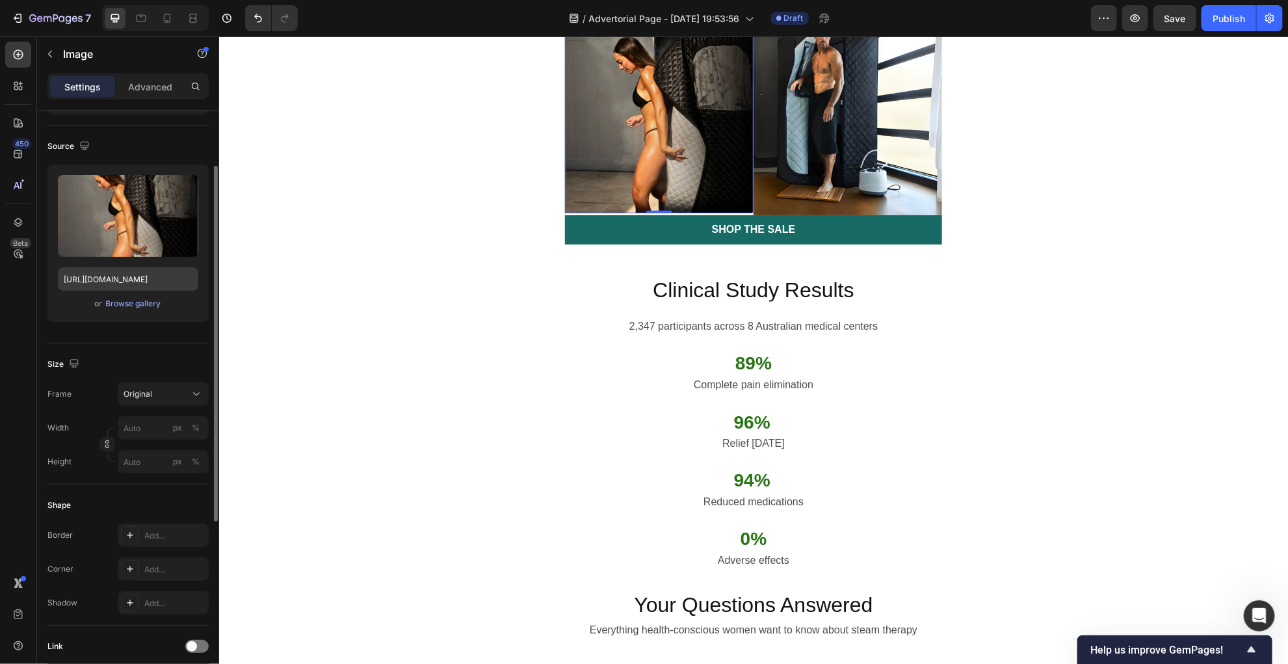
scroll to position [86, 0]
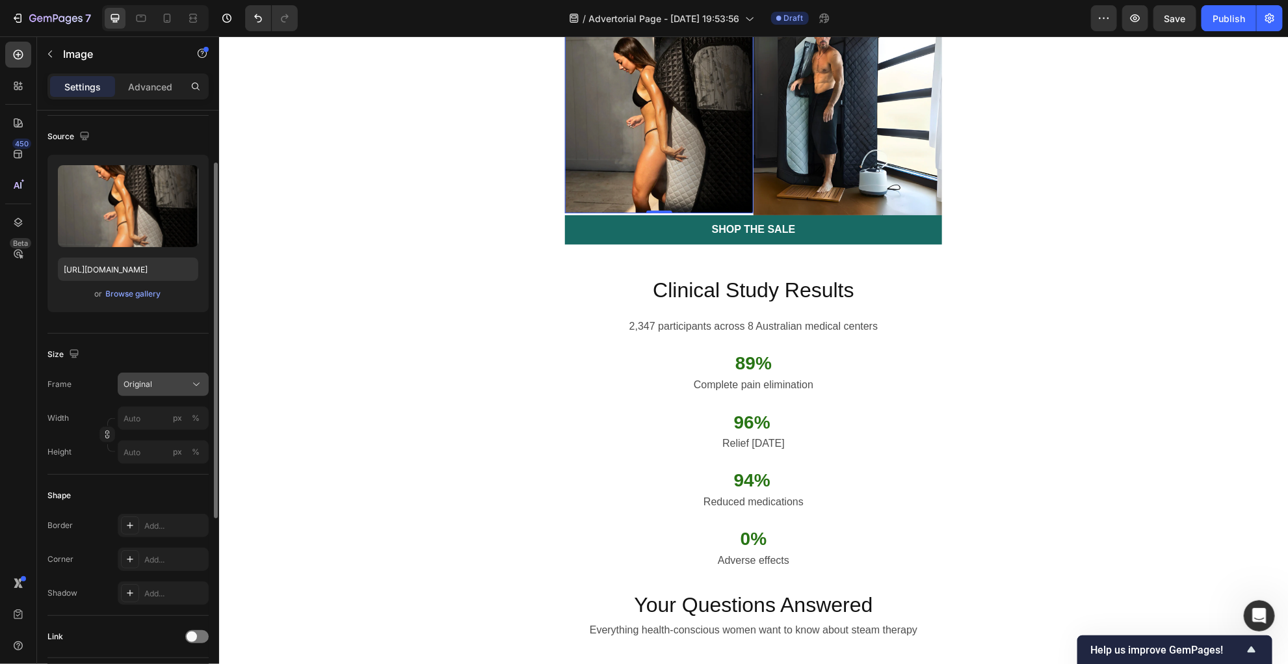
click at [174, 380] on div "Original" at bounding box center [156, 384] width 64 height 12
click at [146, 502] on div "Custom" at bounding box center [151, 512] width 104 height 23
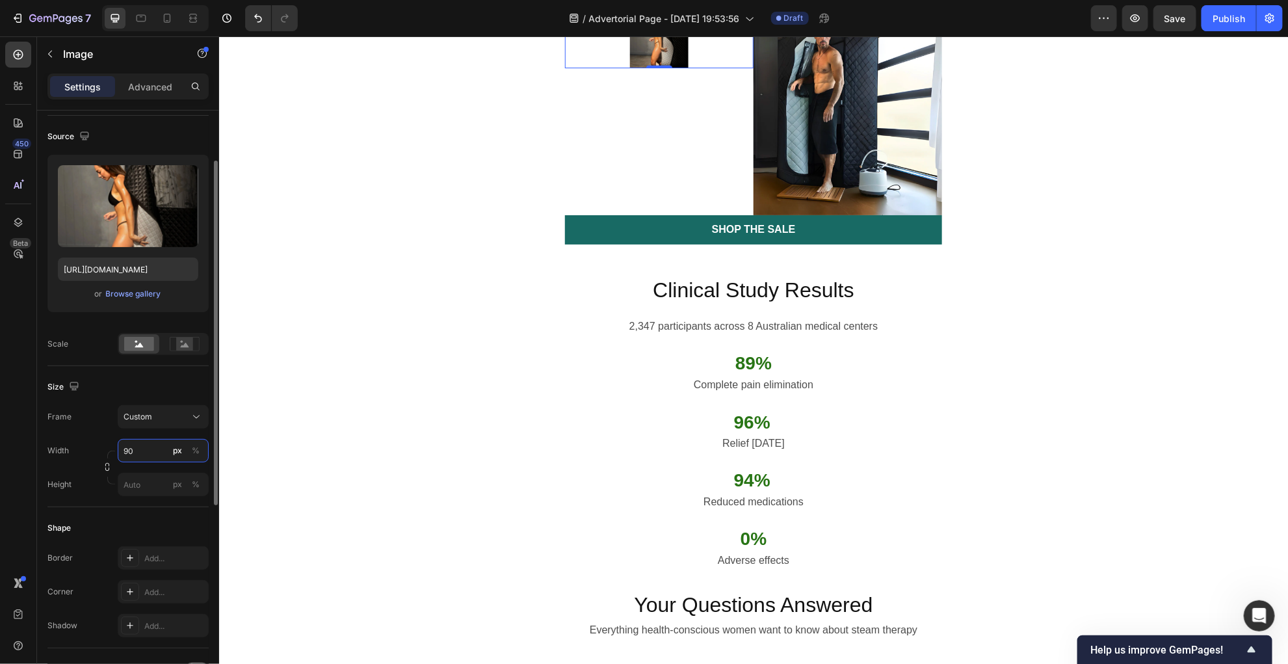
type input "9"
type input "1"
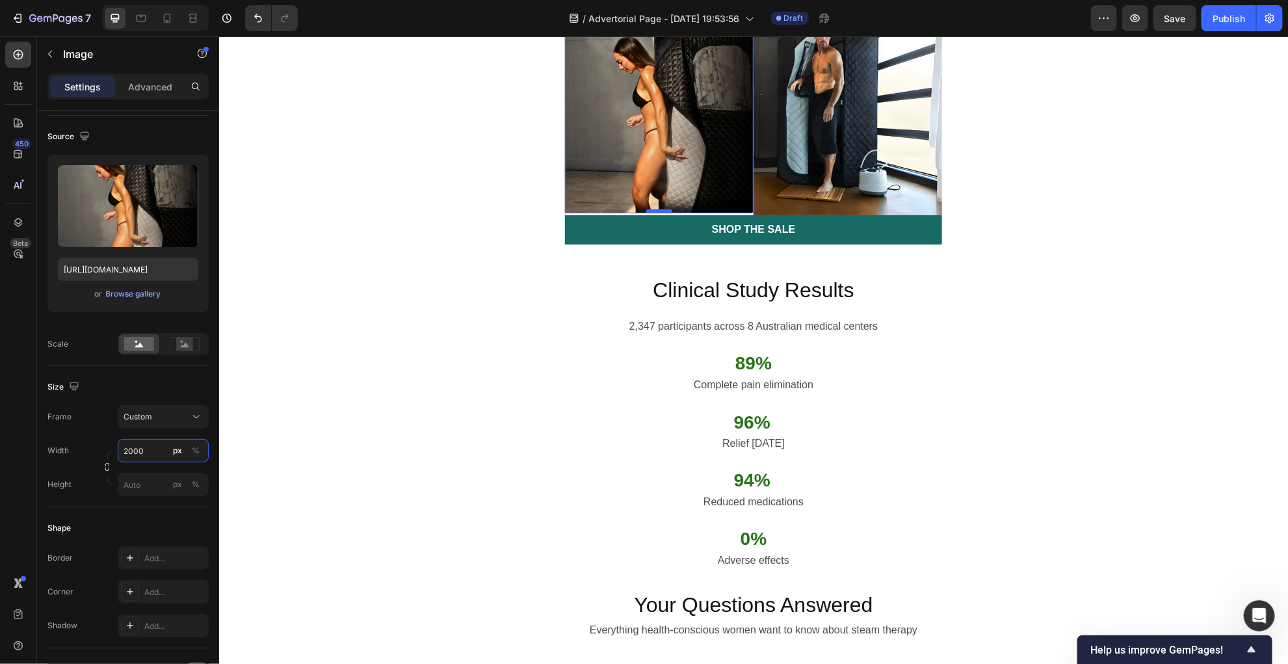
type input "2000"
drag, startPoint x: 648, startPoint y: 391, endPoint x: 655, endPoint y: 369, distance: 23.8
click at [655, 213] on div "Image 0" at bounding box center [658, 107] width 189 height 211
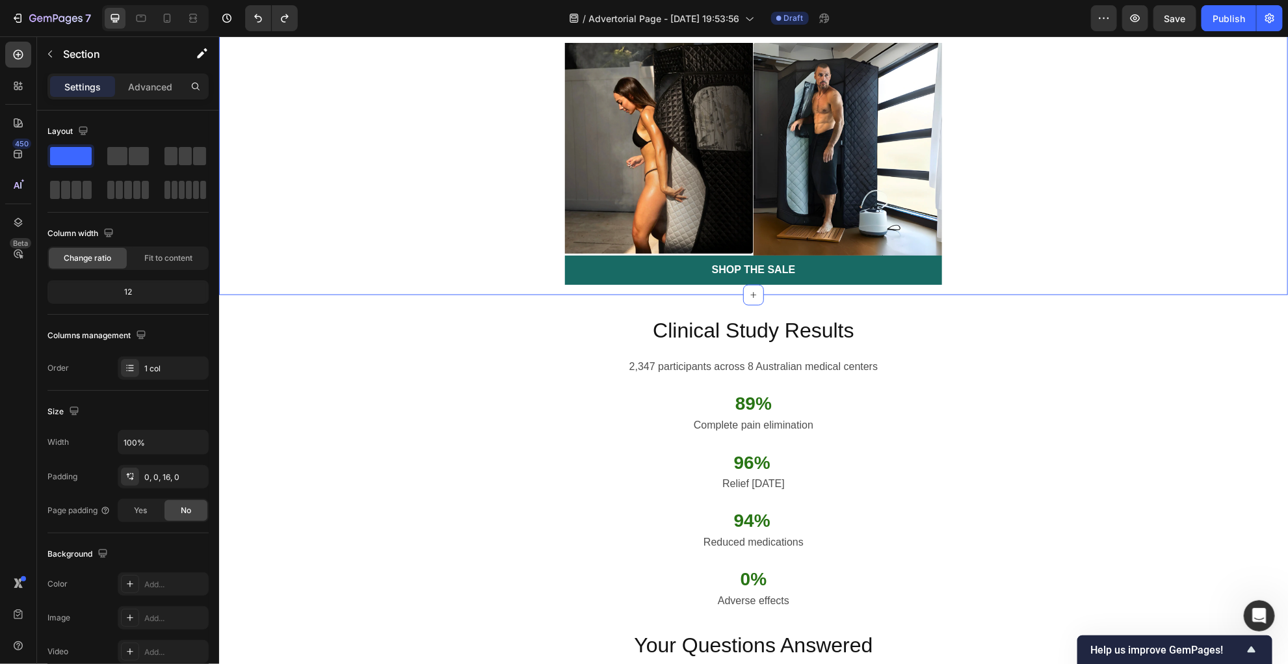
scroll to position [3411, 0]
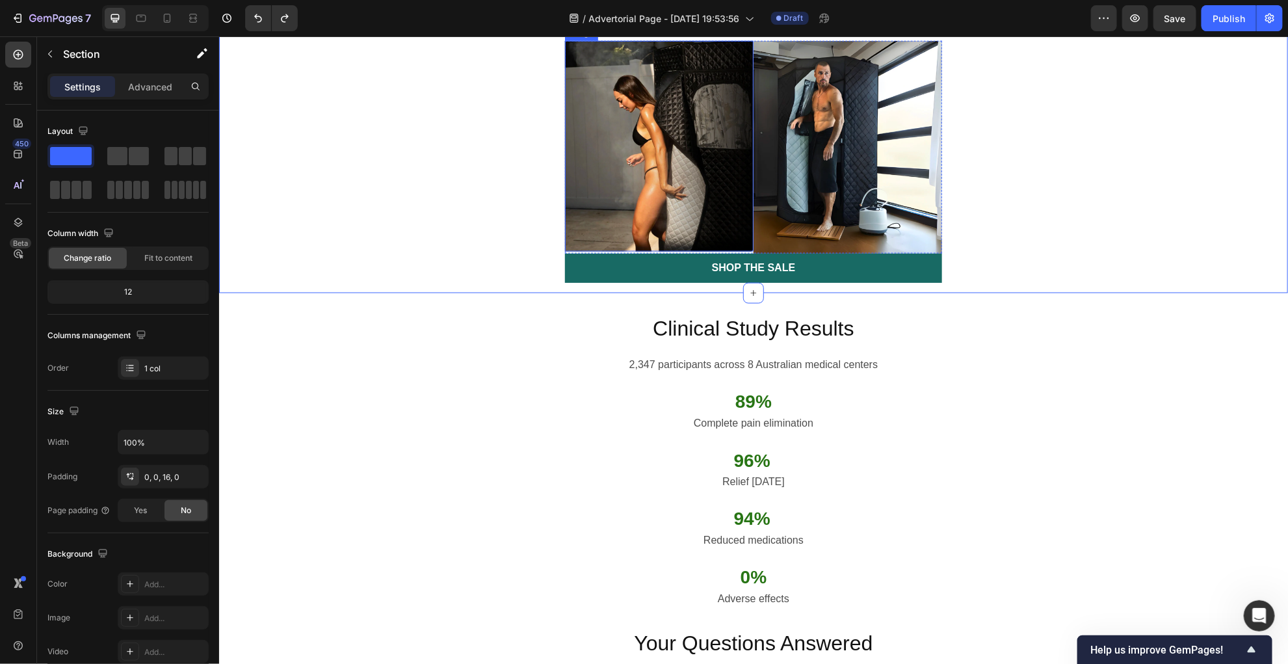
click at [600, 251] on img at bounding box center [658, 145] width 189 height 211
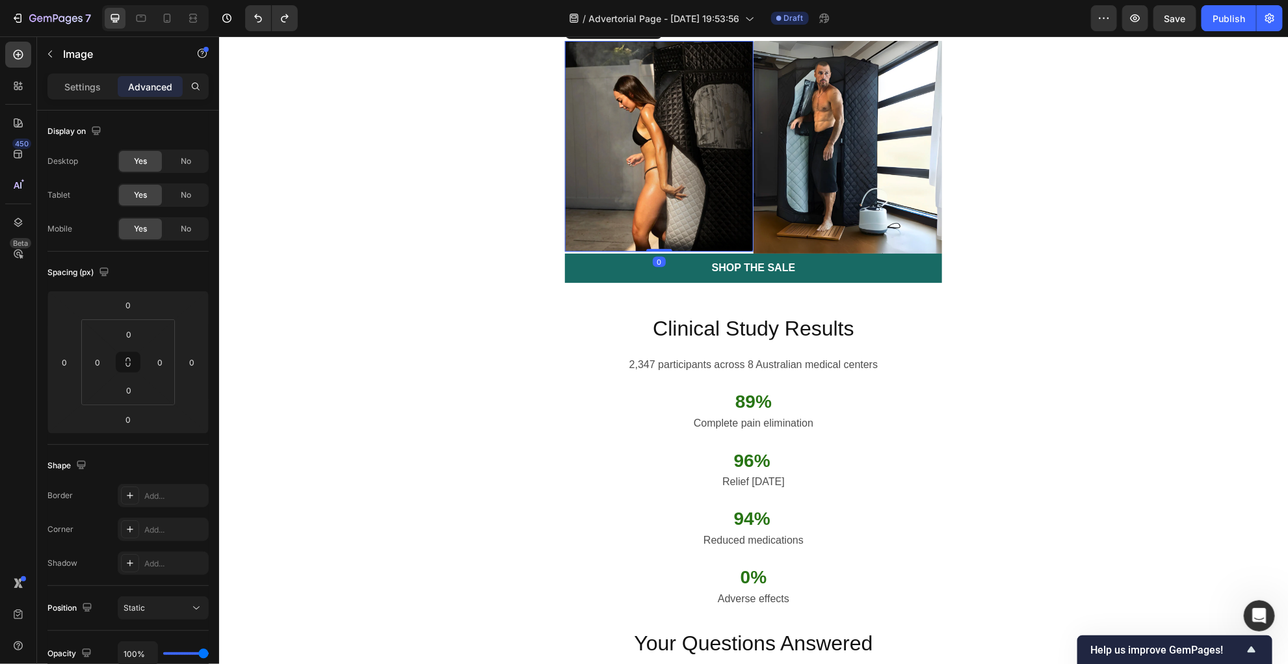
click at [677, 251] on img at bounding box center [658, 145] width 189 height 211
click at [56, 56] on button "button" at bounding box center [50, 54] width 21 height 21
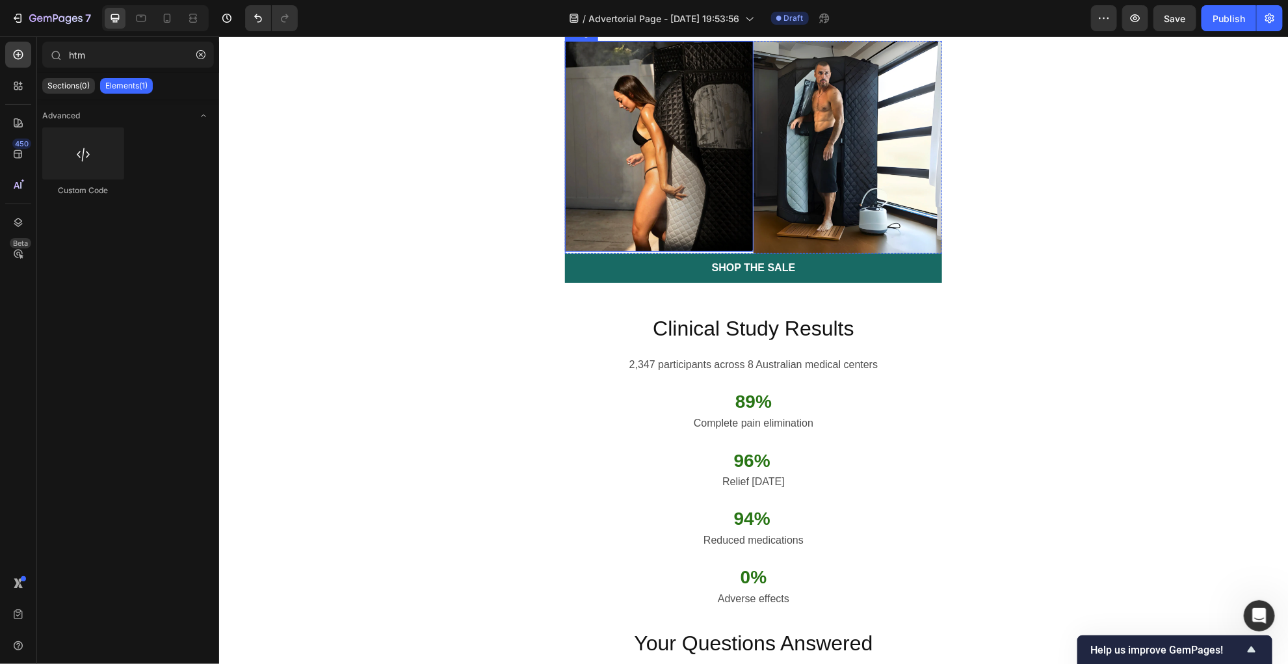
click at [619, 251] on img at bounding box center [658, 145] width 189 height 211
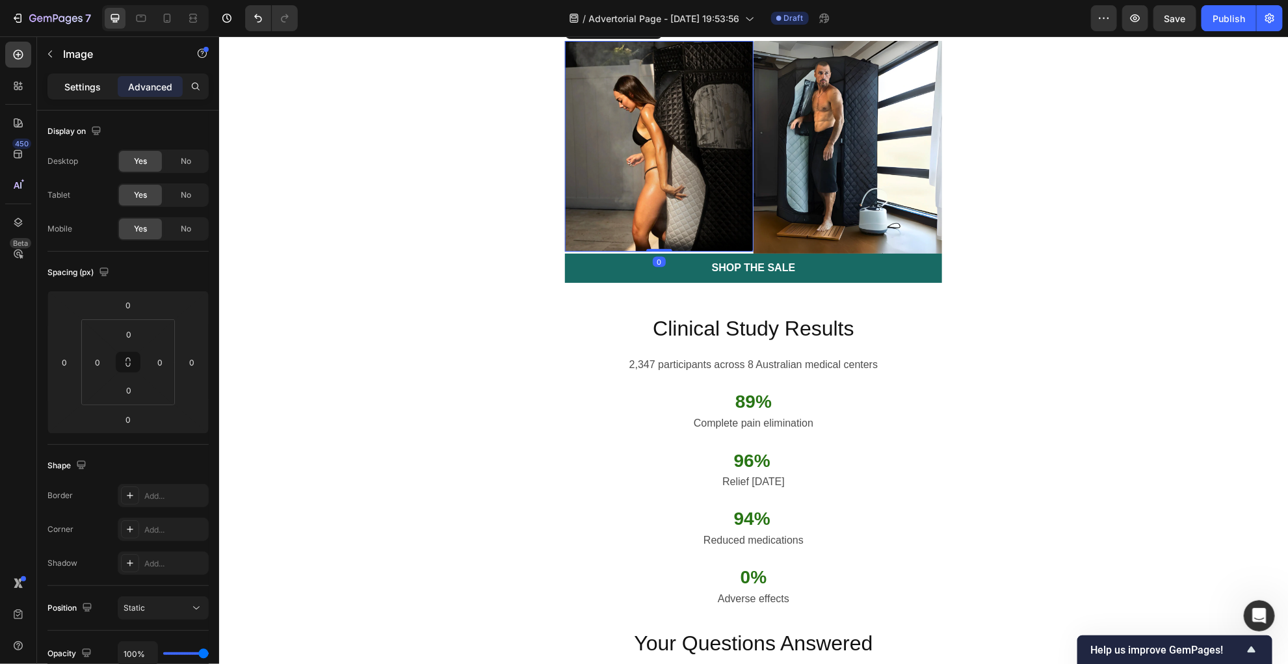
click at [88, 91] on p "Settings" at bounding box center [82, 87] width 36 height 14
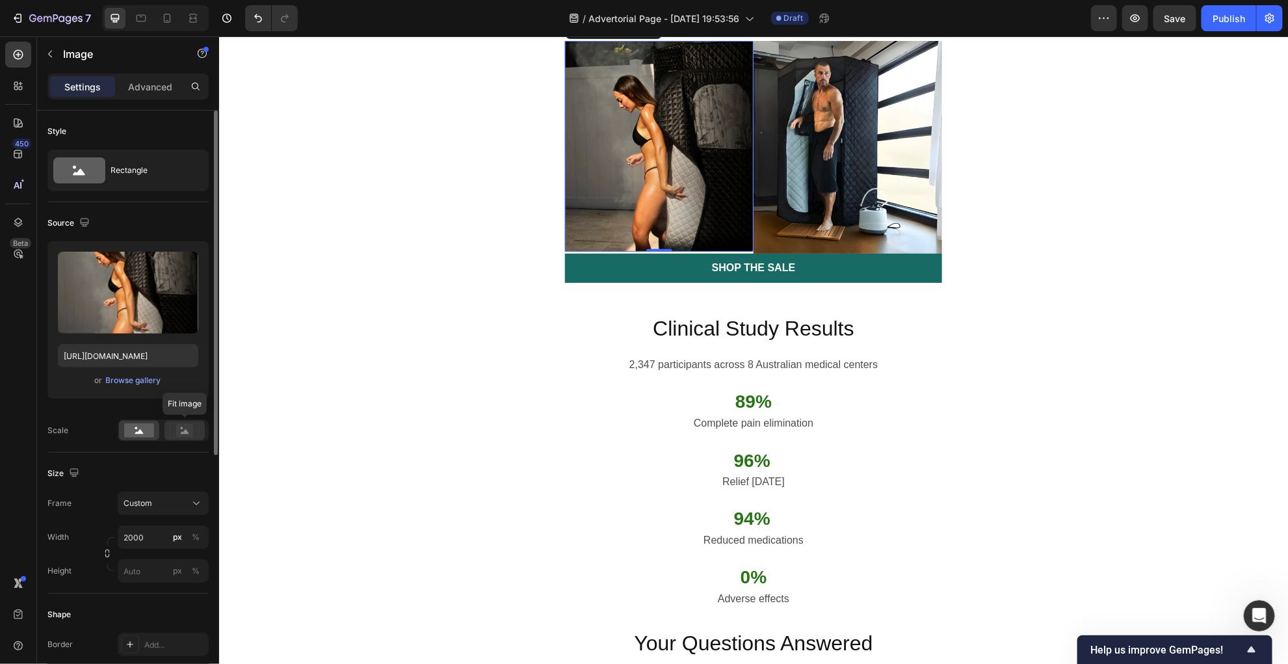
click at [185, 428] on rect at bounding box center [184, 430] width 17 height 13
click at [160, 495] on button "Custom" at bounding box center [163, 502] width 91 height 23
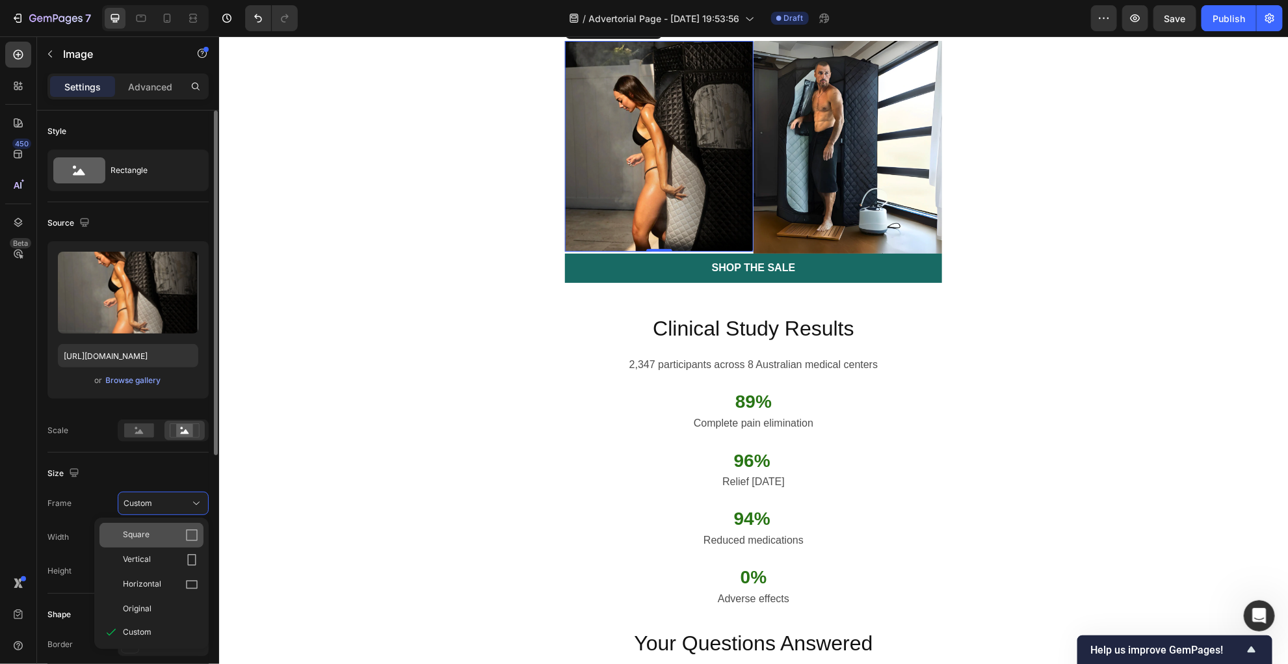
click at [157, 528] on div "Square" at bounding box center [160, 534] width 75 height 13
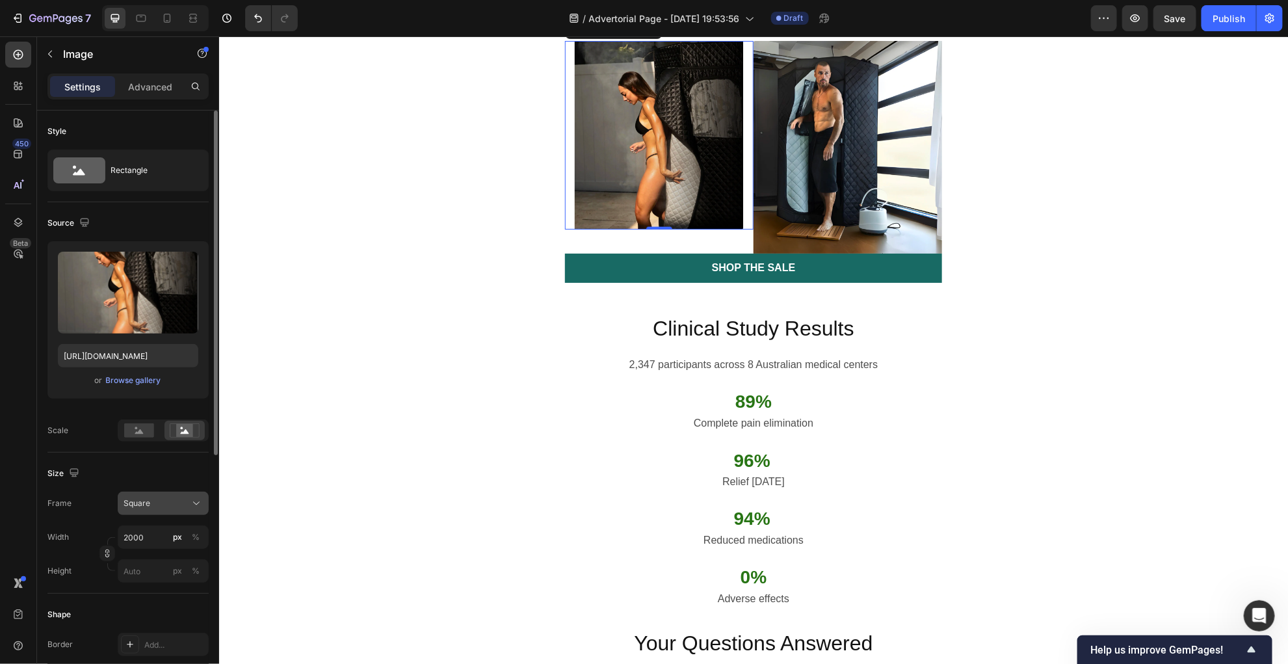
click at [161, 505] on div "Square" at bounding box center [156, 503] width 64 height 12
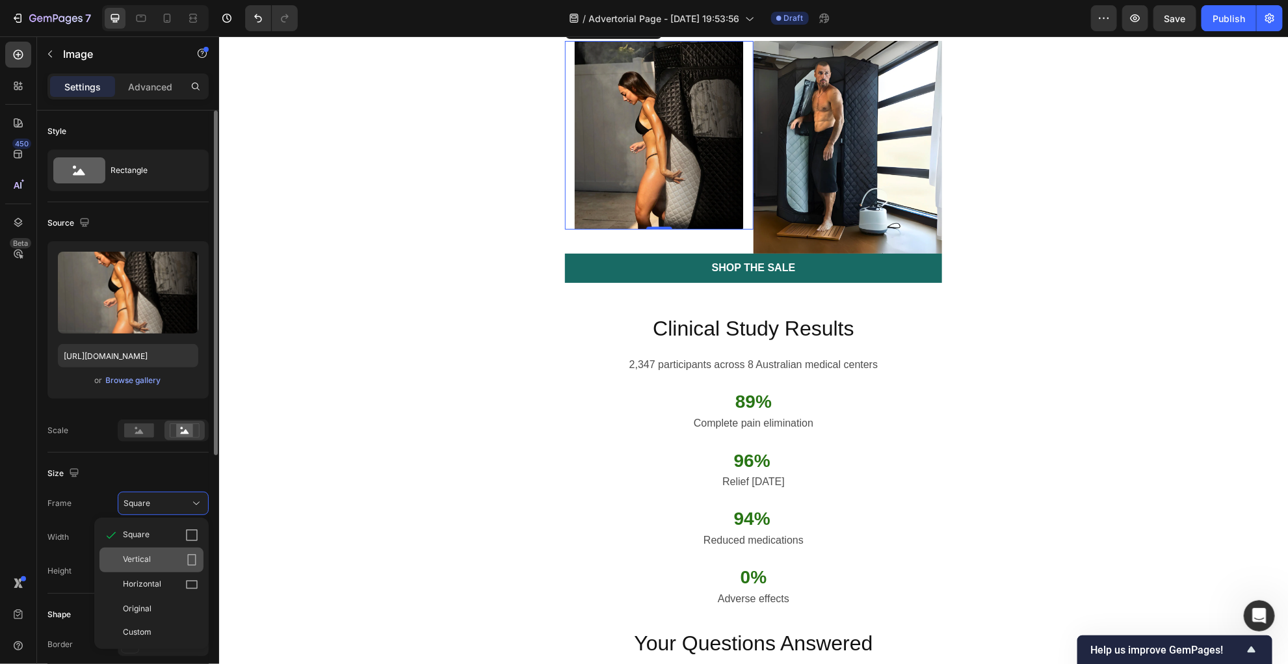
click at [159, 554] on div "Vertical" at bounding box center [160, 559] width 75 height 13
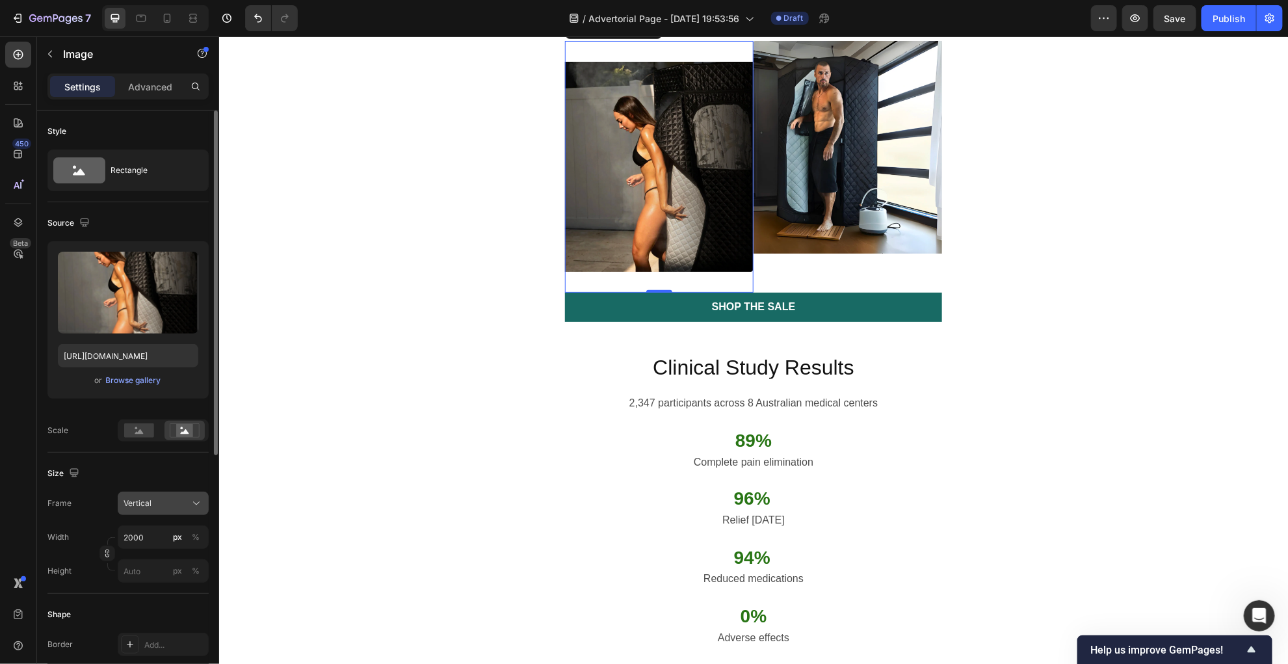
click at [168, 503] on div "Vertical" at bounding box center [156, 503] width 64 height 12
click at [176, 578] on div "Horizontal" at bounding box center [160, 584] width 75 height 13
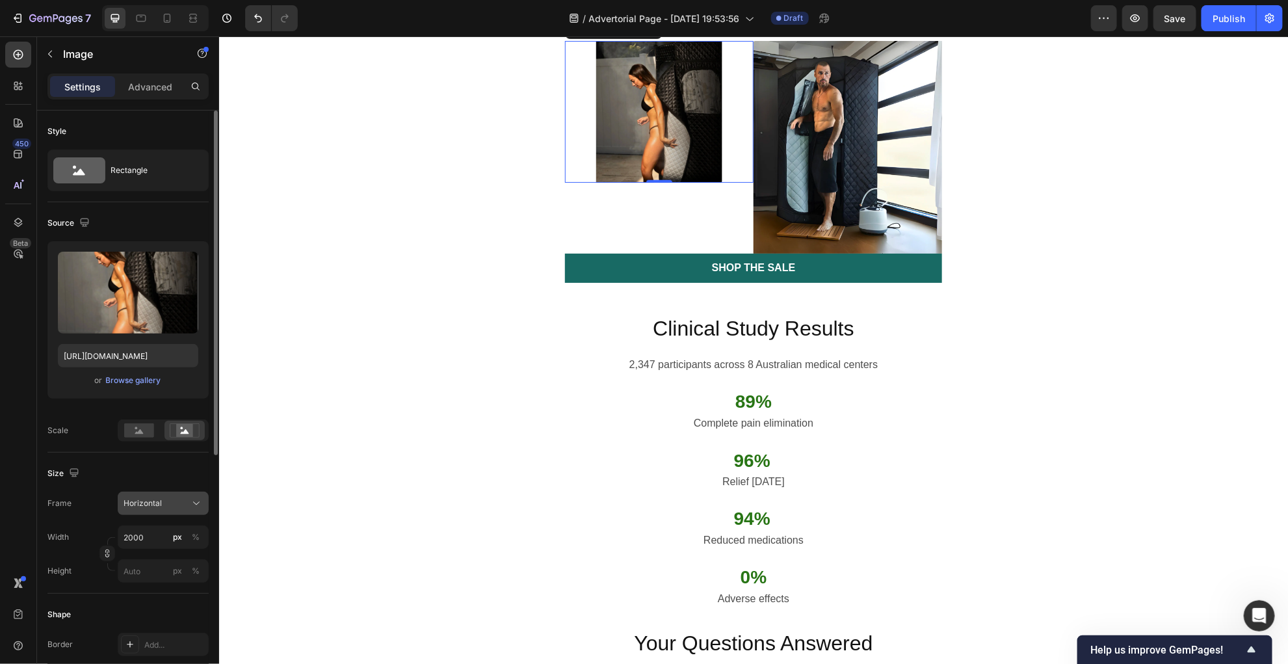
click at [179, 506] on div "Horizontal" at bounding box center [156, 503] width 64 height 12
click at [161, 605] on div "Original" at bounding box center [160, 609] width 75 height 12
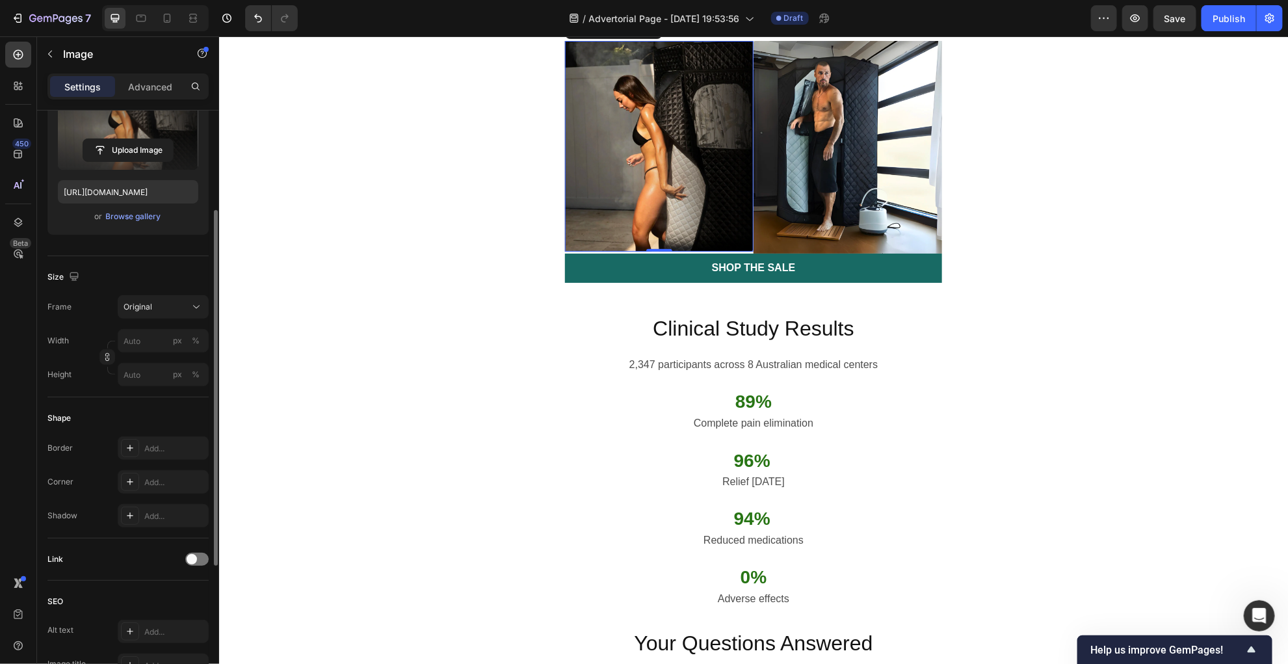
scroll to position [164, 0]
click at [202, 560] on div at bounding box center [196, 558] width 23 height 13
click at [202, 560] on span at bounding box center [202, 558] width 10 height 10
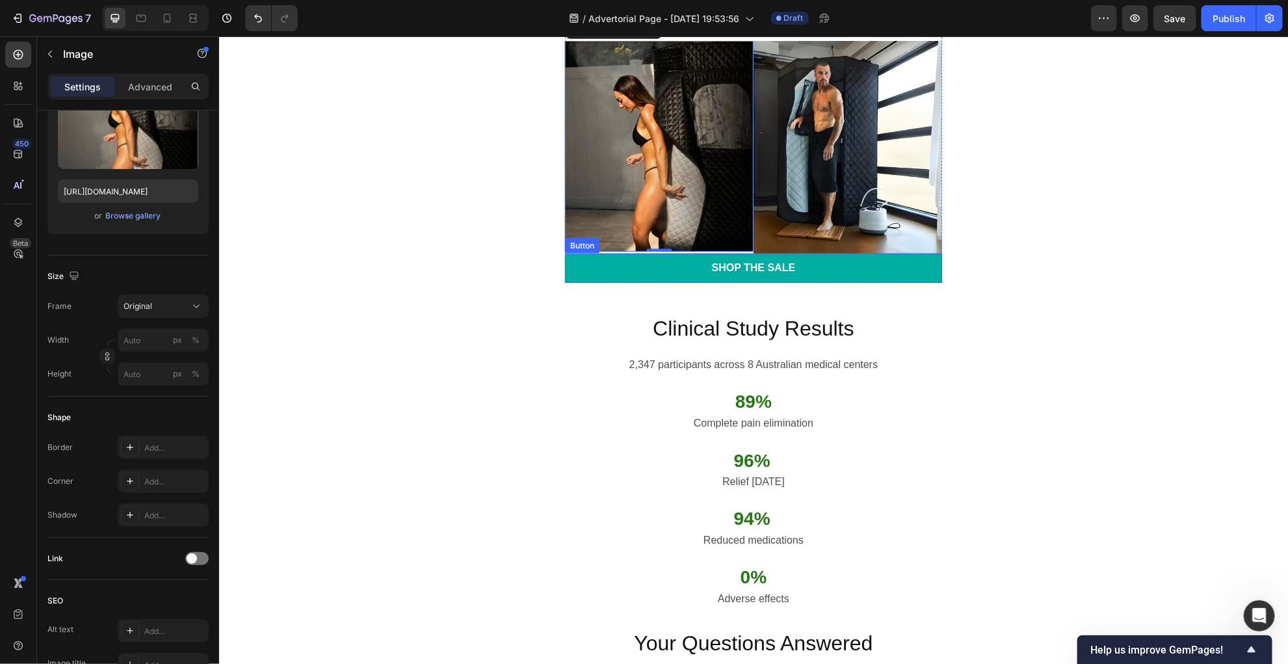
click at [644, 282] on link "Shop the Sale" at bounding box center [752, 267] width 377 height 29
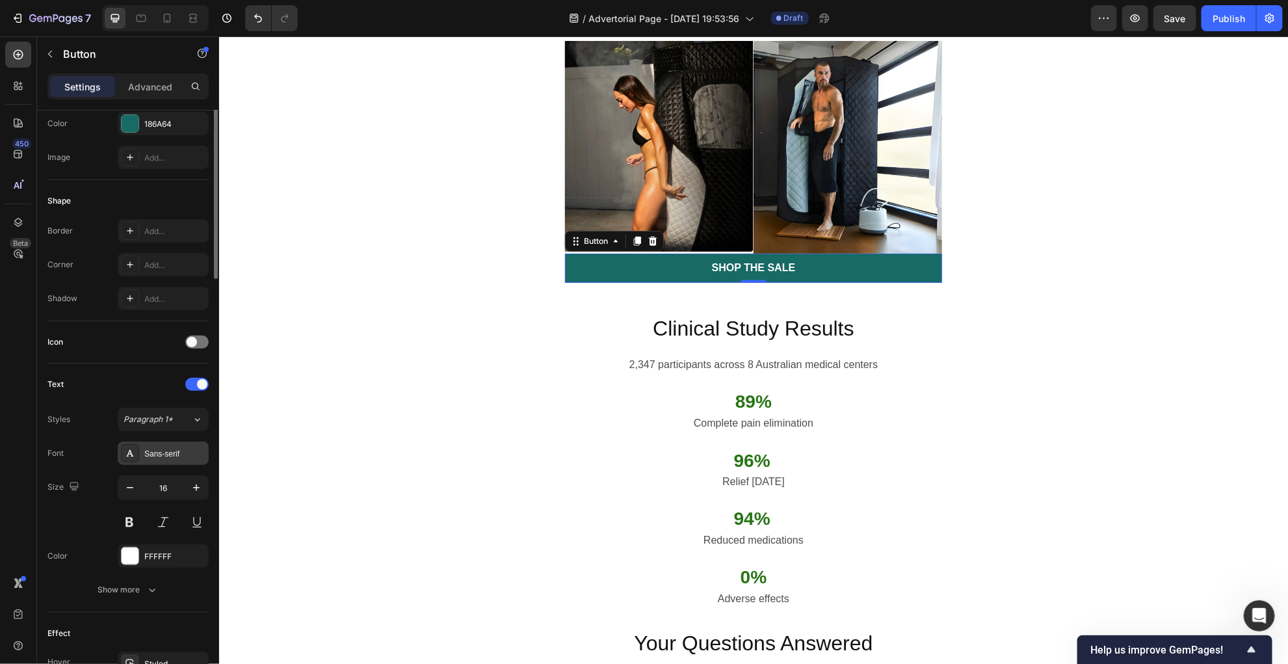
scroll to position [0, 0]
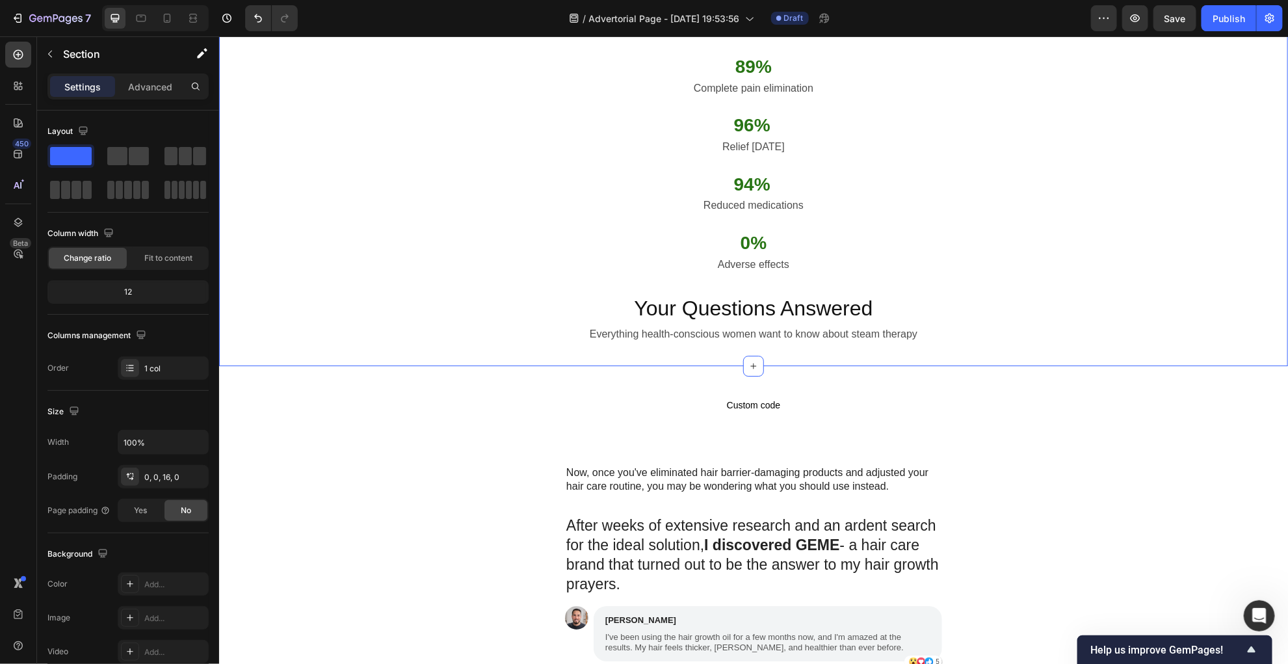
scroll to position [4672, 0]
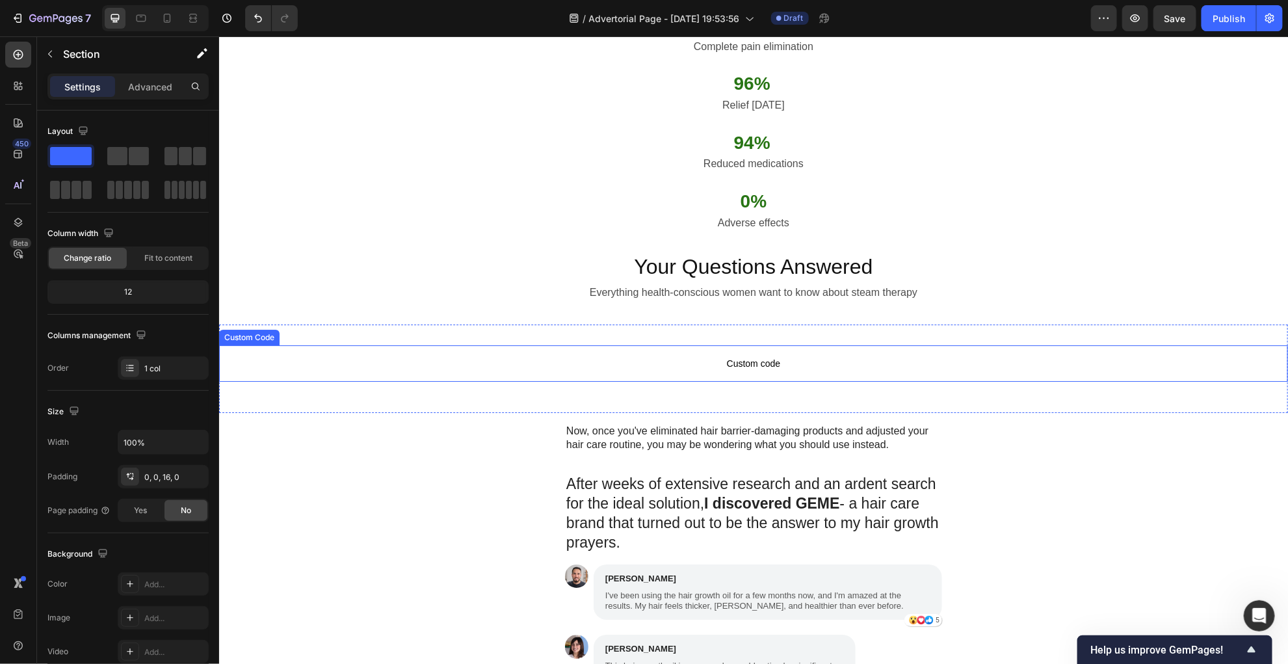
click at [754, 367] on span "Custom code" at bounding box center [752, 363] width 1069 height 16
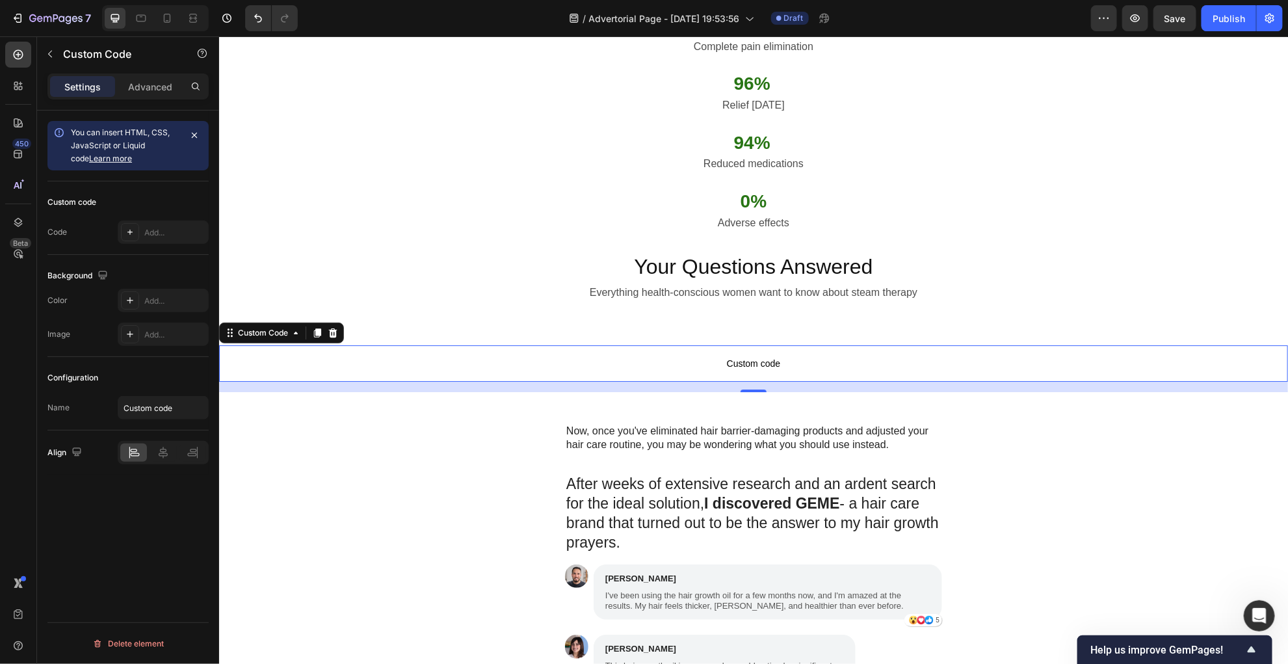
click at [787, 360] on span "Custom code" at bounding box center [752, 363] width 1069 height 16
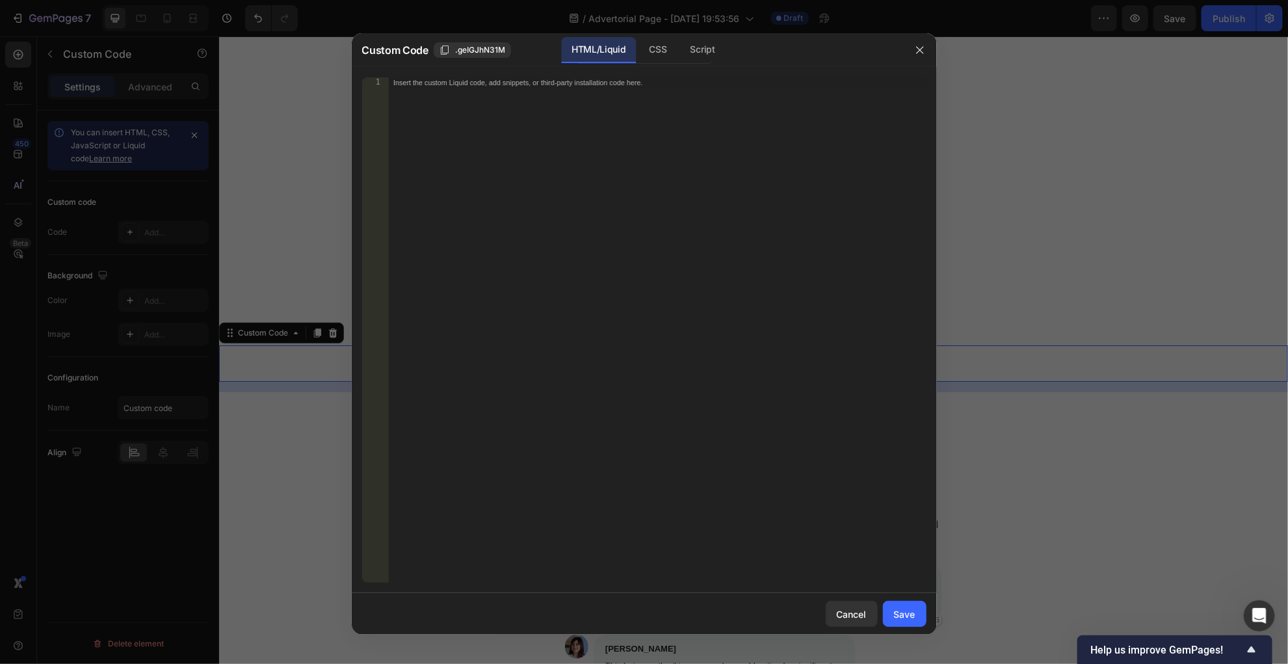
click at [754, 284] on div "Insert the custom Liquid code, add snippets, or third-party installation code h…" at bounding box center [657, 340] width 538 height 527
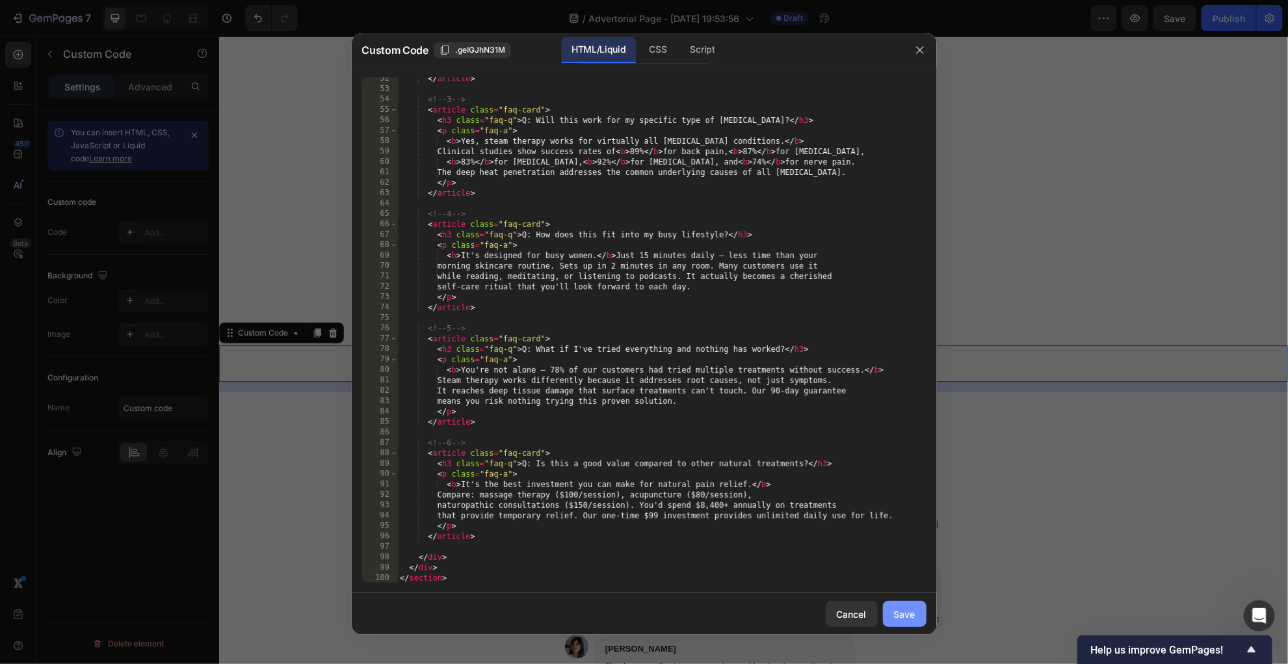
click at [899, 617] on div "Save" at bounding box center [904, 614] width 21 height 14
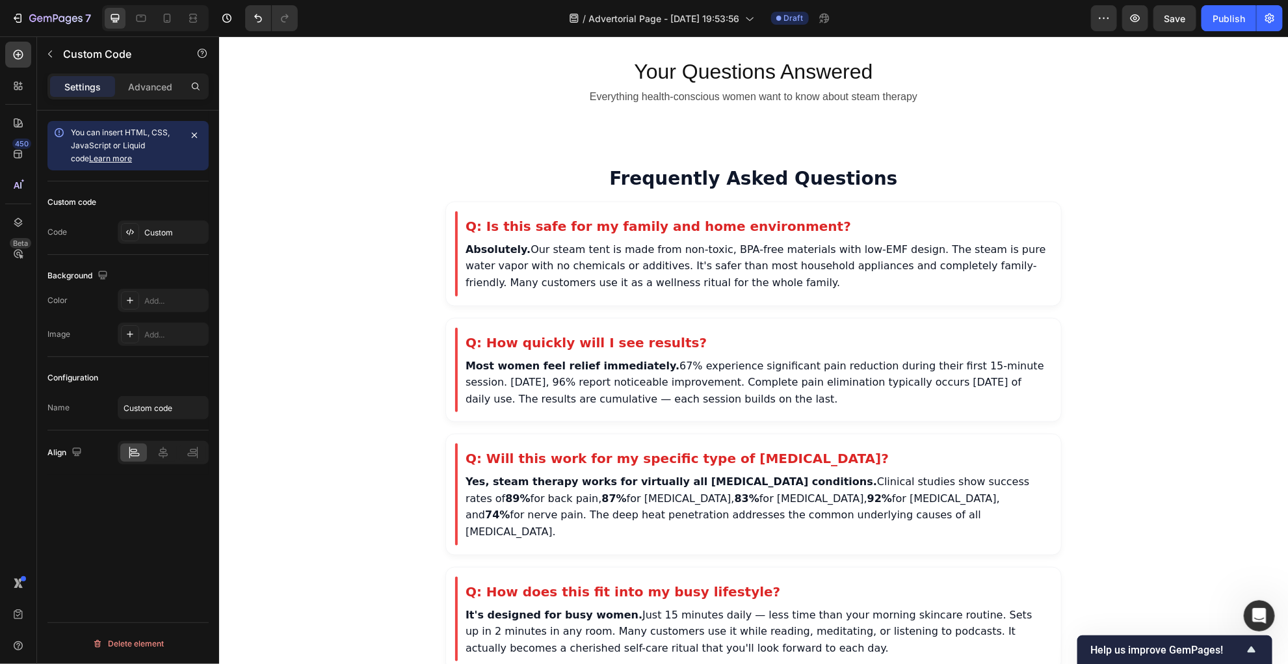
scroll to position [5771, 0]
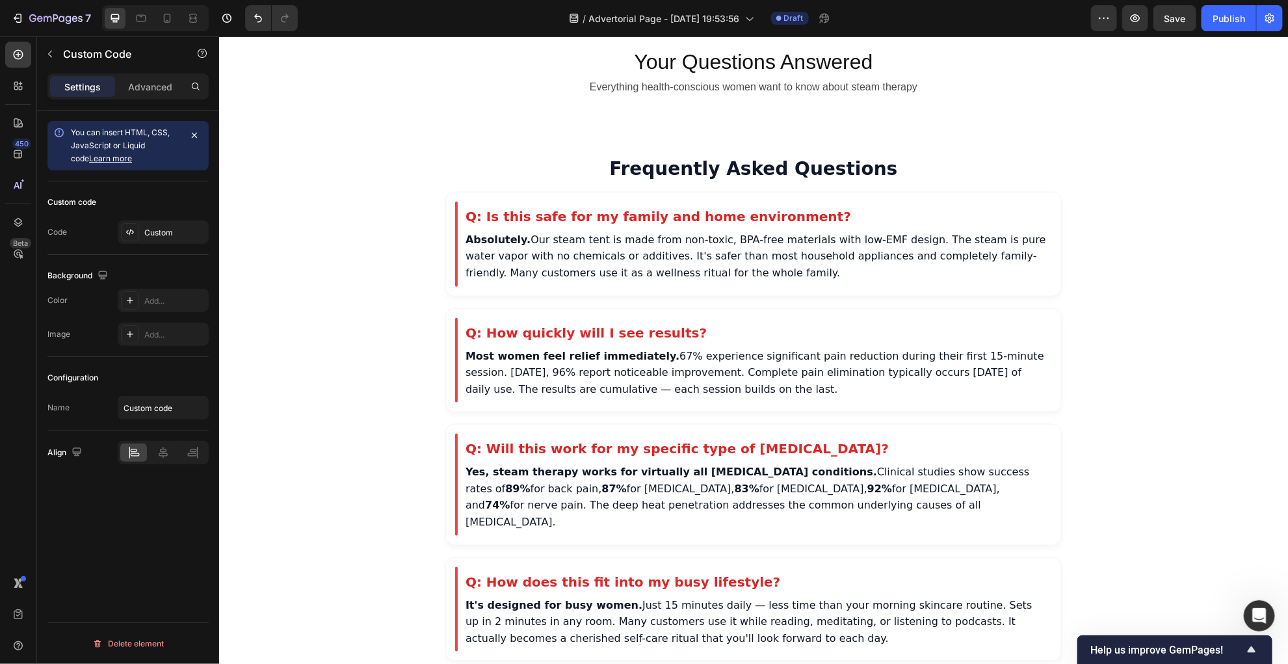
click at [1049, 276] on article "Q: Is this safe for my family and home environment? Absolutely. Our steam tent …" at bounding box center [753, 243] width 616 height 105
click at [1070, 276] on div "Frequently Asked Questions Q: Is this safe for my family and home environment? …" at bounding box center [752, 533] width 637 height 752
click at [1067, 276] on div "Frequently Asked Questions Q: Is this safe for my family and home environment? …" at bounding box center [752, 533] width 637 height 752
click at [450, 248] on article "Q: Is this safe for my family and home environment? Absolutely. Our steam tent …" at bounding box center [753, 243] width 616 height 105
click at [447, 213] on article "Q: Is this safe for my family and home environment? Absolutely. Our steam tent …" at bounding box center [753, 243] width 616 height 105
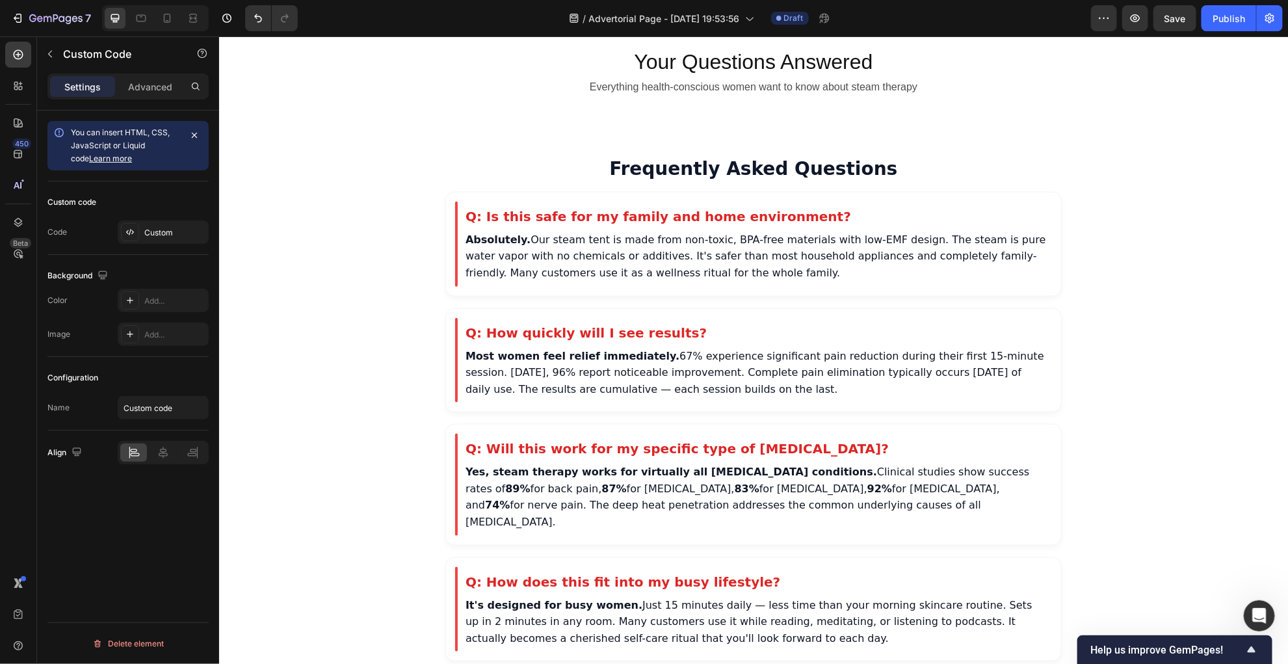
click at [526, 162] on h2 "Frequently Asked Questions" at bounding box center [753, 168] width 616 height 22
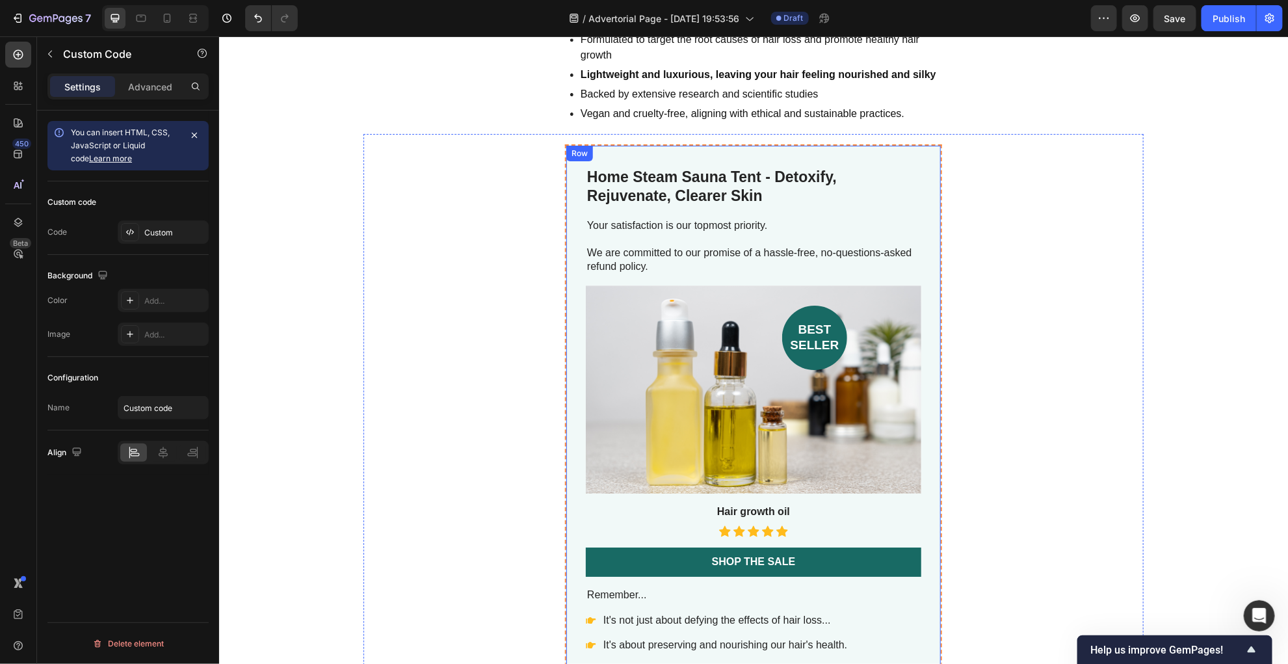
scroll to position [7373, 0]
click at [579, 135] on div "Row" at bounding box center [578, 138] width 21 height 12
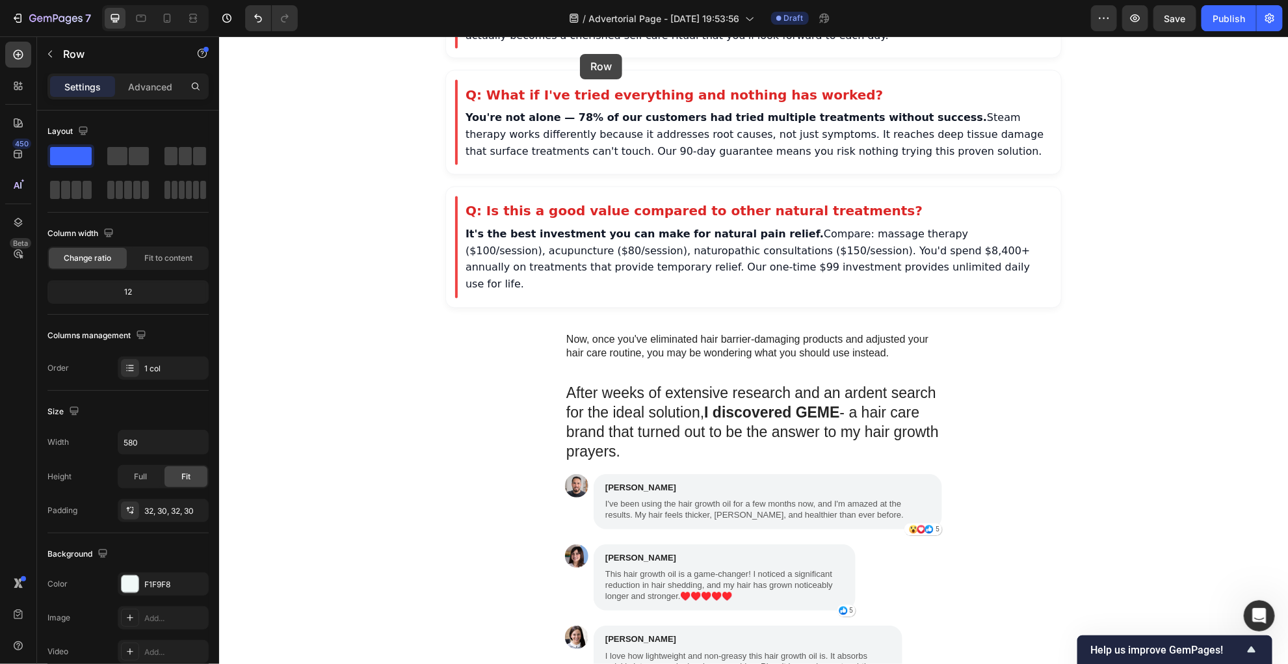
scroll to position [6329, 0]
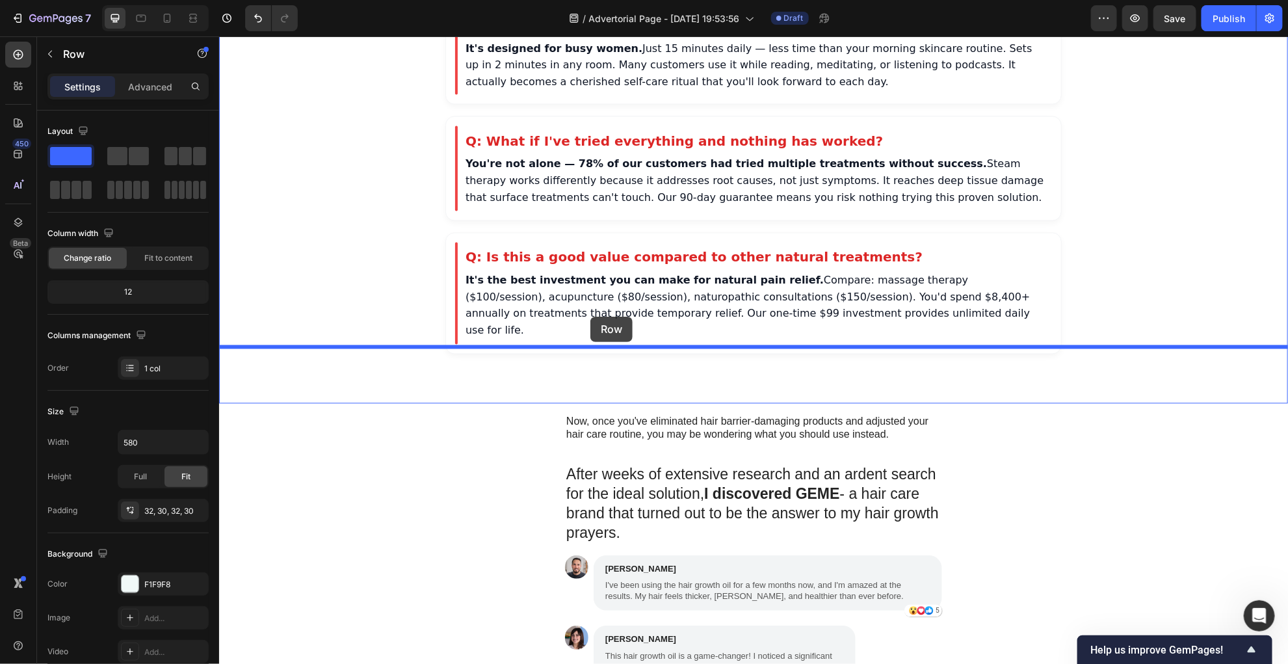
drag, startPoint x: 579, startPoint y: 135, endPoint x: 590, endPoint y: 316, distance: 181.0
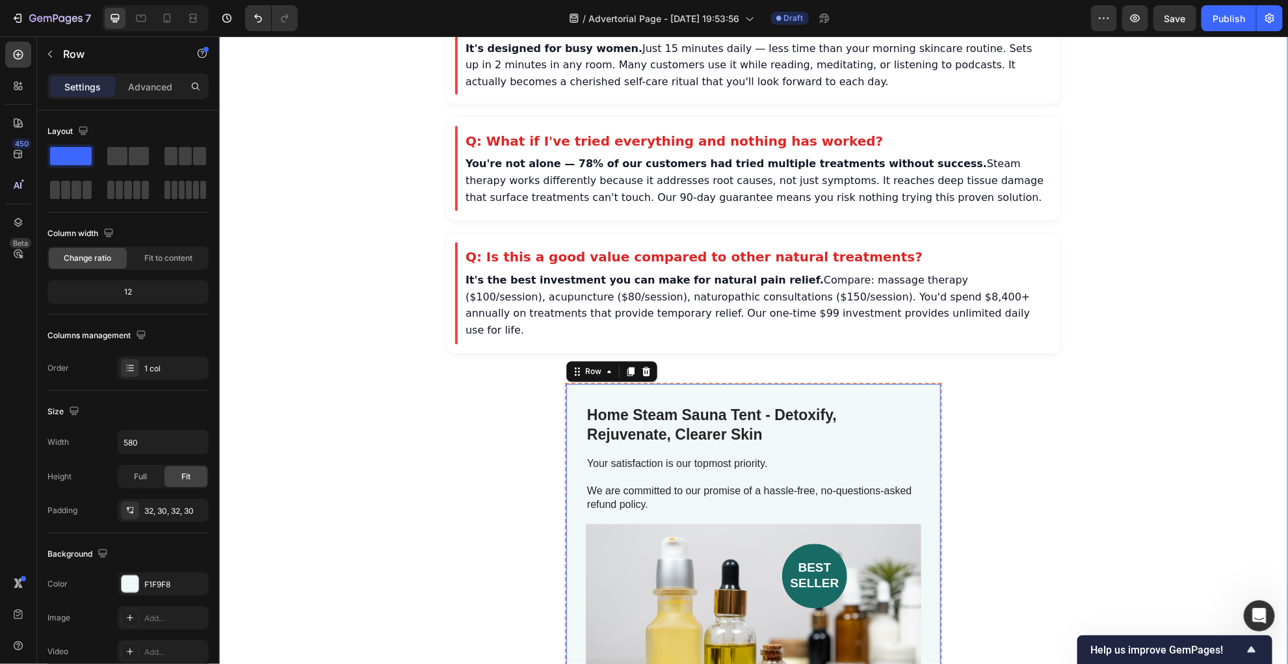
click at [478, 376] on div "Frequently Asked Questions Q: Is this safe for my family and home environment? …" at bounding box center [752, 402] width 1069 height 1639
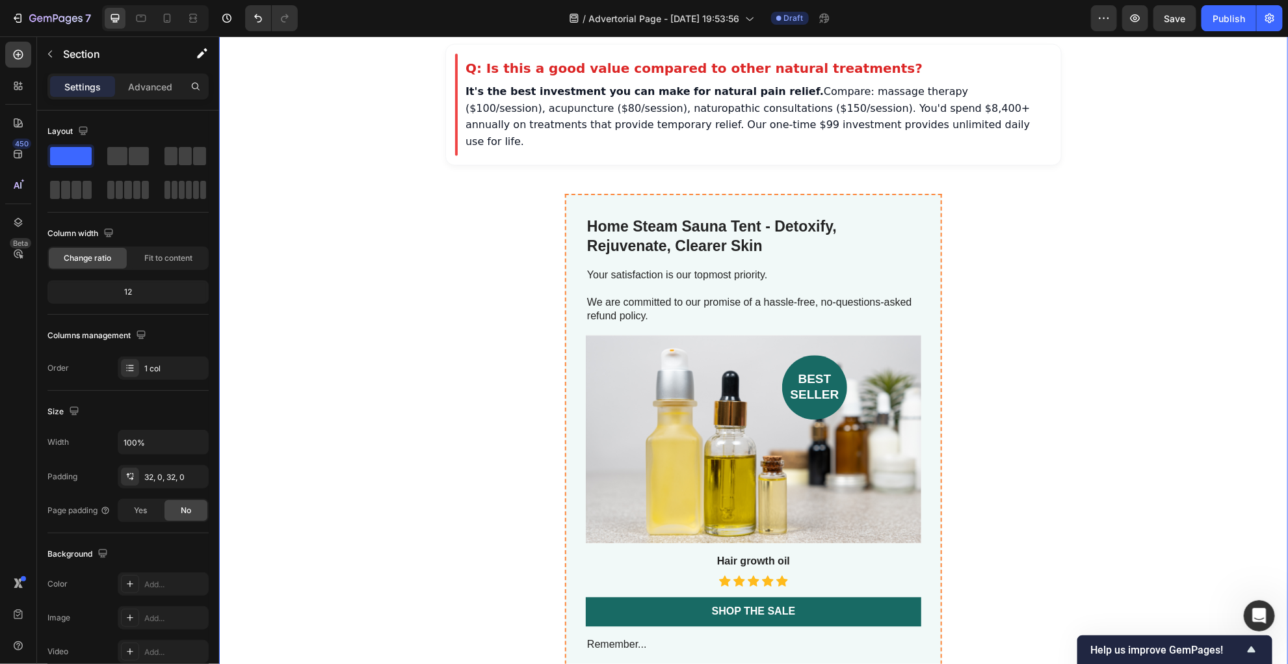
scroll to position [6572, 0]
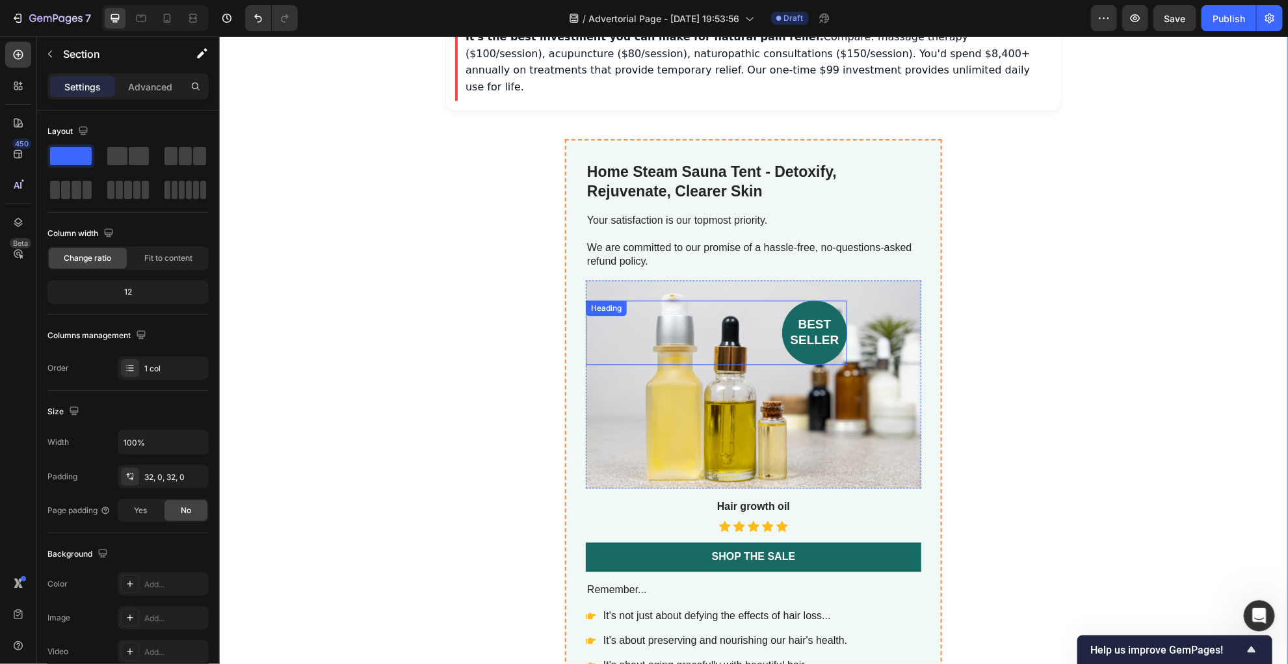
click at [616, 326] on div "best seller" at bounding box center [715, 332] width 261 height 64
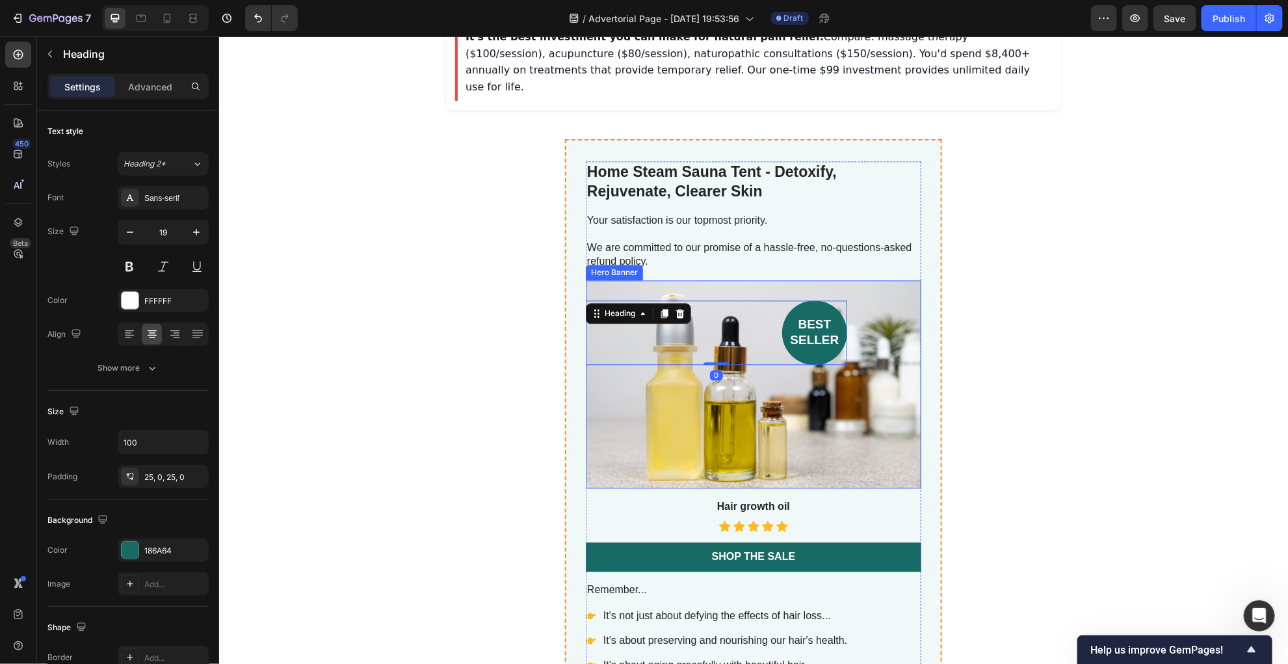
click at [604, 280] on div "best seller Heading 0" at bounding box center [752, 322] width 335 height 85
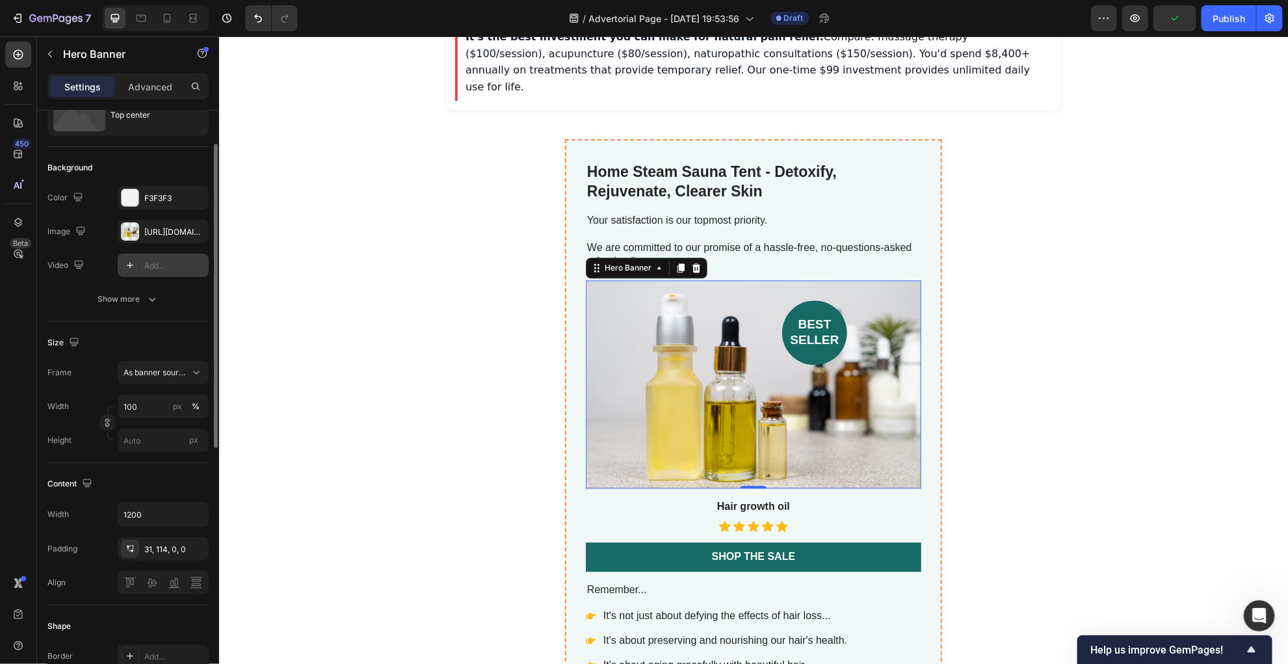
scroll to position [59, 0]
click at [130, 224] on div at bounding box center [130, 228] width 18 height 18
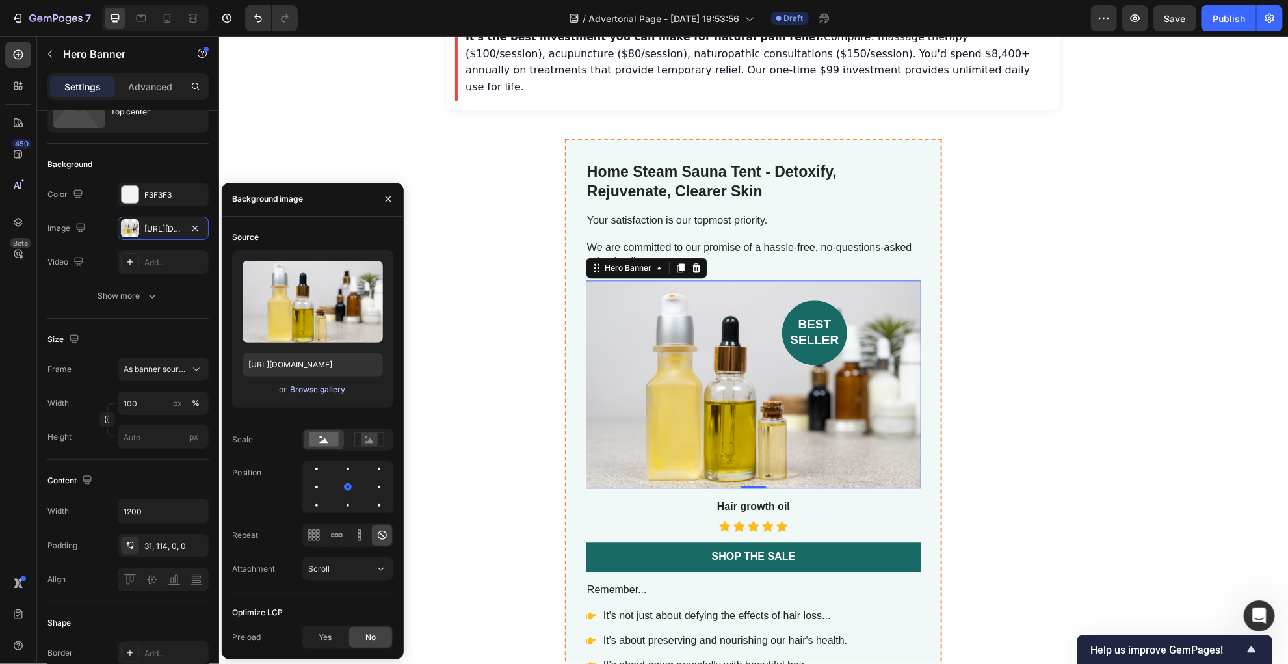
click at [298, 386] on div "Browse gallery" at bounding box center [318, 390] width 55 height 12
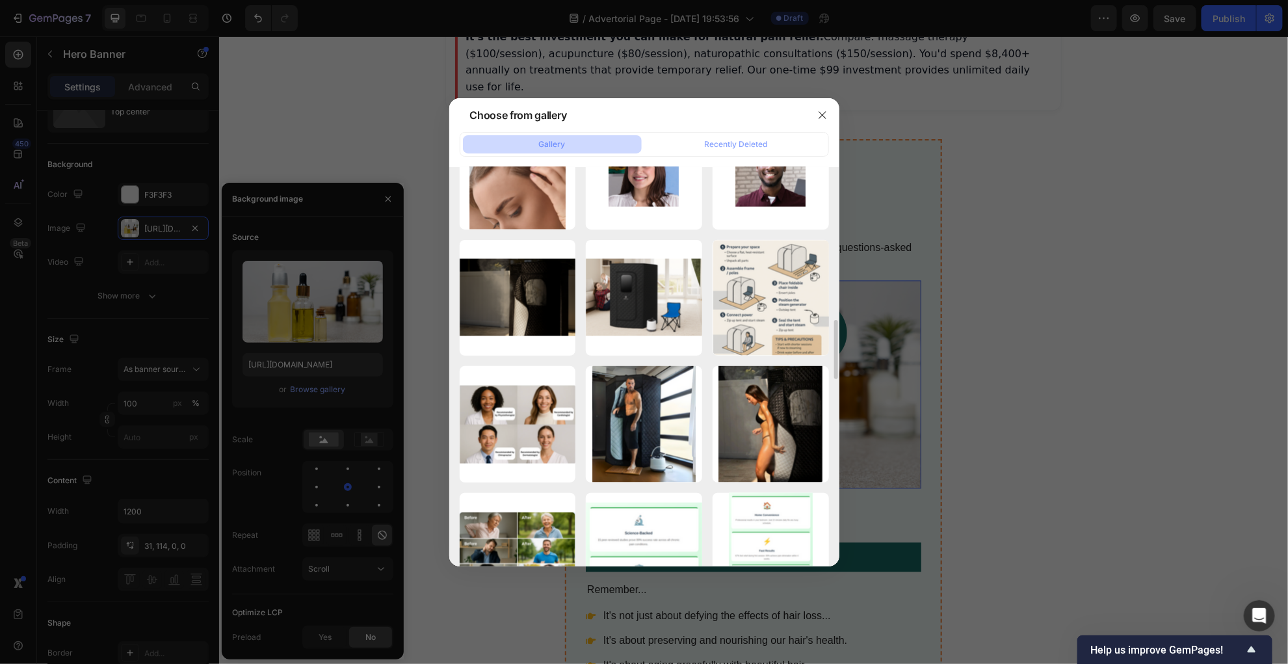
scroll to position [1069, 0]
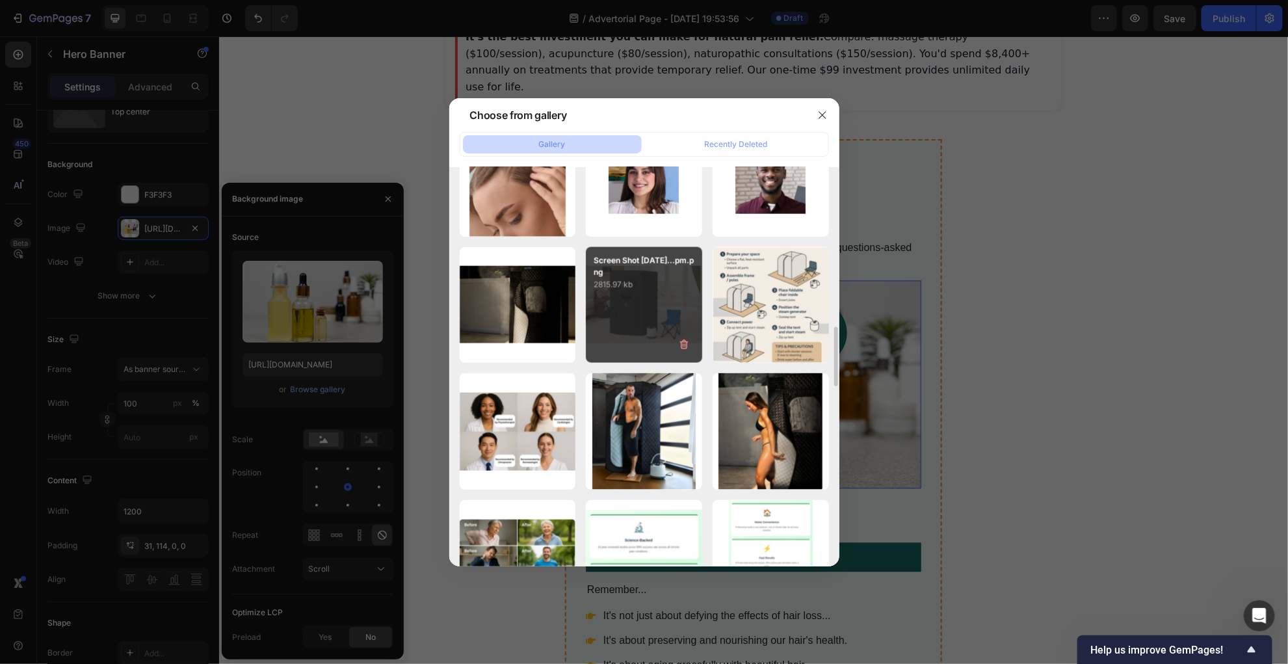
click at [612, 299] on div "Screen Shot 2025-09-2...pm.png 2815.97 kb" at bounding box center [644, 305] width 116 height 116
type input "https://cdn.shopify.com/s/files/1/0731/2490/5172/files/gempages_574780735714493…"
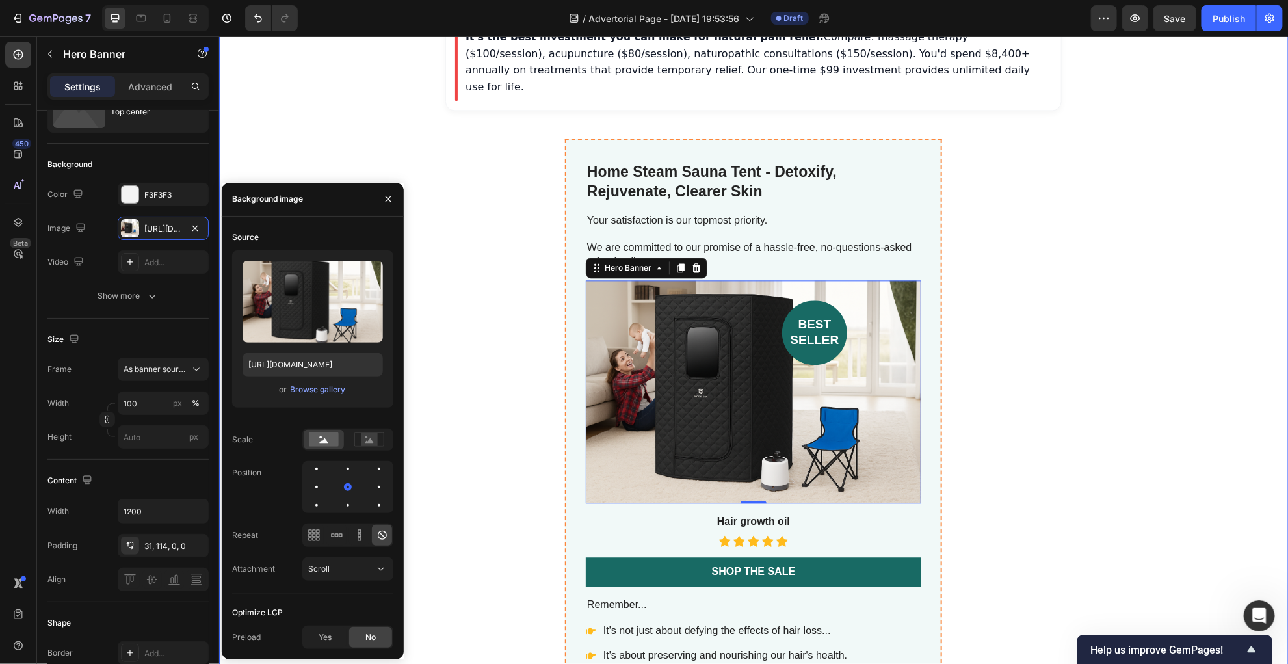
click at [519, 287] on div "Frequently Asked Questions Q: Is this safe for my family and home environment? …" at bounding box center [752, 166] width 1069 height 1654
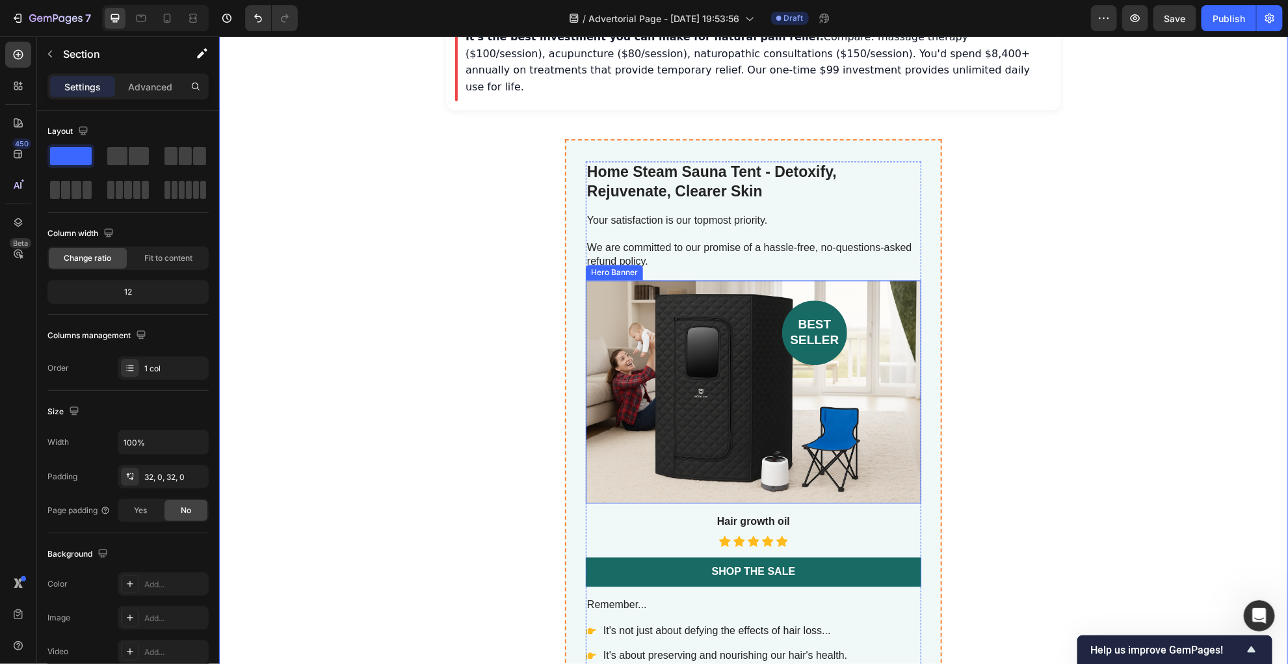
scroll to position [6578, 0]
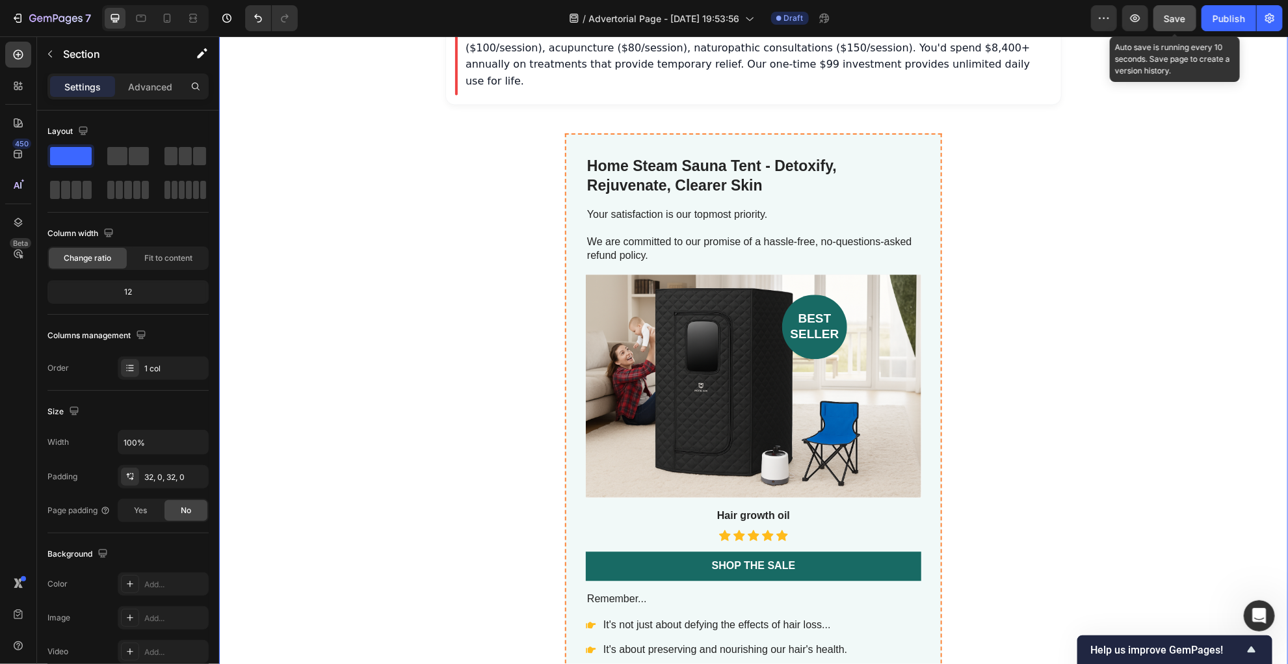
click at [1173, 14] on span "Save" at bounding box center [1174, 18] width 21 height 11
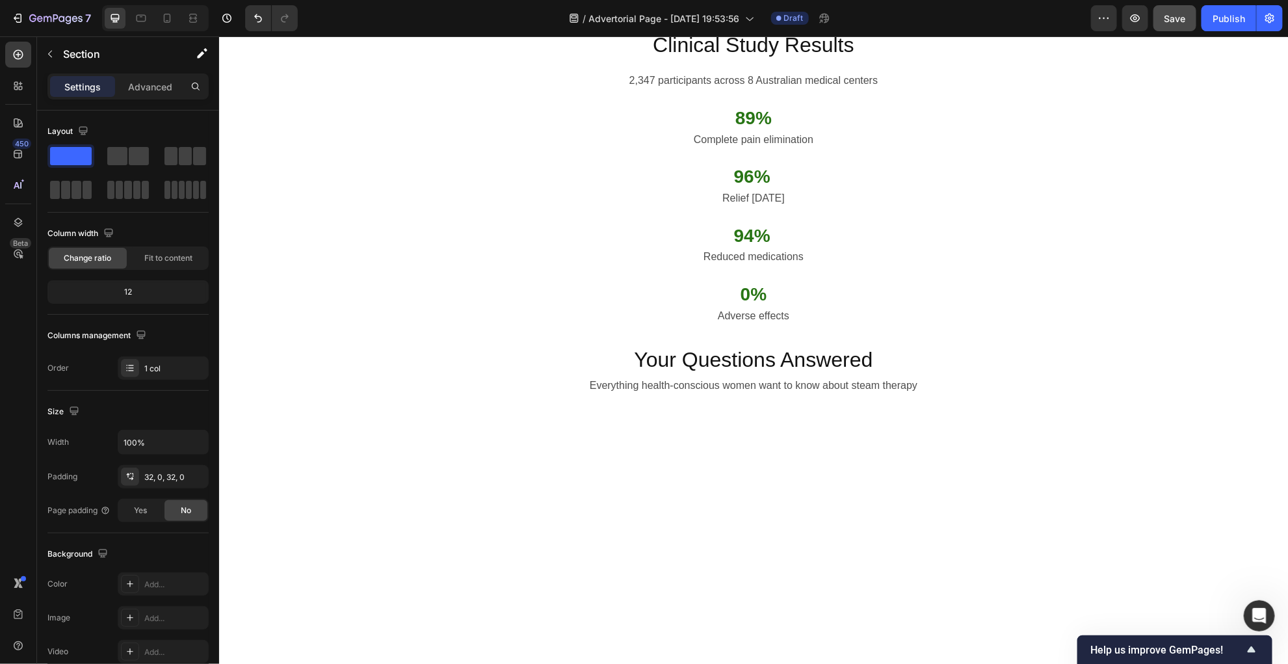
scroll to position [2338, 0]
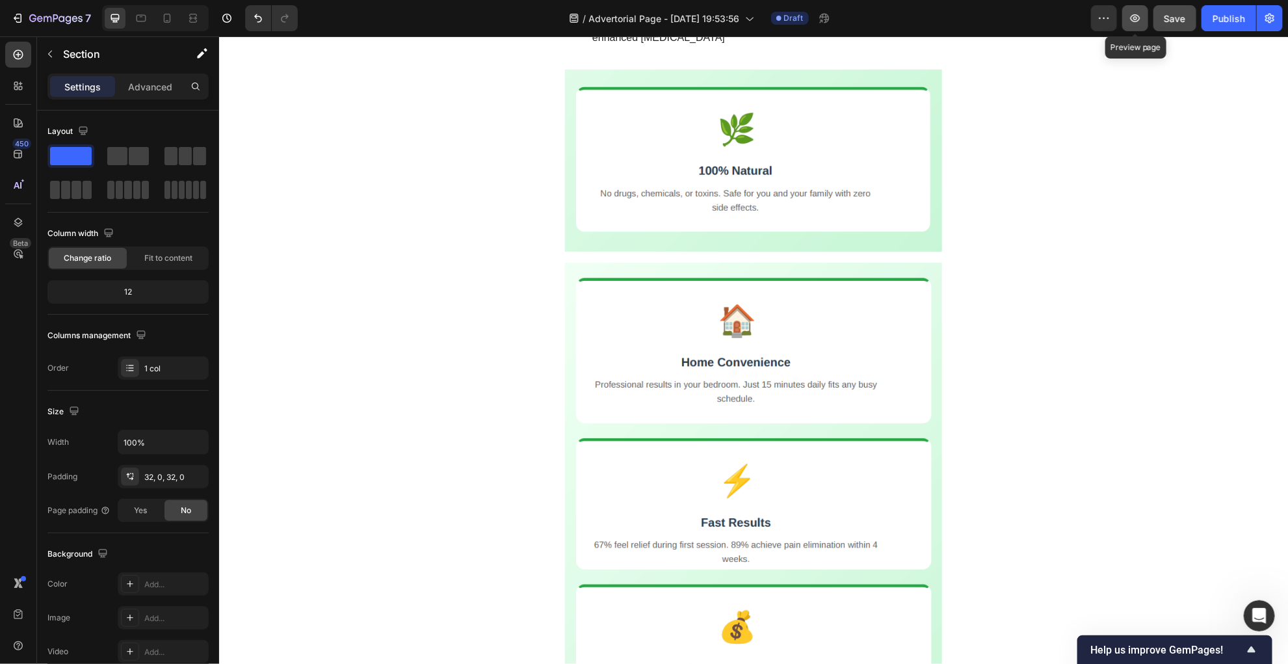
click at [1134, 16] on icon "button" at bounding box center [1134, 18] width 13 height 13
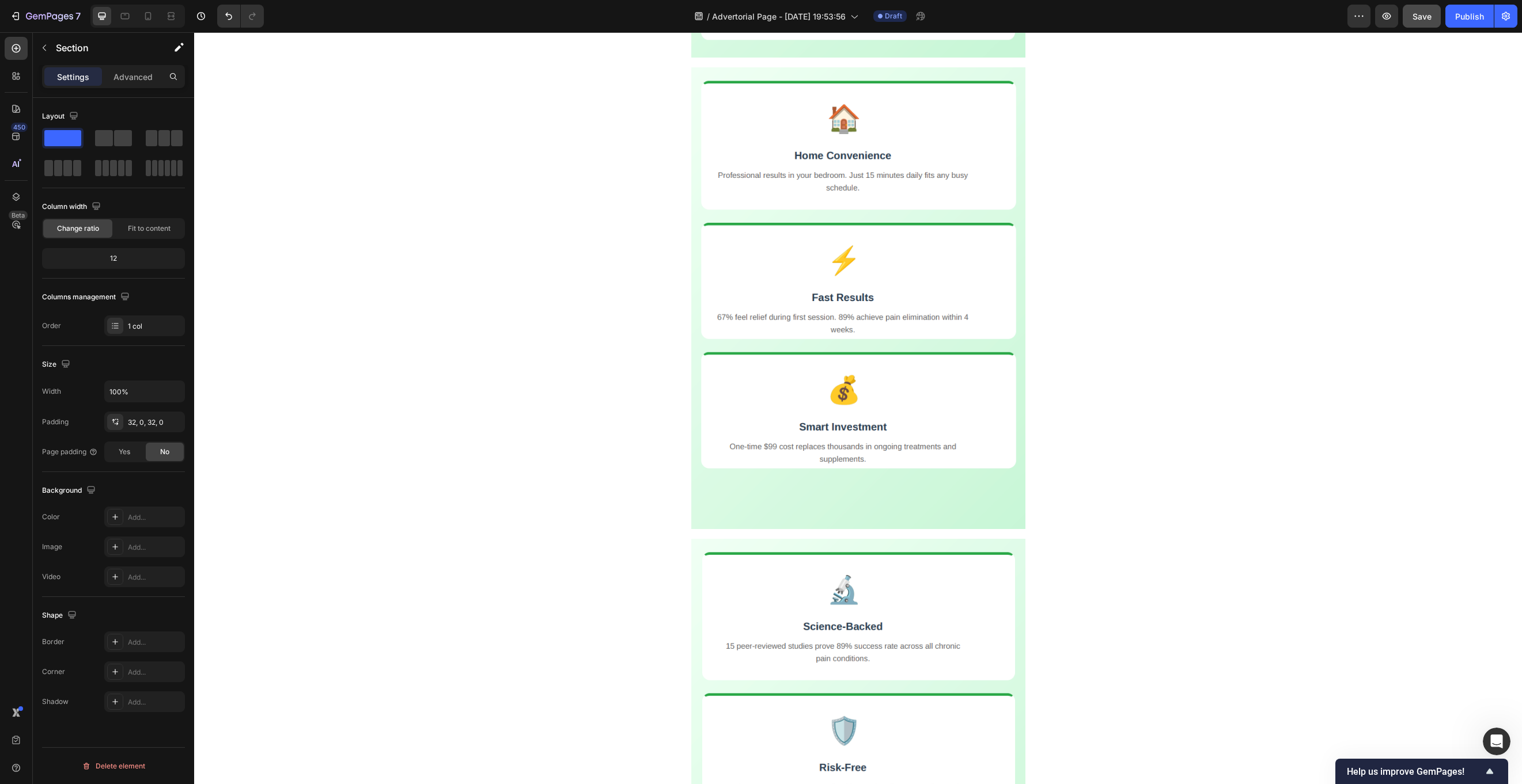
scroll to position [2236, 0]
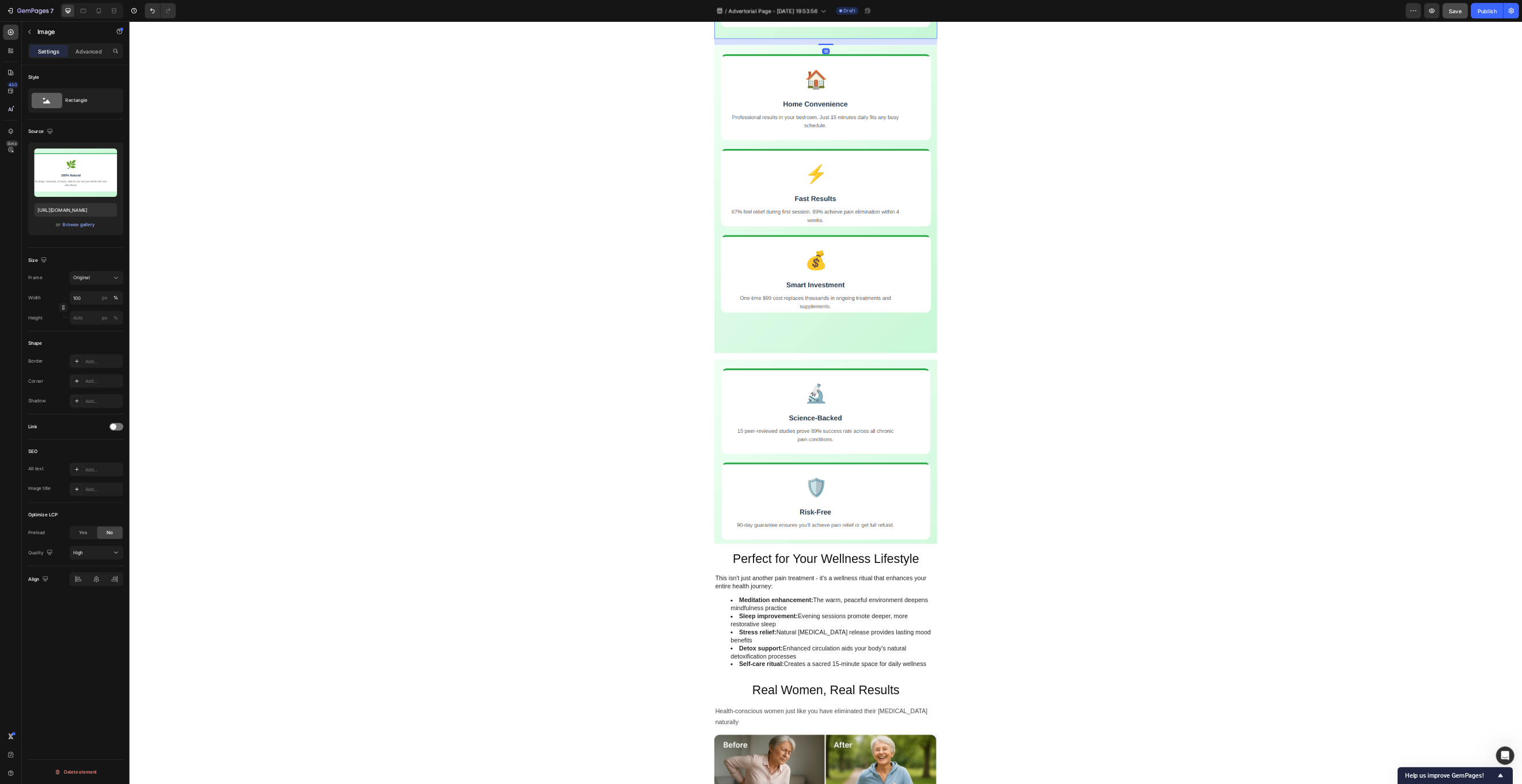
scroll to position [2237, 0]
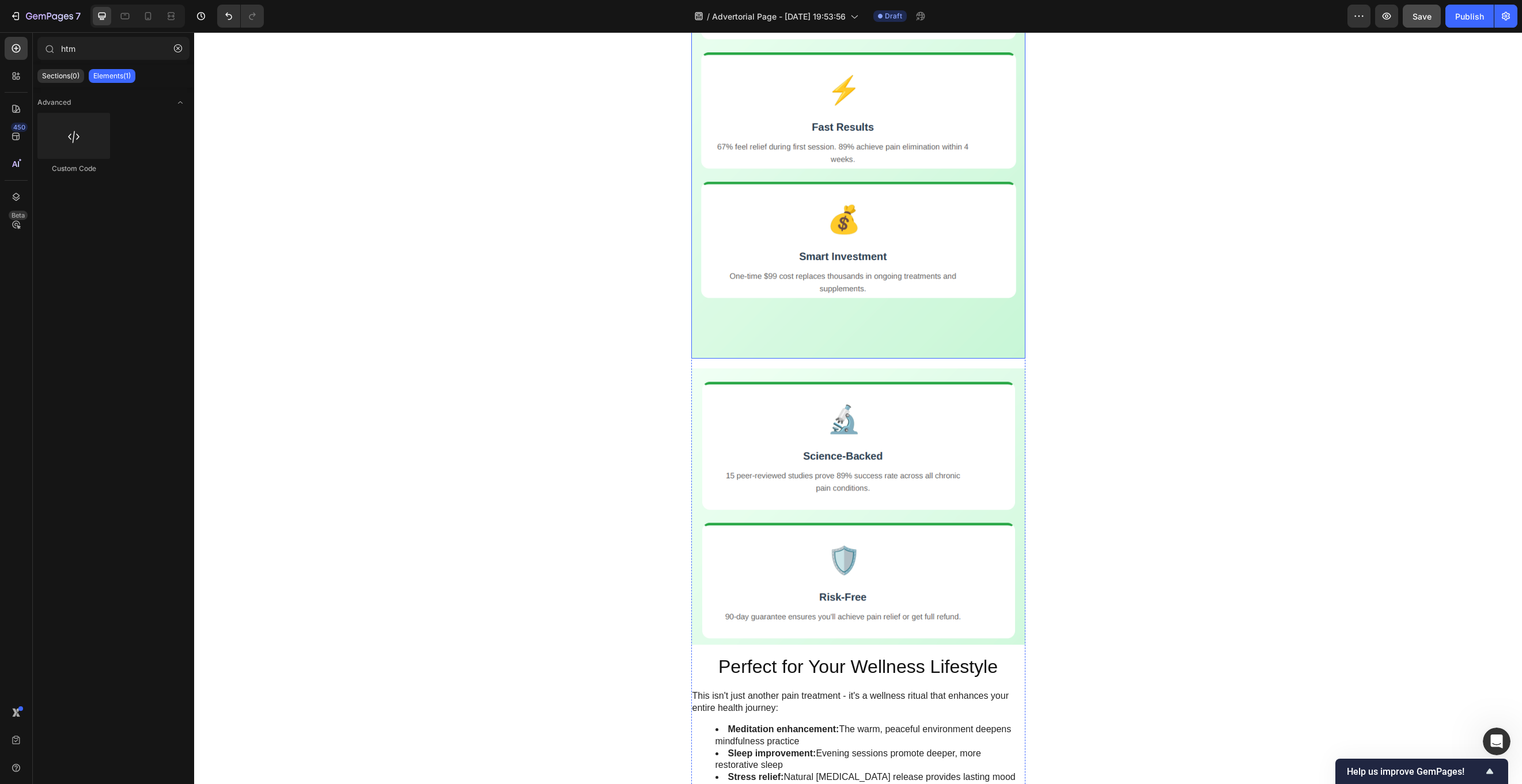
click at [775, 138] on img at bounding box center [858, 128] width 334 height 462
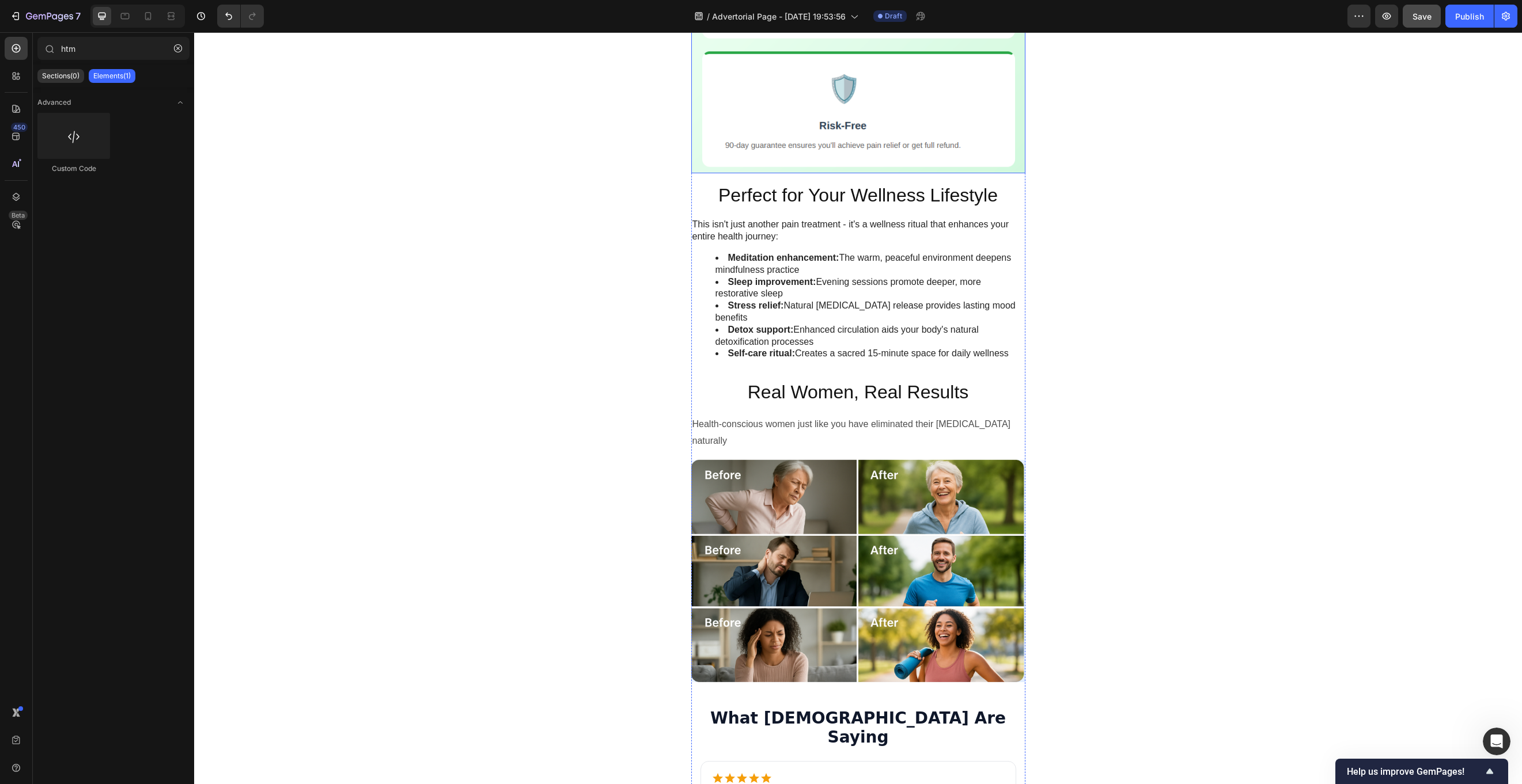
click at [798, 174] on img at bounding box center [858, 35] width 334 height 277
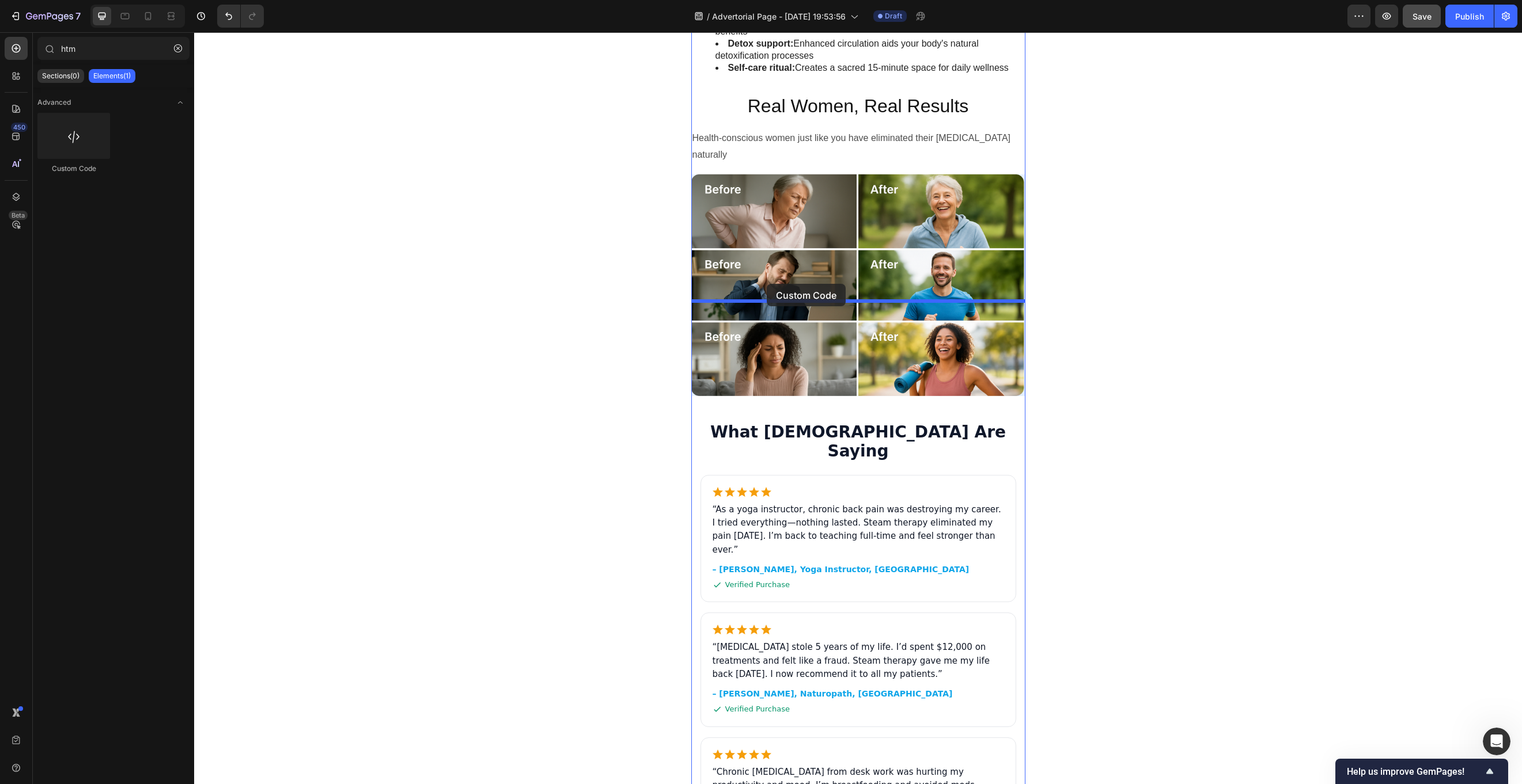
drag, startPoint x: 264, startPoint y: 175, endPoint x: 767, endPoint y: 283, distance: 514.5
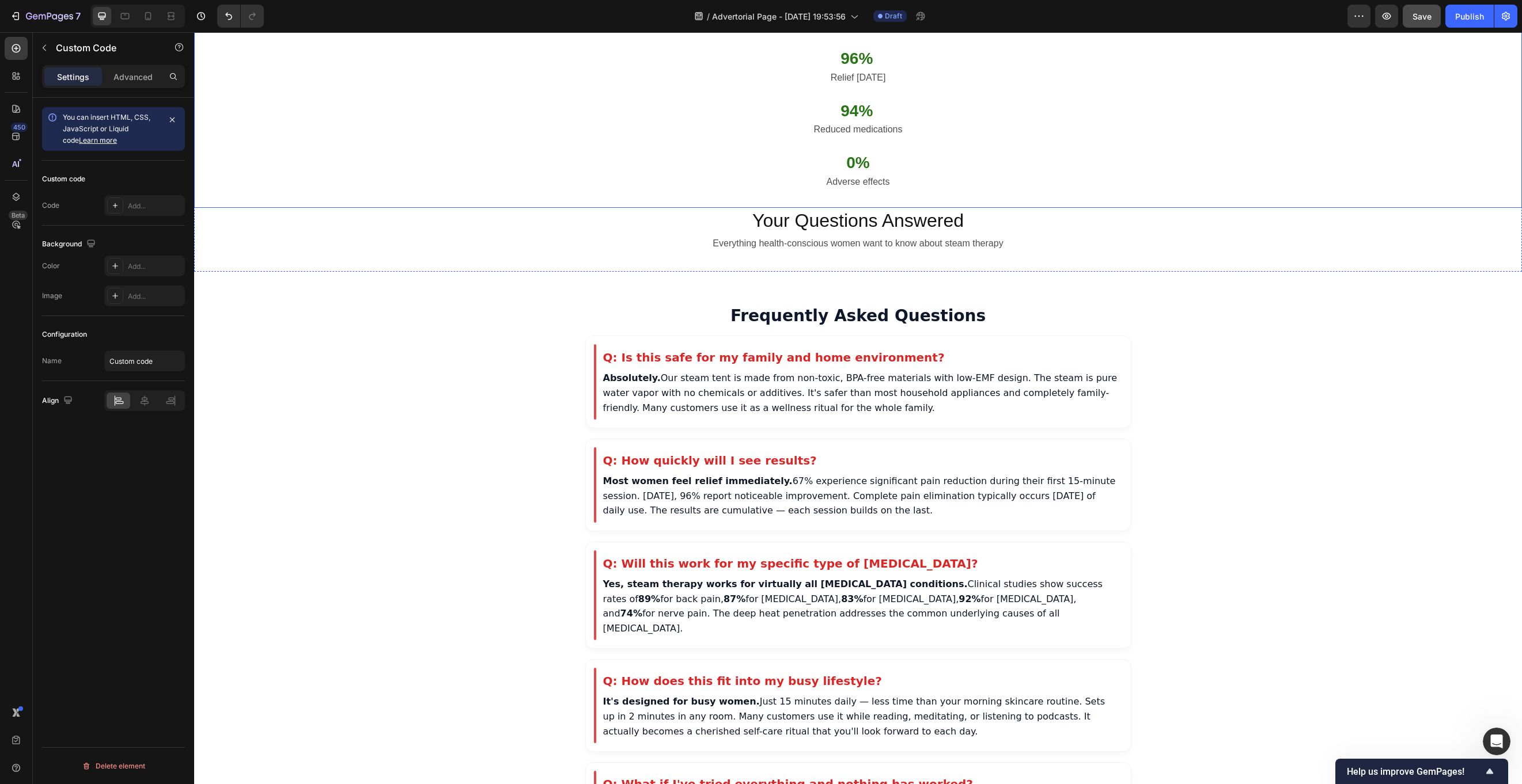
scroll to position [4027, 0]
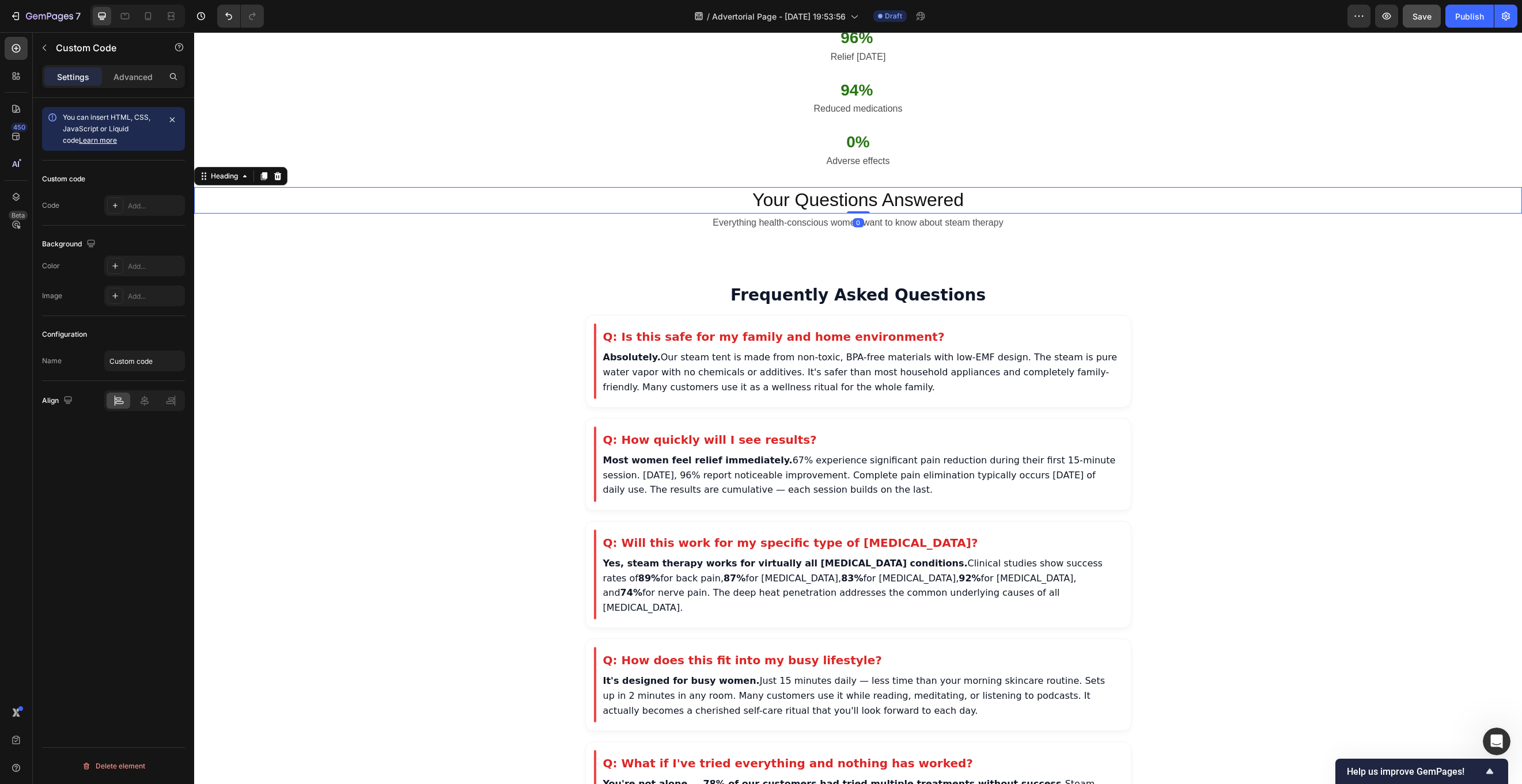
click at [759, 210] on h2 "Your Questions Answered" at bounding box center [858, 200] width 1328 height 27
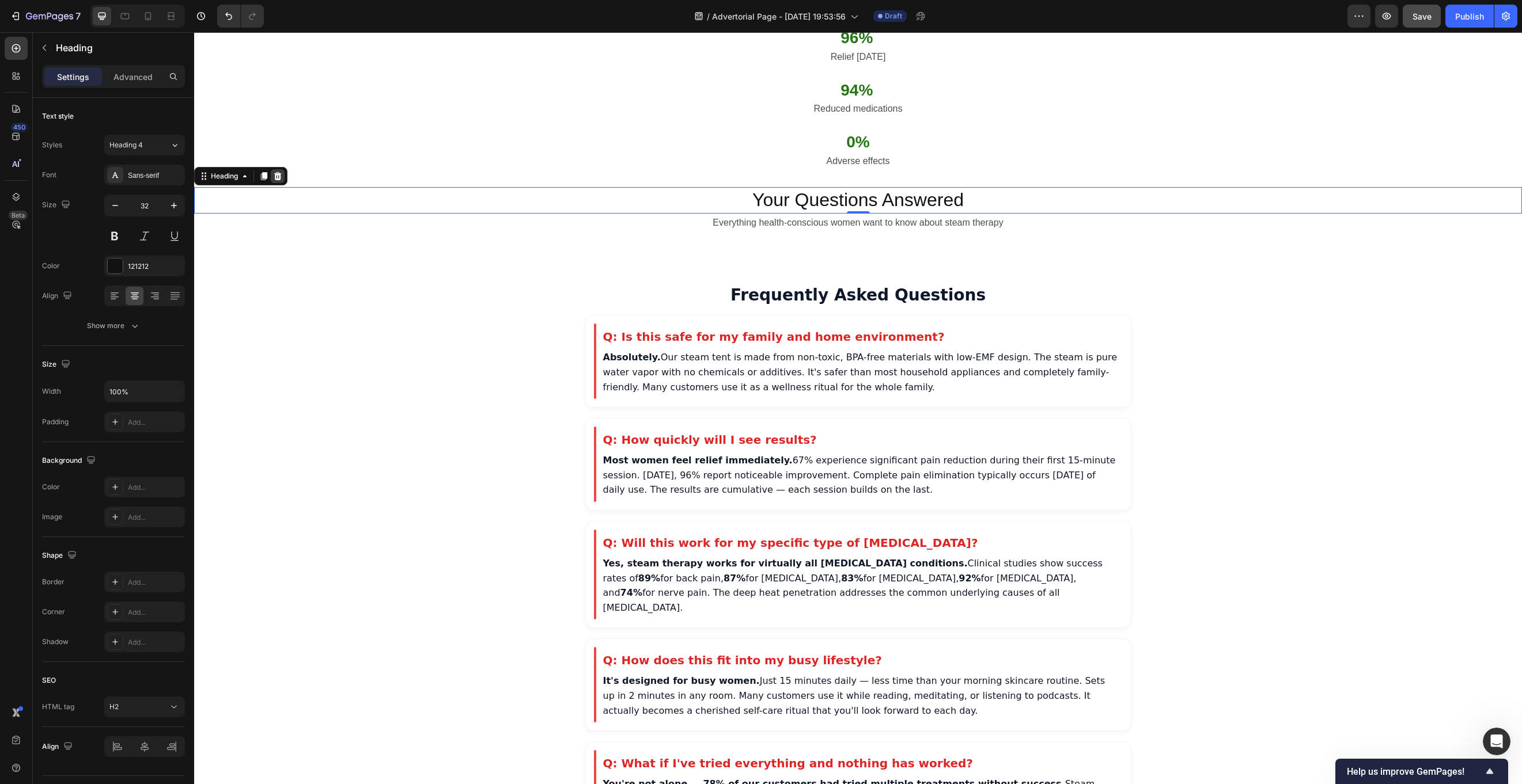
click at [281, 176] on icon at bounding box center [277, 175] width 7 height 8
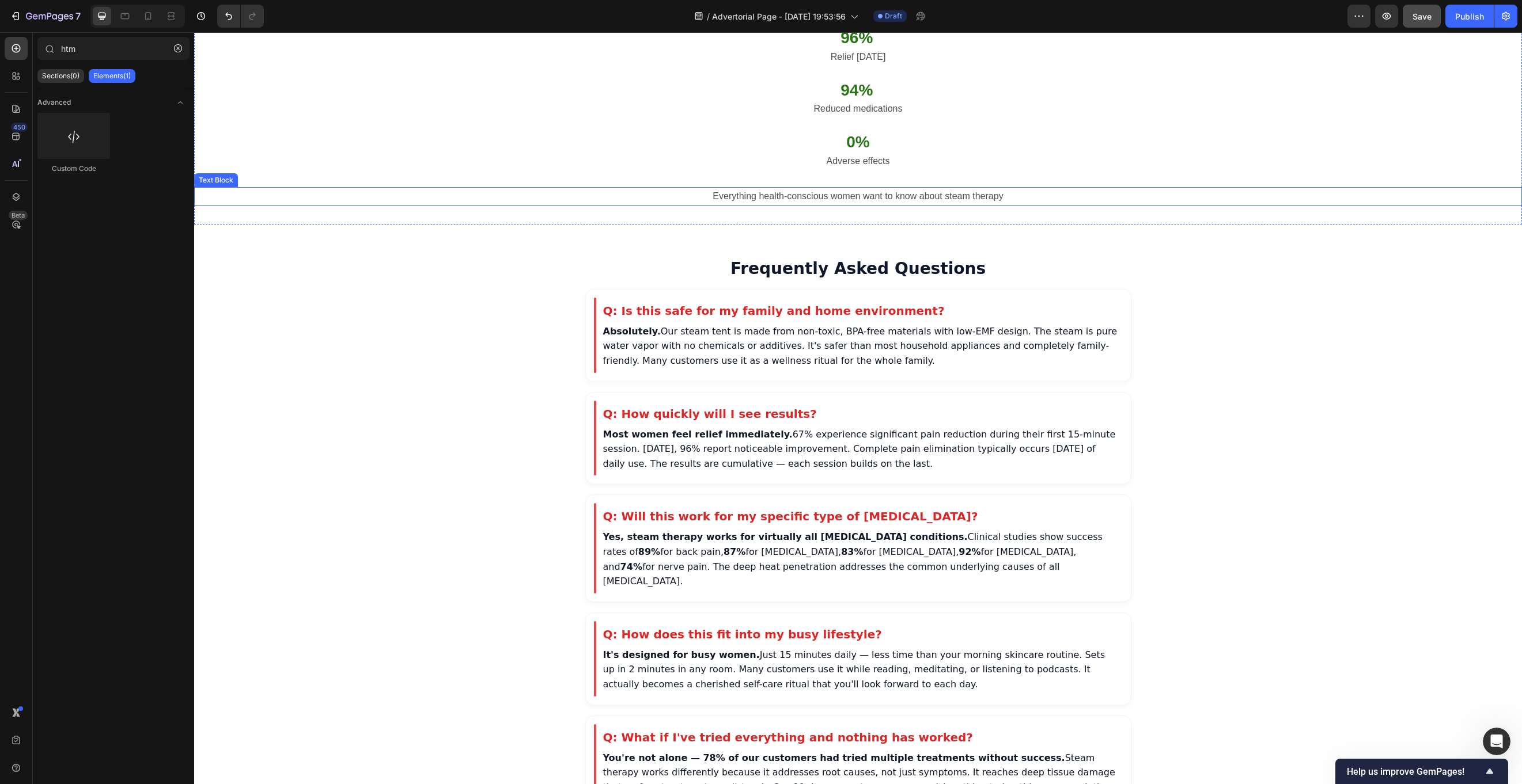
click at [667, 199] on p "Everything health-conscious women want to know about steam therapy" at bounding box center [858, 197] width 1326 height 17
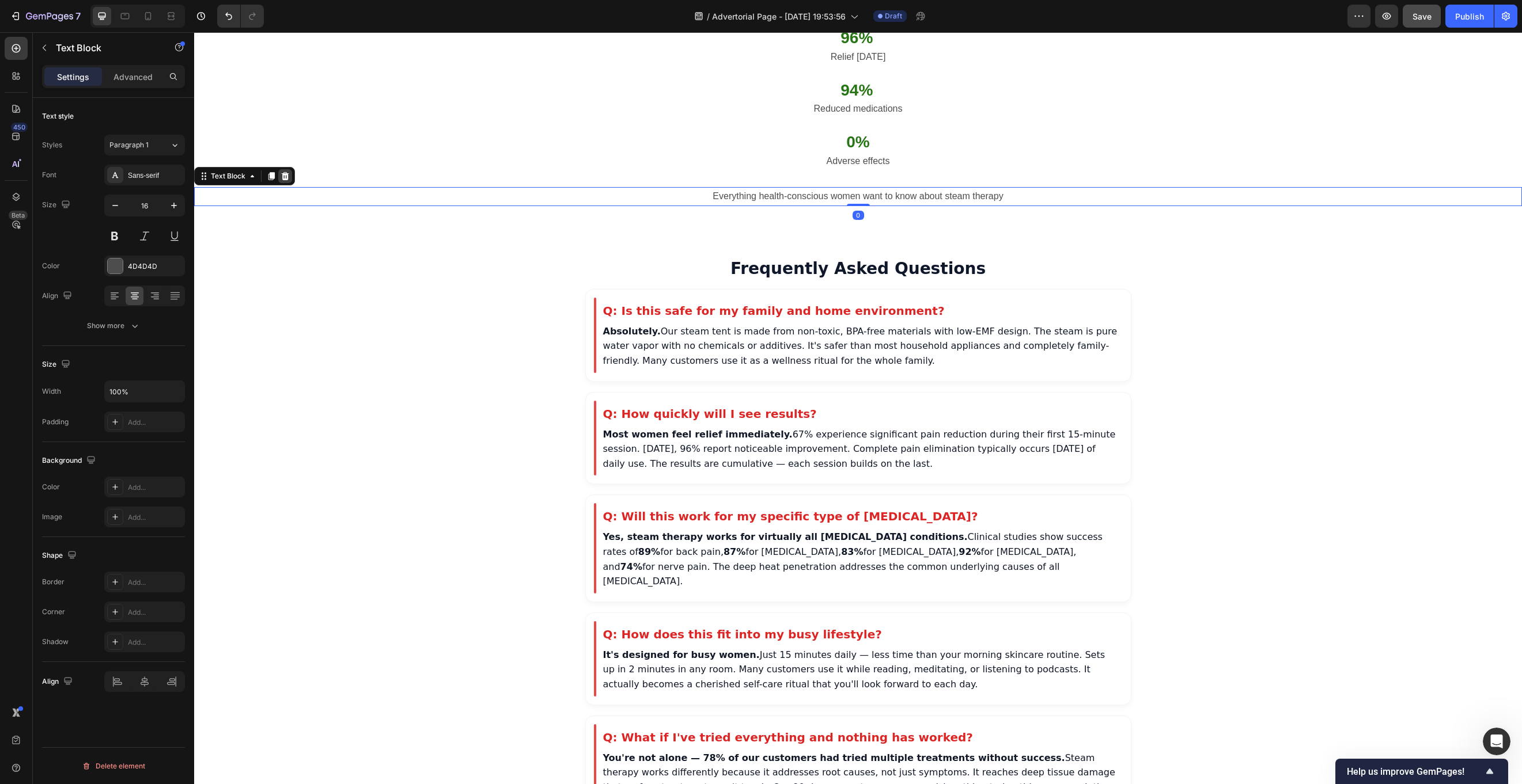
click at [288, 178] on icon at bounding box center [285, 176] width 9 height 9
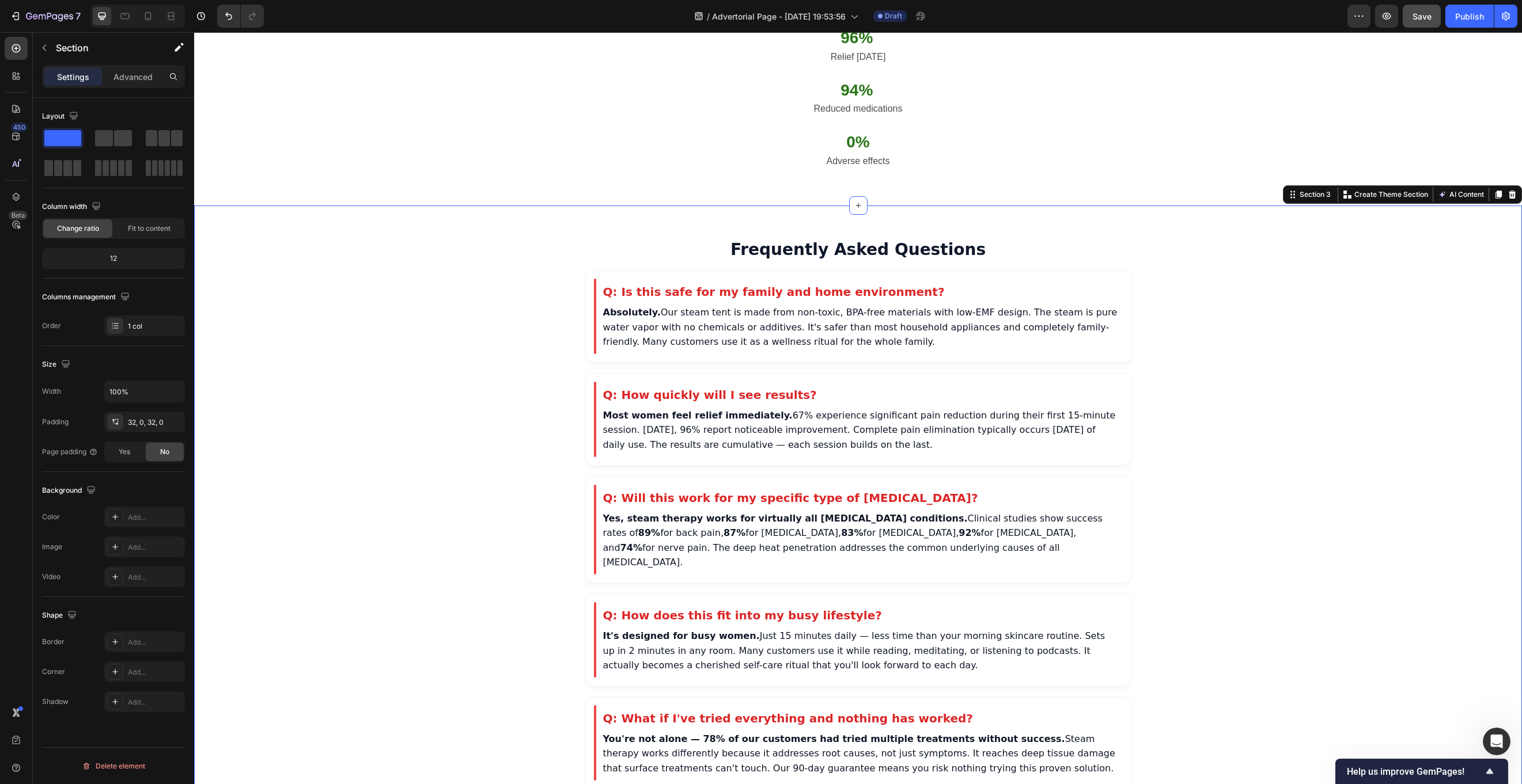
click at [782, 253] on h2 "Frequently Asked Questions" at bounding box center [858, 250] width 546 height 19
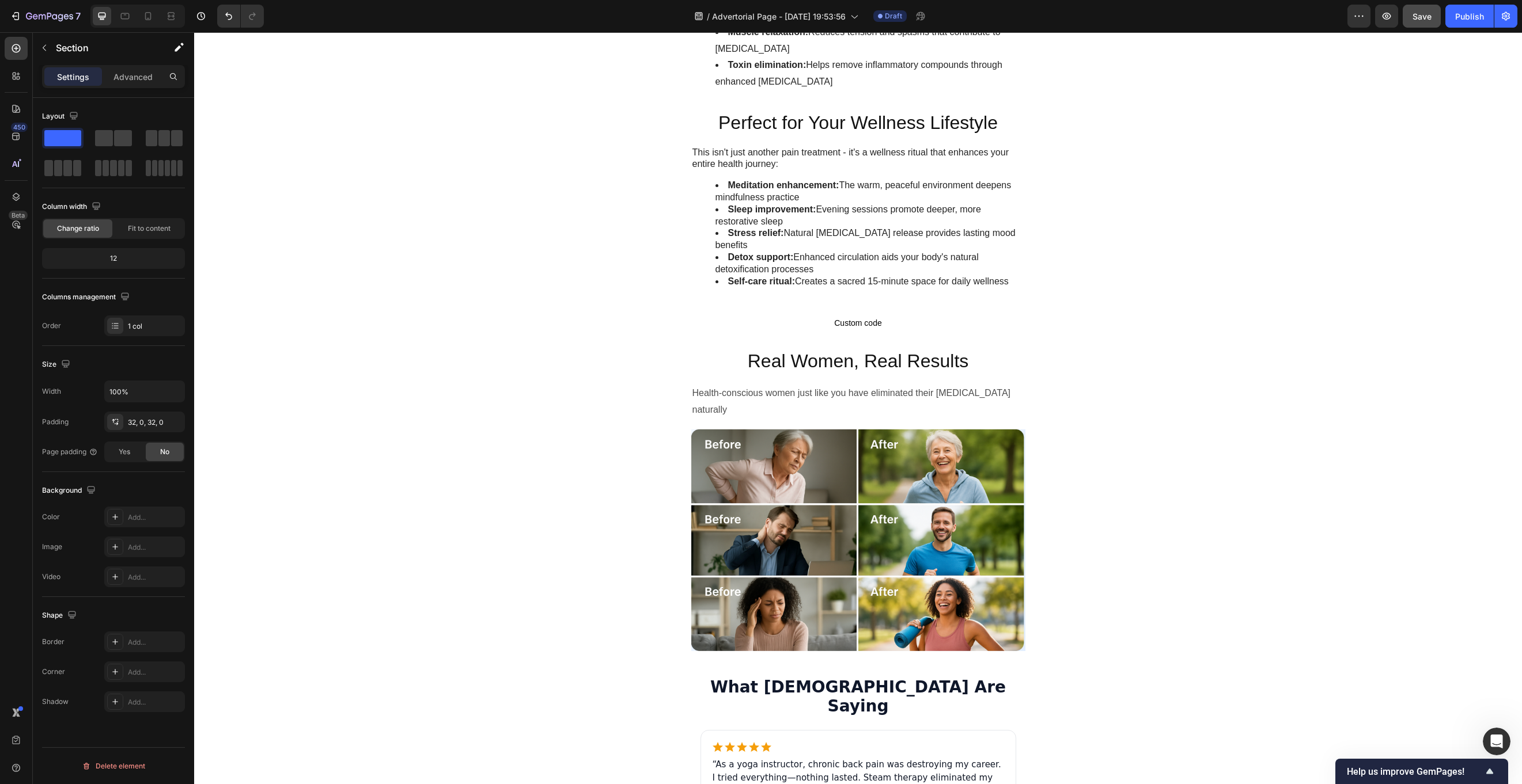
scroll to position [2016, 0]
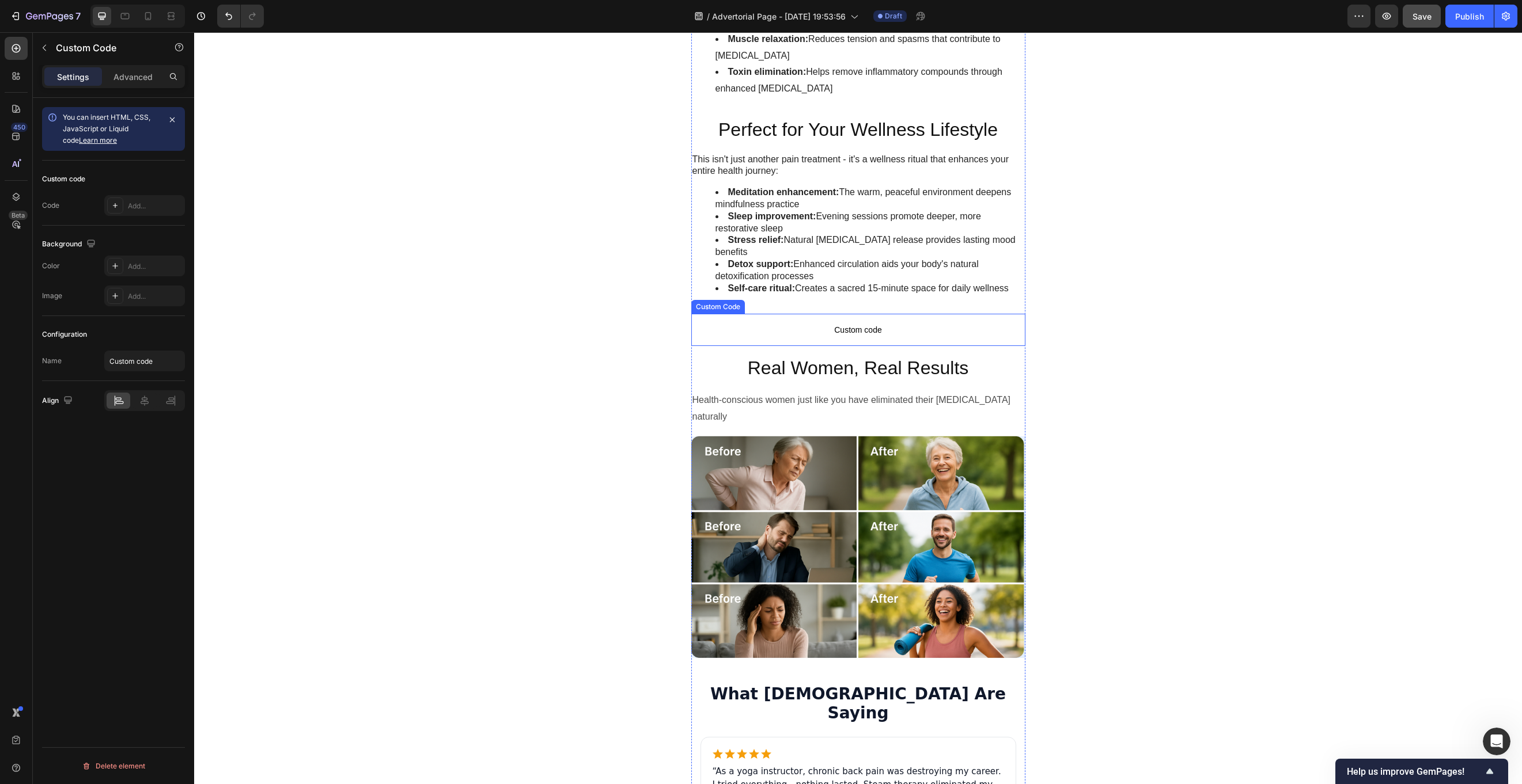
click at [833, 314] on p "Custom code" at bounding box center [858, 330] width 334 height 32
click at [888, 323] on span "Custom code" at bounding box center [858, 330] width 334 height 14
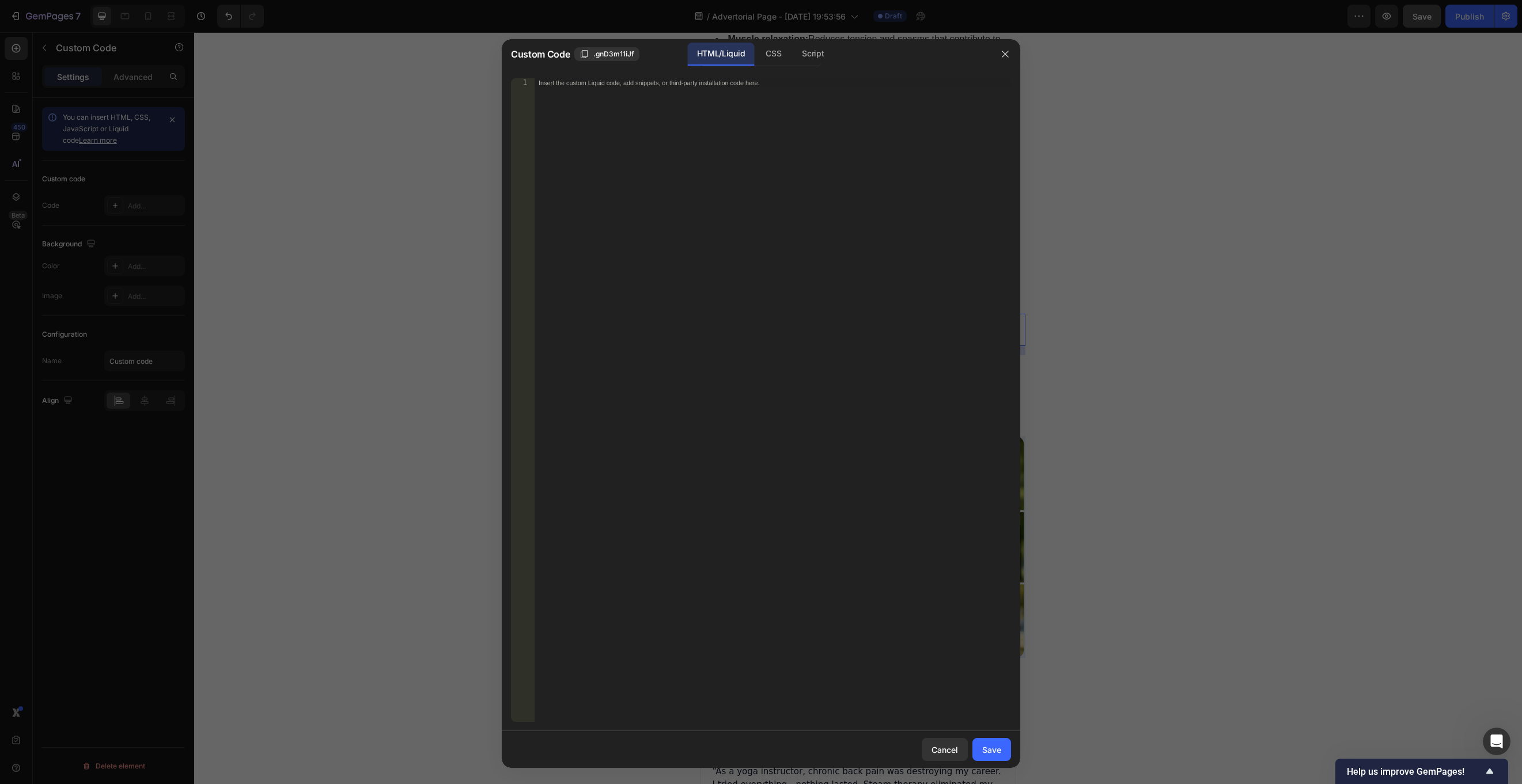
click at [888, 276] on div "Insert the custom Liquid code, add snippets, or third-party installation code h…" at bounding box center [773, 409] width 477 height 663
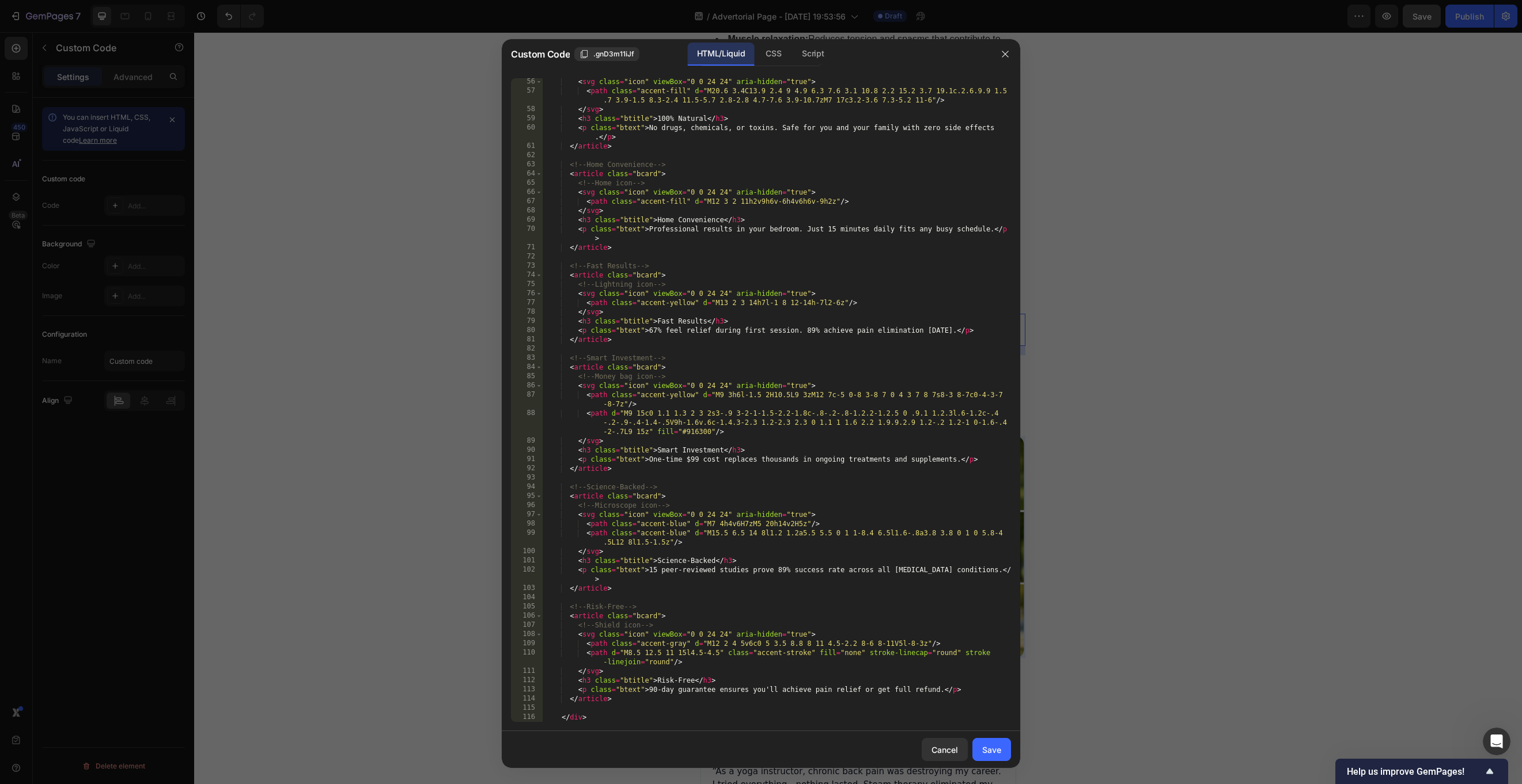
scroll to position [517, 0]
click at [988, 587] on div "Save" at bounding box center [991, 750] width 19 height 12
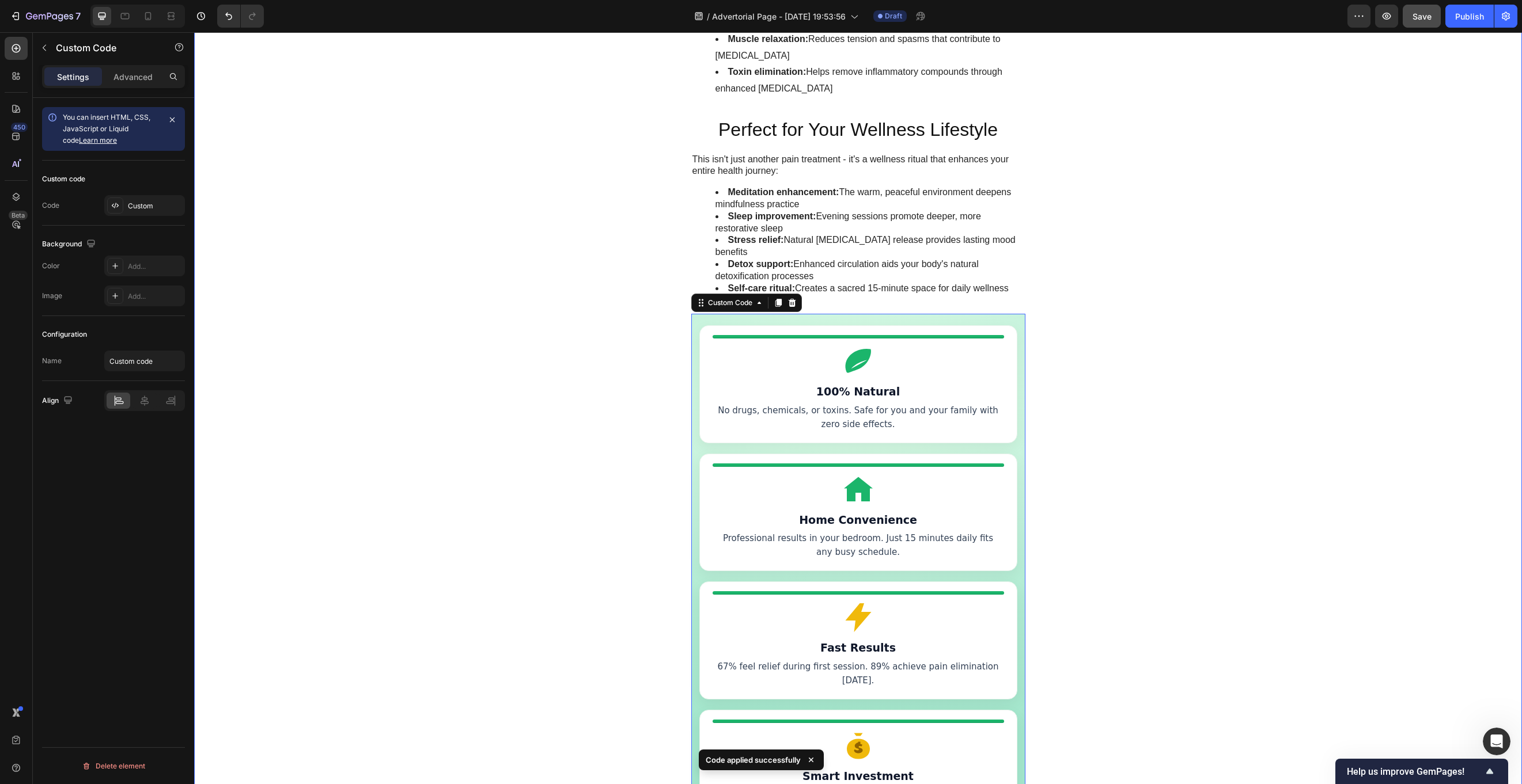
click at [1088, 535] on div "Image EarthKind Heading Row Advertorial Text Block Are You Trapped in the Chron…" at bounding box center [858, 143] width 1328 height 4206
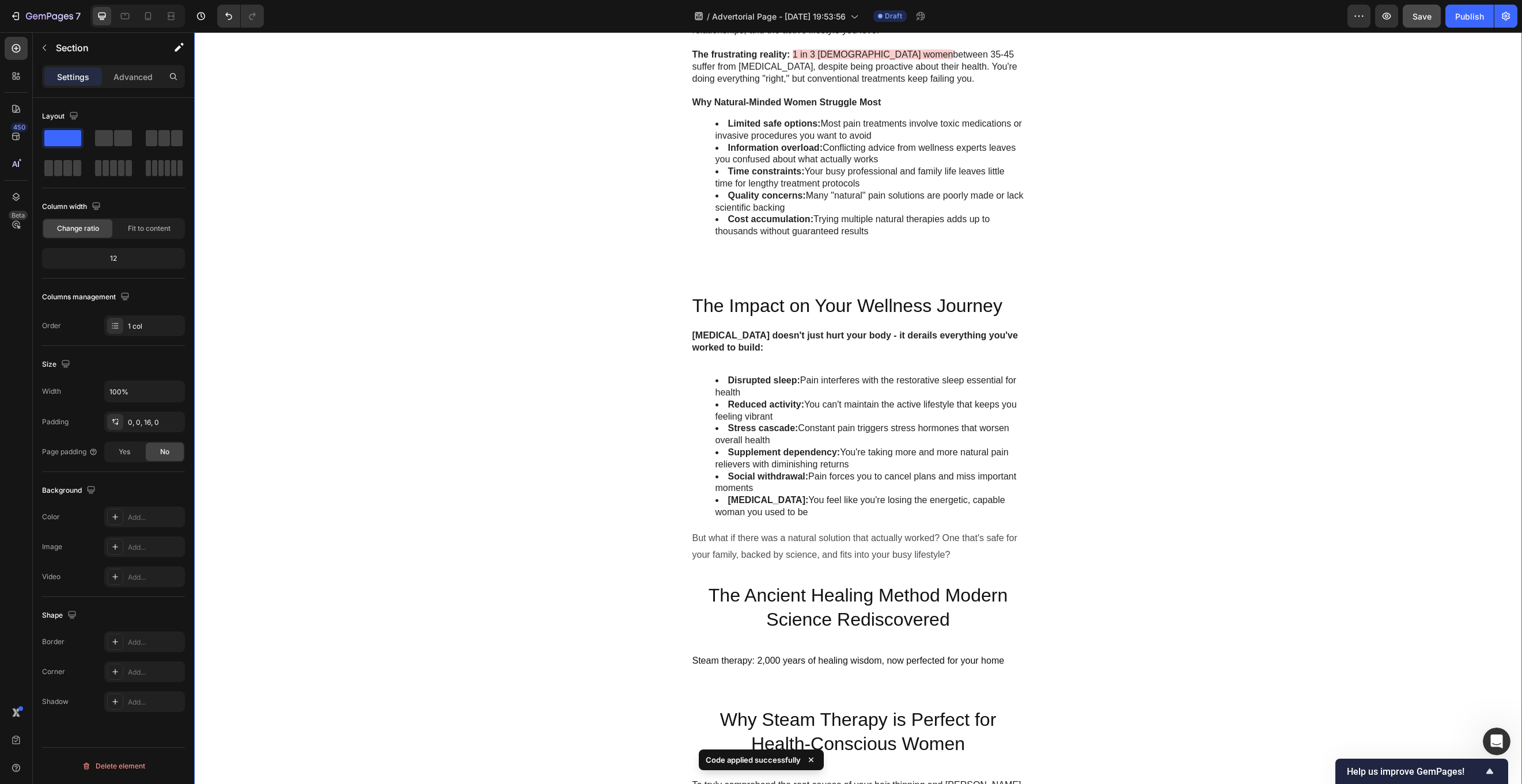
scroll to position [943, 0]
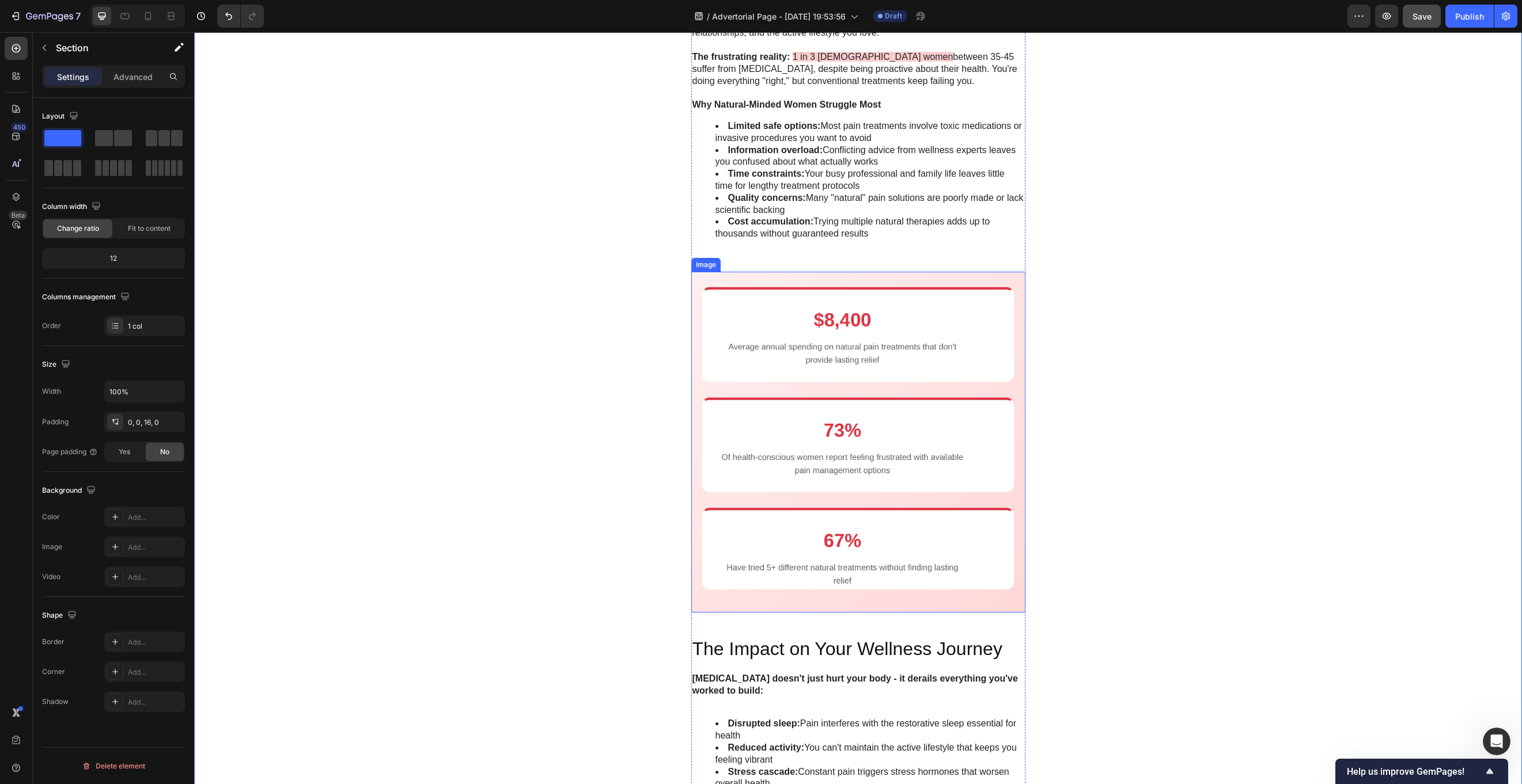
click at [853, 435] on img at bounding box center [858, 442] width 334 height 341
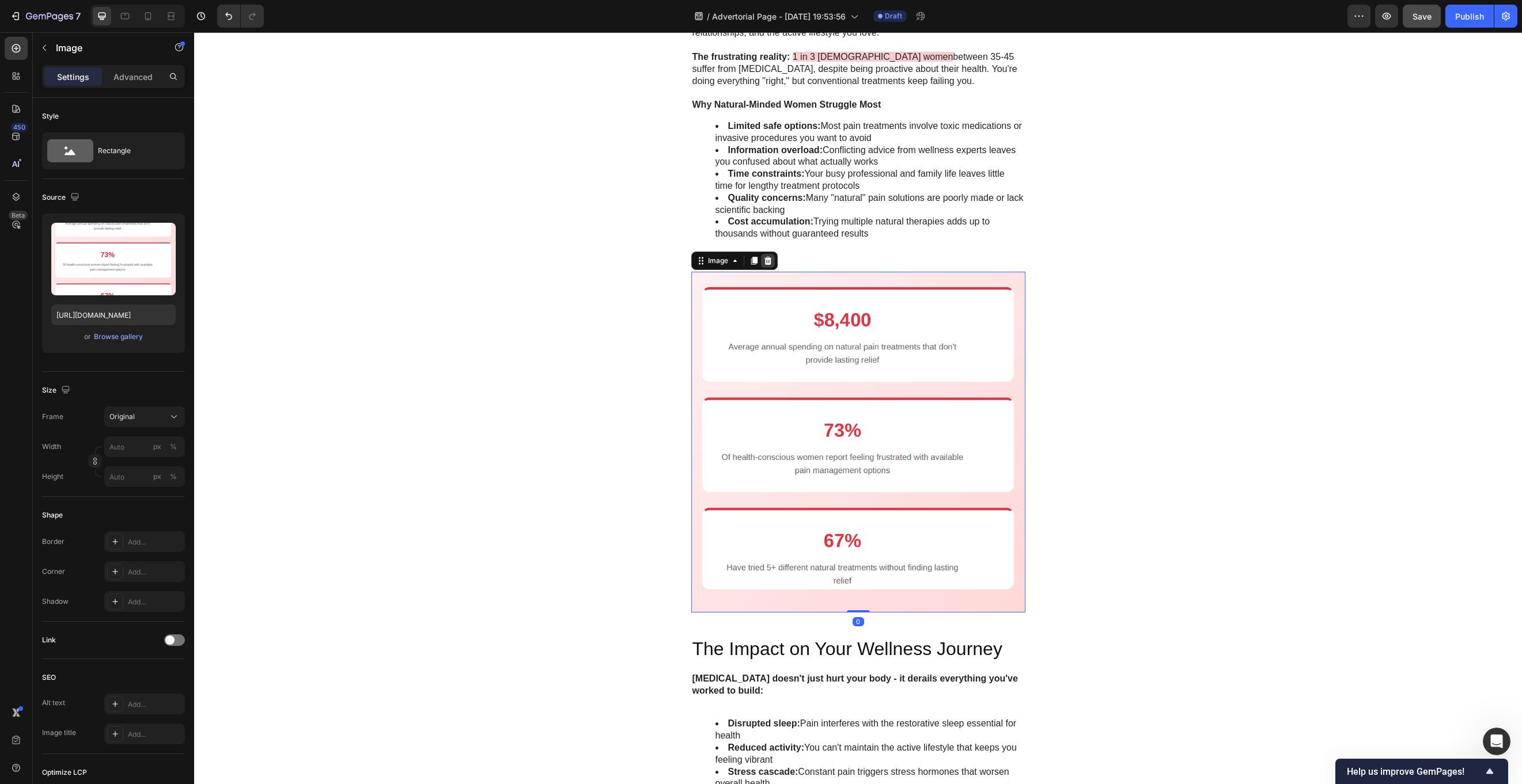
click at [769, 262] on icon at bounding box center [768, 260] width 9 height 9
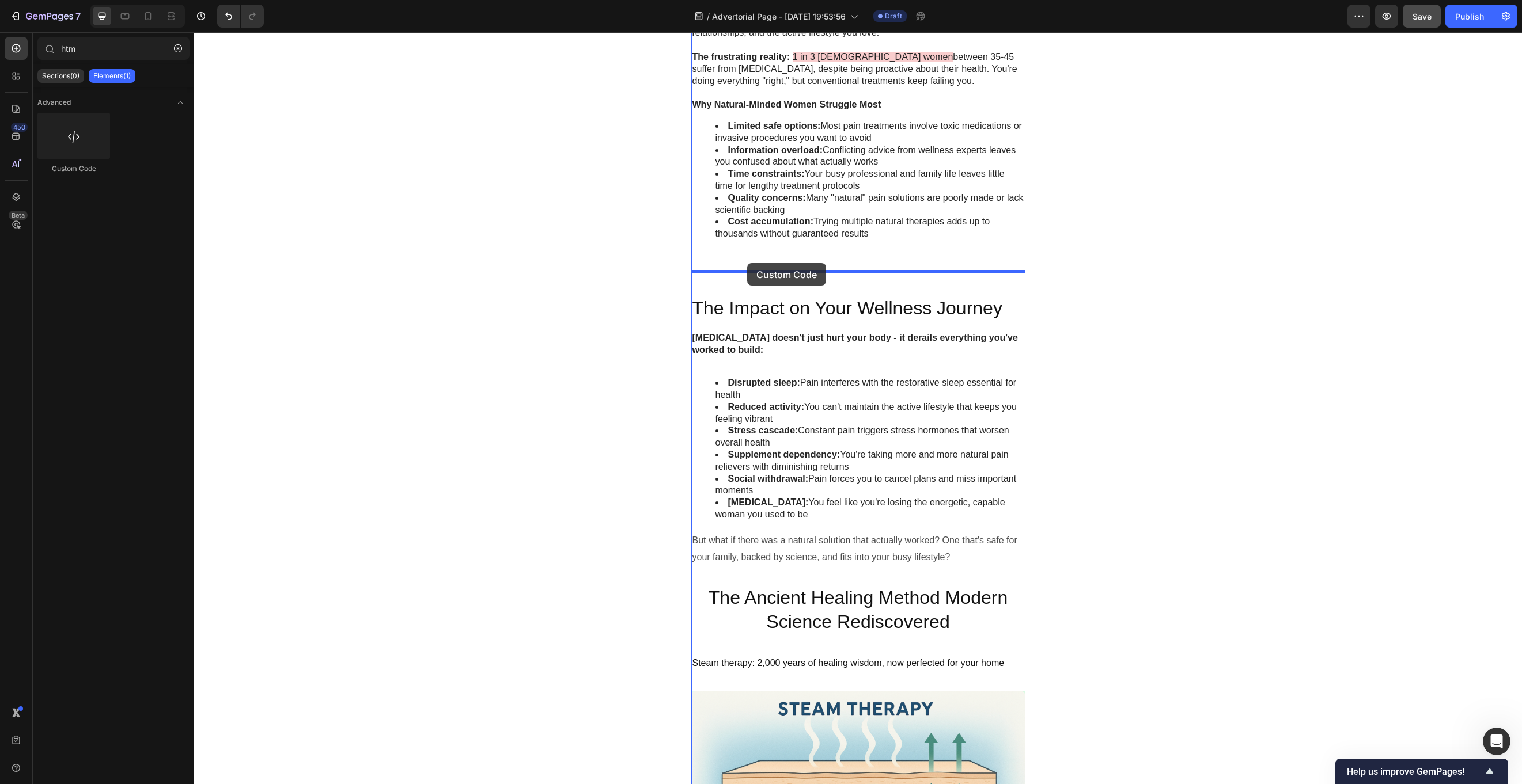
drag, startPoint x: 264, startPoint y: 174, endPoint x: 747, endPoint y: 263, distance: 491.1
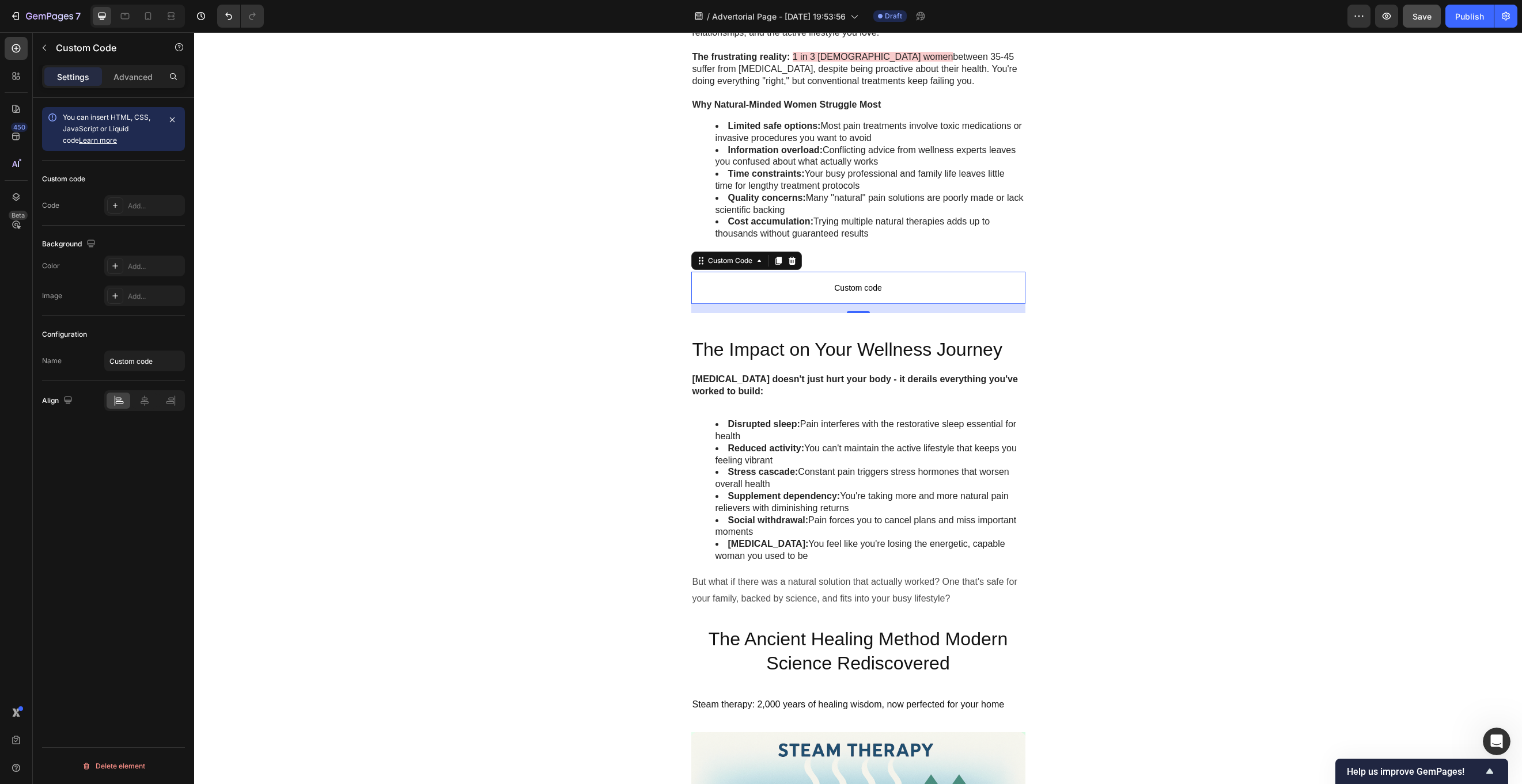
click at [871, 281] on span "Custom code" at bounding box center [858, 288] width 334 height 14
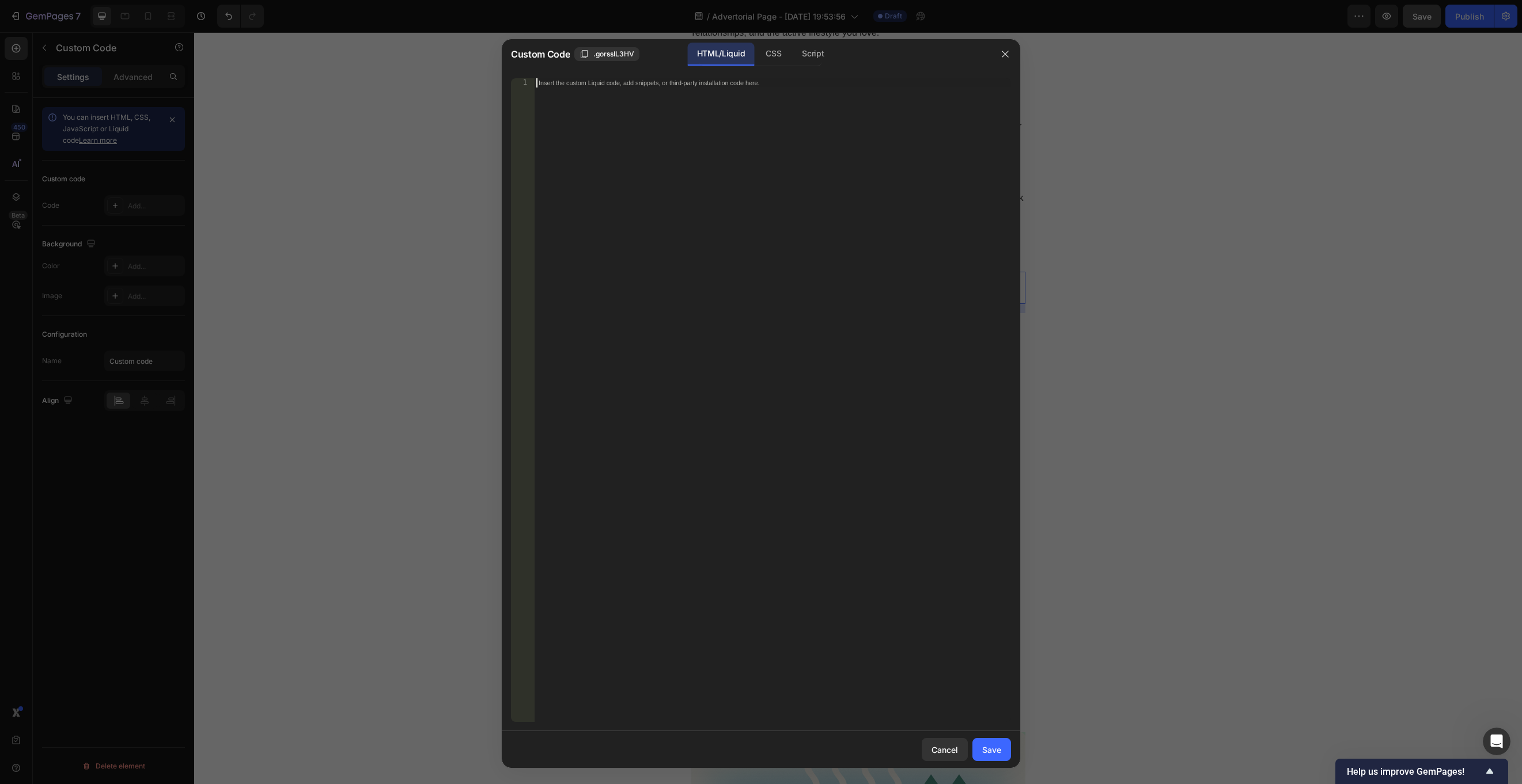
click at [791, 243] on div "Insert the custom Liquid code, add snippets, or third-party installation code h…" at bounding box center [773, 409] width 477 height 663
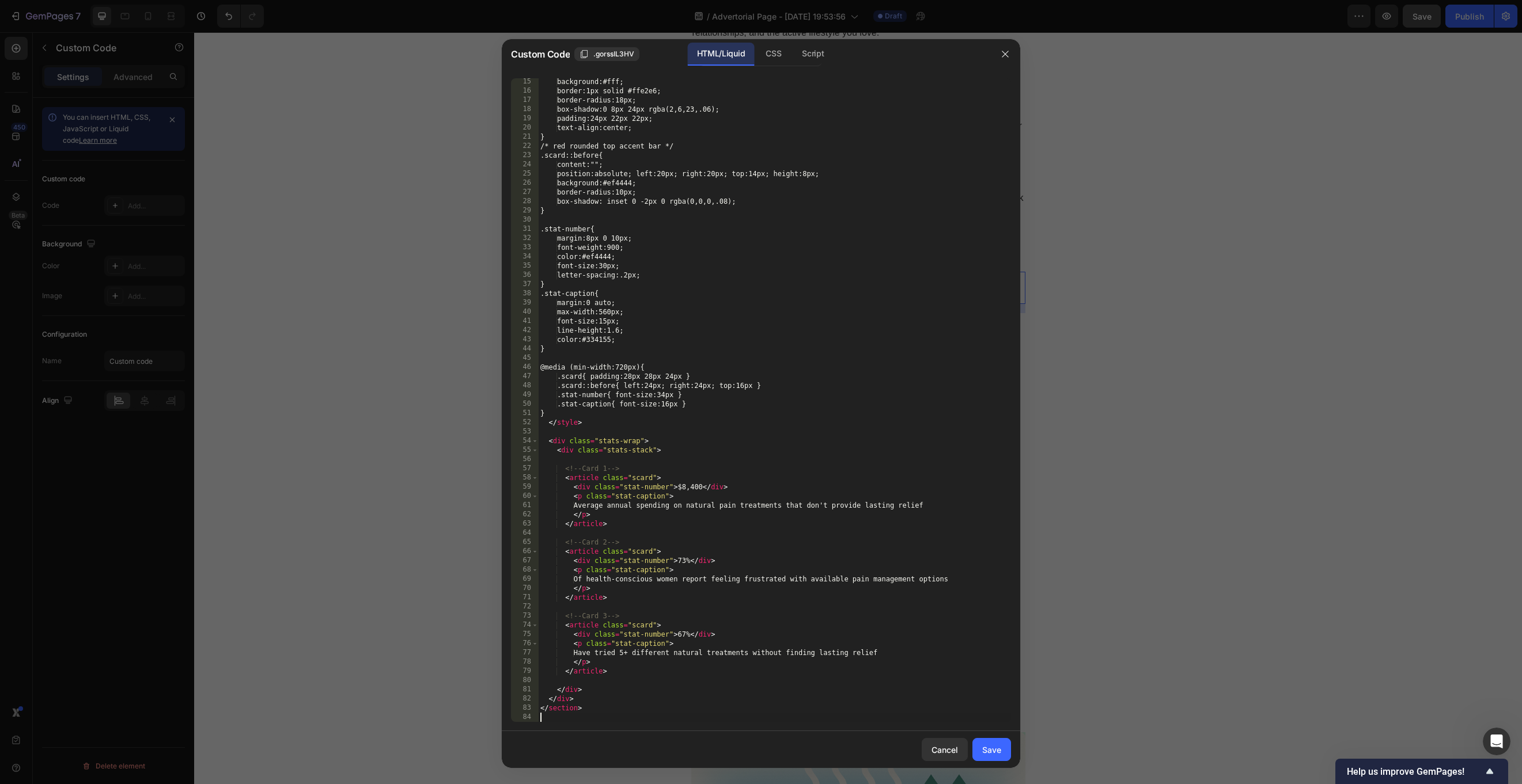
scroll to position [130, 0]
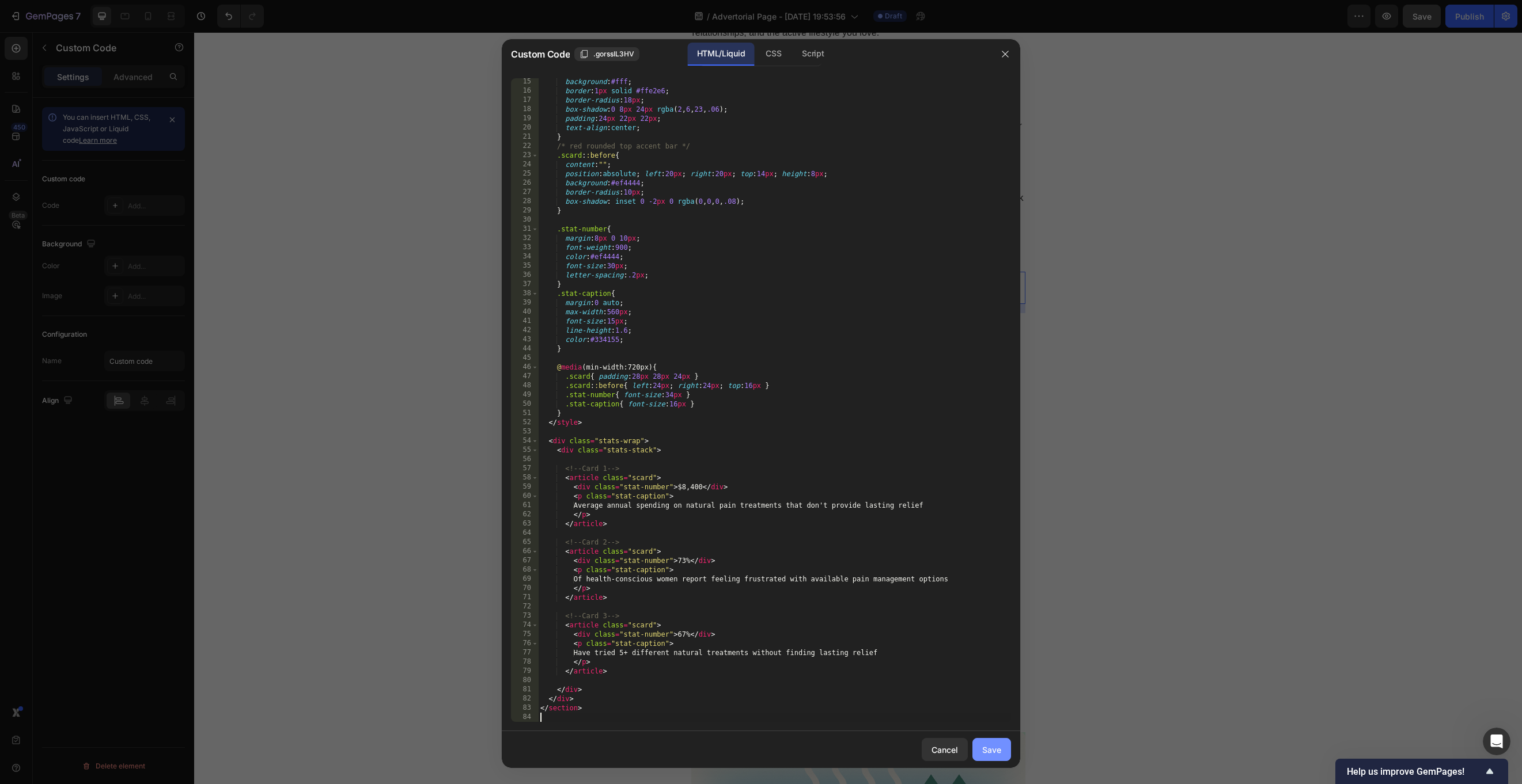
click at [995, 587] on div "Save" at bounding box center [991, 750] width 19 height 12
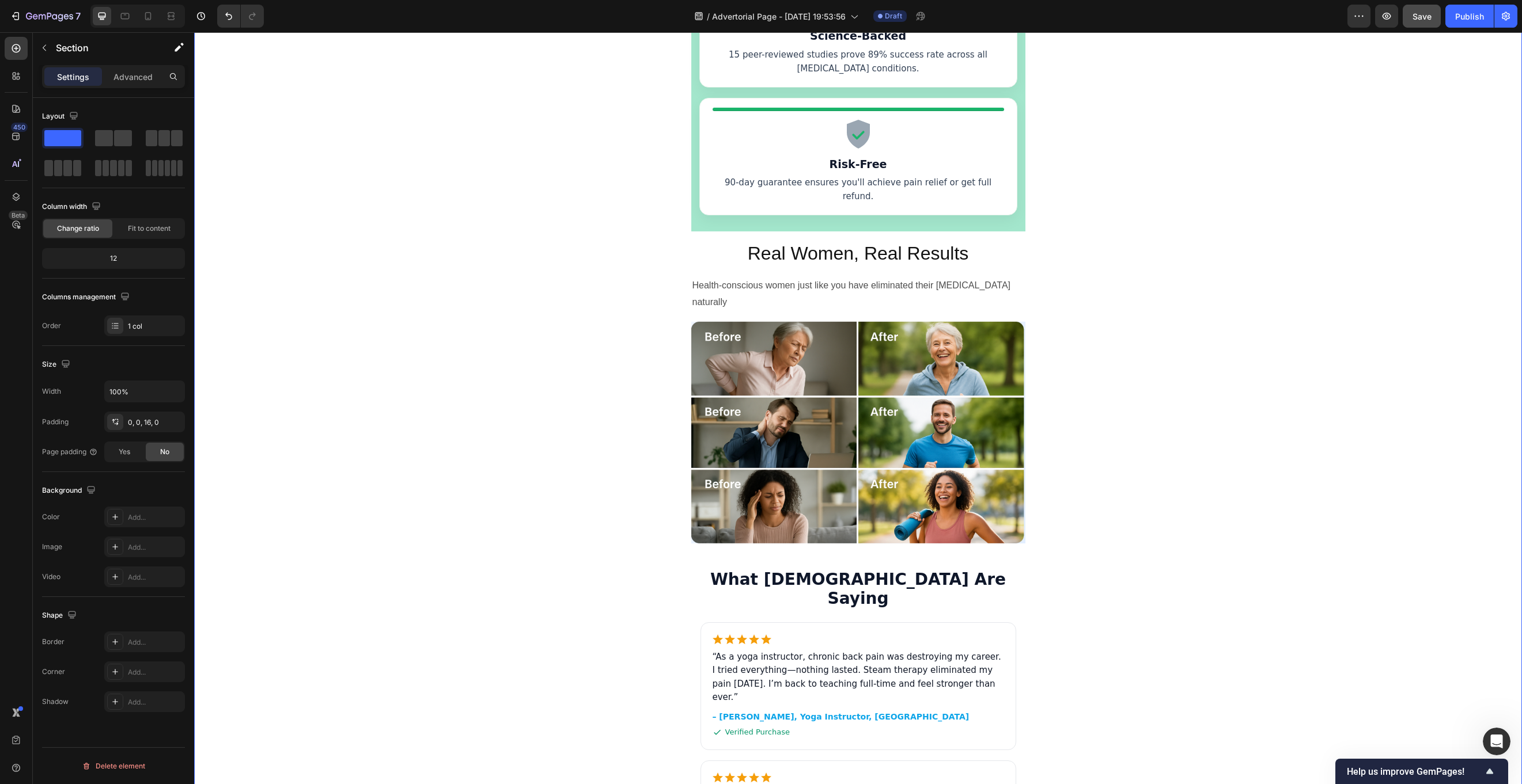
scroll to position [3471, 0]
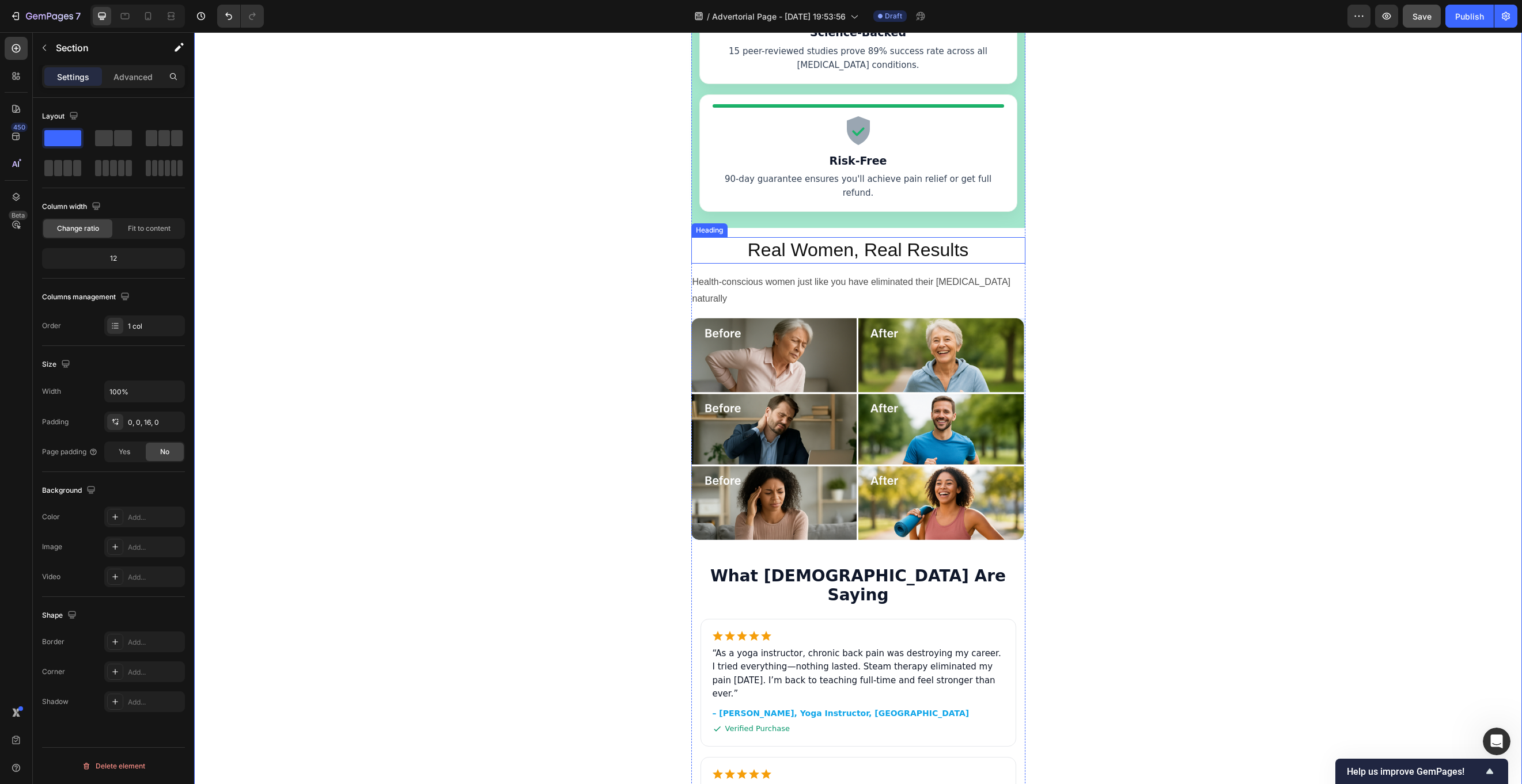
click at [824, 237] on h2 "Real Women, Real Results" at bounding box center [858, 251] width 334 height 27
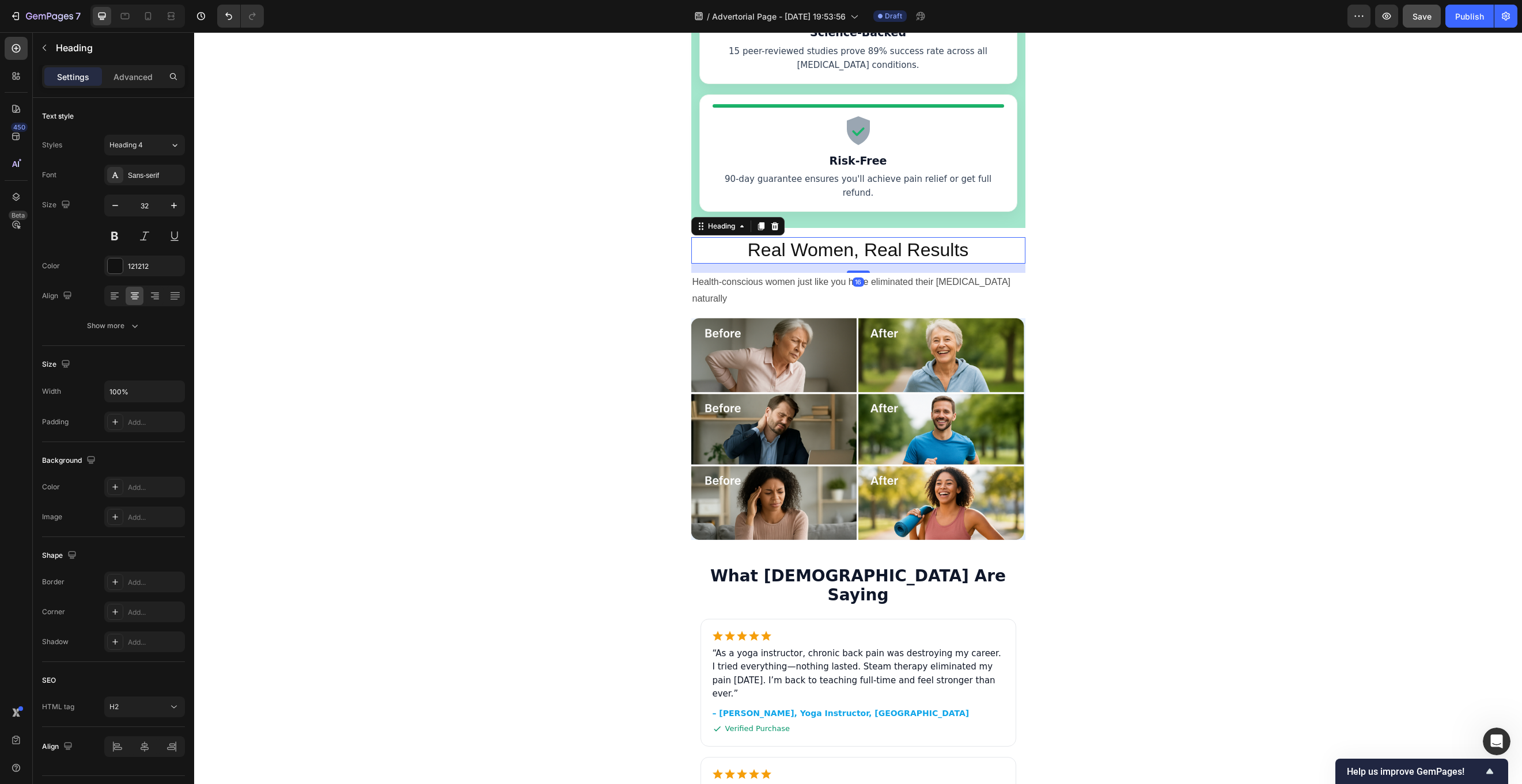
click at [824, 237] on h2 "Real Women, Real Results" at bounding box center [858, 251] width 334 height 27
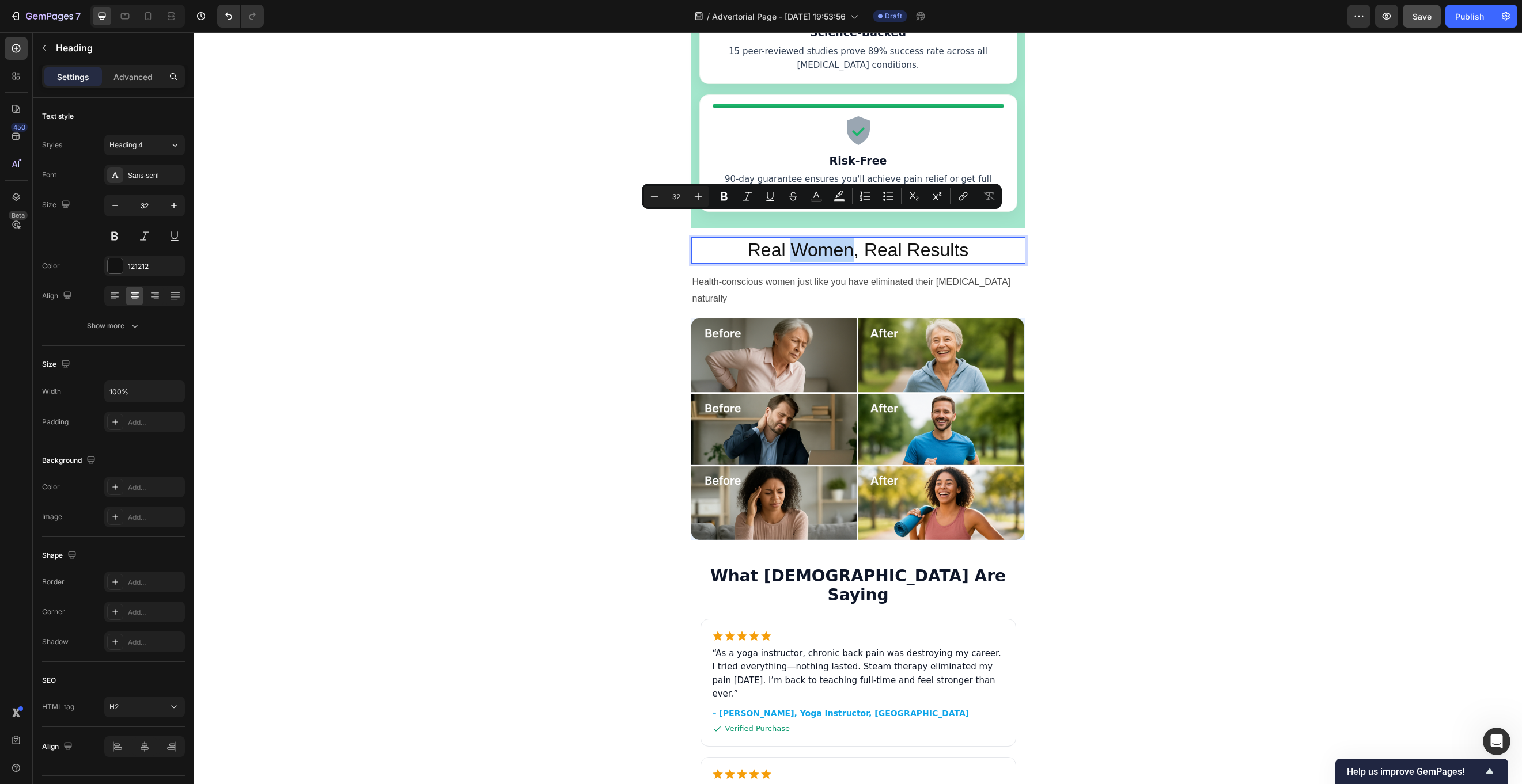
click at [850, 238] on p "Real Women, Real Results" at bounding box center [858, 250] width 332 height 24
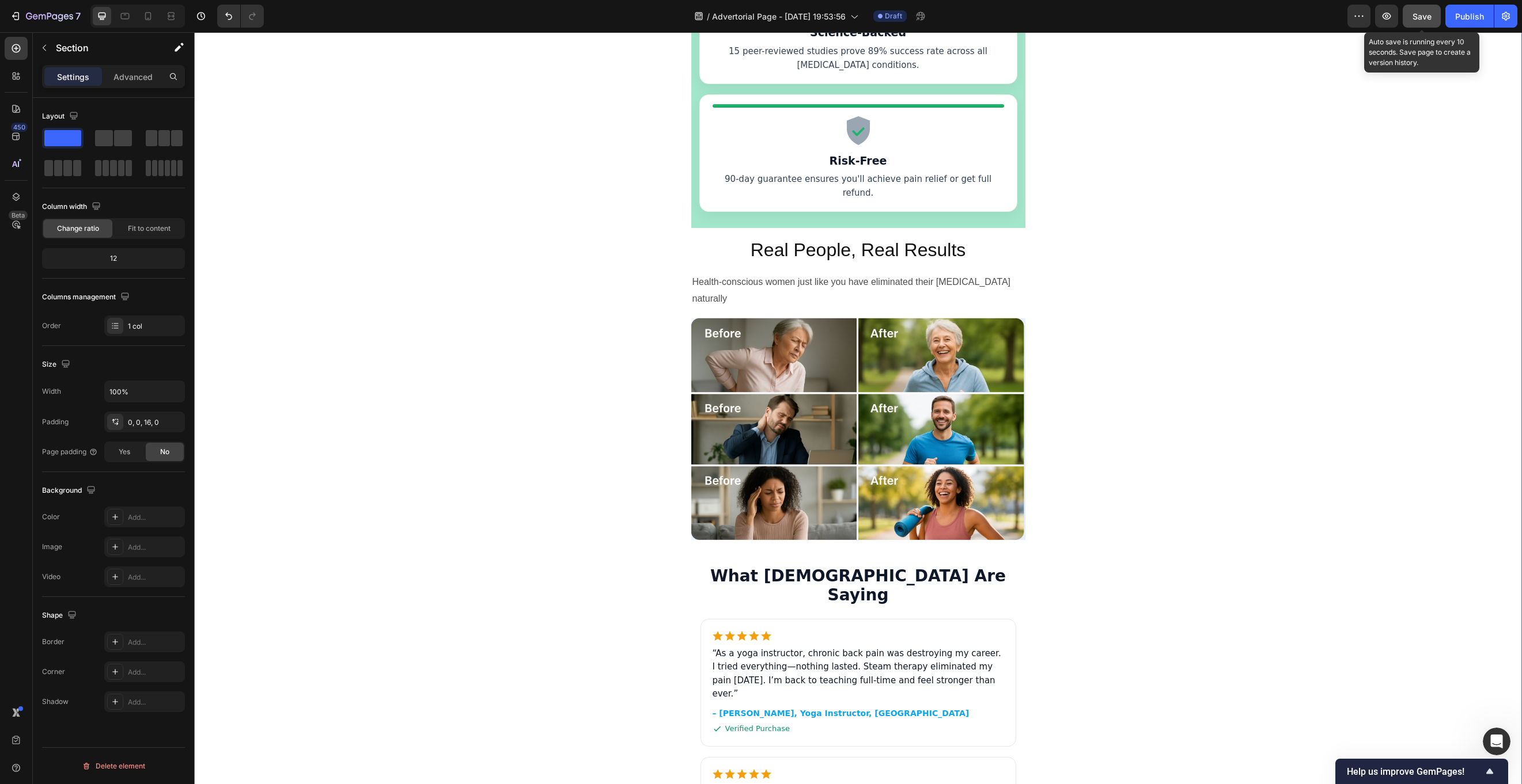
click at [1141, 17] on span "Save" at bounding box center [1422, 16] width 19 height 10
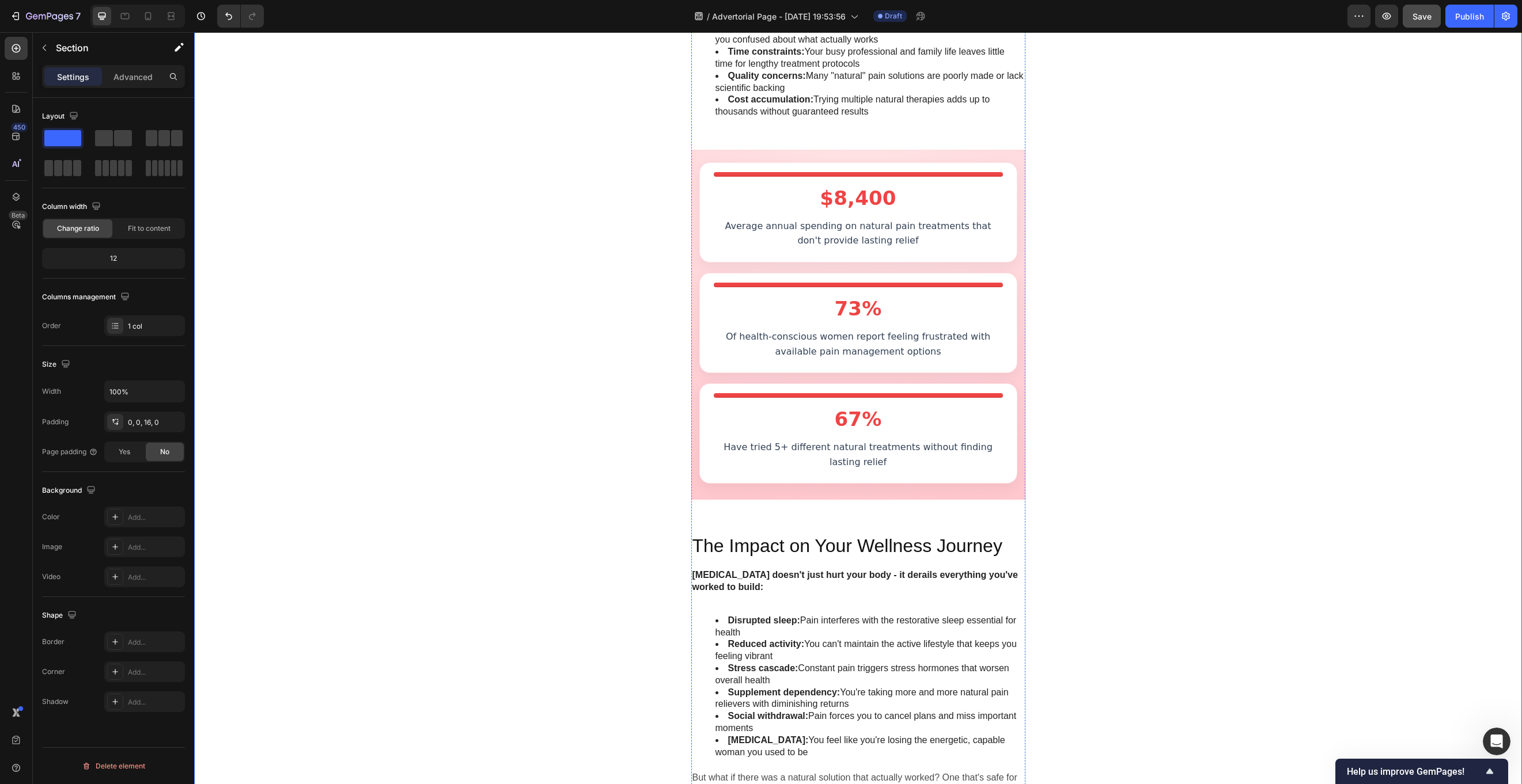
scroll to position [1074, 0]
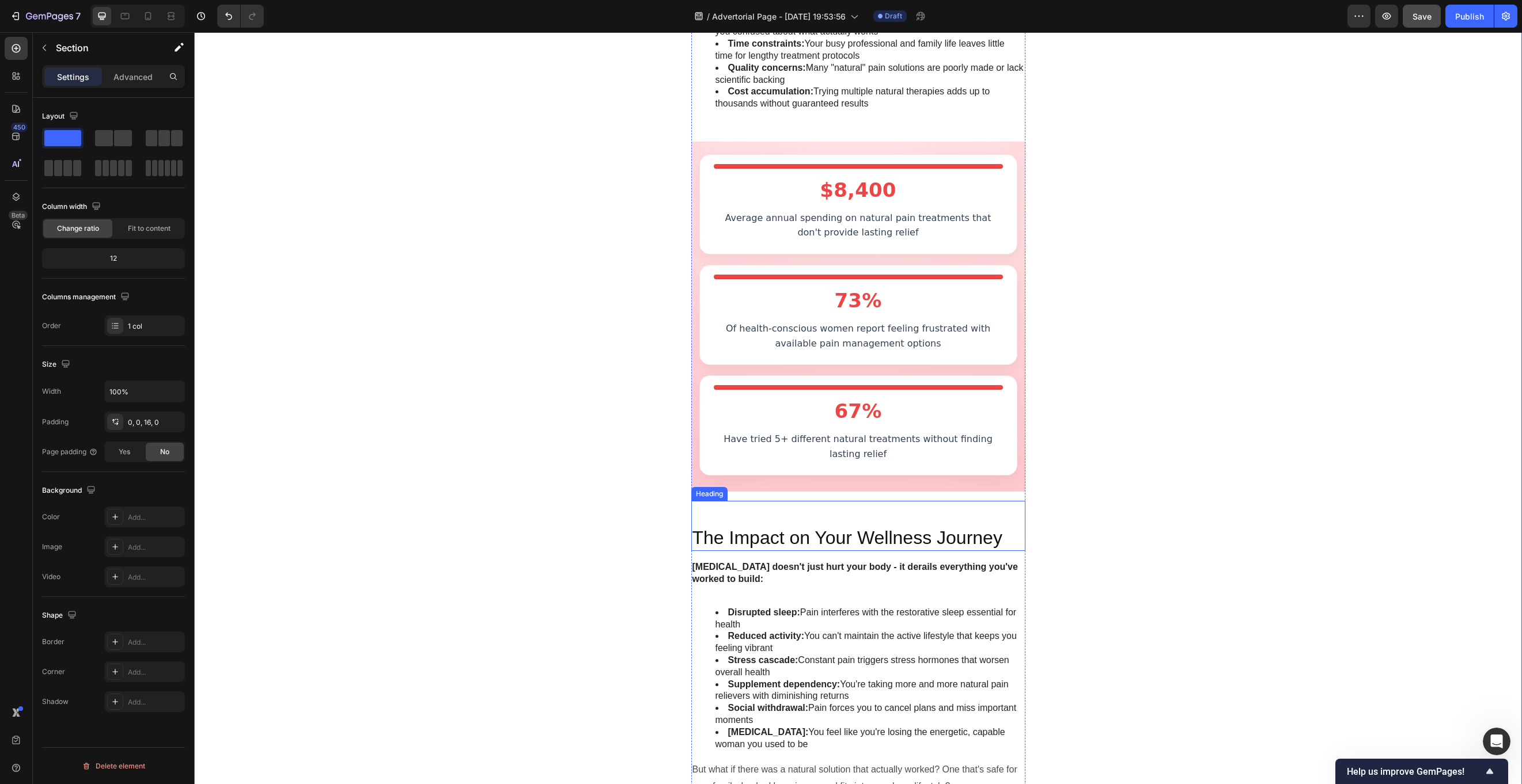
click at [885, 525] on h2 "The Impact on Your Wellness Journey" at bounding box center [858, 526] width 334 height 50
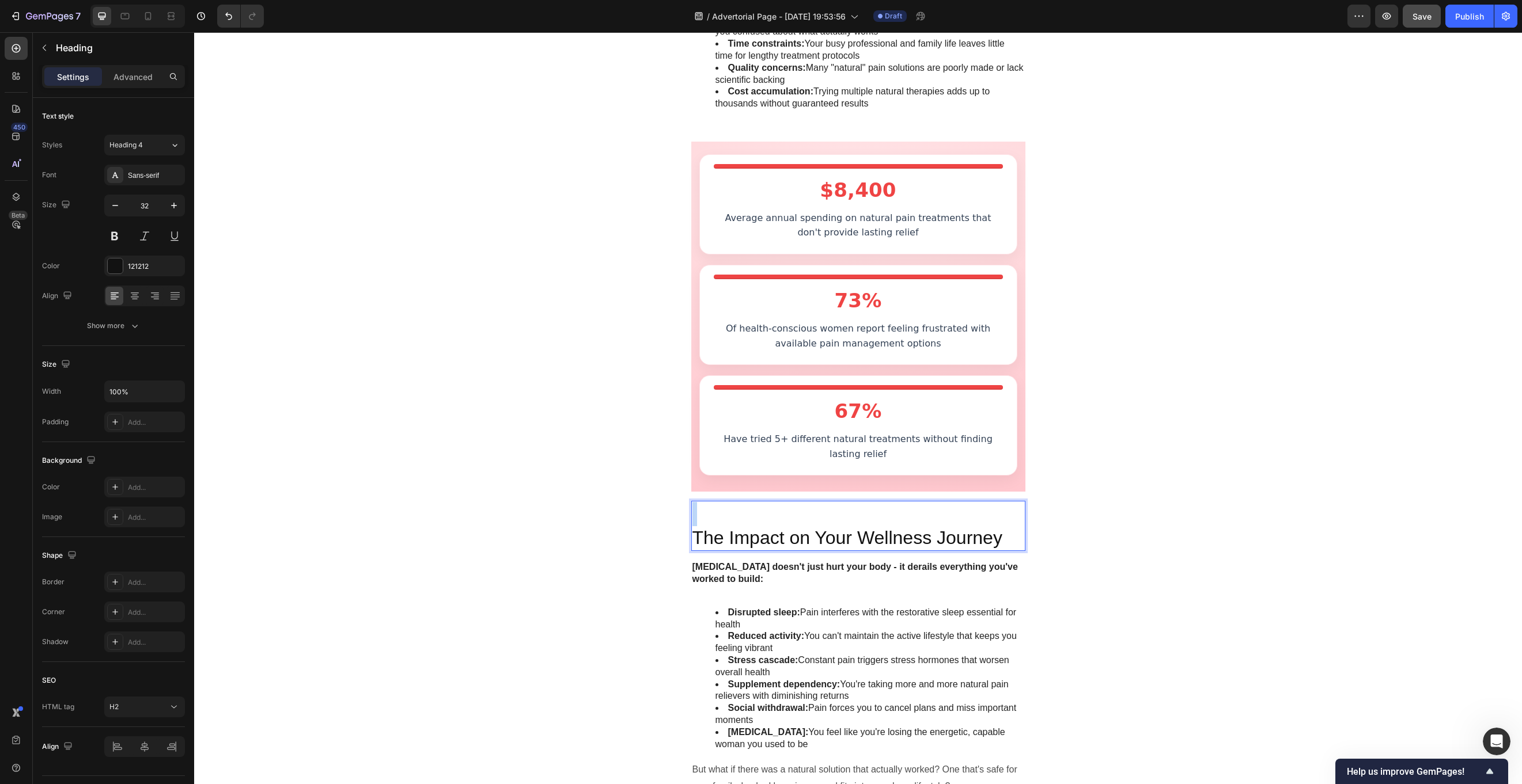
click at [885, 525] on h2 "⁠⁠⁠⁠⁠⁠⁠ The Impact on Your Wellness Journey" at bounding box center [858, 526] width 334 height 50
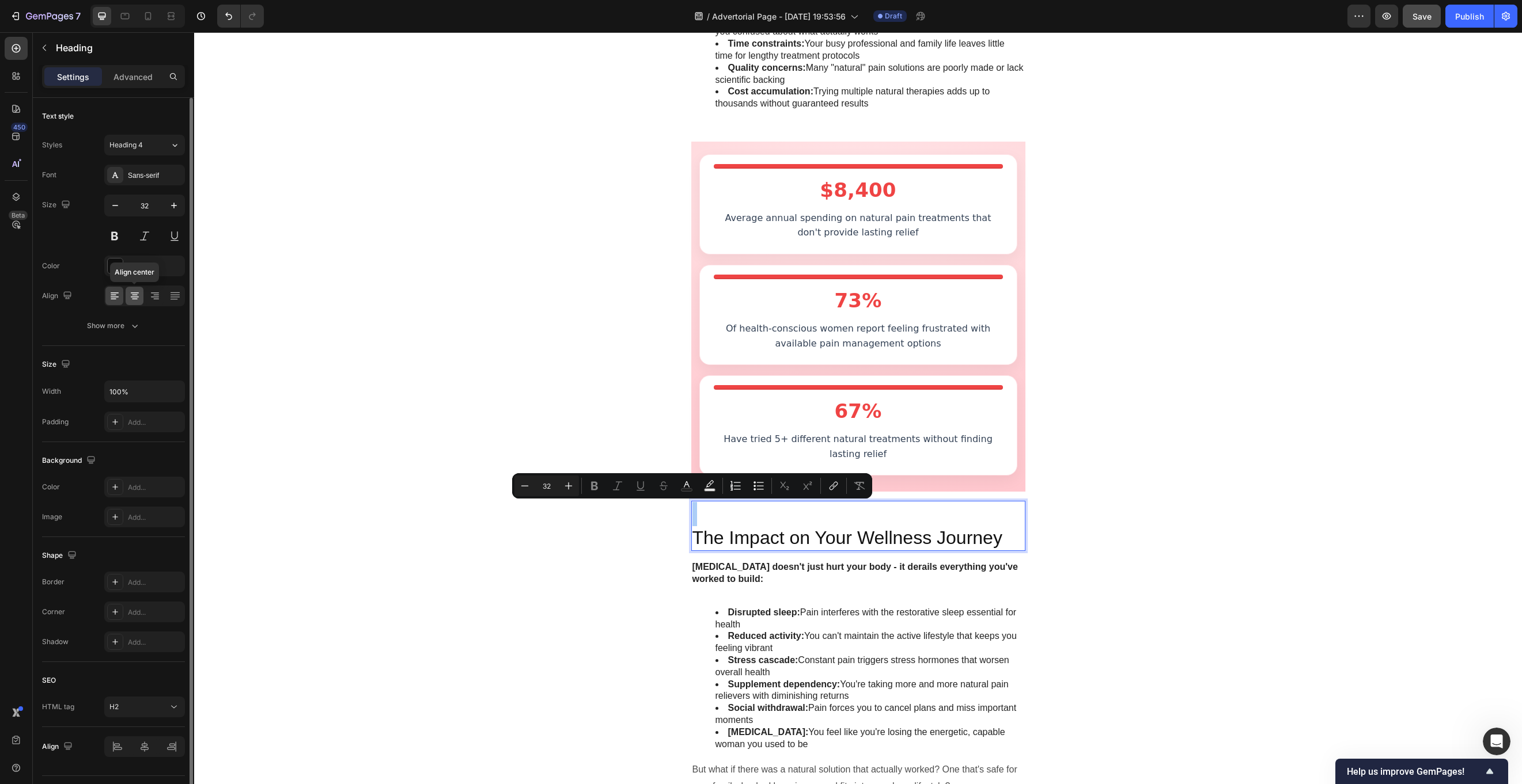
click at [134, 299] on icon at bounding box center [135, 296] width 12 height 12
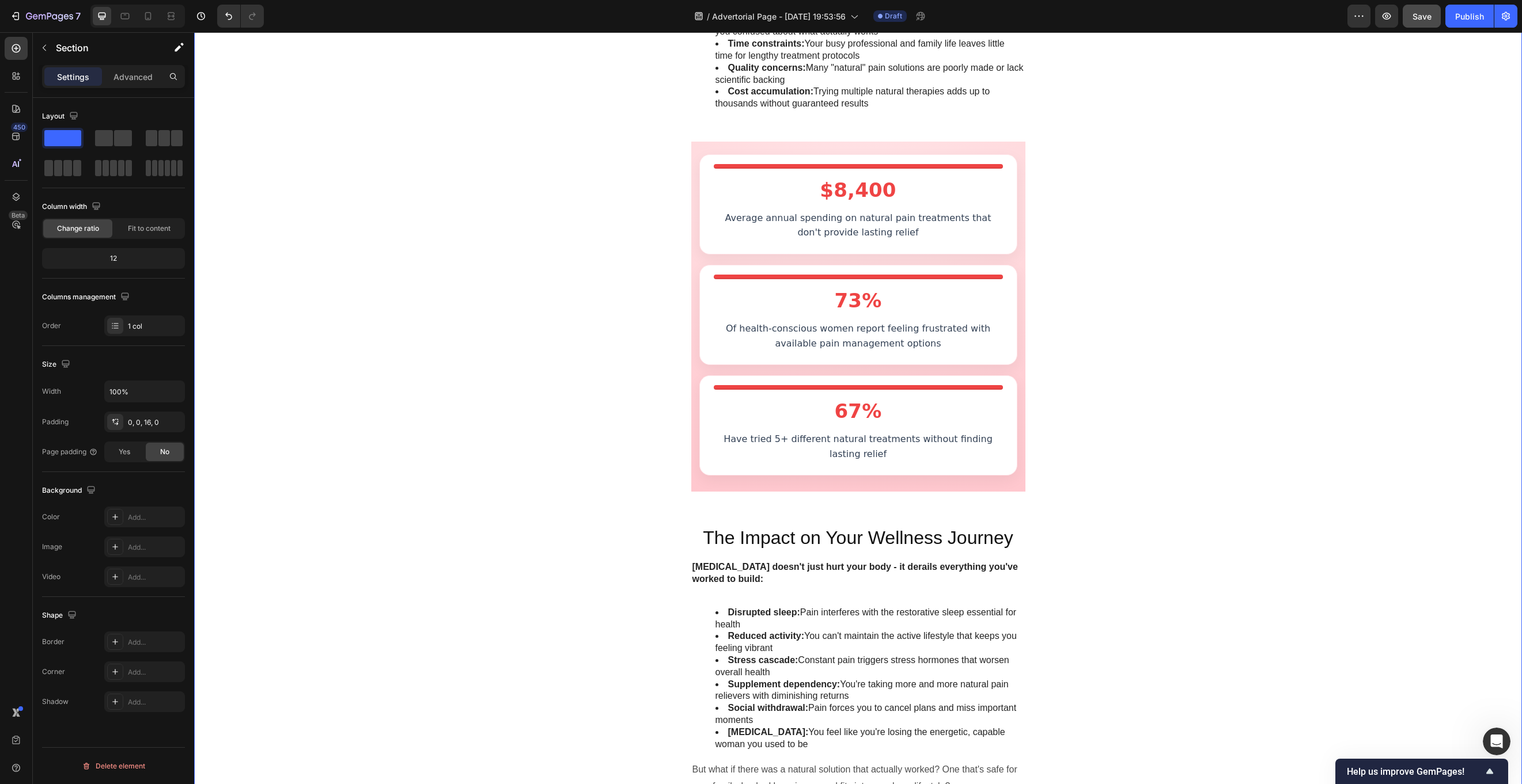
scroll to position [1072, 0]
click at [1141, 19] on span "Save" at bounding box center [1422, 16] width 19 height 10
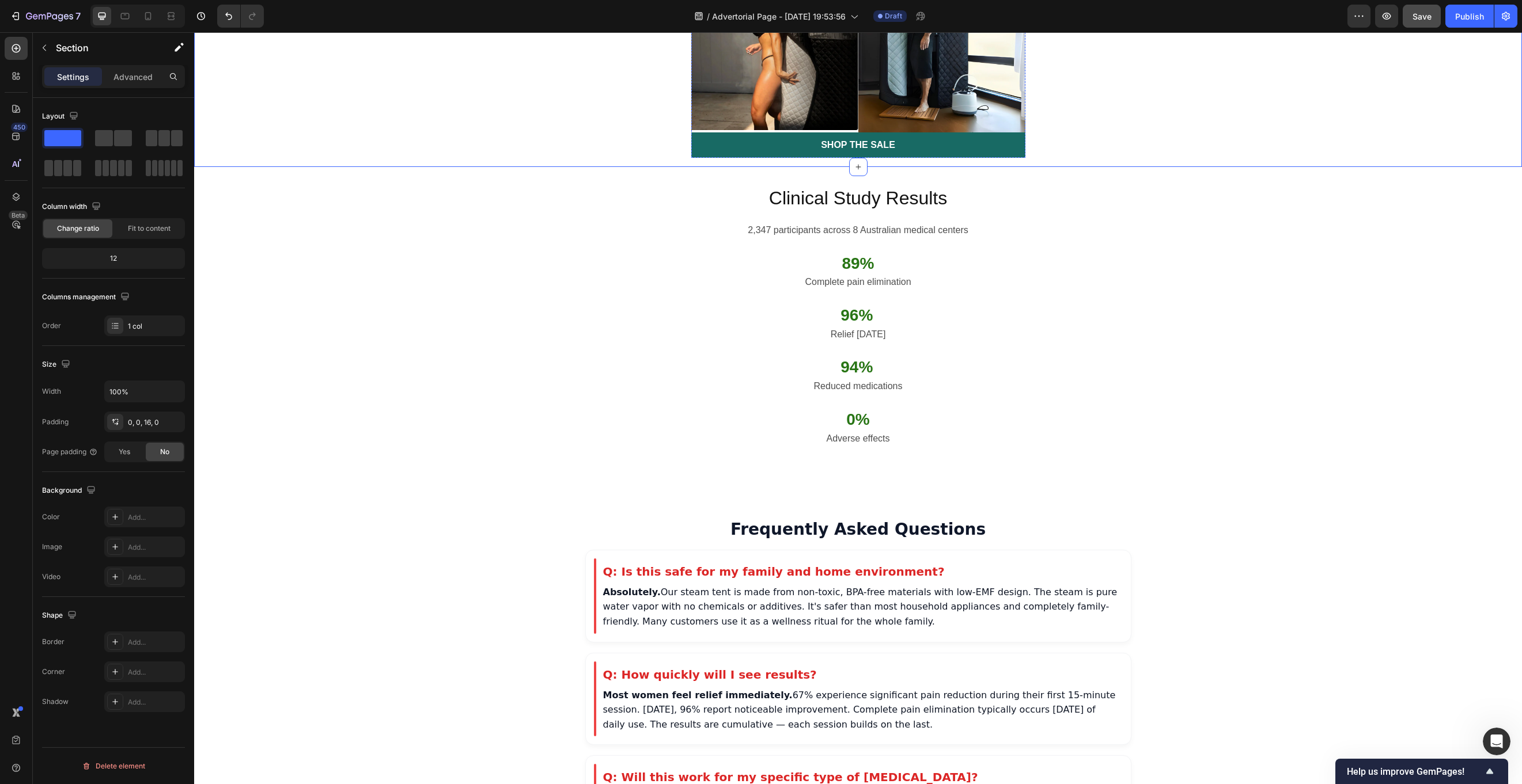
scroll to position [4711, 0]
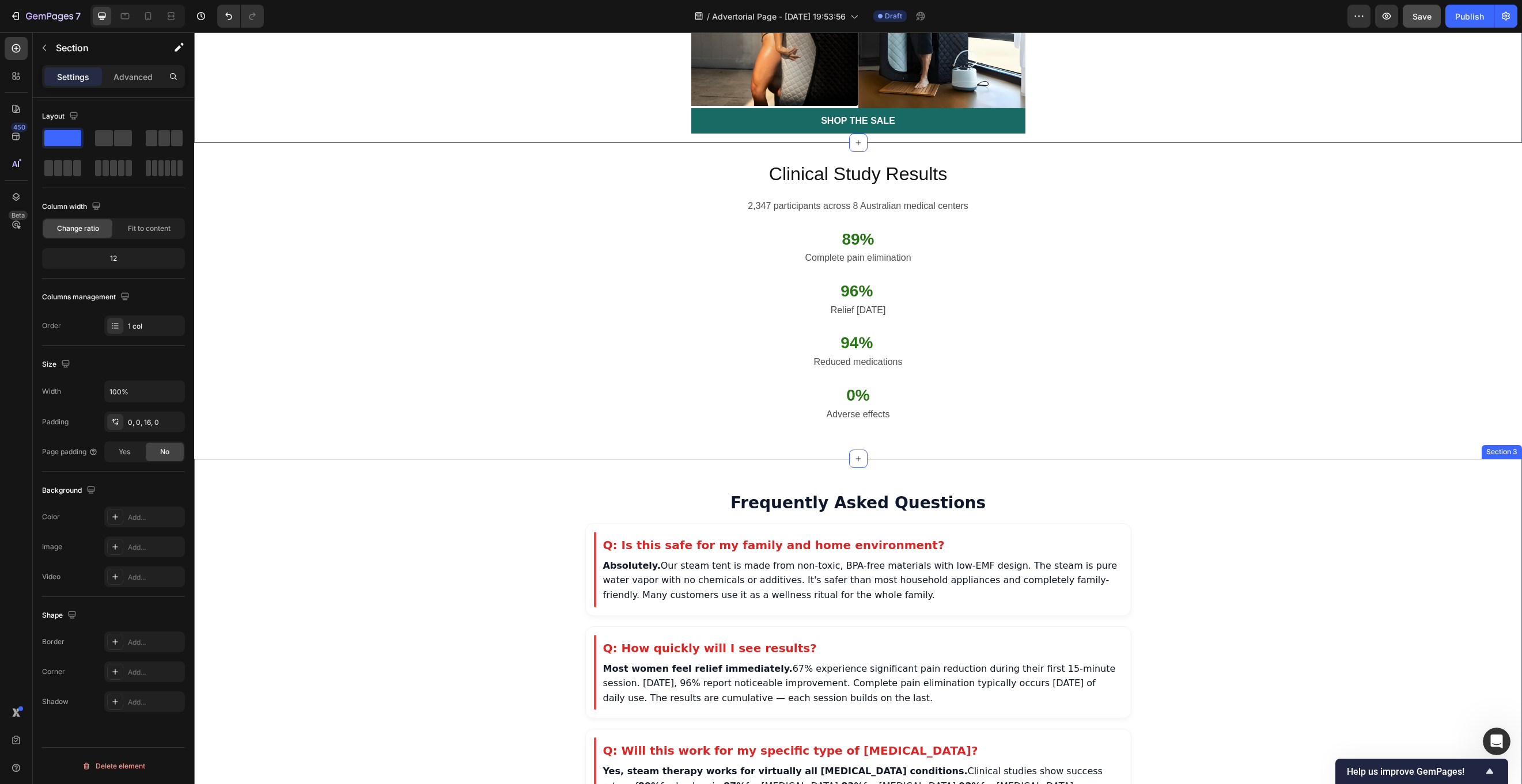
click at [53, 41] on button "button" at bounding box center [44, 48] width 19 height 19
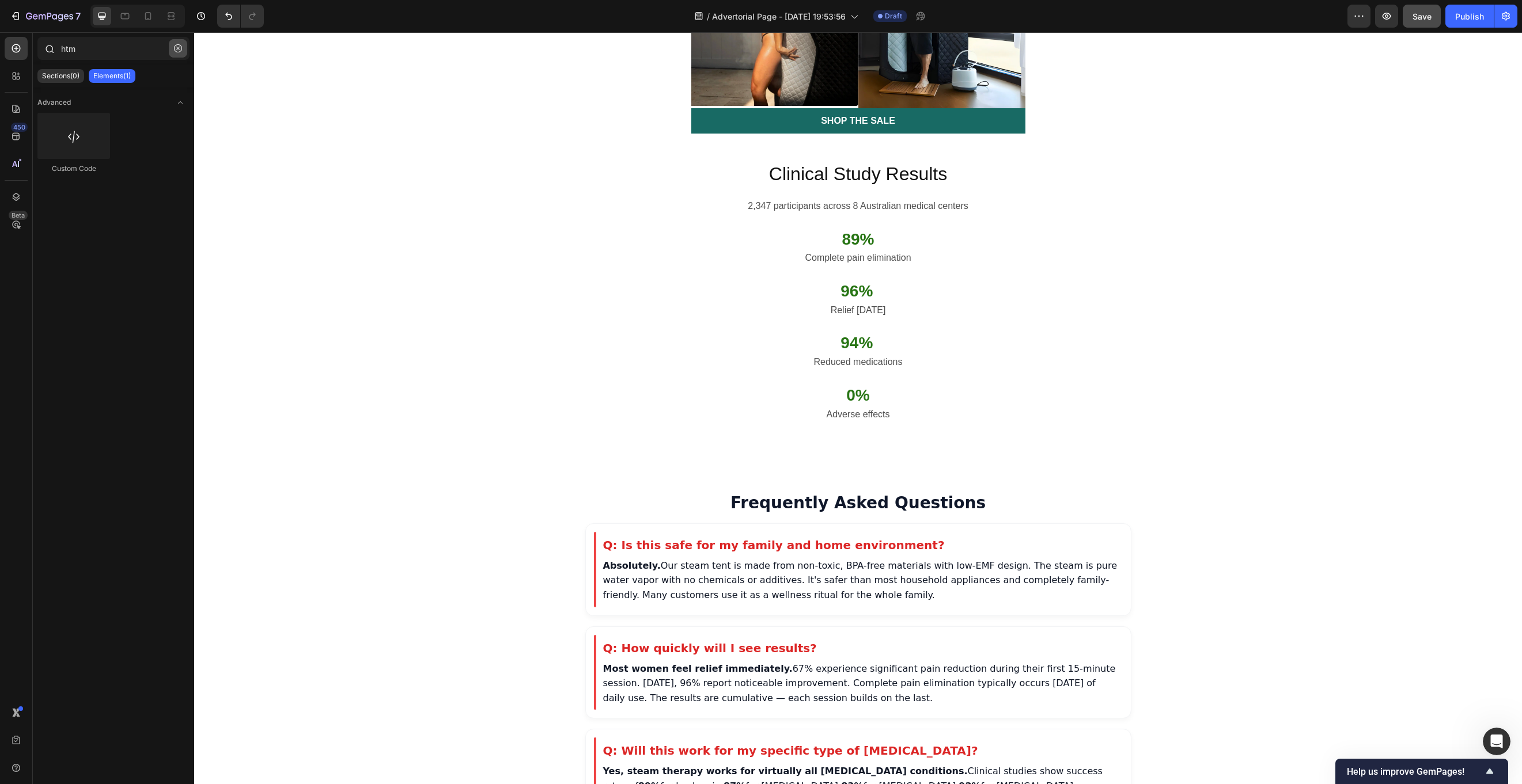
click at [178, 55] on button "button" at bounding box center [177, 48] width 19 height 19
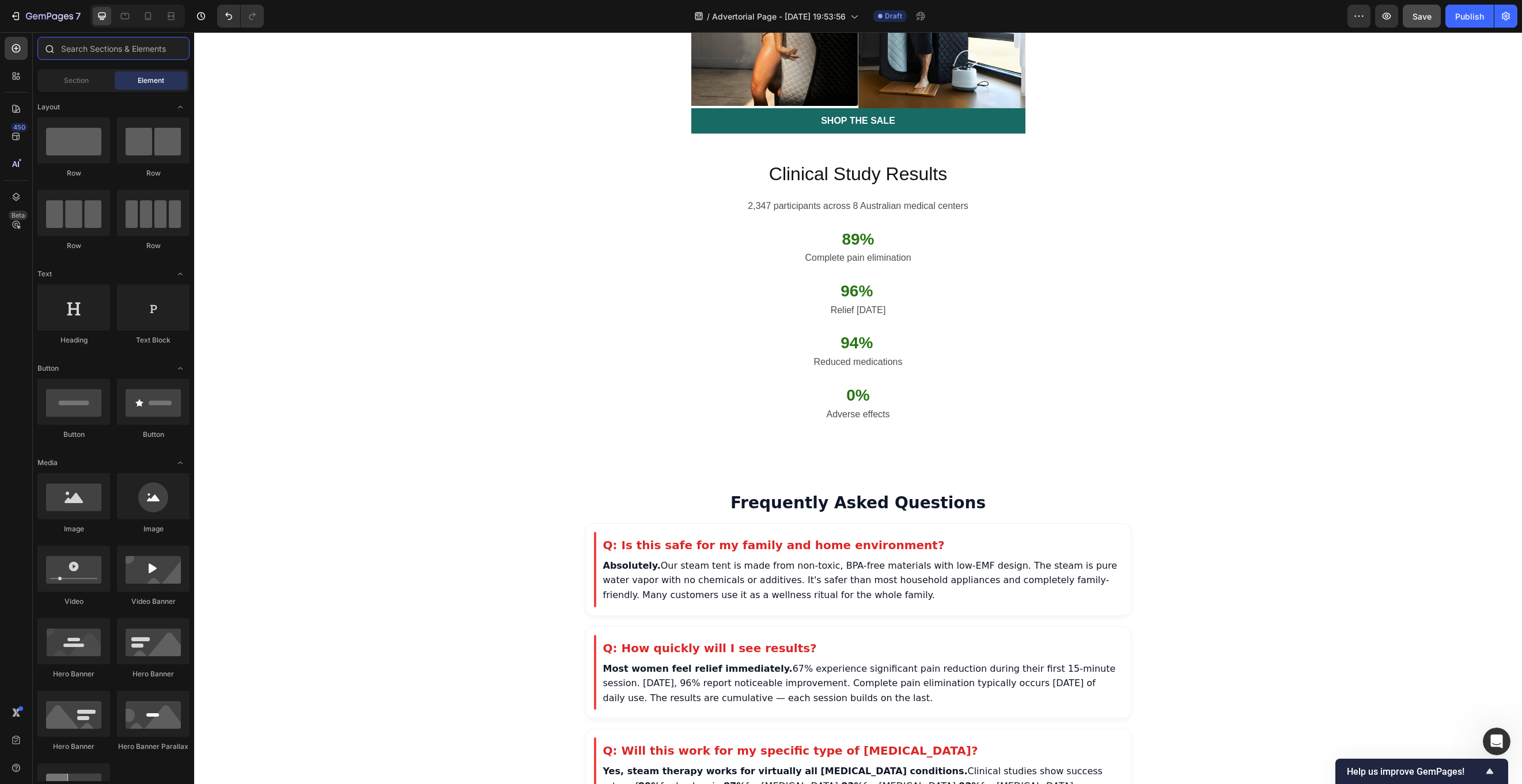
click at [178, 55] on input "text" at bounding box center [113, 49] width 152 height 23
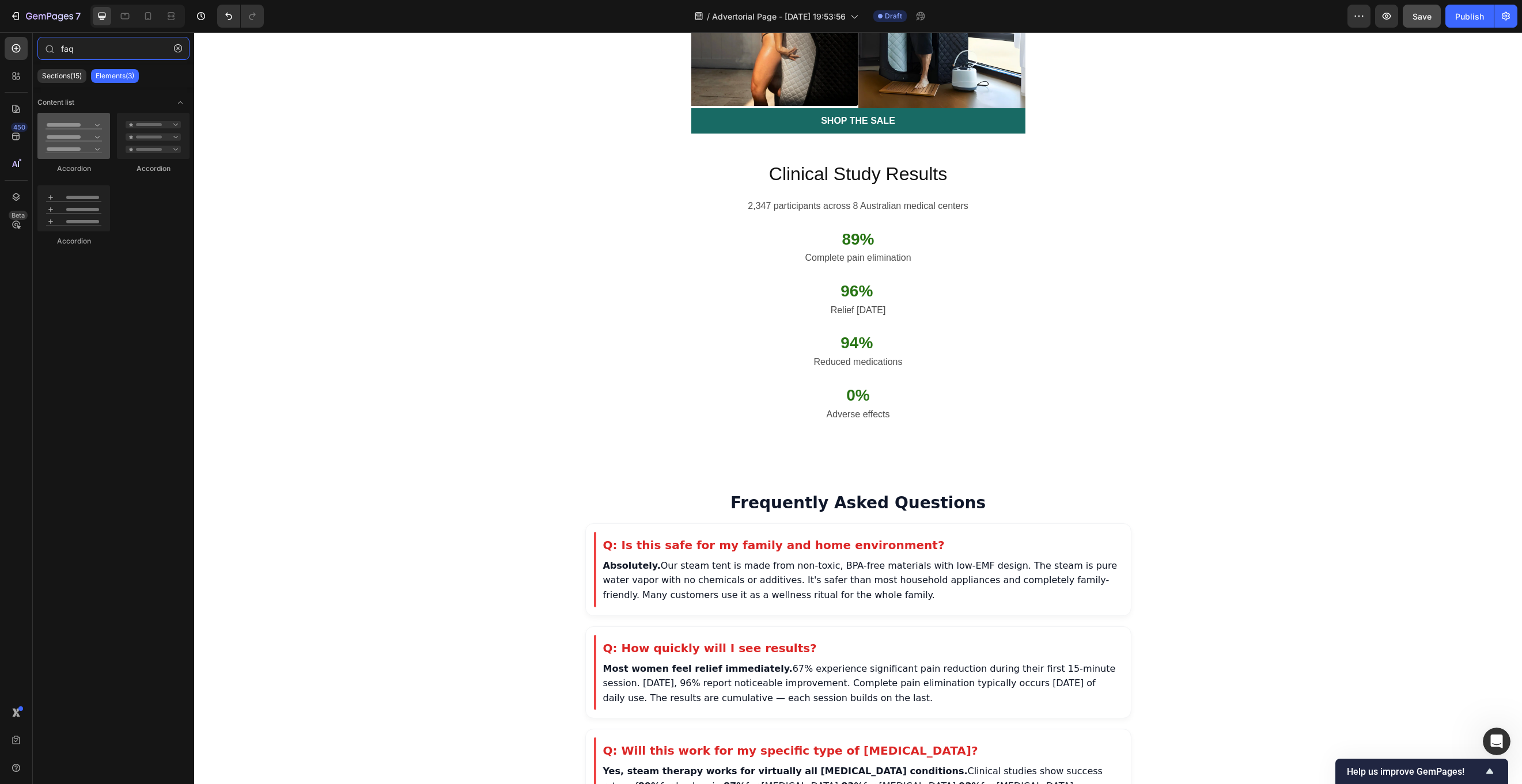
type input "faq"
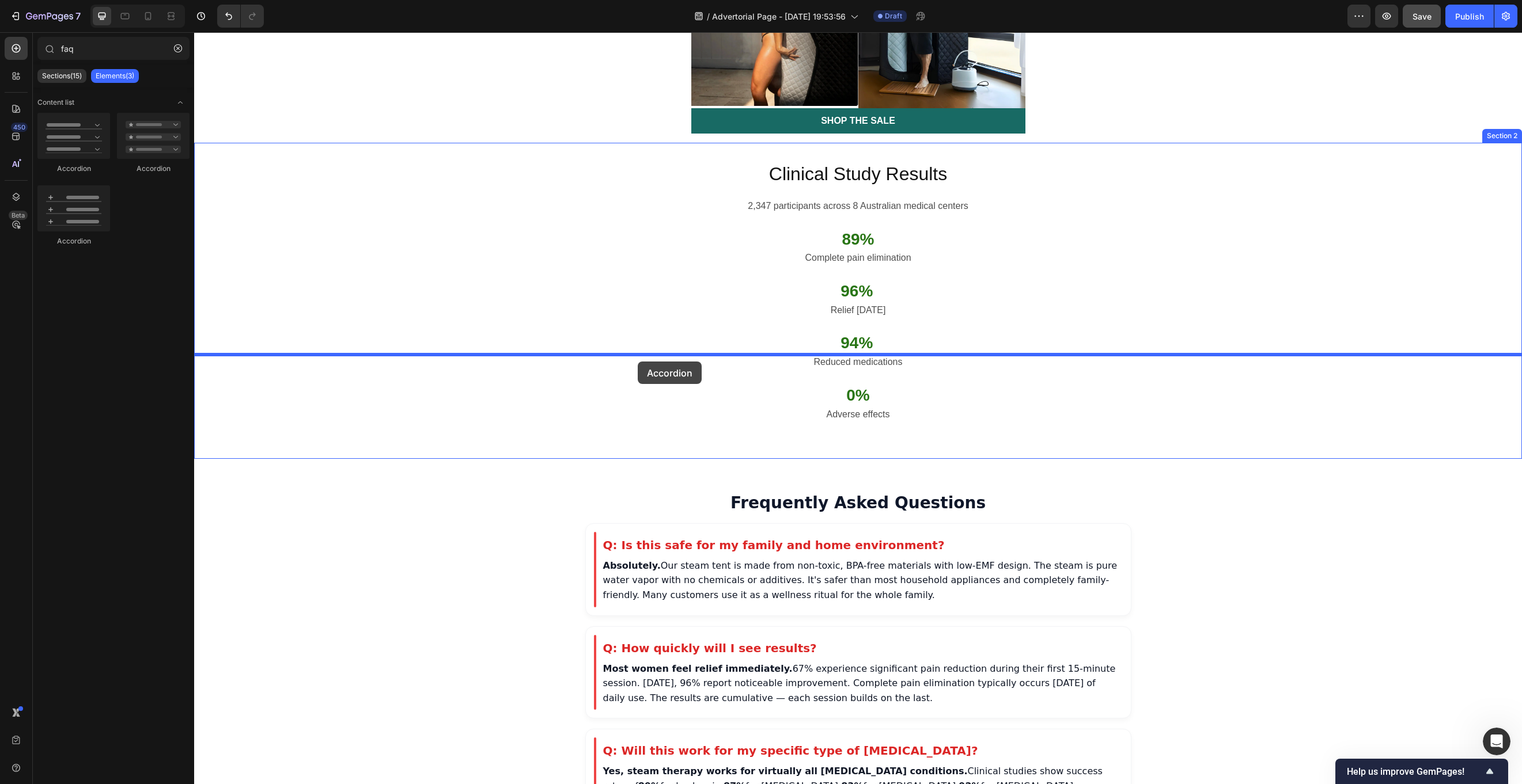
drag, startPoint x: 264, startPoint y: 178, endPoint x: 640, endPoint y: 363, distance: 419.0
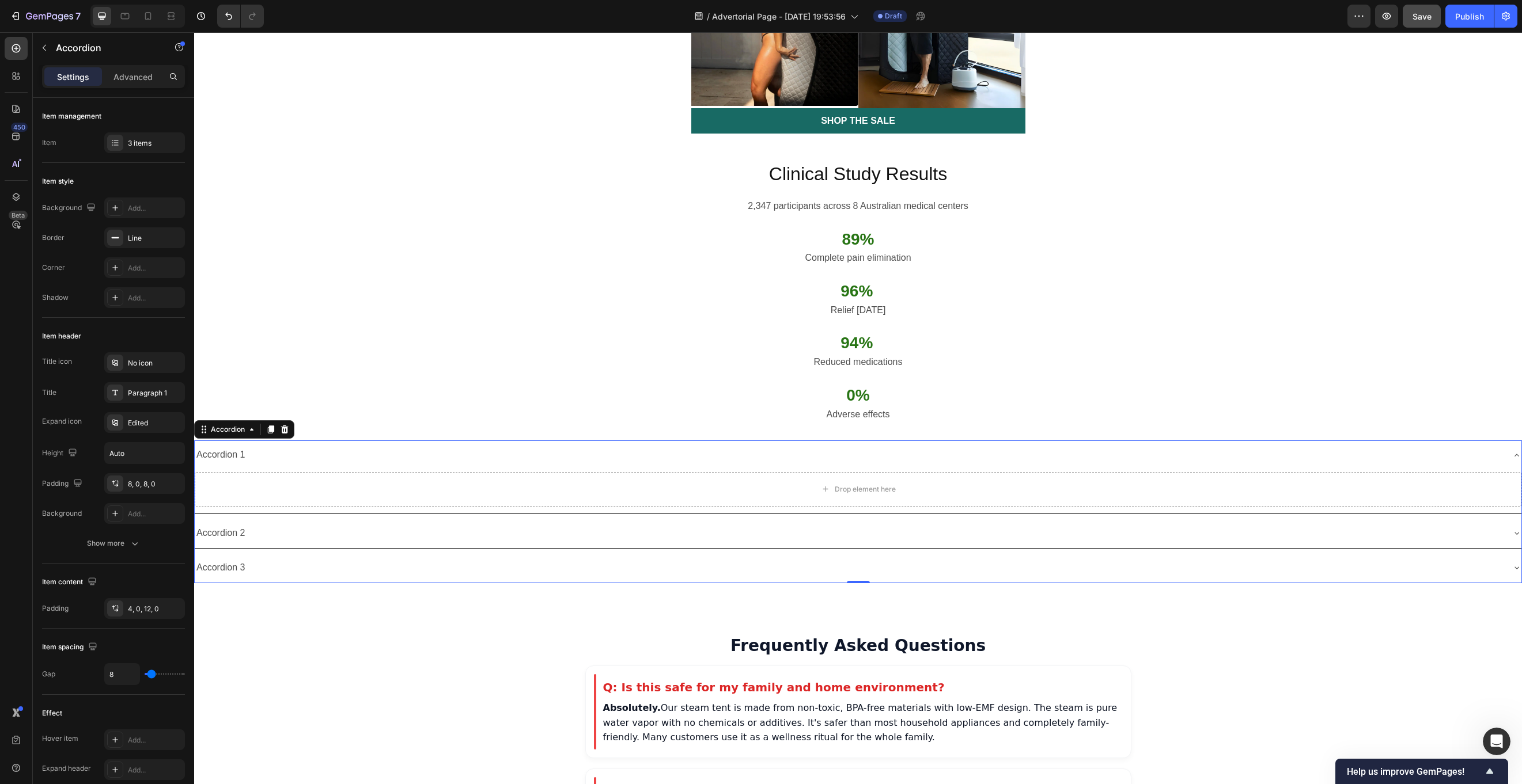
click at [621, 445] on div "Accordion 1" at bounding box center [849, 454] width 1308 height 20
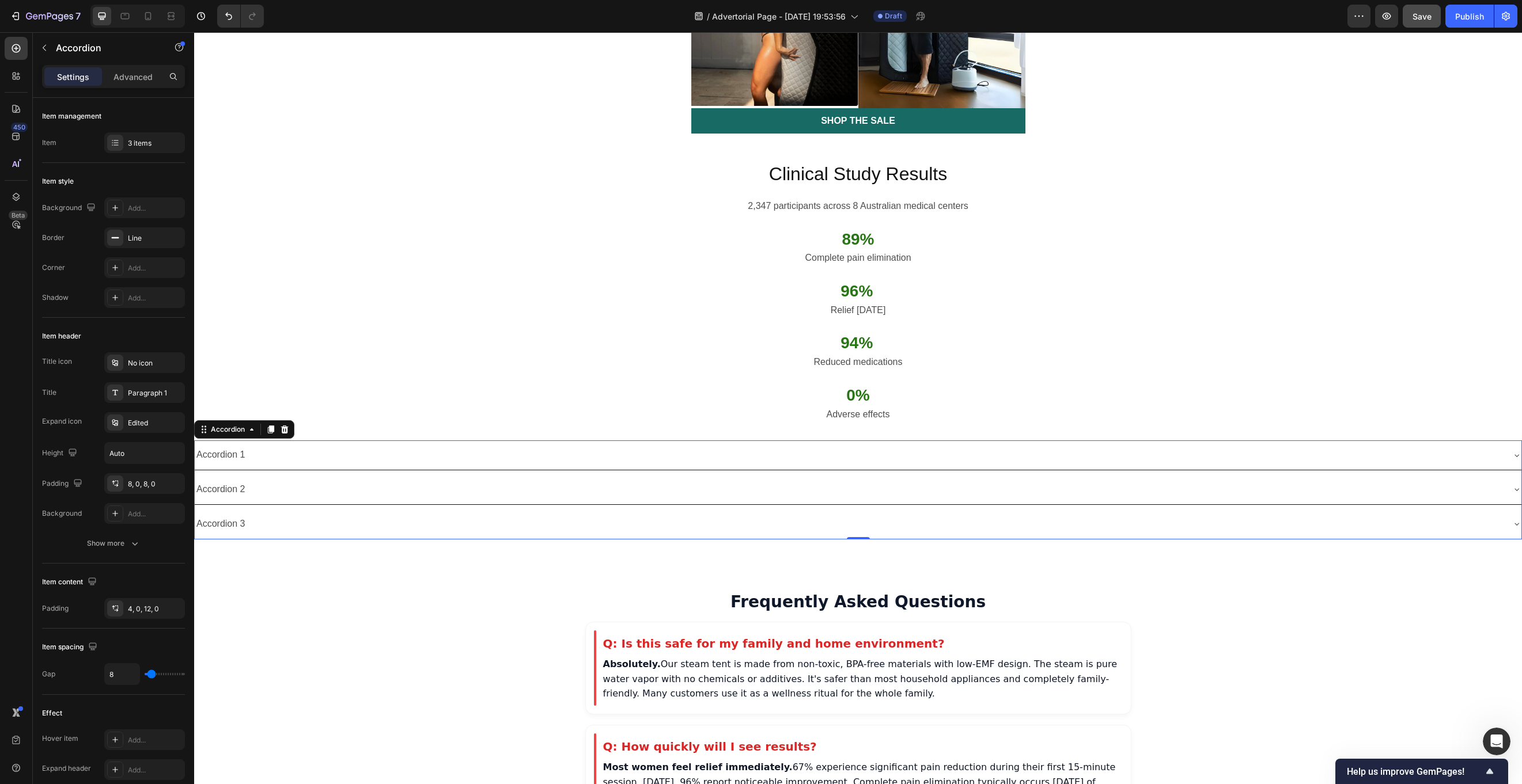
click at [338, 445] on div "Accordion 1" at bounding box center [849, 454] width 1308 height 20
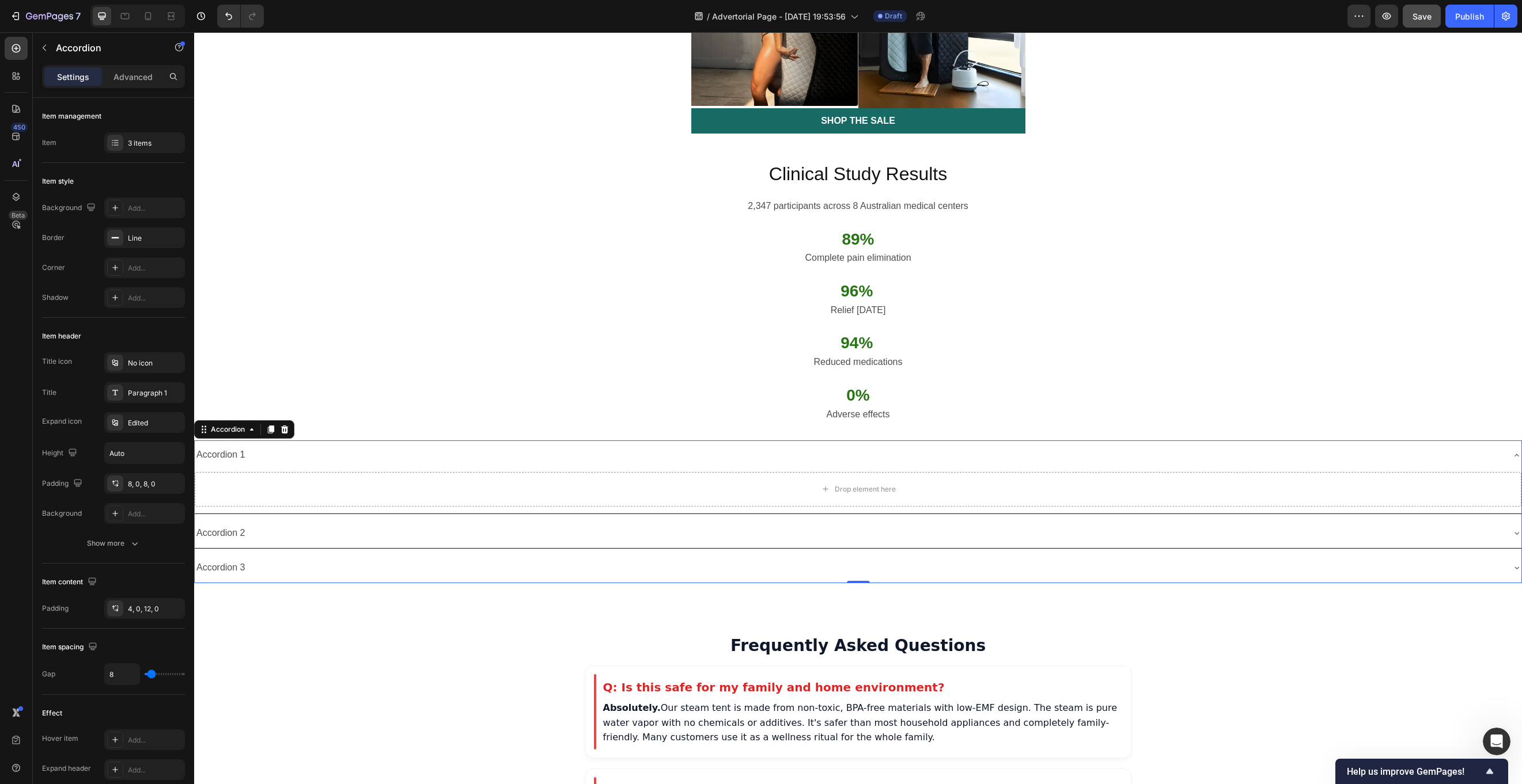
click at [245, 445] on div "Accordion 1" at bounding box center [221, 454] width 52 height 20
click at [245, 446] on p "Accordion 1" at bounding box center [221, 454] width 49 height 17
click at [239, 446] on p "Accordion 1" at bounding box center [221, 454] width 49 height 17
click at [242, 445] on div "Accordion 1" at bounding box center [221, 454] width 52 height 20
click at [600, 445] on div "Q: Is this safe for my family and home environment?" at bounding box center [849, 454] width 1308 height 20
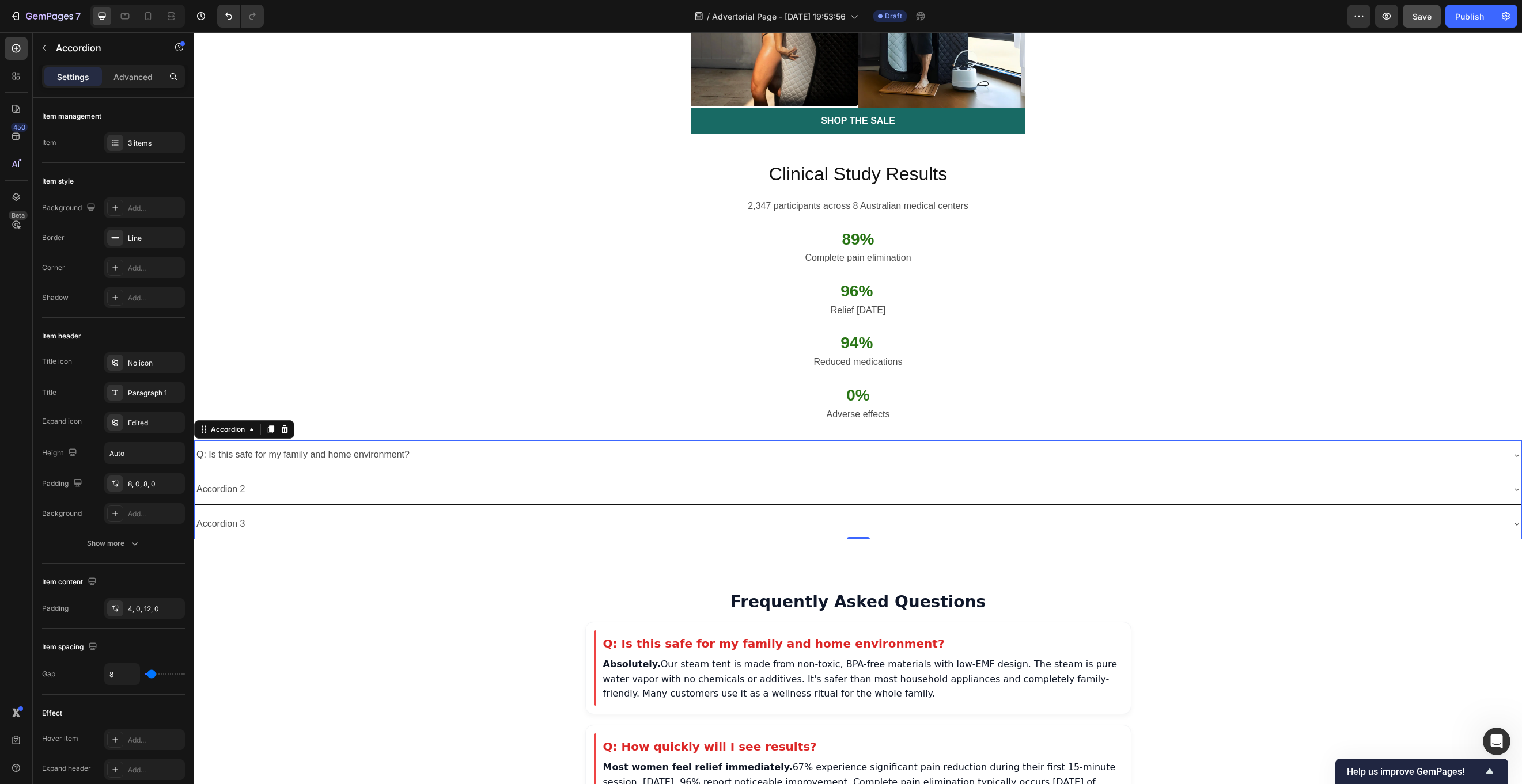
click at [473, 445] on div "Q: Is this safe for my family and home environment?" at bounding box center [849, 454] width 1308 height 20
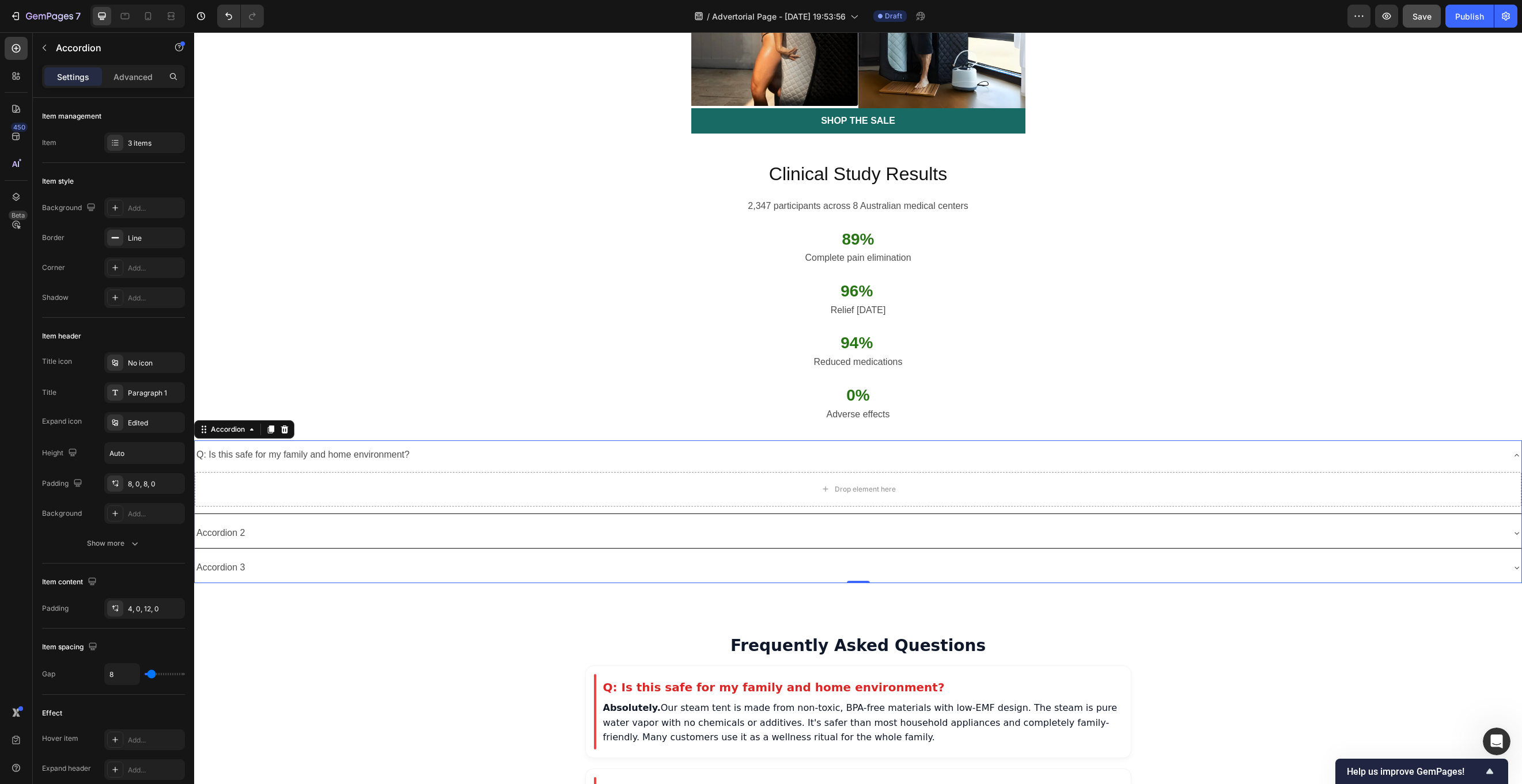
click at [470, 445] on div "Q: Is this safe for my family and home environment?" at bounding box center [849, 454] width 1308 height 20
click at [416, 445] on div "Q: Is this safe for my family and home environment?" at bounding box center [849, 454] width 1308 height 20
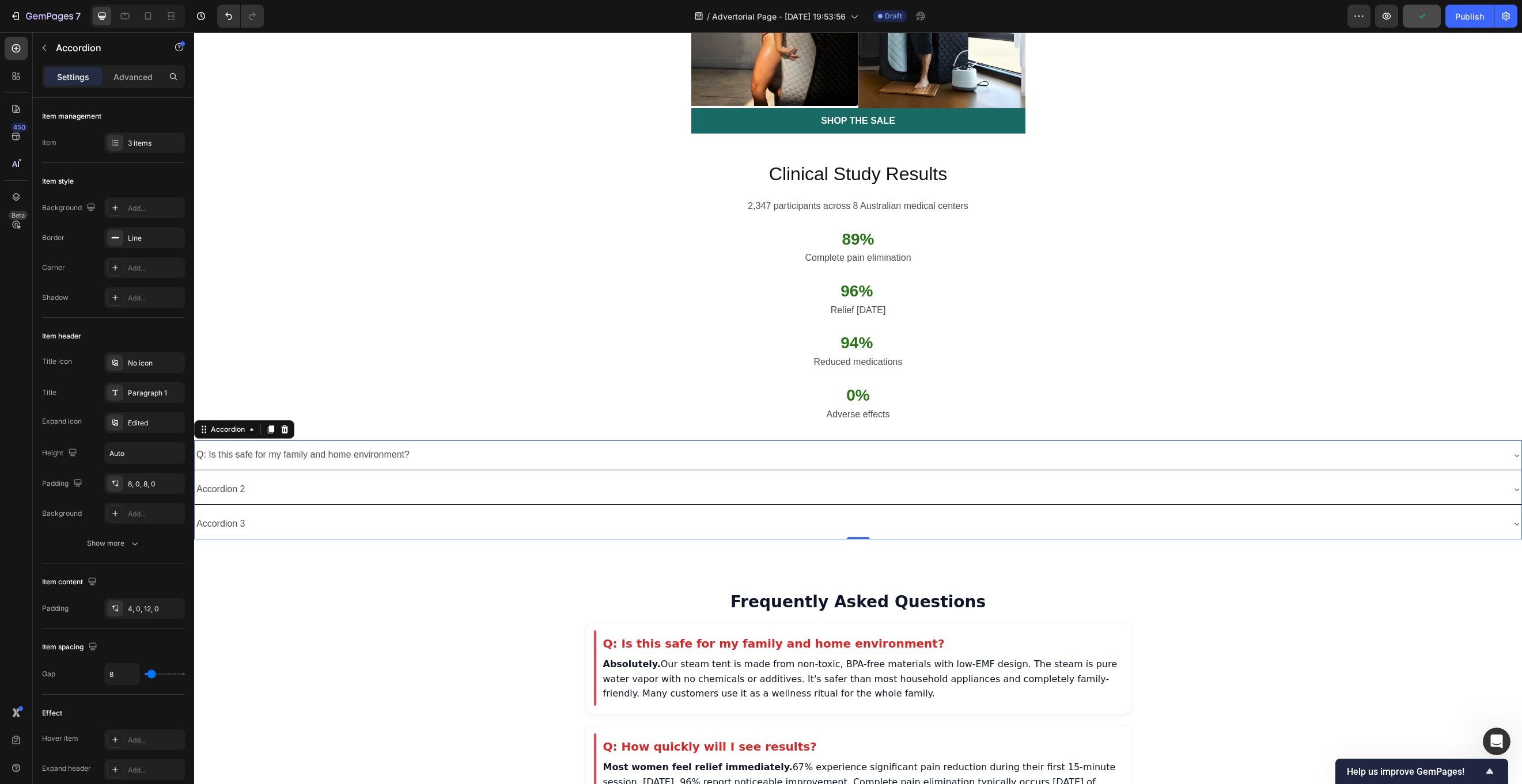
click at [402, 446] on p "Q: Is this safe for my family and home environment?" at bounding box center [303, 454] width 214 height 17
click at [410, 446] on p "Q: Is this safe for my family and home environment?" at bounding box center [303, 454] width 214 height 17
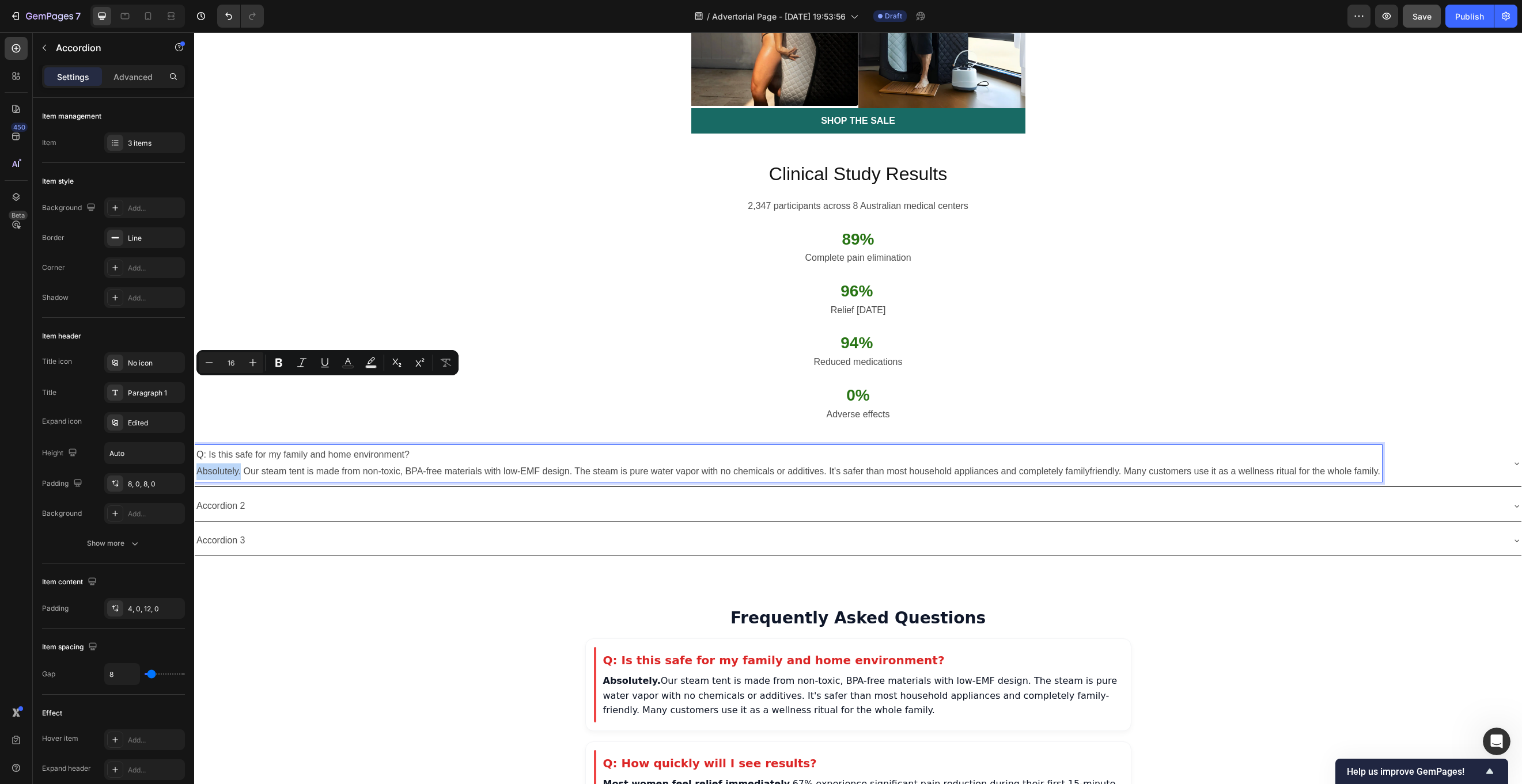
drag, startPoint x: 241, startPoint y: 385, endPoint x: 196, endPoint y: 384, distance: 45.0
click at [197, 446] on p "Q: Is this safe for my family and home environment? Absolutely. Our steam tent …" at bounding box center [789, 463] width 1184 height 34
click at [276, 367] on icon "Editor contextual toolbar" at bounding box center [279, 363] width 7 height 9
click at [262, 496] on div "Accordion 2" at bounding box center [849, 506] width 1308 height 20
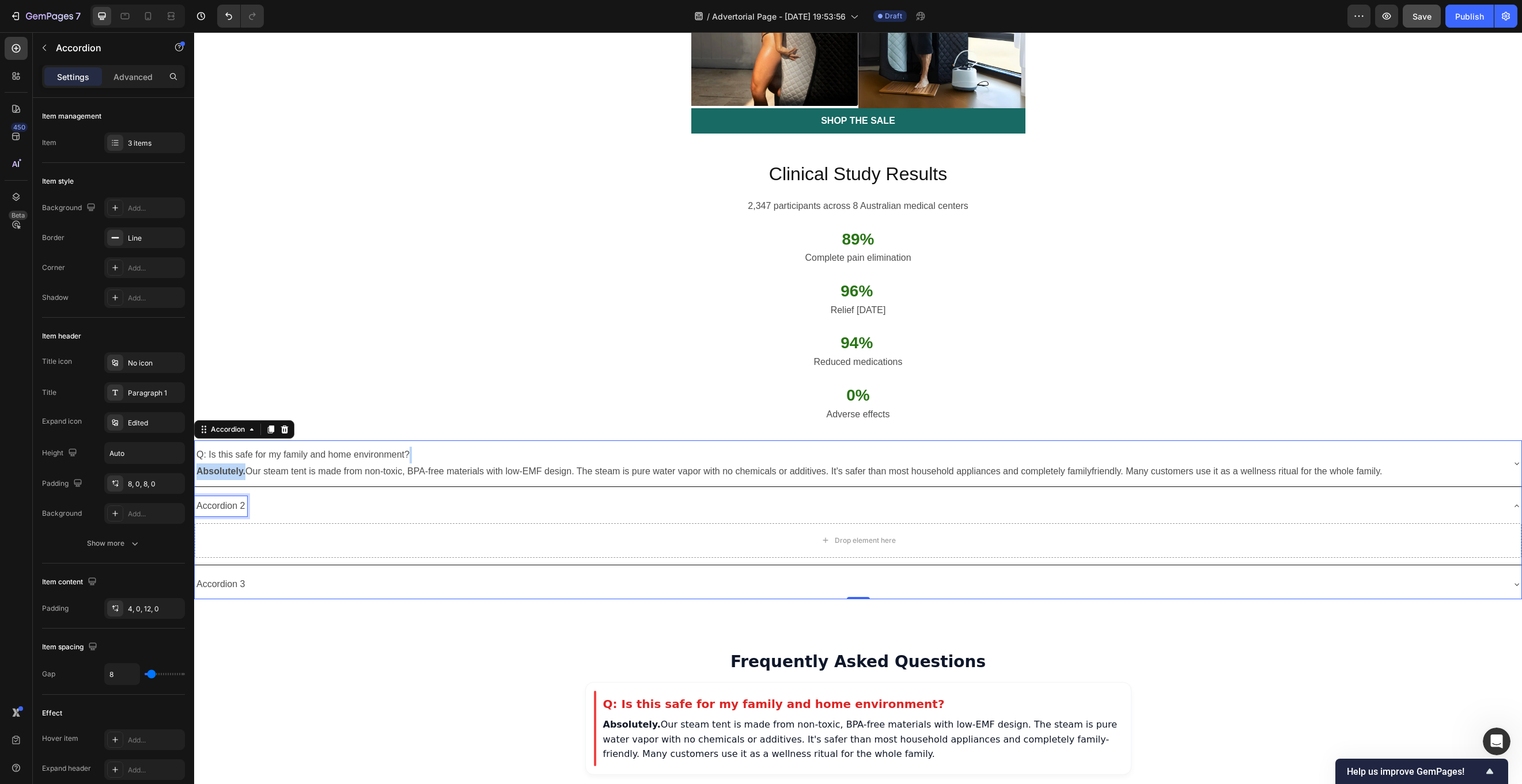
click at [241, 498] on p "Accordion 2" at bounding box center [221, 506] width 49 height 17
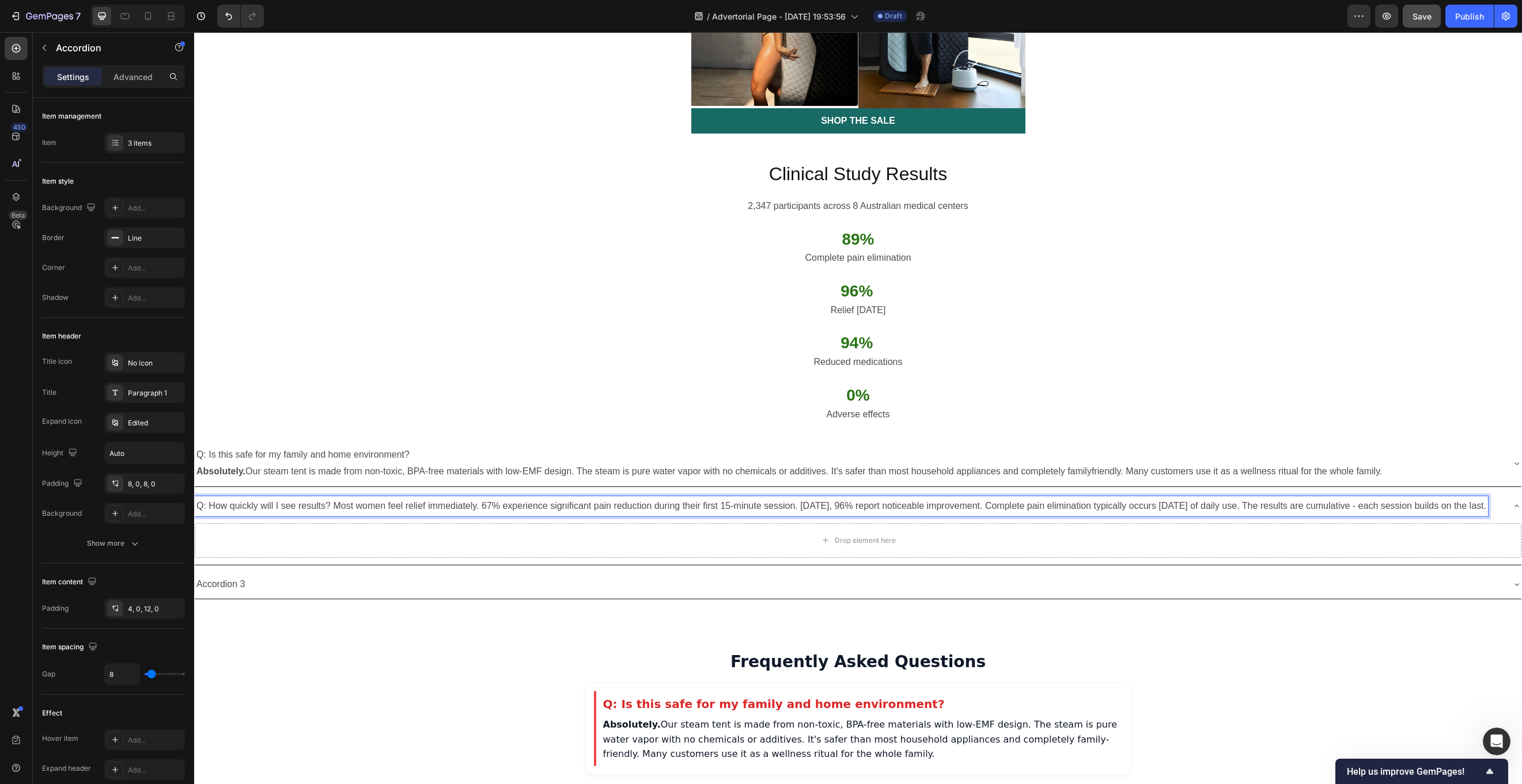
click at [334, 498] on p "Q: How quickly will I see results? Most women feel relief immediately. 67% expe…" at bounding box center [841, 506] width 1290 height 17
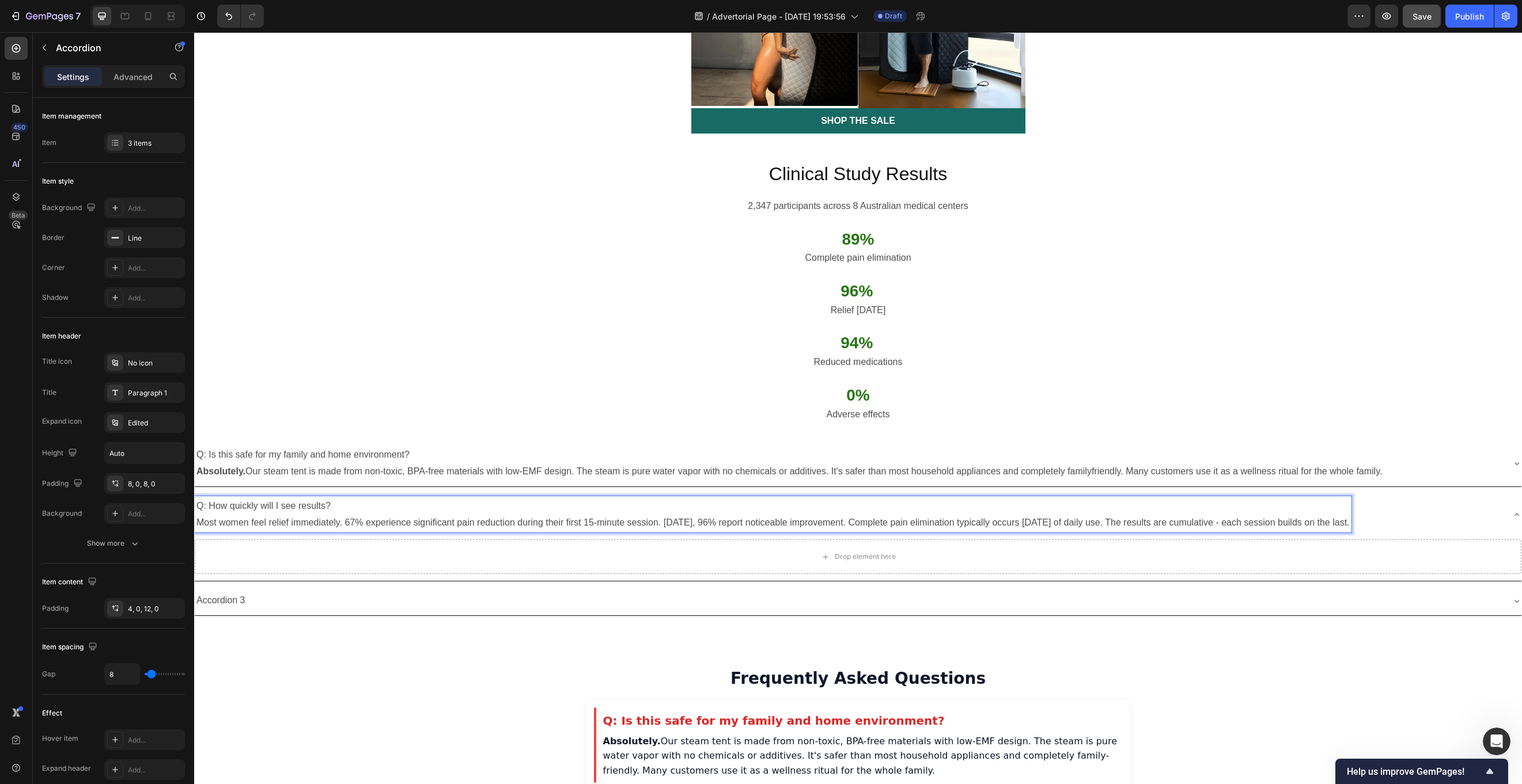
drag, startPoint x: 341, startPoint y: 436, endPoint x: 195, endPoint y: 446, distance: 146.3
click at [195, 496] on div "Q: How quickly will I see results? Most women feel relief immediately. 67% expe…" at bounding box center [773, 515] width 1157 height 37
click at [211, 515] on p "Most women feel relief immediately. 67% experience significant pain reduction d…" at bounding box center [773, 523] width 1153 height 17
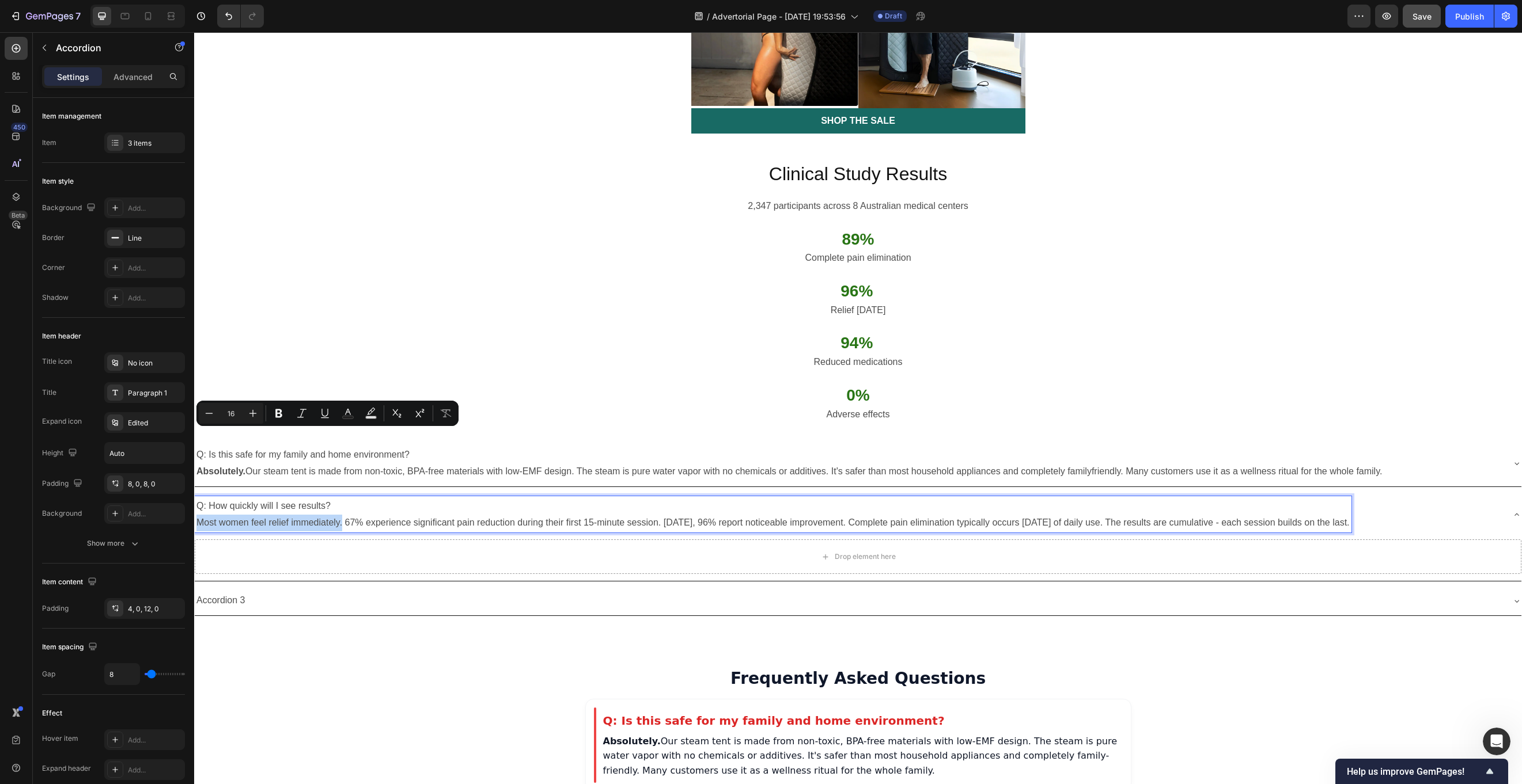
drag, startPoint x: 339, startPoint y: 437, endPoint x: 200, endPoint y: 440, distance: 139.0
click at [200, 515] on p "Most women feel relief immediately. 67% experience significant pain reduction d…" at bounding box center [773, 523] width 1153 height 17
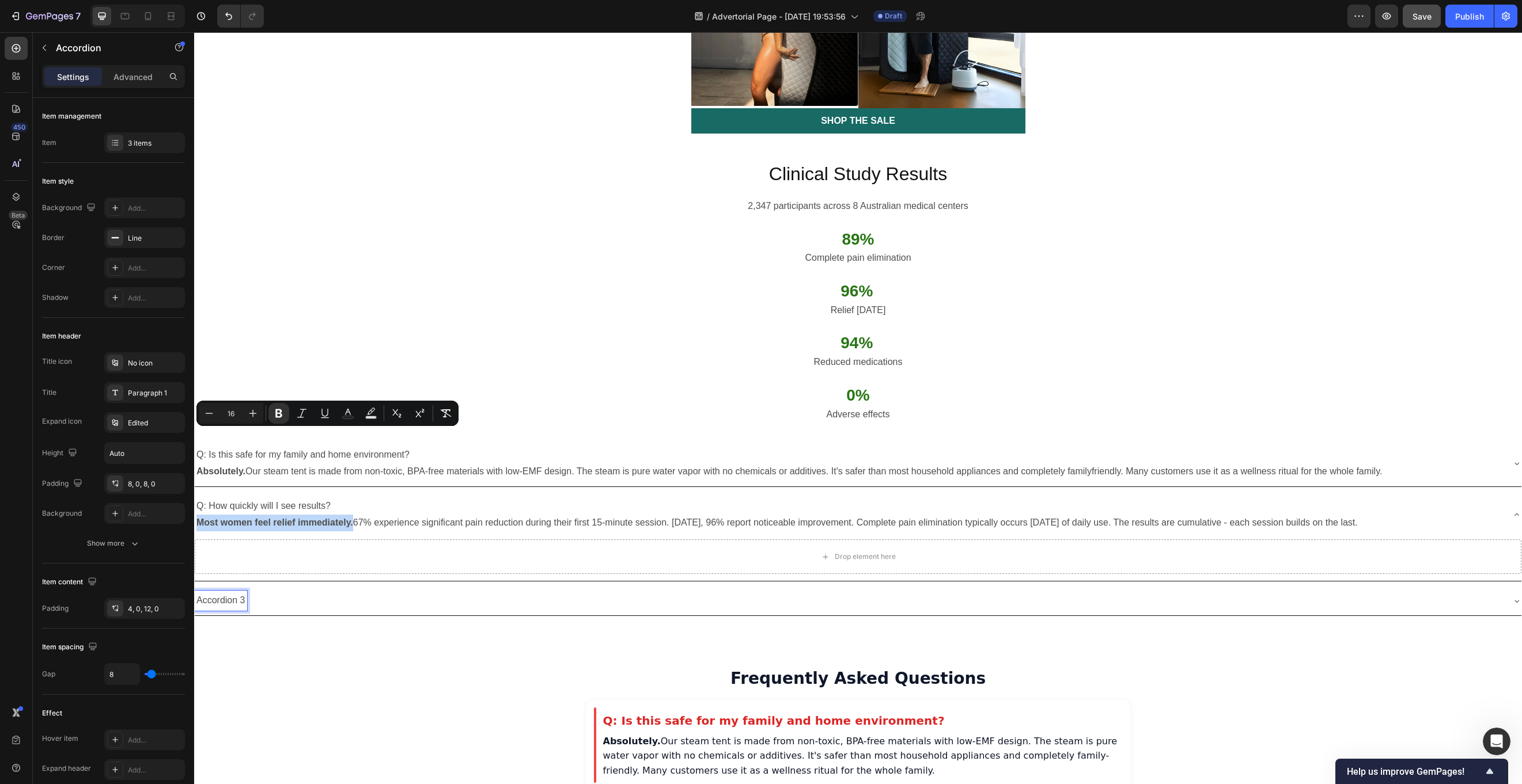
click at [239, 587] on p "Accordion 3" at bounding box center [221, 601] width 49 height 17
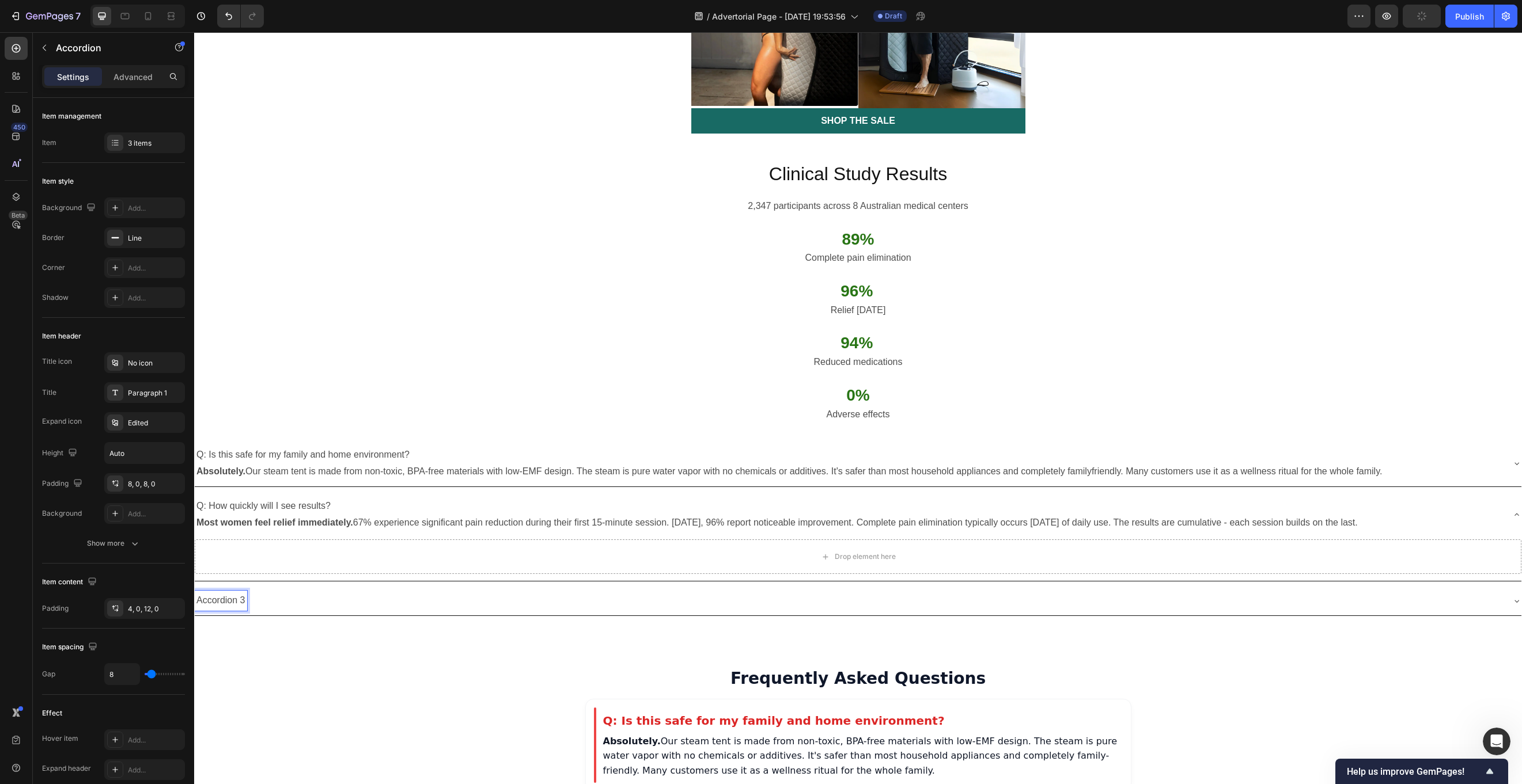
click at [239, 587] on p "Accordion 3" at bounding box center [221, 601] width 49 height 17
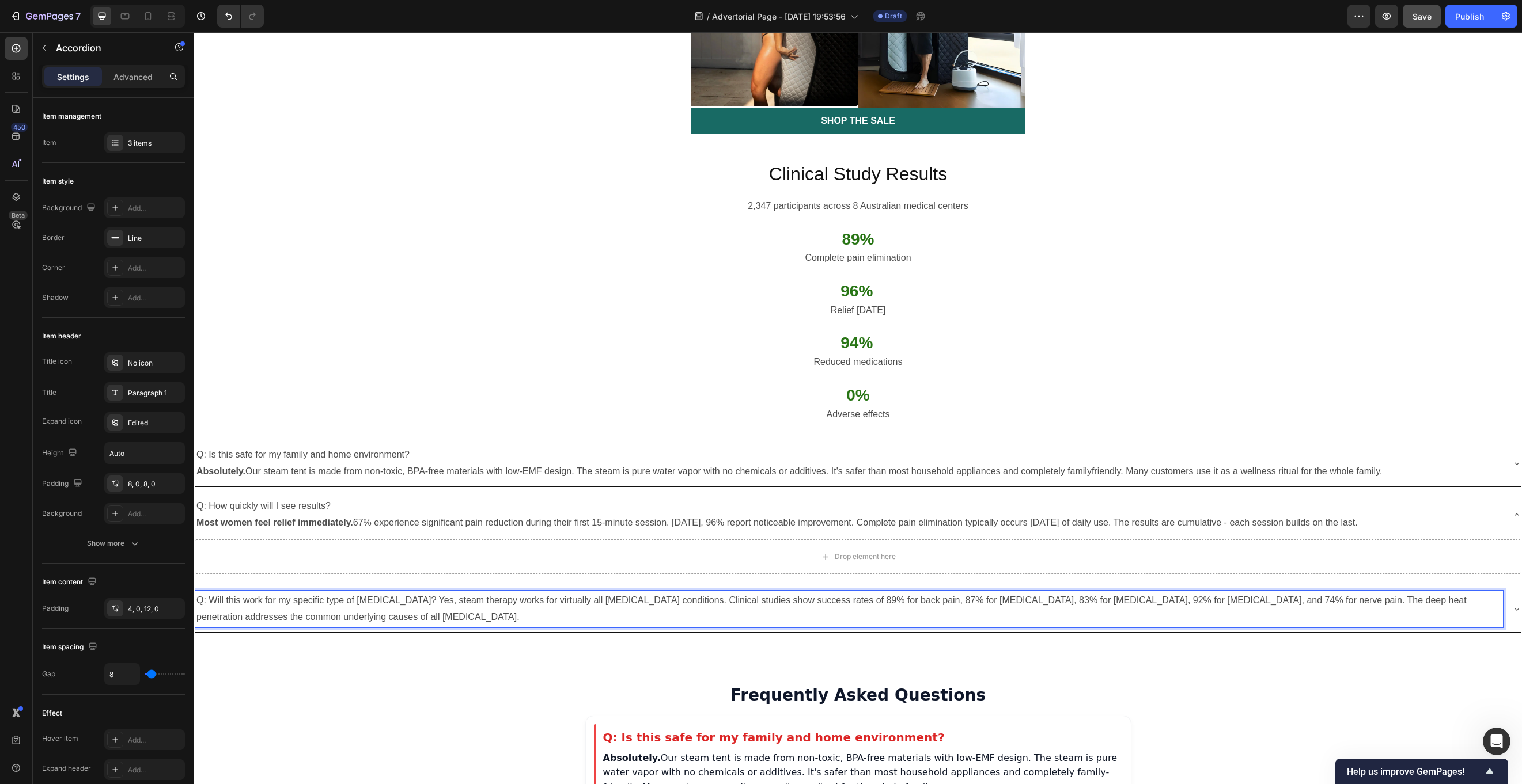
click at [415, 587] on p "Q: Will this work for my specific type of chronic pain? Yes, steam therapy work…" at bounding box center [849, 609] width 1305 height 34
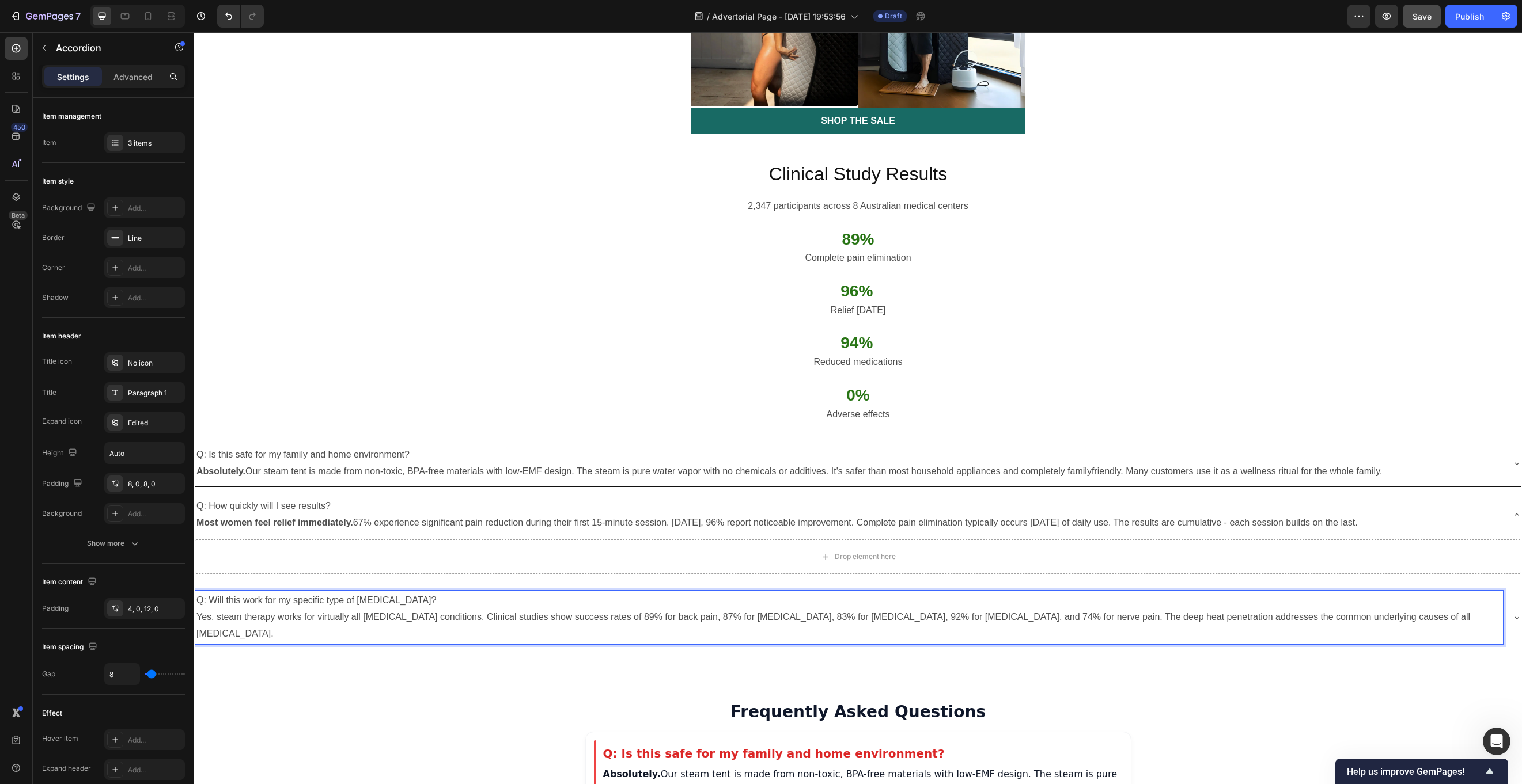
click at [215, 587] on p "Yes, steam therapy works for virtually all chronic pain conditions. Clinical st…" at bounding box center [849, 626] width 1305 height 34
drag, startPoint x: 213, startPoint y: 529, endPoint x: 197, endPoint y: 529, distance: 16.0
click at [197, 587] on p "Yes, steam therapy works for virtually all chronic pain conditions. Clinical st…" at bounding box center [849, 626] width 1305 height 34
click at [228, 587] on p "Yes , steam therapy works for virtually all chronic pain conditions. Clinical s…" at bounding box center [849, 626] width 1305 height 34
click at [792, 539] on div "Drop element here" at bounding box center [858, 556] width 1327 height 35
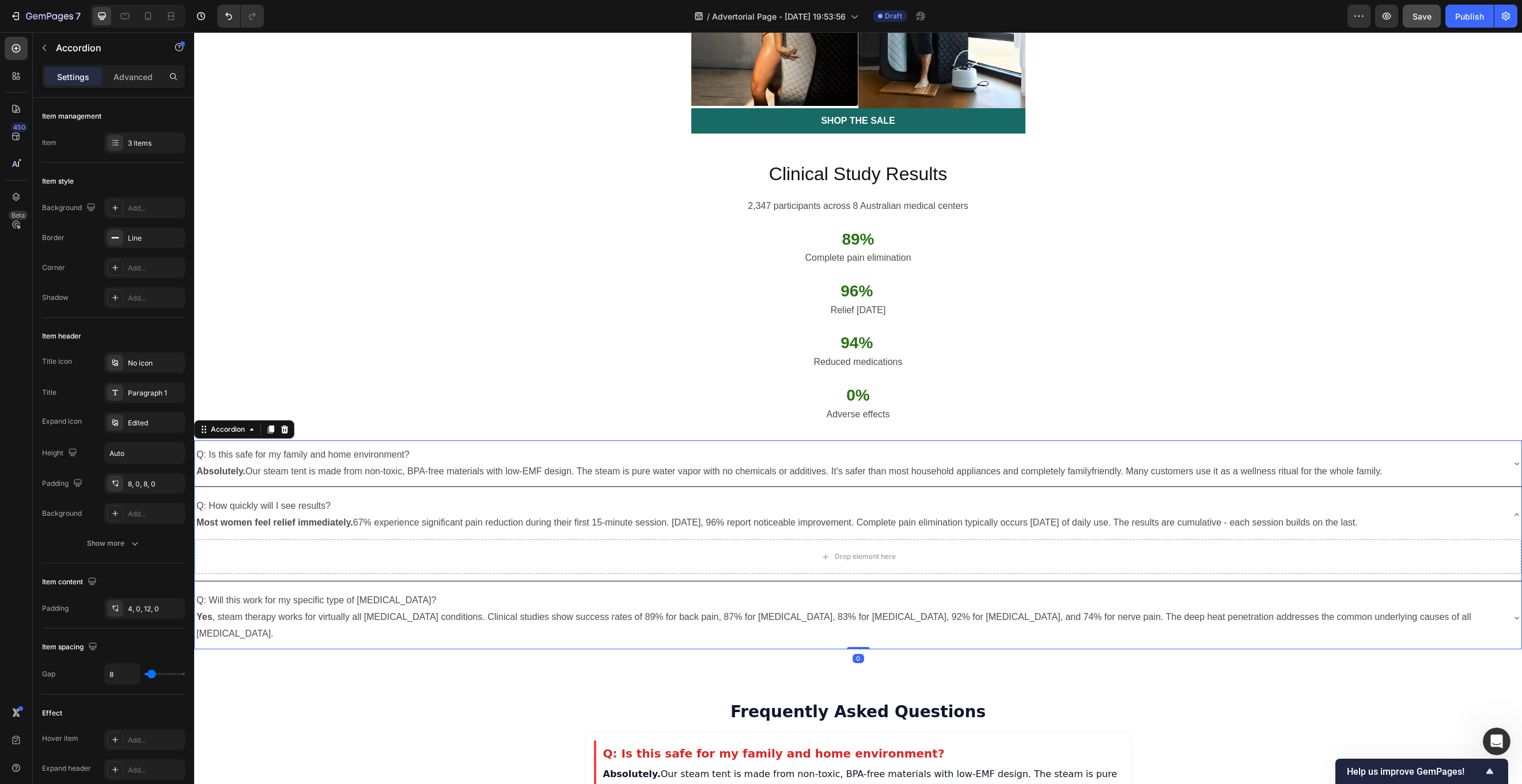
click at [862, 587] on div at bounding box center [859, 648] width 23 height 3
type input "100%"
type input "100"
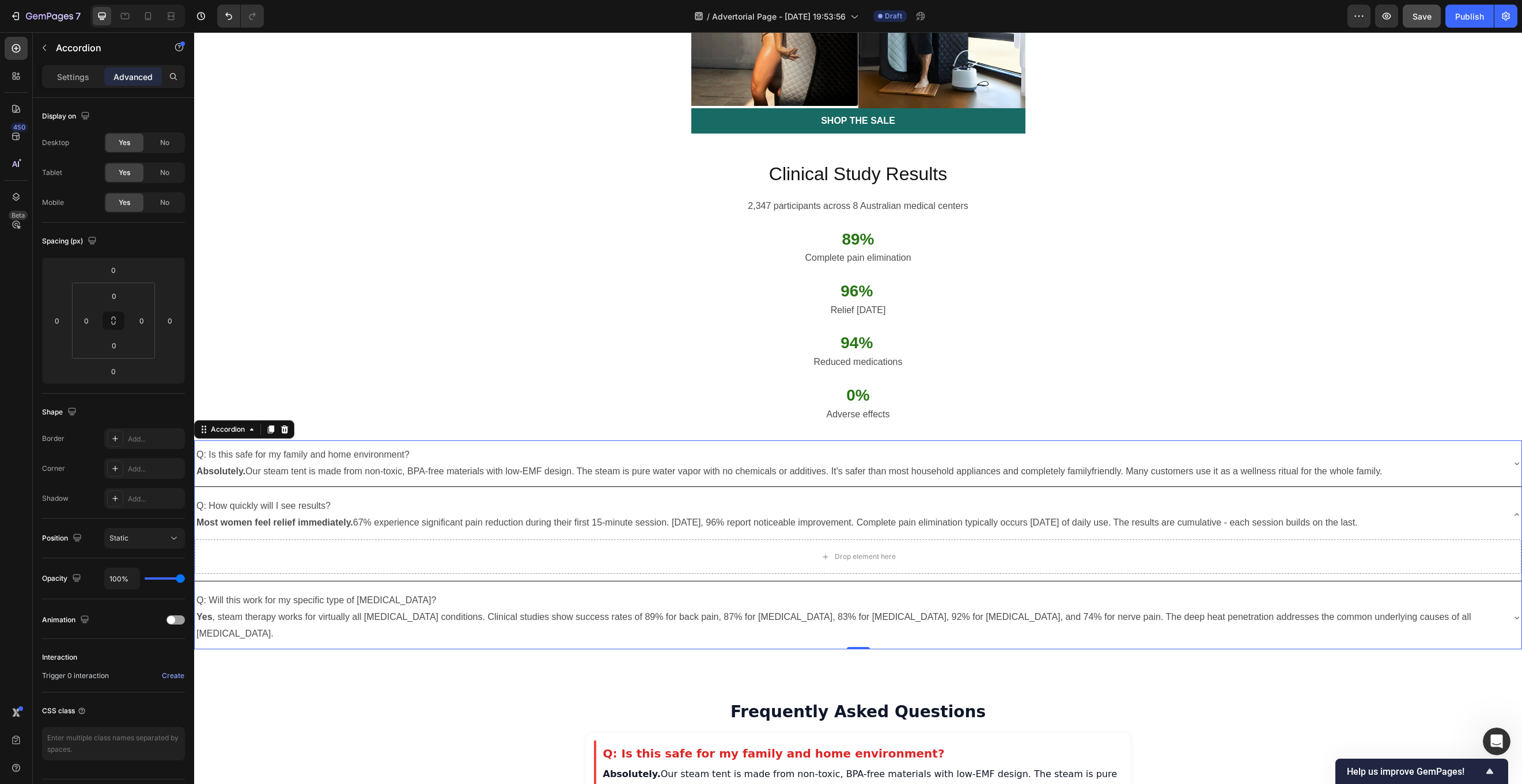
click at [1141, 587] on icon at bounding box center [1517, 617] width 9 height 9
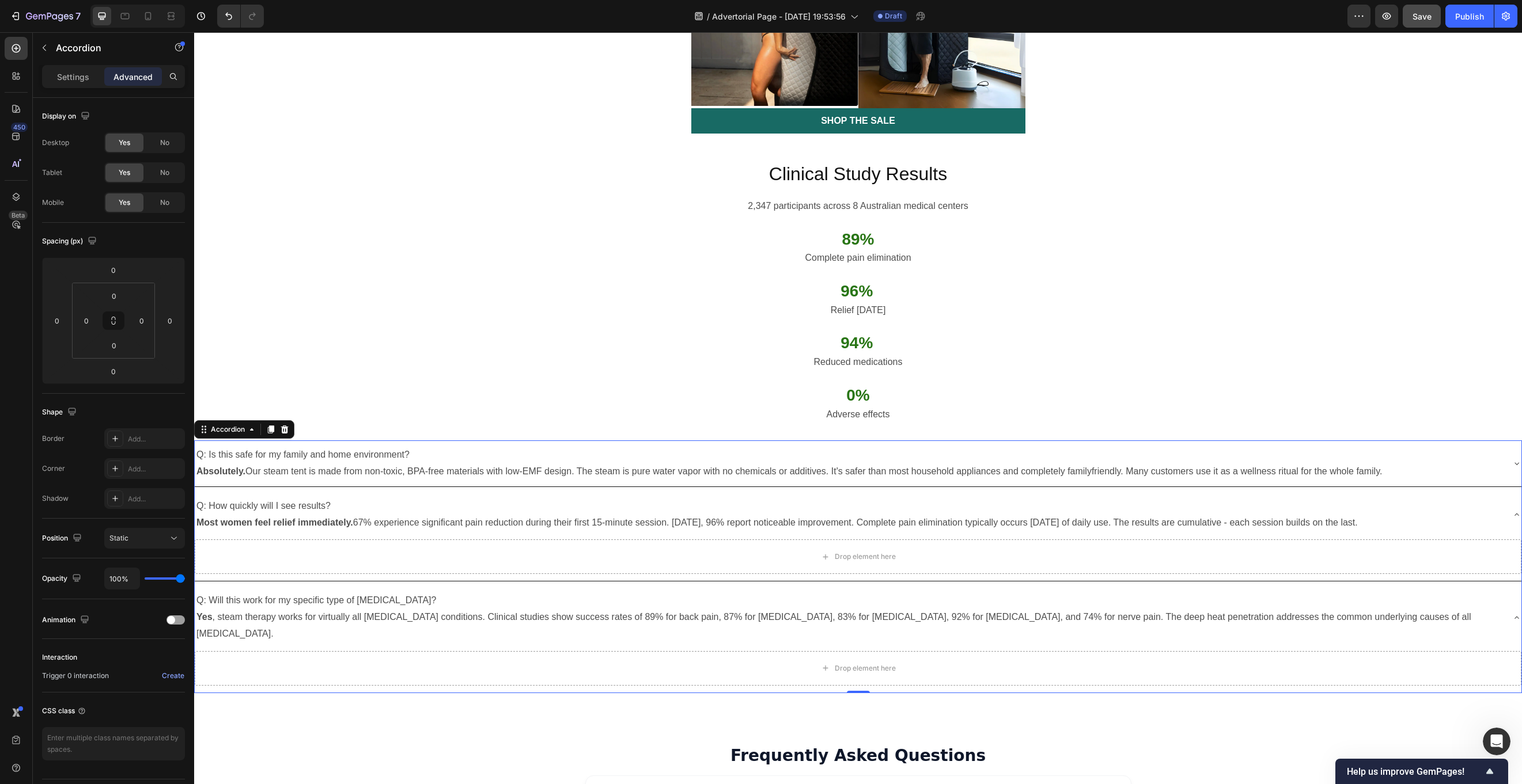
click at [1141, 587] on icon at bounding box center [1517, 617] width 9 height 9
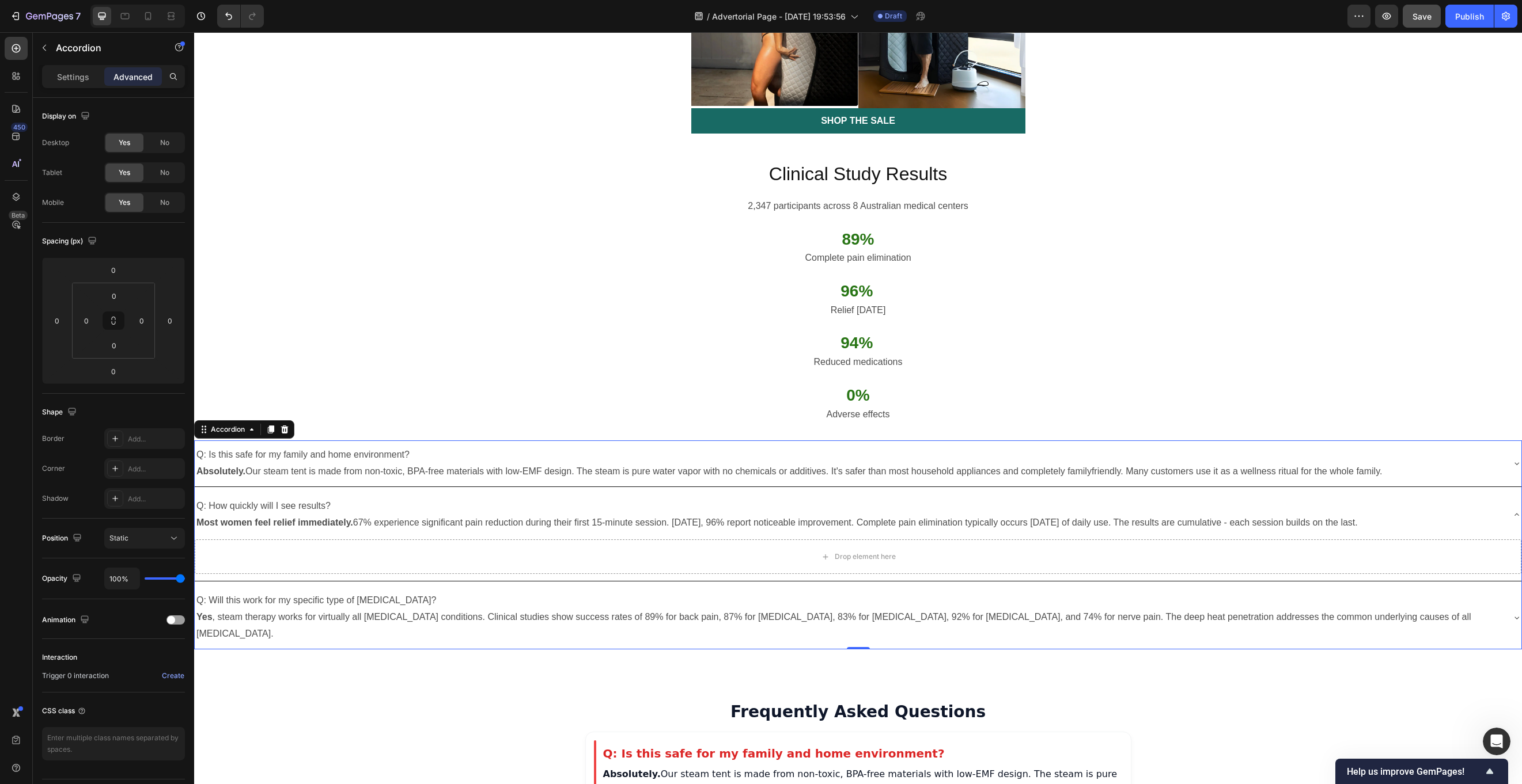
click at [1141, 510] on icon at bounding box center [1517, 515] width 9 height 9
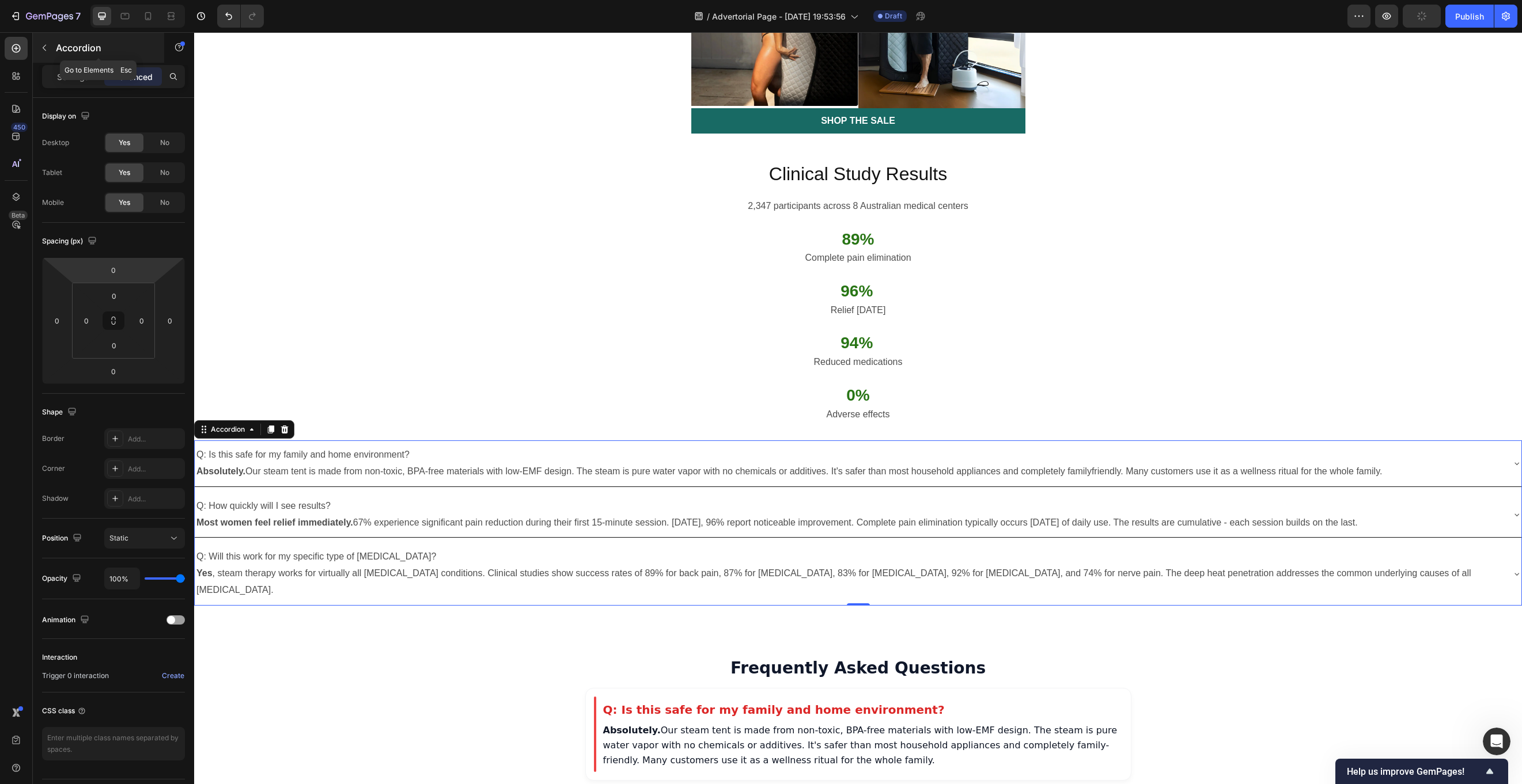
click at [43, 46] on icon "button" at bounding box center [44, 48] width 9 height 9
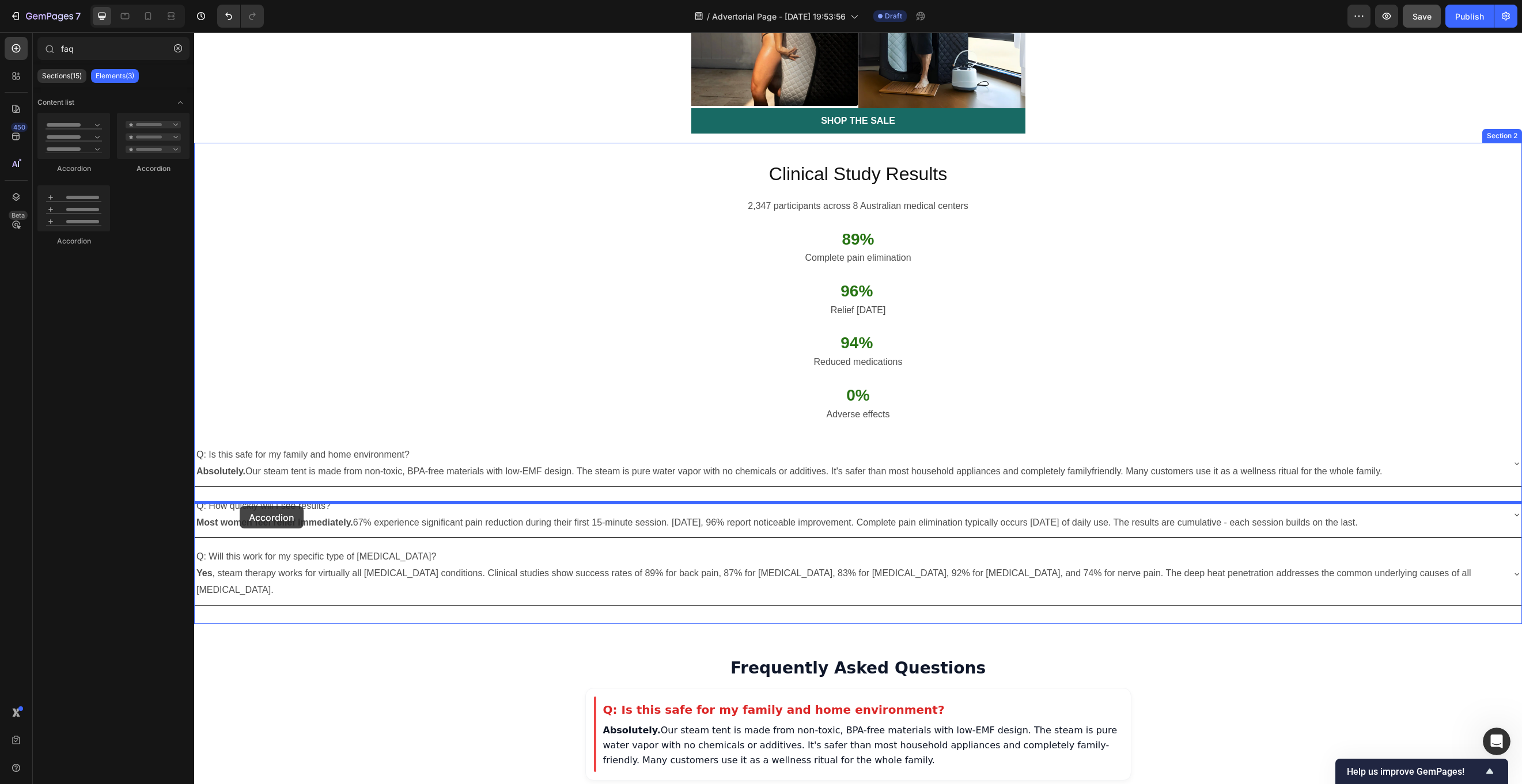
drag, startPoint x: 262, startPoint y: 248, endPoint x: 239, endPoint y: 506, distance: 259.0
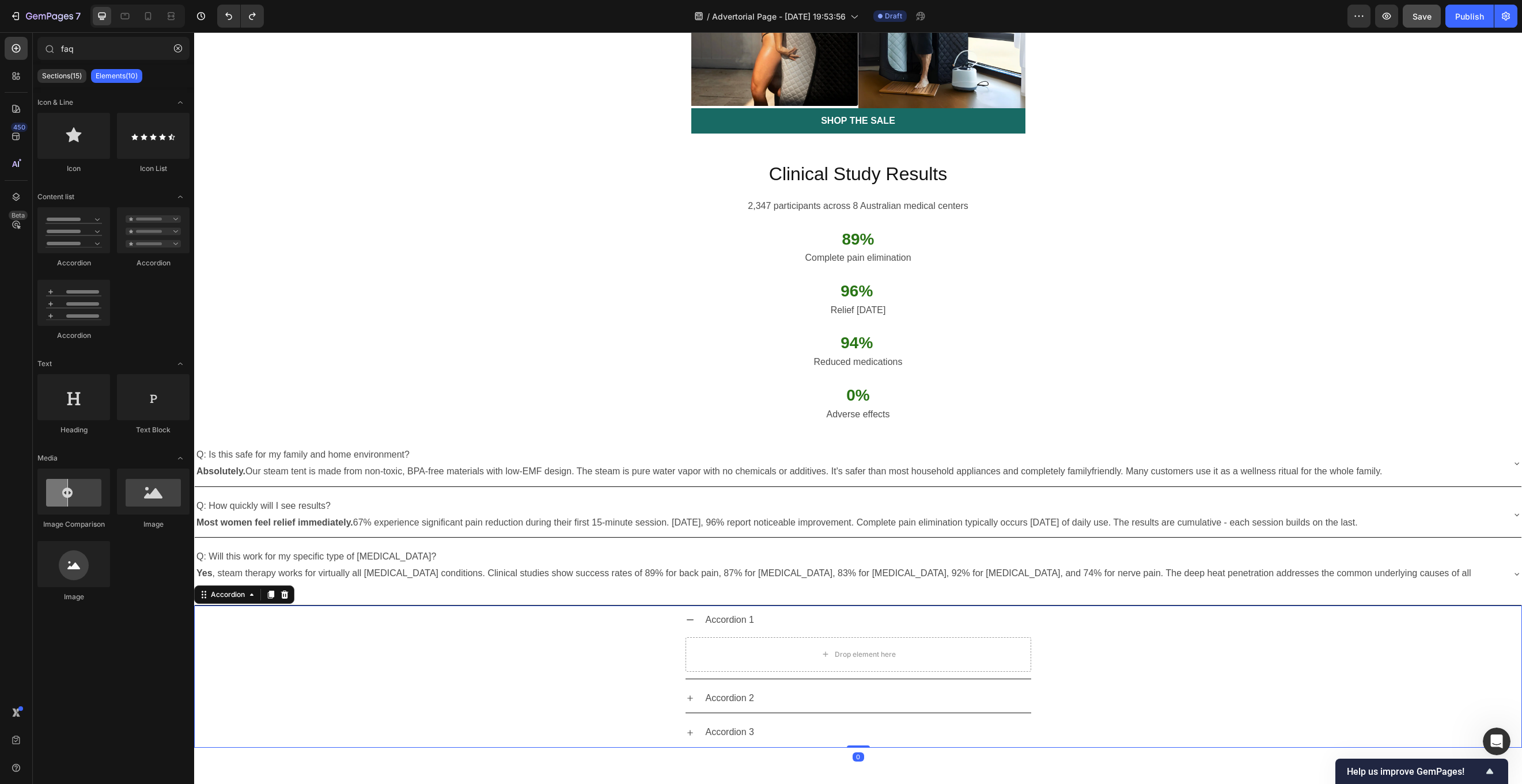
type input "fa"
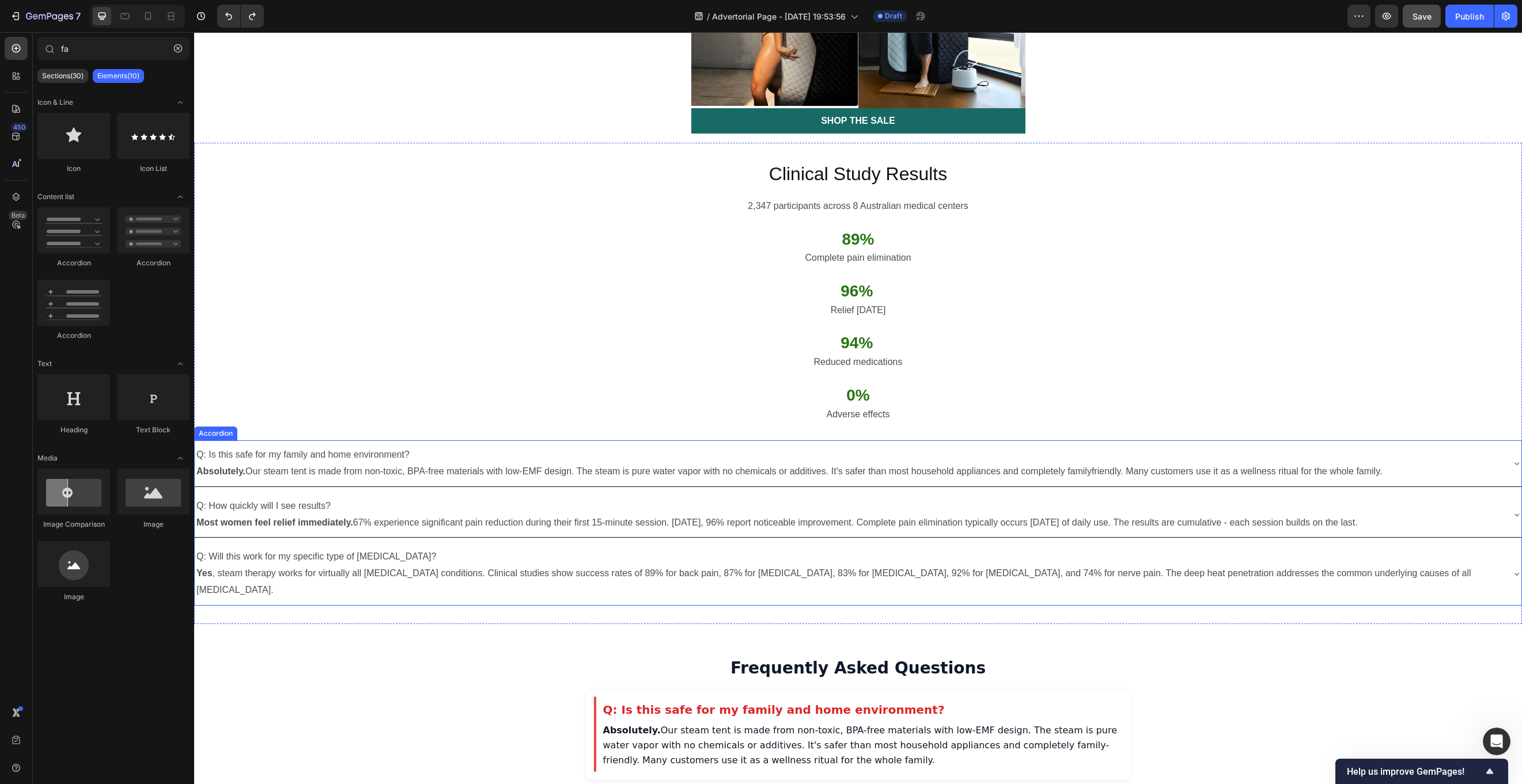
click at [255, 445] on div "Q: Is this safe for my family and home environment? Absolutely. Our steam tent …" at bounding box center [790, 463] width 1190 height 37
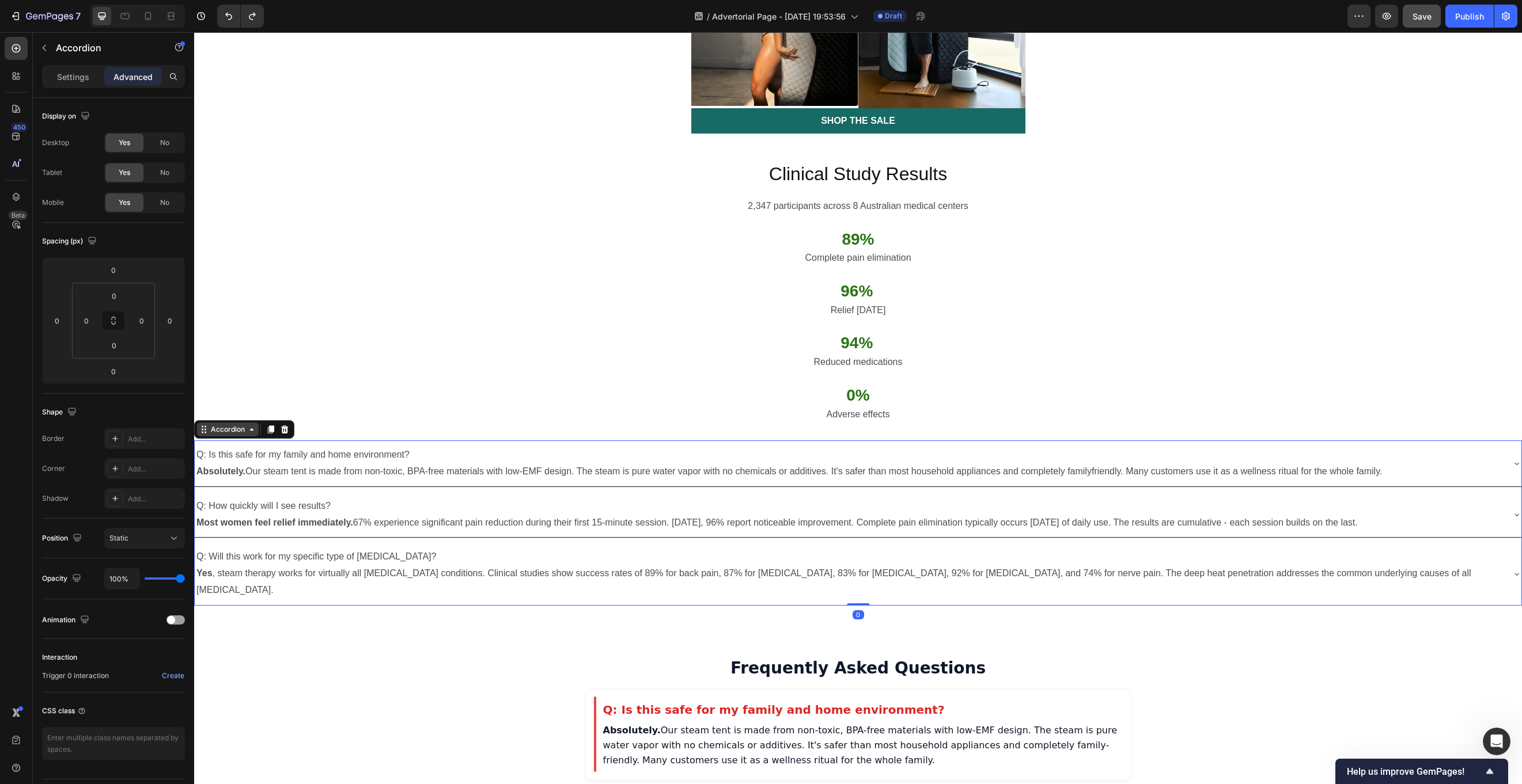
click at [251, 423] on div "Accordion" at bounding box center [228, 430] width 62 height 14
click at [272, 425] on icon at bounding box center [270, 430] width 9 height 9
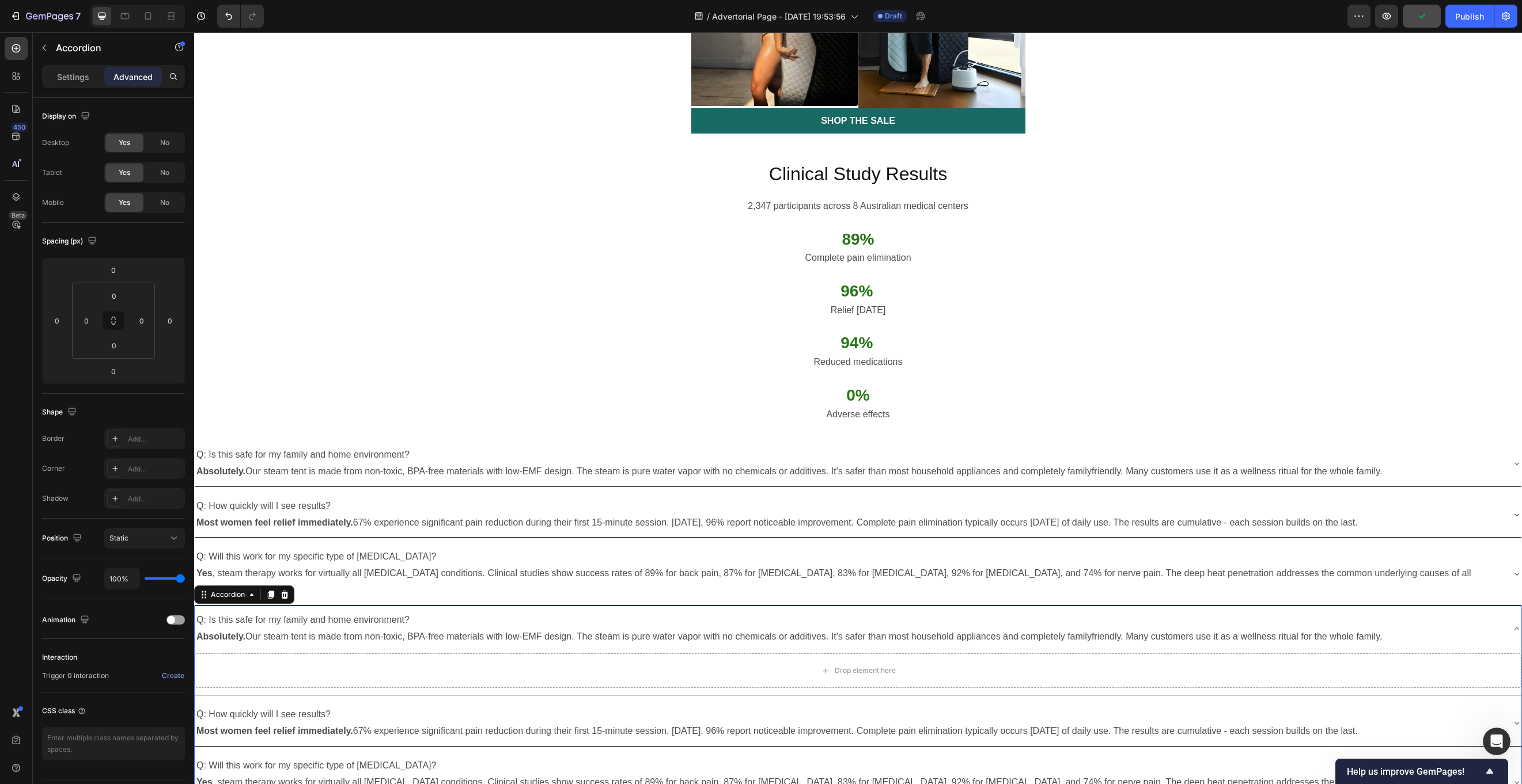
click at [370, 587] on p "Q: Is this safe for my family and home environment? Absolutely. Our steam tent …" at bounding box center [790, 629] width 1186 height 34
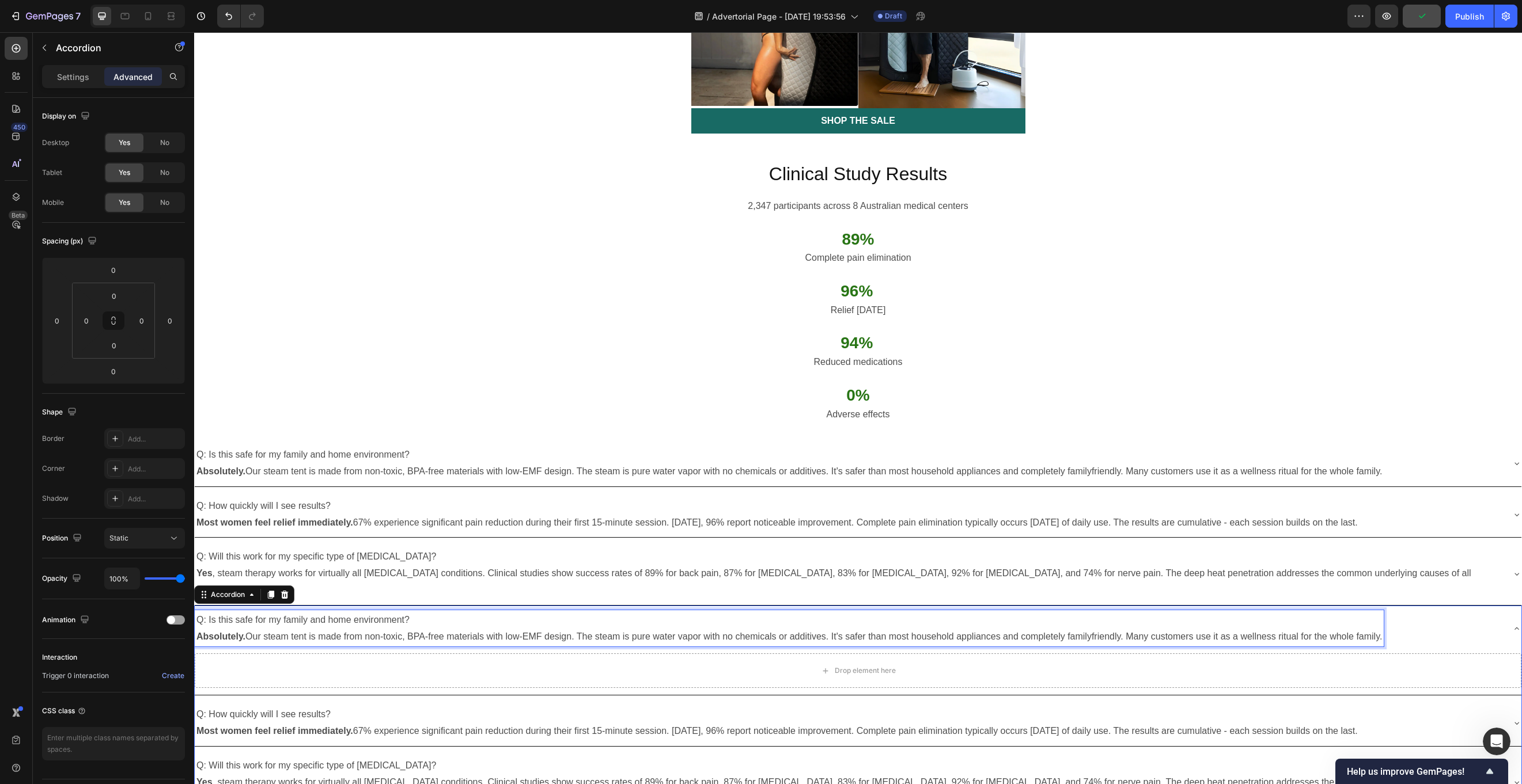
click at [370, 587] on p "Q: Is this safe for my family and home environment? Absolutely. Our steam tent …" at bounding box center [790, 629] width 1186 height 34
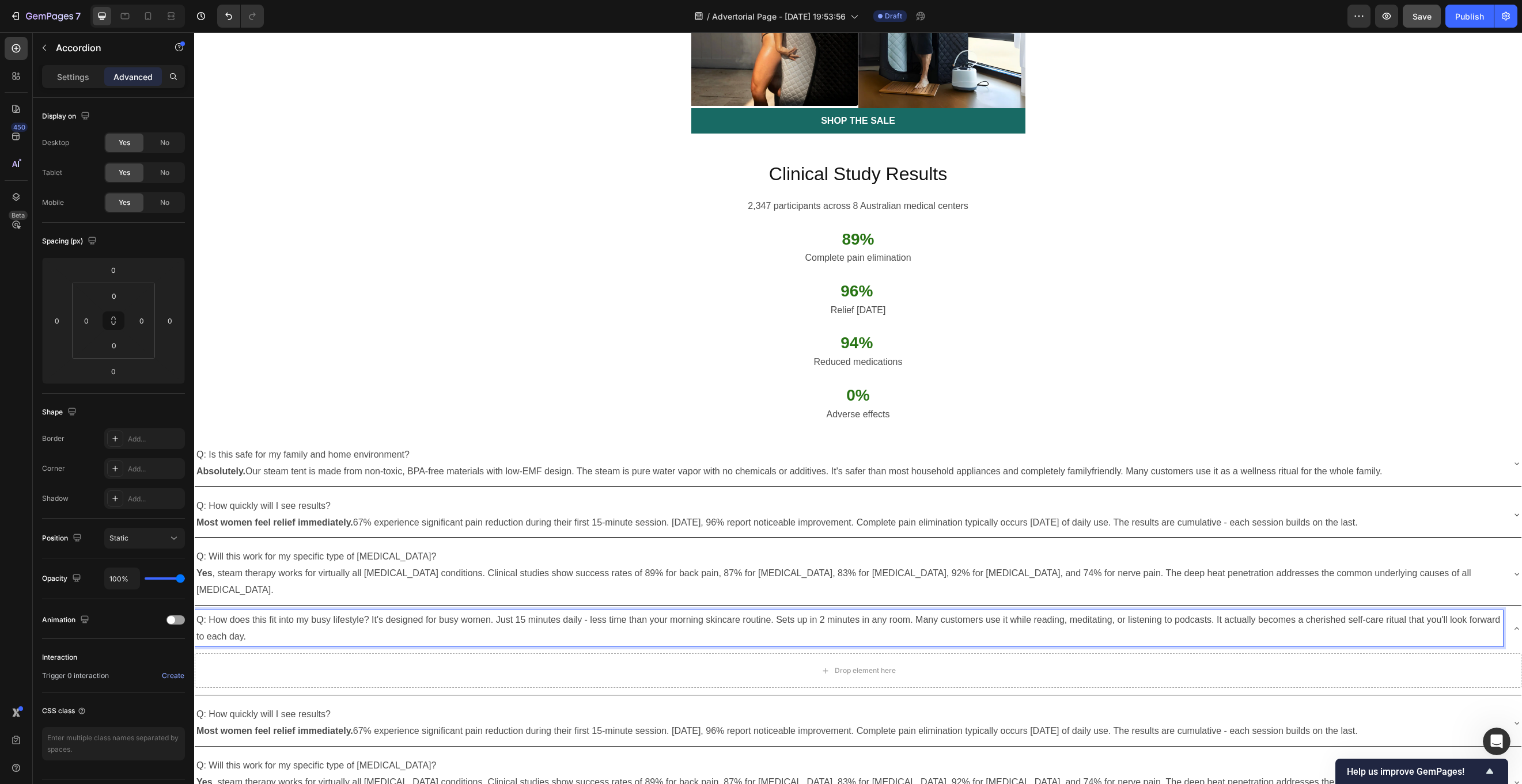
click at [370, 587] on p "Q: How does this fit into my busy lifestyle? It's designed for busy women. Just…" at bounding box center [849, 629] width 1305 height 34
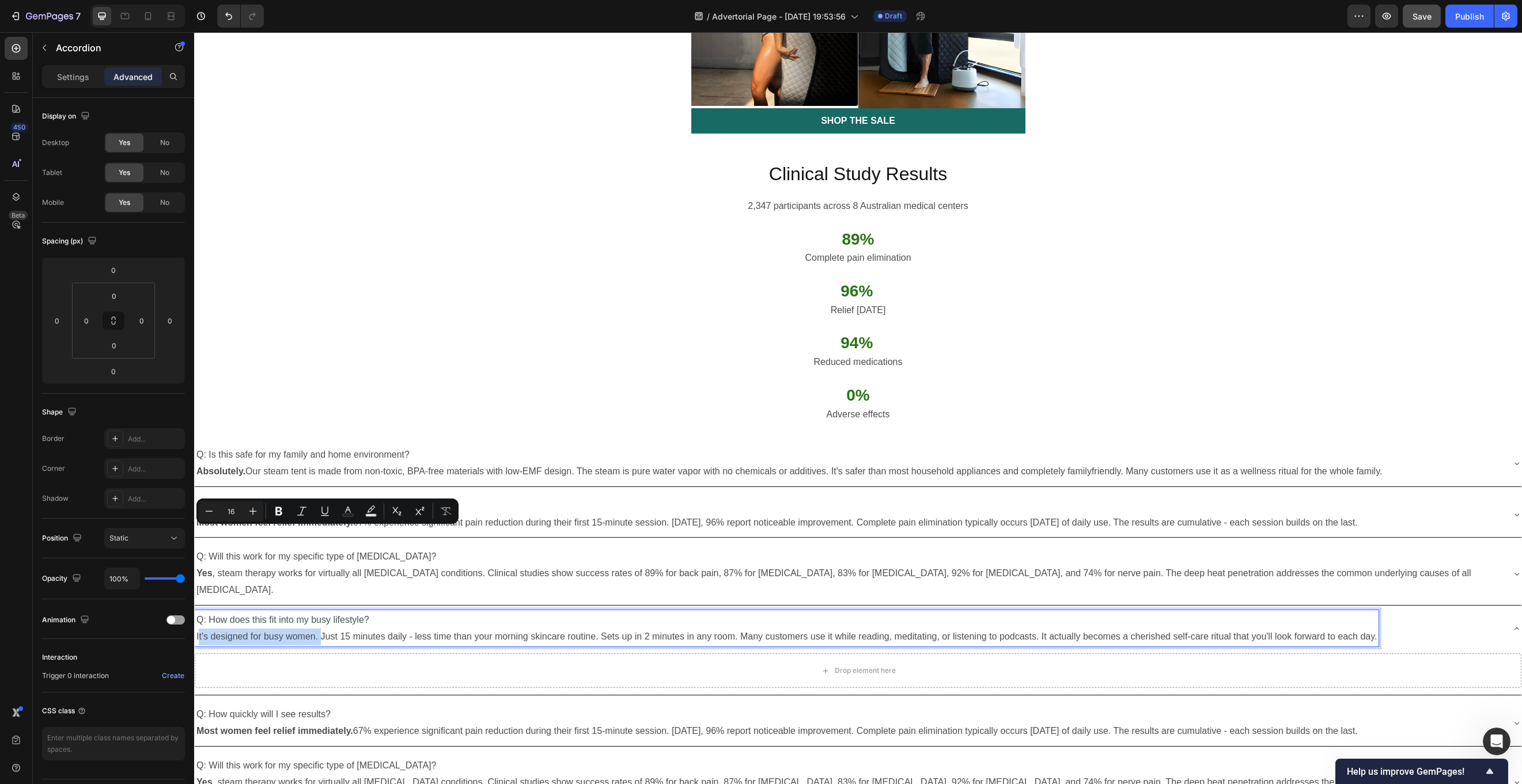
drag, startPoint x: 320, startPoint y: 535, endPoint x: 202, endPoint y: 532, distance: 118.0
click at [201, 587] on p "It's designed for busy women. Just 15 minutes daily - less time than your morni…" at bounding box center [787, 637] width 1181 height 17
click at [1141, 587] on icon at bounding box center [1517, 629] width 9 height 9
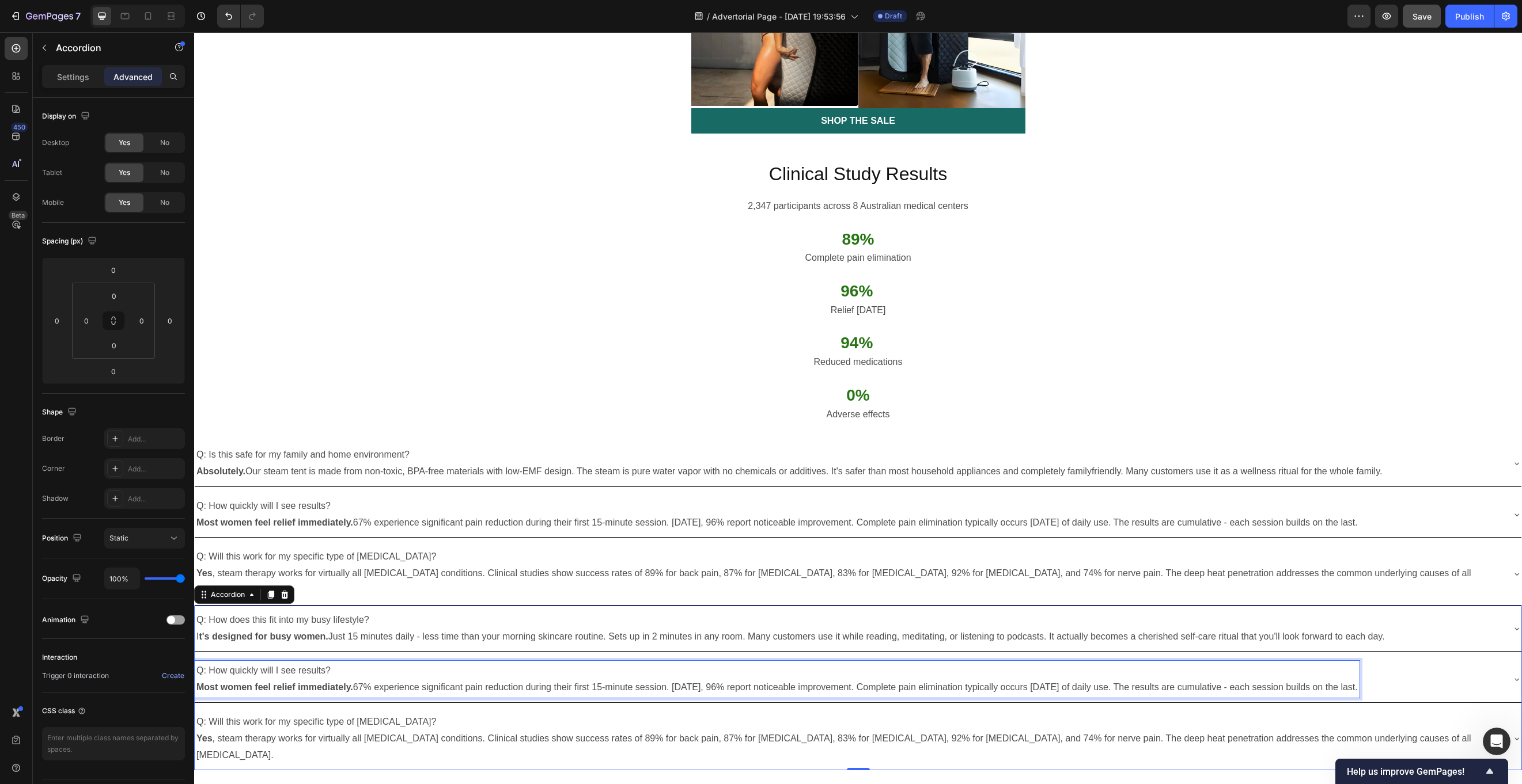
click at [341, 587] on p "Q: How quickly will I see results?" at bounding box center [777, 671] width 1161 height 17
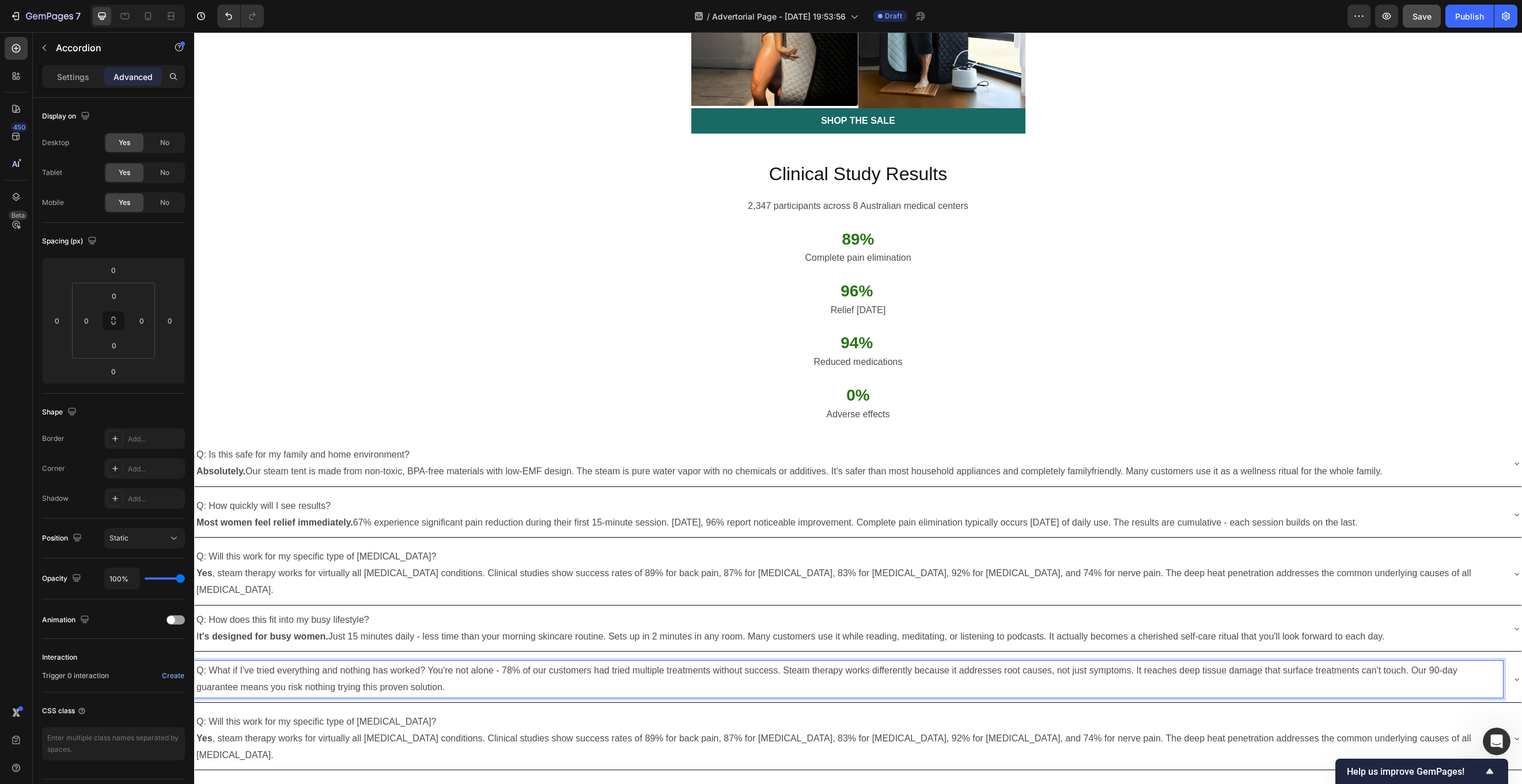
click at [431, 587] on p "Q: What if I've tried everything and nothing has worked? You're not alone - 78%…" at bounding box center [849, 679] width 1305 height 34
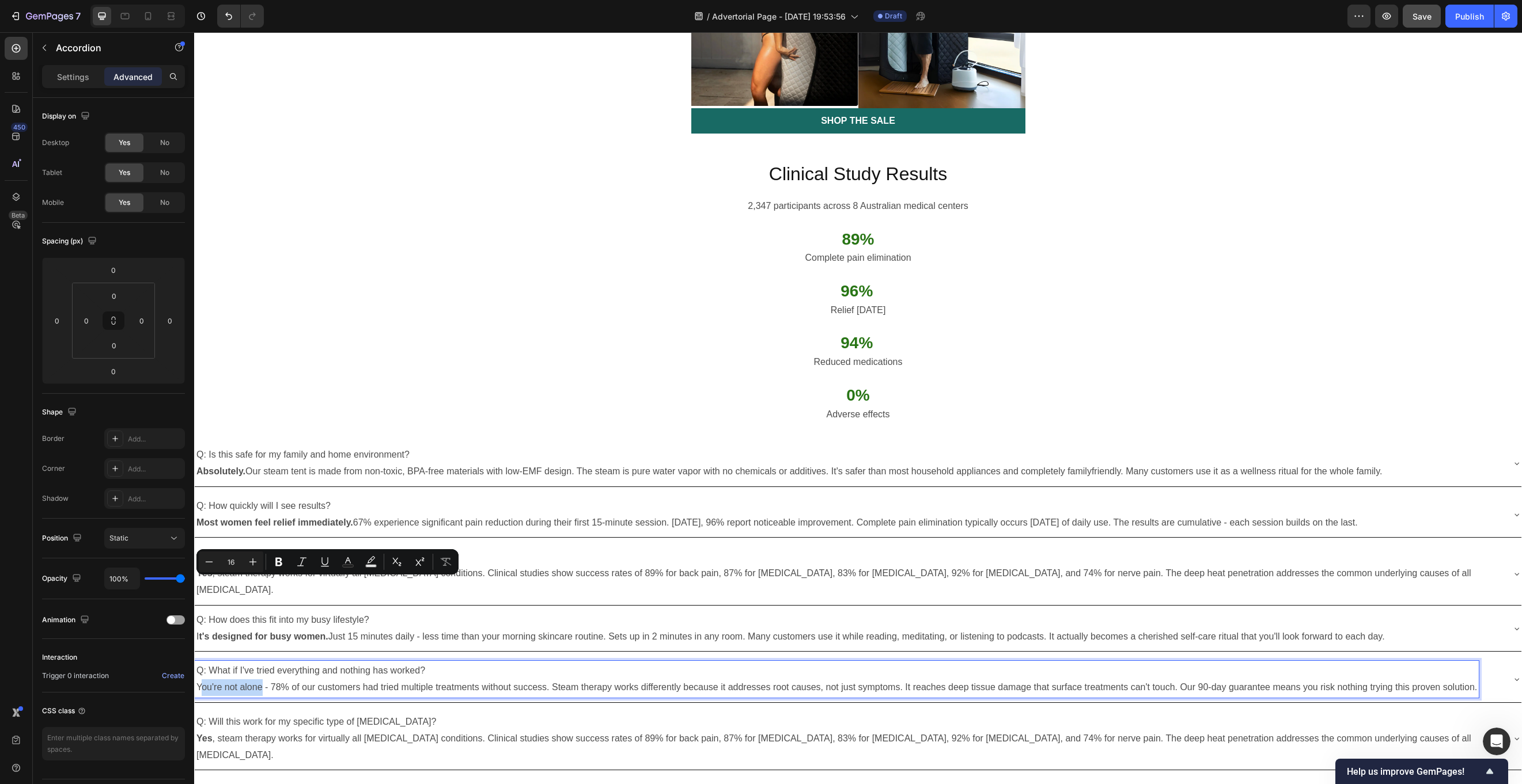
drag, startPoint x: 262, startPoint y: 585, endPoint x: 200, endPoint y: 582, distance: 62.1
click at [200, 587] on p "You're not alone - 78% of our customers had tried multiple treatments without s…" at bounding box center [837, 687] width 1281 height 17
click at [199, 587] on p "You're not alone - 78% of our customers had tried multiple treatments without s…" at bounding box center [837, 687] width 1281 height 17
drag, startPoint x: 261, startPoint y: 585, endPoint x: 199, endPoint y: 586, distance: 62.0
click at [199, 587] on p "You're not alone - 78% of our customers had tried multiple treatments without s…" at bounding box center [837, 687] width 1281 height 17
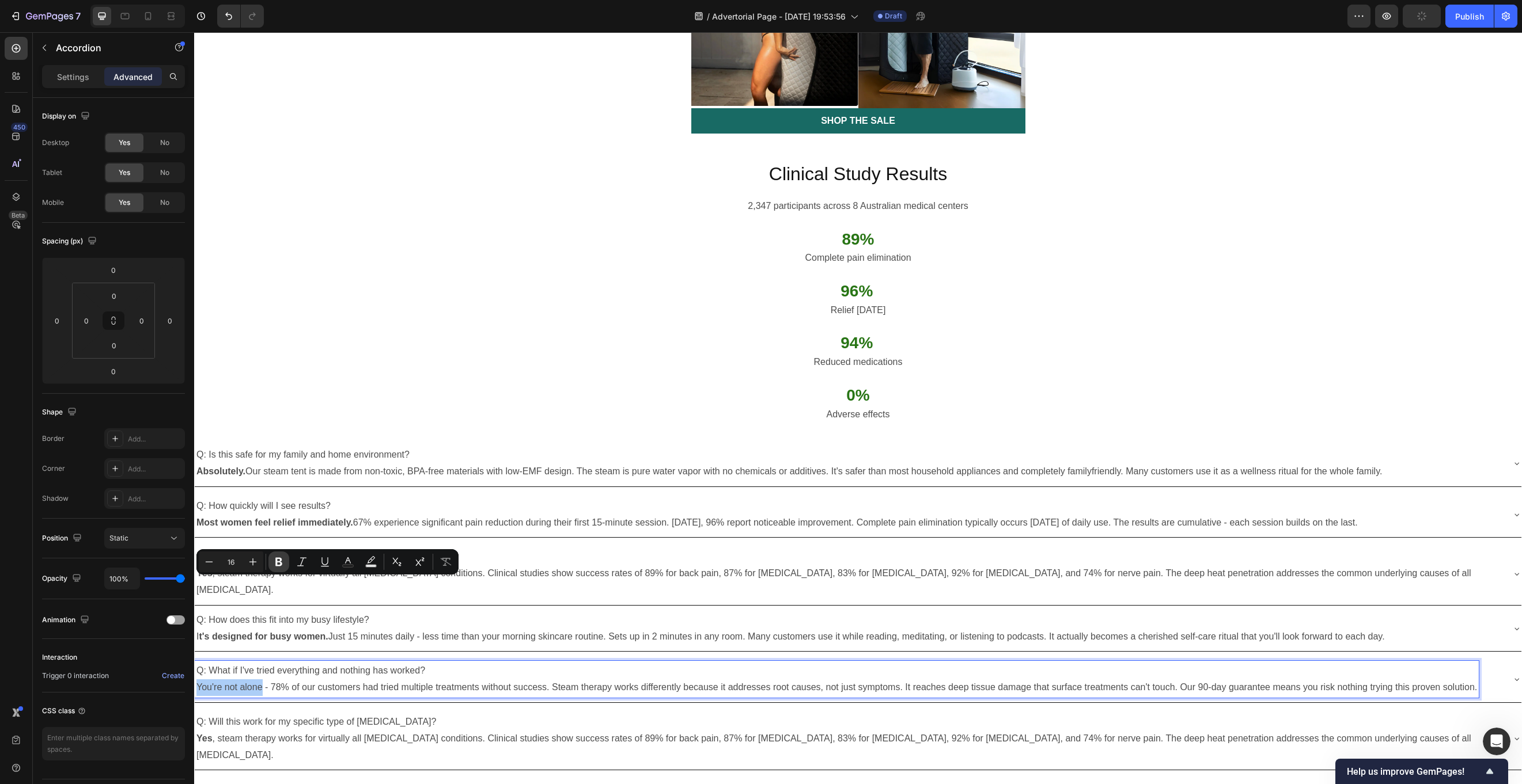
click at [281, 563] on icon "Editor contextual toolbar" at bounding box center [279, 563] width 7 height 9
click at [442, 587] on p "Q: Will this work for my specific type of chronic pain?" at bounding box center [849, 722] width 1305 height 17
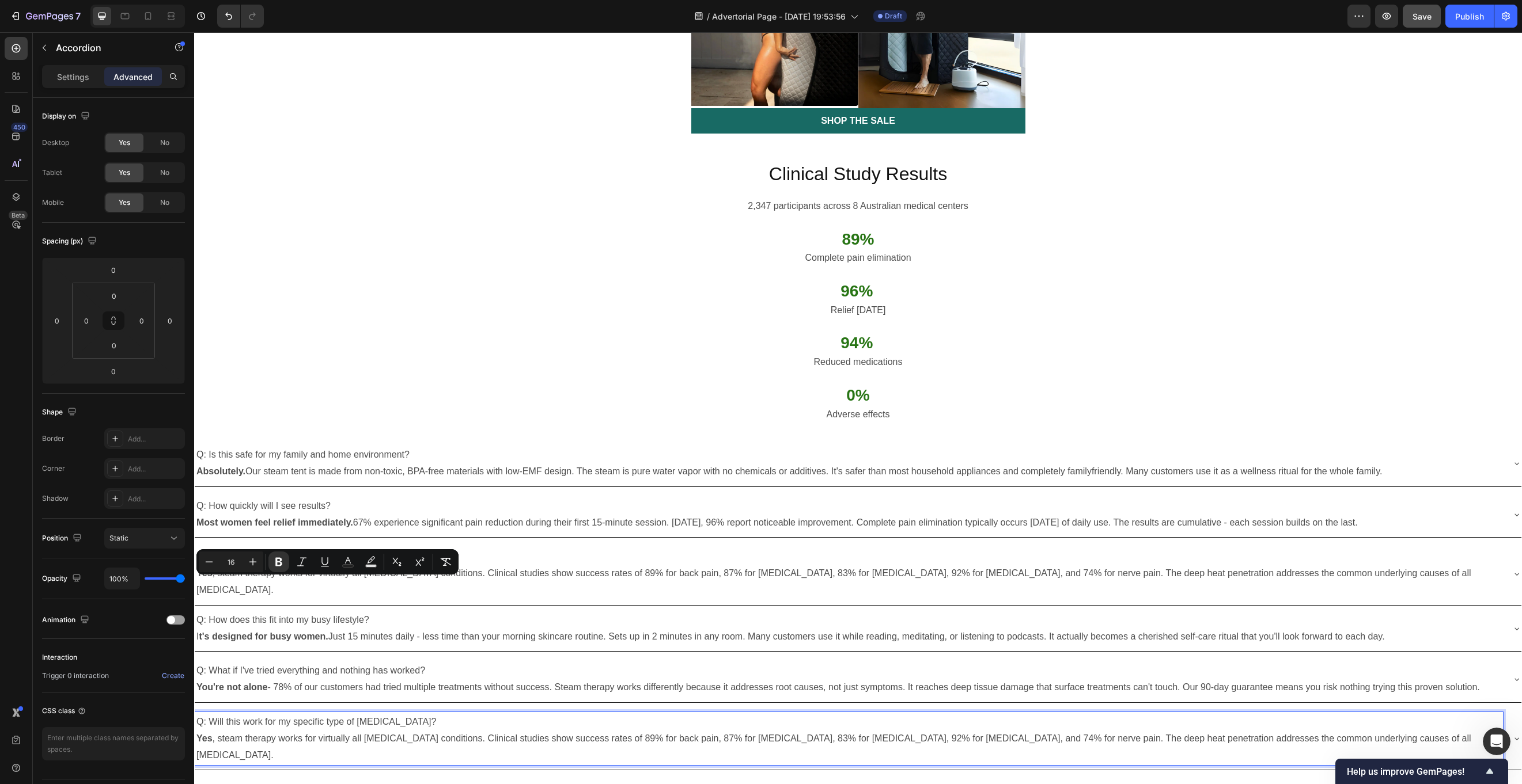
click at [442, 587] on p "Q: Will this work for my specific type of chronic pain?" at bounding box center [849, 722] width 1305 height 17
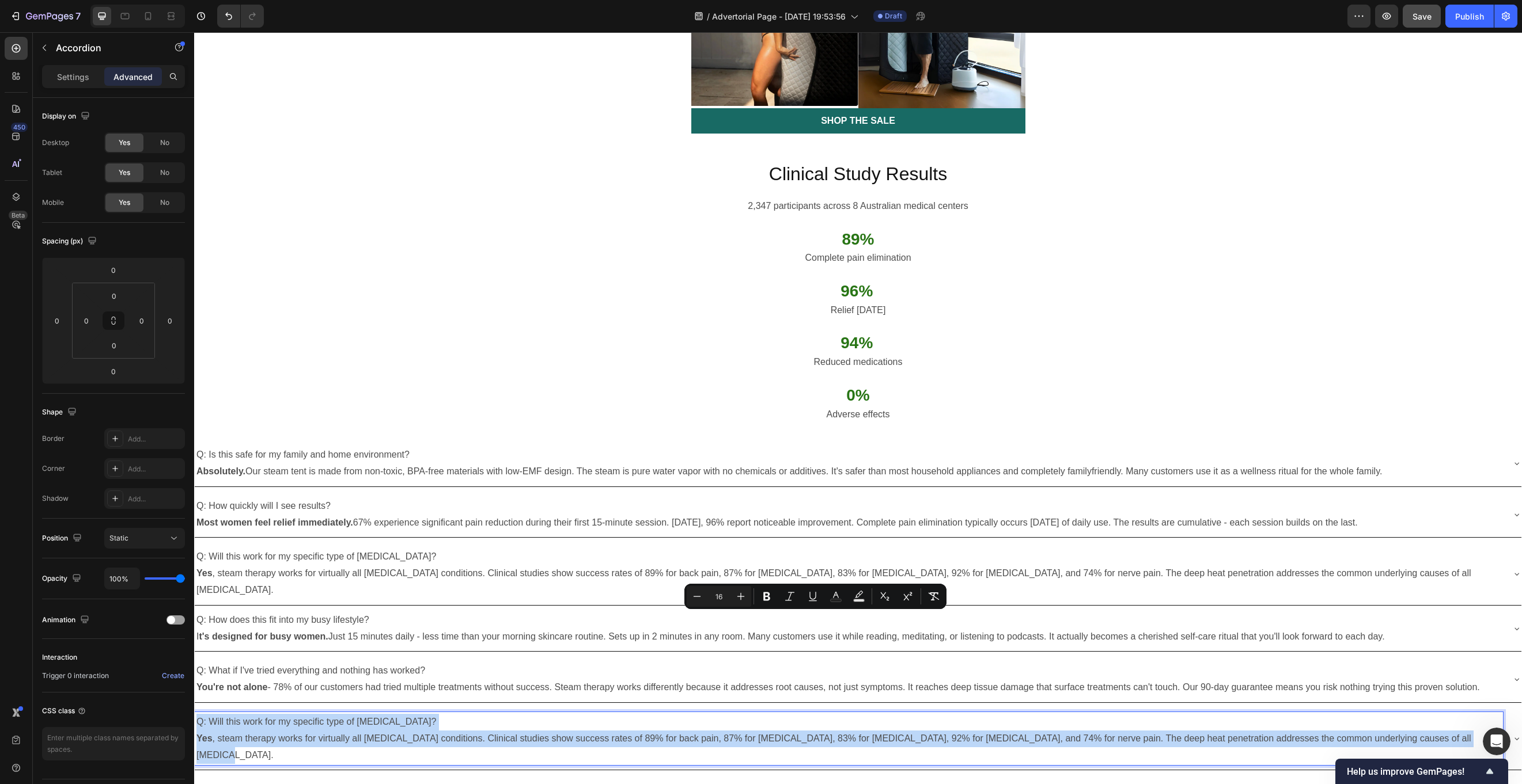
copy div "Q: Will this work for my specific type of chronic pain? Yes , steam therapy wor…"
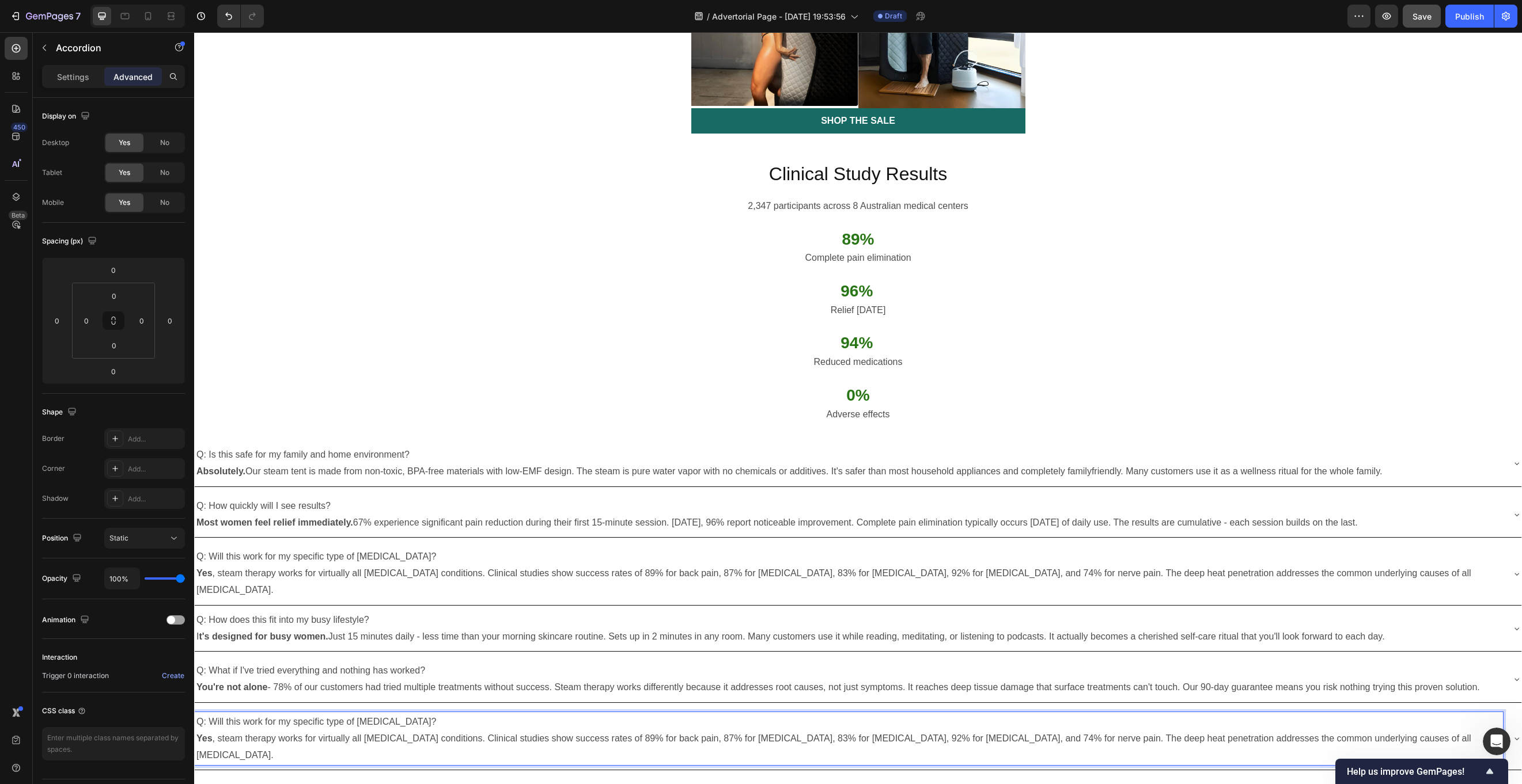
click at [504, 587] on p "Q: Will this work for my specific type of chronic pain?" at bounding box center [849, 722] width 1305 height 17
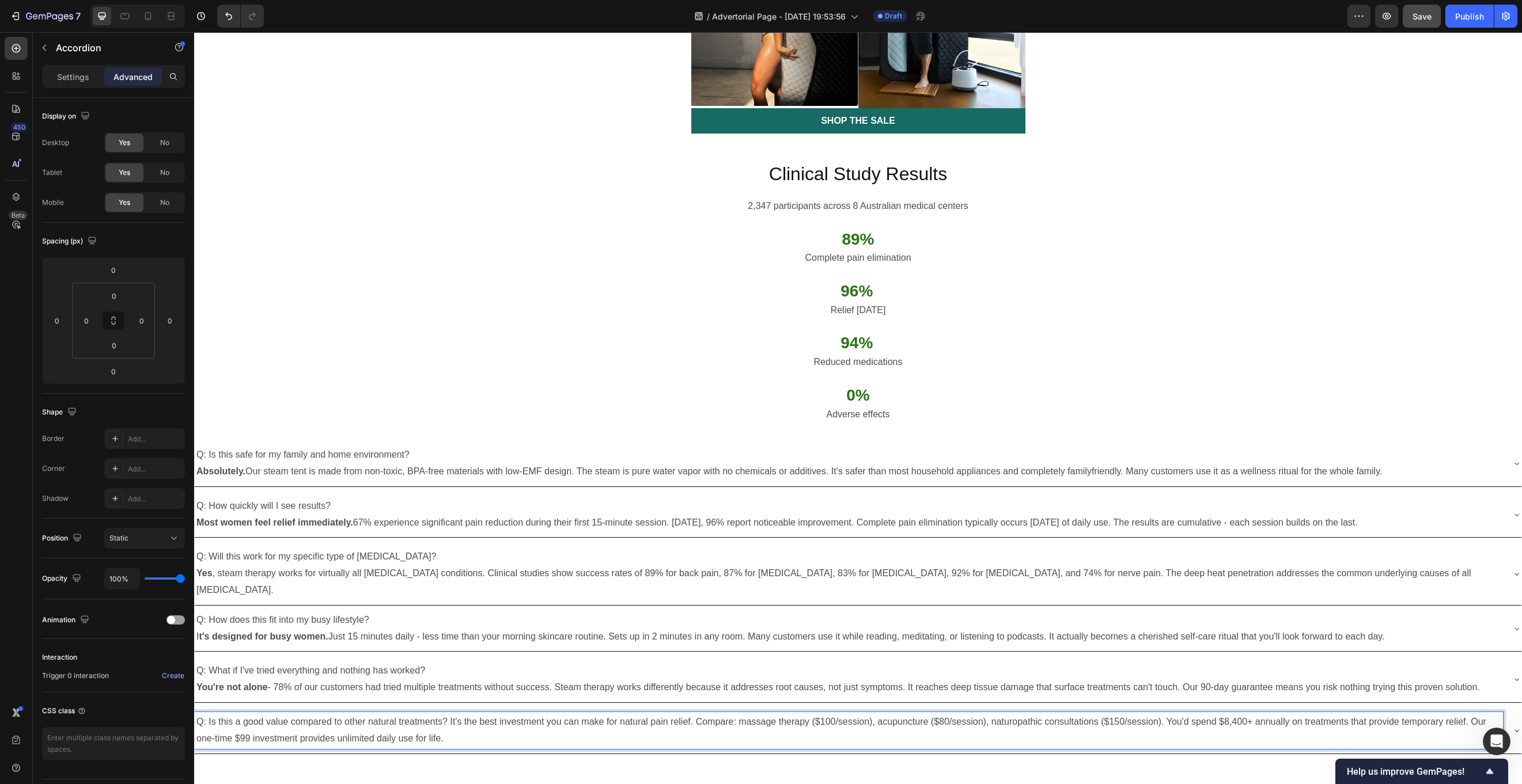
click at [448, 587] on p "Q: Is this a good value compared to other natural treatments? It's the best inv…" at bounding box center [849, 731] width 1305 height 34
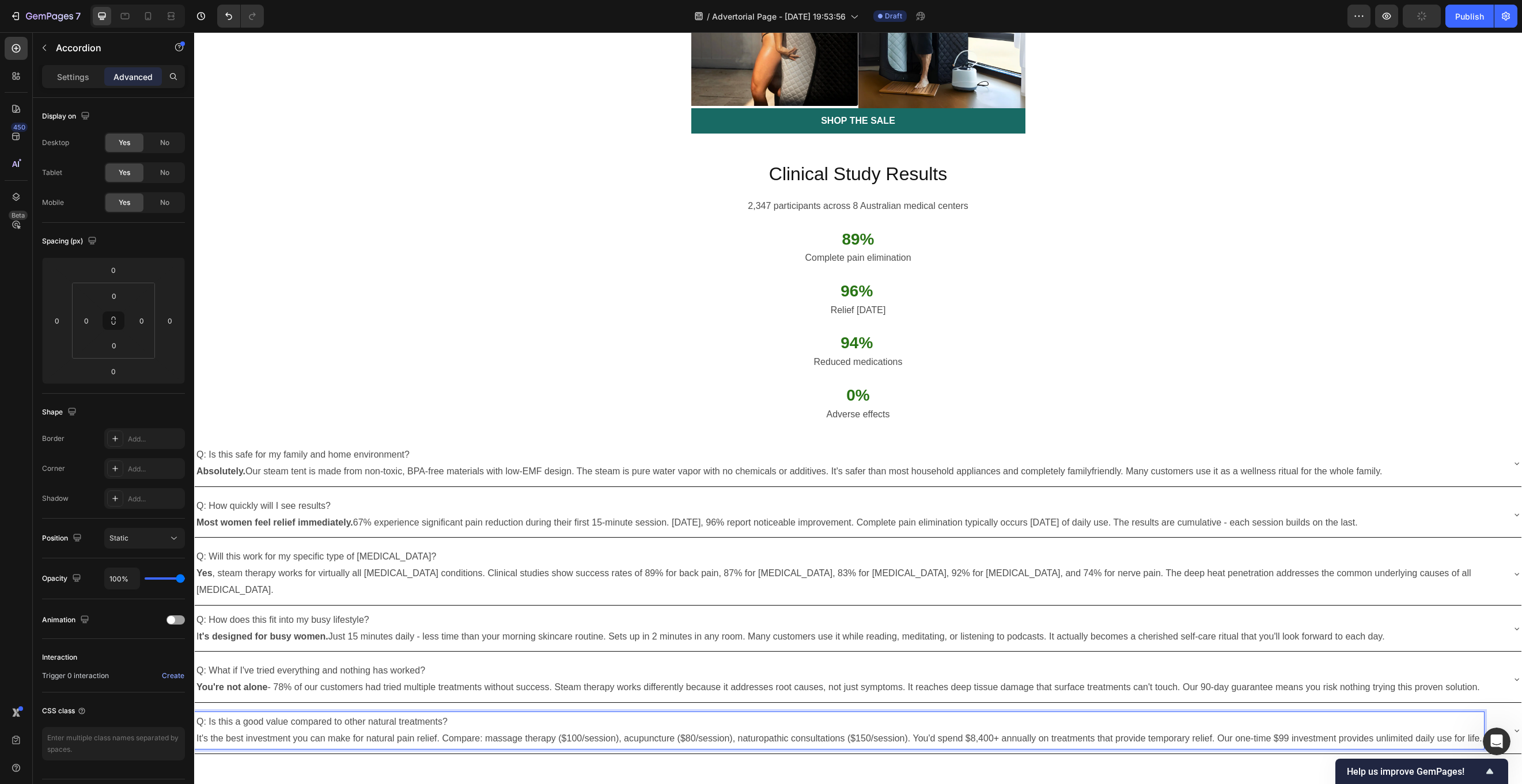
click at [442, 587] on p "It's the best investment you can make for natural pain relief. Compare: massage…" at bounding box center [839, 739] width 1286 height 17
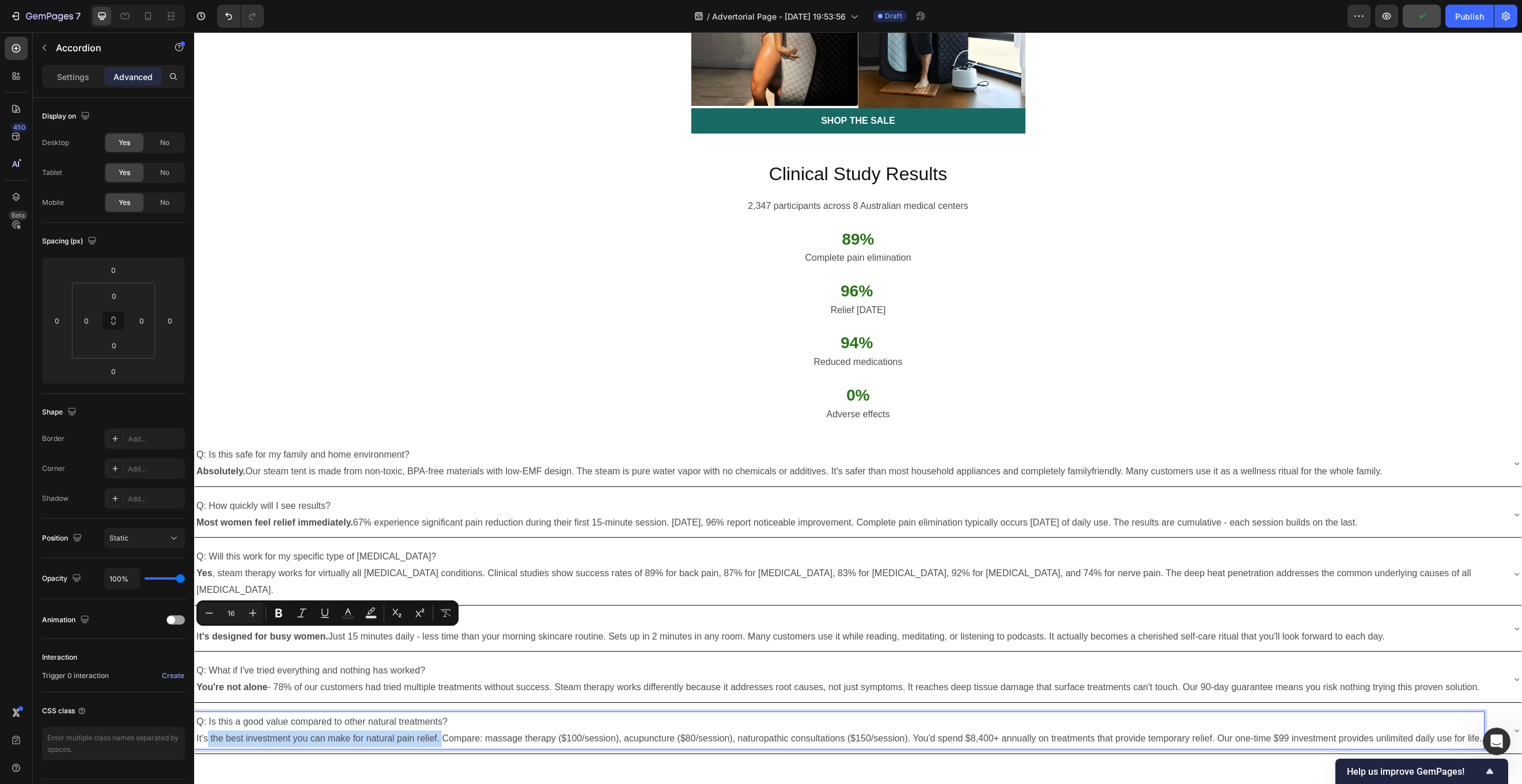
drag, startPoint x: 441, startPoint y: 637, endPoint x: 207, endPoint y: 628, distance: 234.2
click at [207, 587] on p "It's the best investment you can make for natural pain relief. Compare: massage…" at bounding box center [839, 739] width 1286 height 17
drag, startPoint x: 443, startPoint y: 633, endPoint x: 199, endPoint y: 636, distance: 244.0
click at [199, 587] on p "It's the best investment you can make for natural pain relief. Compare: massage…" at bounding box center [839, 739] width 1286 height 17
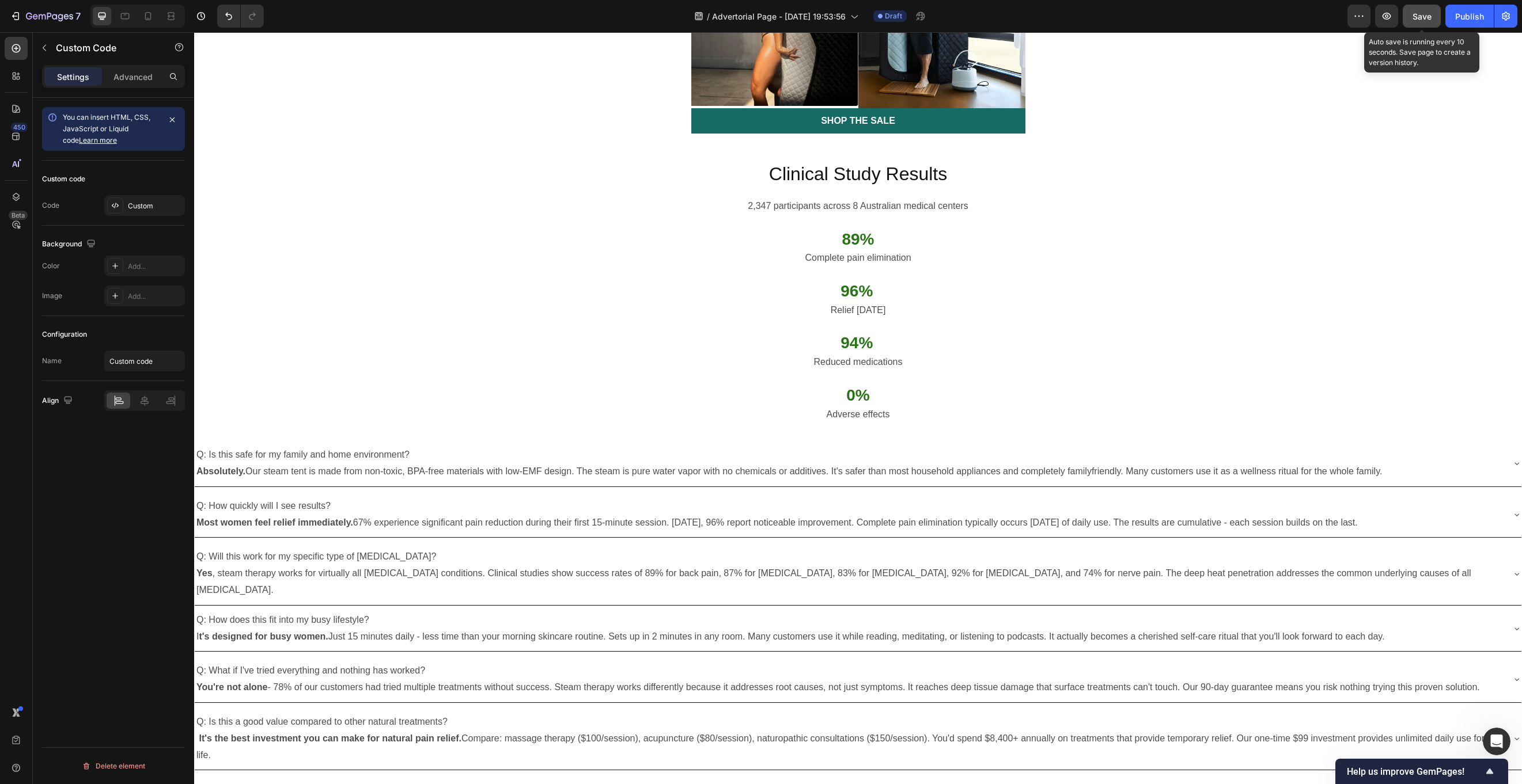
click at [1141, 16] on span "Save" at bounding box center [1422, 16] width 19 height 10
click at [475, 440] on div "Q: Is this safe for my family and home environment? Absolutely. Our steam tent …" at bounding box center [858, 463] width 1327 height 46
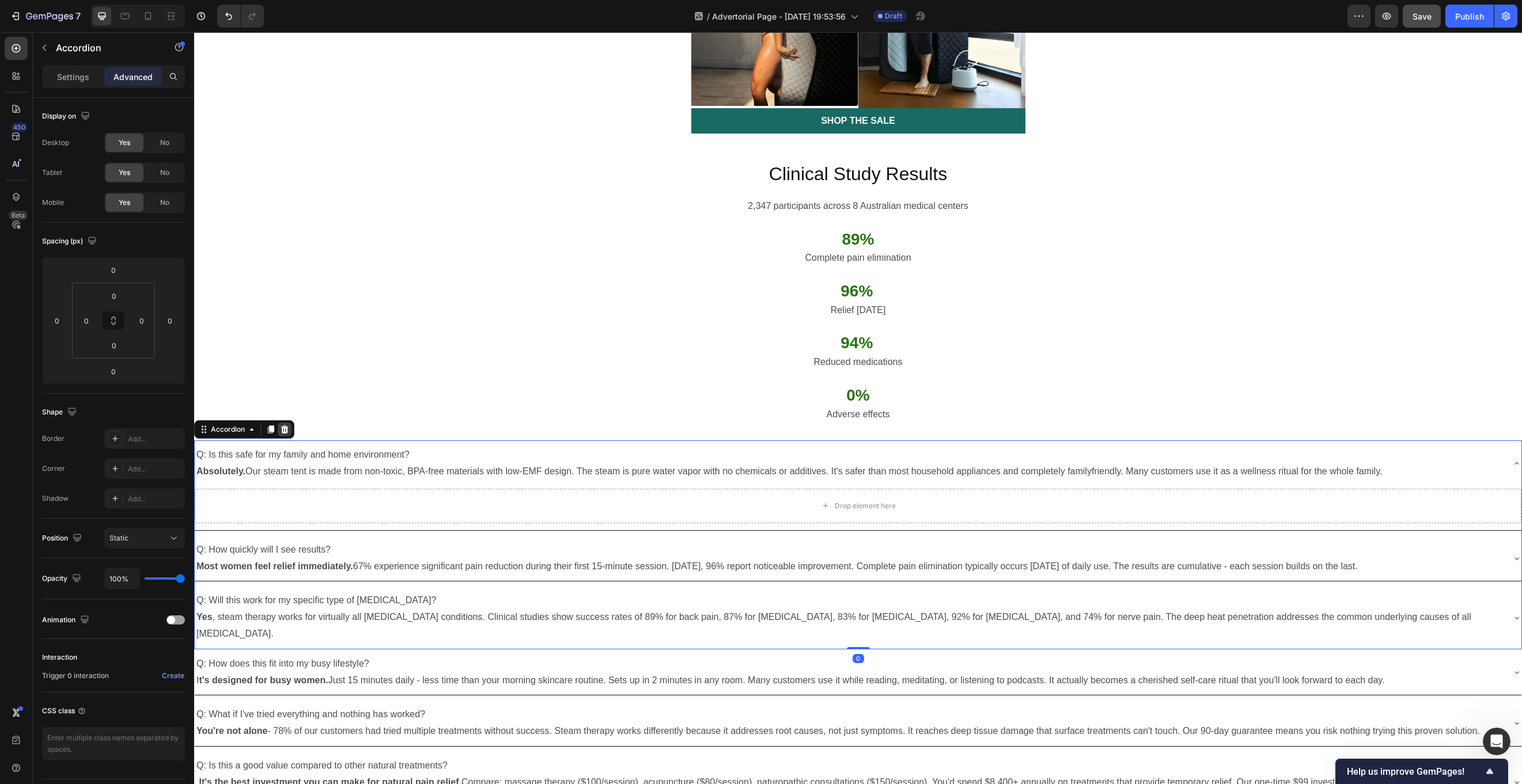
click at [290, 423] on div at bounding box center [285, 430] width 14 height 14
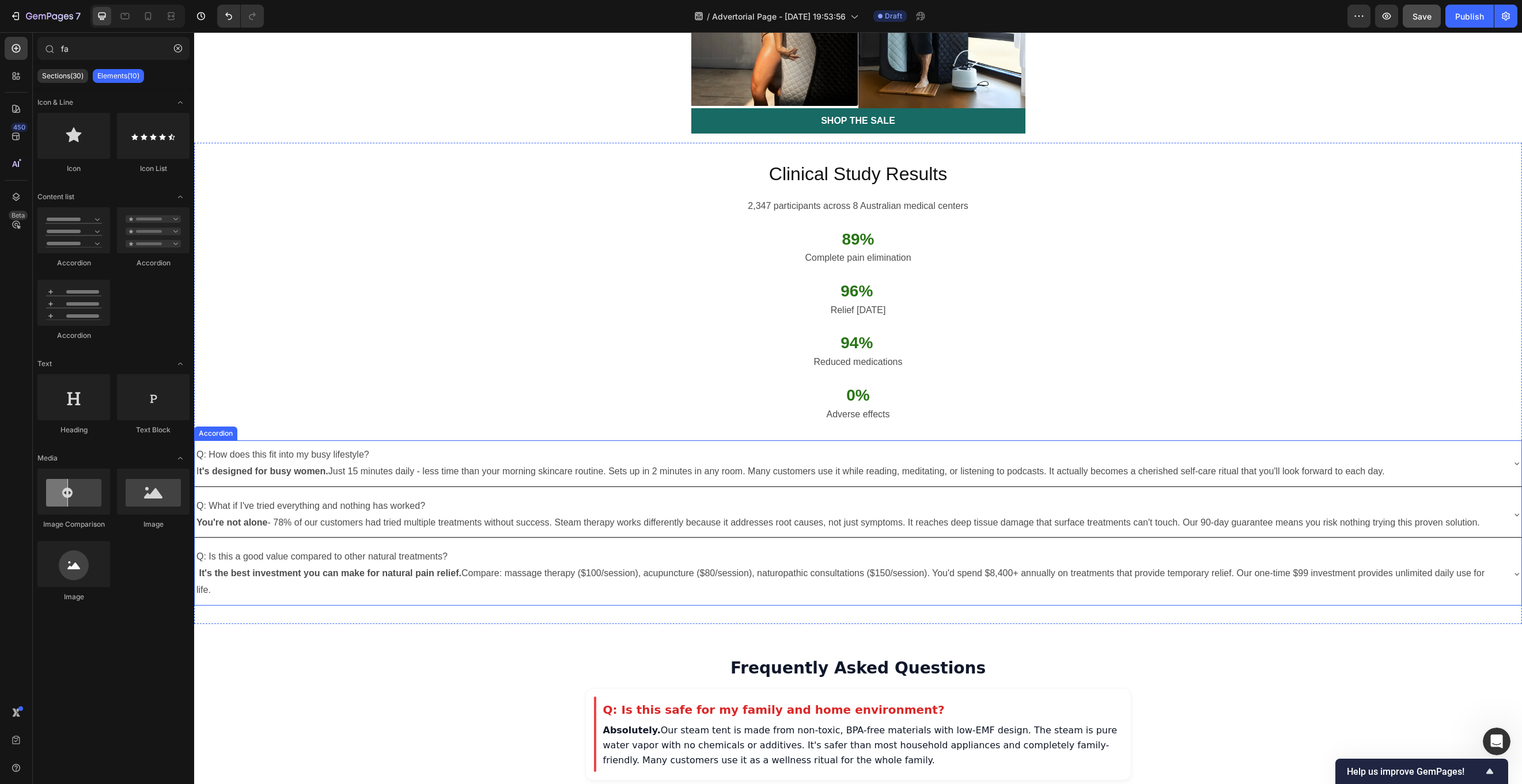
click at [301, 445] on div "Q: How does this fit into my busy lifestyle? I t's designed for busy women. Jus…" at bounding box center [791, 463] width 1192 height 37
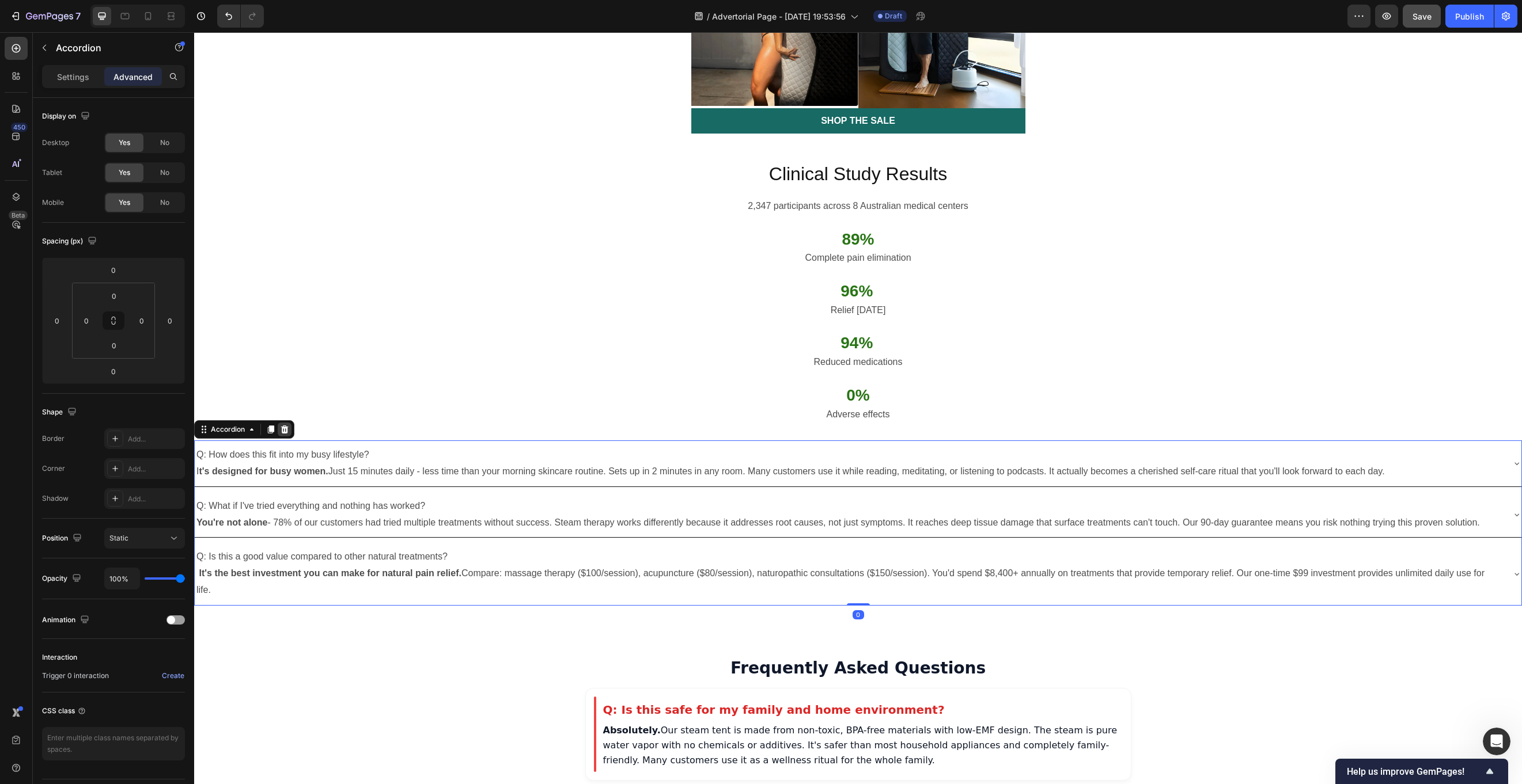
click at [284, 425] on icon at bounding box center [285, 430] width 9 height 9
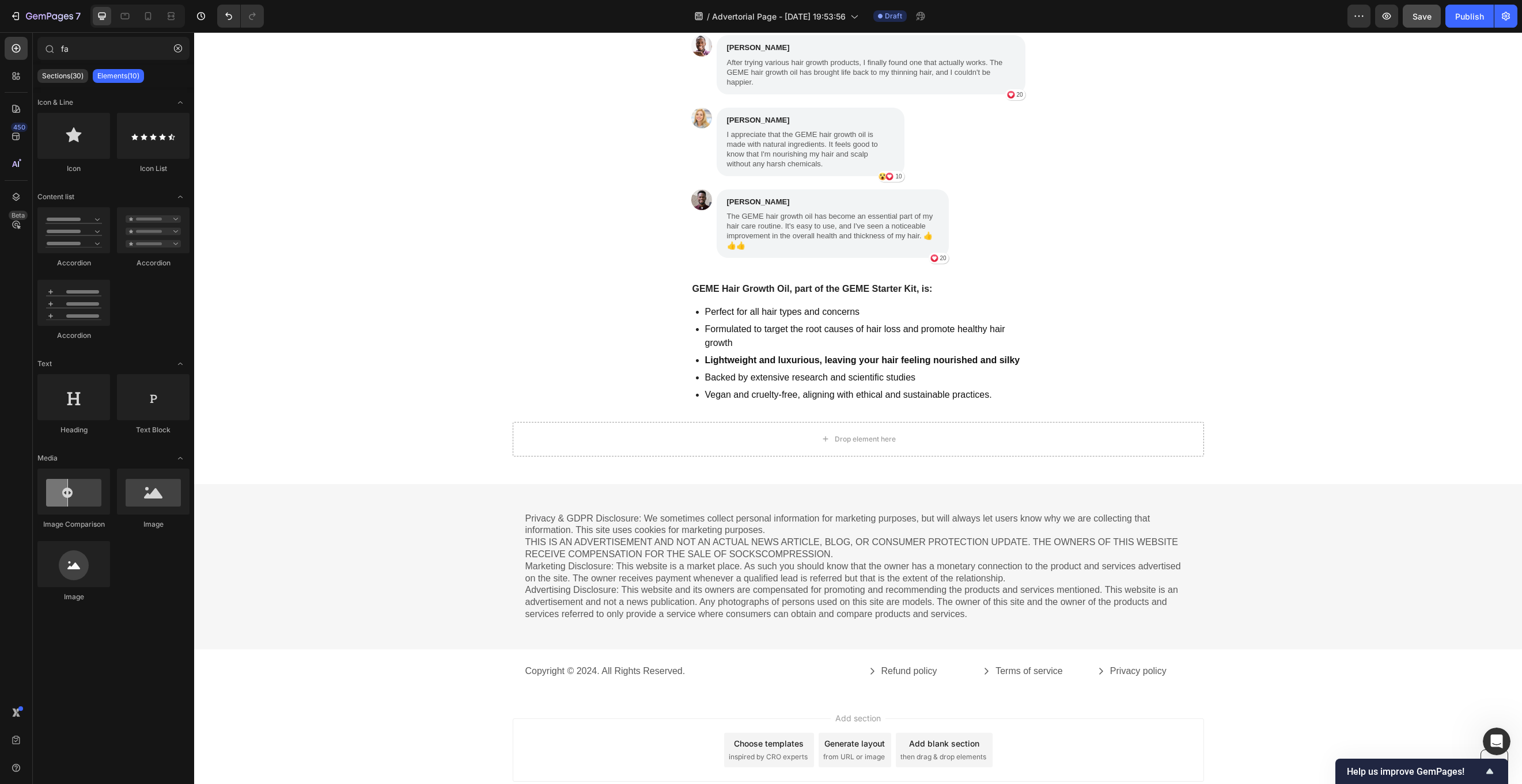
scroll to position [6890, 0]
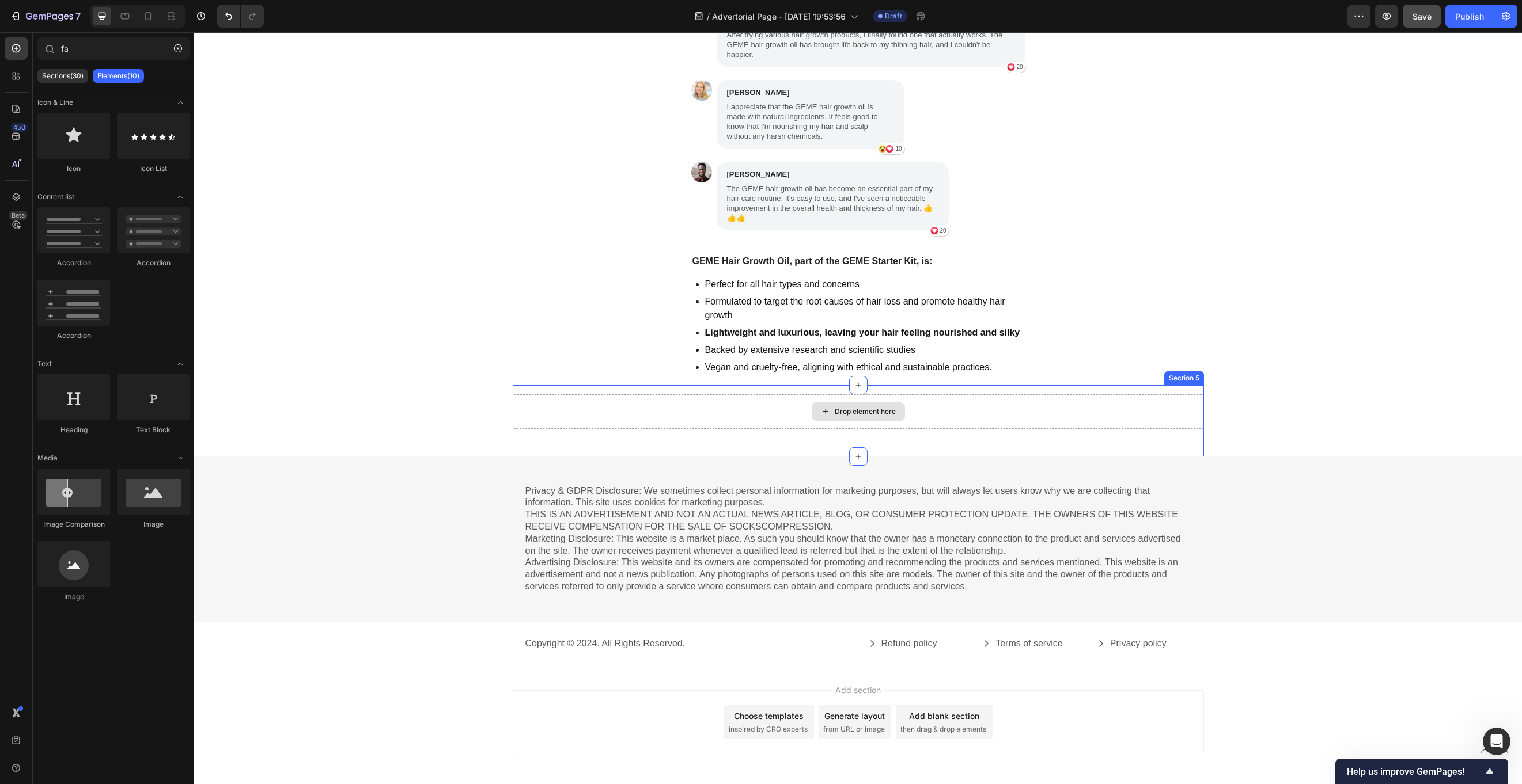
click at [558, 400] on div "Drop element here" at bounding box center [859, 411] width 691 height 35
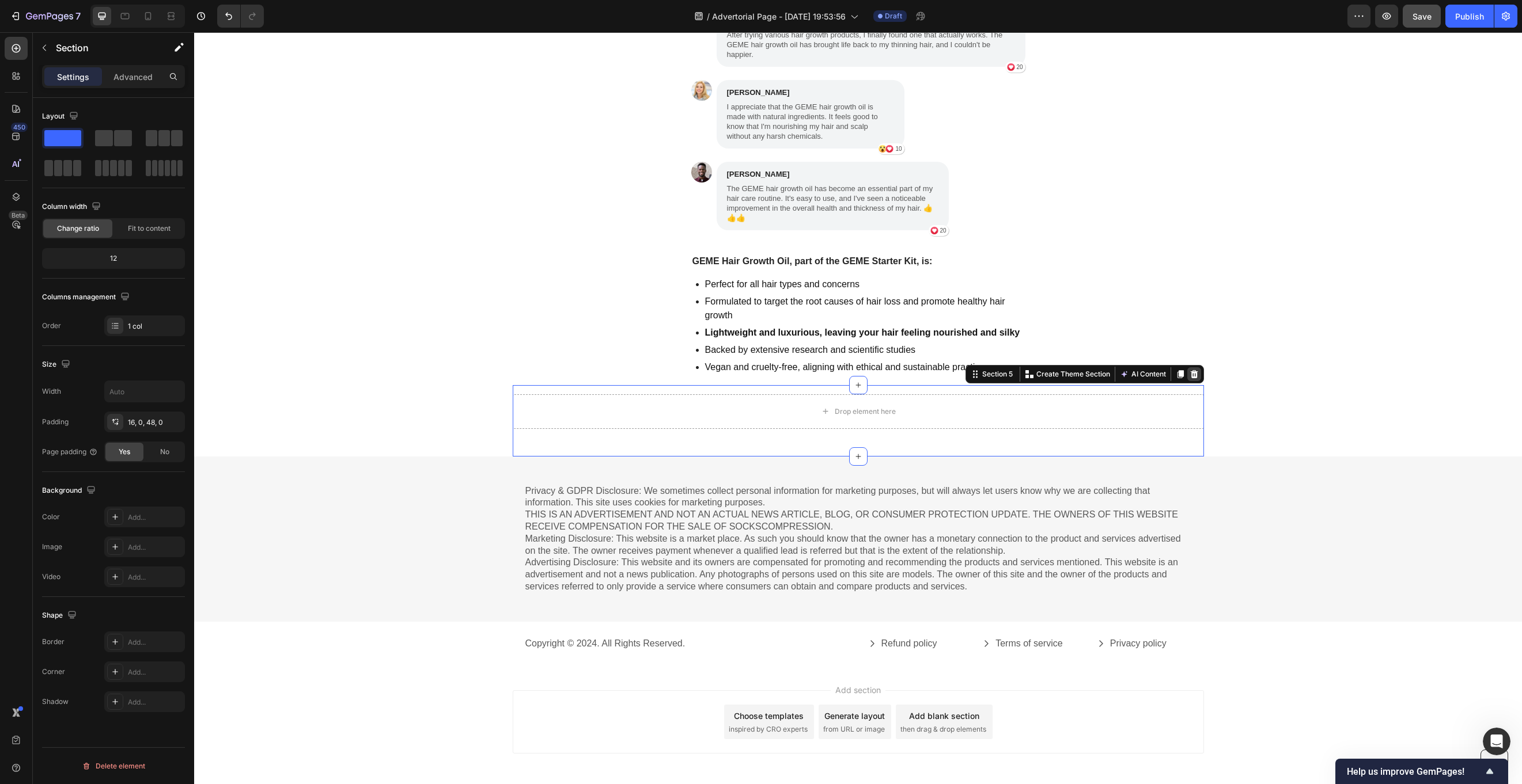
click at [1141, 369] on icon at bounding box center [1194, 374] width 9 height 9
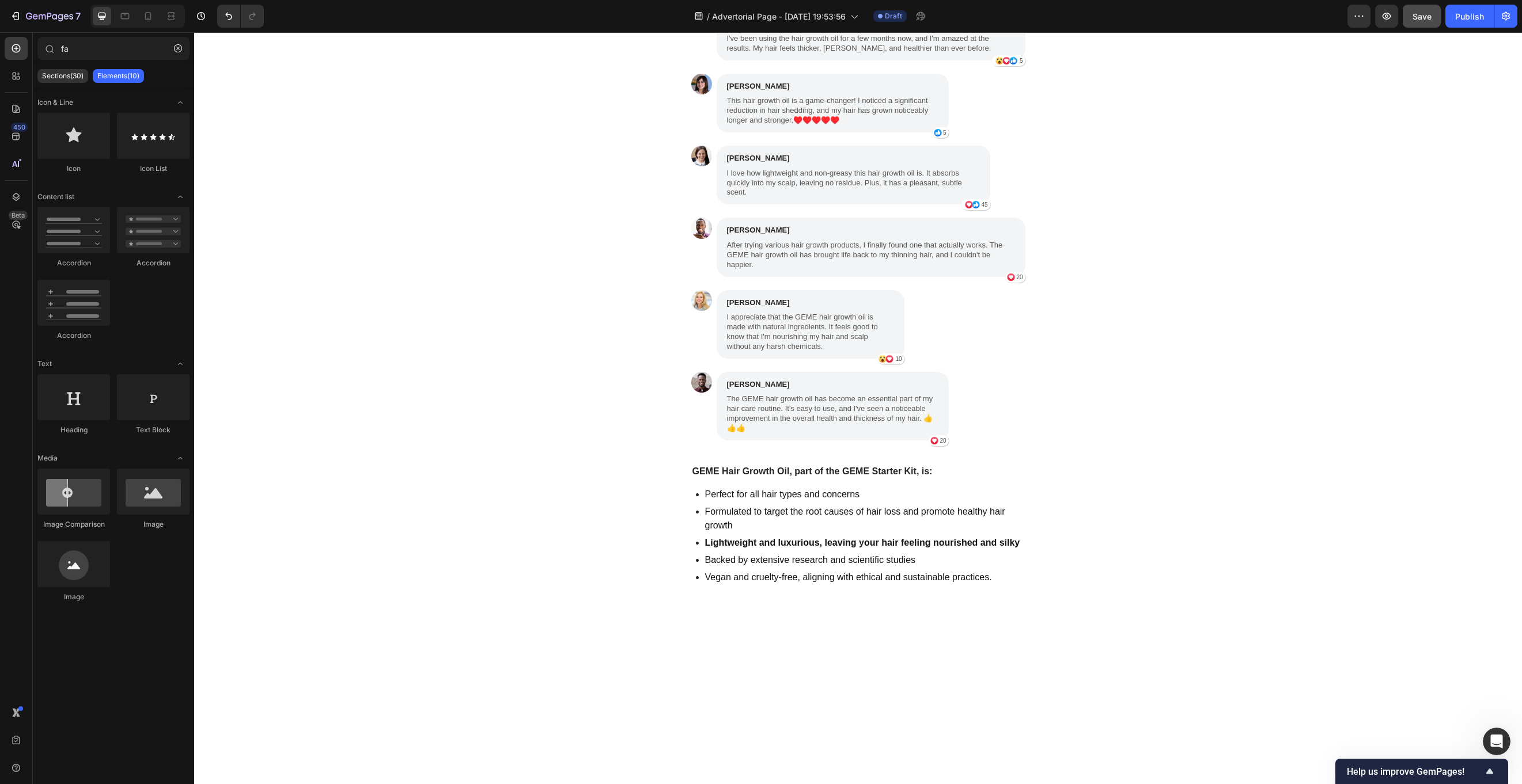
scroll to position [6164, 0]
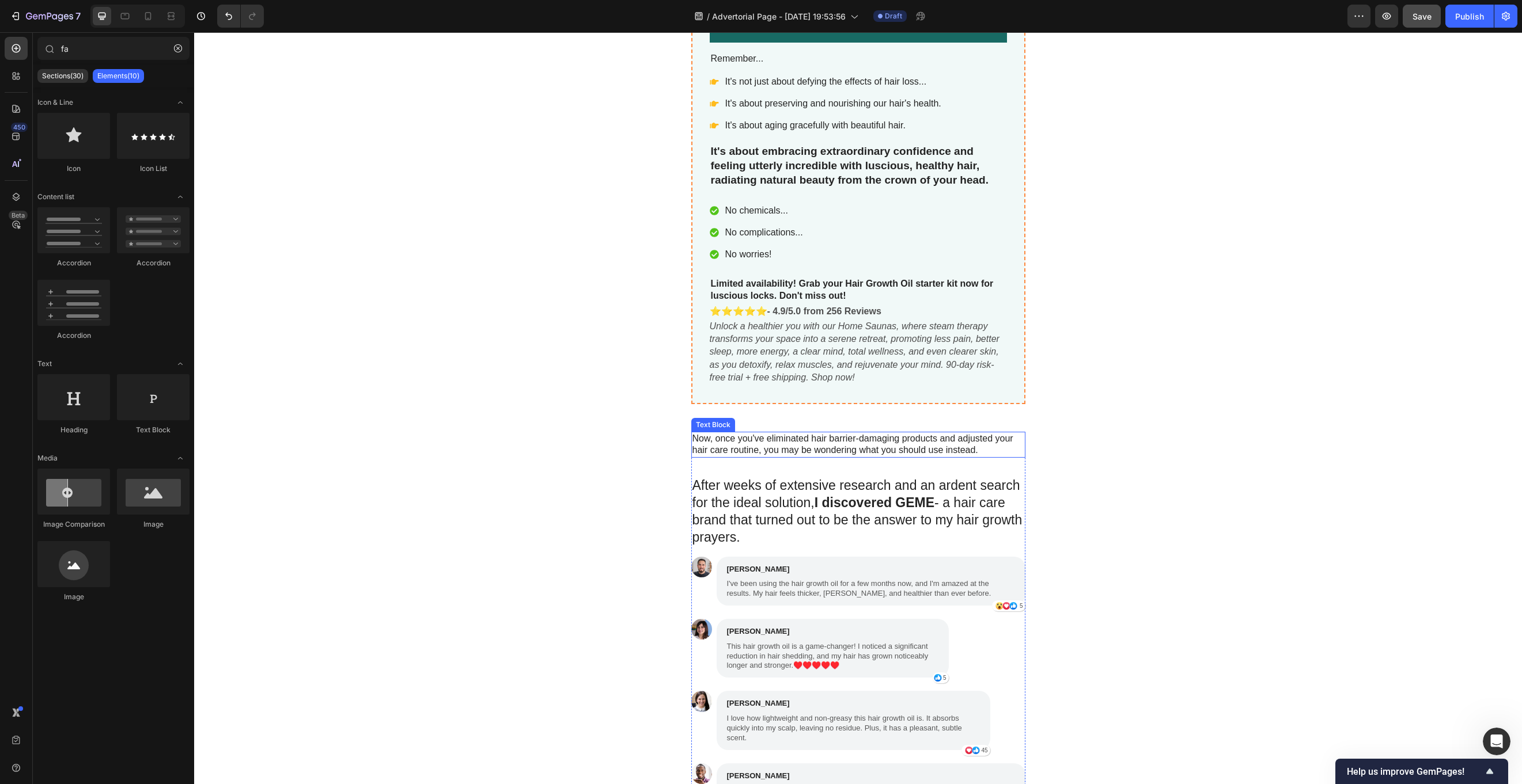
click at [875, 433] on p "Now, once you've eliminated hair barrier-damaging products and adjusted your ha…" at bounding box center [858, 445] width 332 height 24
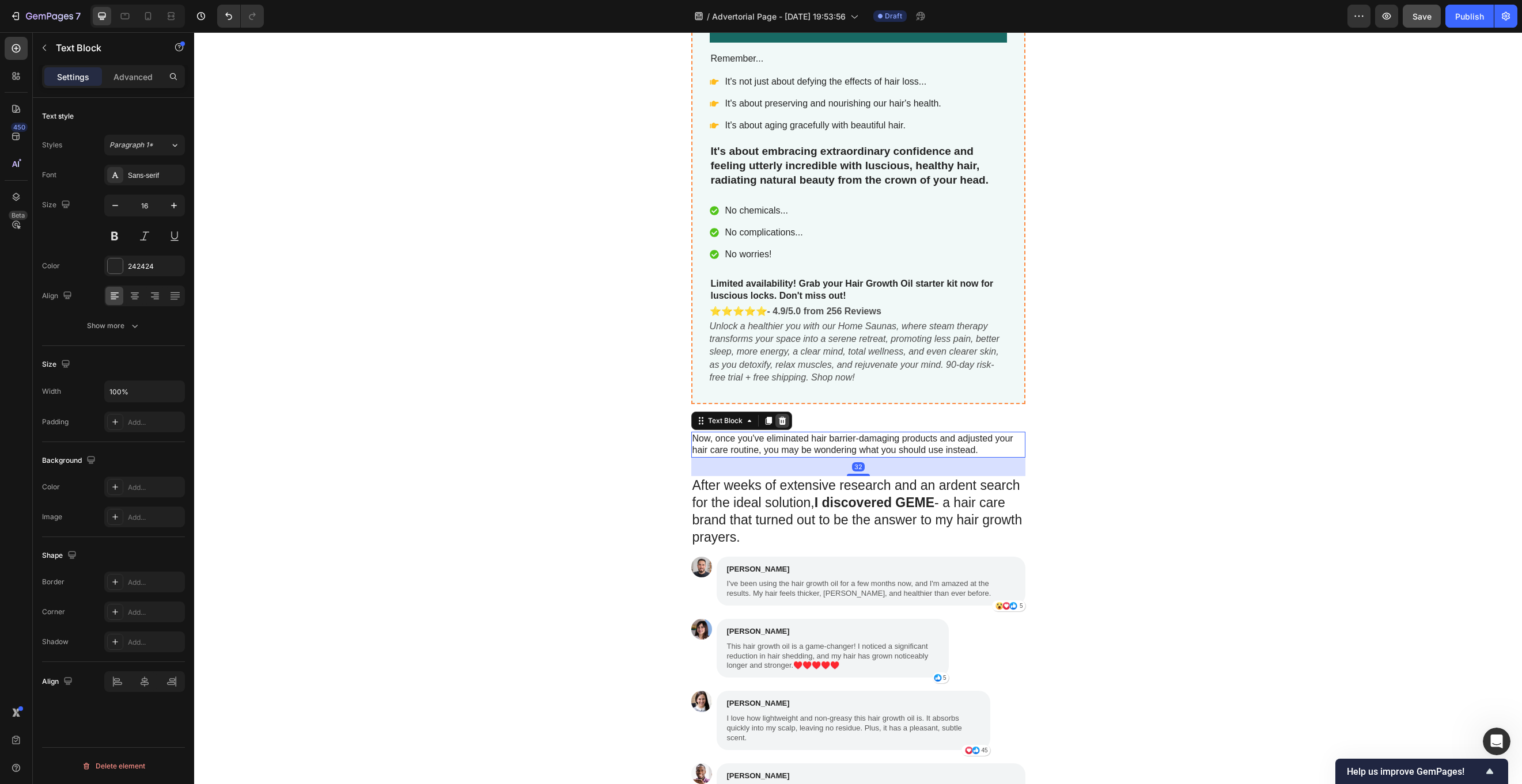
click at [782, 416] on icon at bounding box center [782, 420] width 7 height 8
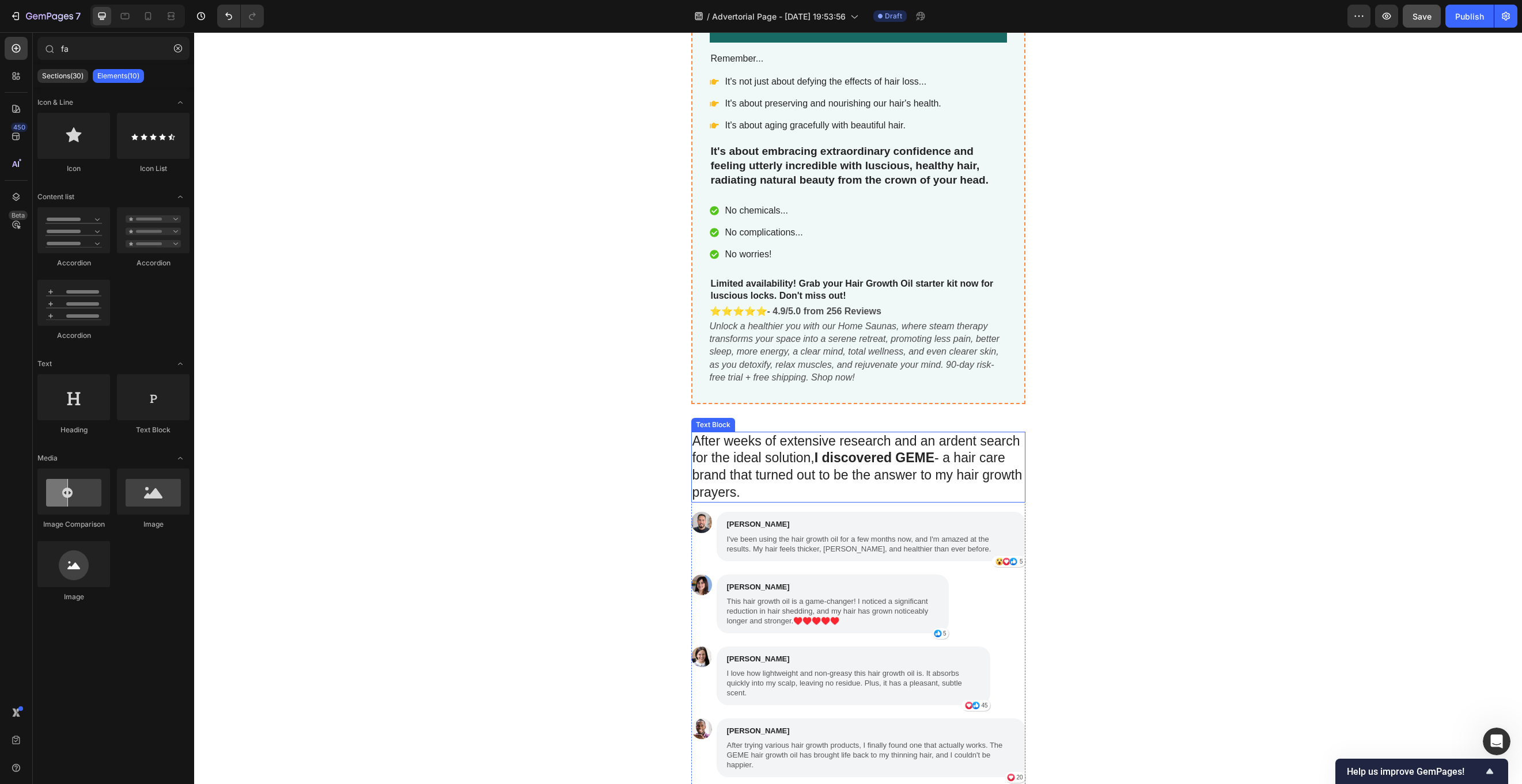
click at [786, 433] on p "After weeks of extensive research and an ardent search for the ideal solution, …" at bounding box center [858, 468] width 332 height 69
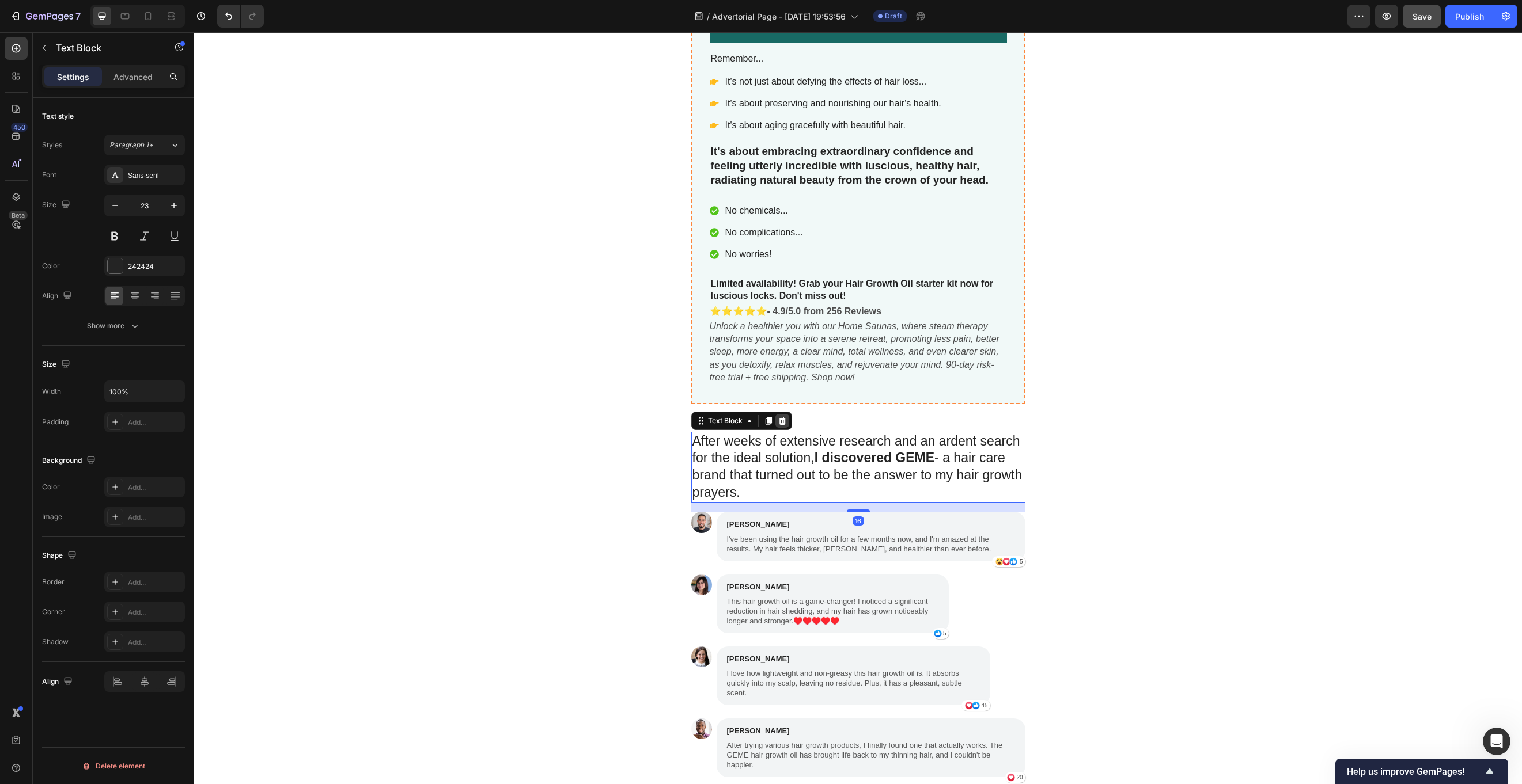
click at [784, 414] on div at bounding box center [783, 421] width 14 height 14
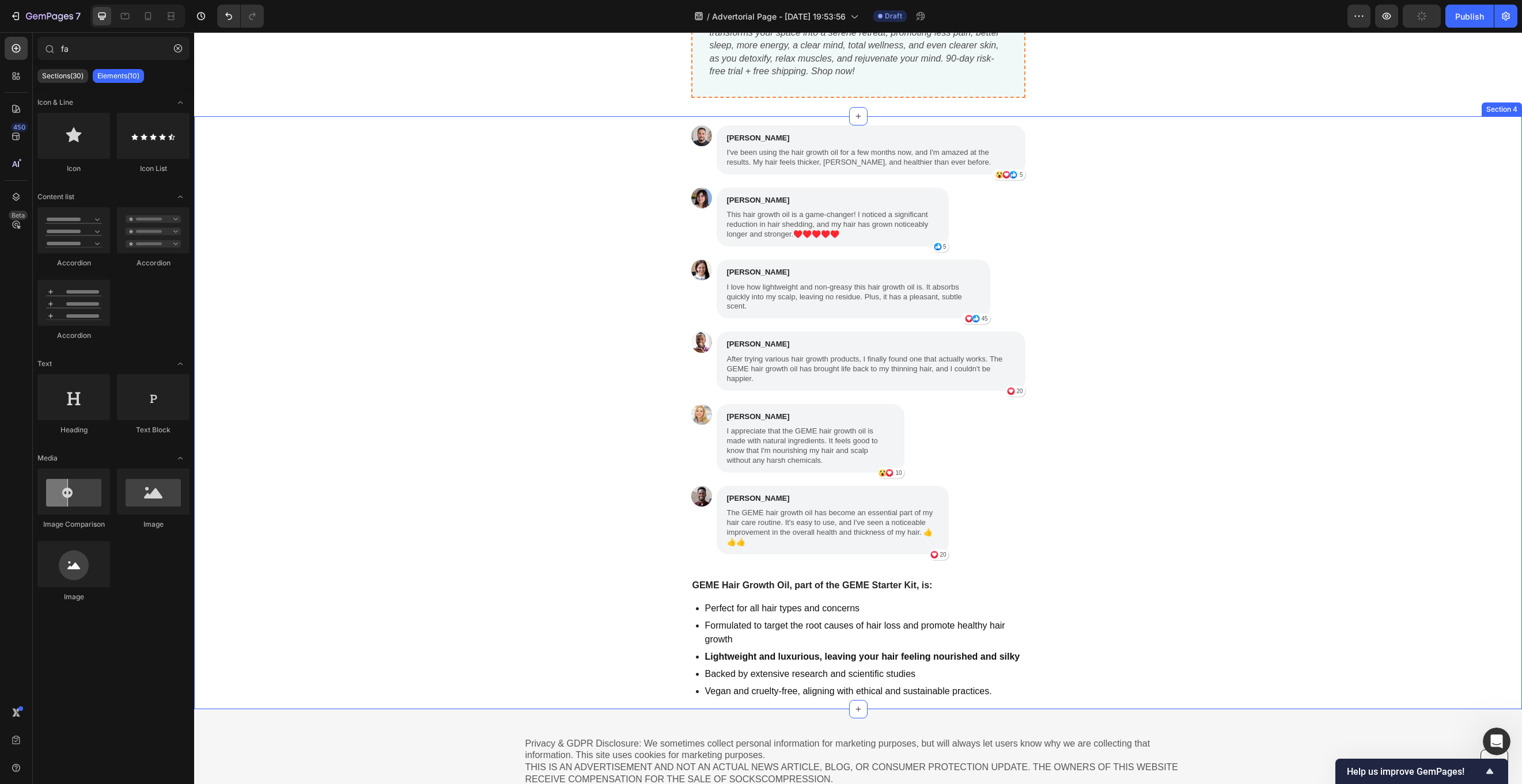
scroll to position [6473, 0]
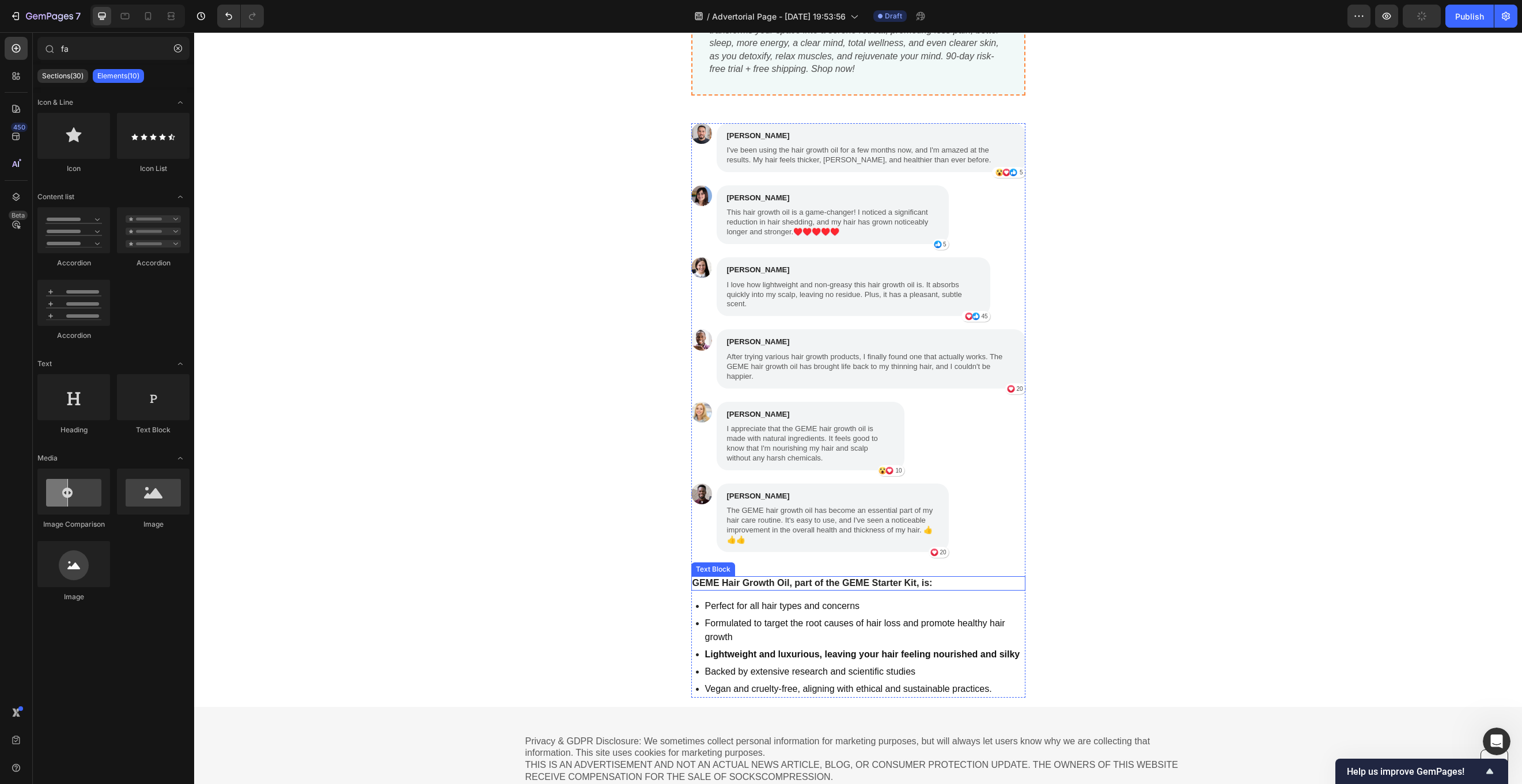
click at [701, 578] on strong "GEME Hair Growth Oil, part of the GEME Starter Kit, is:" at bounding box center [812, 583] width 240 height 10
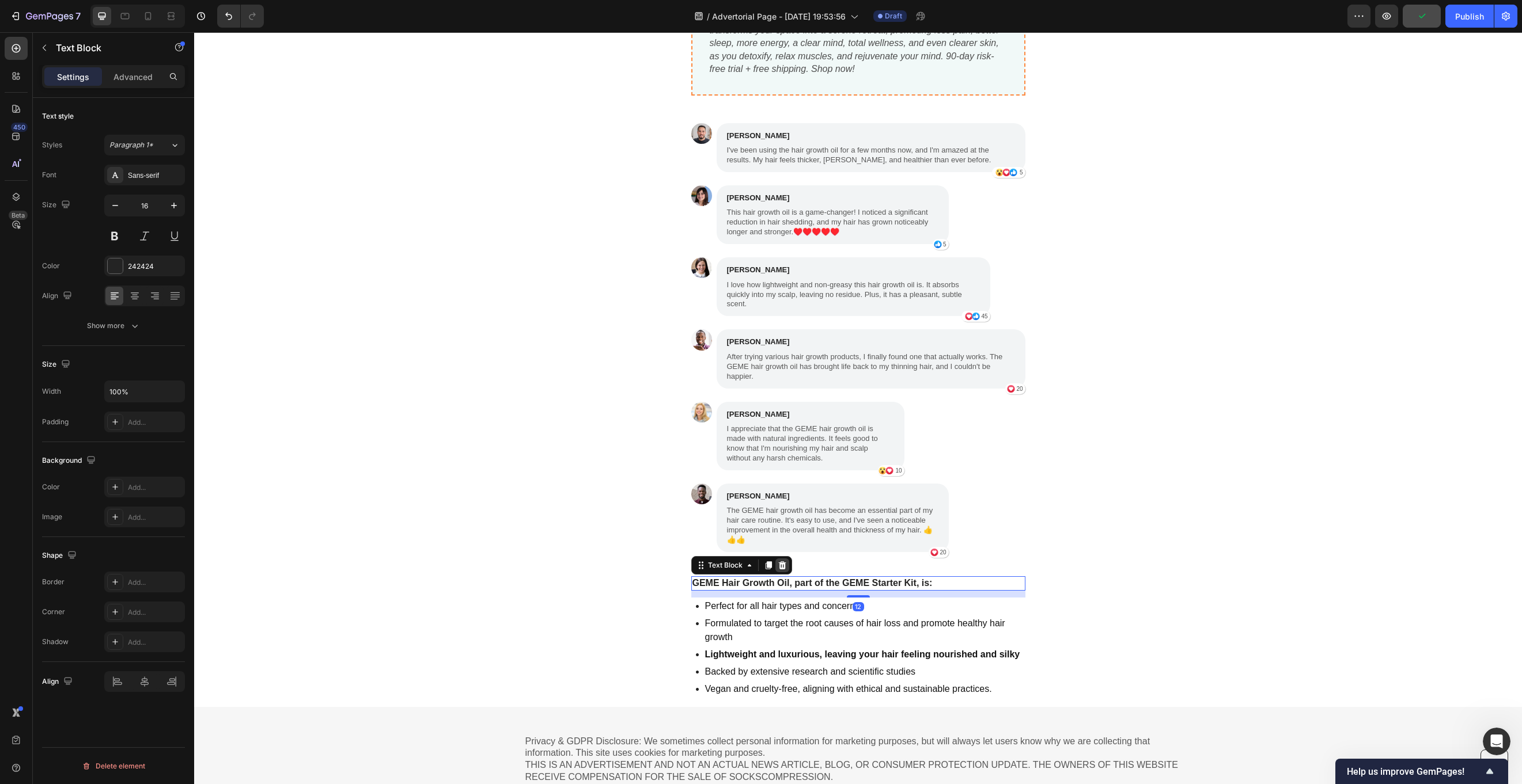
click at [780, 562] on icon at bounding box center [782, 565] width 7 height 8
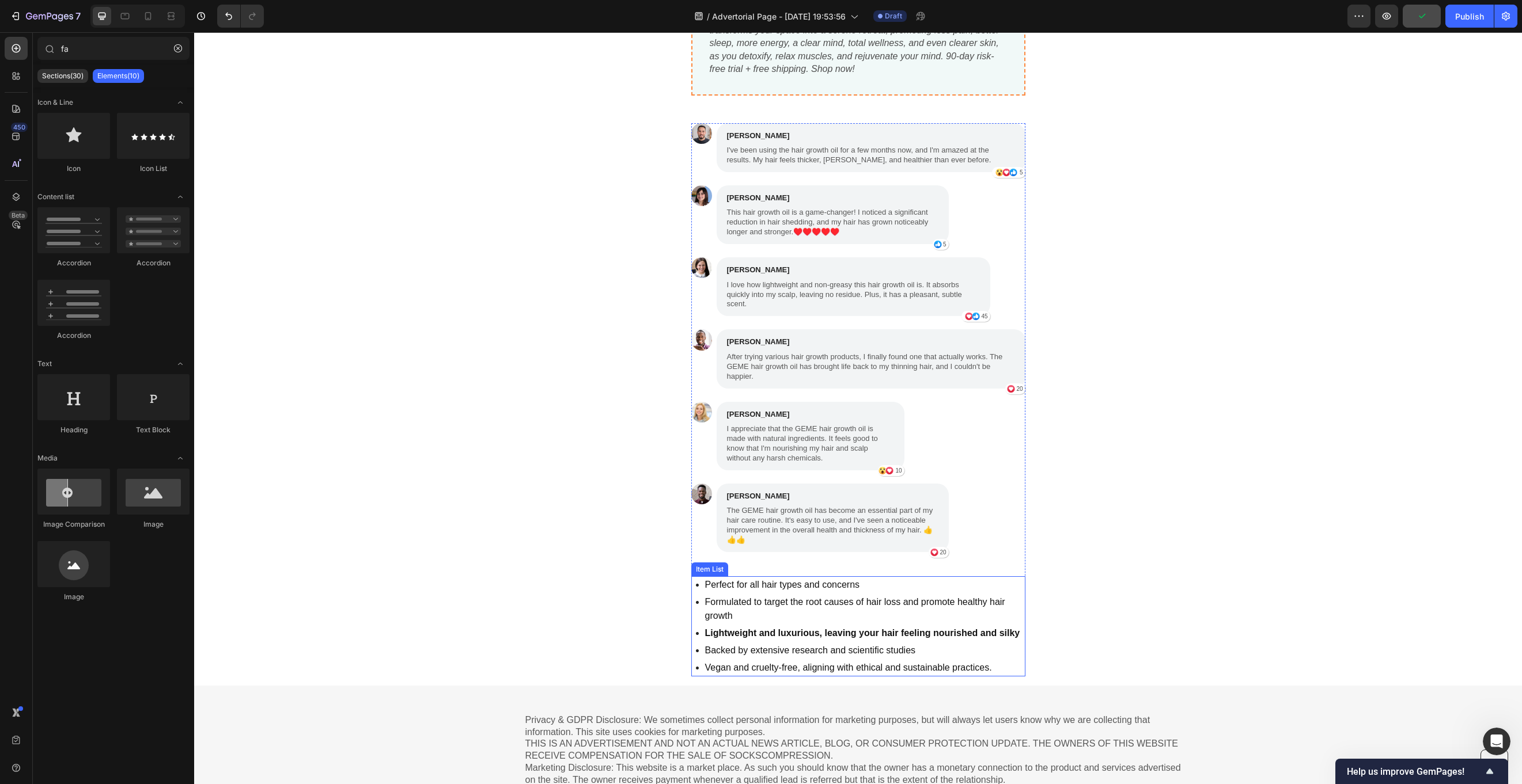
click at [784, 578] on p "Perfect for all hair types and concerns" at bounding box center [864, 586] width 318 height 14
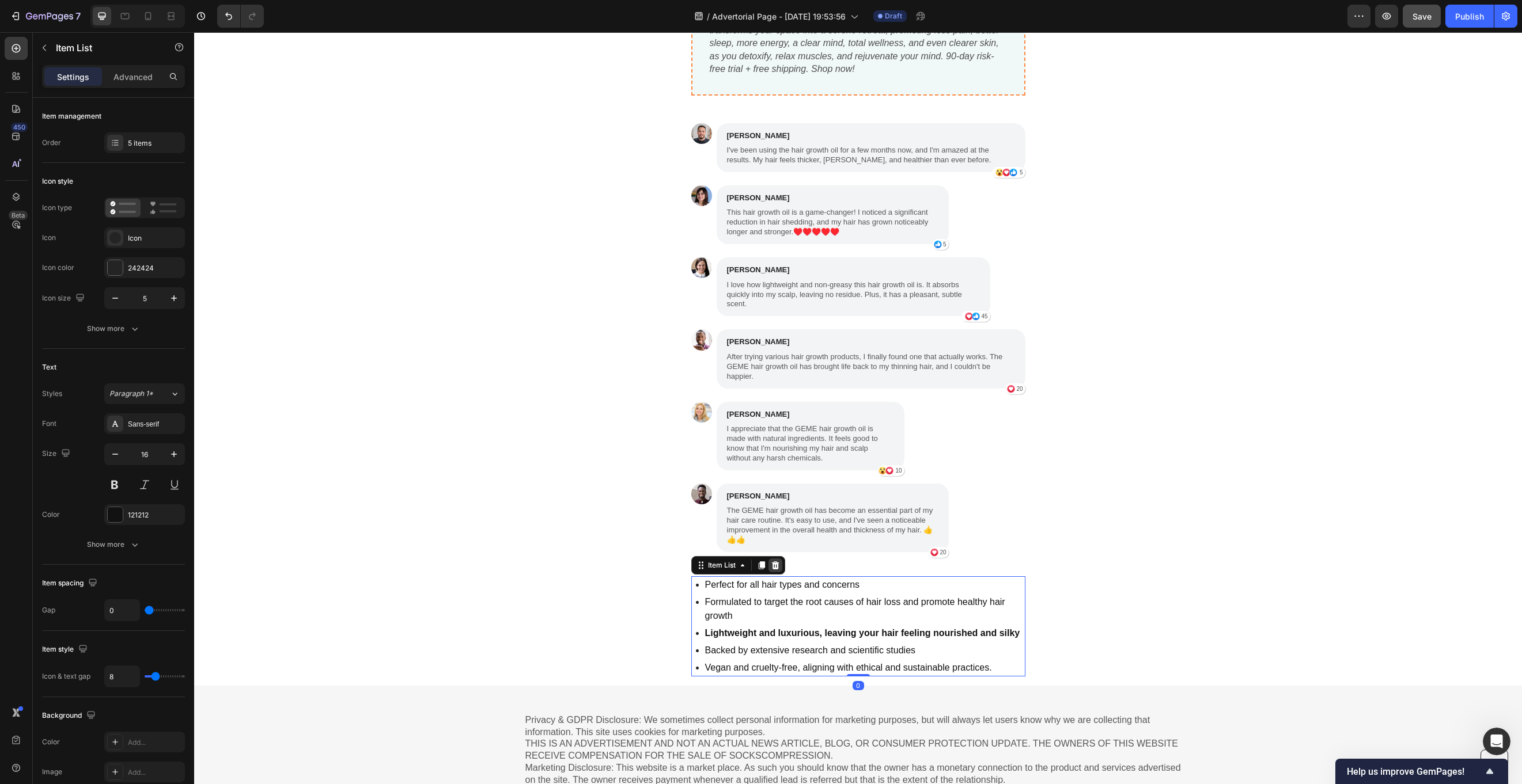
click at [774, 562] on icon at bounding box center [775, 565] width 7 height 8
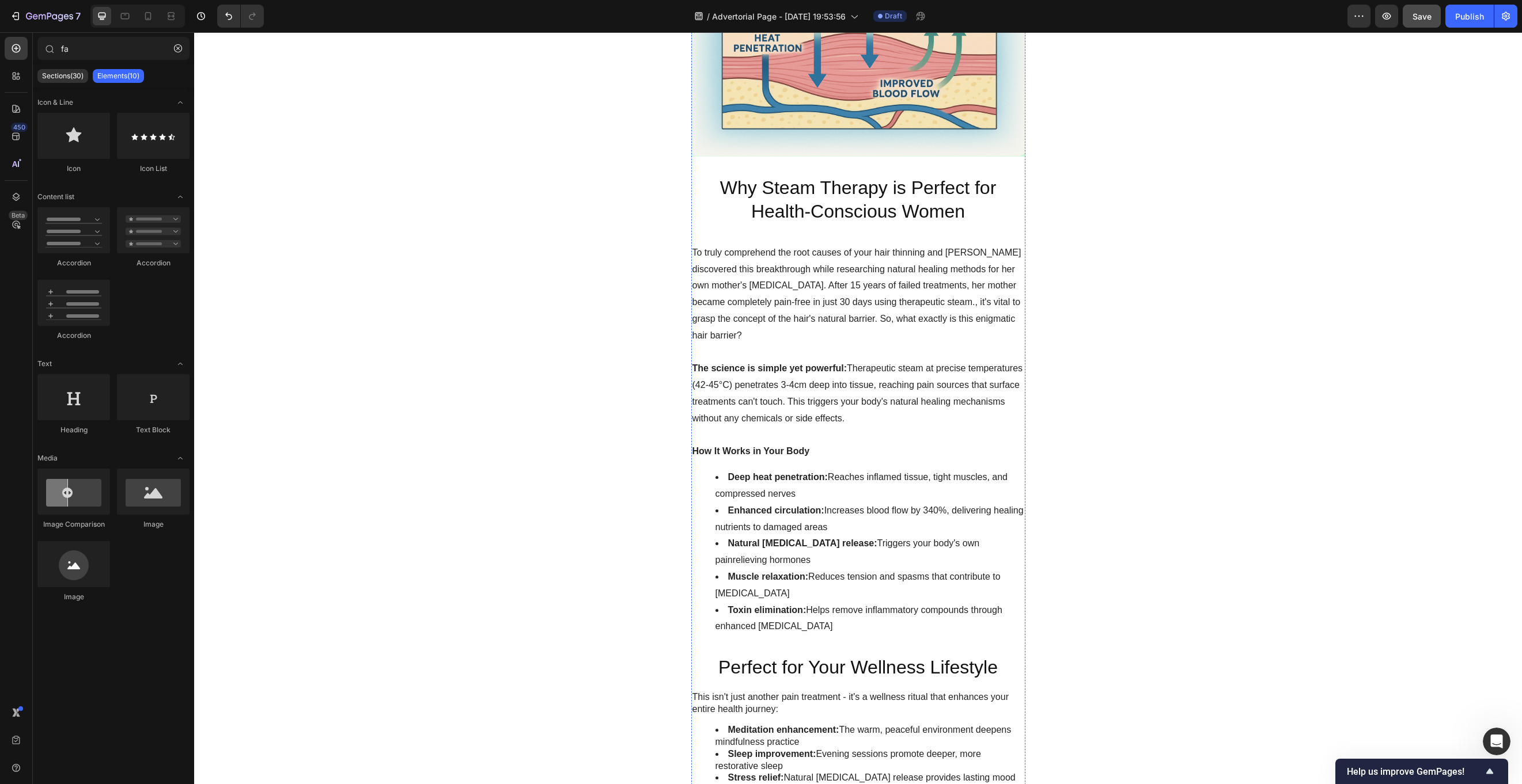
scroll to position [2053, 0]
